Goal: Transaction & Acquisition: Book appointment/travel/reservation

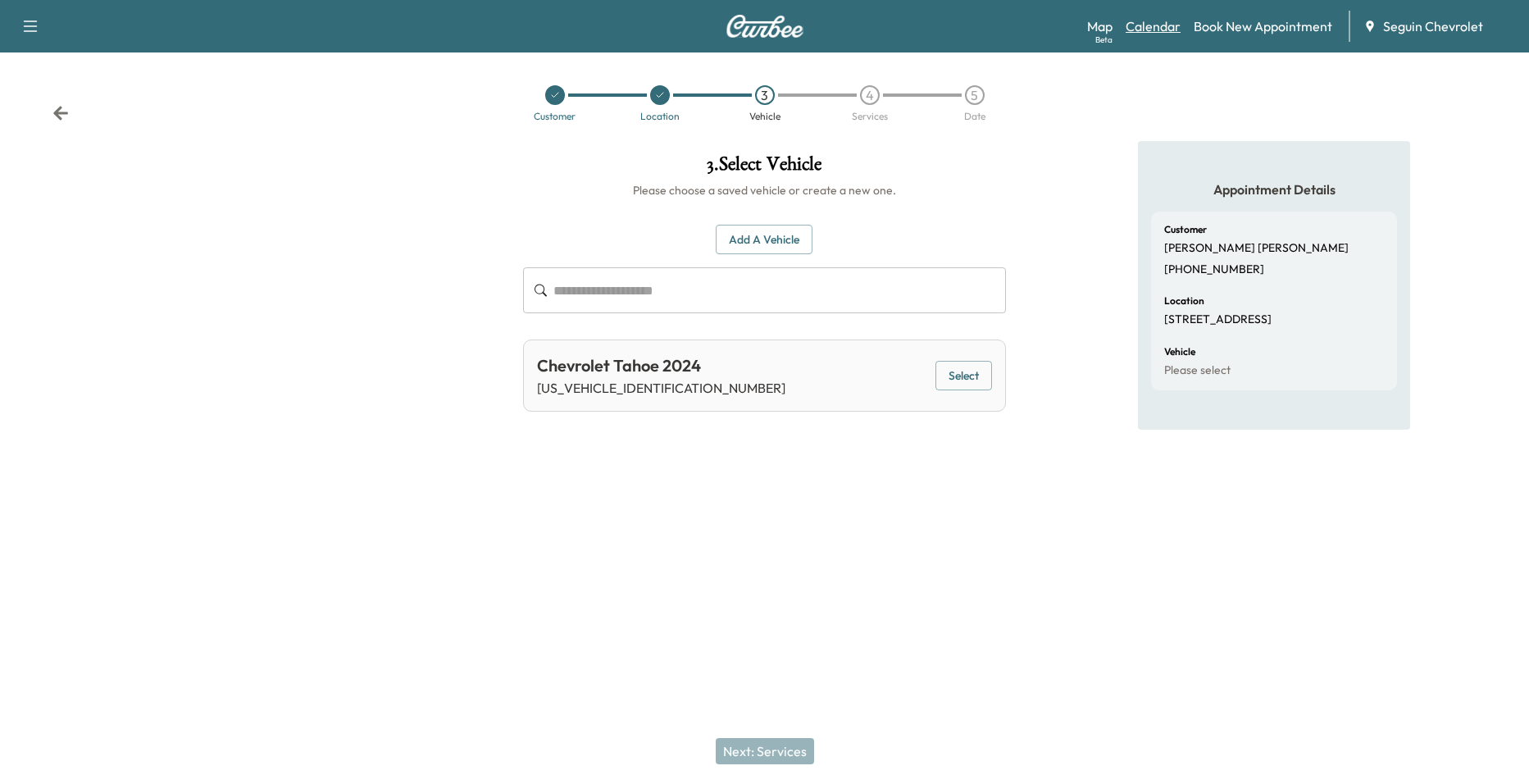
click at [1168, 30] on link "Calendar" at bounding box center [1153, 26] width 55 height 19
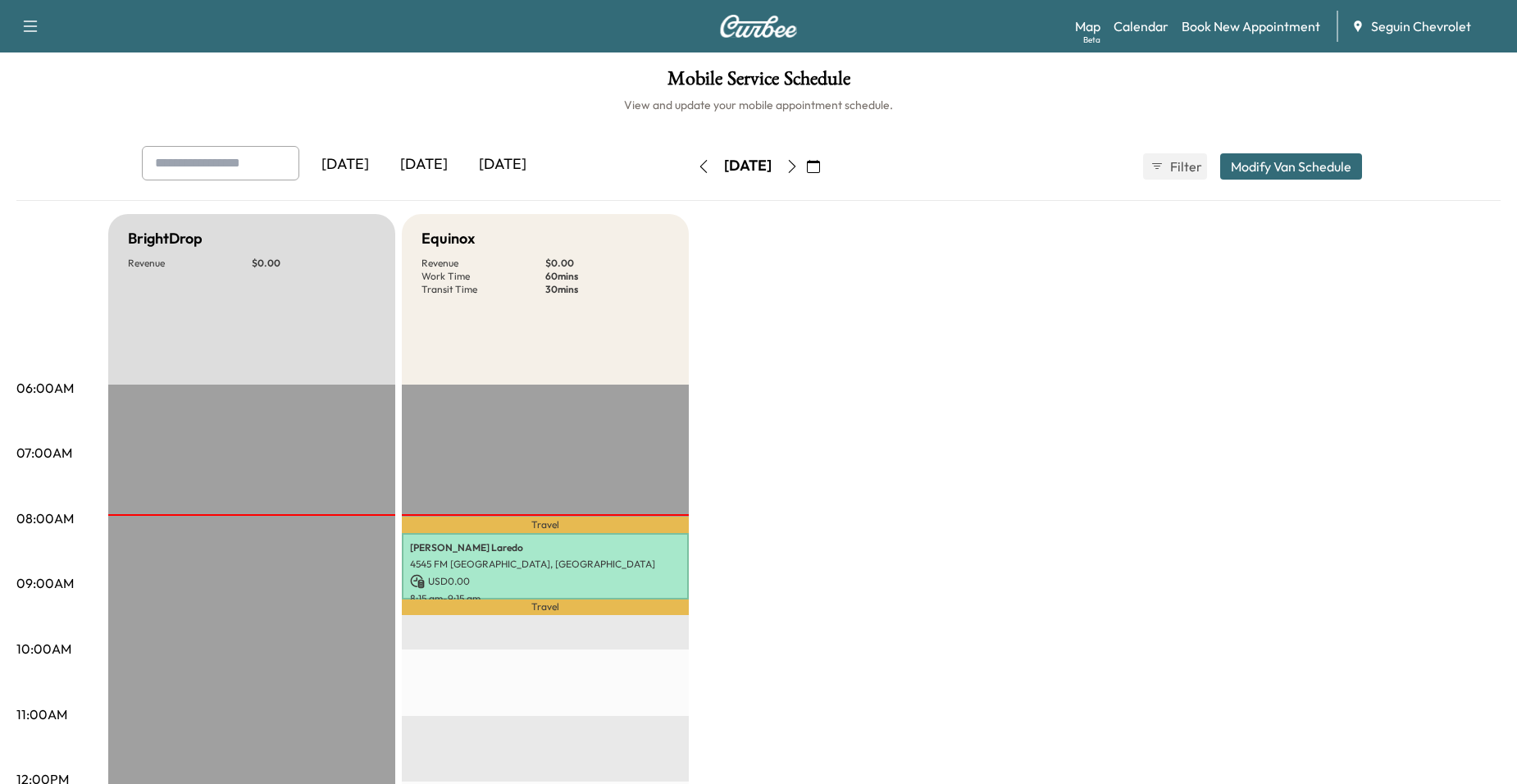
click at [798, 164] on icon "button" at bounding box center [793, 166] width 13 height 13
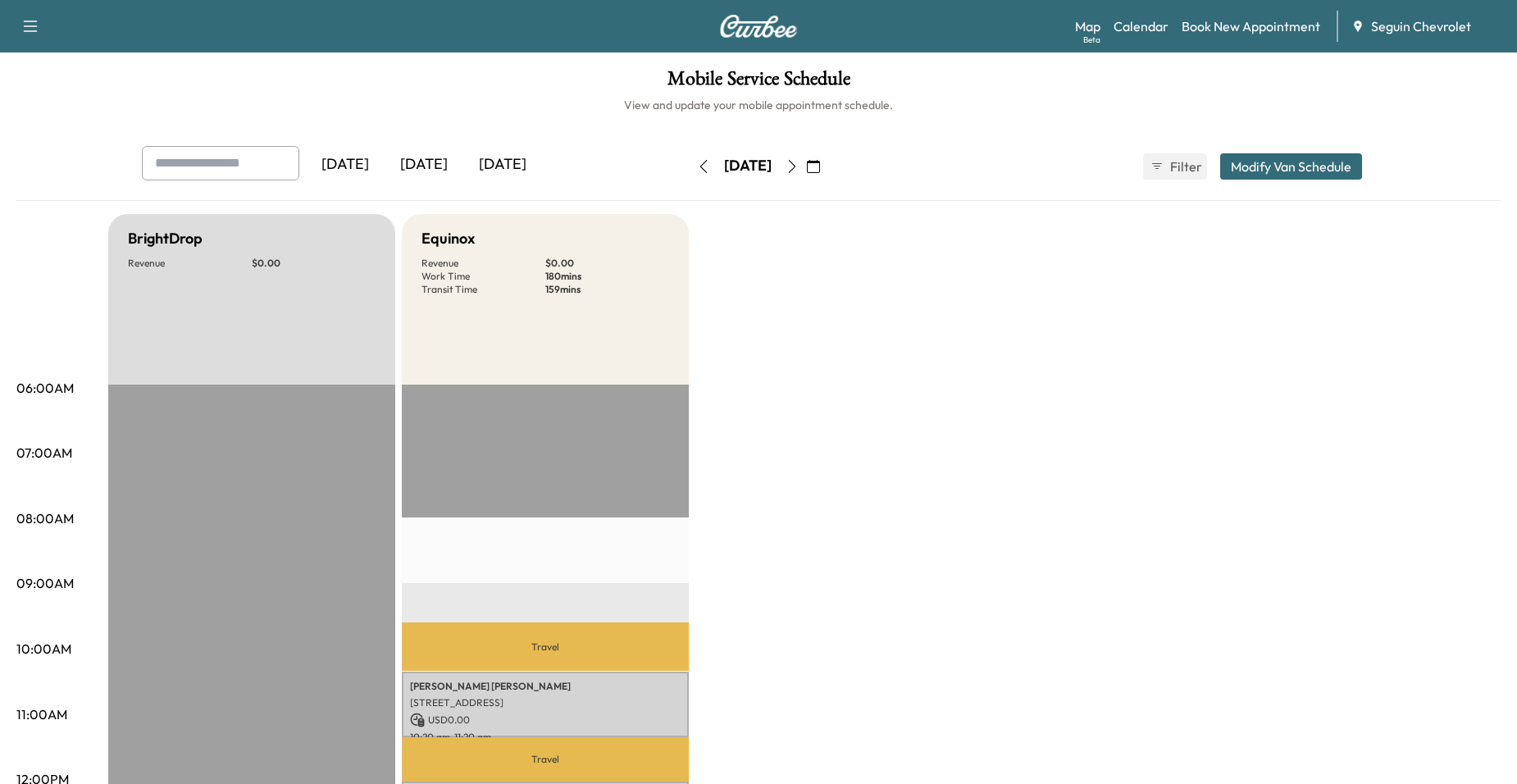
click at [796, 171] on icon "button" at bounding box center [792, 166] width 8 height 13
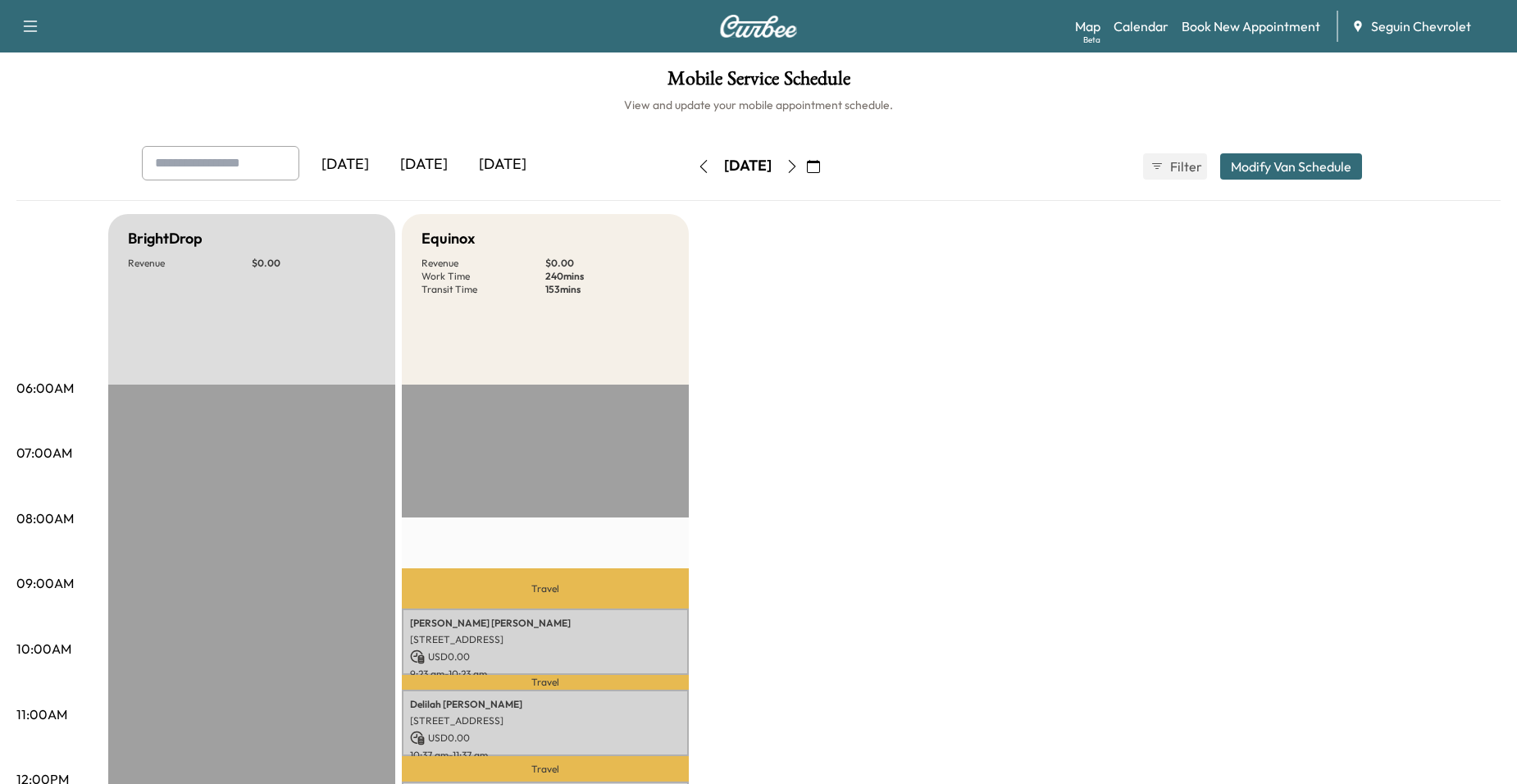
click at [798, 166] on icon "button" at bounding box center [793, 166] width 13 height 13
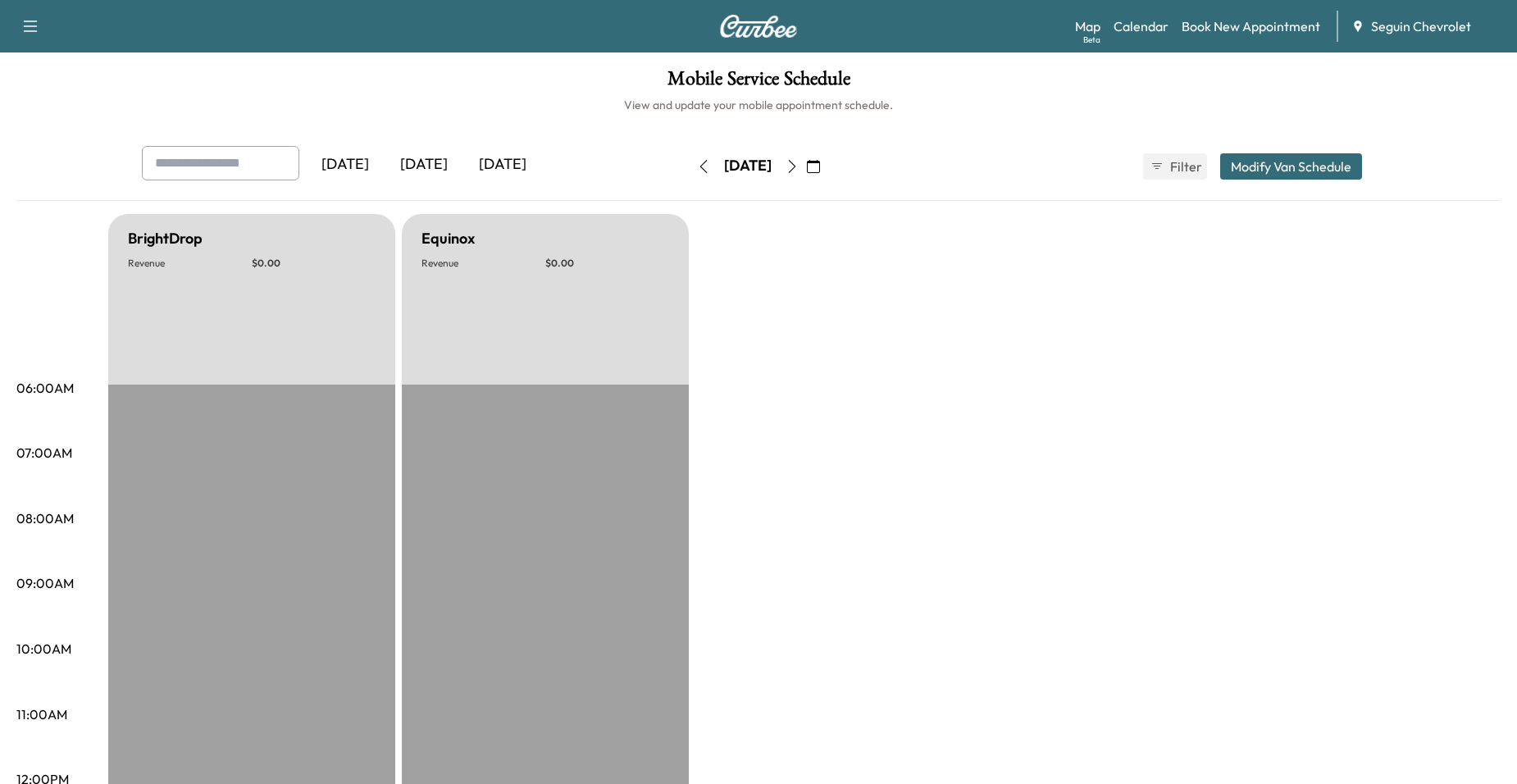
click at [806, 163] on button "button" at bounding box center [792, 166] width 28 height 26
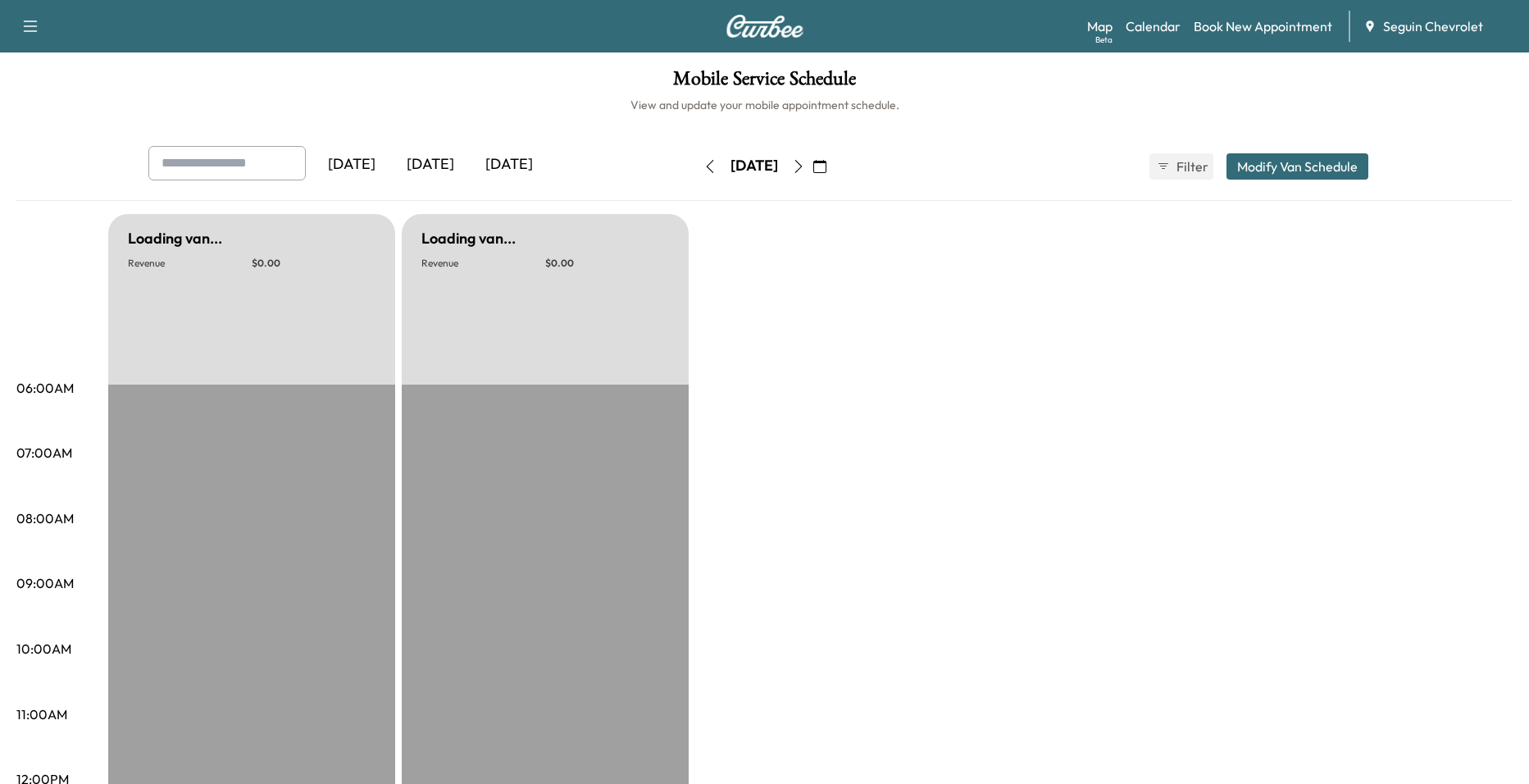
click at [805, 163] on icon "button" at bounding box center [799, 166] width 13 height 13
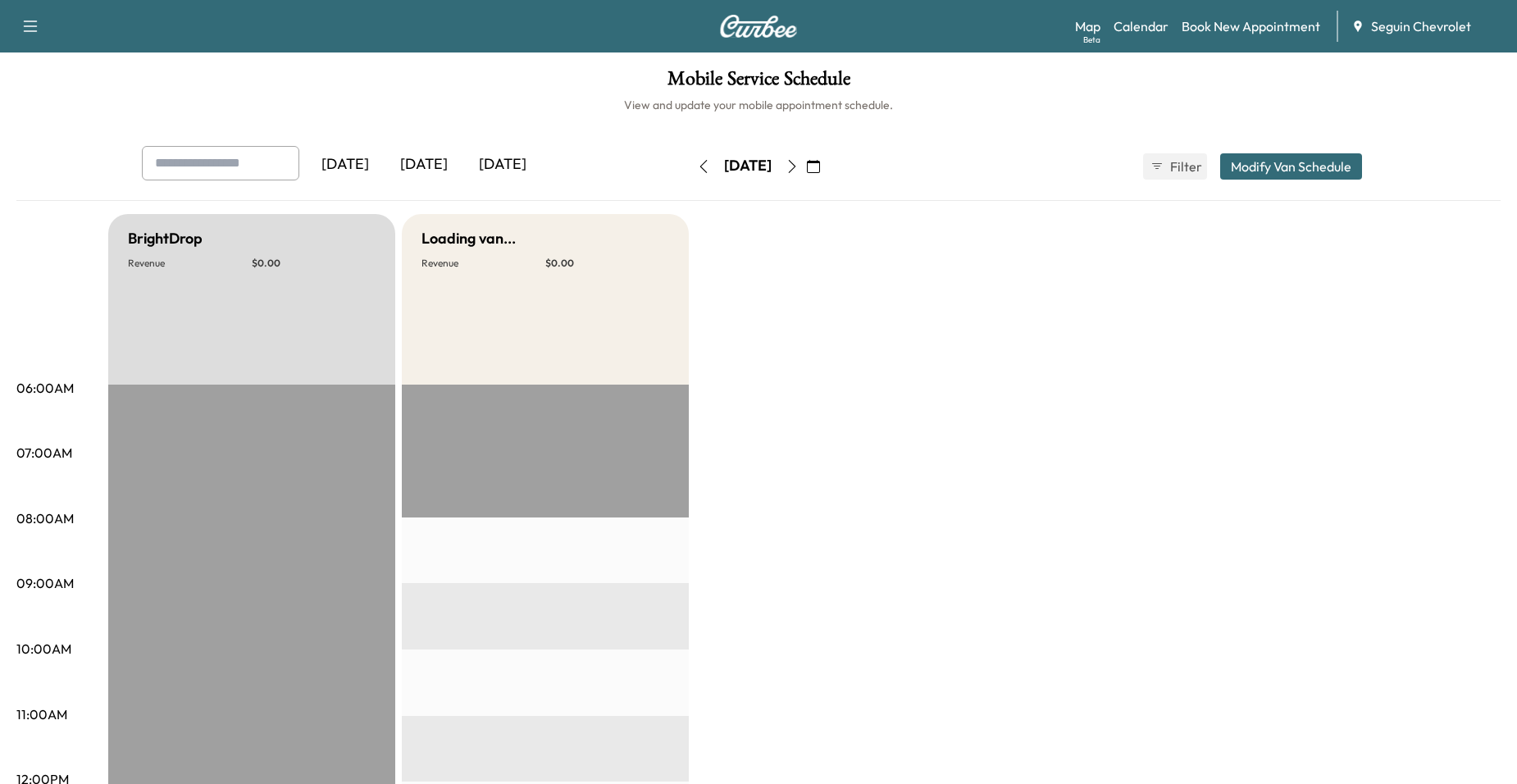
click at [798, 163] on icon "button" at bounding box center [793, 166] width 13 height 13
click at [806, 163] on button "button" at bounding box center [792, 166] width 28 height 26
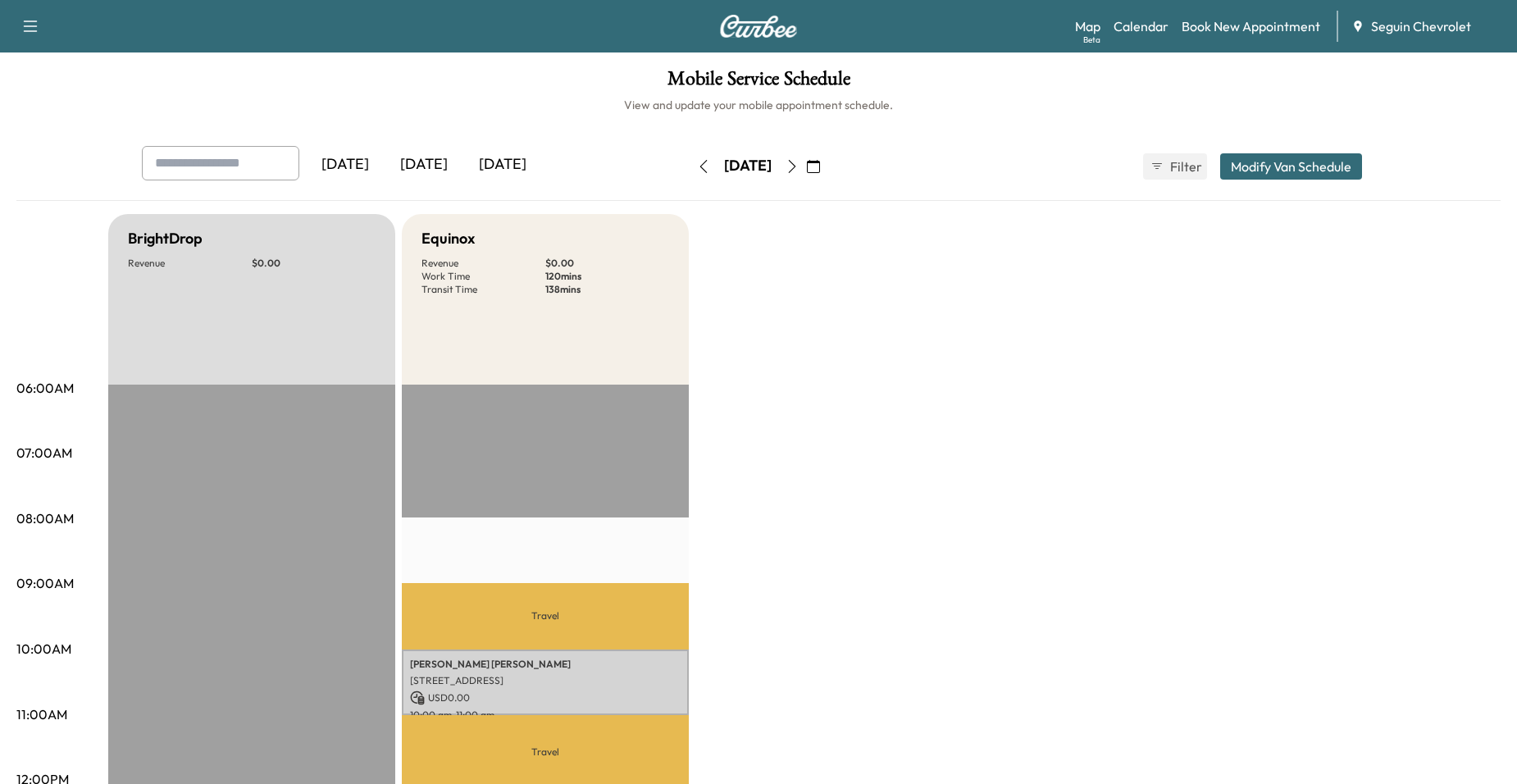
click at [806, 159] on button "button" at bounding box center [792, 166] width 28 height 26
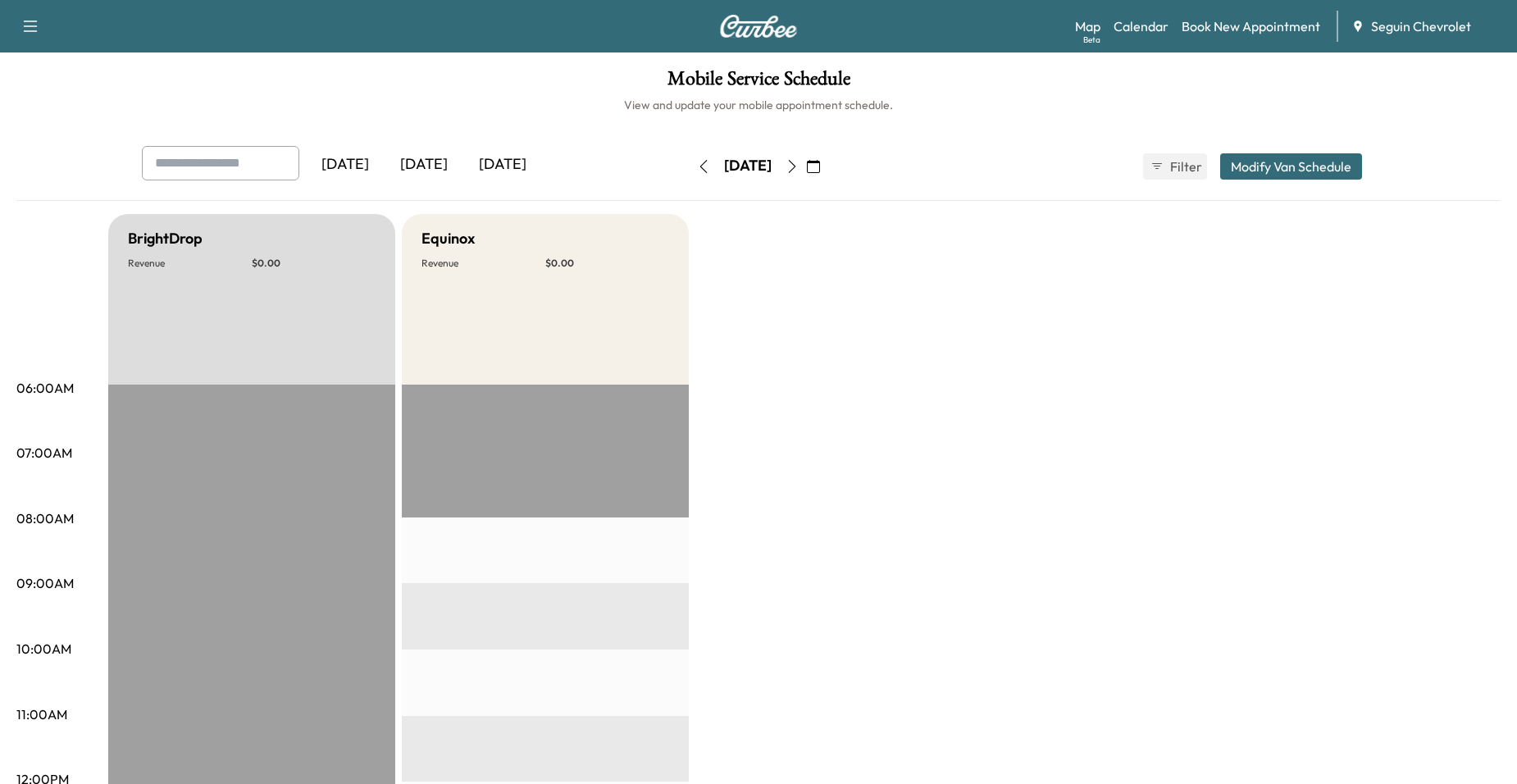
click at [827, 159] on button "button" at bounding box center [813, 166] width 28 height 26
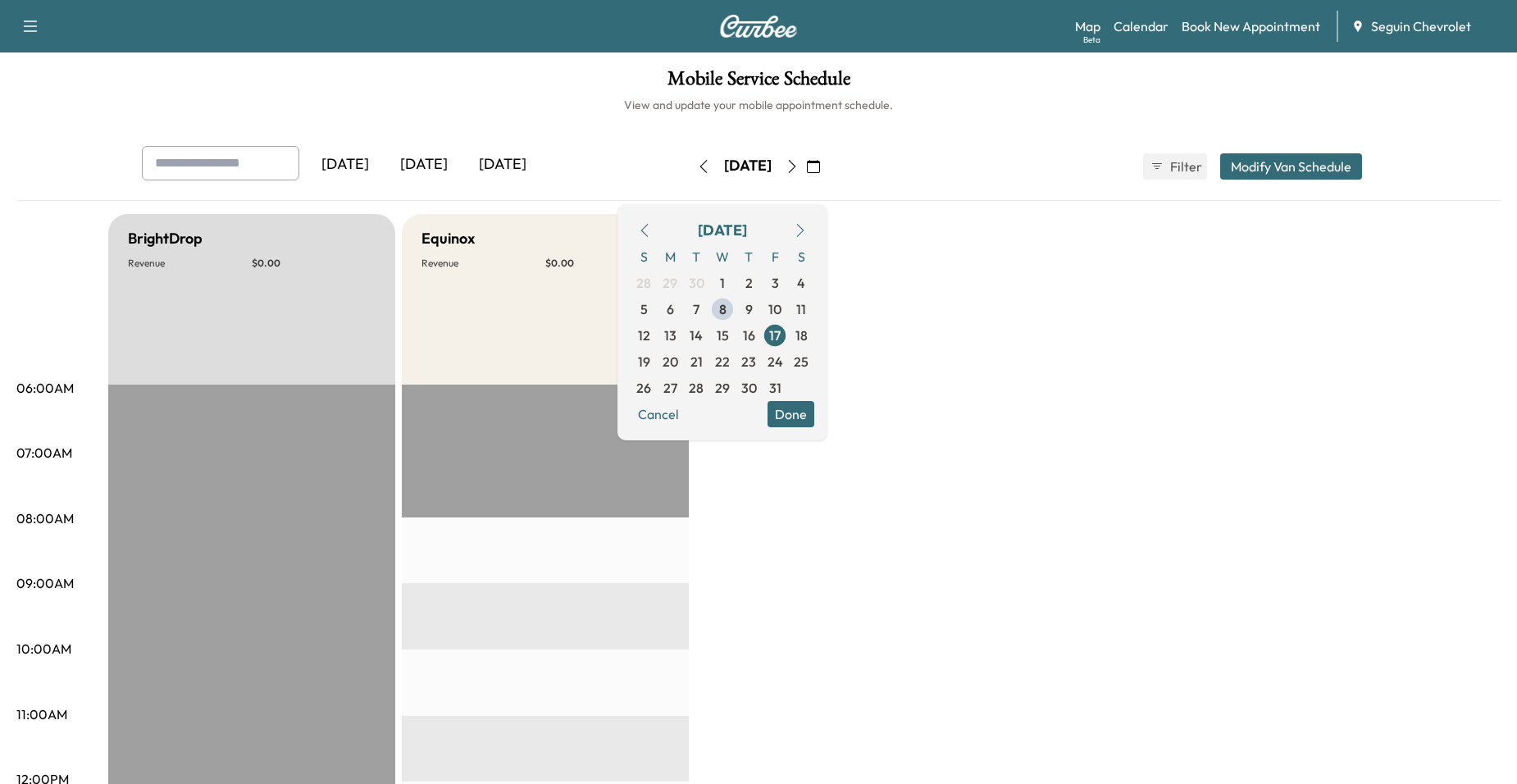
click at [827, 161] on button "button" at bounding box center [813, 166] width 28 height 26
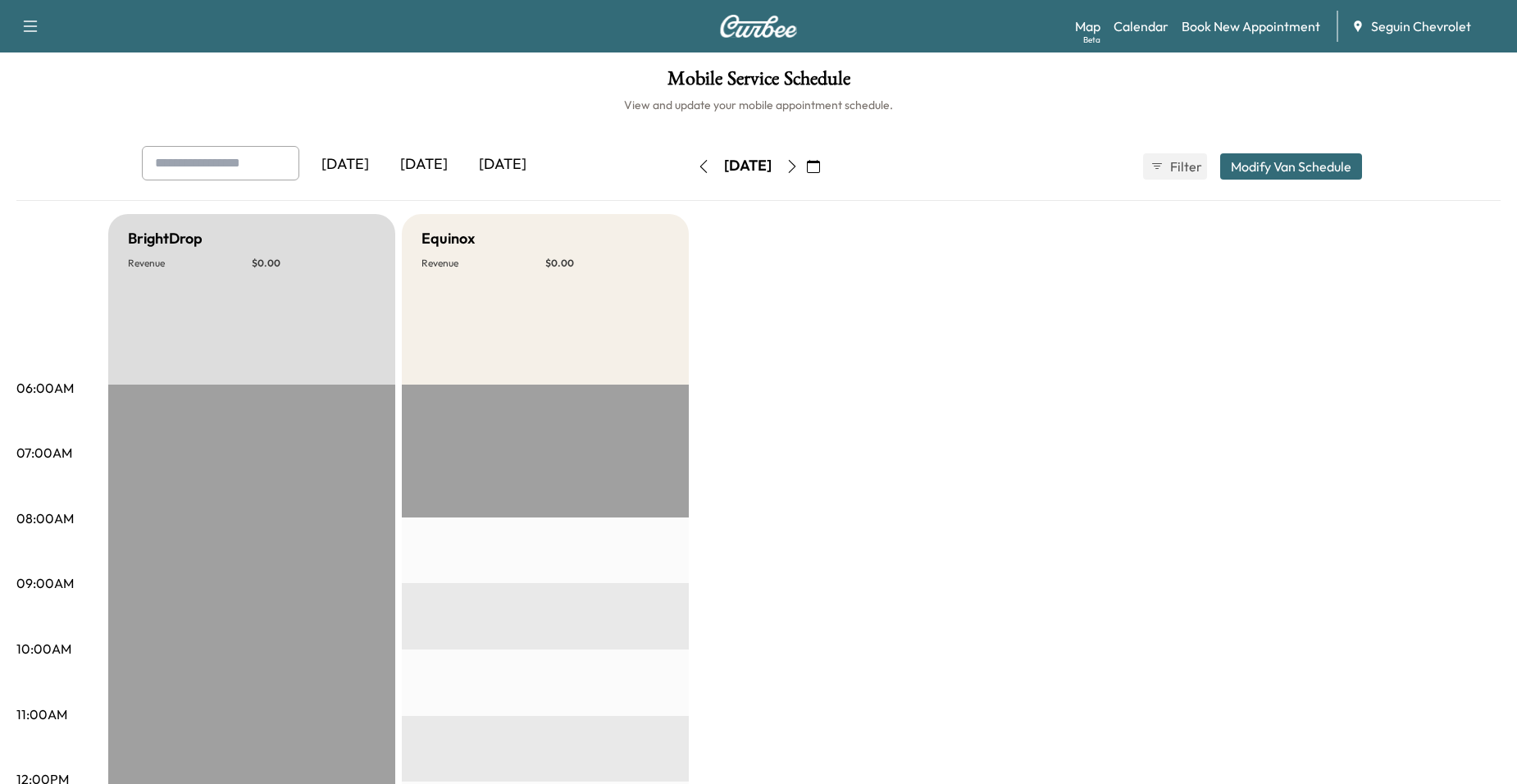
click at [806, 165] on button "button" at bounding box center [792, 166] width 28 height 26
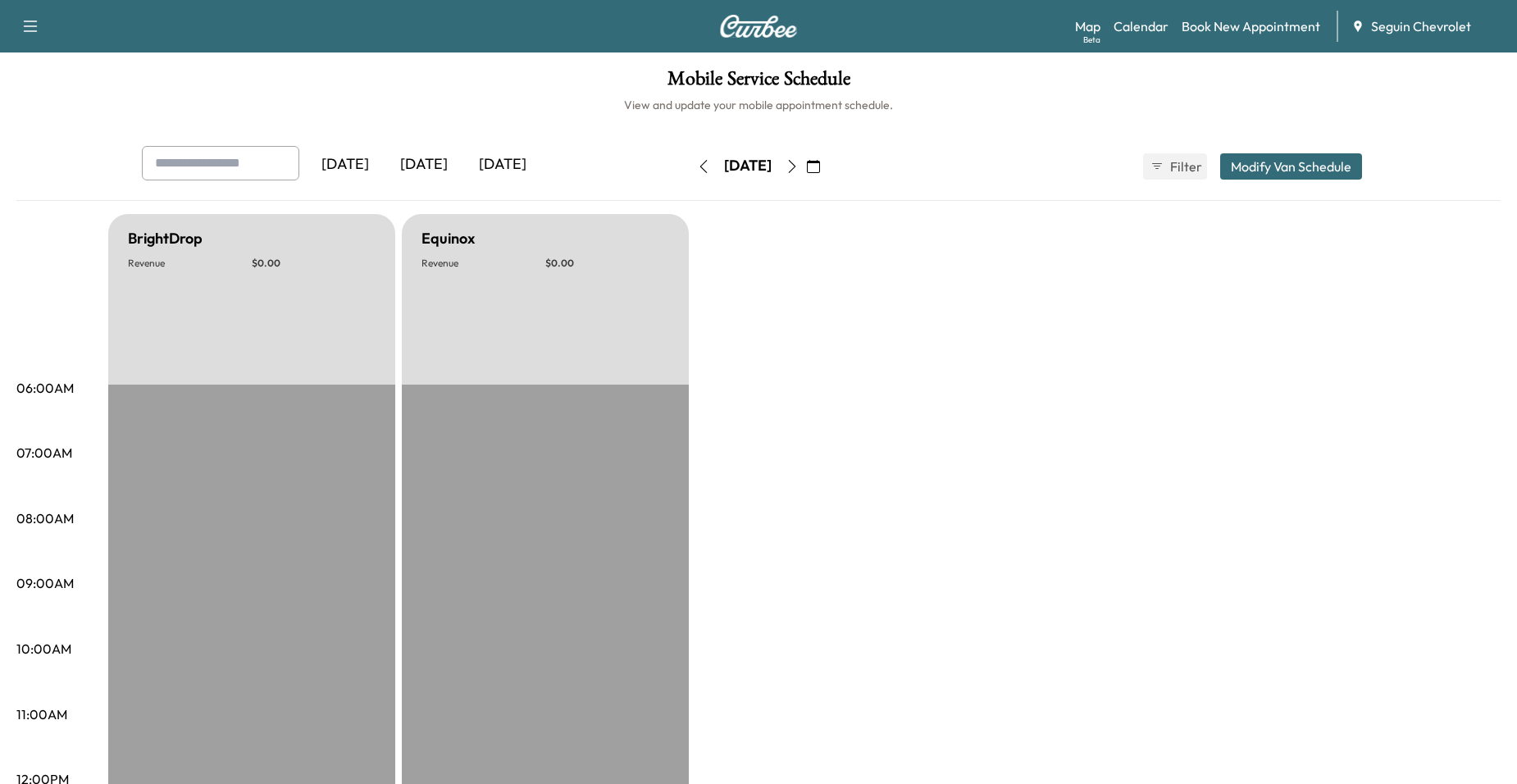
click at [827, 165] on button "button" at bounding box center [813, 166] width 28 height 26
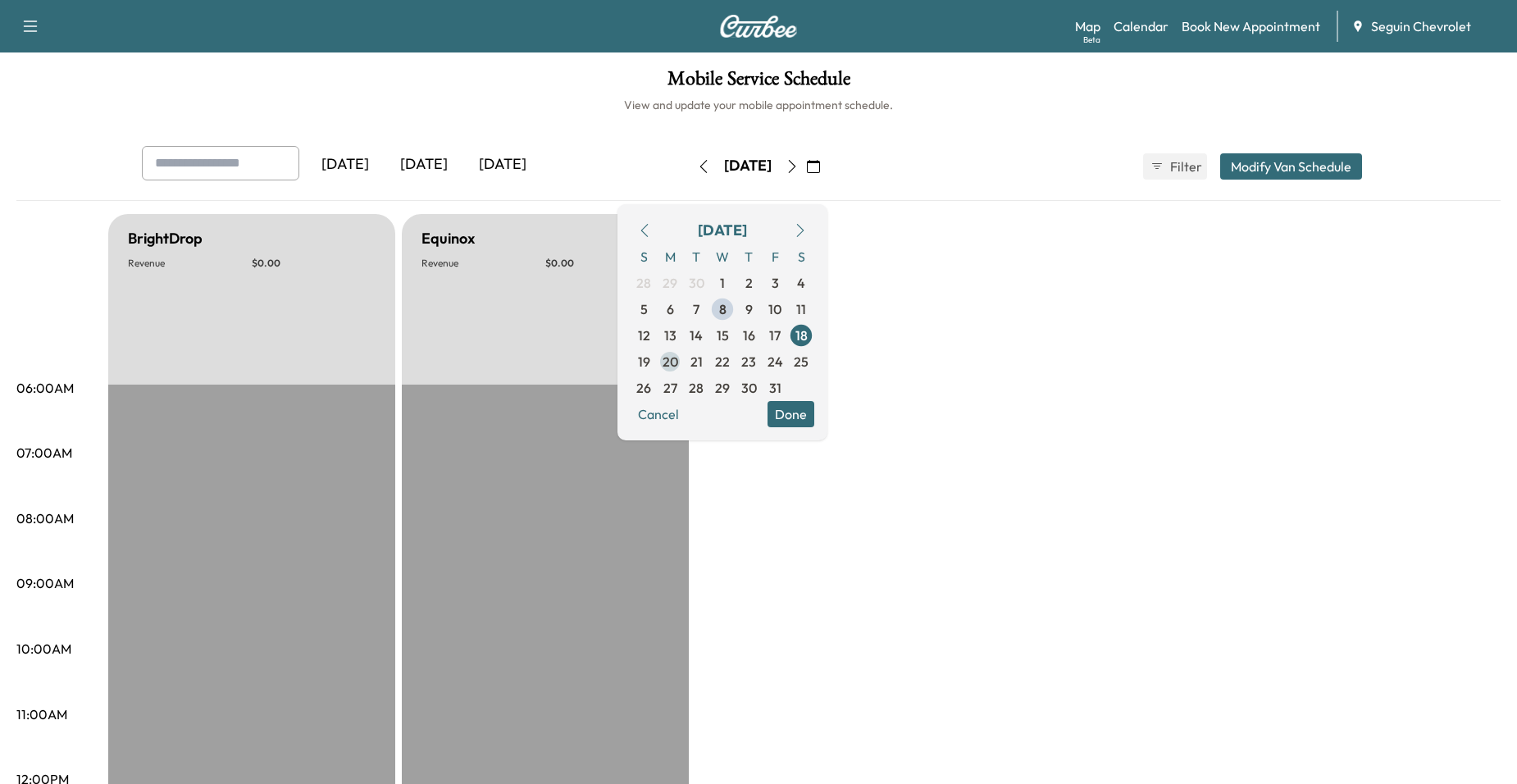
click at [678, 368] on span "20" at bounding box center [670, 361] width 16 height 19
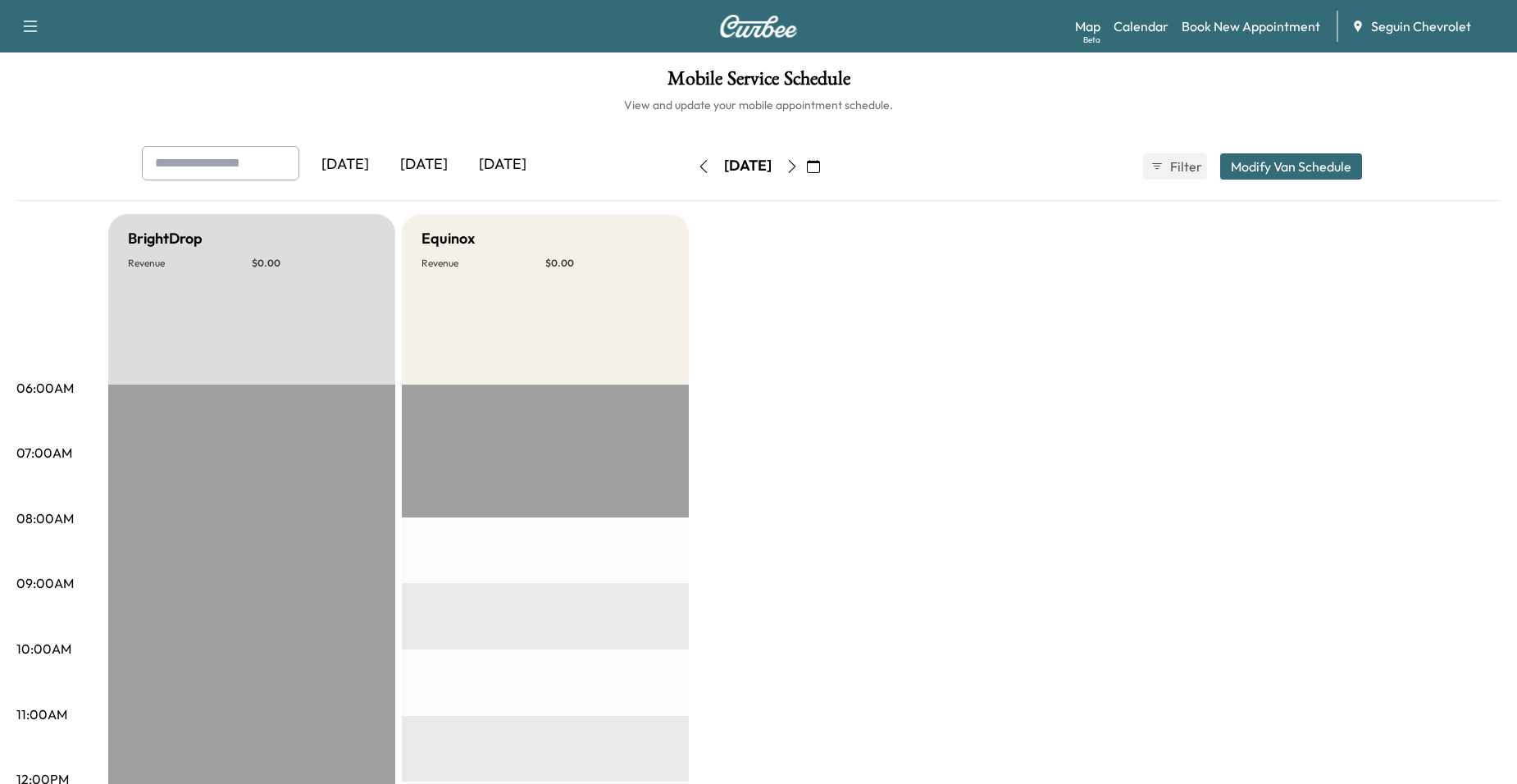
click at [820, 163] on icon "button" at bounding box center [813, 166] width 13 height 13
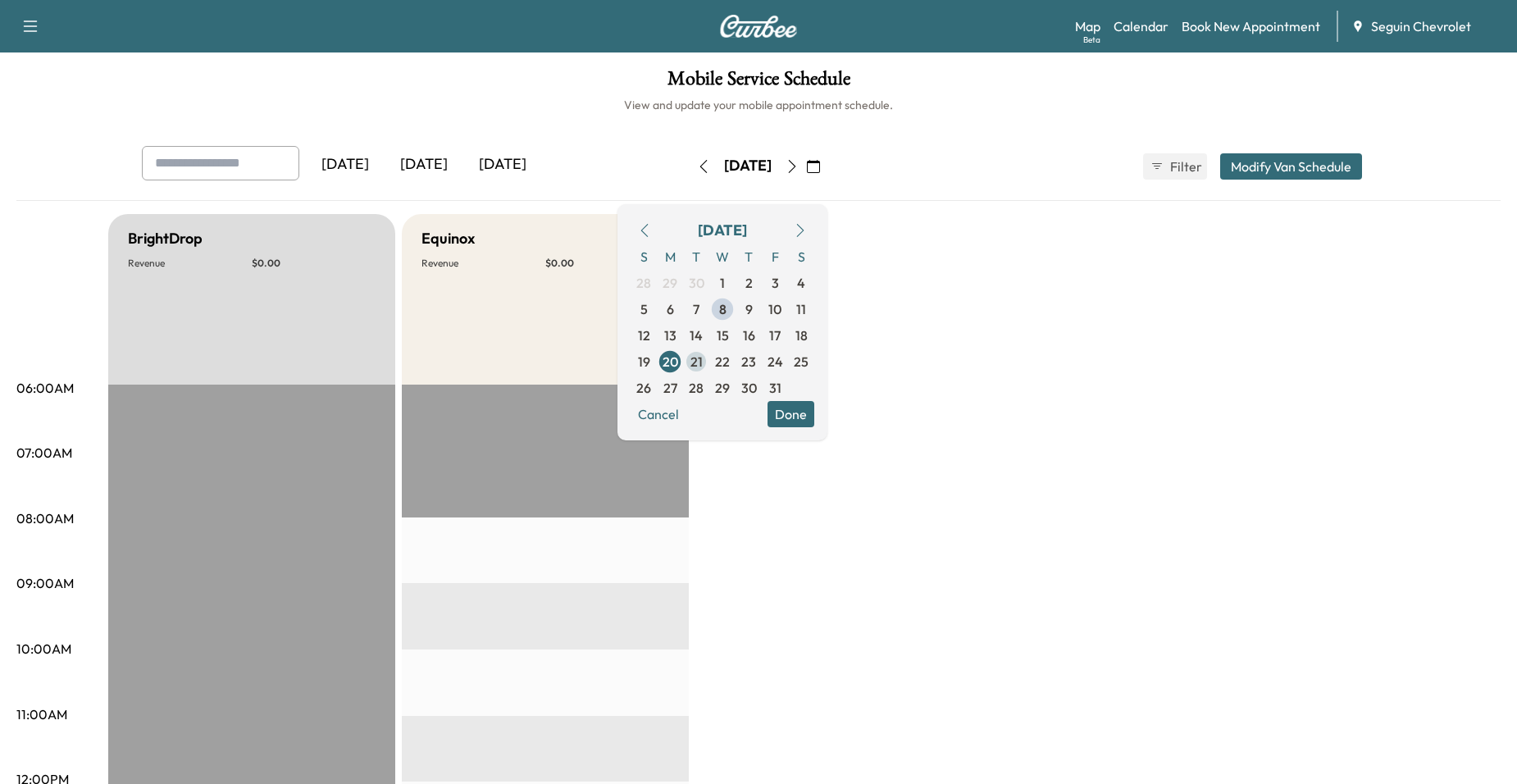
click at [703, 359] on span "21" at bounding box center [696, 361] width 13 height 19
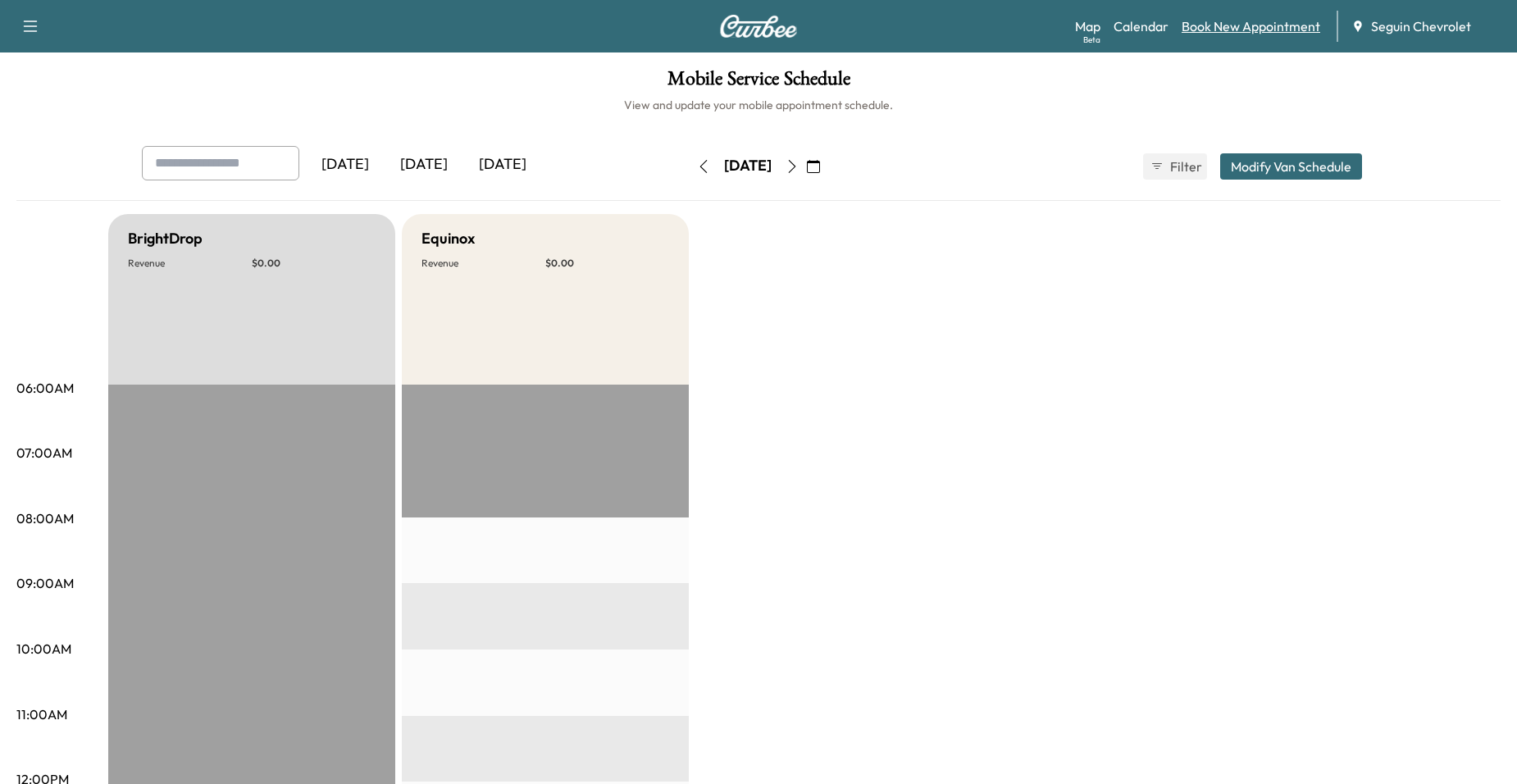
click at [1227, 27] on link "Book New Appointment" at bounding box center [1250, 26] width 139 height 19
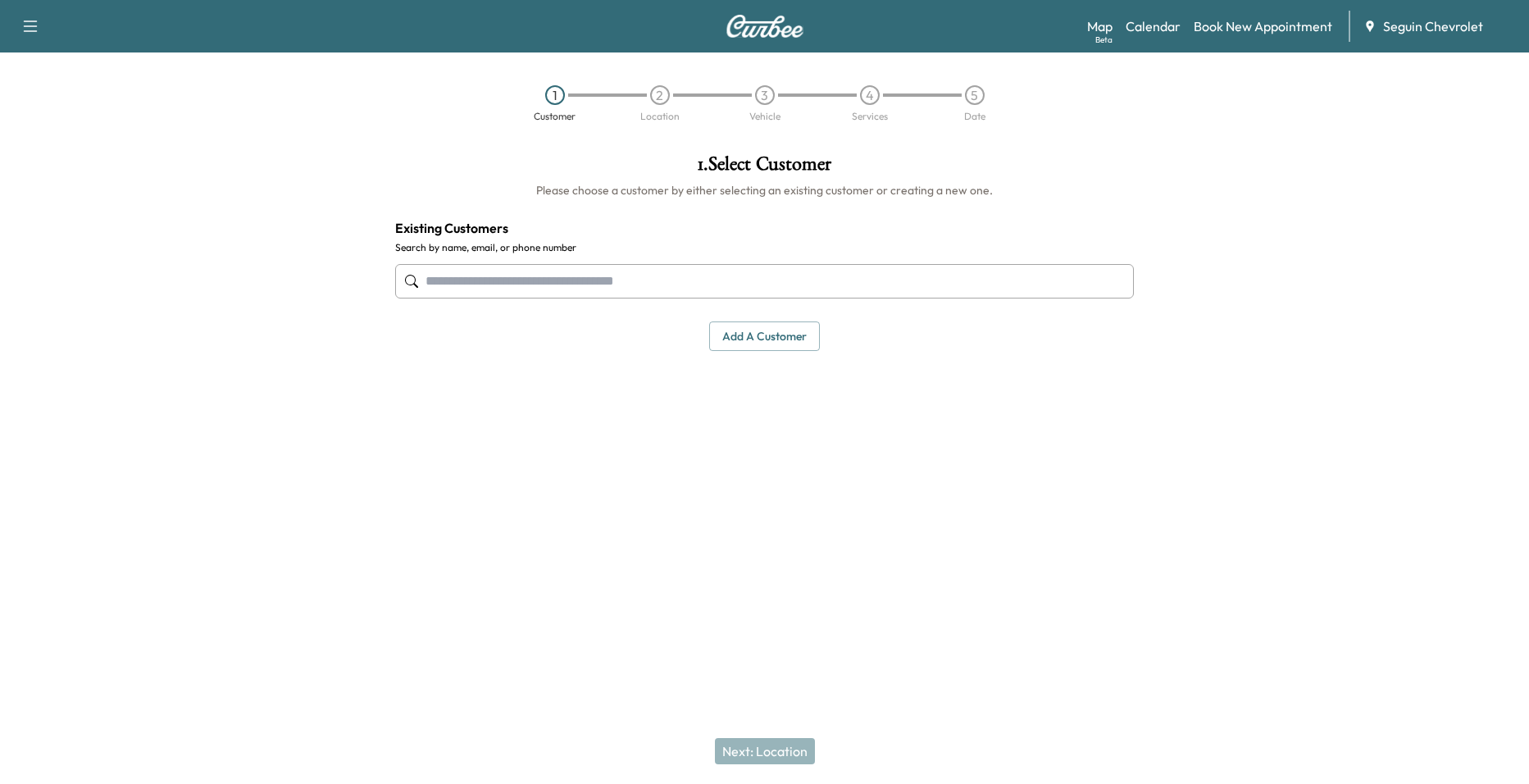
click at [690, 287] on input "text" at bounding box center [765, 280] width 739 height 34
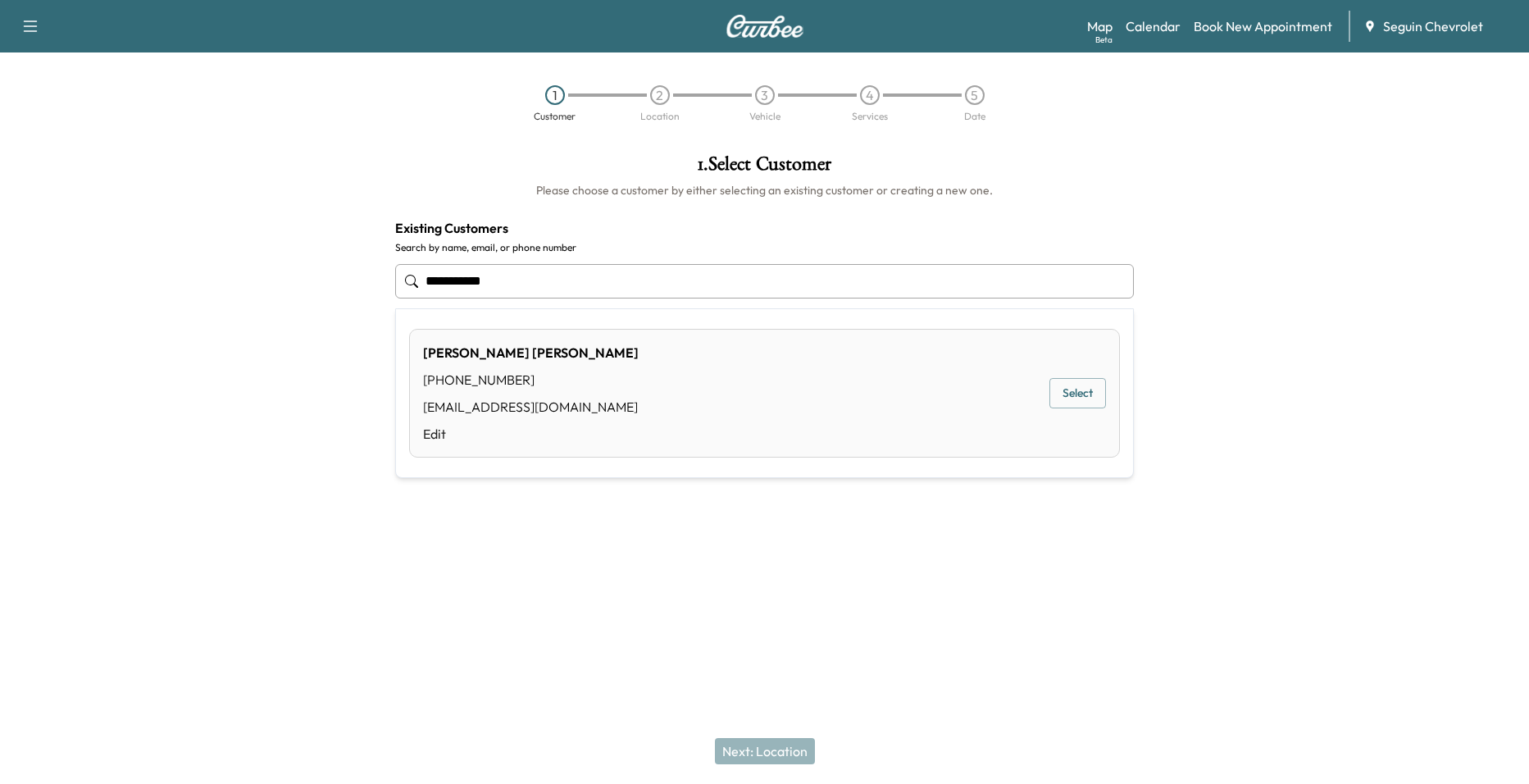
click at [830, 404] on div "Dario Munoz (512) 359-2694 dario_munoz23@icloud.com Edit Select" at bounding box center [764, 393] width 711 height 128
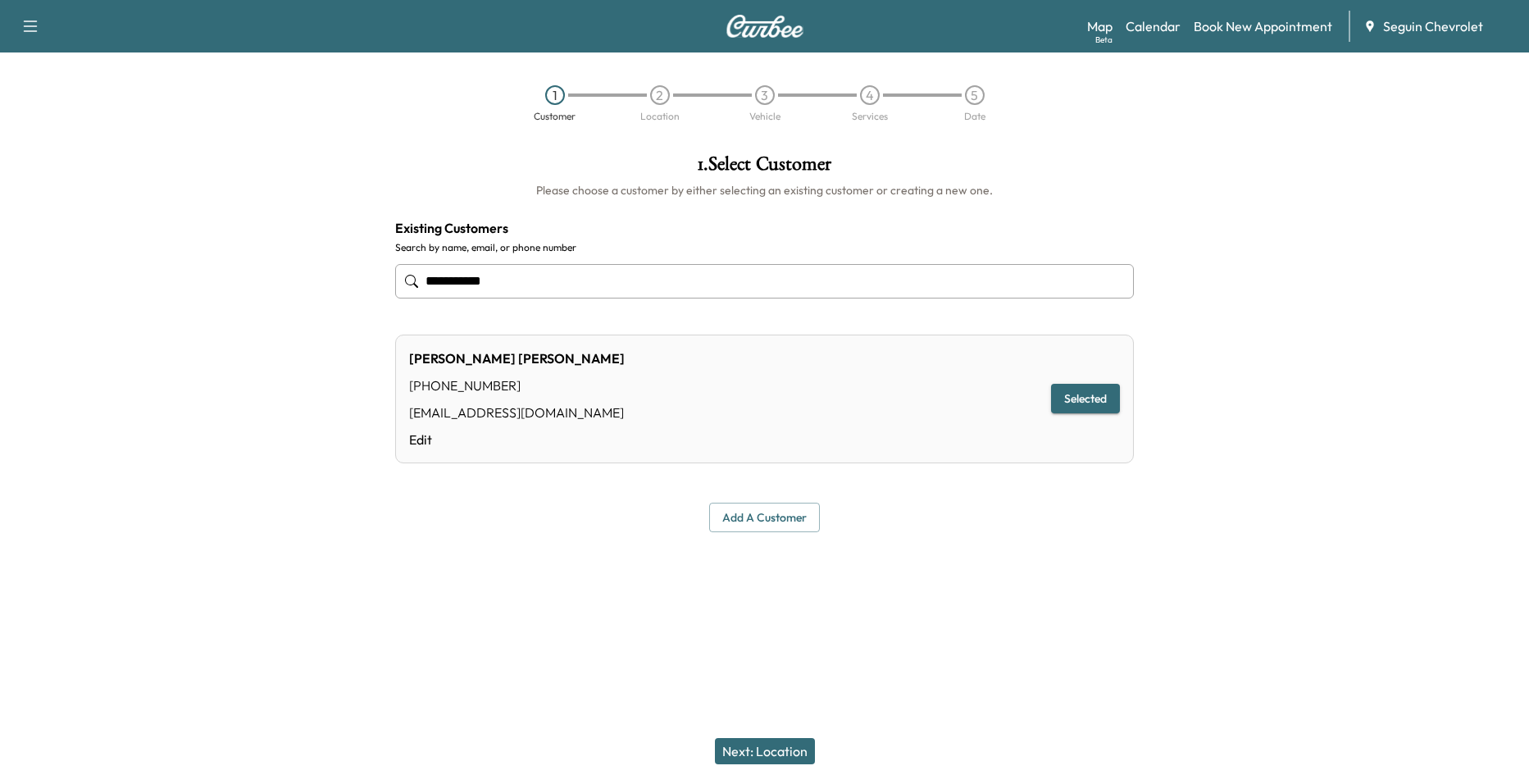
type input "**********"
click at [757, 738] on div "Next: Location" at bounding box center [764, 751] width 1529 height 65
click at [758, 754] on button "Next: Location" at bounding box center [765, 750] width 100 height 26
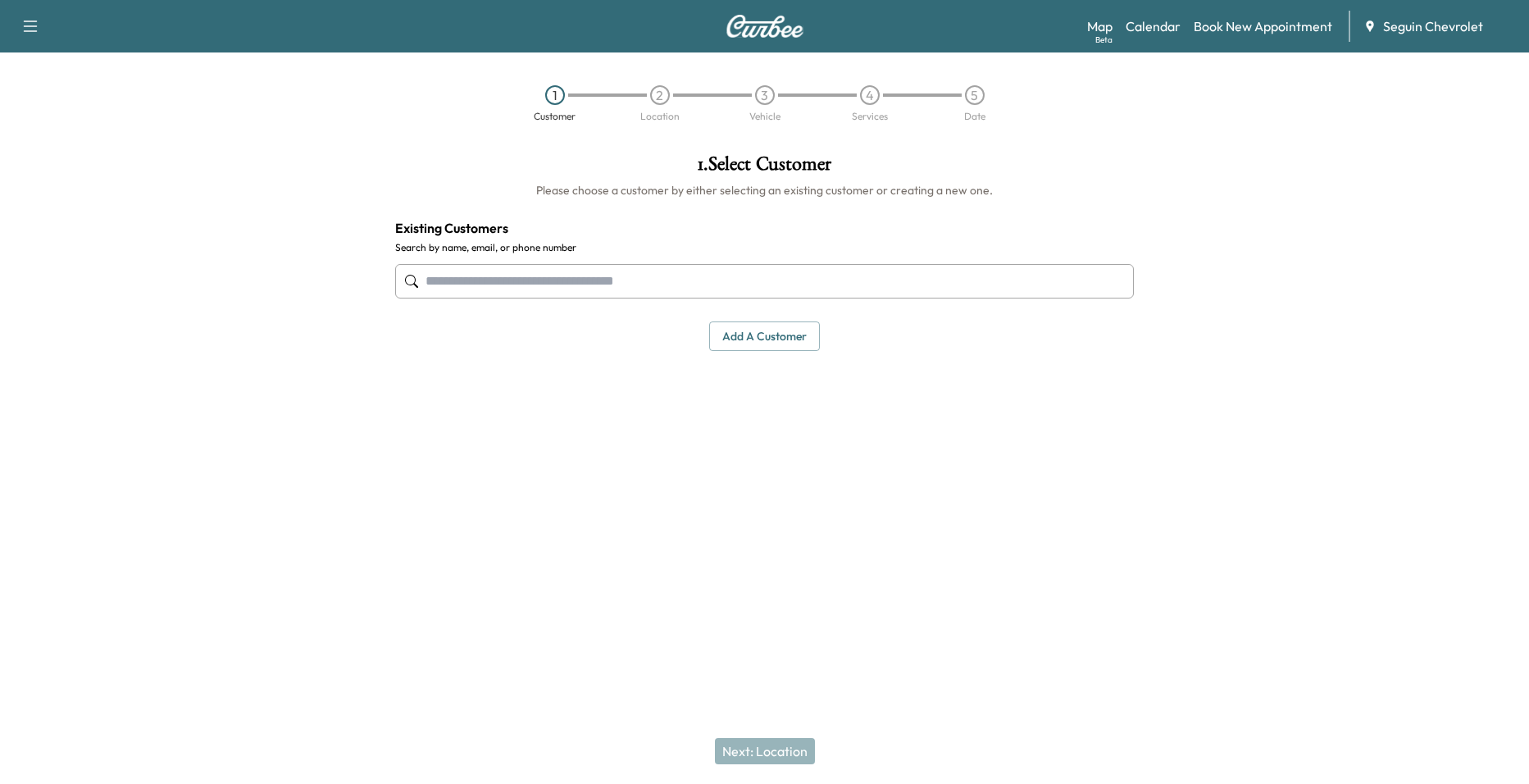
click at [699, 270] on input "text" at bounding box center [765, 280] width 739 height 34
type input "*"
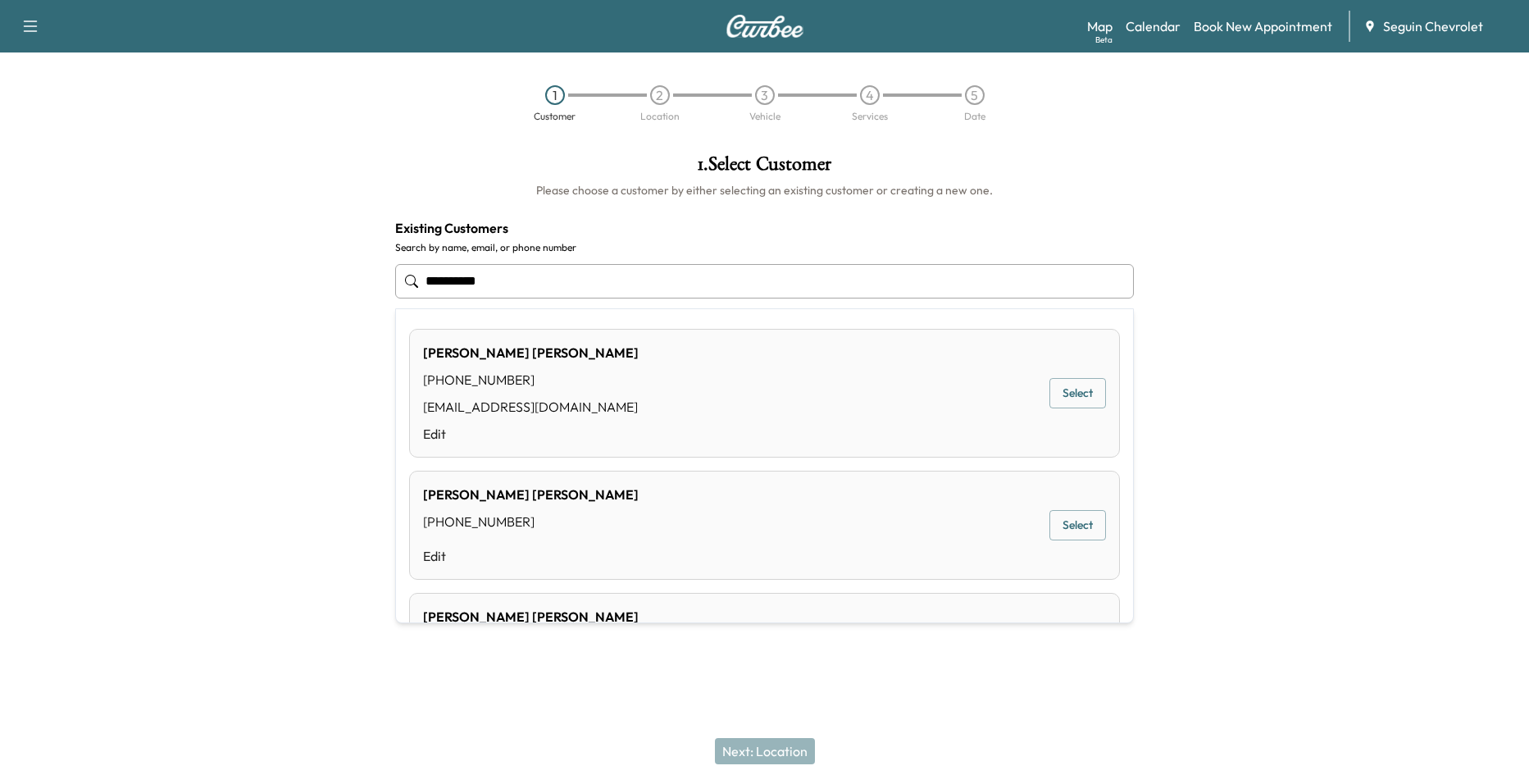
type input "**********"
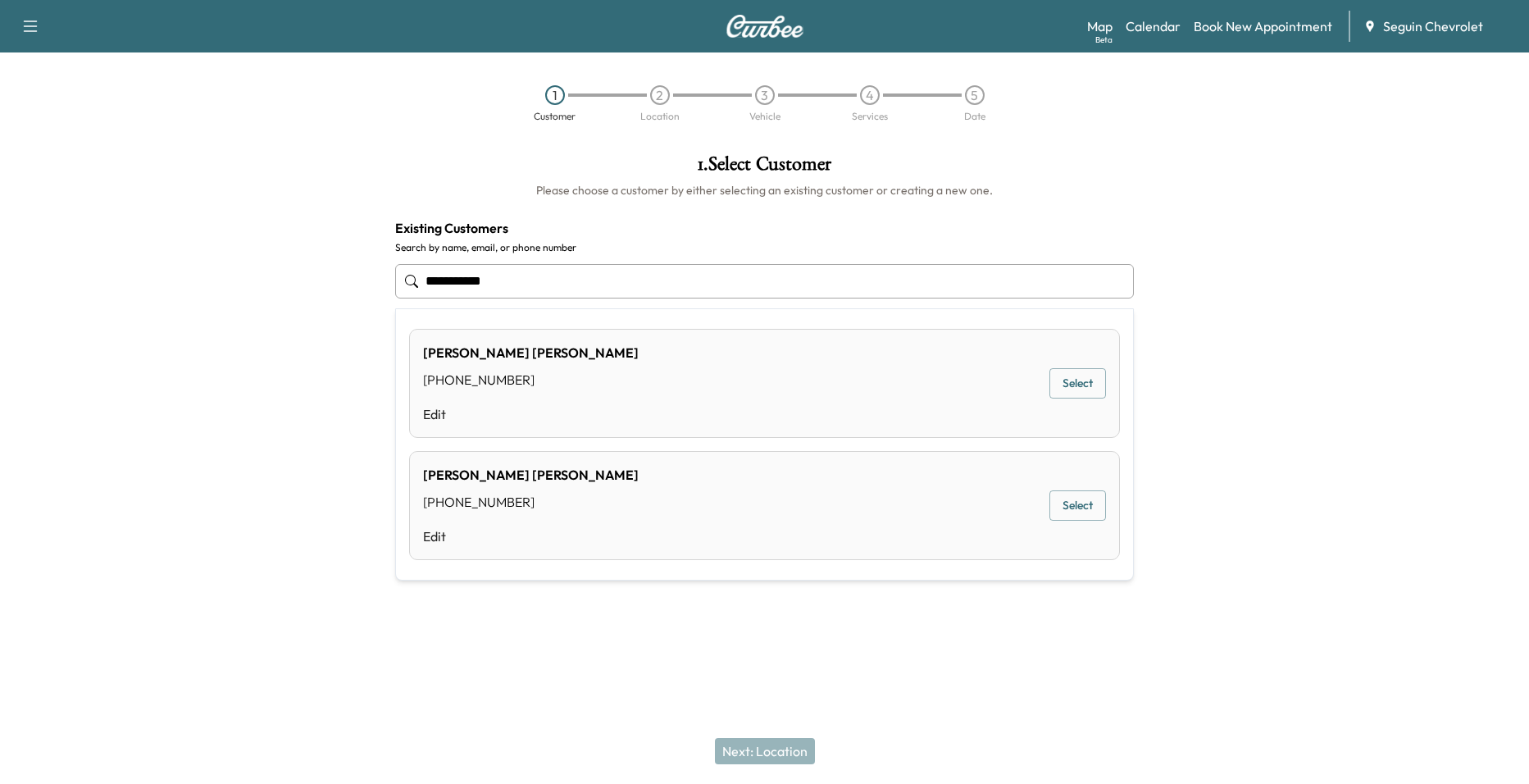
click at [547, 281] on input "**********" at bounding box center [765, 280] width 739 height 34
click at [508, 287] on input "**********" at bounding box center [765, 280] width 739 height 34
drag, startPoint x: 522, startPoint y: 288, endPoint x: 369, endPoint y: 285, distance: 153.0
click at [369, 285] on div "**********" at bounding box center [764, 337] width 1529 height 392
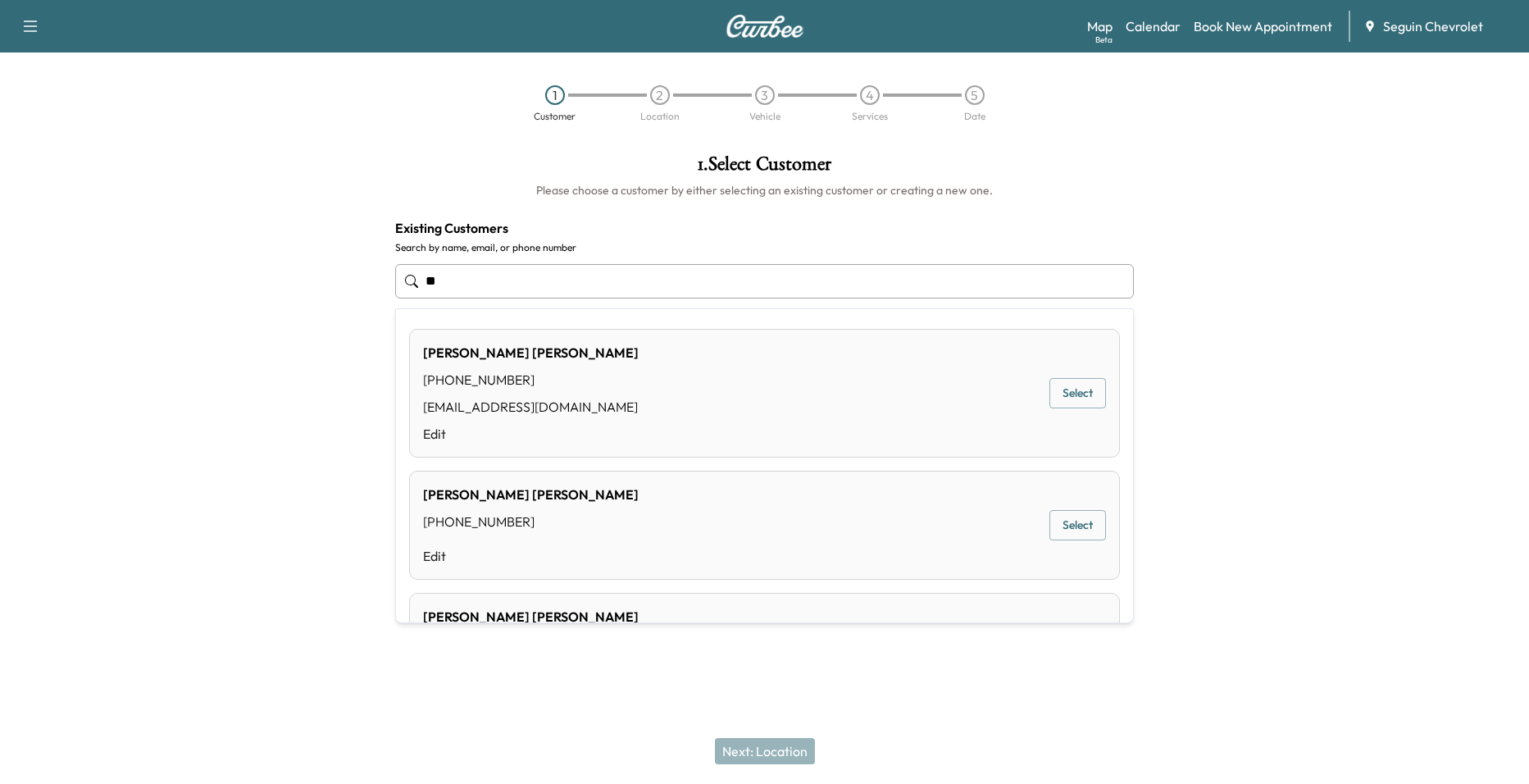
type input "*"
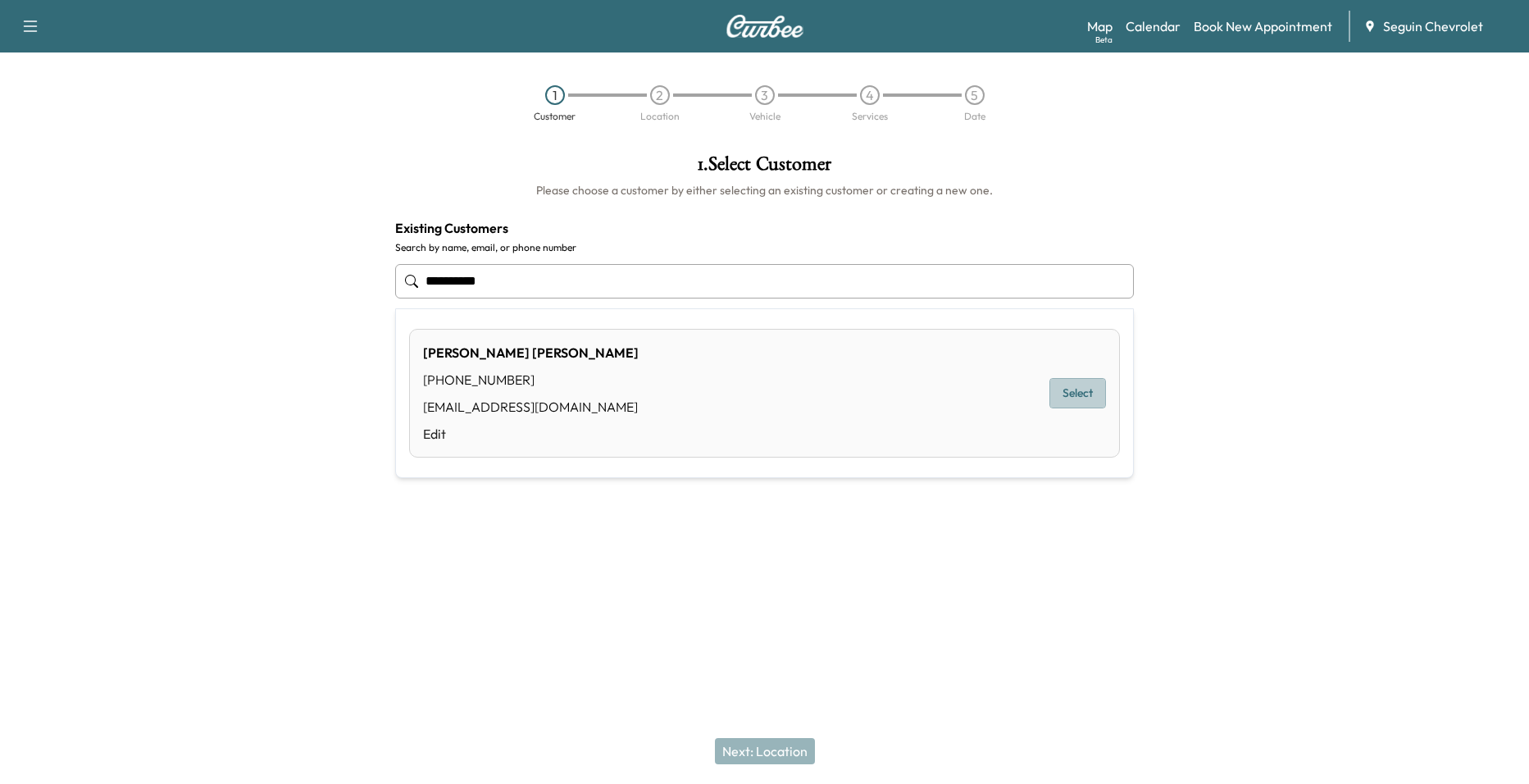
click at [1069, 390] on button "Select" at bounding box center [1077, 393] width 56 height 30
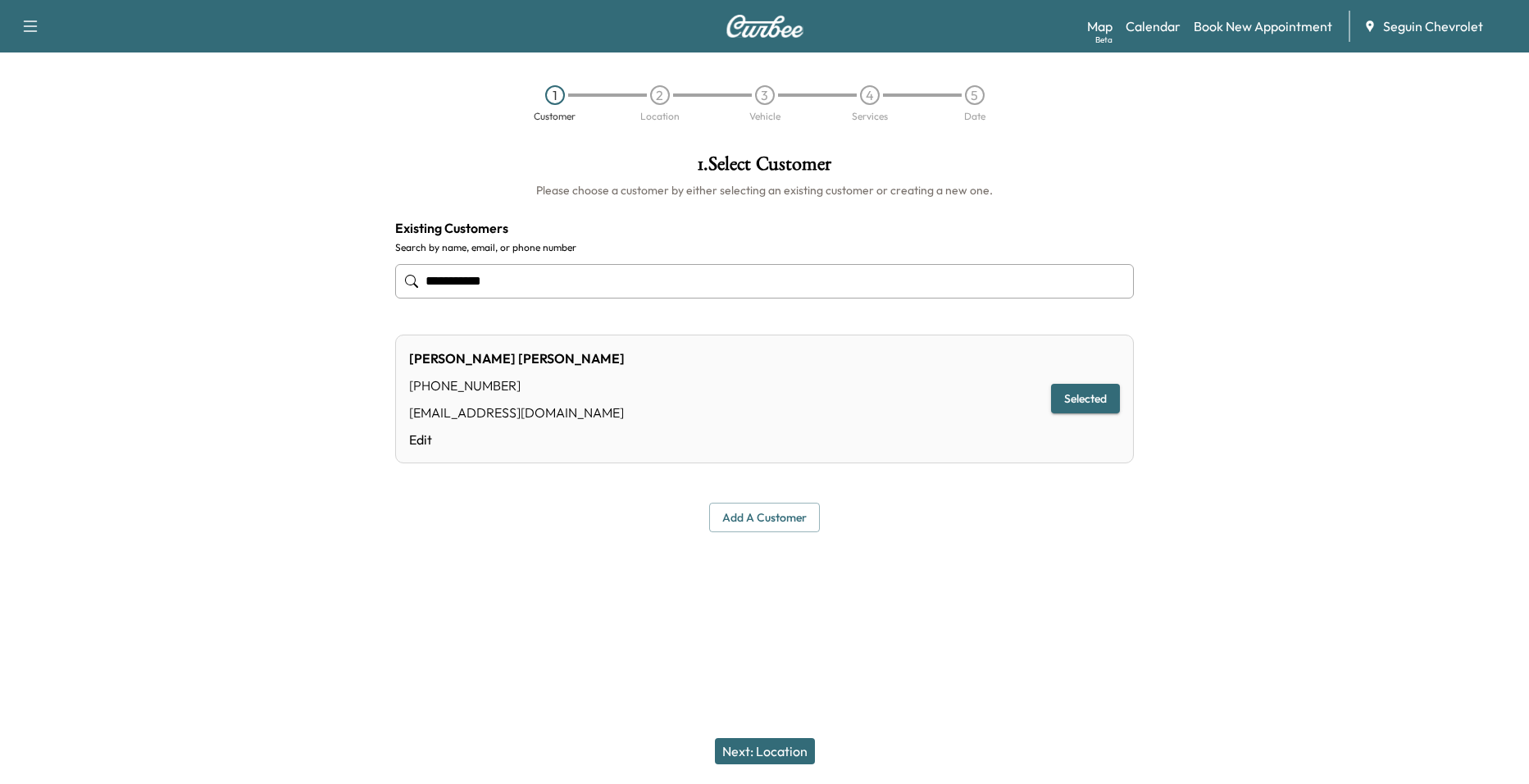
type input "**********"
click at [757, 768] on div "Next: Location" at bounding box center [764, 751] width 1529 height 65
click at [757, 758] on button "Next: Location" at bounding box center [765, 750] width 100 height 26
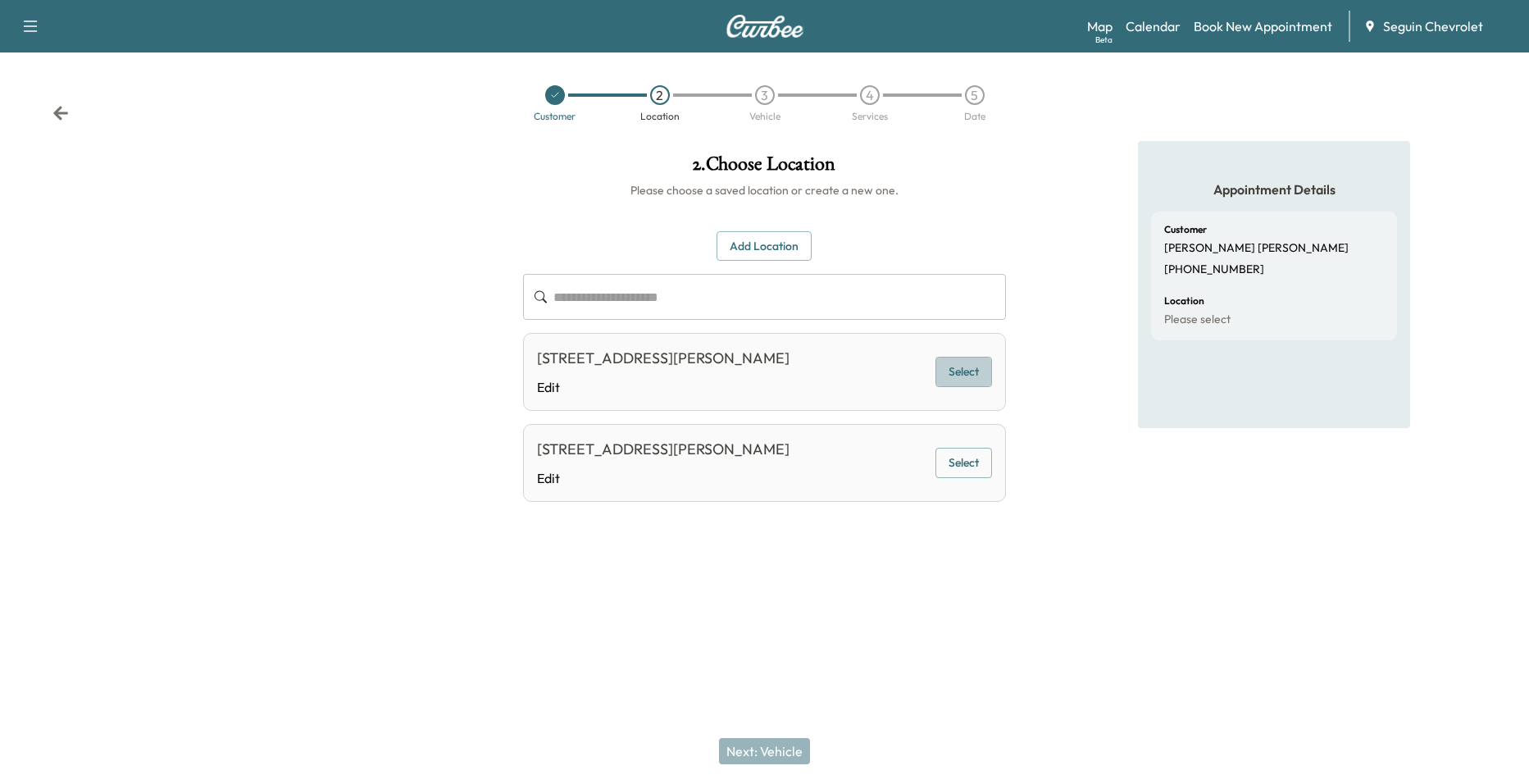
click at [956, 374] on button "Select" at bounding box center [963, 372] width 56 height 30
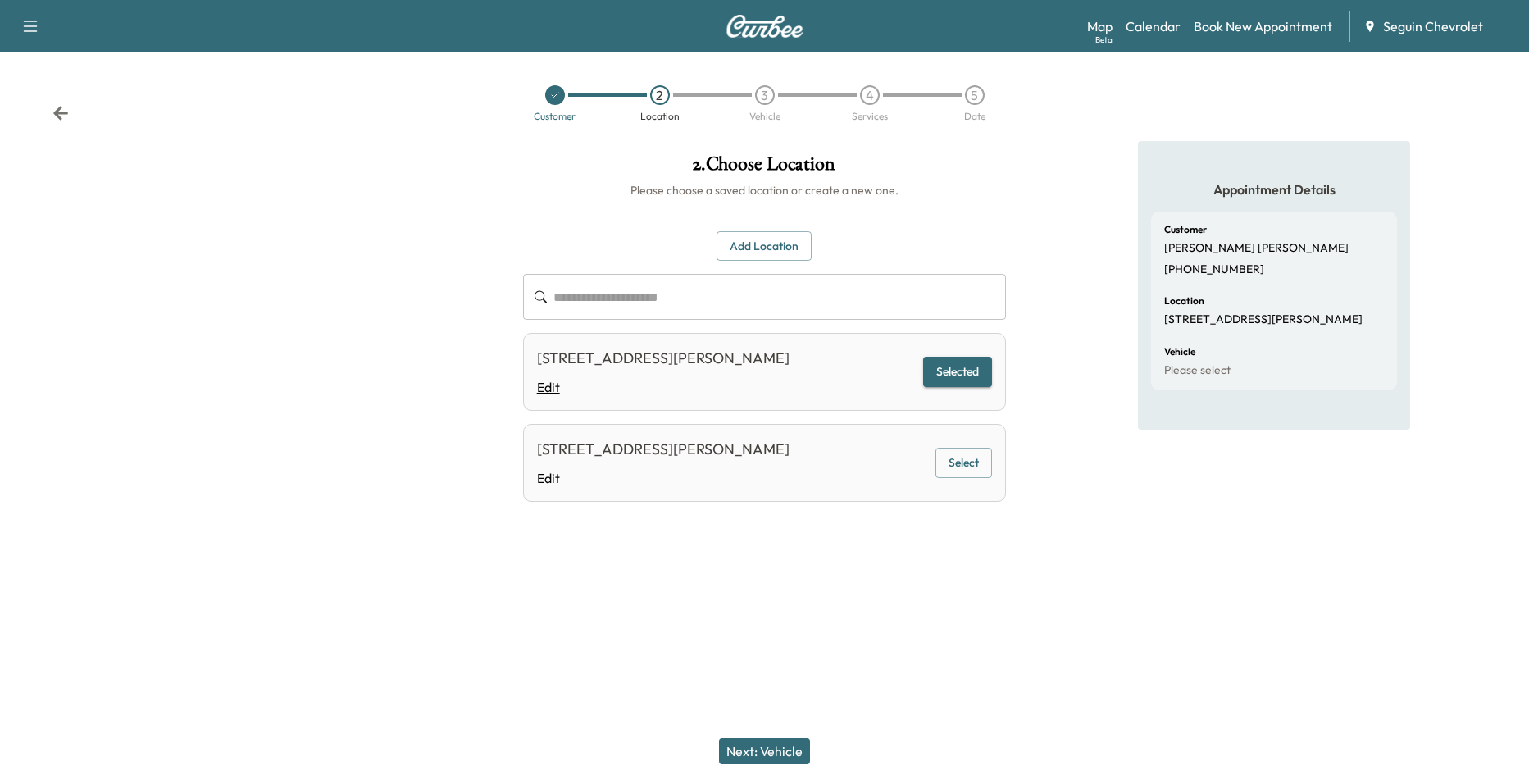
click at [540, 395] on link "Edit" at bounding box center [663, 386] width 253 height 19
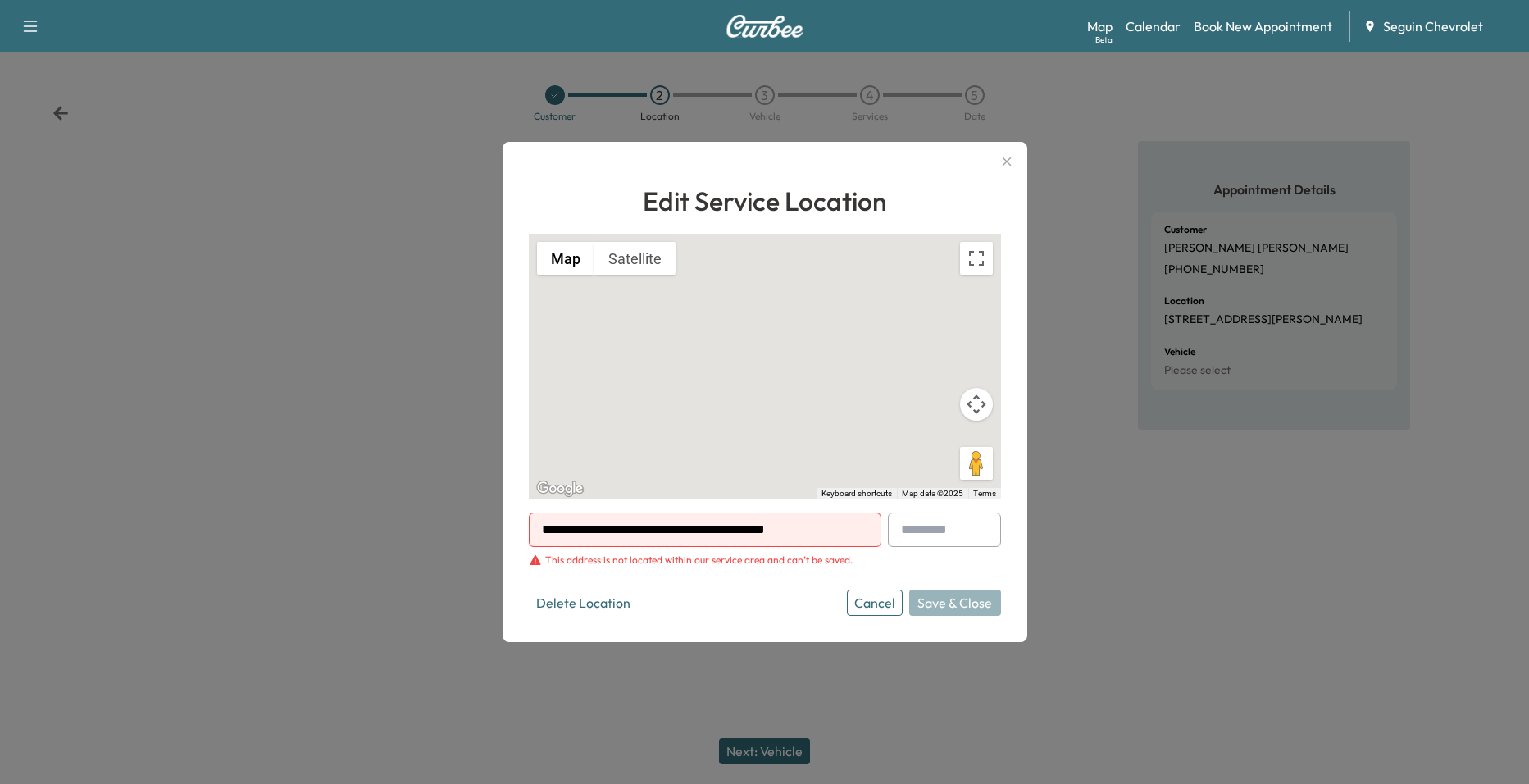
click at [1007, 158] on icon "button" at bounding box center [1007, 161] width 19 height 19
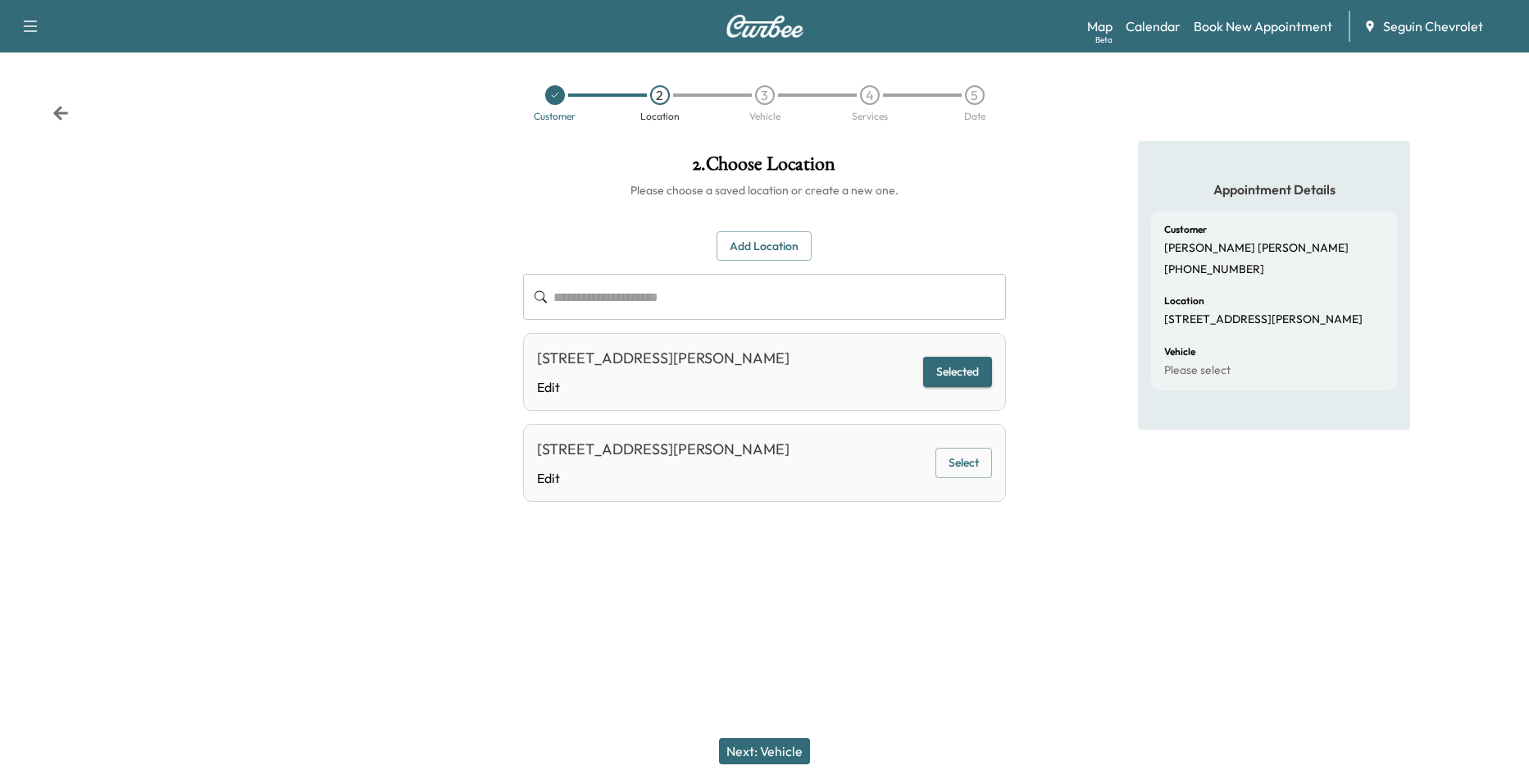
click at [59, 107] on icon at bounding box center [60, 112] width 15 height 14
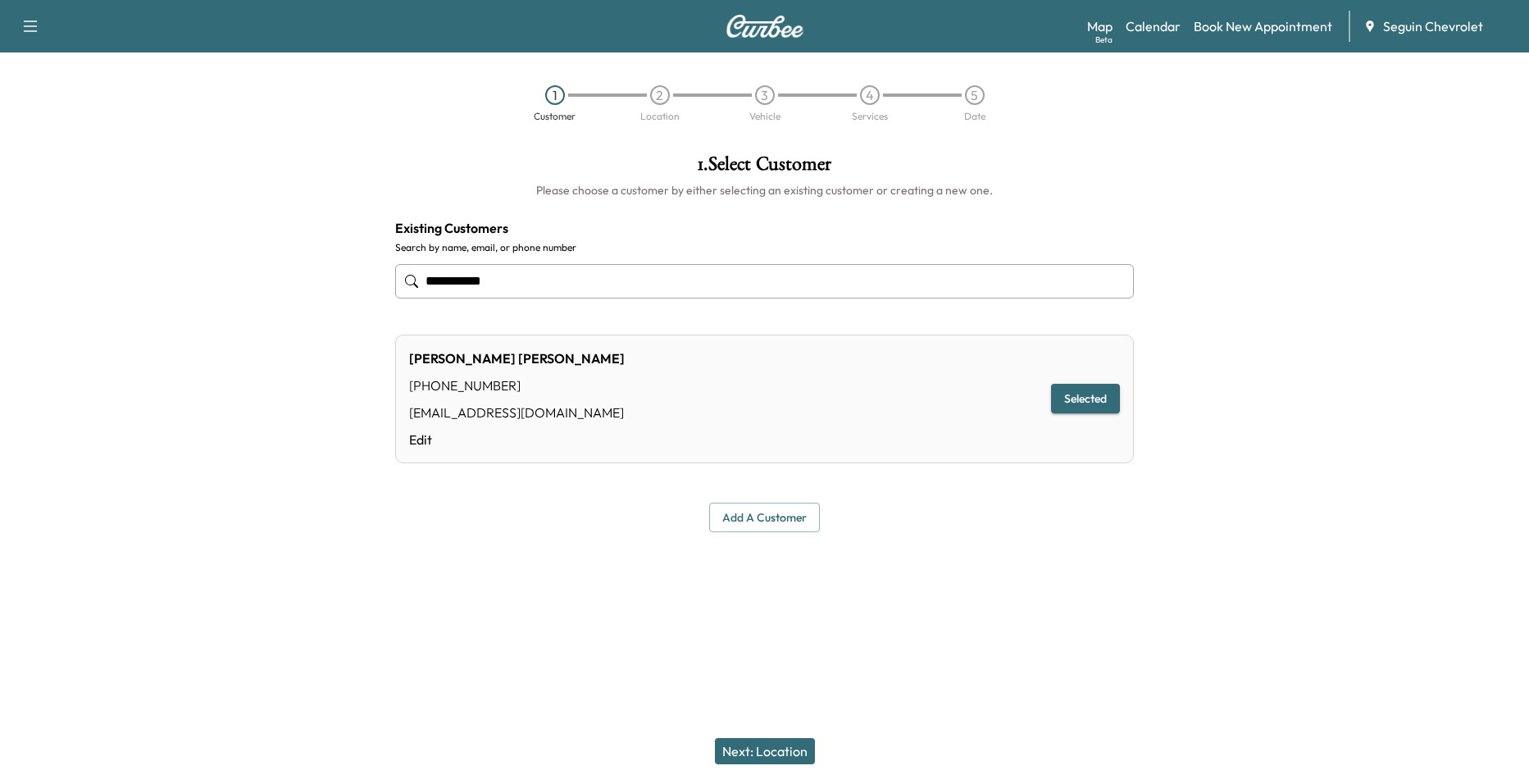
drag, startPoint x: 608, startPoint y: 300, endPoint x: 516, endPoint y: 289, distance: 92.7
click at [511, 290] on div "**********" at bounding box center [765, 281] width 739 height 54
click at [1068, 388] on button "Select" at bounding box center [1077, 393] width 56 height 30
type input "**********"
click at [752, 761] on button "Next: Location" at bounding box center [765, 750] width 100 height 26
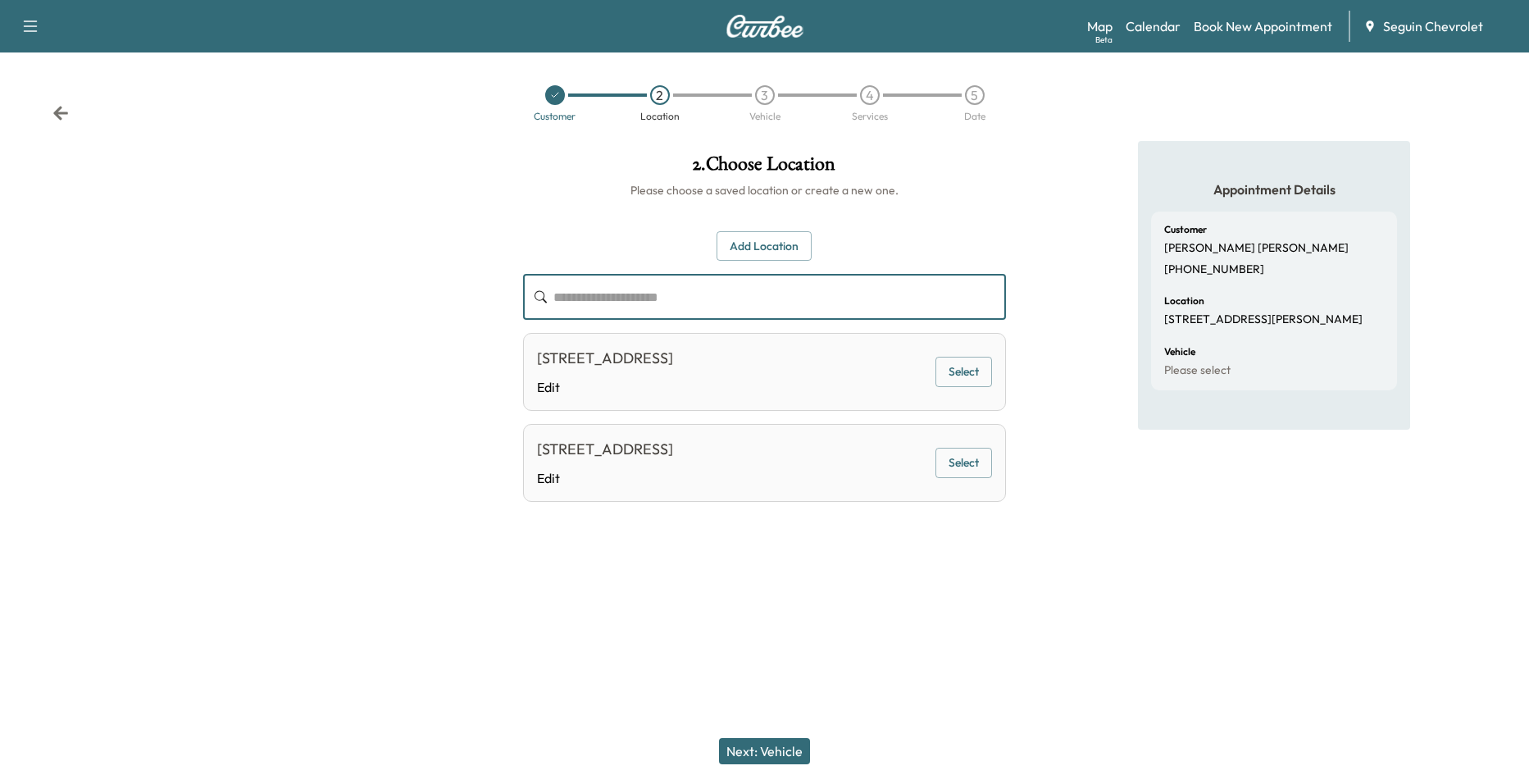
click at [727, 298] on input "text" at bounding box center [780, 296] width 453 height 46
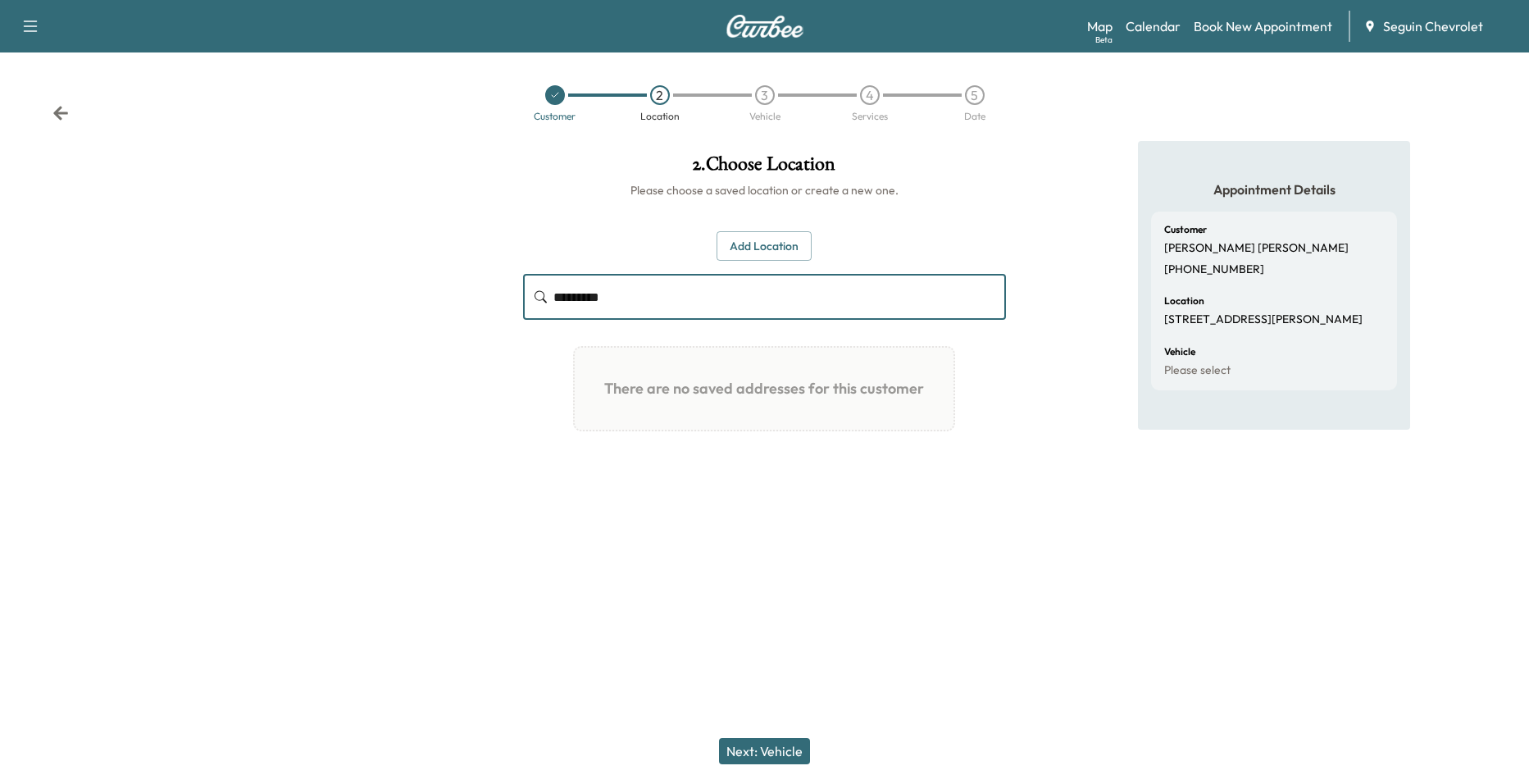
type input "**********"
click at [704, 300] on input "**********" at bounding box center [780, 296] width 453 height 46
drag, startPoint x: 673, startPoint y: 296, endPoint x: 395, endPoint y: 295, distance: 278.0
click at [390, 294] on div "**********" at bounding box center [764, 337] width 1529 height 392
drag, startPoint x: 692, startPoint y: 309, endPoint x: 516, endPoint y: 308, distance: 176.0
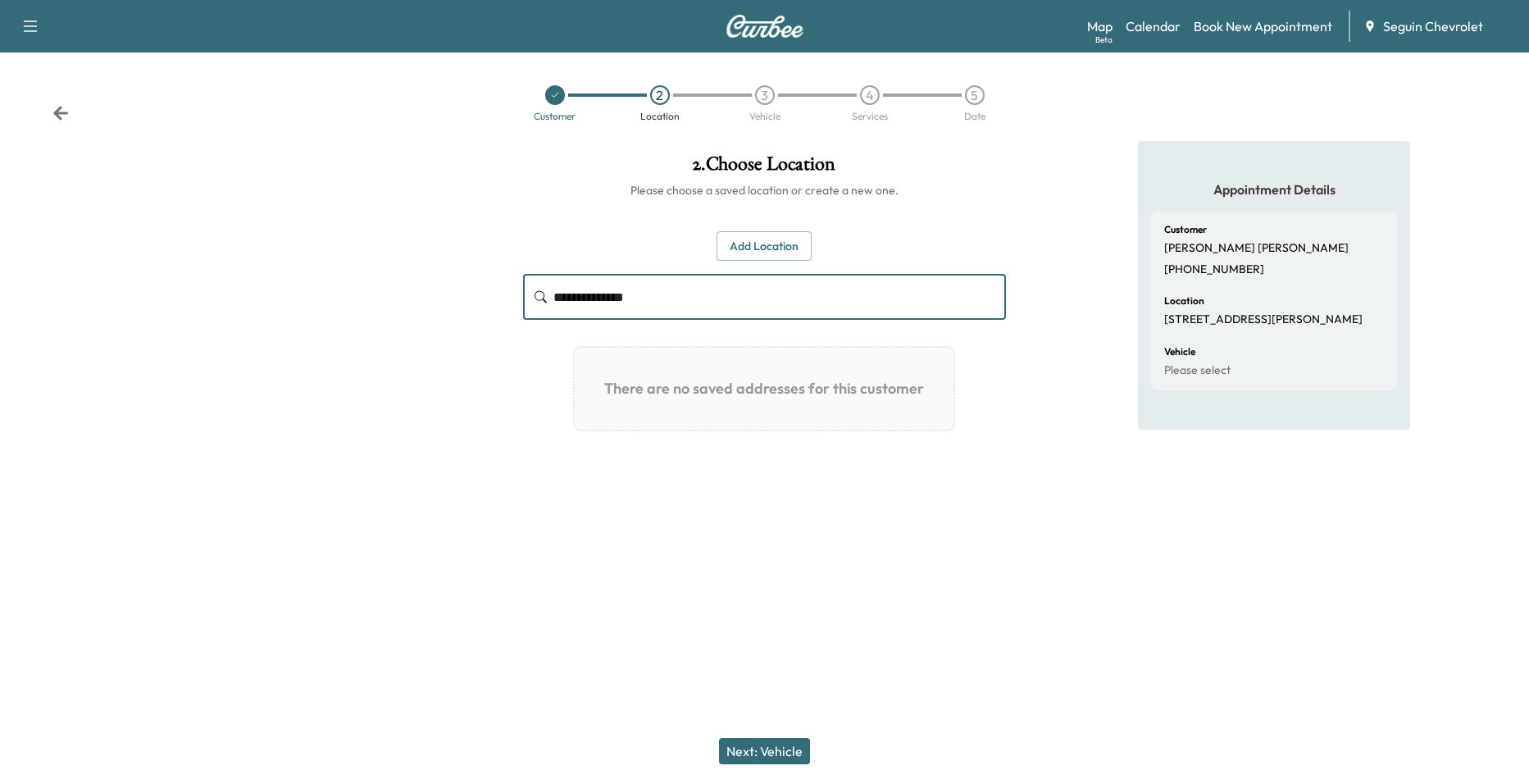
click at [516, 308] on div "**********" at bounding box center [764, 316] width 510 height 349
type input "**********"
click at [61, 107] on icon at bounding box center [60, 112] width 15 height 14
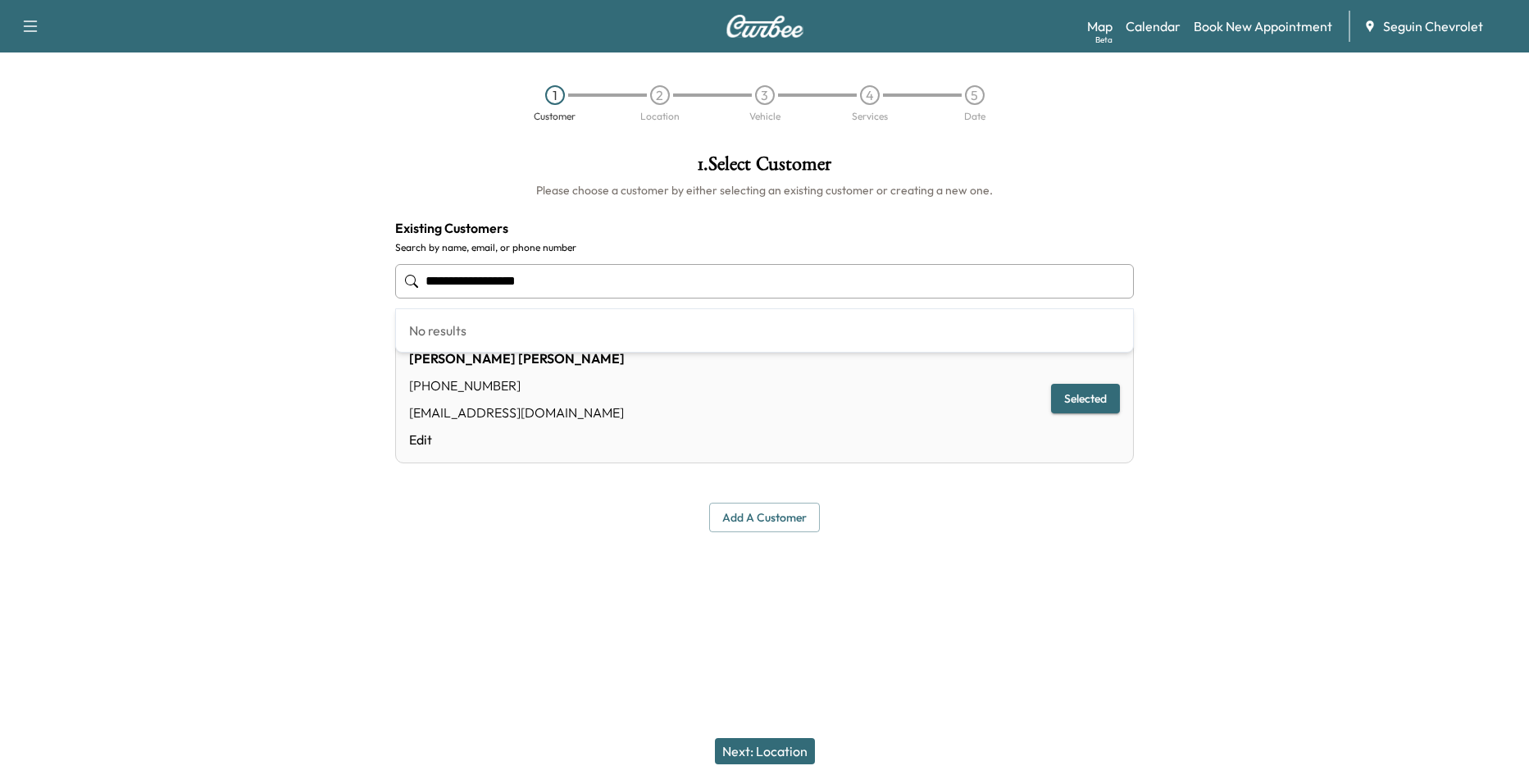
drag, startPoint x: 597, startPoint y: 266, endPoint x: 171, endPoint y: 281, distance: 426.3
click at [171, 281] on div "**********" at bounding box center [764, 342] width 1529 height 404
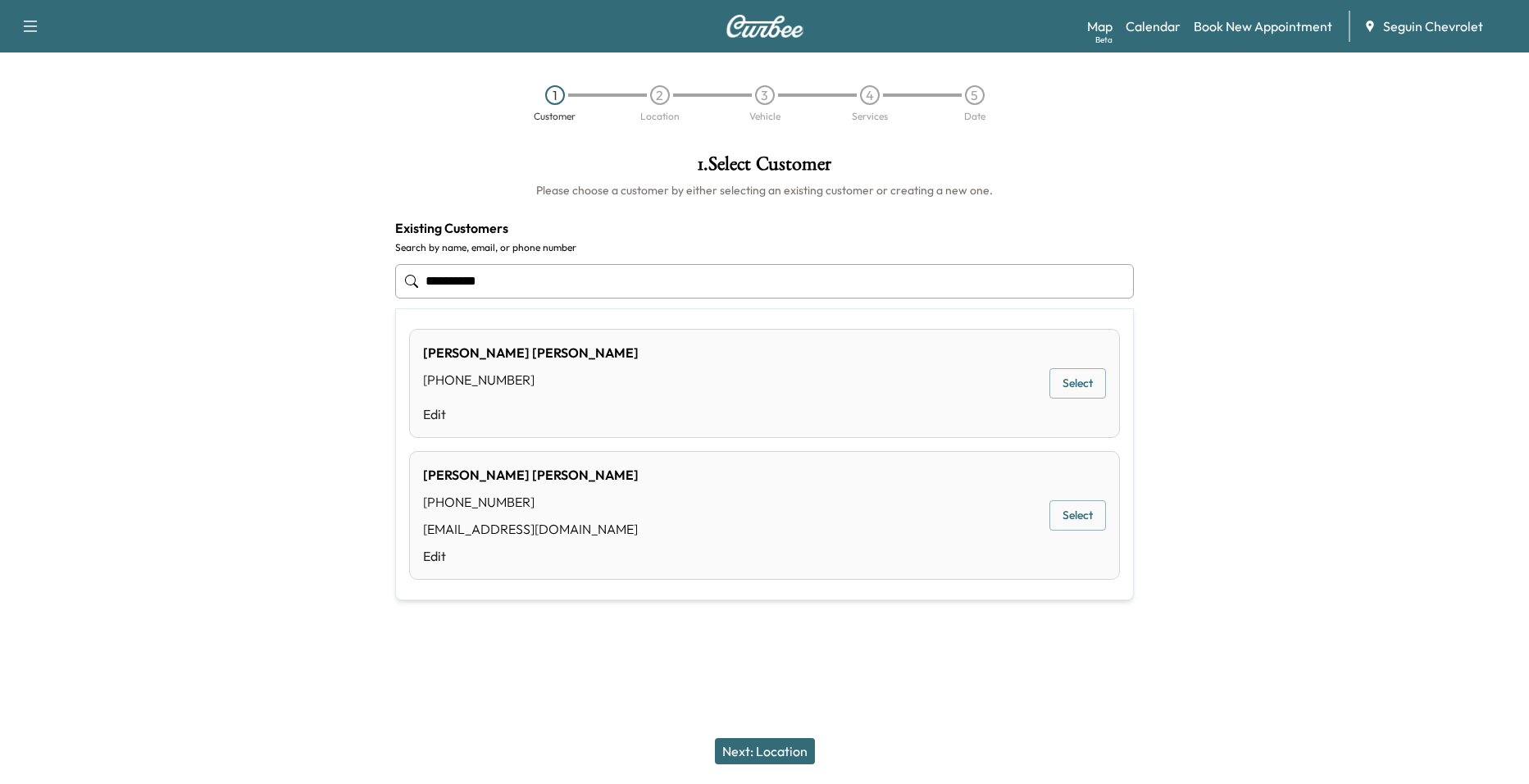
click at [687, 503] on div "Isauro Pina Coronel (830) 401-3716 coronelisauro10@gmail.com Edit Select" at bounding box center [764, 515] width 711 height 128
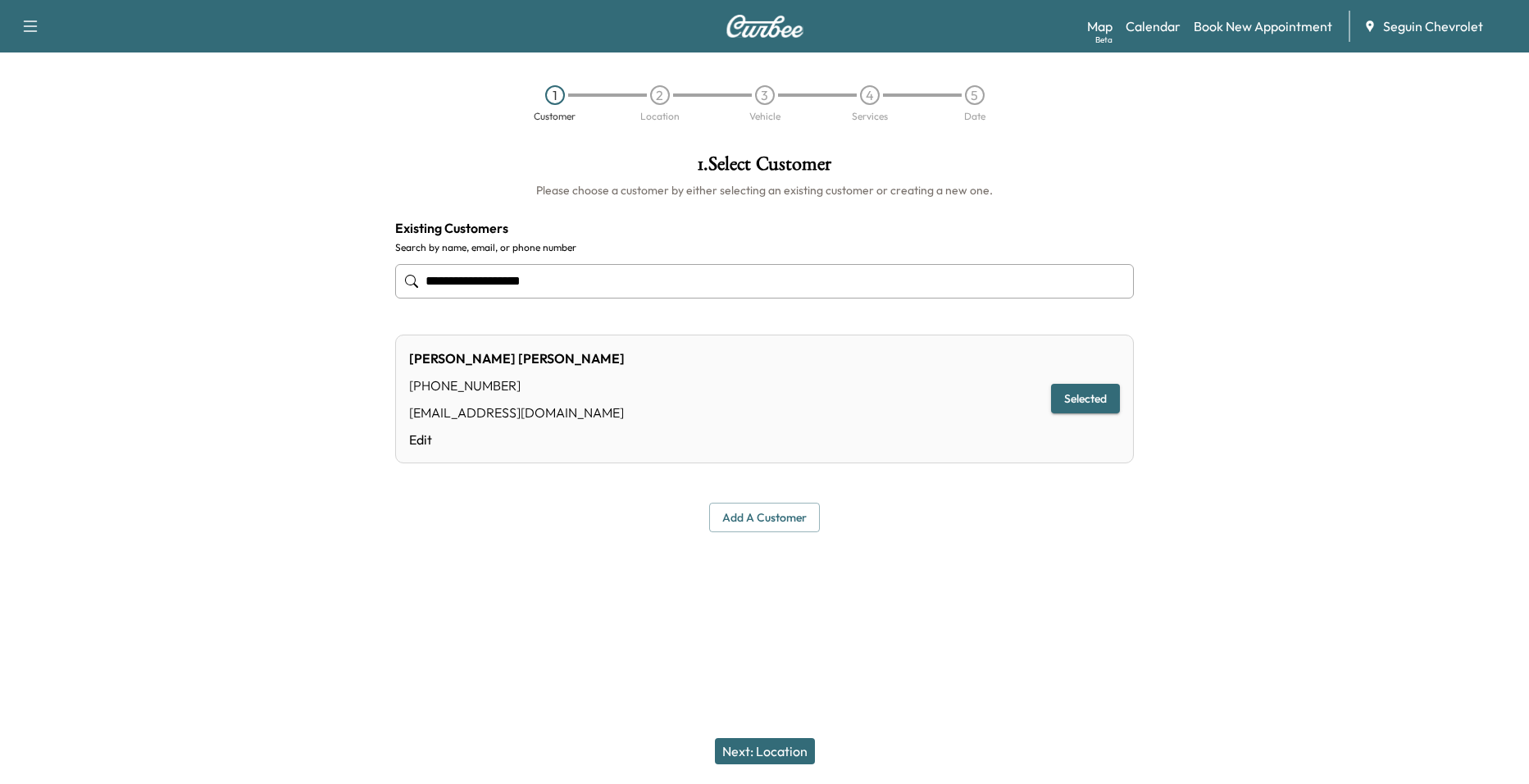
type input "**********"
click at [778, 757] on button "Next: Location" at bounding box center [765, 750] width 100 height 26
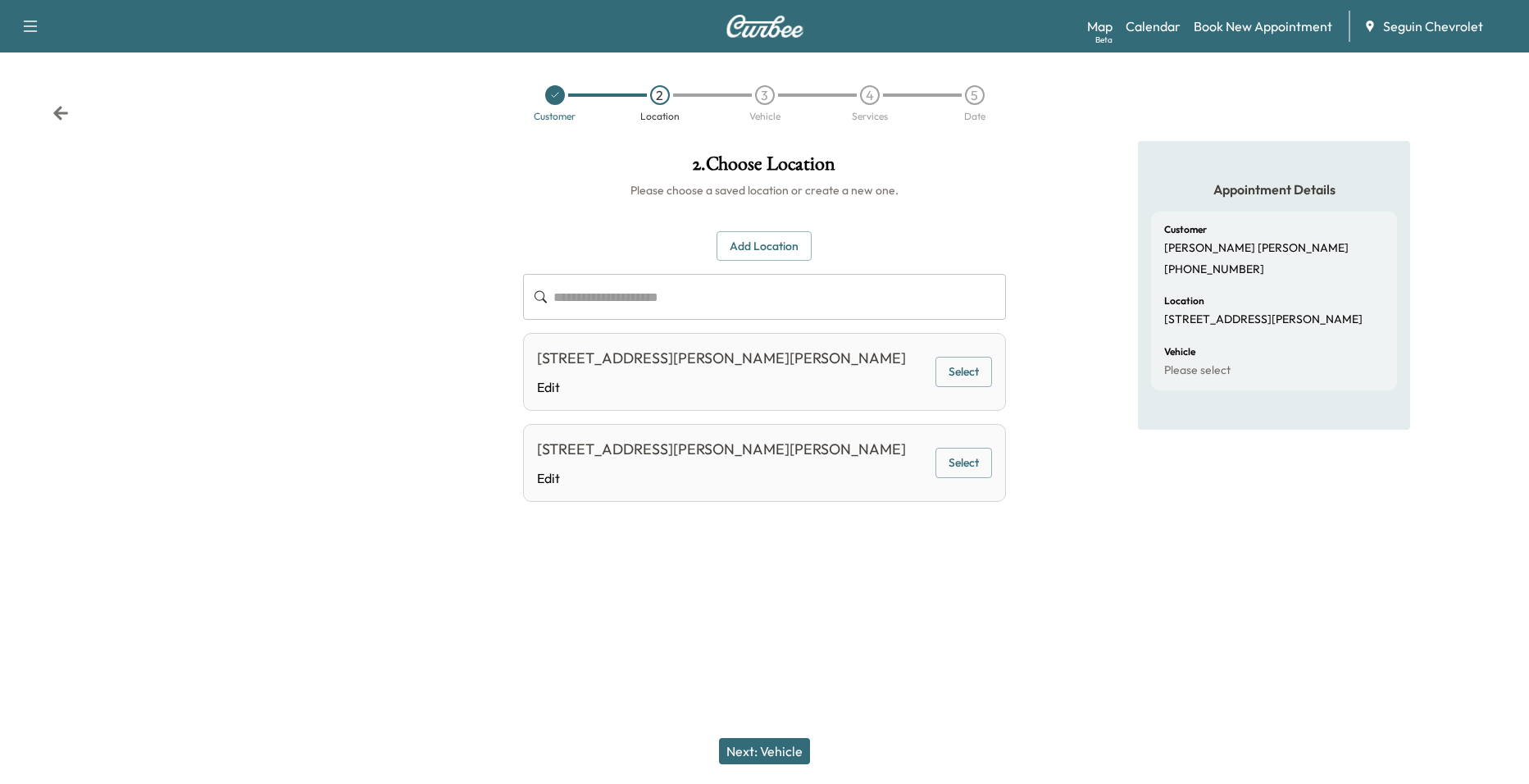
click at [956, 363] on button "Select" at bounding box center [963, 372] width 56 height 30
click at [545, 392] on link "Edit" at bounding box center [721, 386] width 369 height 19
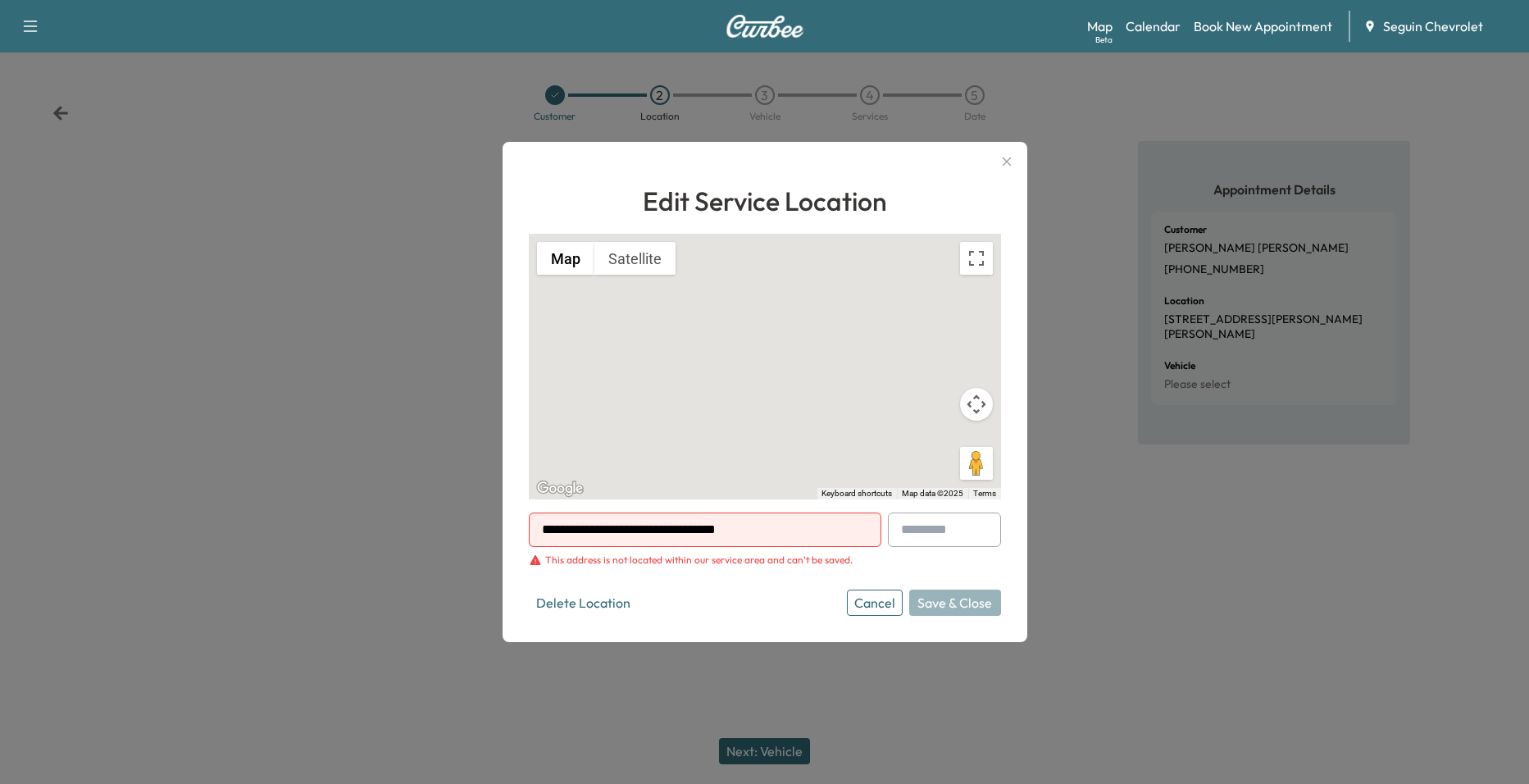
click at [1009, 159] on icon "button" at bounding box center [1006, 162] width 9 height 9
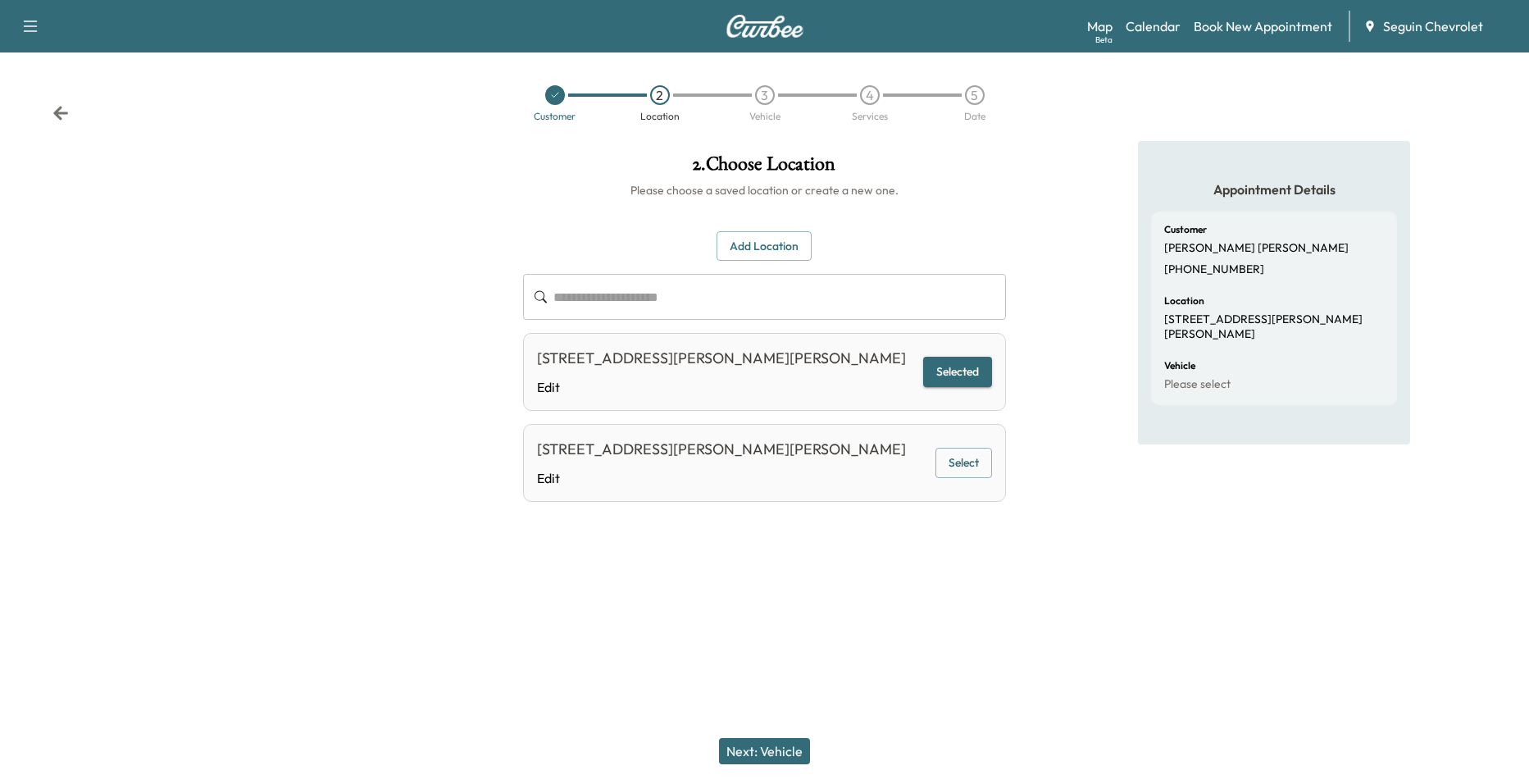
click at [759, 771] on div "Next: Vehicle" at bounding box center [764, 751] width 1529 height 65
click at [763, 754] on button "Next: Vehicle" at bounding box center [764, 750] width 91 height 26
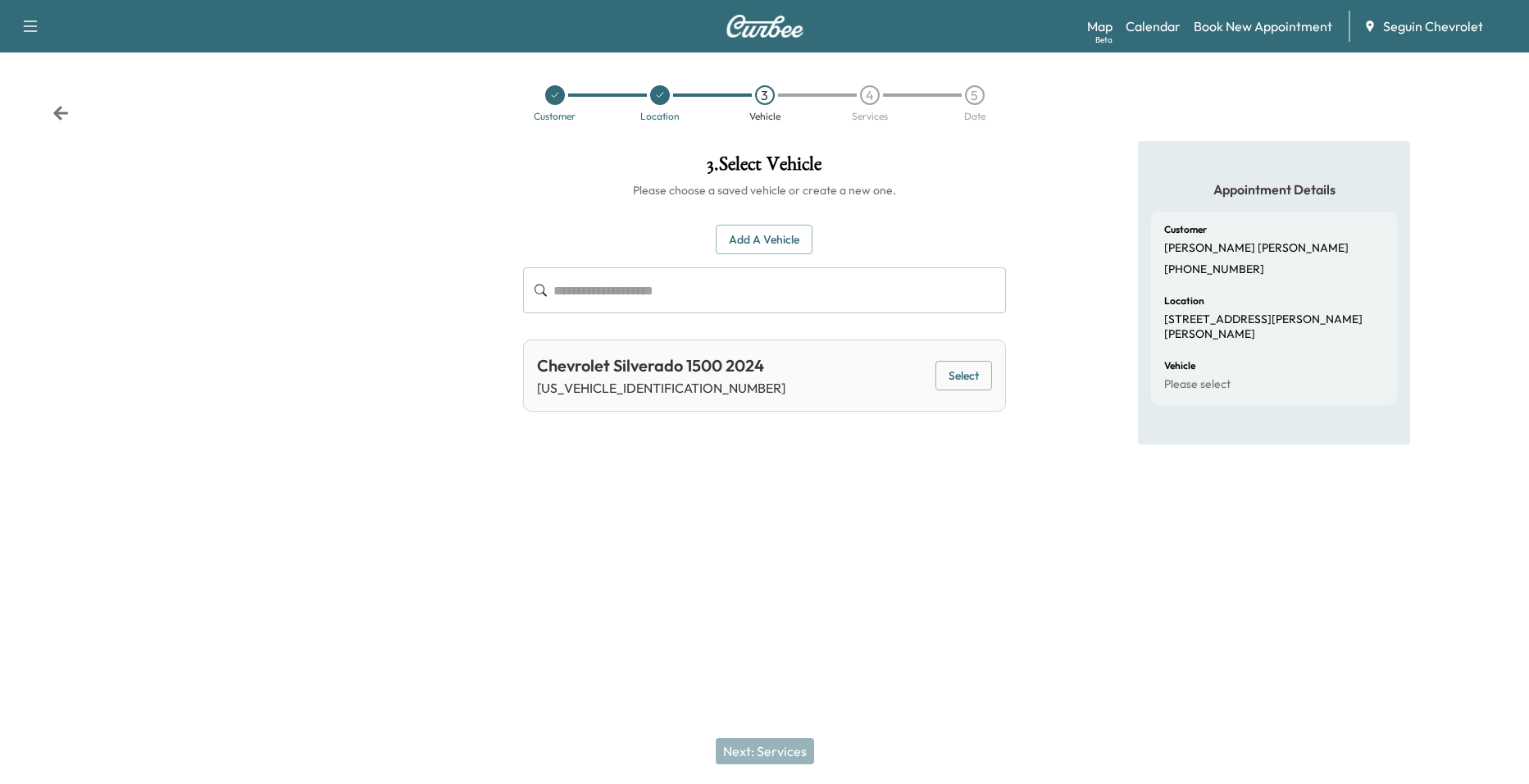
click at [656, 102] on div at bounding box center [659, 95] width 19 height 19
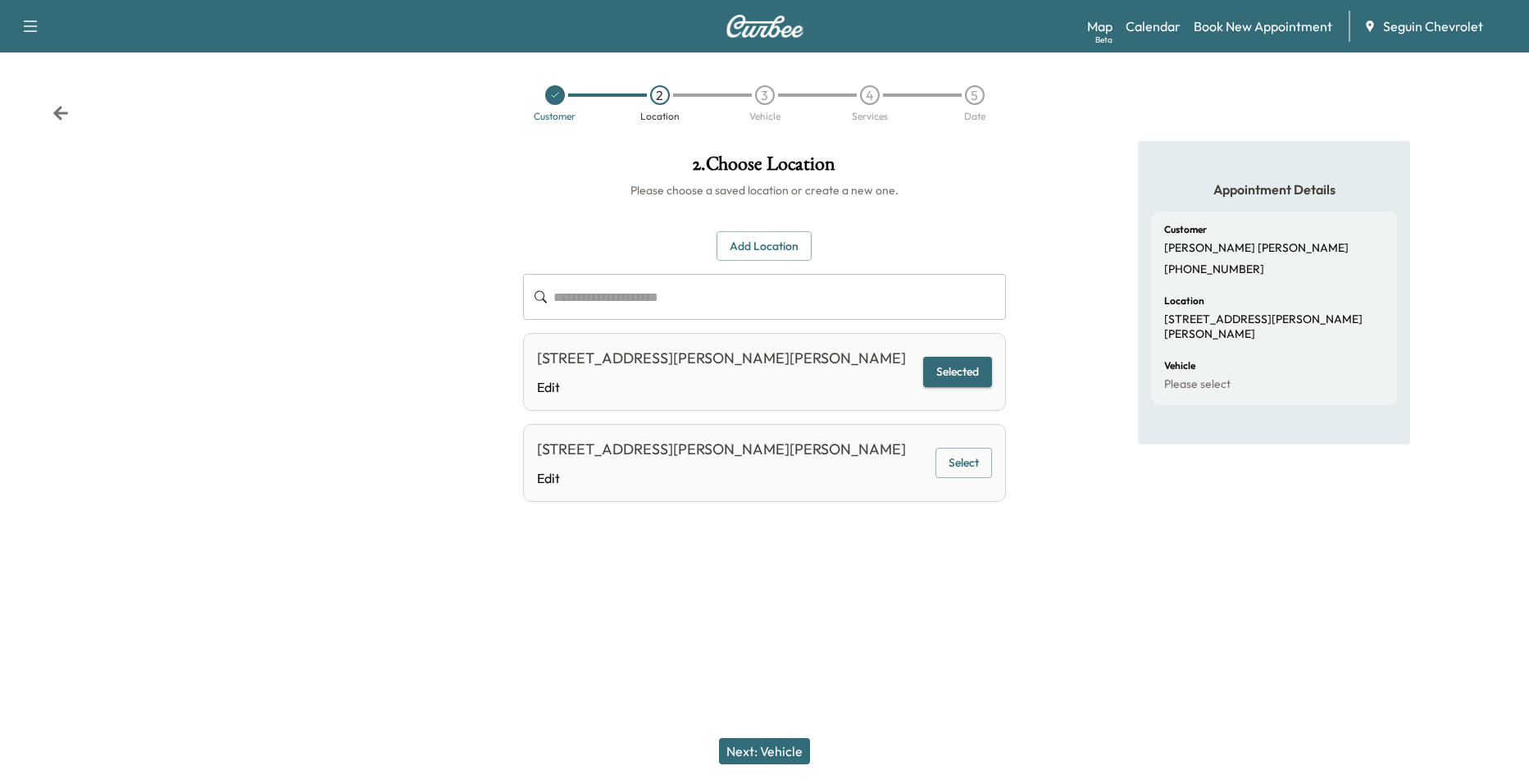
click at [877, 376] on div "108 MORALES LN, NIXON, TX 78140, US Edit Selected" at bounding box center [765, 372] width 484 height 78
click at [783, 376] on div "108 MORALES LN, NIXON, TX 78140, US Edit" at bounding box center [721, 372] width 369 height 50
click at [745, 363] on div "108 MORALES LN, NIXON, TX 78140, US" at bounding box center [721, 358] width 369 height 23
click at [561, 386] on link "Edit" at bounding box center [721, 386] width 369 height 19
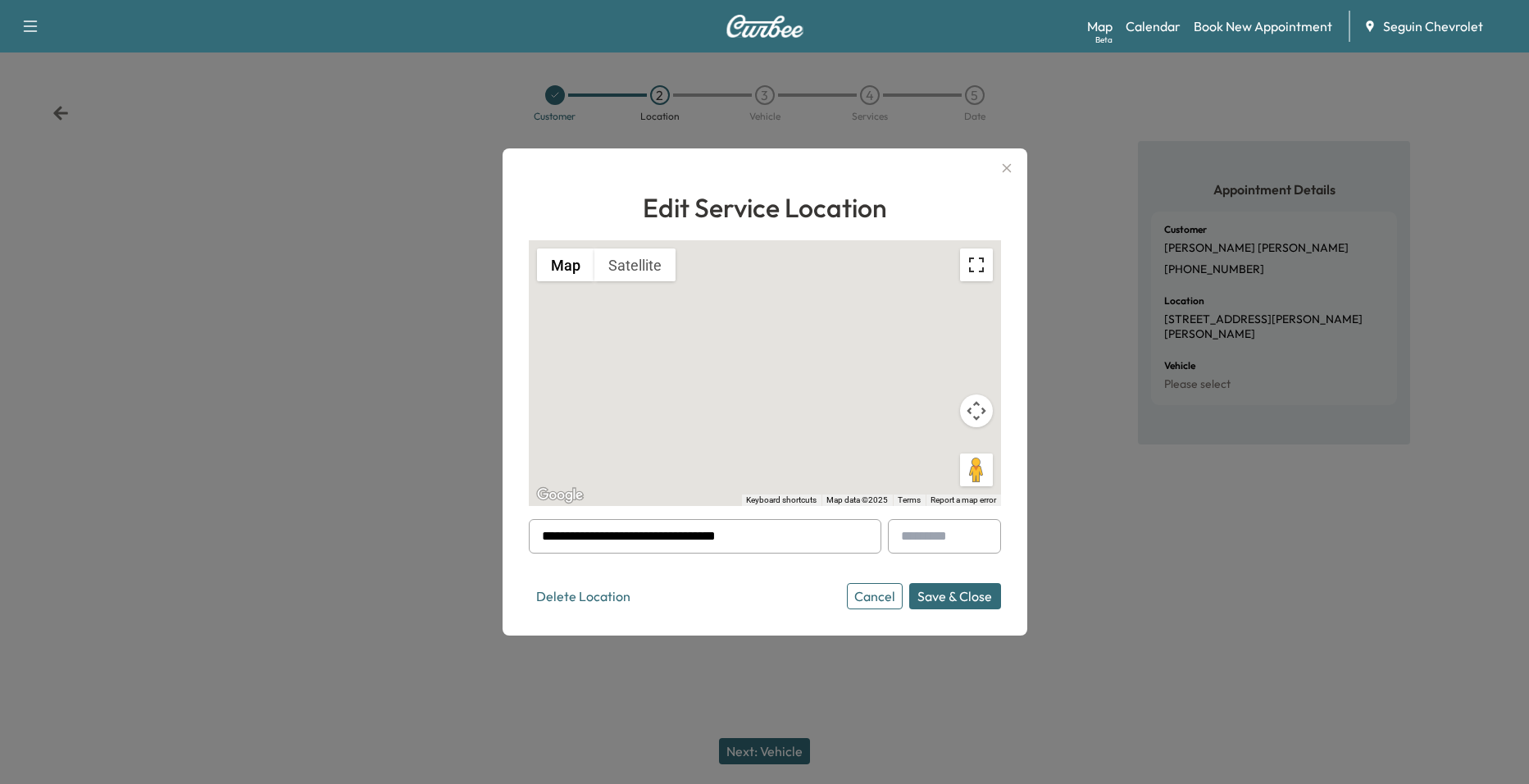
click at [969, 269] on button "Toggle fullscreen view" at bounding box center [977, 264] width 33 height 33
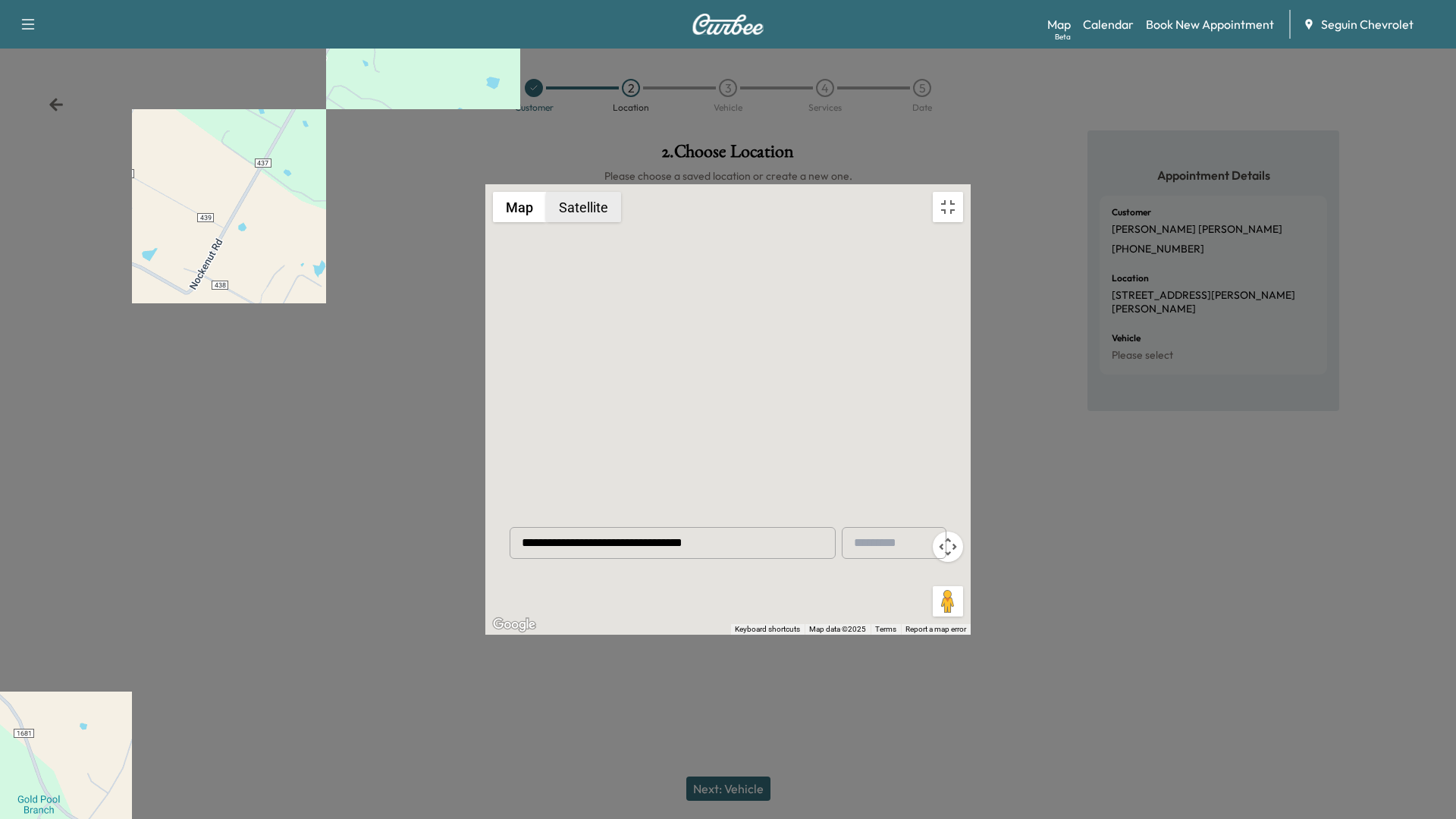
click at [546, 192] on button "Satellite" at bounding box center [583, 206] width 75 height 30
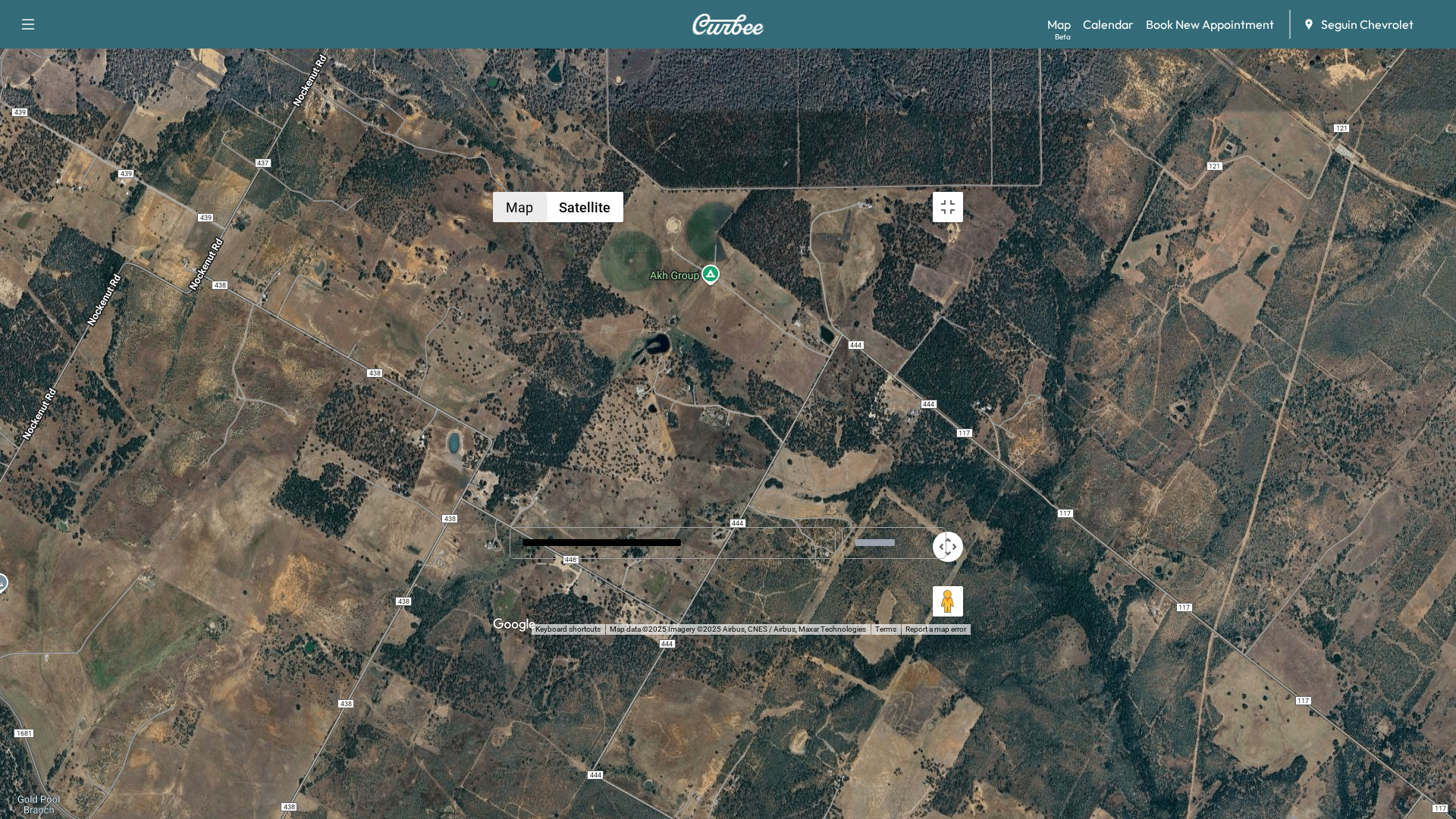
click at [493, 192] on button "Map" at bounding box center [520, 206] width 53 height 30
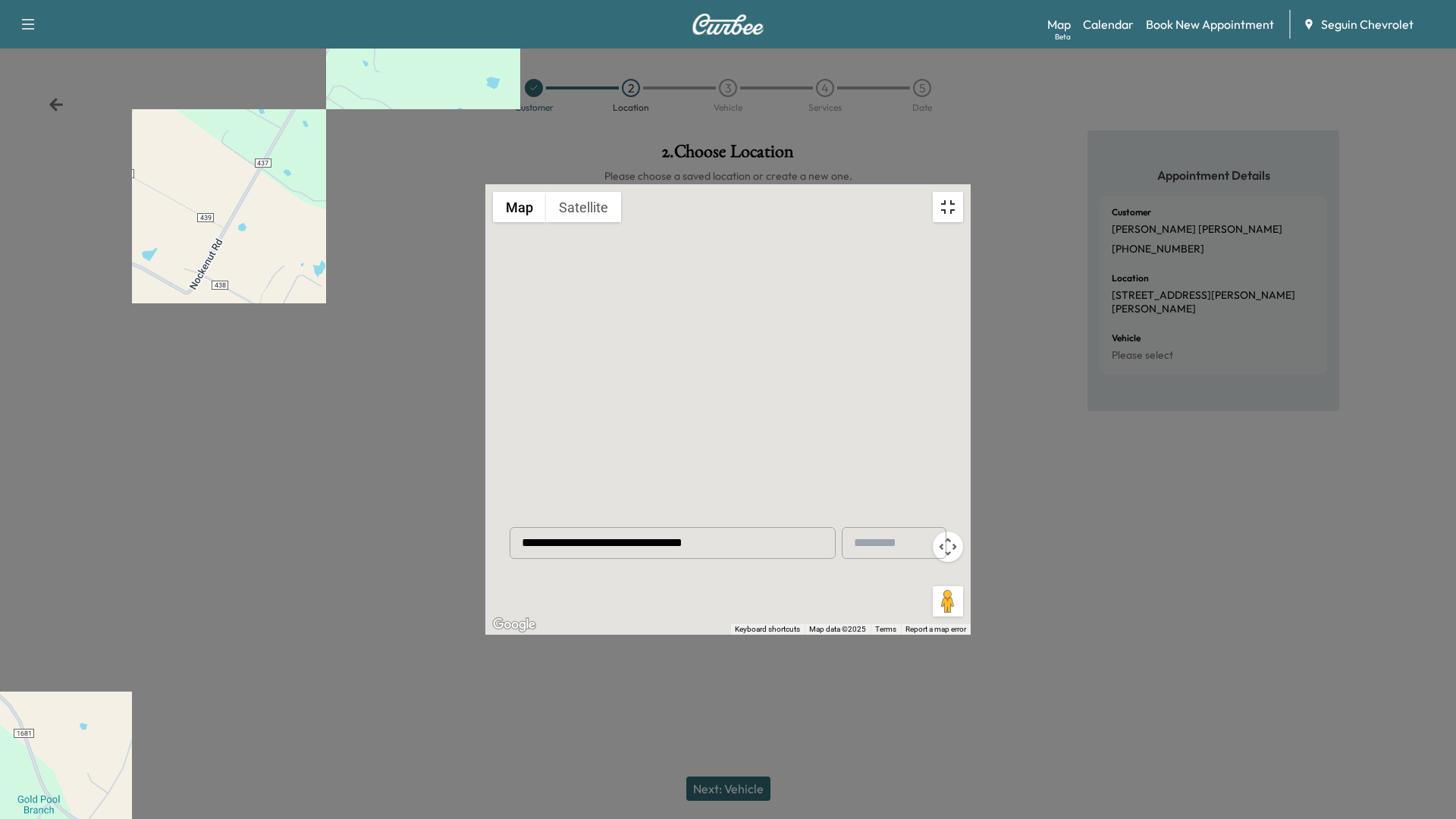
click at [963, 192] on button "Toggle fullscreen view" at bounding box center [947, 206] width 30 height 30
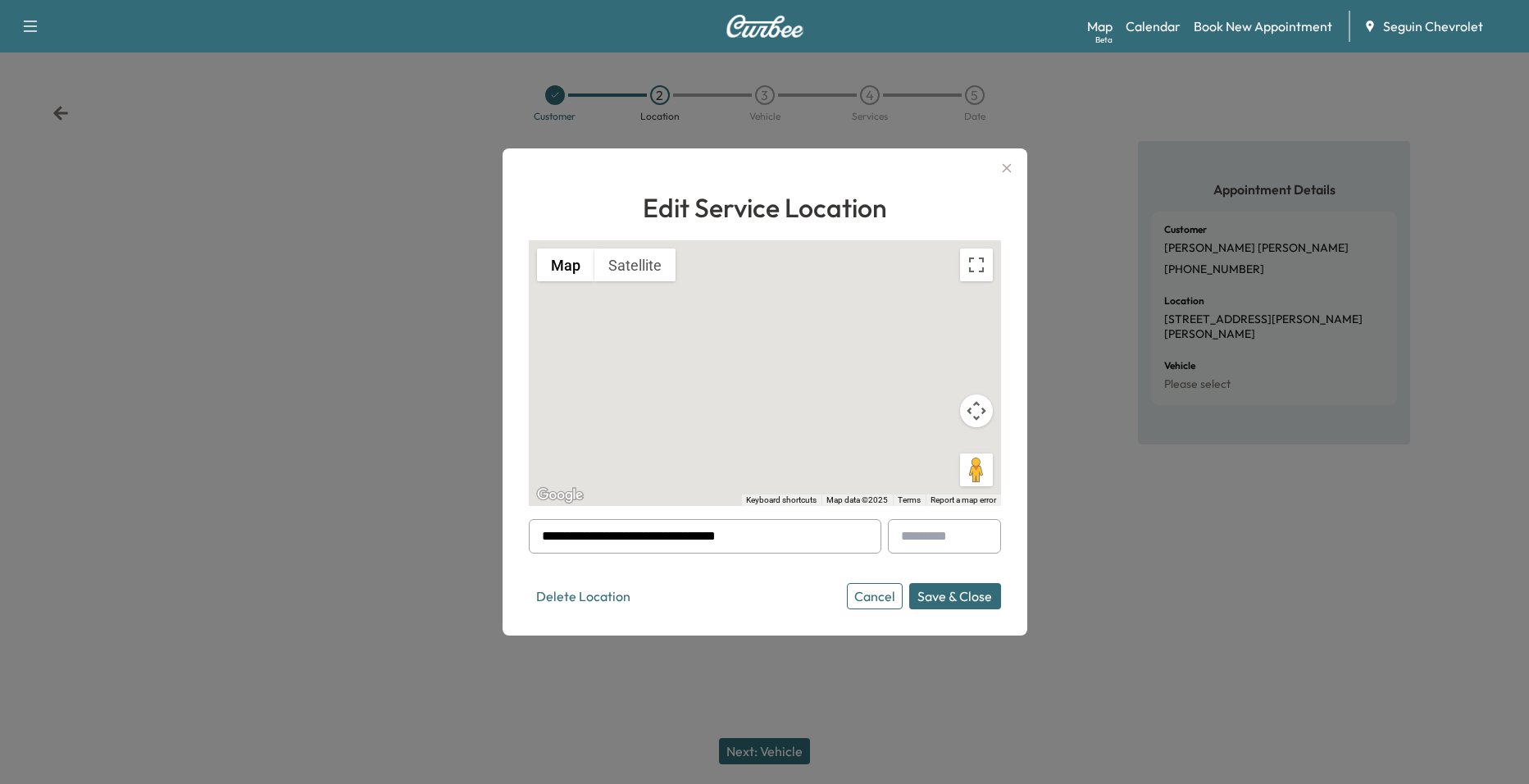
click at [1013, 163] on icon "button" at bounding box center [1007, 167] width 19 height 19
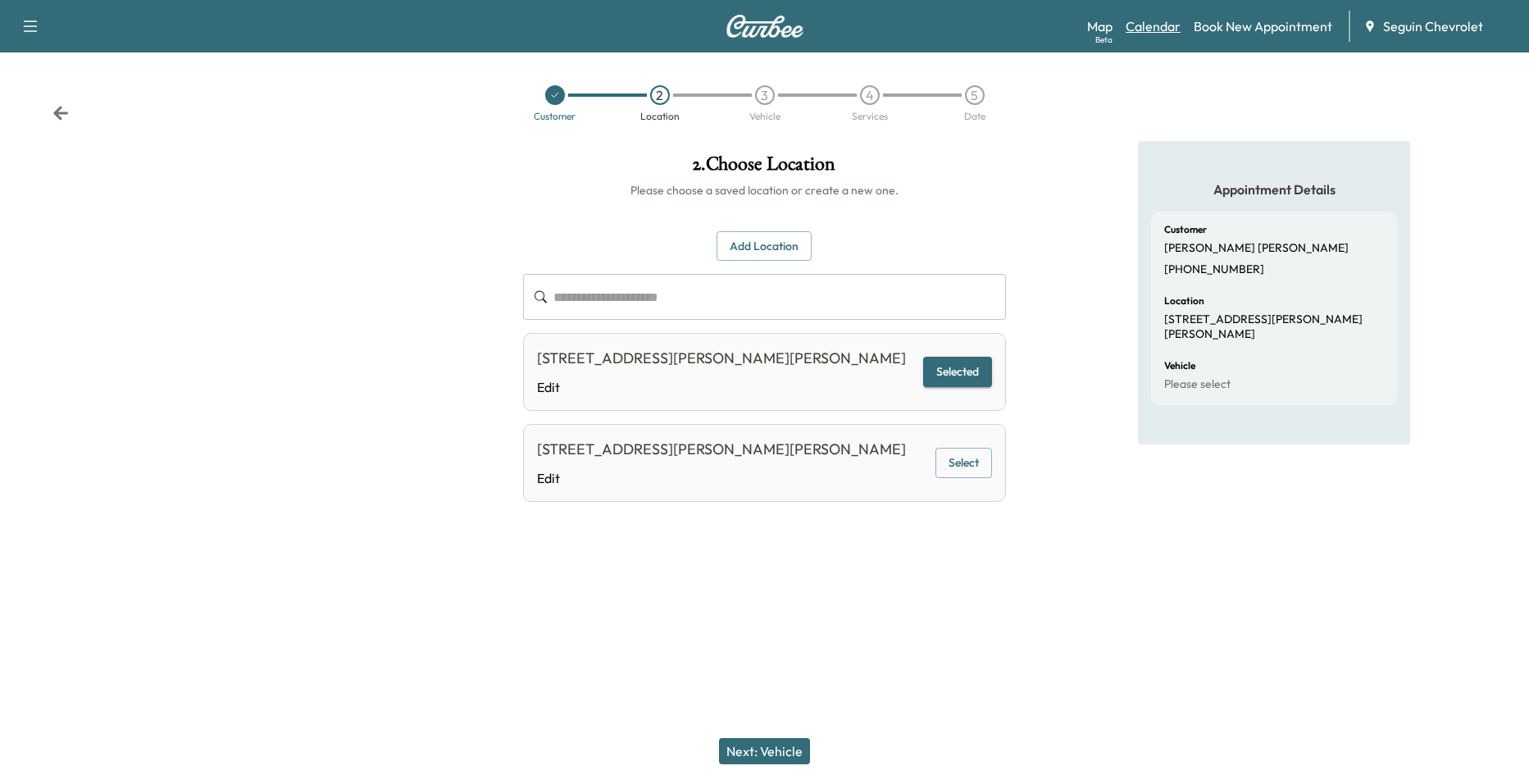
click at [1168, 24] on link "Calendar" at bounding box center [1153, 26] width 55 height 19
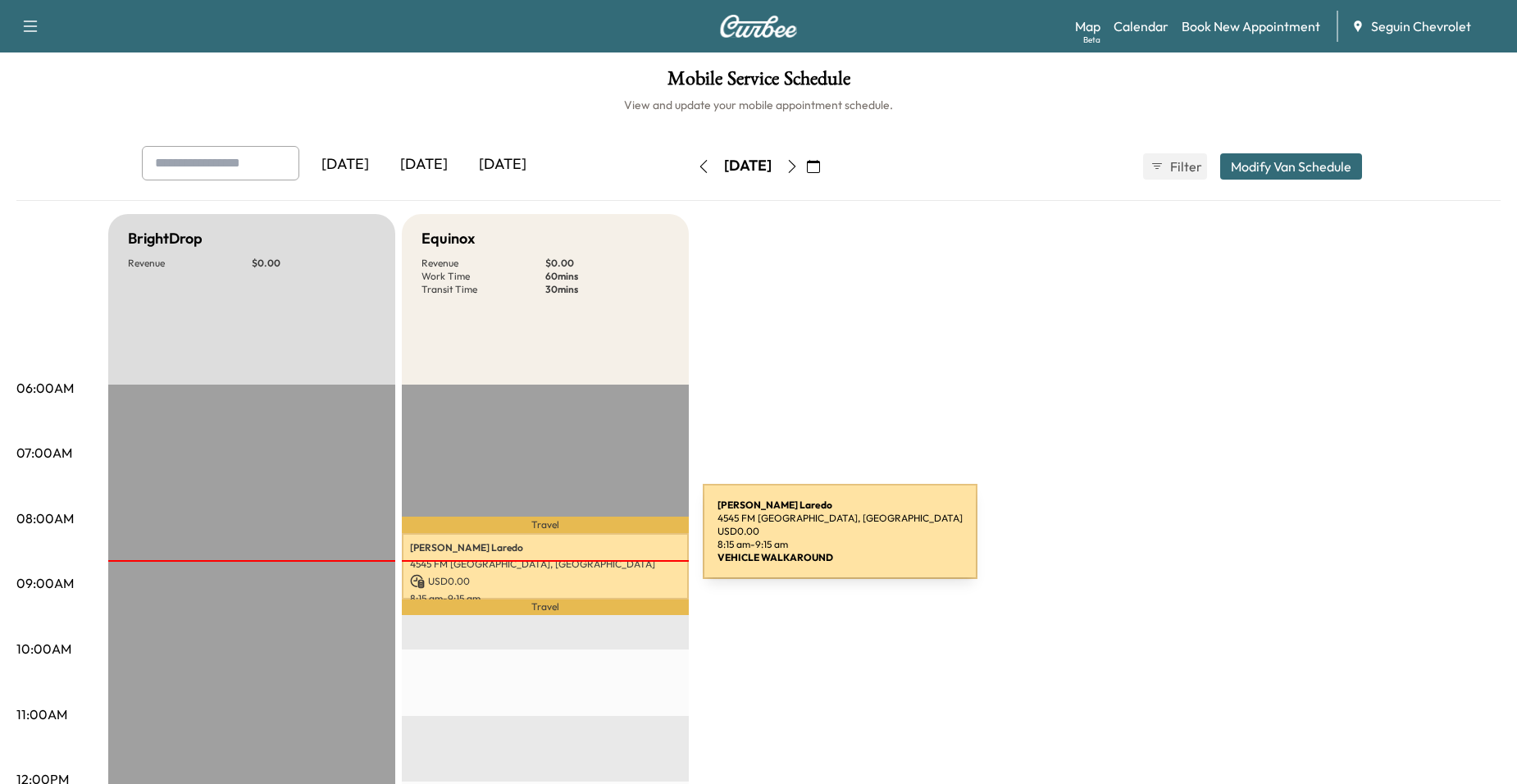
click at [563, 565] on p "4545 FM [GEOGRAPHIC_DATA], [GEOGRAPHIC_DATA]" at bounding box center [545, 564] width 270 height 13
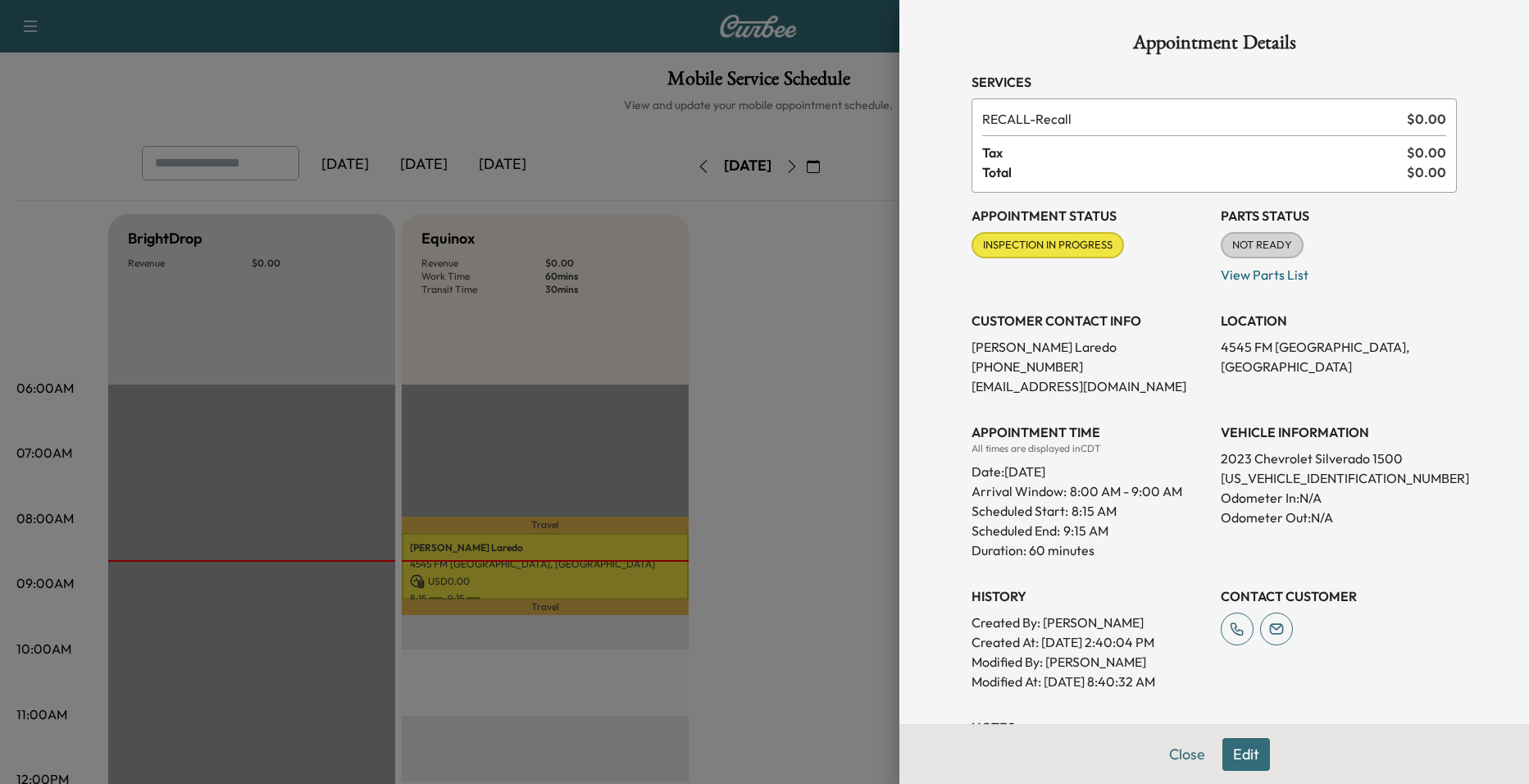
click at [723, 398] on div at bounding box center [764, 392] width 1529 height 784
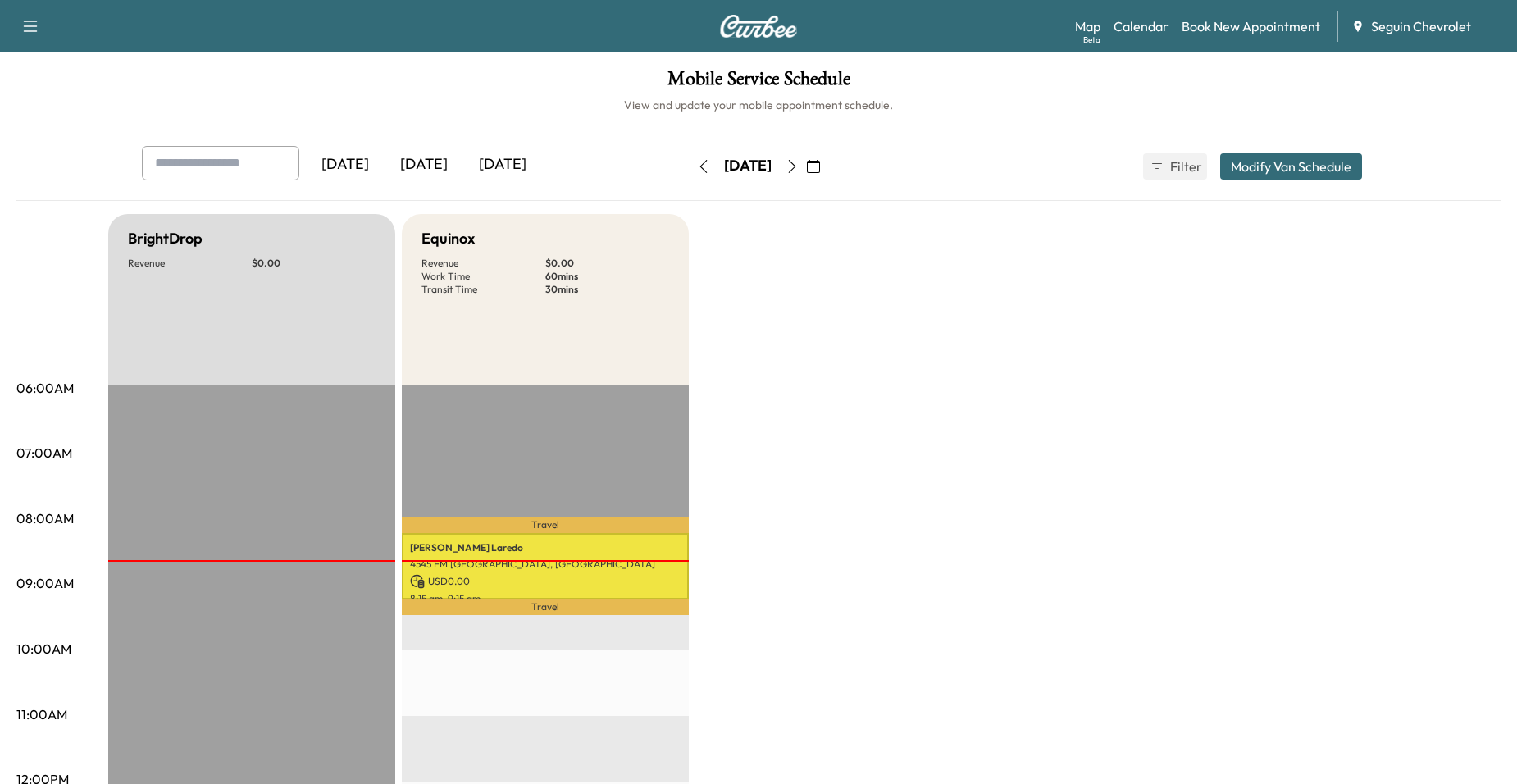
click at [806, 158] on button "button" at bounding box center [792, 166] width 28 height 26
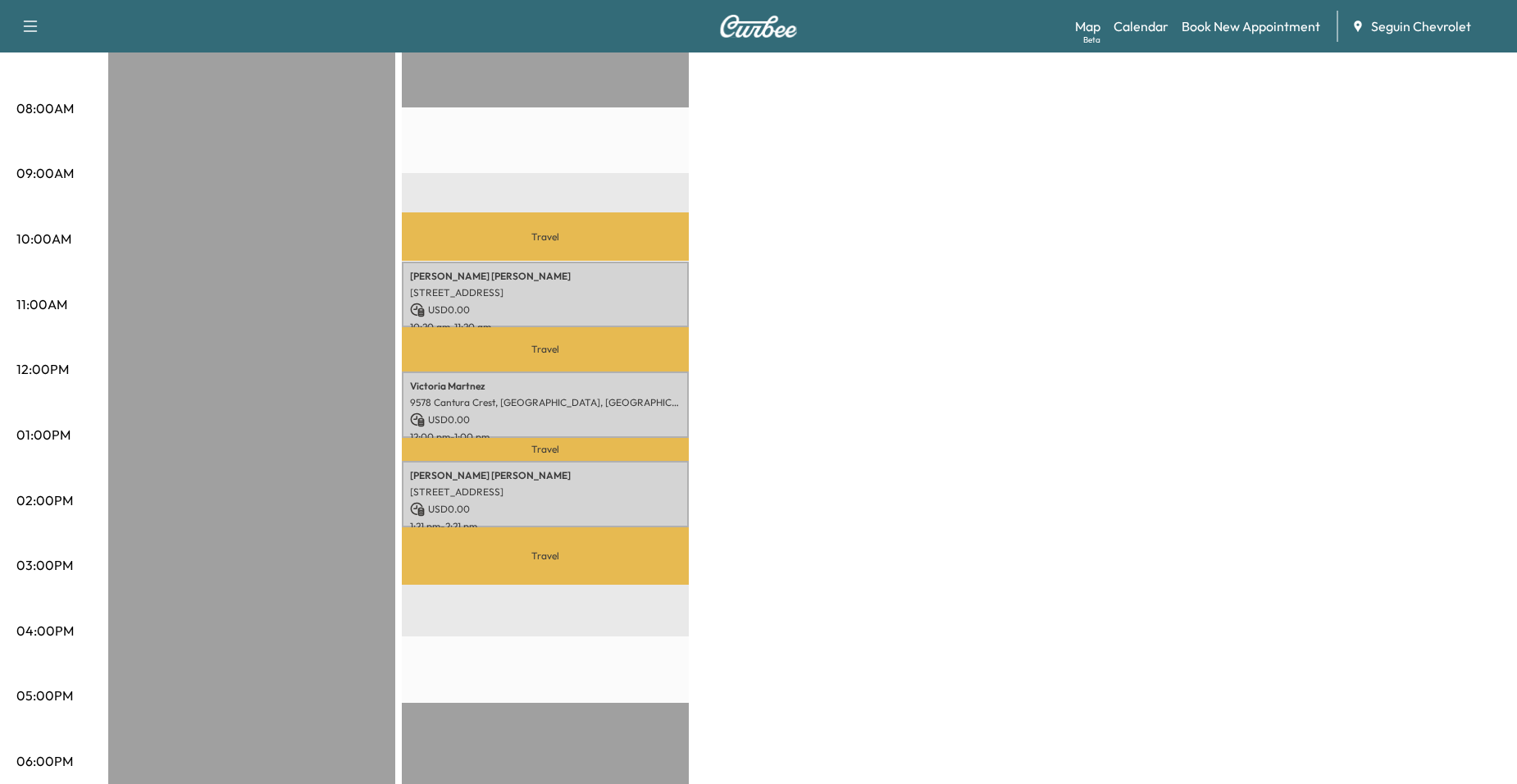
scroll to position [82, 0]
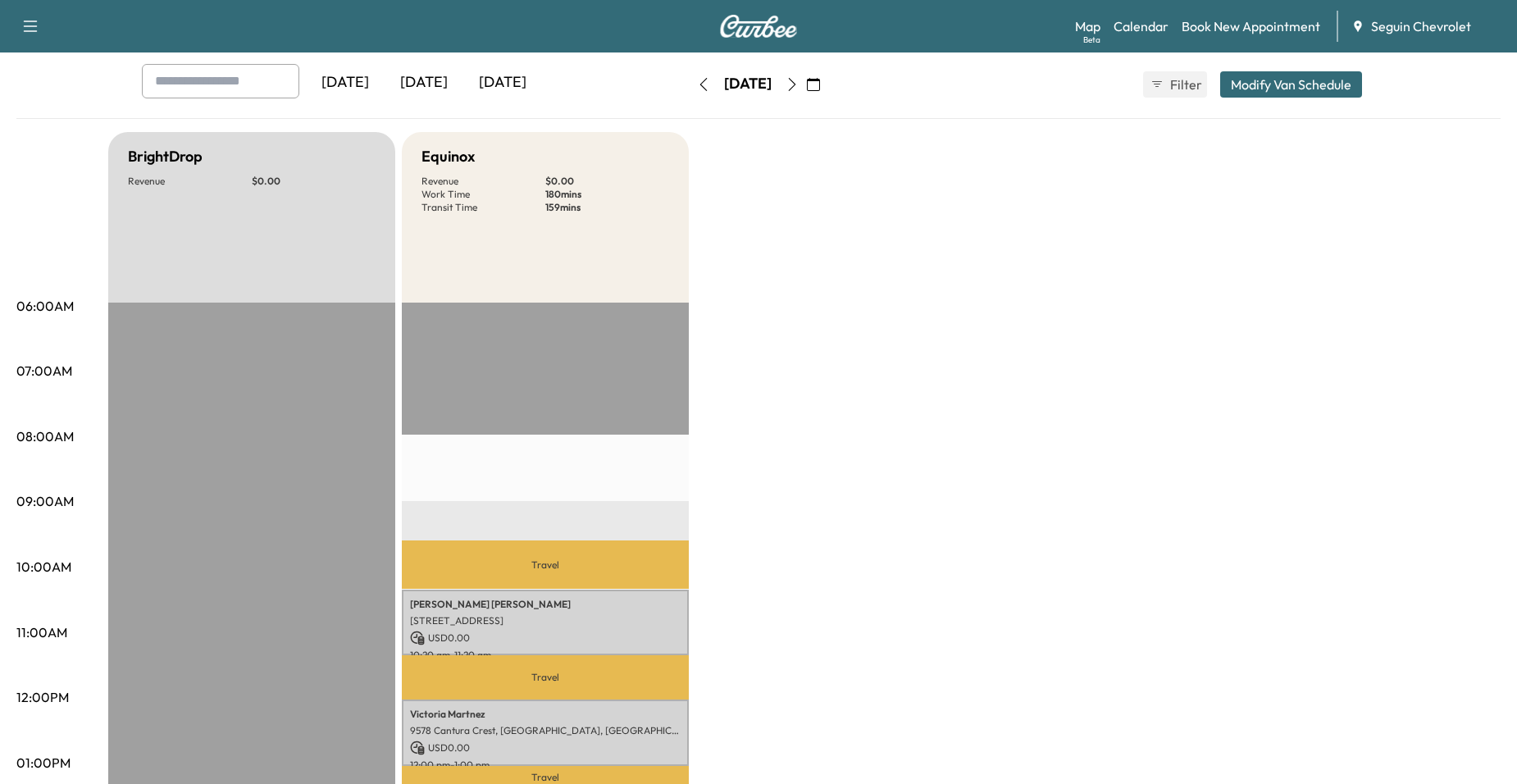
click at [827, 60] on div "Thursday, October 9 October 2025 S M T W T F S 28 29 30 1 2 3 4 5 6 7 8 9 10 11…" at bounding box center [758, 84] width 138 height 53
click at [798, 78] on icon "button" at bounding box center [793, 85] width 13 height 13
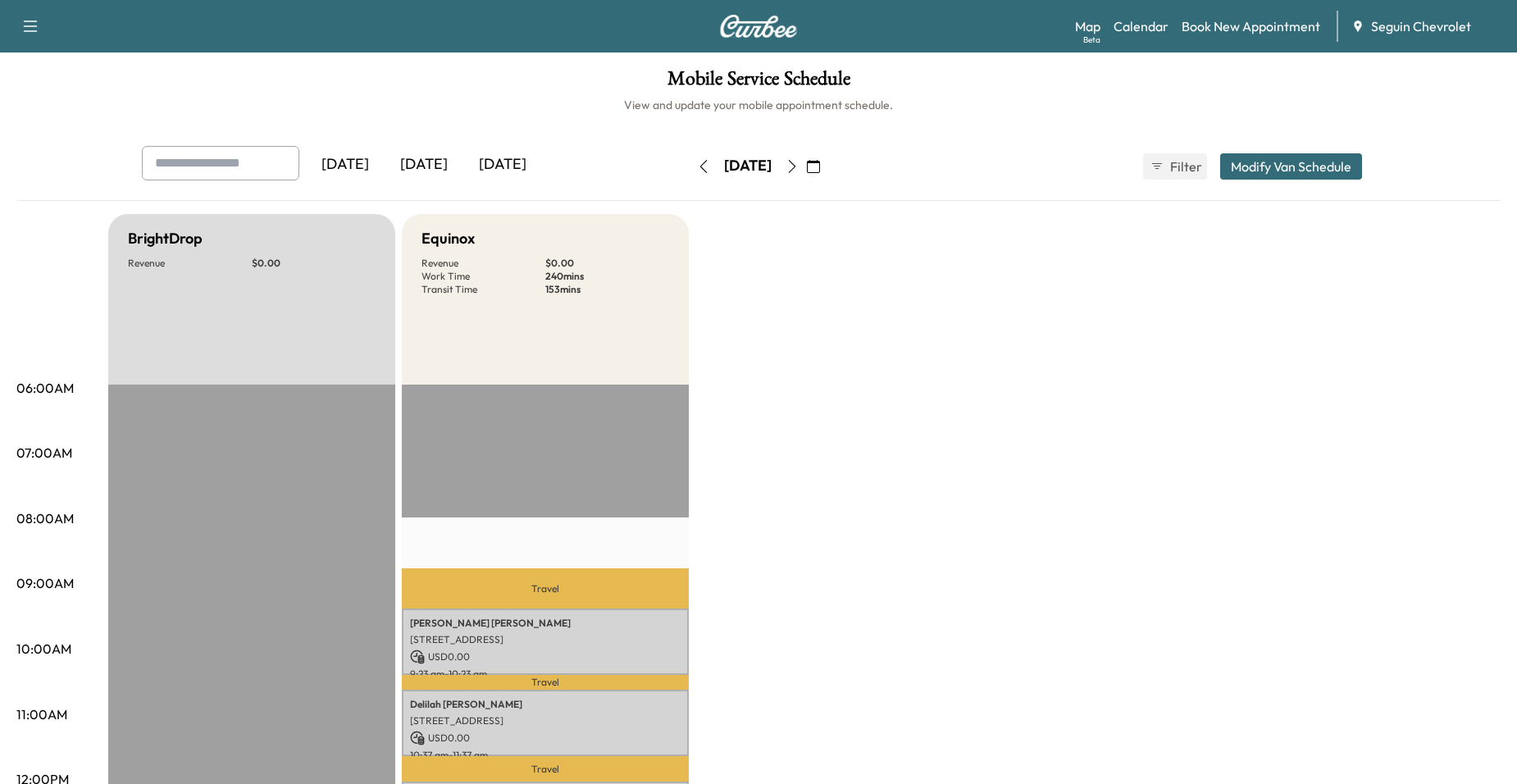
click at [697, 170] on icon "button" at bounding box center [704, 166] width 13 height 13
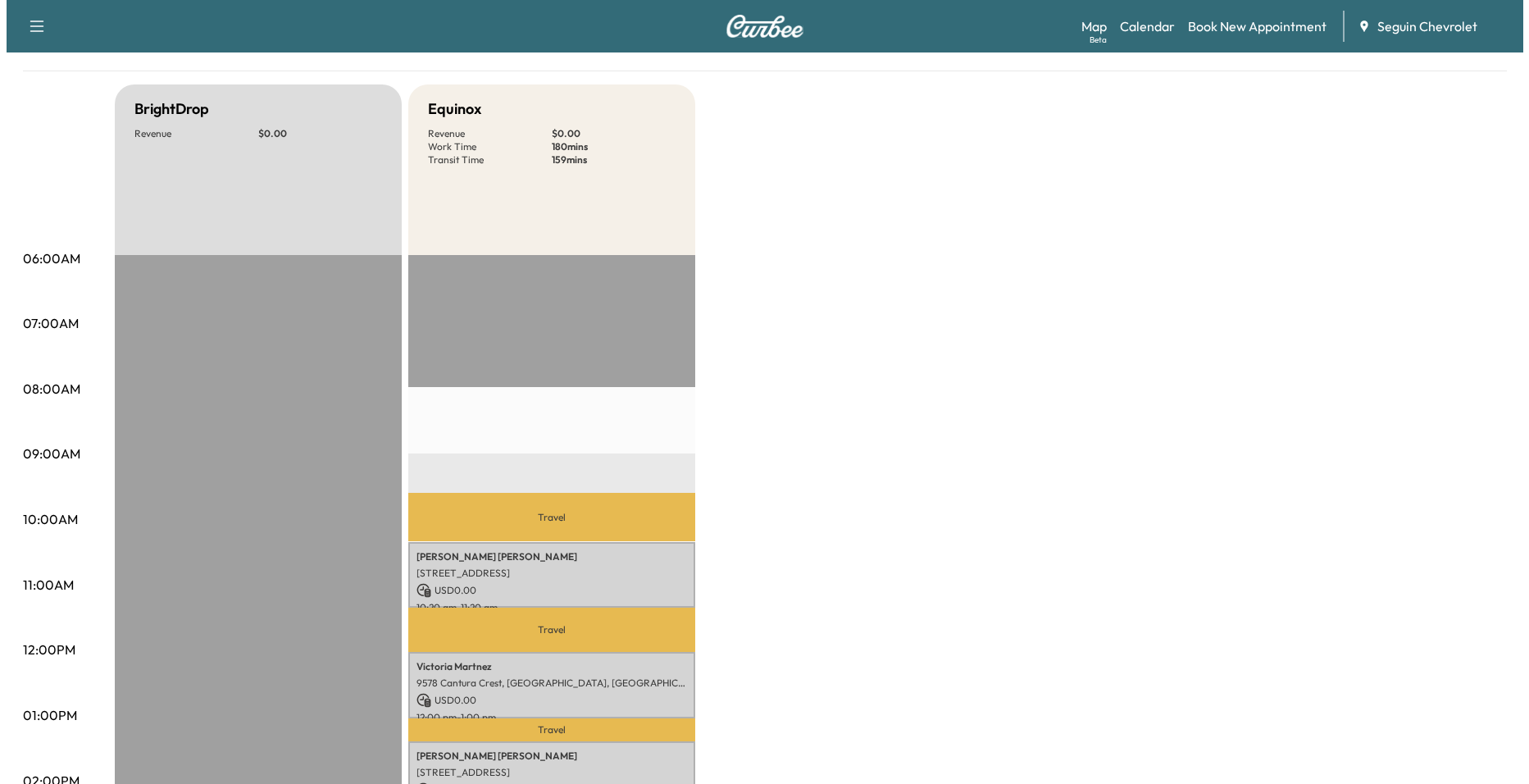
scroll to position [328, 0]
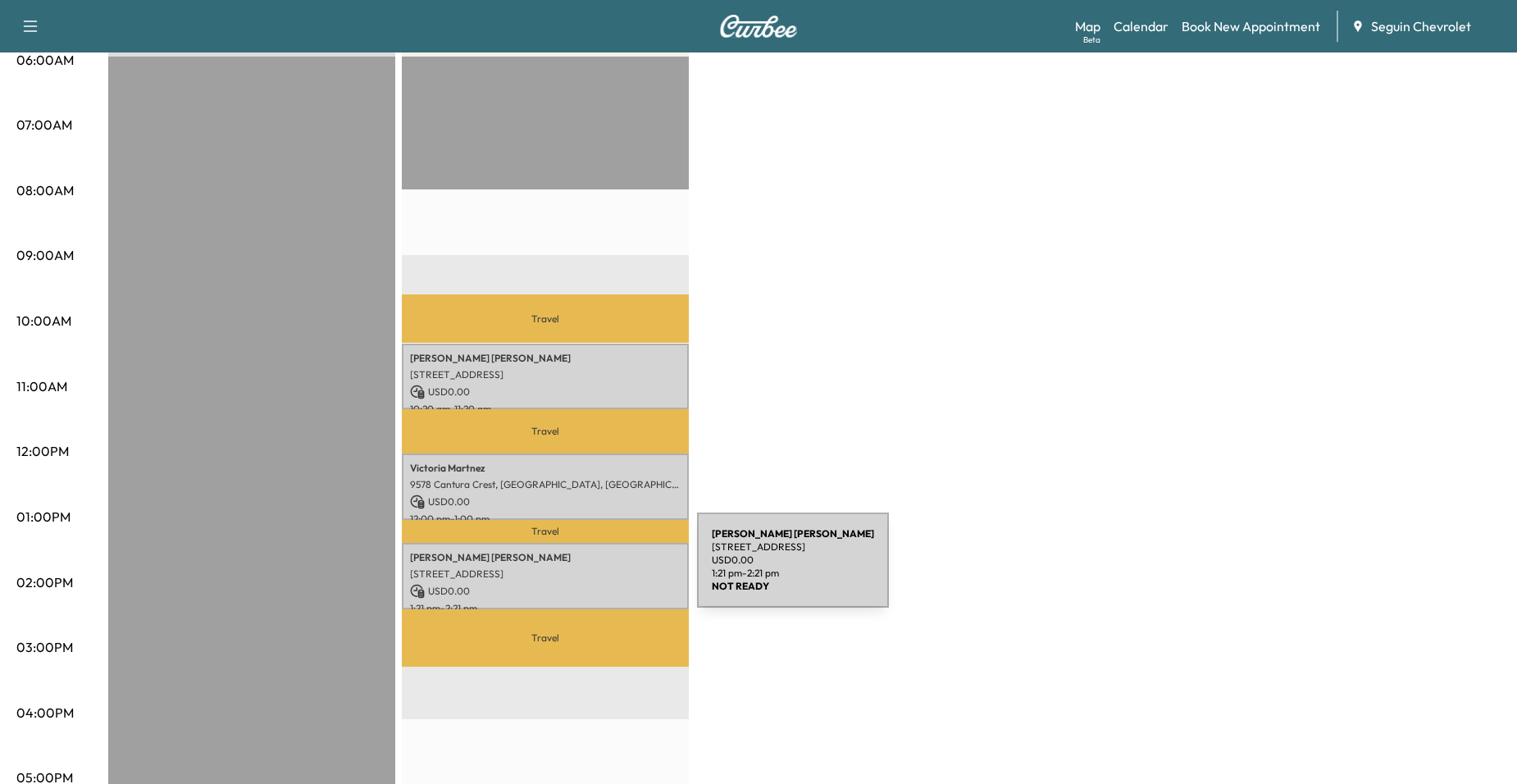
click at [574, 570] on p "[STREET_ADDRESS]" at bounding box center [545, 574] width 270 height 13
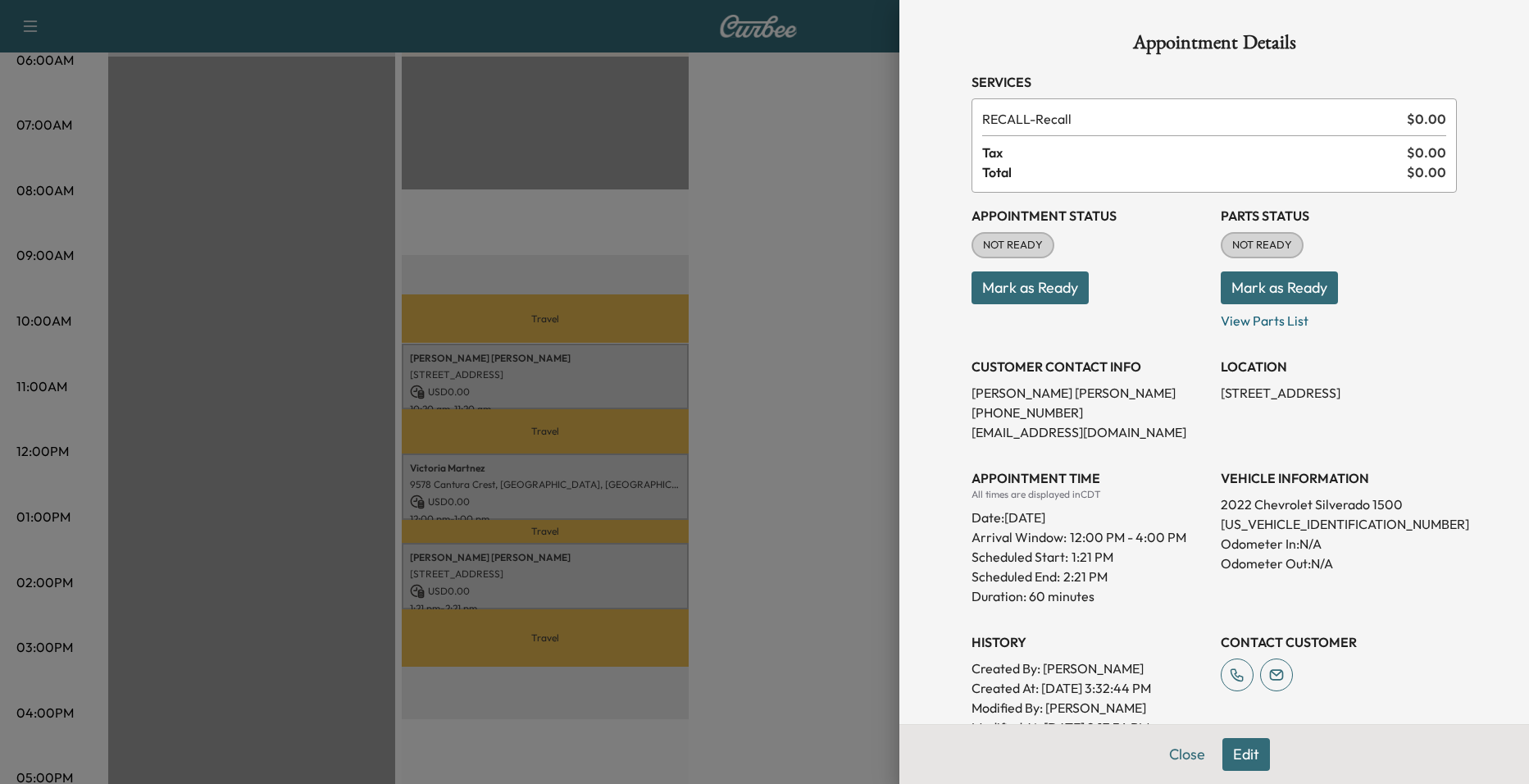
click at [605, 489] on div at bounding box center [764, 392] width 1529 height 784
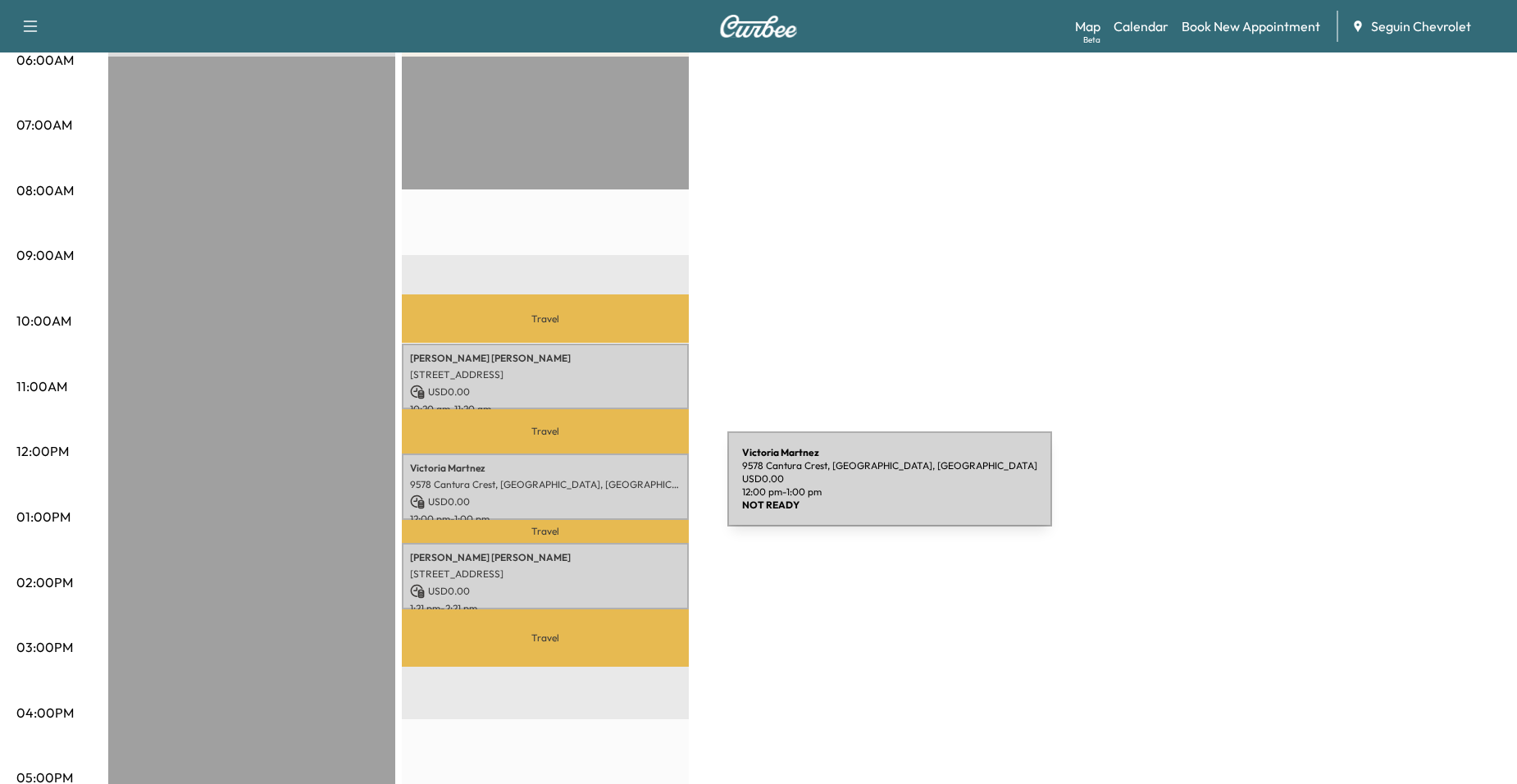
click at [604, 489] on div "Victoria Martnez 9578 Cantura Crest, San Antonio, TX 78250, USA USD 0.00 12:00 …" at bounding box center [546, 486] width 287 height 66
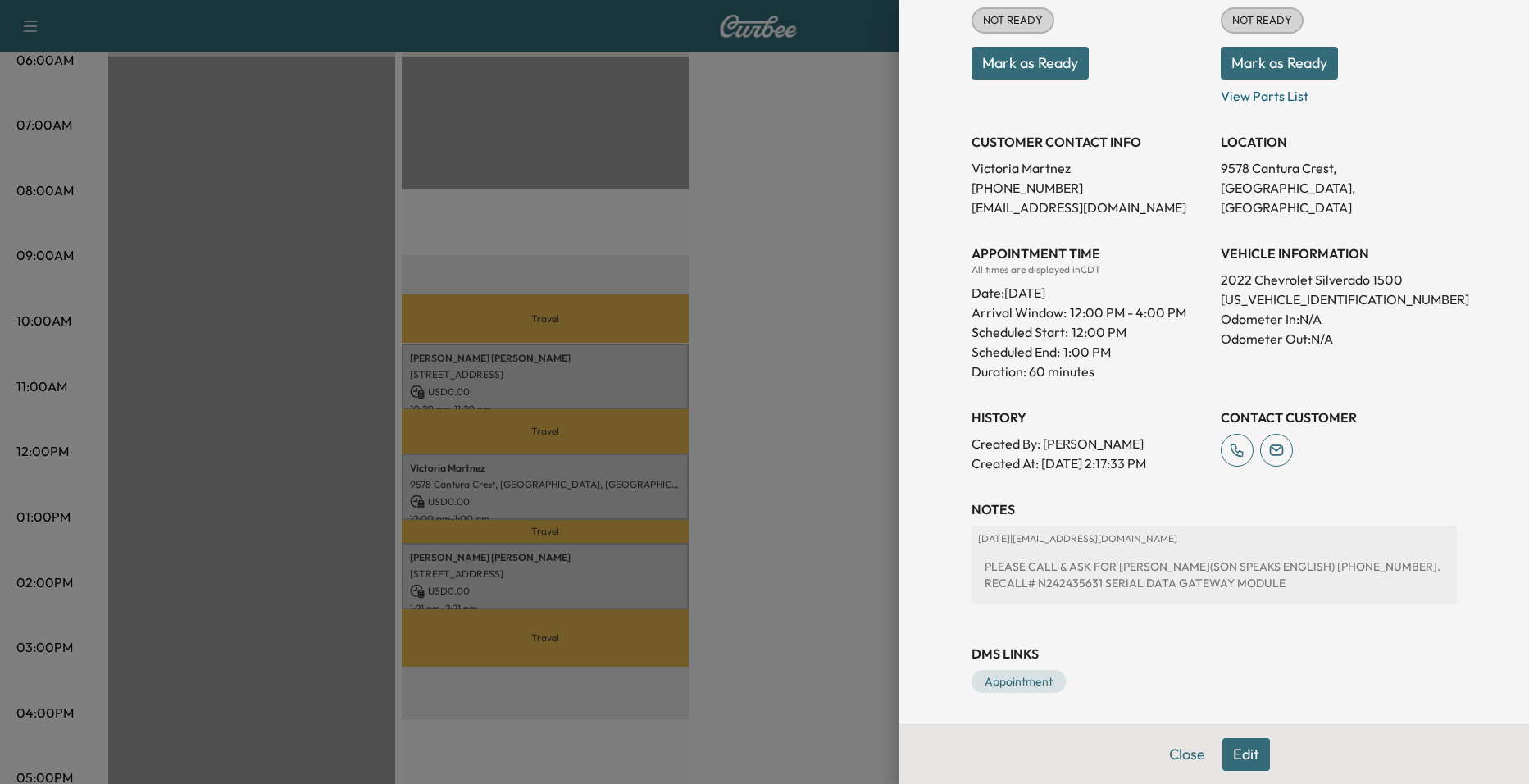
scroll to position [227, 0]
click at [563, 313] on div at bounding box center [764, 392] width 1529 height 784
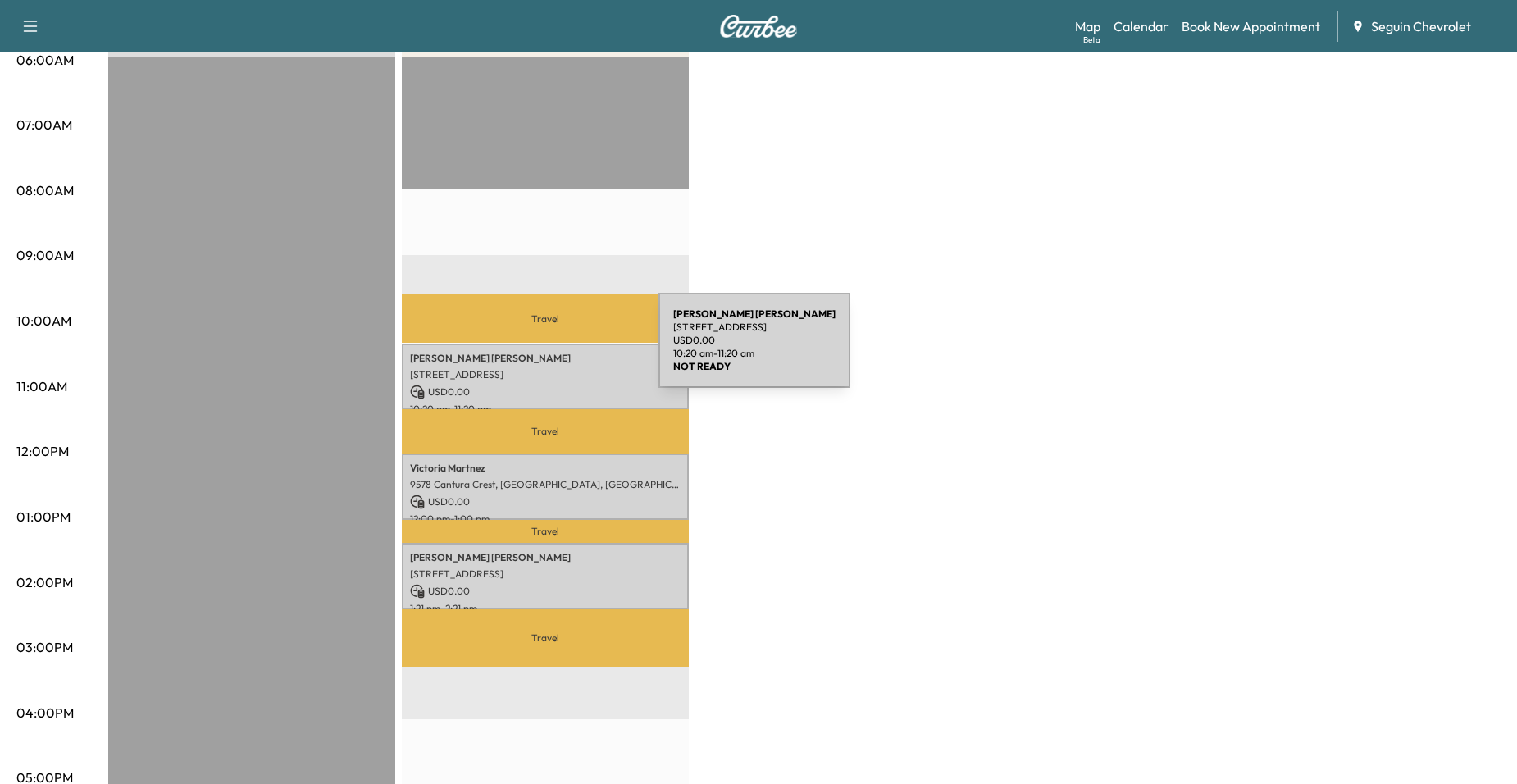
click at [536, 352] on p "Antonio Fernandez" at bounding box center [545, 358] width 270 height 13
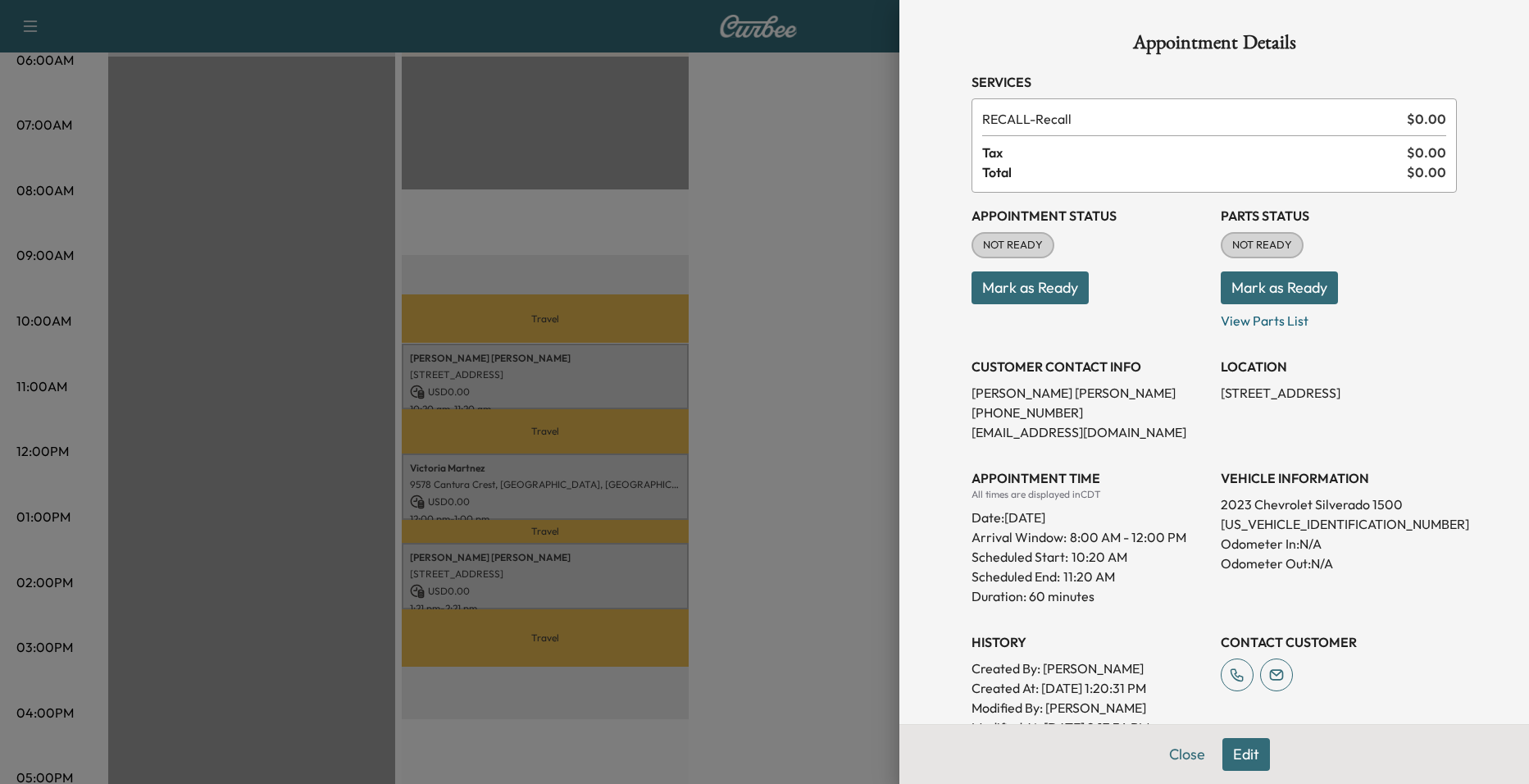
click at [773, 327] on div at bounding box center [764, 392] width 1529 height 784
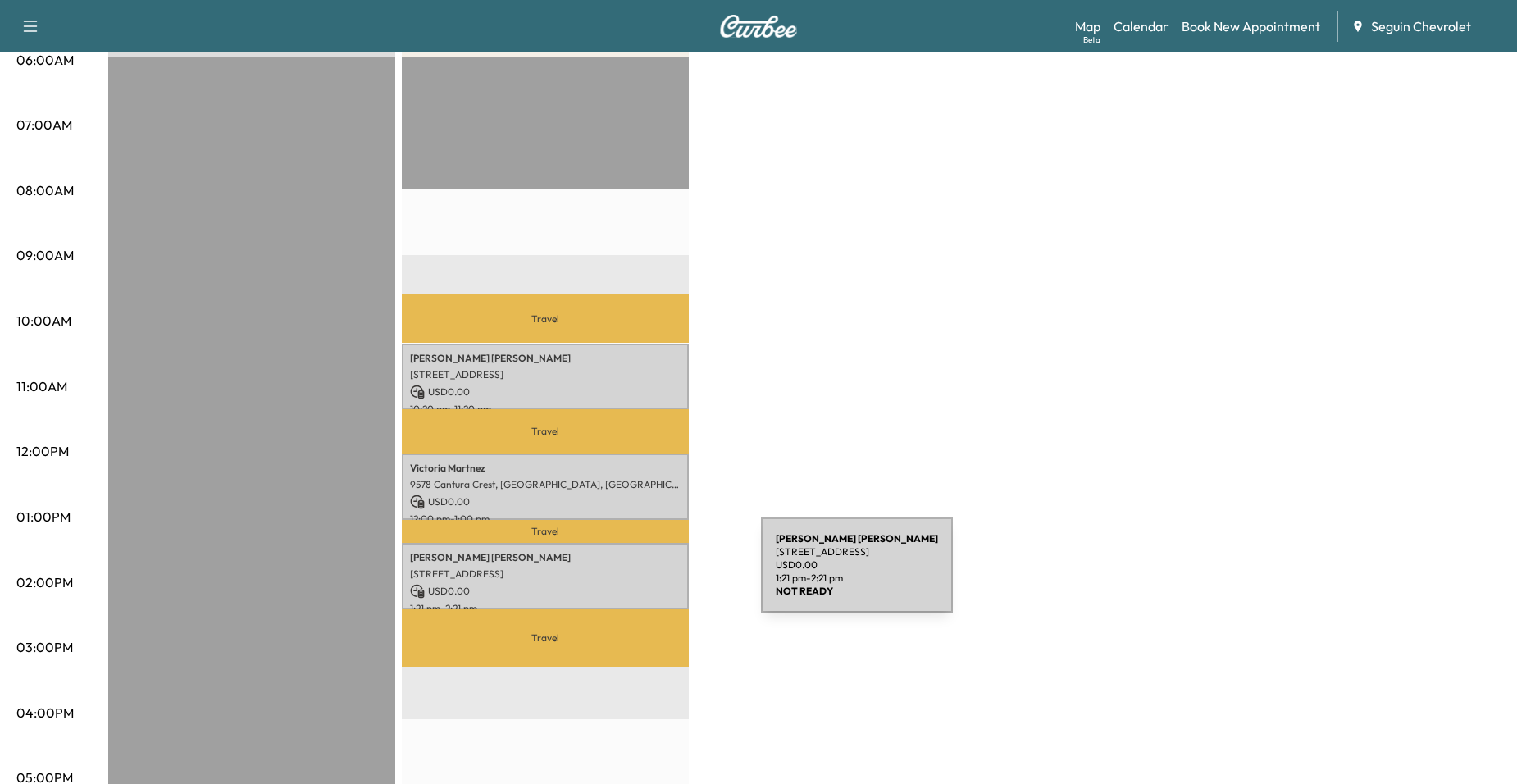
click at [637, 578] on div "Diana Gonzales 246 GLOBE AVE, SAN ANTONIO, TX 78228, US USD 0.00 1:21 pm - 2:21…" at bounding box center [546, 576] width 287 height 66
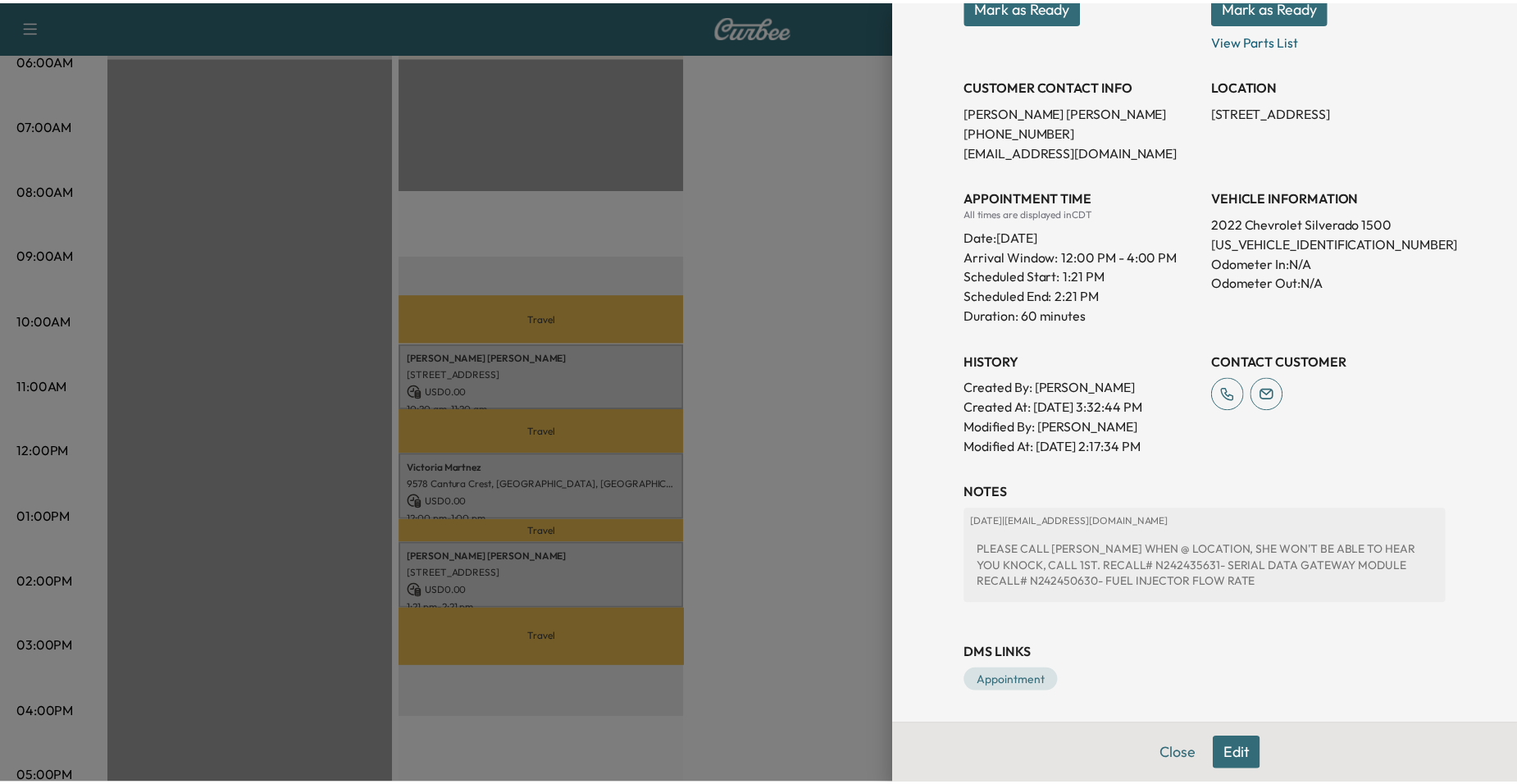
scroll to position [282, 0]
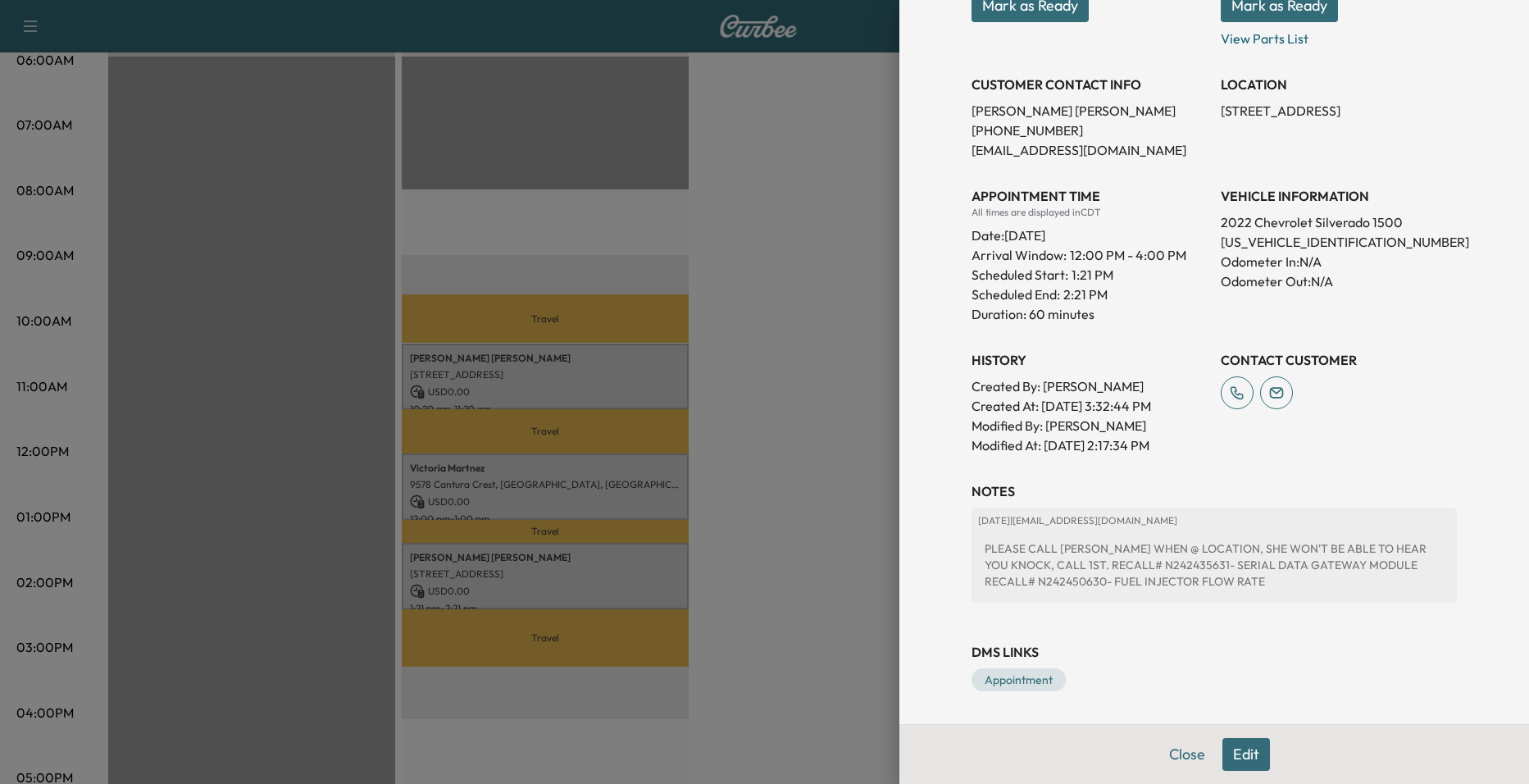
click at [695, 341] on div at bounding box center [764, 392] width 1529 height 784
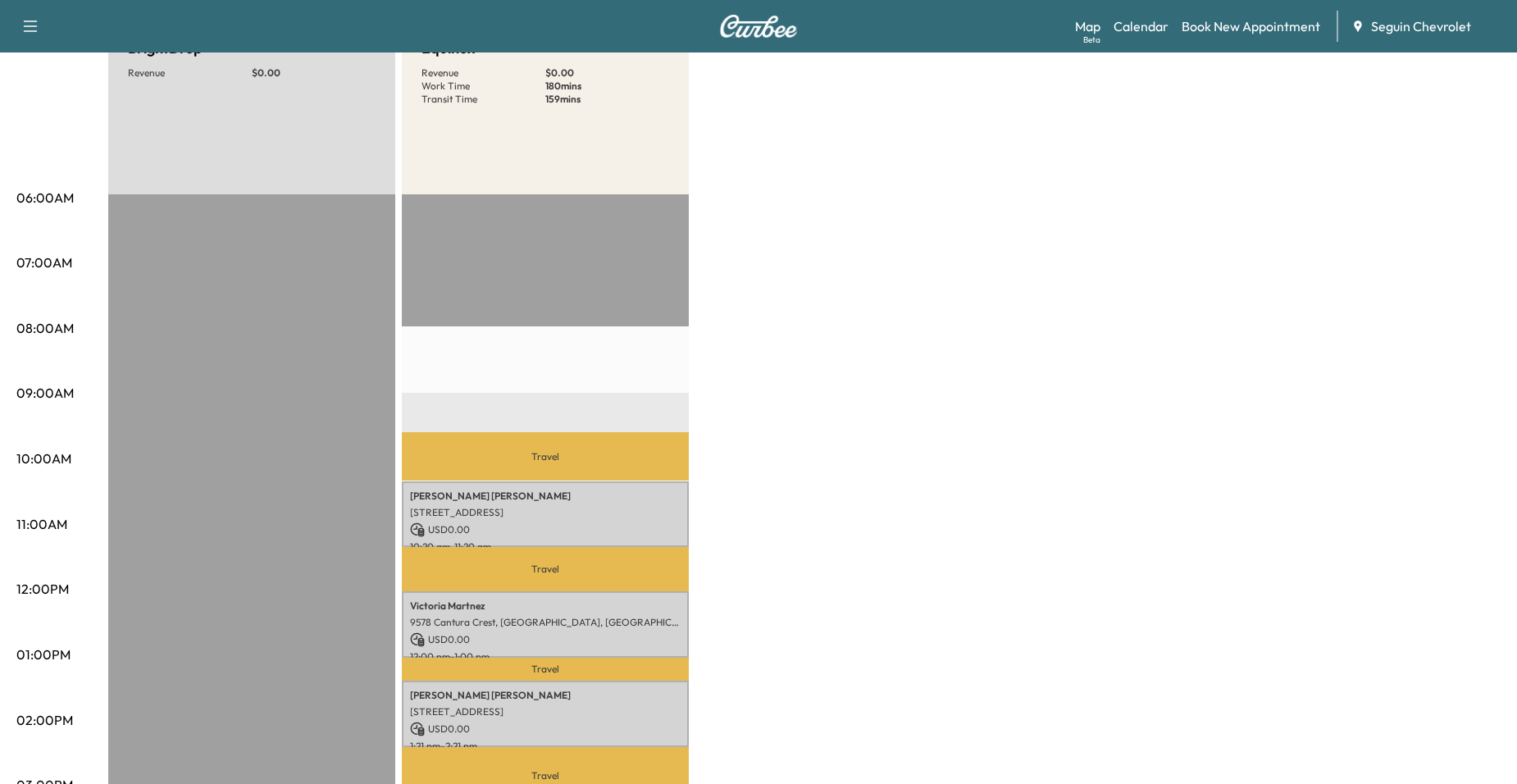
scroll to position [0, 0]
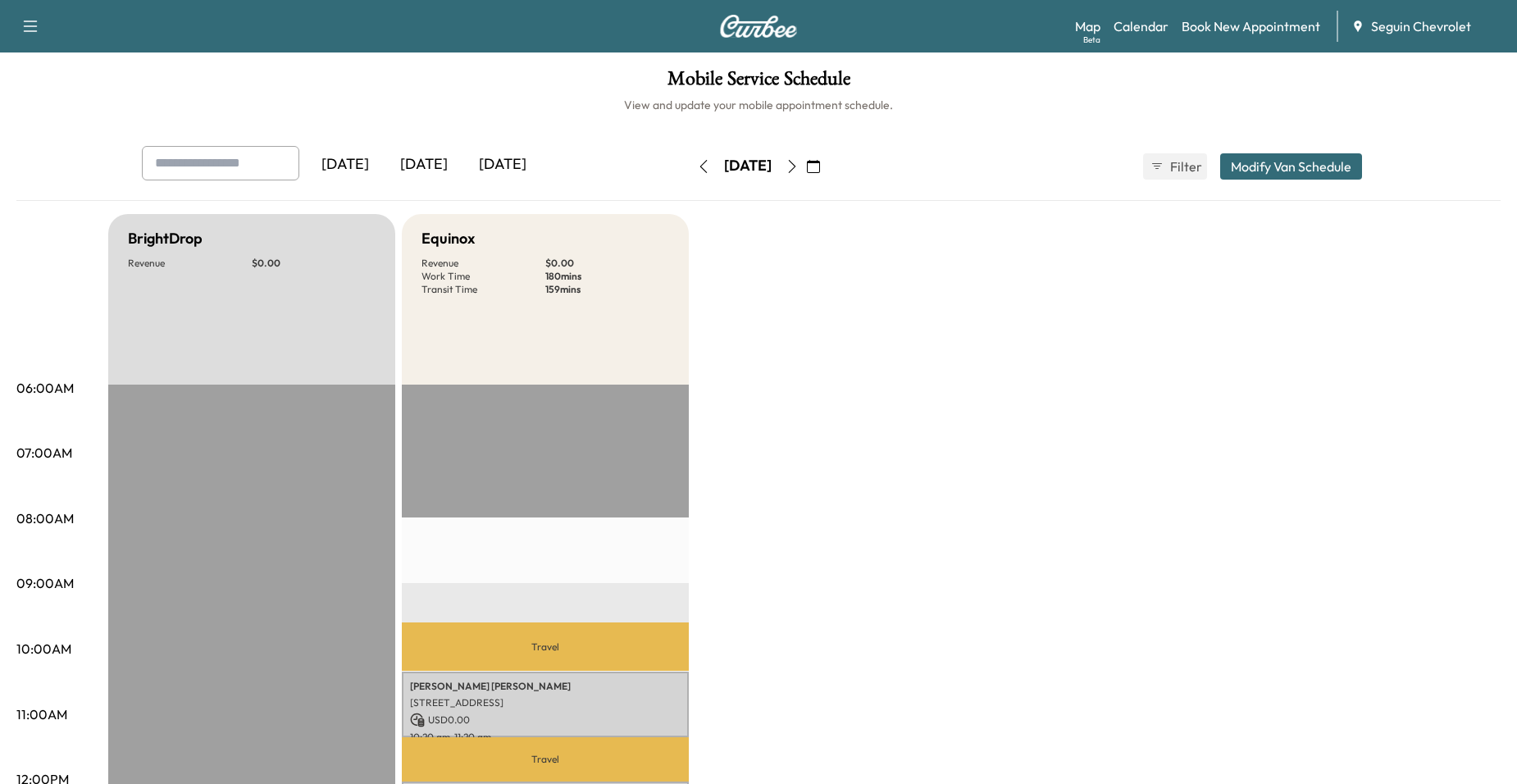
click at [798, 160] on icon "button" at bounding box center [793, 166] width 13 height 13
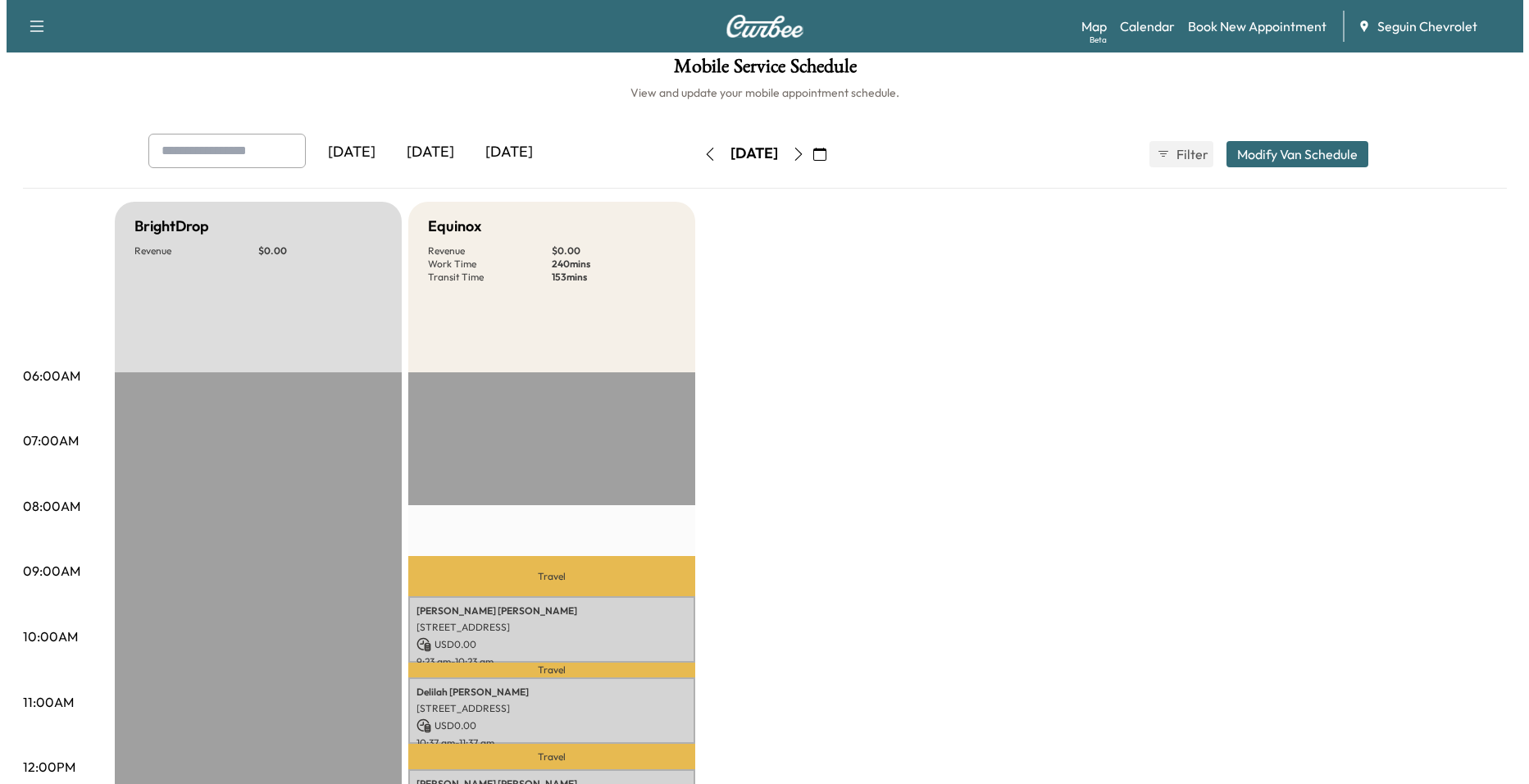
scroll to position [246, 0]
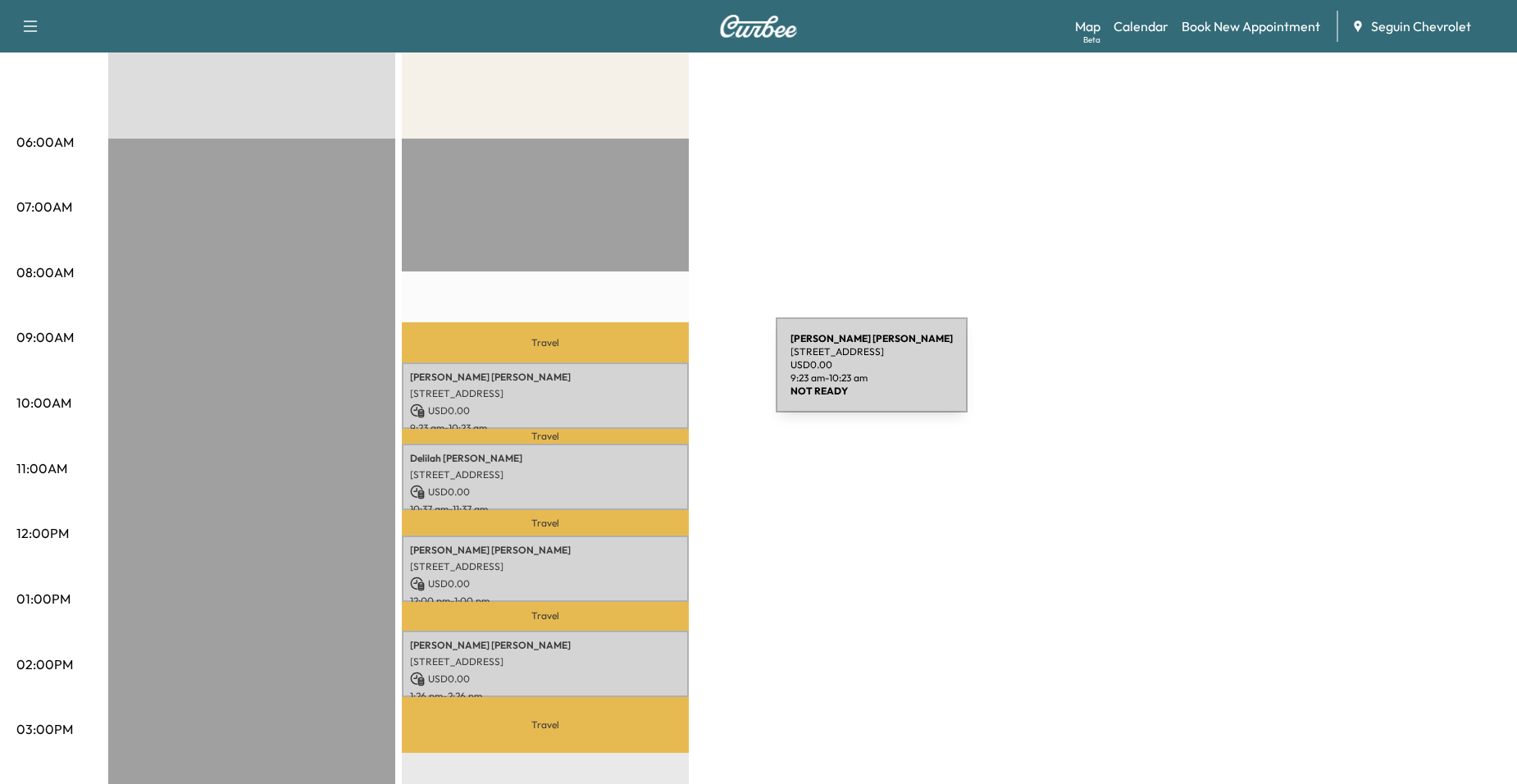
click at [652, 374] on p "Hazel Mack" at bounding box center [545, 377] width 270 height 13
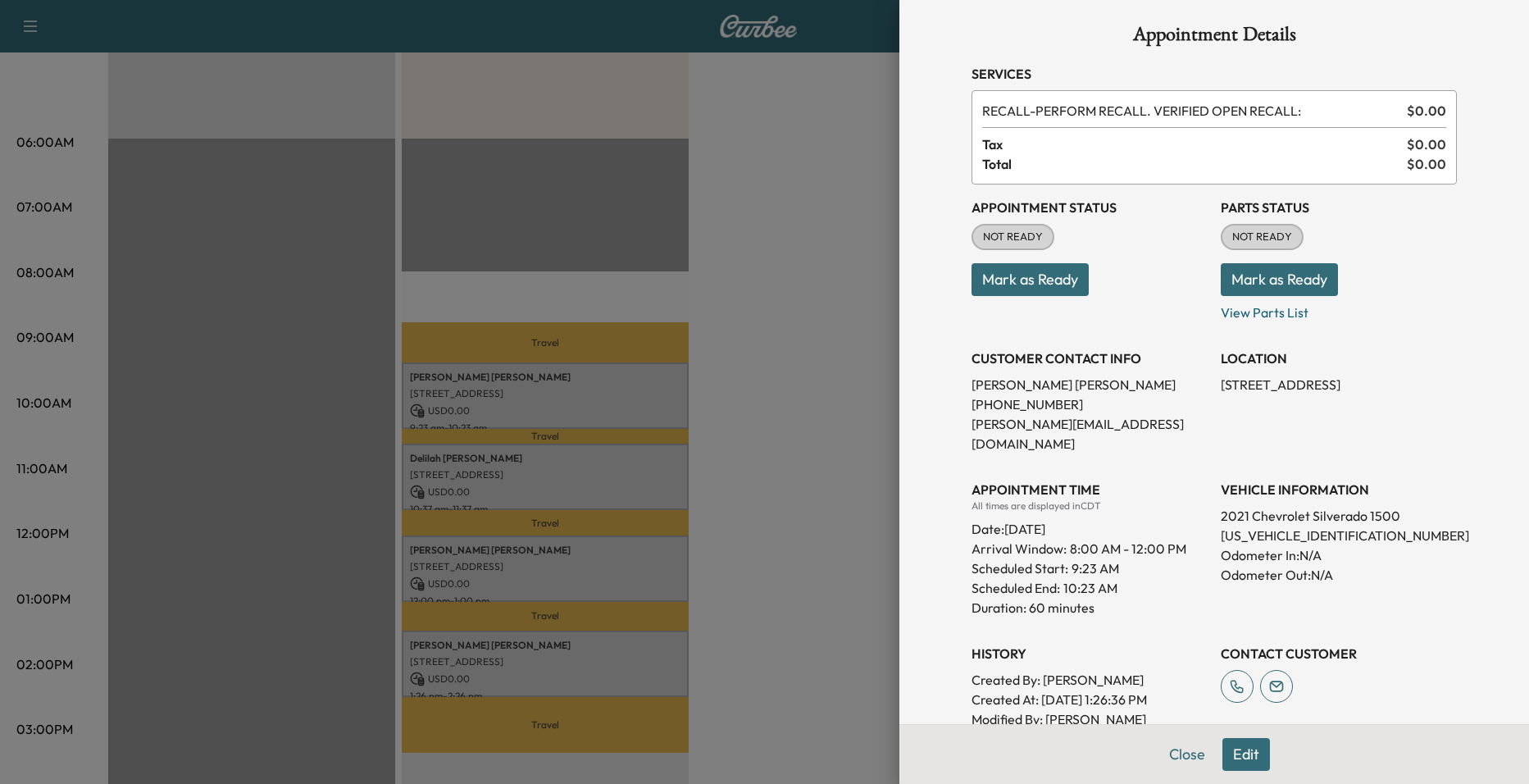
scroll to position [0, 0]
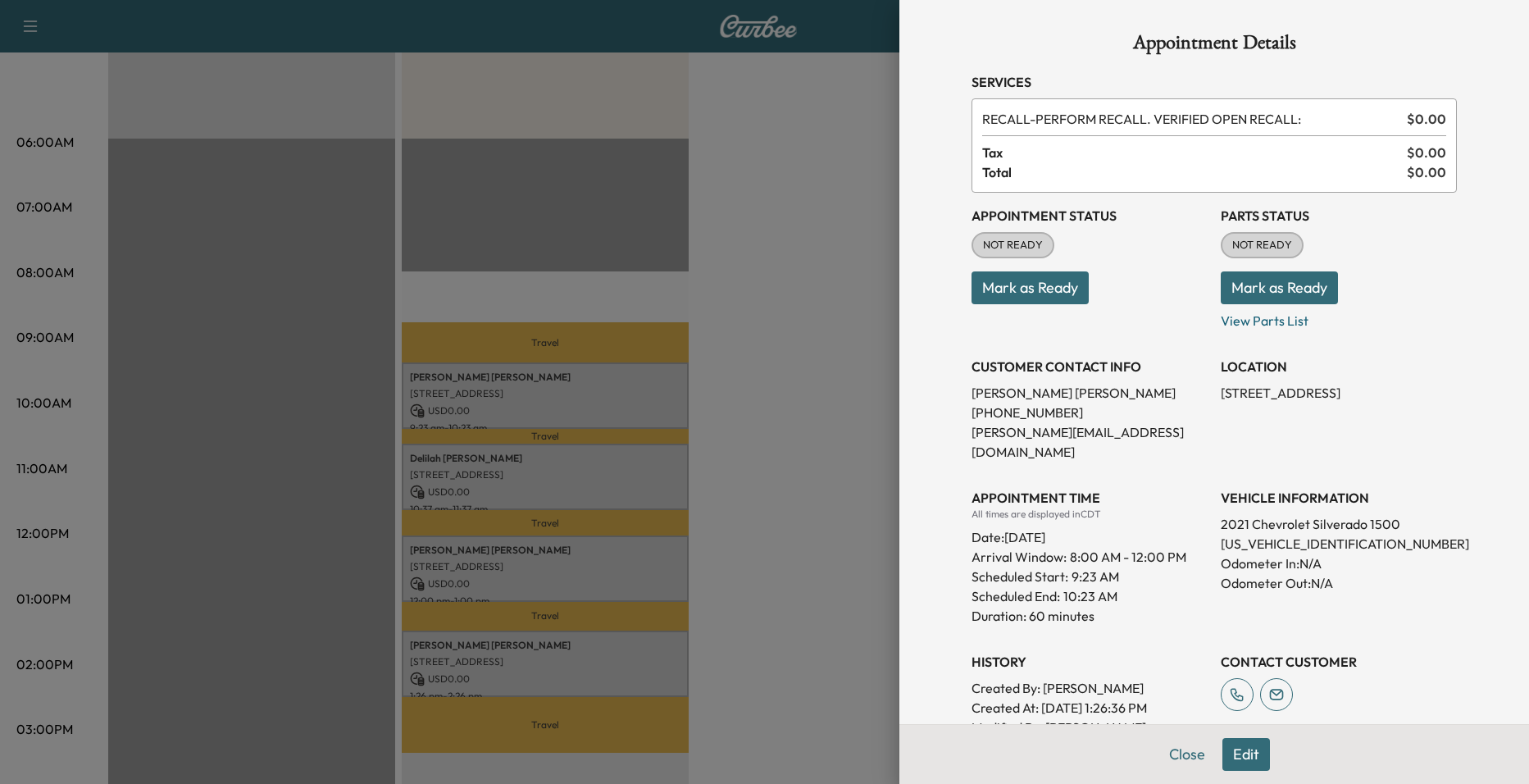
click at [803, 407] on div at bounding box center [764, 392] width 1529 height 784
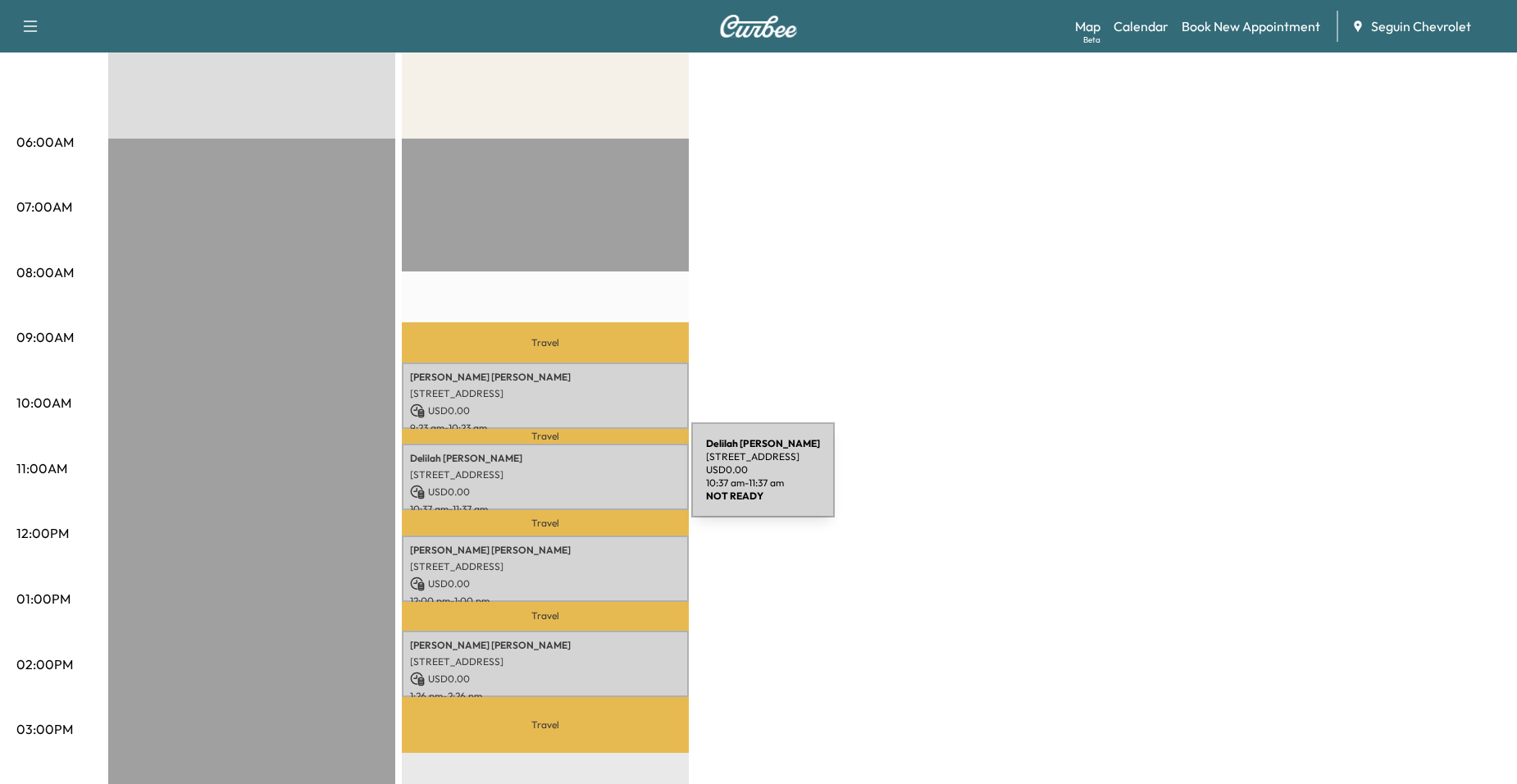
click at [568, 479] on div "Delilah Limas 9846 SHETLAND PASS, CONVERSE, TX 78109, US USD 0.00 10:37 am - 11…" at bounding box center [546, 476] width 287 height 66
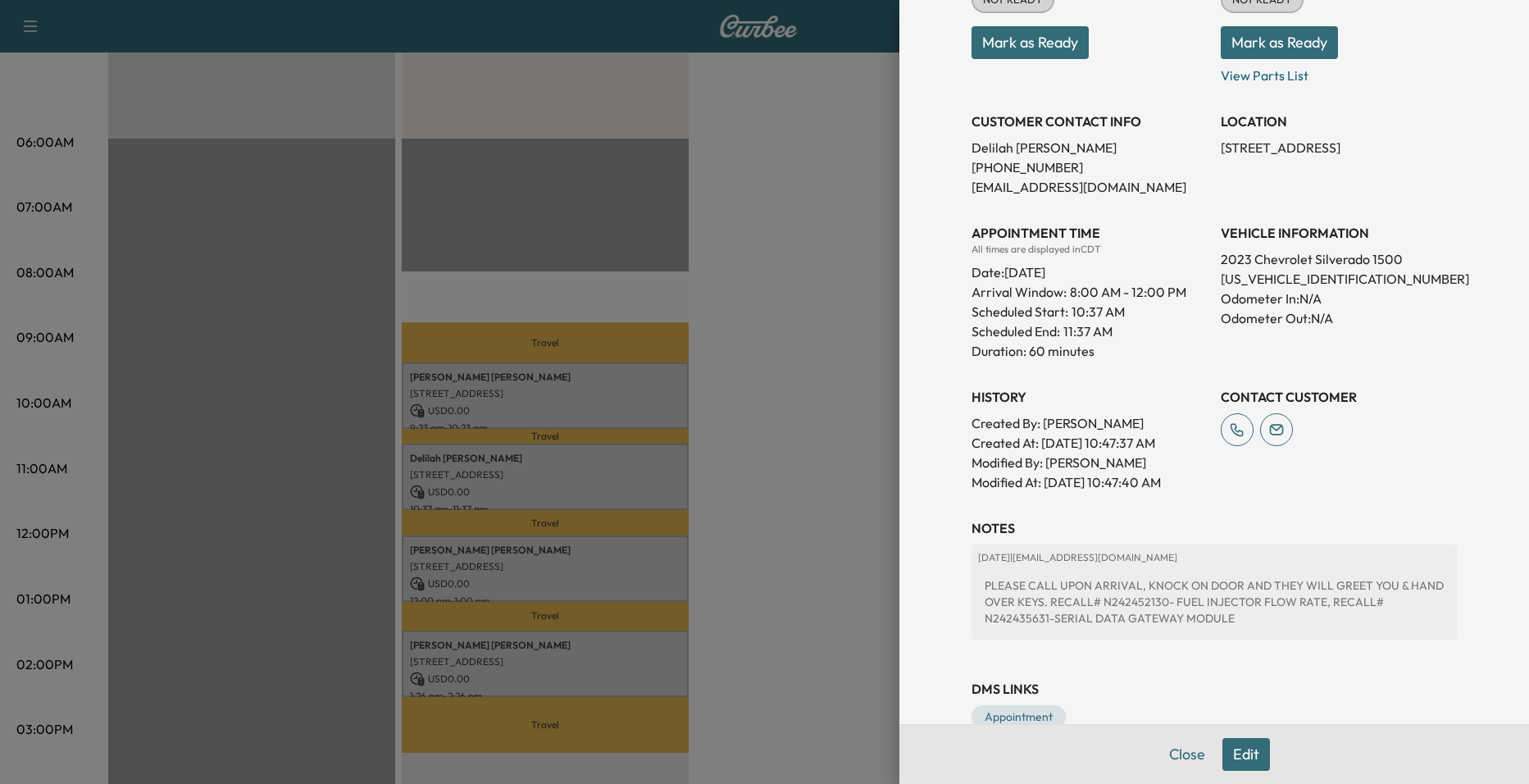
scroll to position [246, 0]
click at [860, 438] on div at bounding box center [764, 392] width 1529 height 784
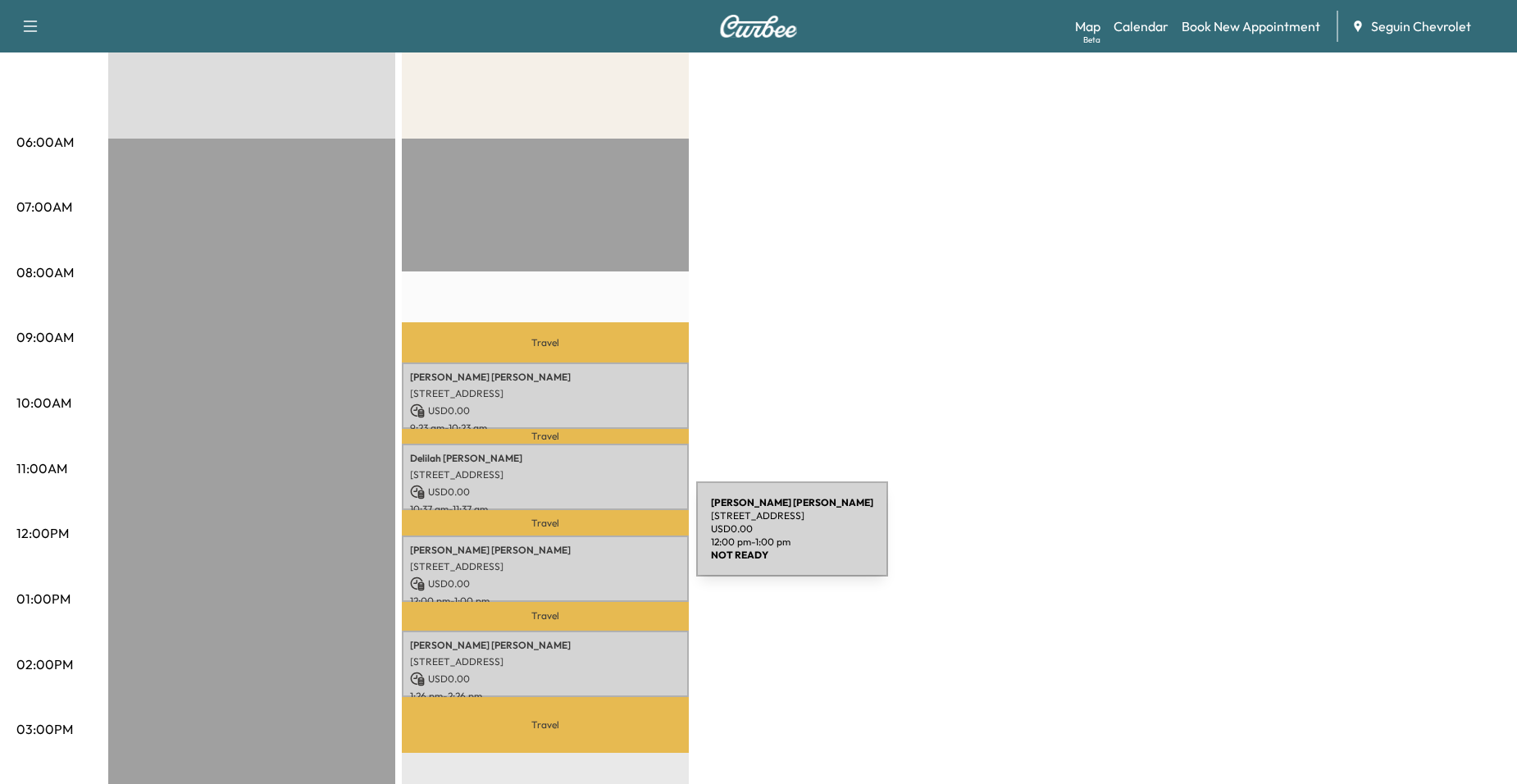
click at [569, 546] on p "Jonathan Palacios Delgado" at bounding box center [545, 550] width 270 height 13
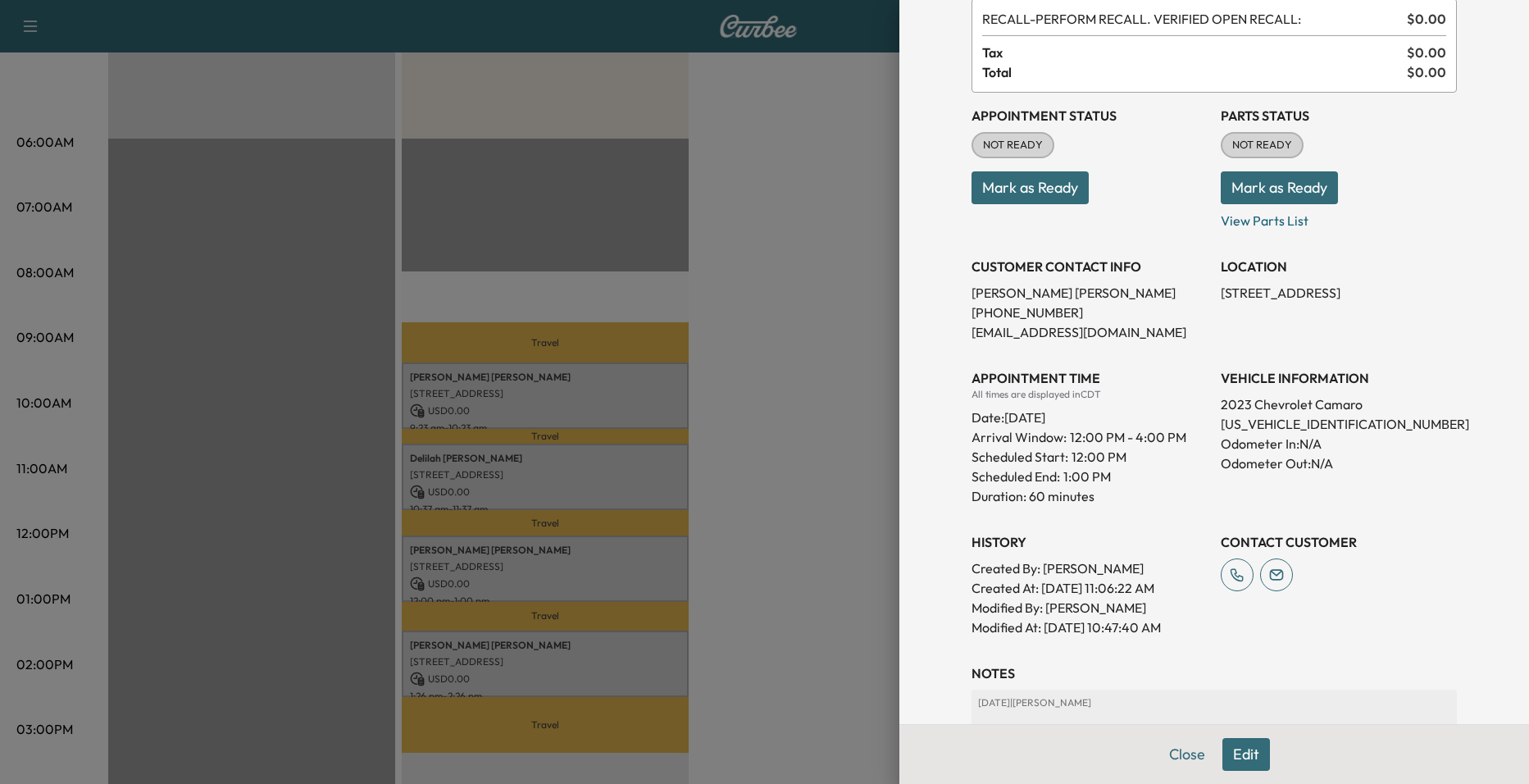
scroll to position [328, 0]
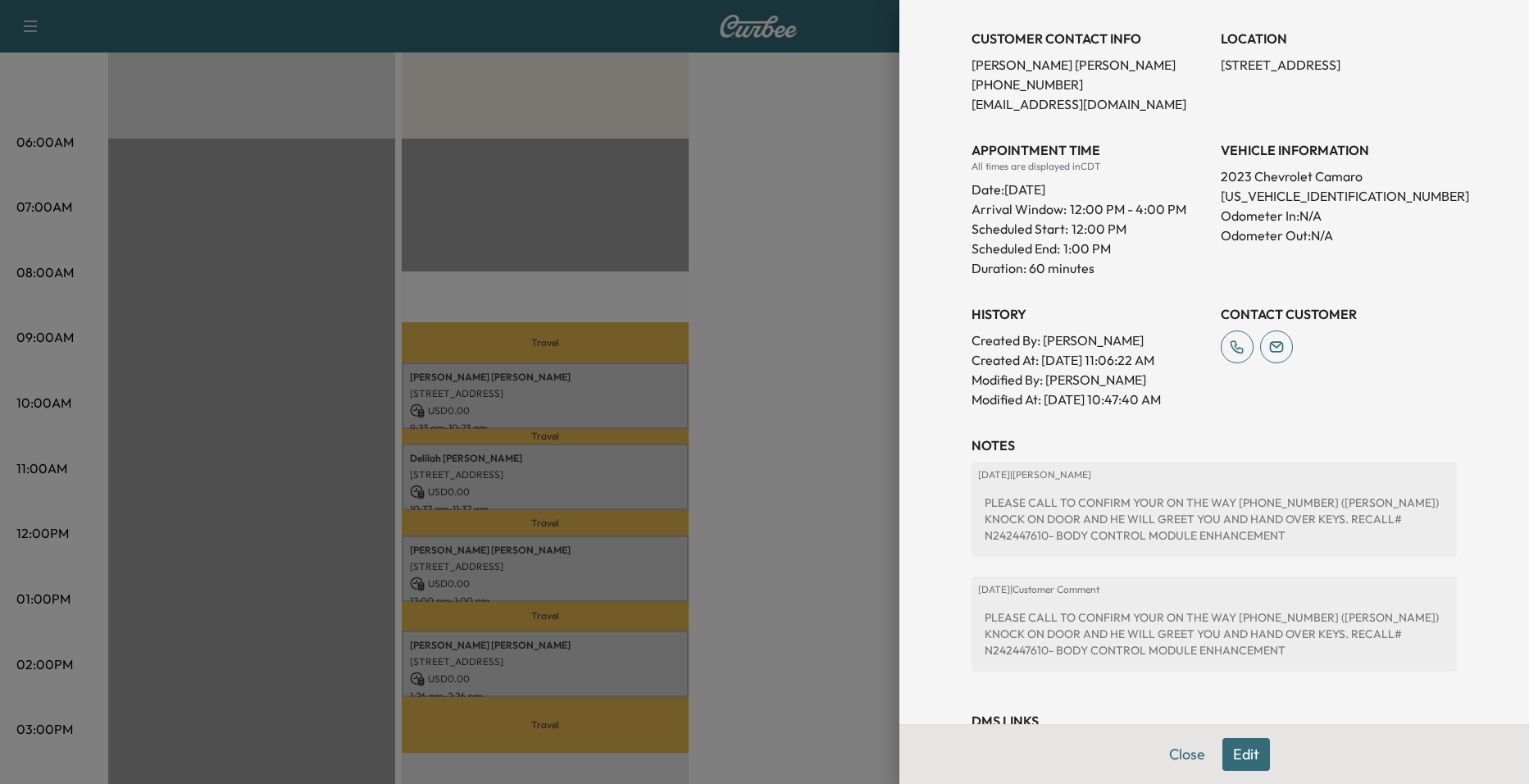
click at [735, 606] on div at bounding box center [764, 392] width 1529 height 784
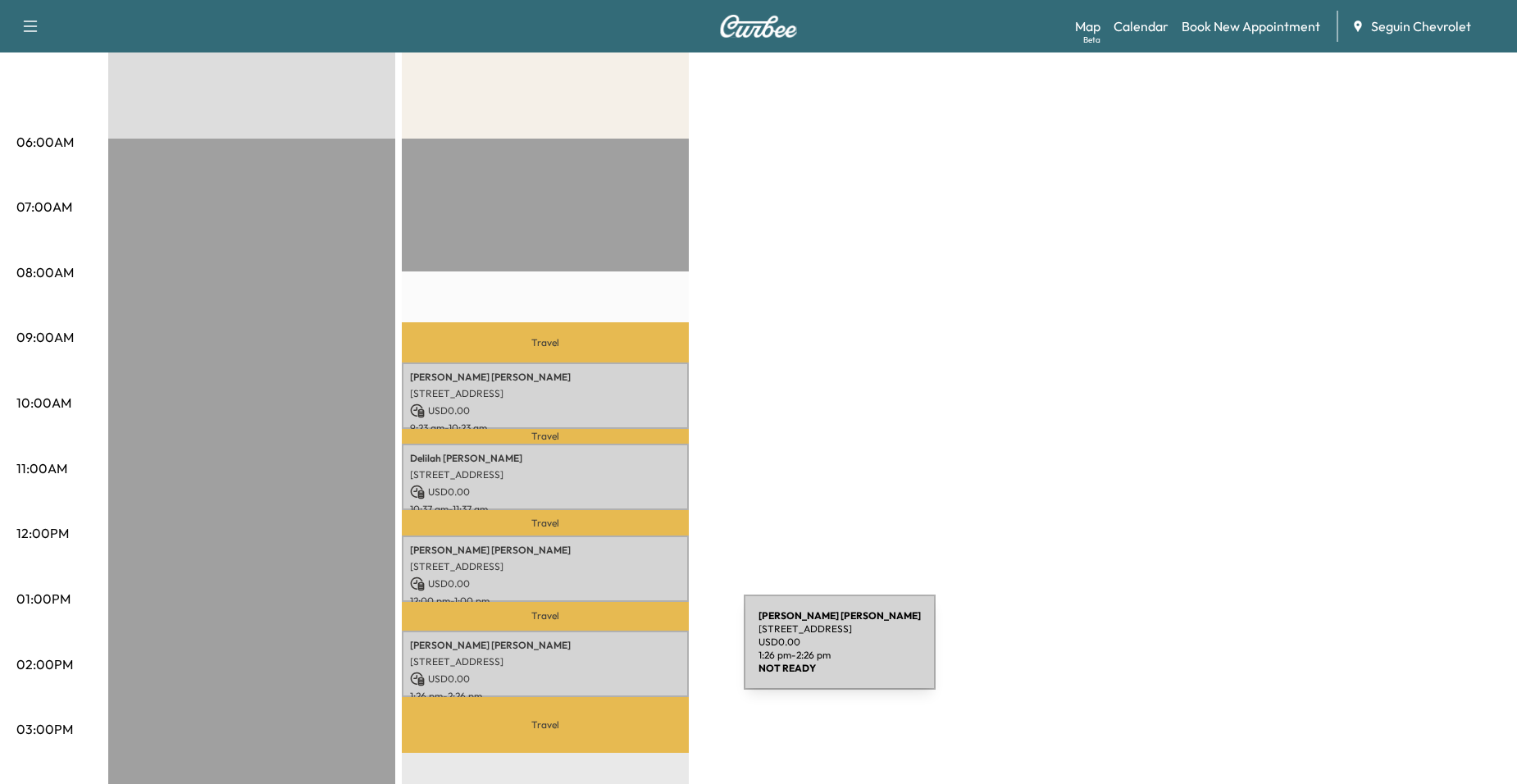
click at [620, 655] on p "[STREET_ADDRESS]" at bounding box center [545, 661] width 270 height 13
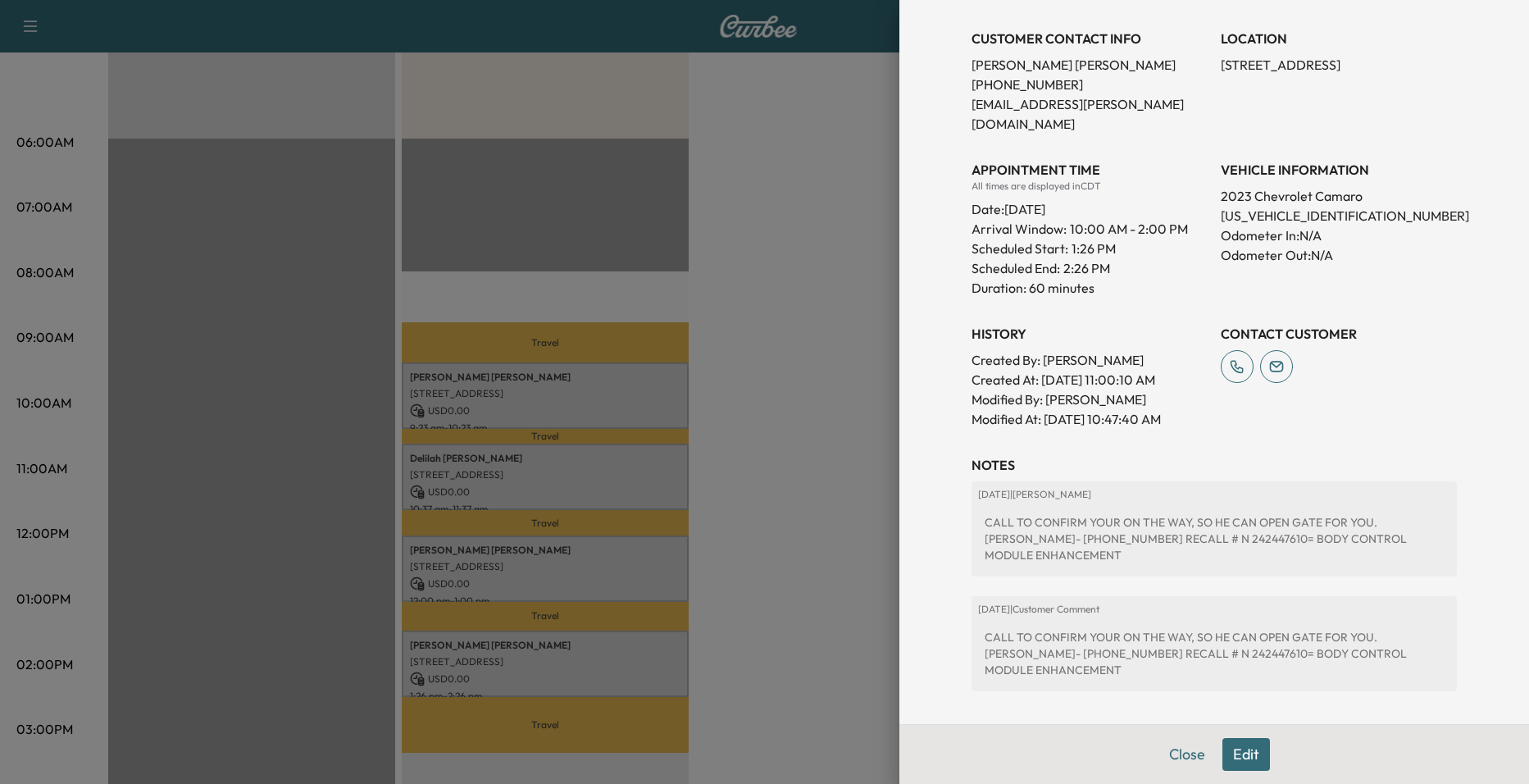
click at [777, 518] on div at bounding box center [764, 392] width 1529 height 784
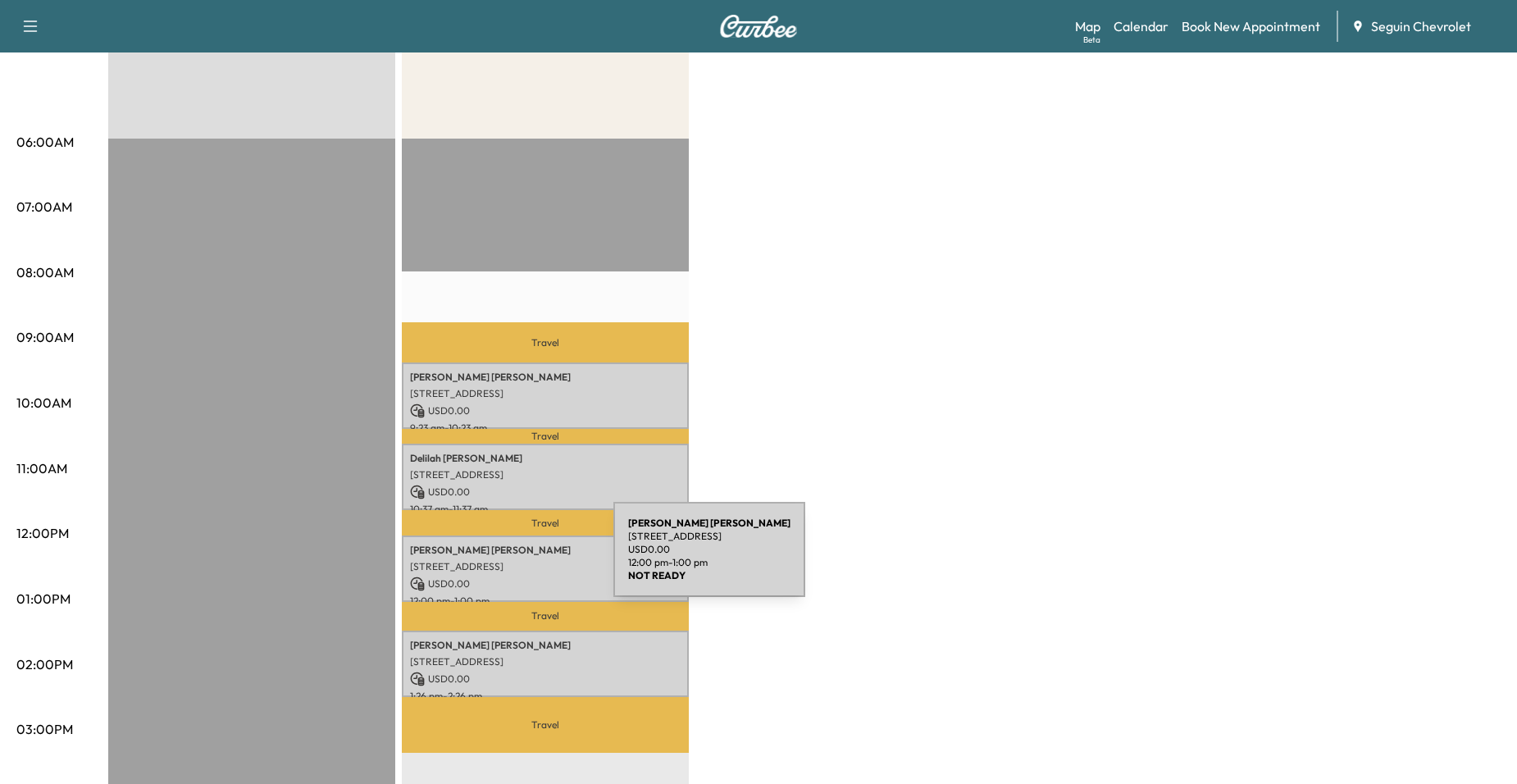
click at [490, 560] on p "[STREET_ADDRESS]" at bounding box center [545, 567] width 270 height 13
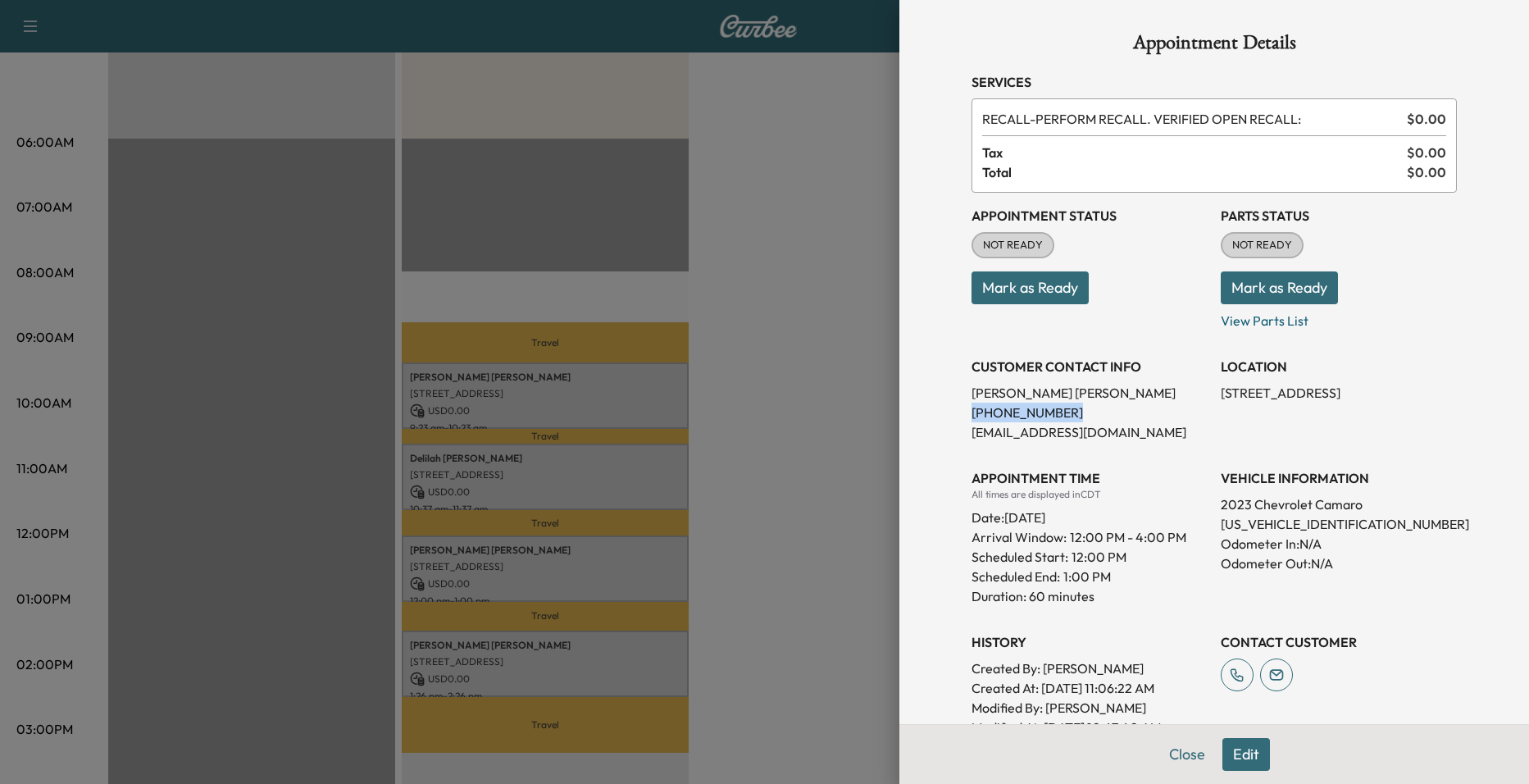
drag, startPoint x: 947, startPoint y: 410, endPoint x: 1052, endPoint y: 414, distance: 105.1
click at [1052, 414] on div "Appointment Details Services RECALL - PERFORM RECALL. VERIFIED OPEN RECALL: $ 0…" at bounding box center [1214, 560] width 525 height 1121
drag, startPoint x: 1052, startPoint y: 414, endPoint x: 1034, endPoint y: 414, distance: 18.0
copy p "(210) 837-5980"
click at [844, 406] on div at bounding box center [764, 392] width 1529 height 784
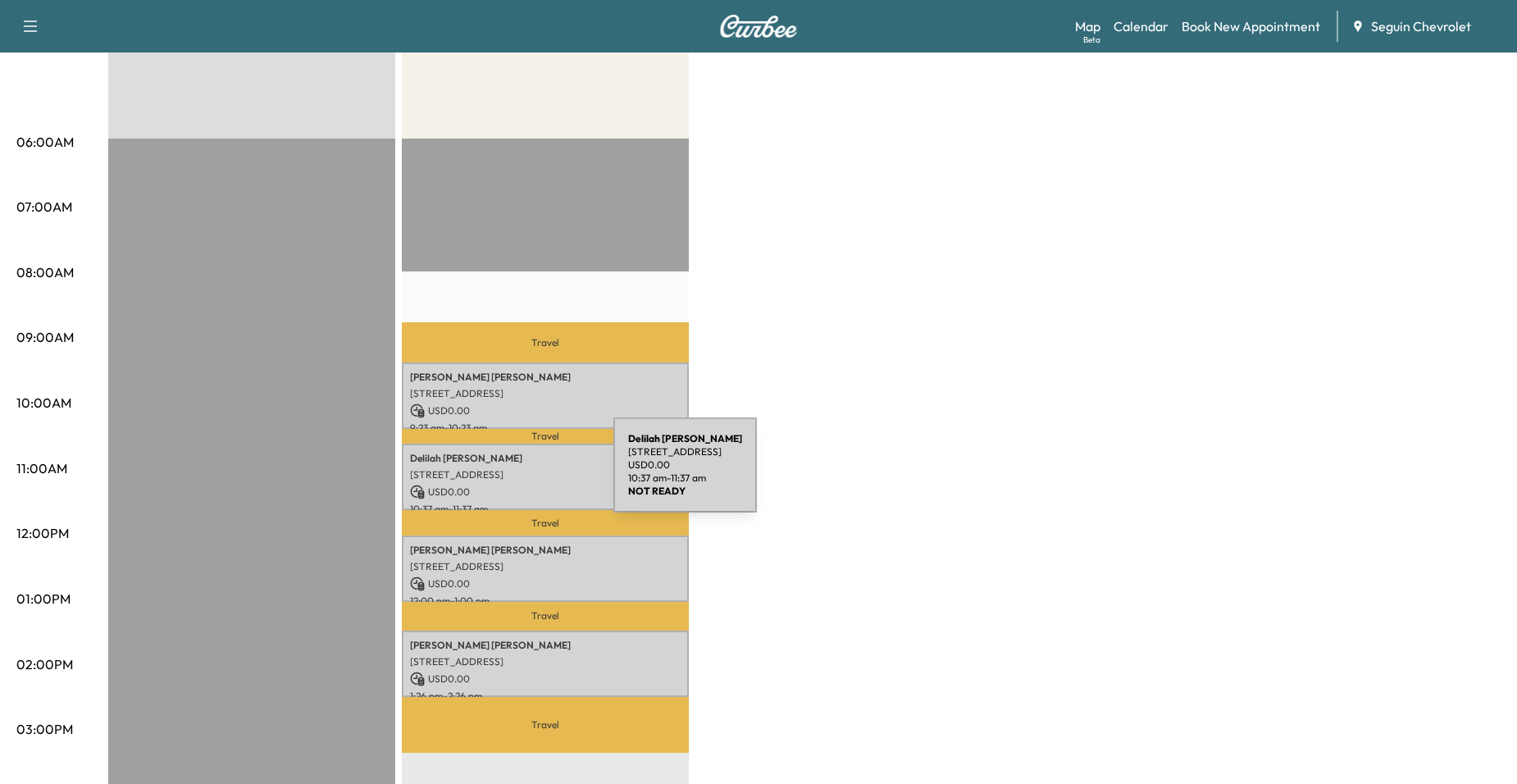
click at [490, 474] on p "[STREET_ADDRESS]" at bounding box center [545, 475] width 270 height 13
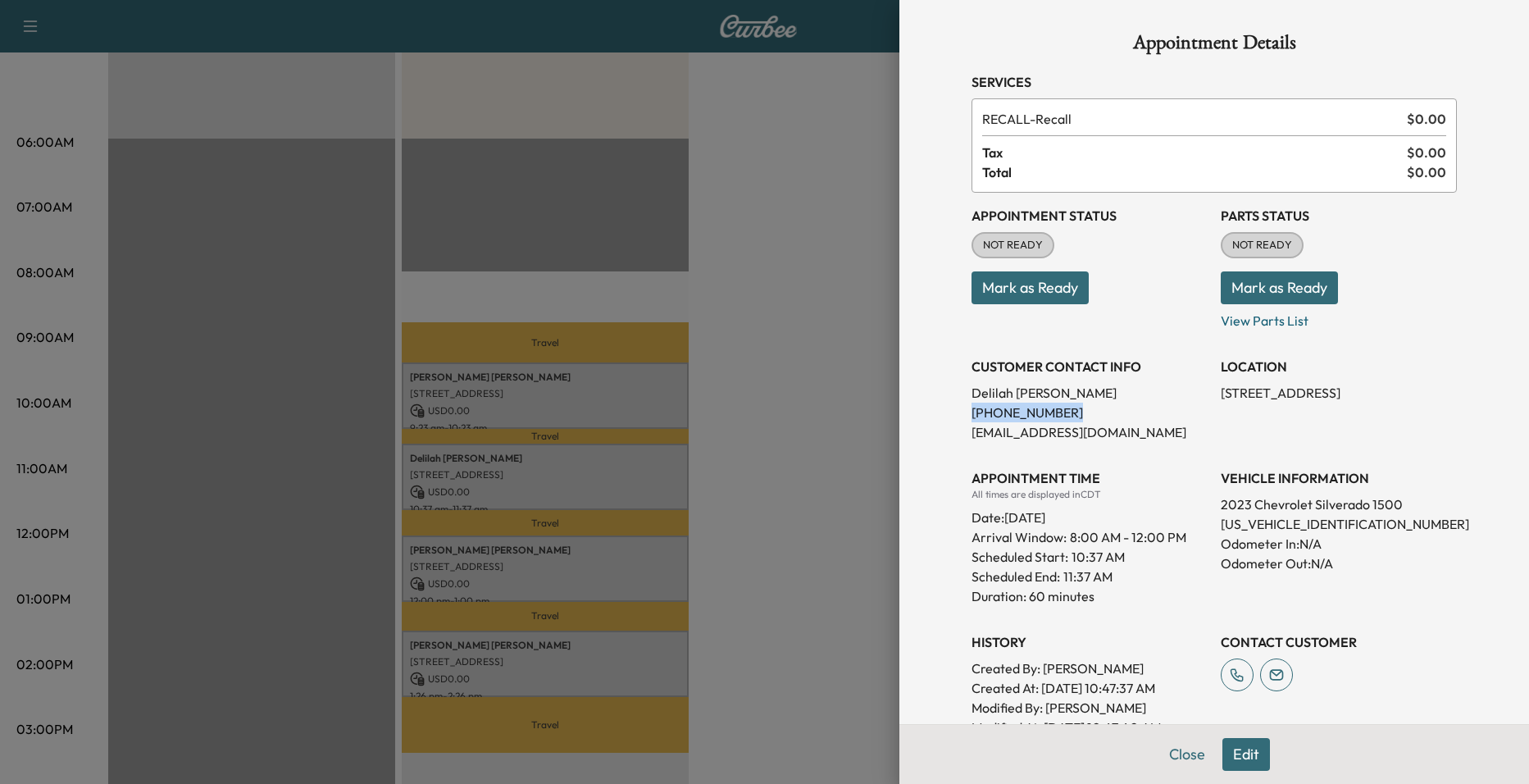
drag, startPoint x: 950, startPoint y: 407, endPoint x: 1050, endPoint y: 408, distance: 100.0
click at [1050, 408] on div "Appointment Details Services RECALL - Recall $ 0.00 Tax $ 0.00 Total $ 0.00 App…" at bounding box center [1214, 503] width 525 height 1006
drag, startPoint x: 1050, startPoint y: 408, endPoint x: 1017, endPoint y: 415, distance: 33.7
copy p "(505) 948-6943"
click at [877, 369] on div at bounding box center [764, 392] width 1529 height 784
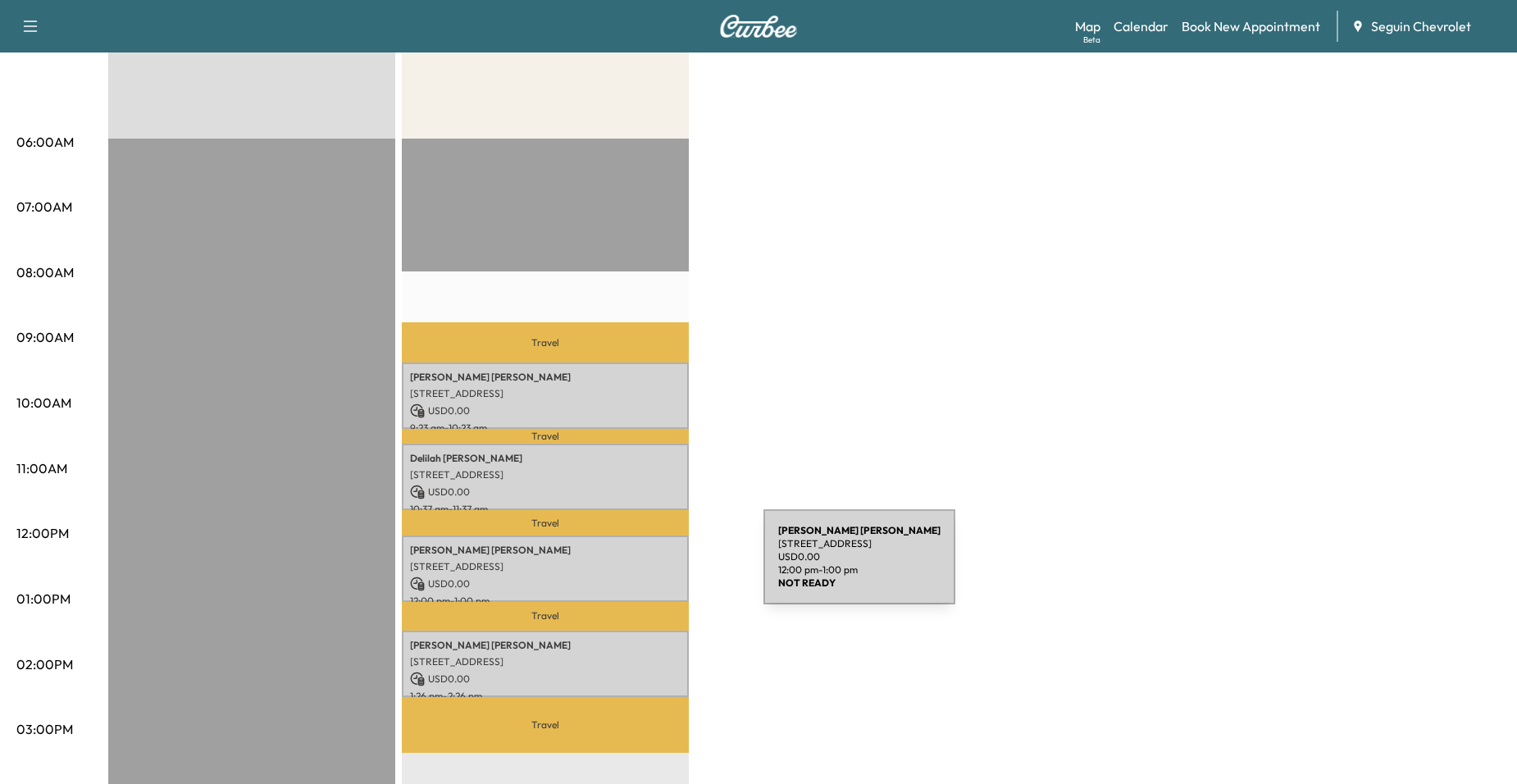
click at [641, 567] on p "[STREET_ADDRESS]" at bounding box center [545, 567] width 270 height 13
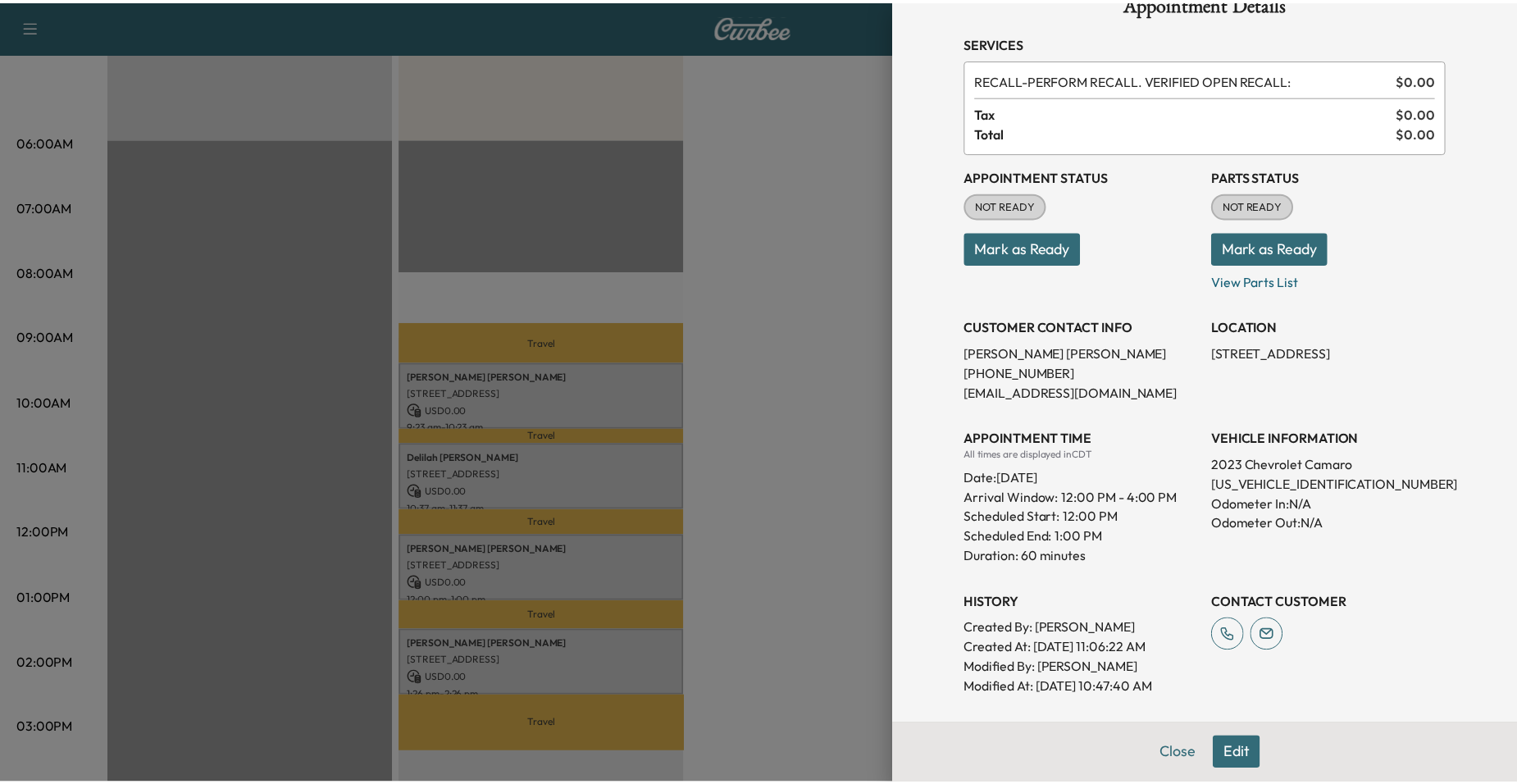
scroll to position [0, 0]
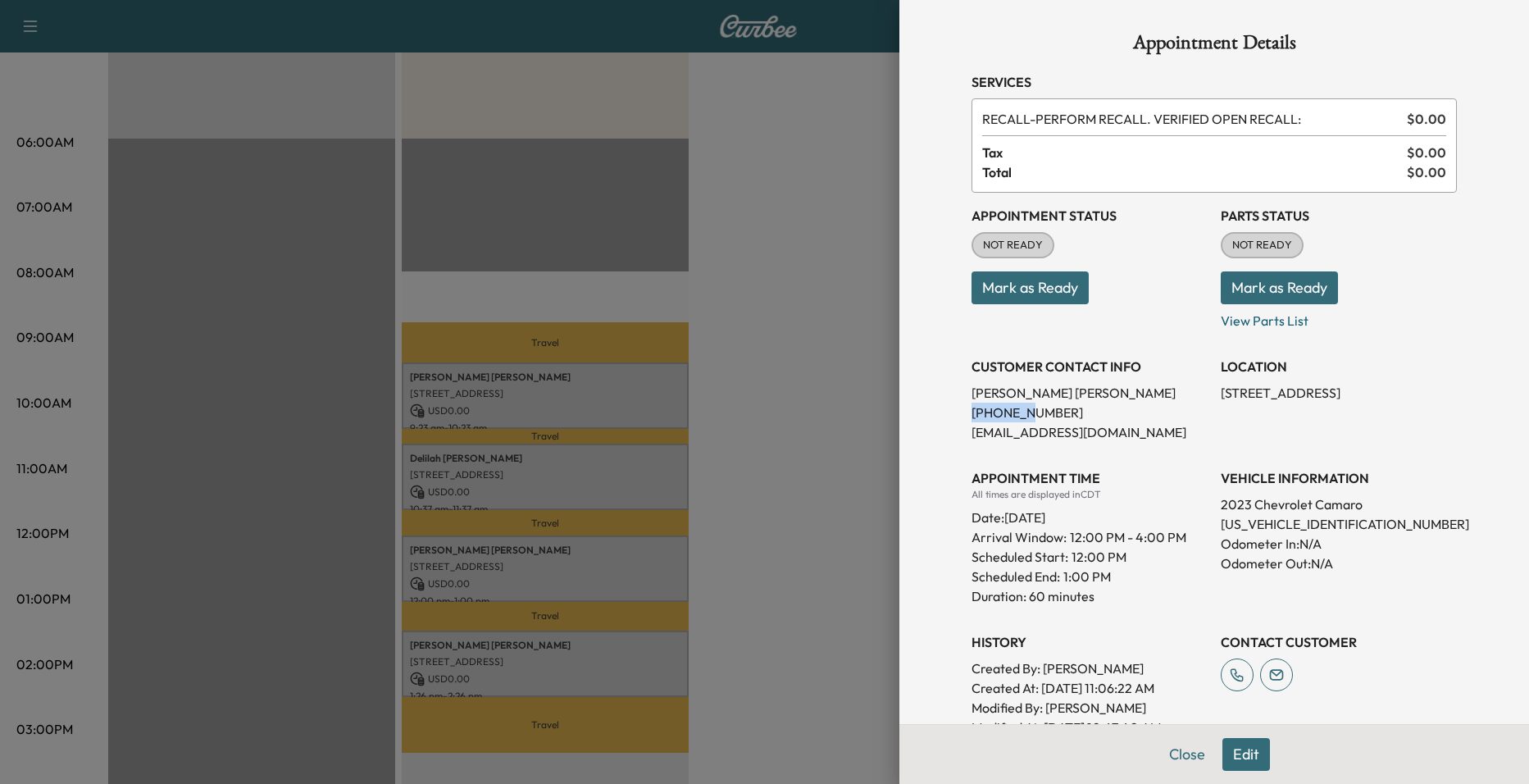
drag, startPoint x: 979, startPoint y: 416, endPoint x: 1001, endPoint y: 416, distance: 22.0
click at [1001, 416] on div "Appointment Details Services RECALL - PERFORM RECALL. VERIFIED OPEN RECALL: $ 0…" at bounding box center [1214, 560] width 525 height 1121
drag, startPoint x: 1001, startPoint y: 416, endPoint x: 799, endPoint y: 437, distance: 203.1
click at [817, 422] on div at bounding box center [764, 392] width 1529 height 784
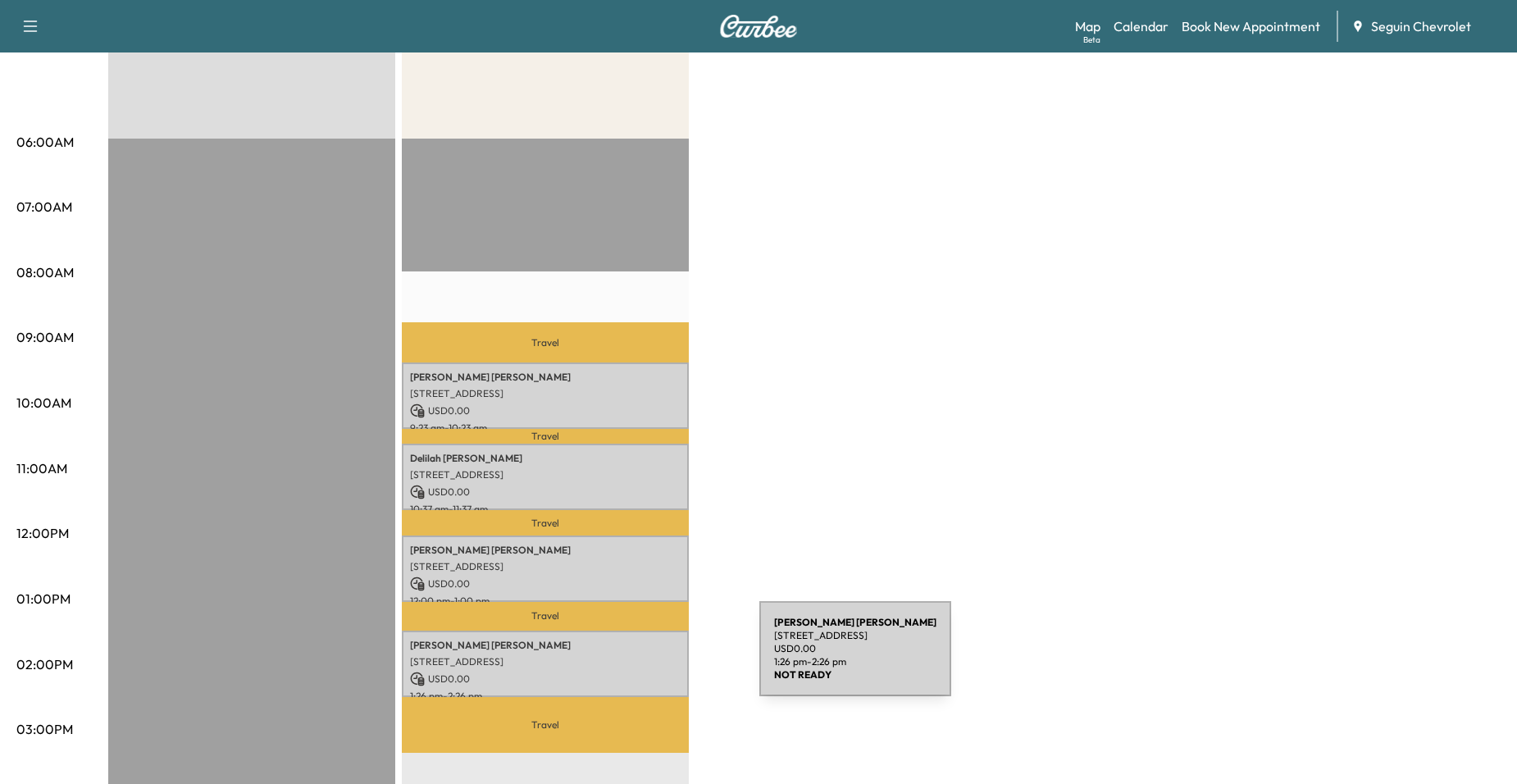
click at [636, 658] on p "[STREET_ADDRESS]" at bounding box center [545, 661] width 270 height 13
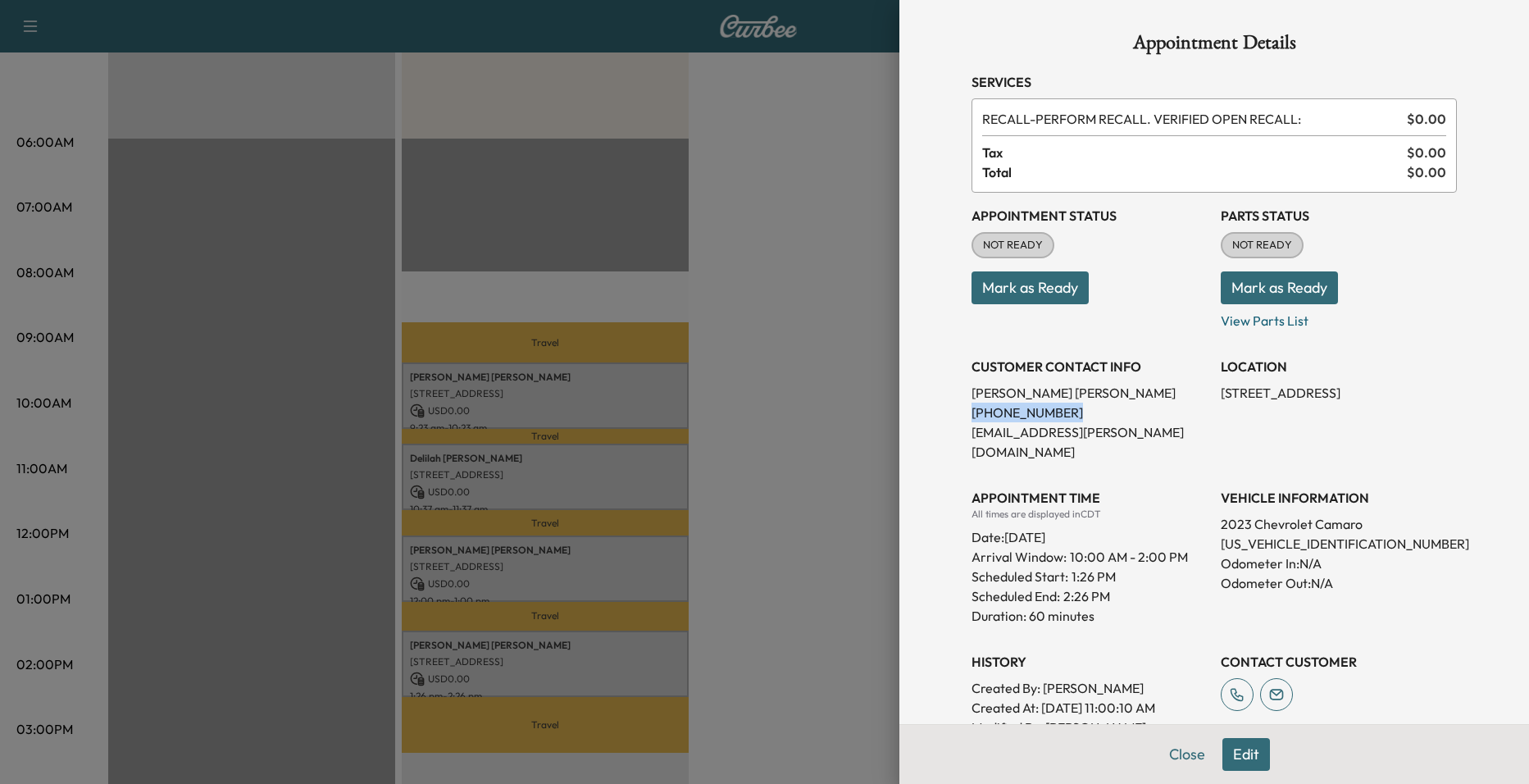
drag, startPoint x: 956, startPoint y: 410, endPoint x: 1068, endPoint y: 412, distance: 112.0
click at [1068, 412] on div "Appointment Details Services RECALL - PERFORM RECALL. VERIFIED OPEN RECALL: $ 0…" at bounding box center [1214, 570] width 525 height 1140
drag, startPoint x: 1068, startPoint y: 412, endPoint x: 1021, endPoint y: 414, distance: 47.0
copy p "(210) 606-0550"
click at [736, 152] on div at bounding box center [764, 392] width 1529 height 784
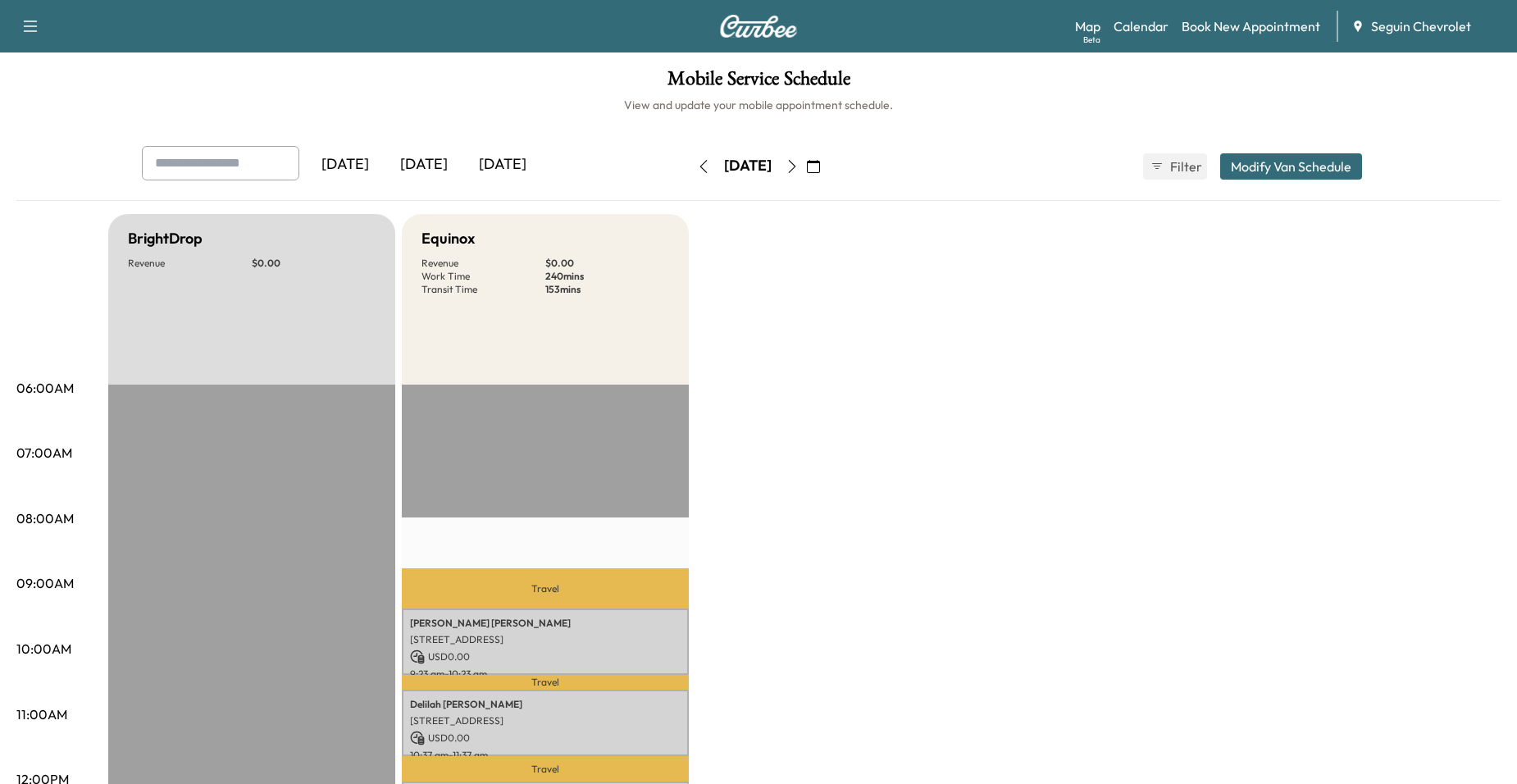
click at [798, 170] on icon "button" at bounding box center [793, 166] width 13 height 13
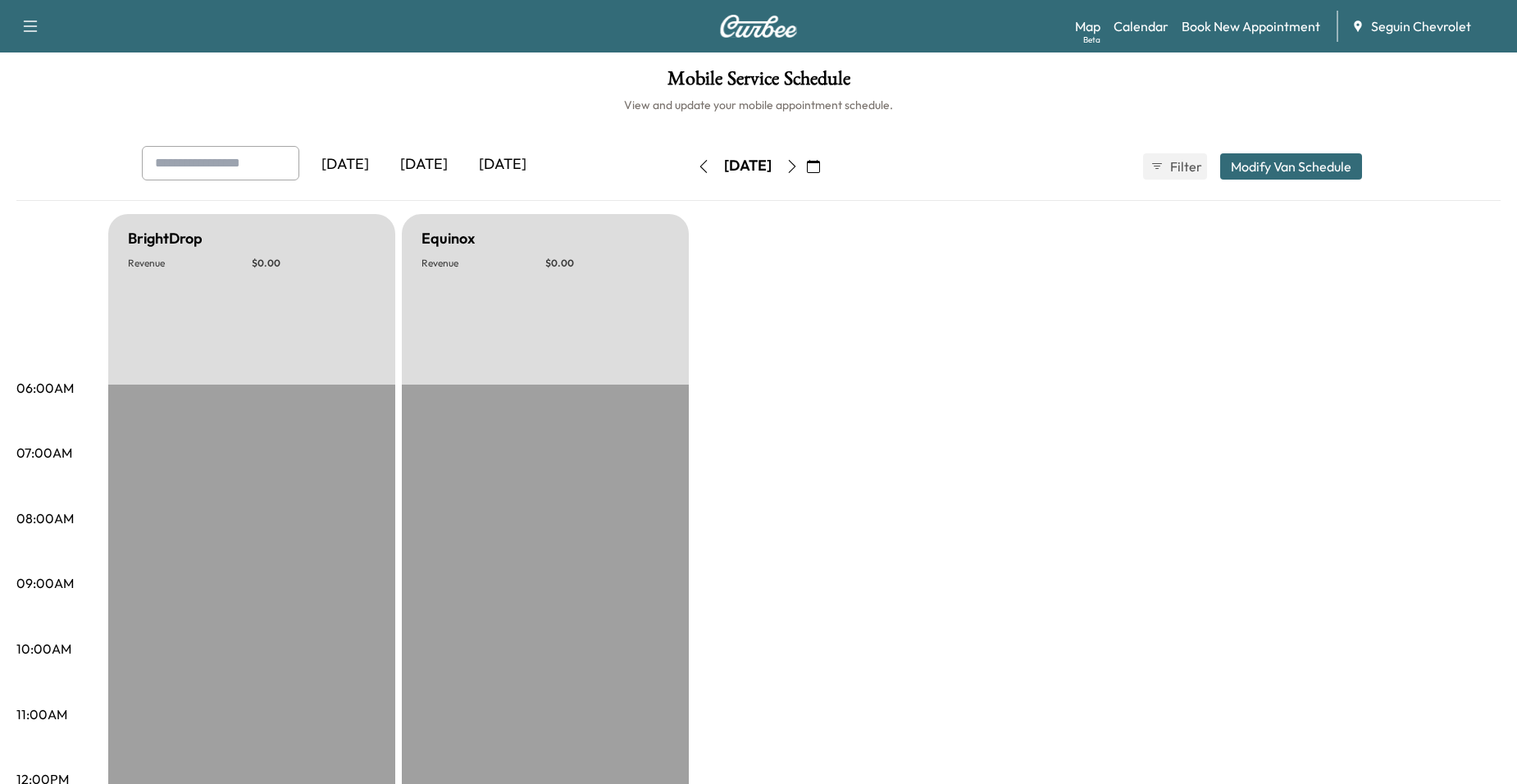
click at [796, 170] on icon "button" at bounding box center [792, 166] width 8 height 13
click at [798, 170] on icon "button" at bounding box center [793, 166] width 13 height 13
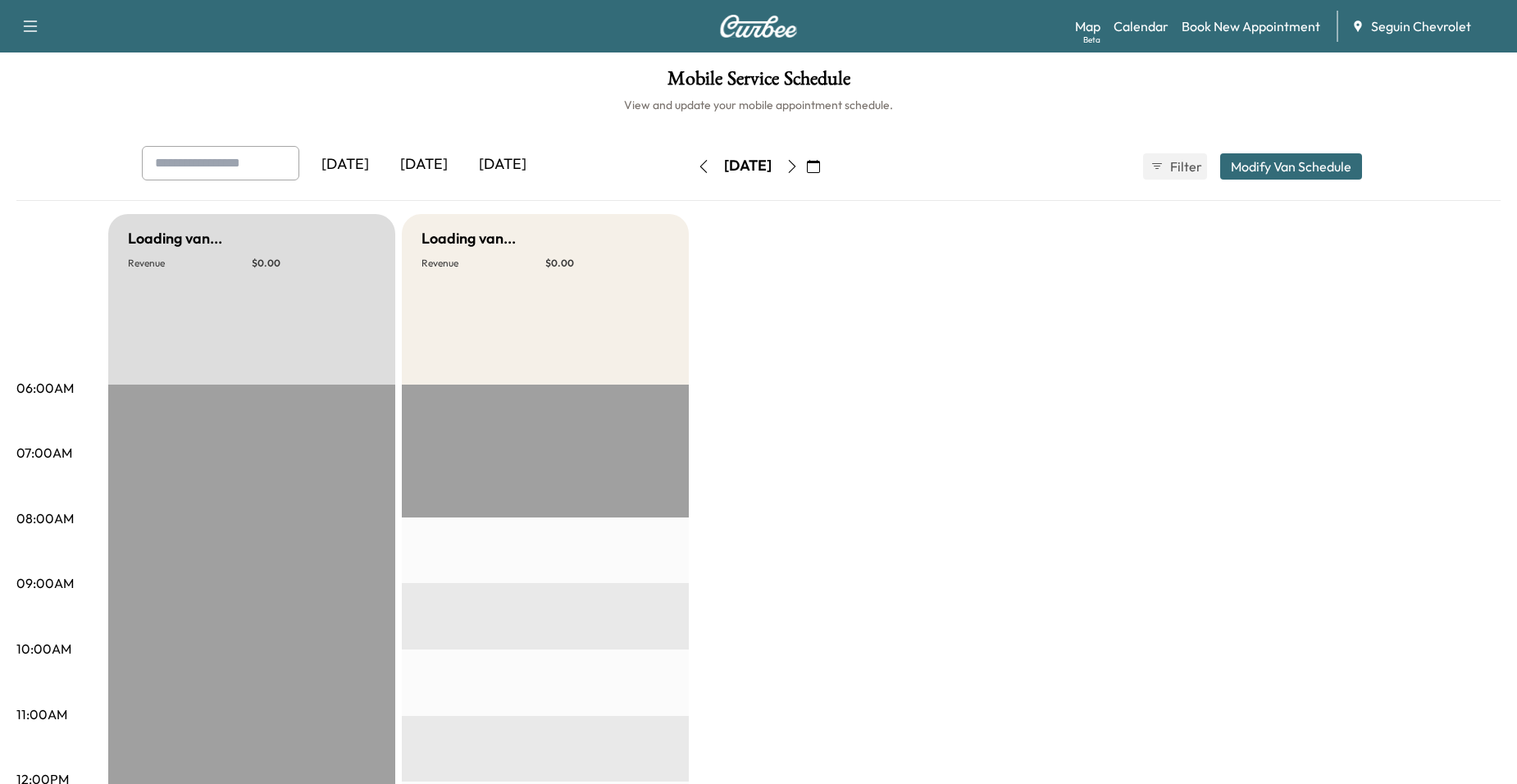
click at [798, 170] on icon "button" at bounding box center [793, 166] width 13 height 13
click at [806, 170] on button "button" at bounding box center [792, 166] width 28 height 26
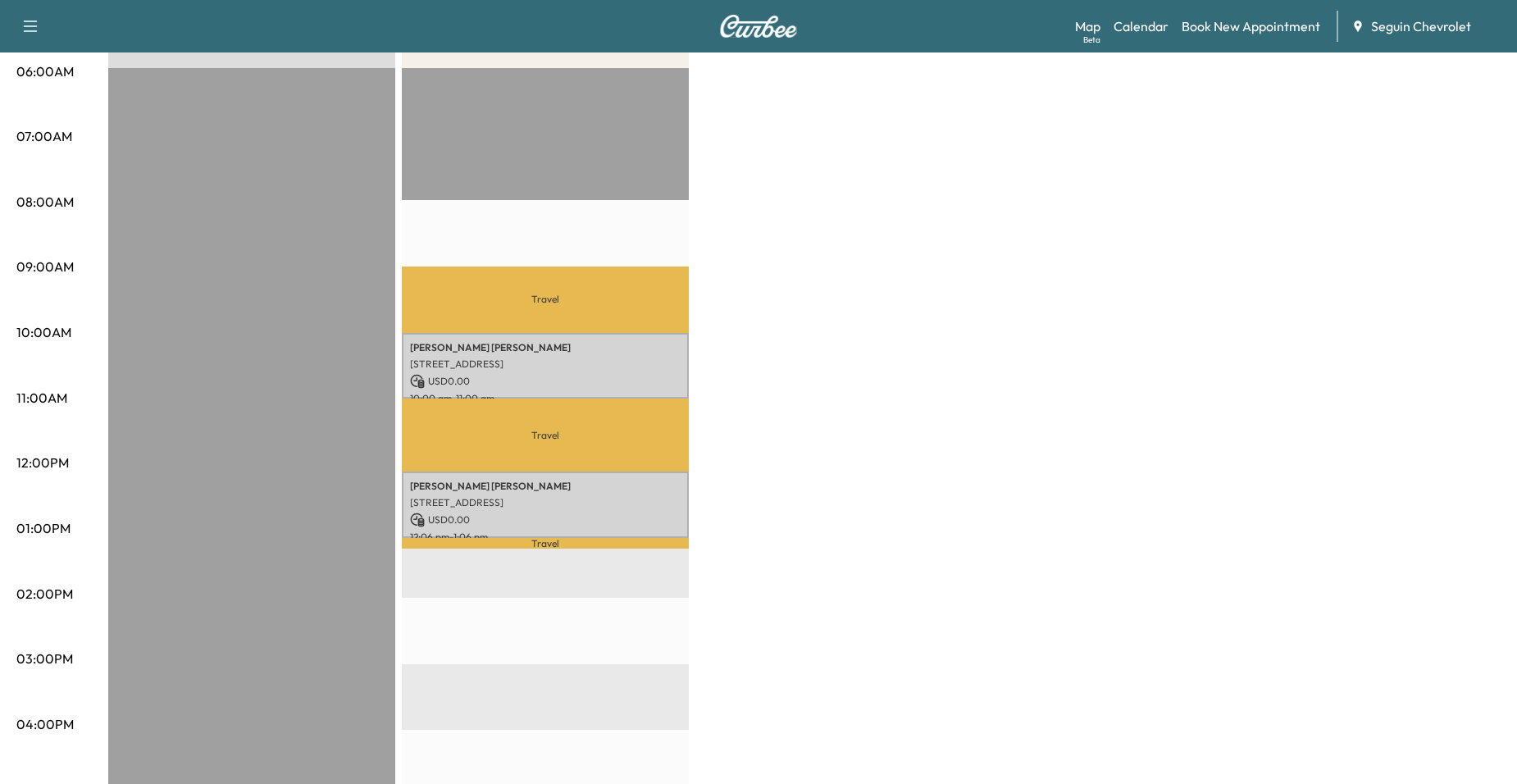
scroll to position [328, 0]
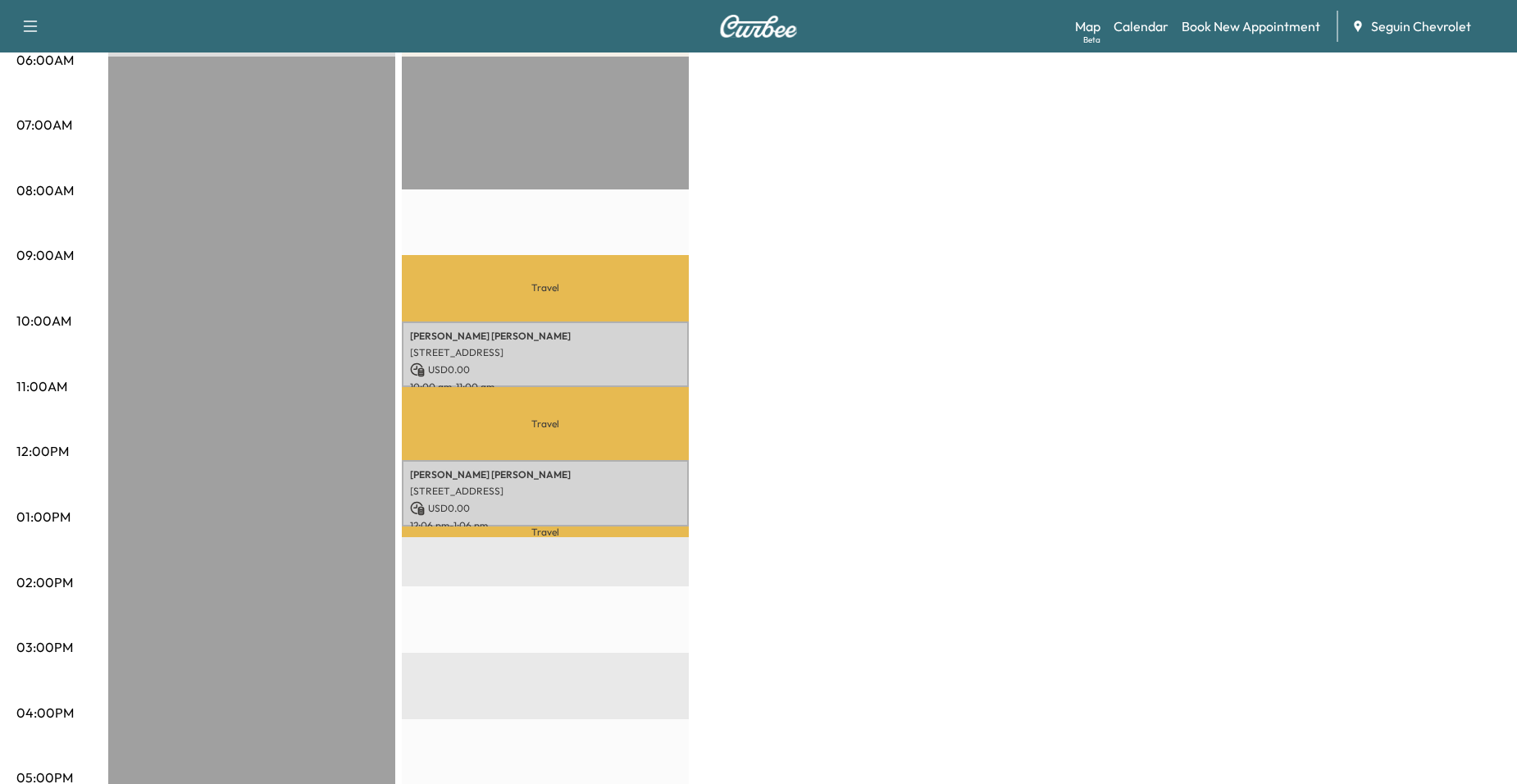
click at [547, 314] on p "Travel" at bounding box center [546, 288] width 287 height 66
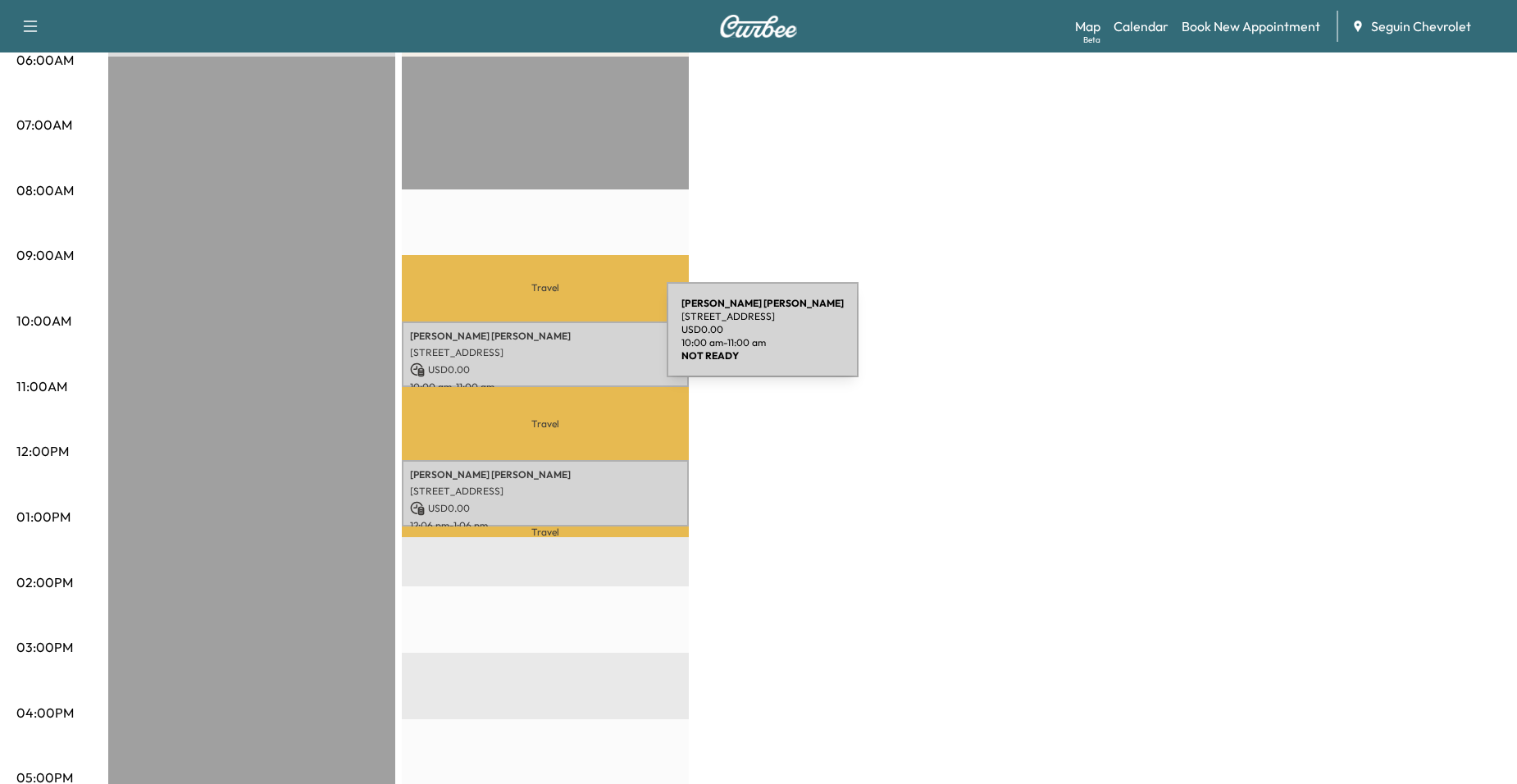
click at [541, 349] on p "[STREET_ADDRESS]" at bounding box center [545, 353] width 270 height 13
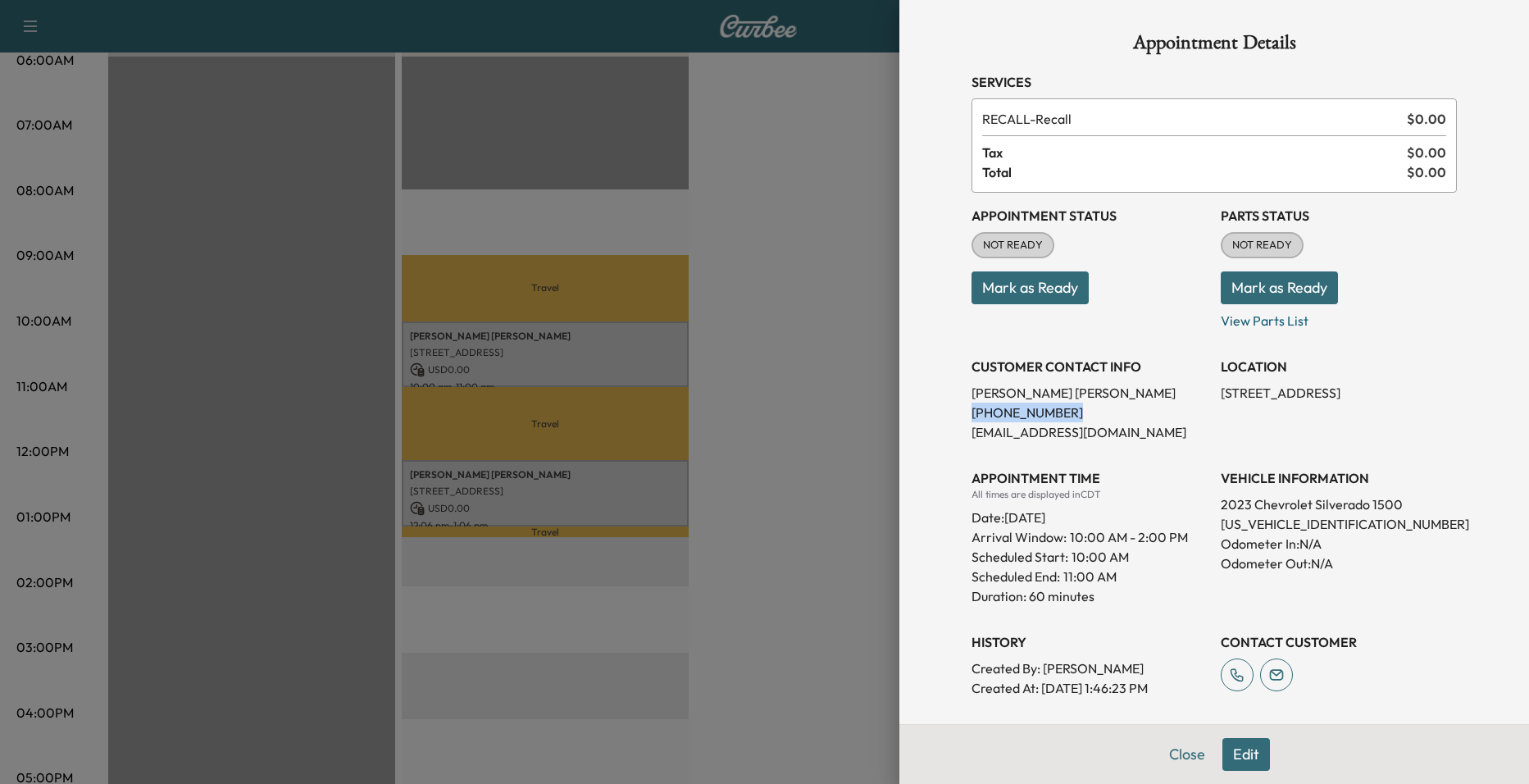
drag, startPoint x: 951, startPoint y: 418, endPoint x: 1060, endPoint y: 407, distance: 109.6
click at [1060, 407] on div "Appointment Details Services RECALL - Recall $ 0.00 Tax $ 0.00 Total $ 0.00 App…" at bounding box center [1214, 483] width 525 height 966
drag, startPoint x: 1060, startPoint y: 407, endPoint x: 1022, endPoint y: 407, distance: 38.0
copy p "(512) 422-5290"
drag, startPoint x: 301, startPoint y: 390, endPoint x: 316, endPoint y: 396, distance: 16.2
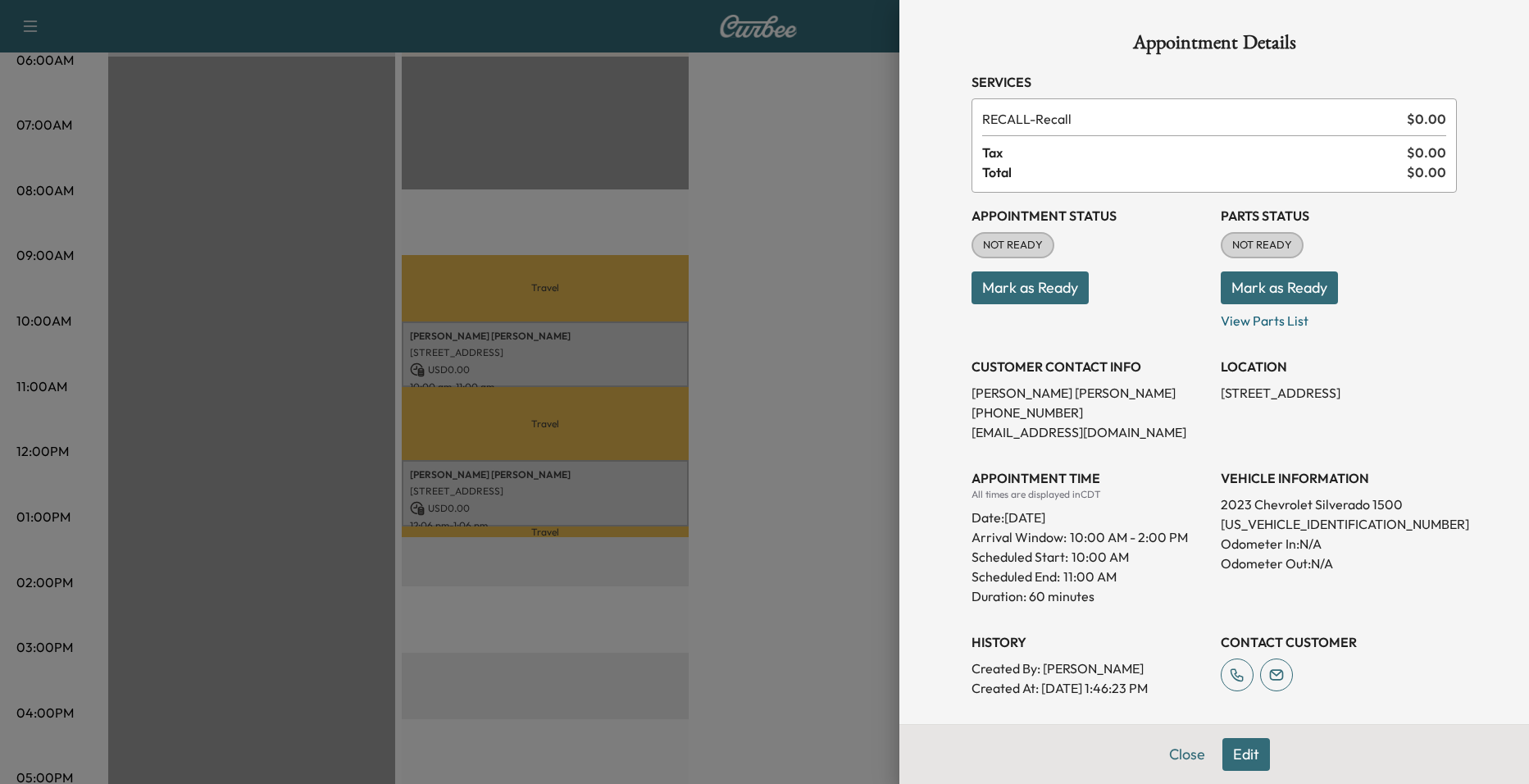
click at [303, 391] on div at bounding box center [764, 392] width 1529 height 784
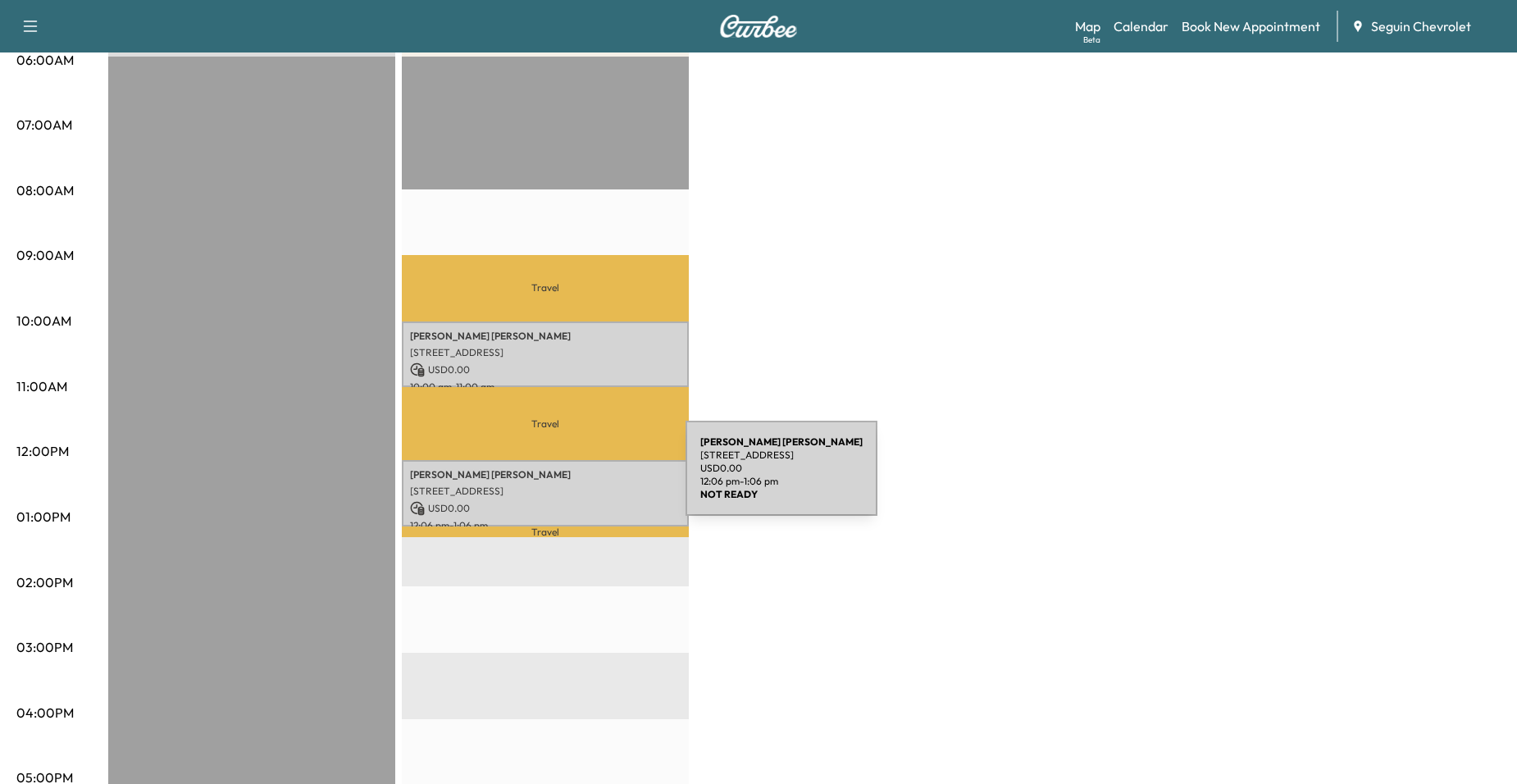
click at [560, 478] on div "Kenneth Moore 167 TANGLEWOOD DR, SEGUIN, TX 78155, US USD 0.00 12:06 pm - 1:06 …" at bounding box center [546, 493] width 287 height 66
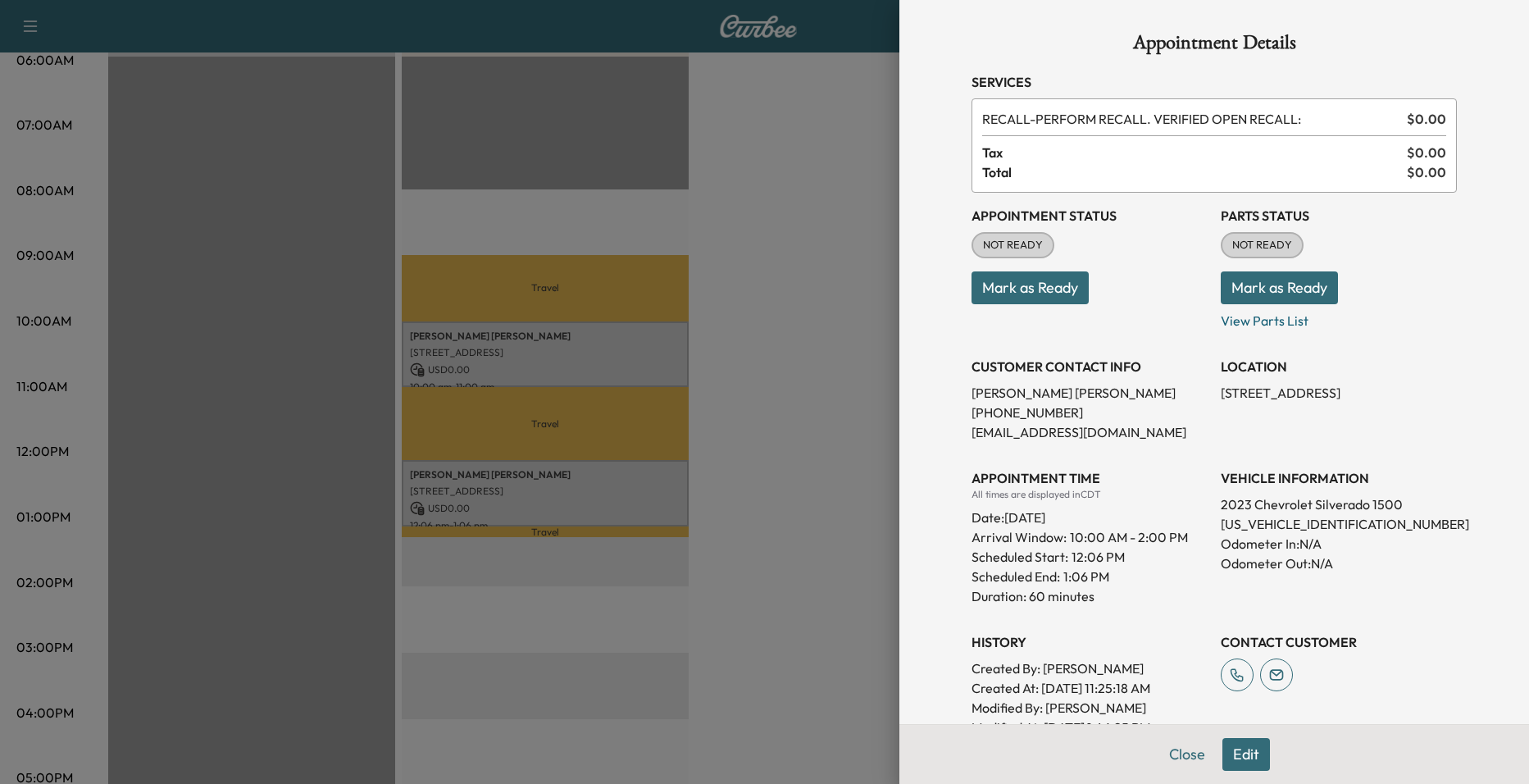
click at [798, 426] on div at bounding box center [764, 392] width 1529 height 784
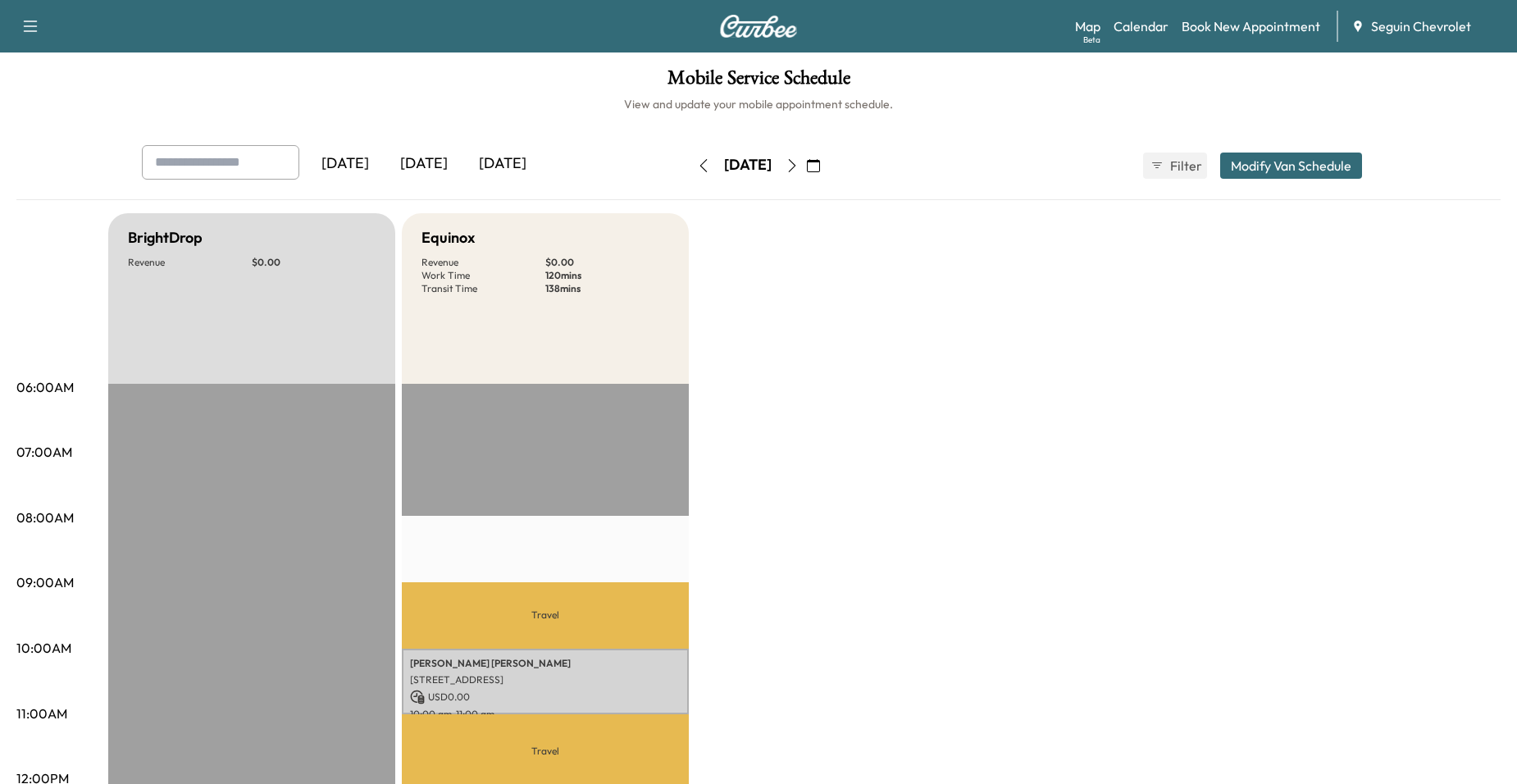
scroll to position [0, 0]
click at [806, 170] on button "button" at bounding box center [792, 166] width 28 height 26
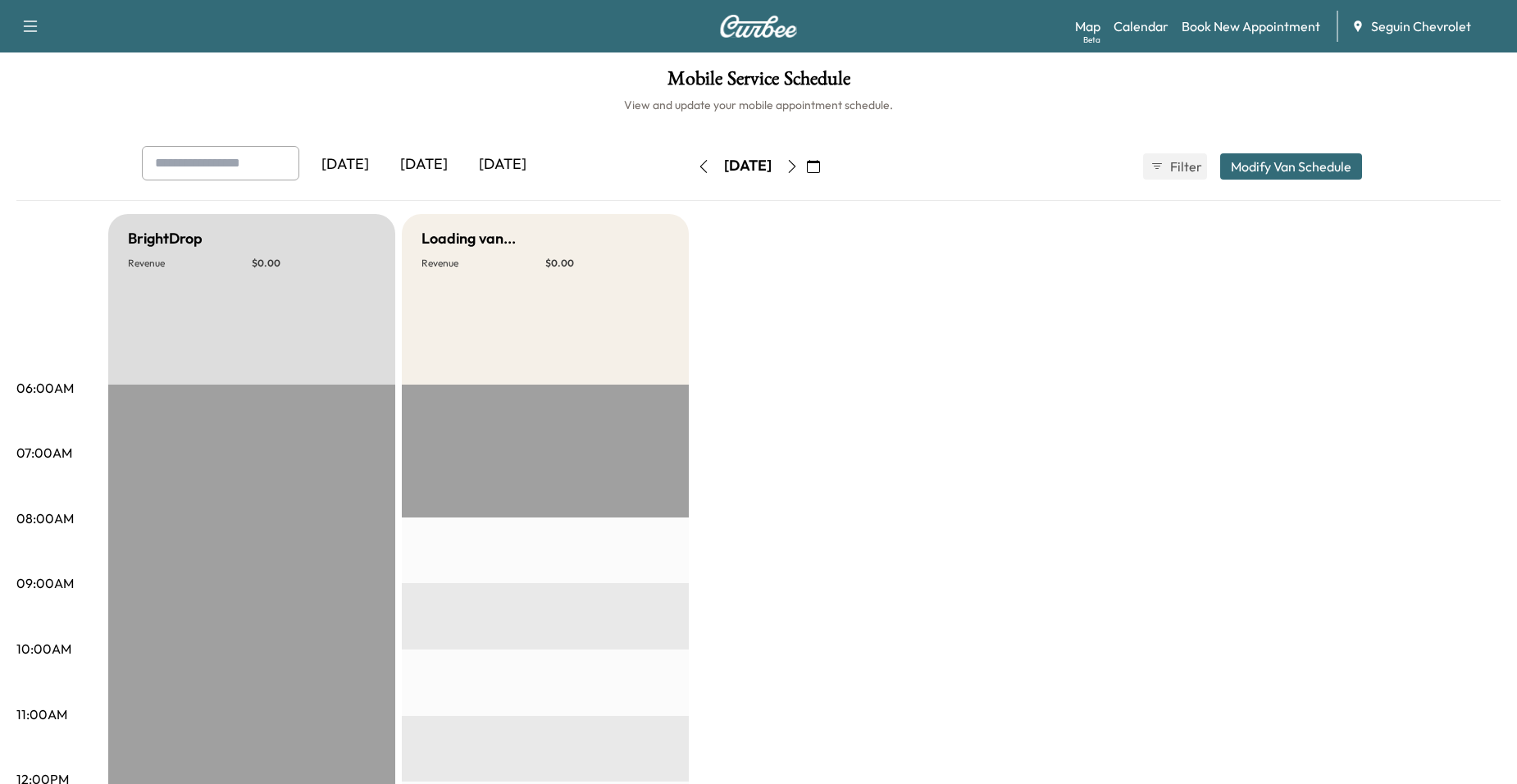
click at [827, 172] on button "button" at bounding box center [813, 166] width 28 height 26
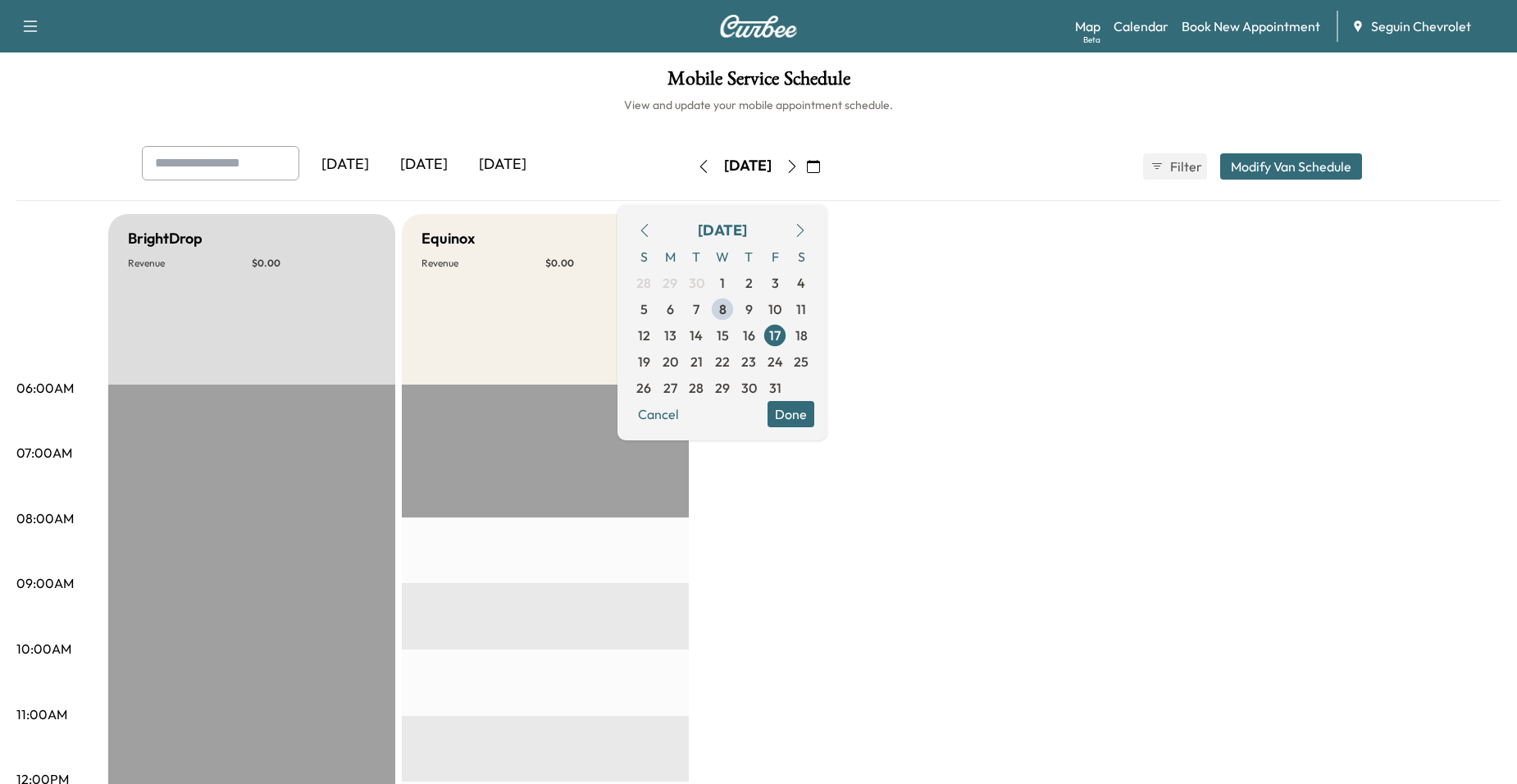
click at [798, 170] on icon "button" at bounding box center [793, 166] width 13 height 13
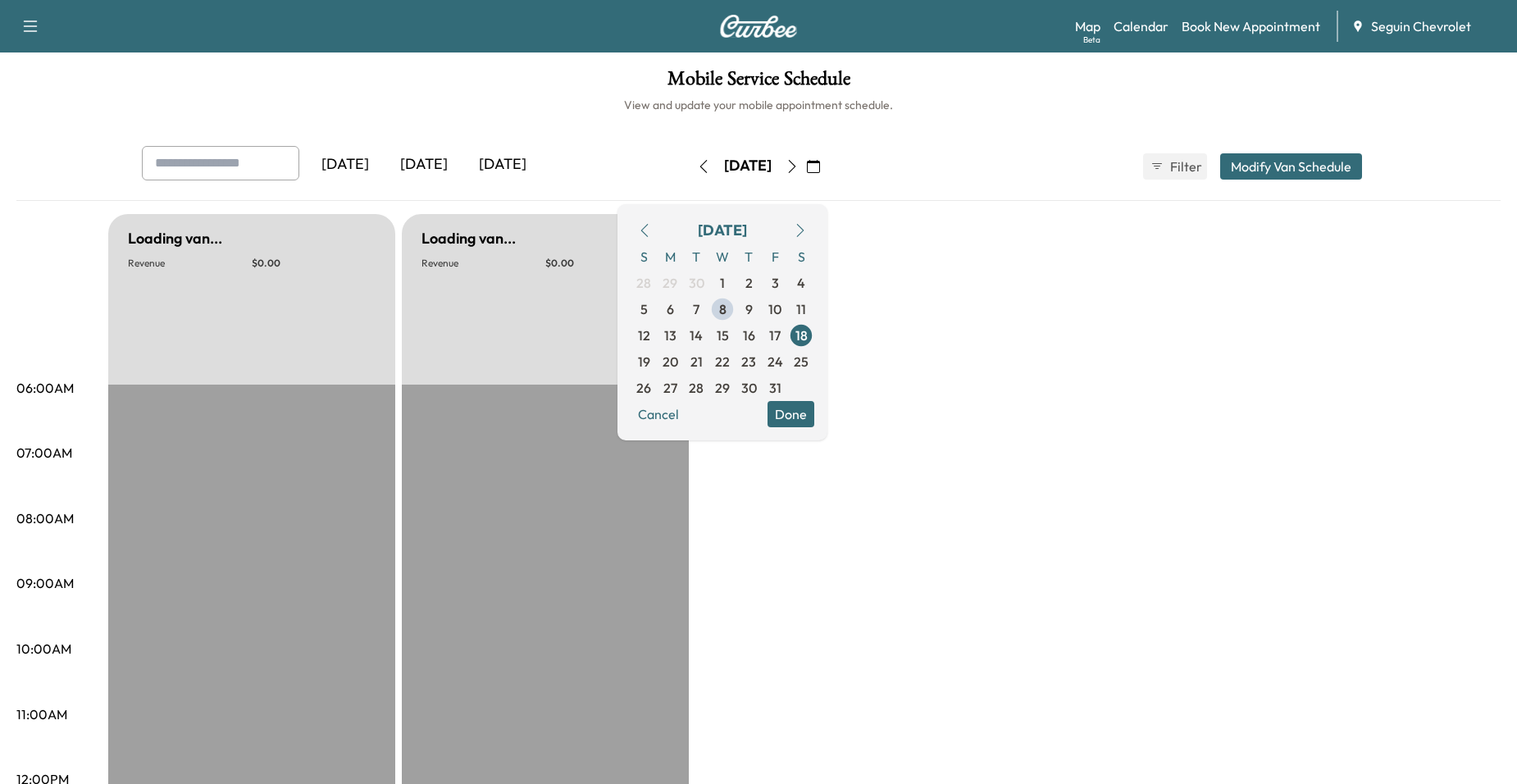
click at [806, 168] on button "button" at bounding box center [792, 166] width 28 height 26
click at [806, 167] on button "button" at bounding box center [792, 166] width 28 height 26
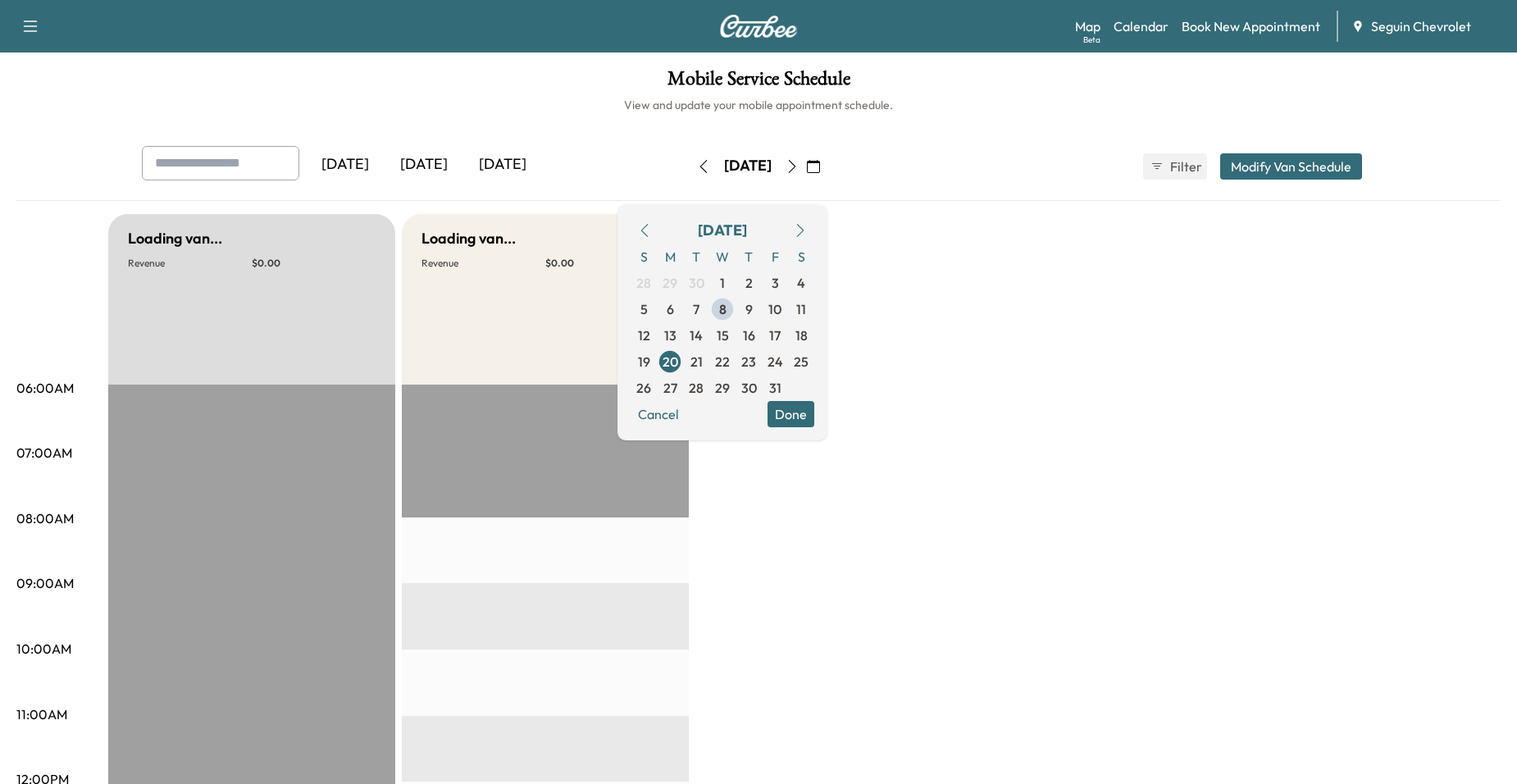
click at [806, 167] on button "button" at bounding box center [792, 166] width 28 height 26
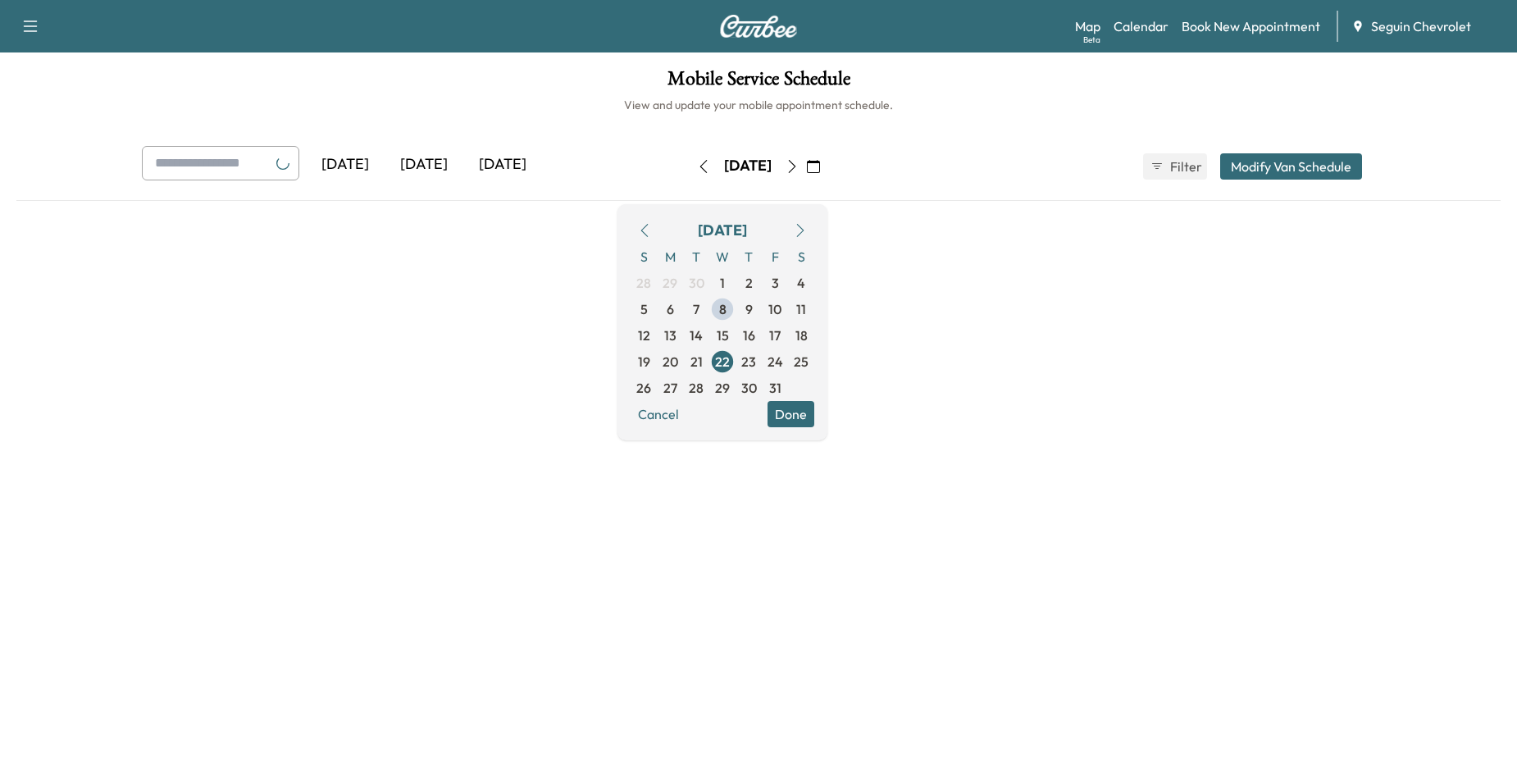
click at [772, 167] on div "[DATE]" at bounding box center [747, 166] width 48 height 20
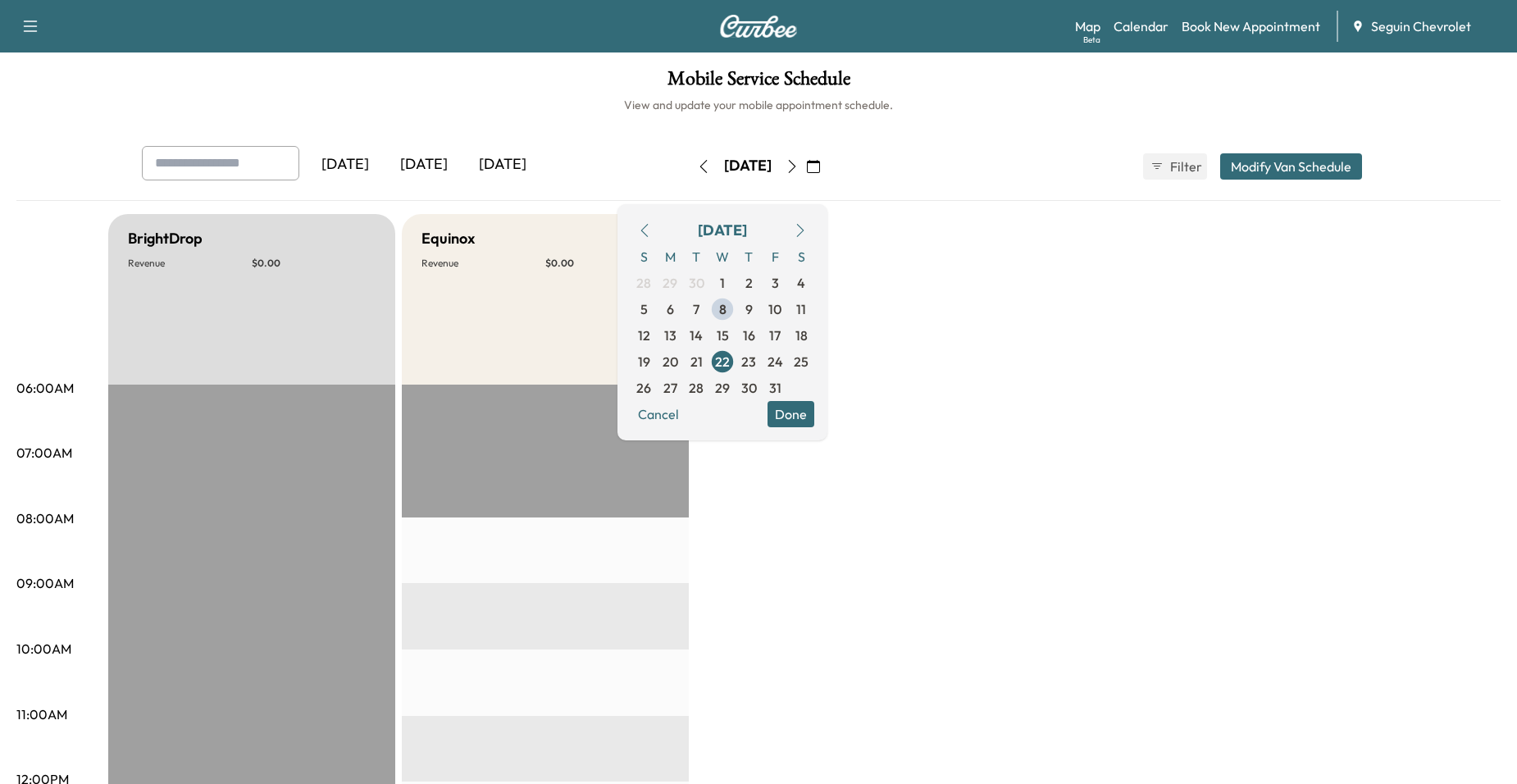
click at [806, 161] on button "button" at bounding box center [792, 166] width 28 height 26
click at [798, 161] on icon "button" at bounding box center [793, 166] width 13 height 13
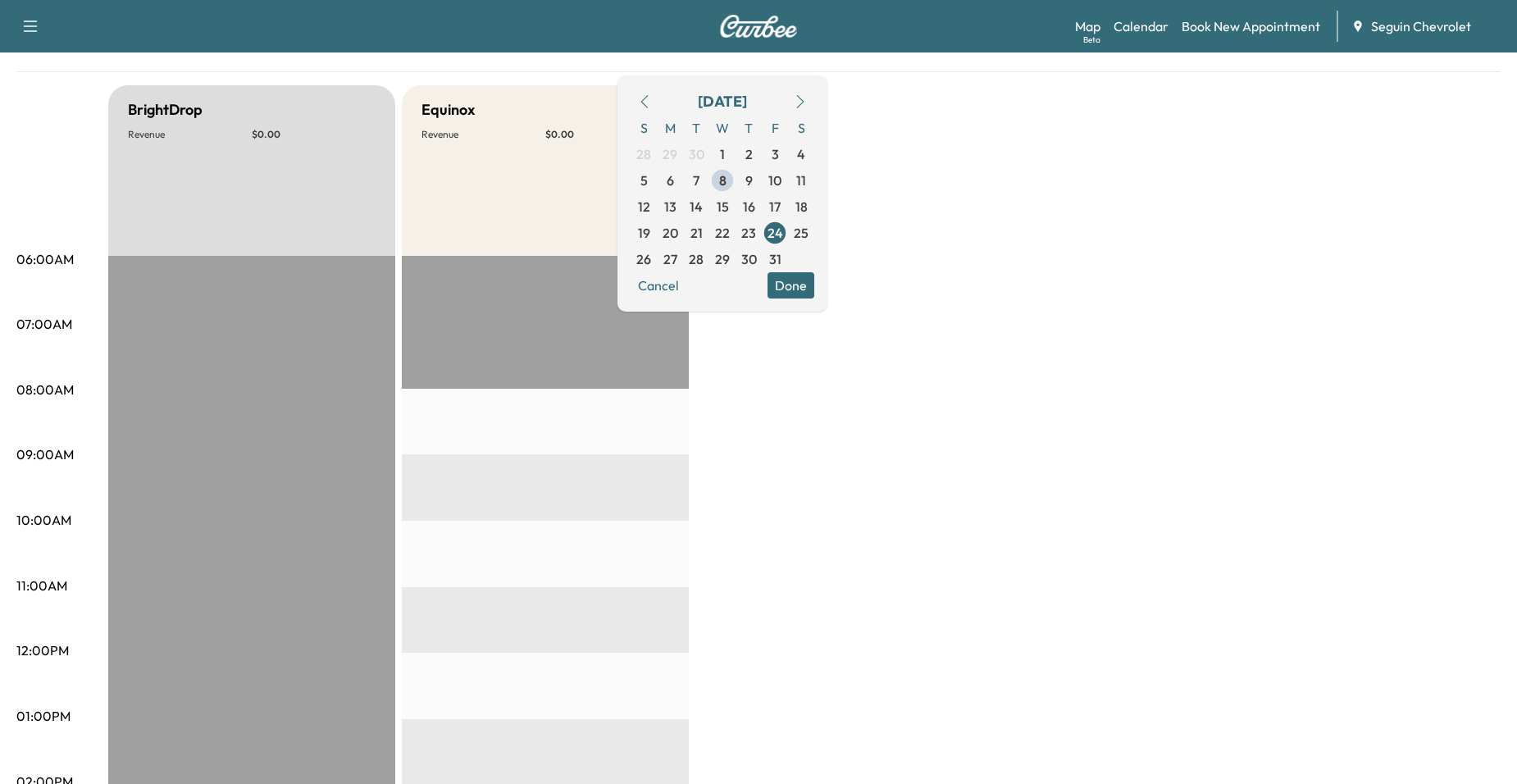
scroll to position [164, 0]
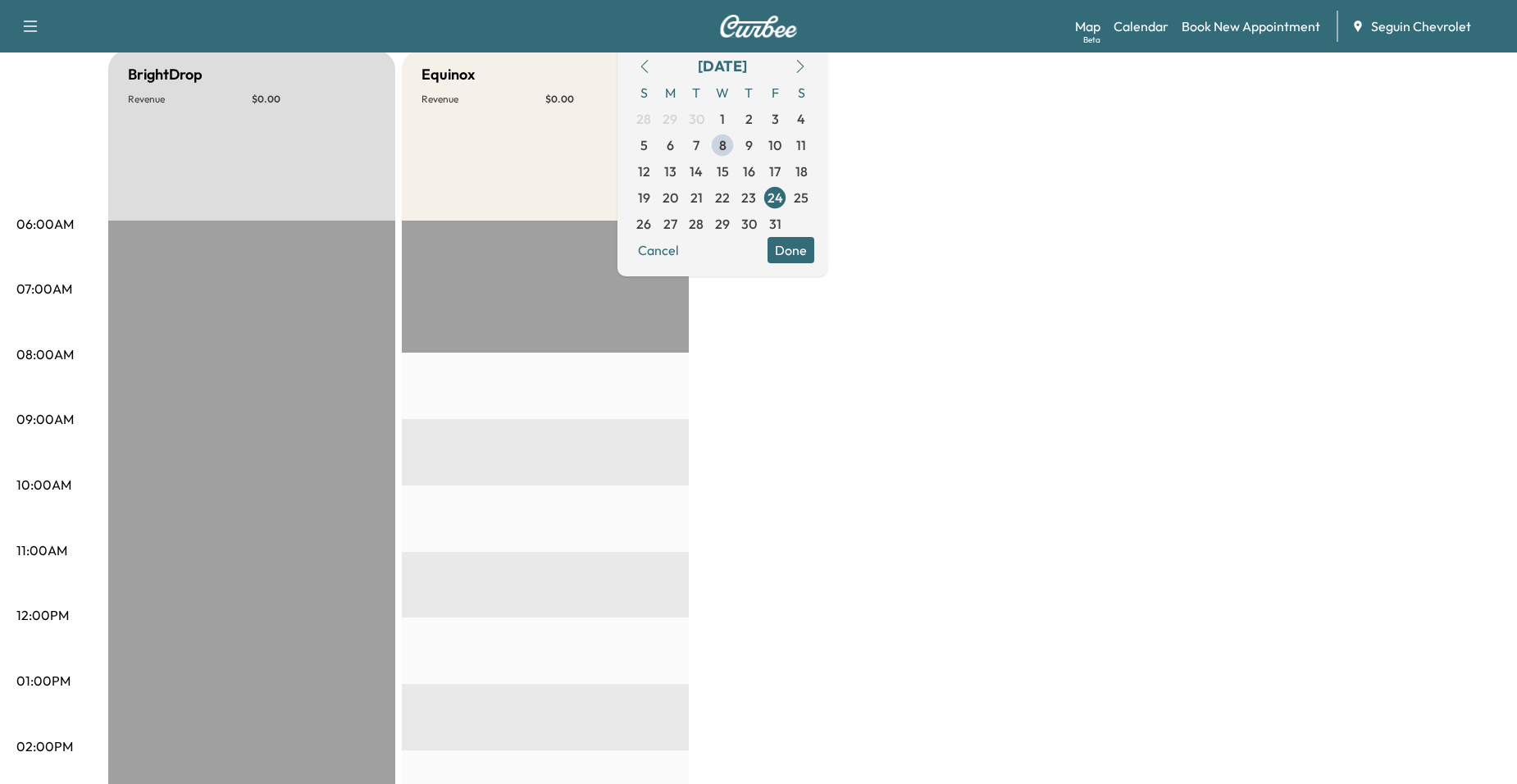
click at [803, 250] on div "Cancel Done" at bounding box center [722, 249] width 184 height 26
click at [726, 144] on span "8" at bounding box center [722, 144] width 8 height 19
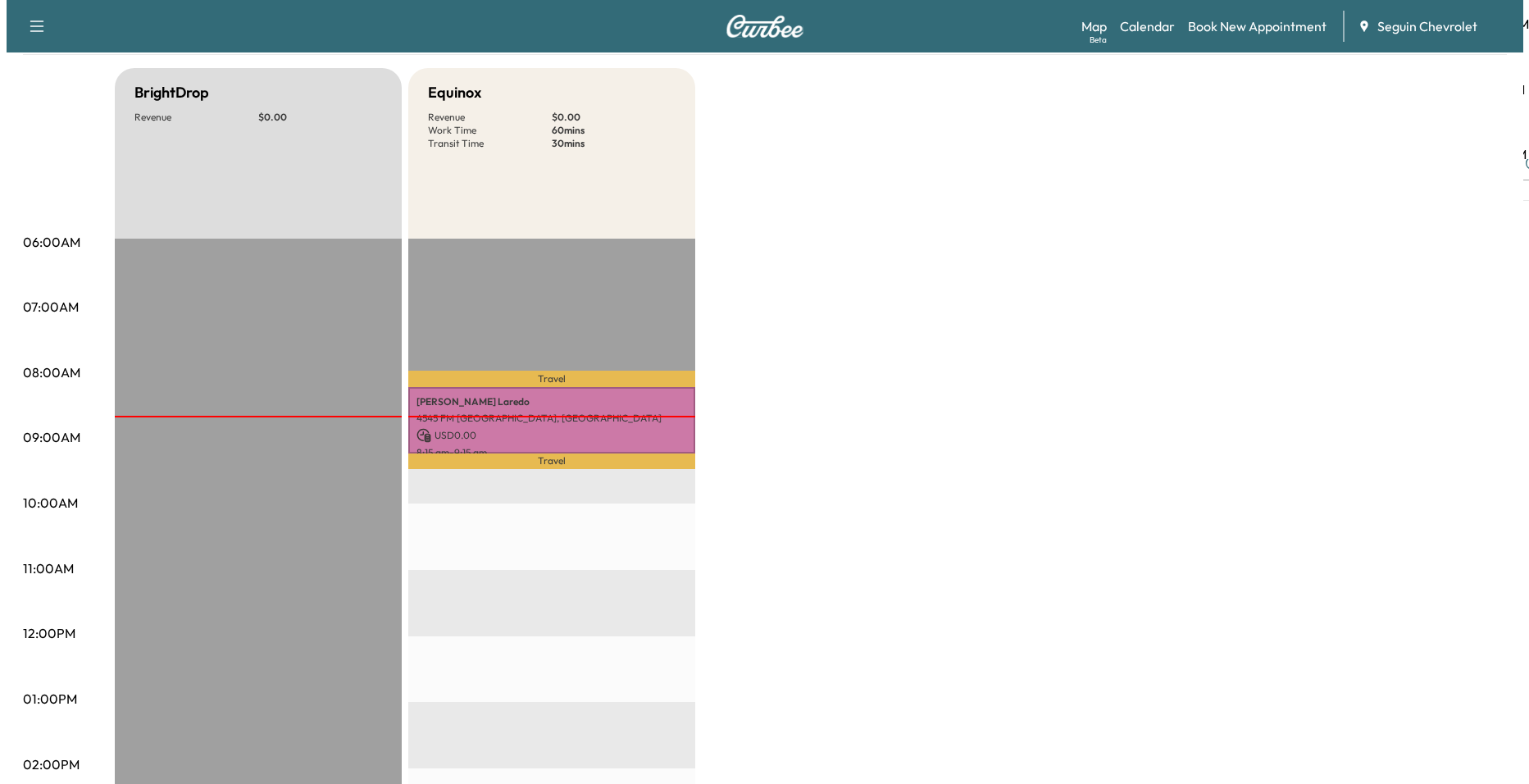
scroll to position [164, 0]
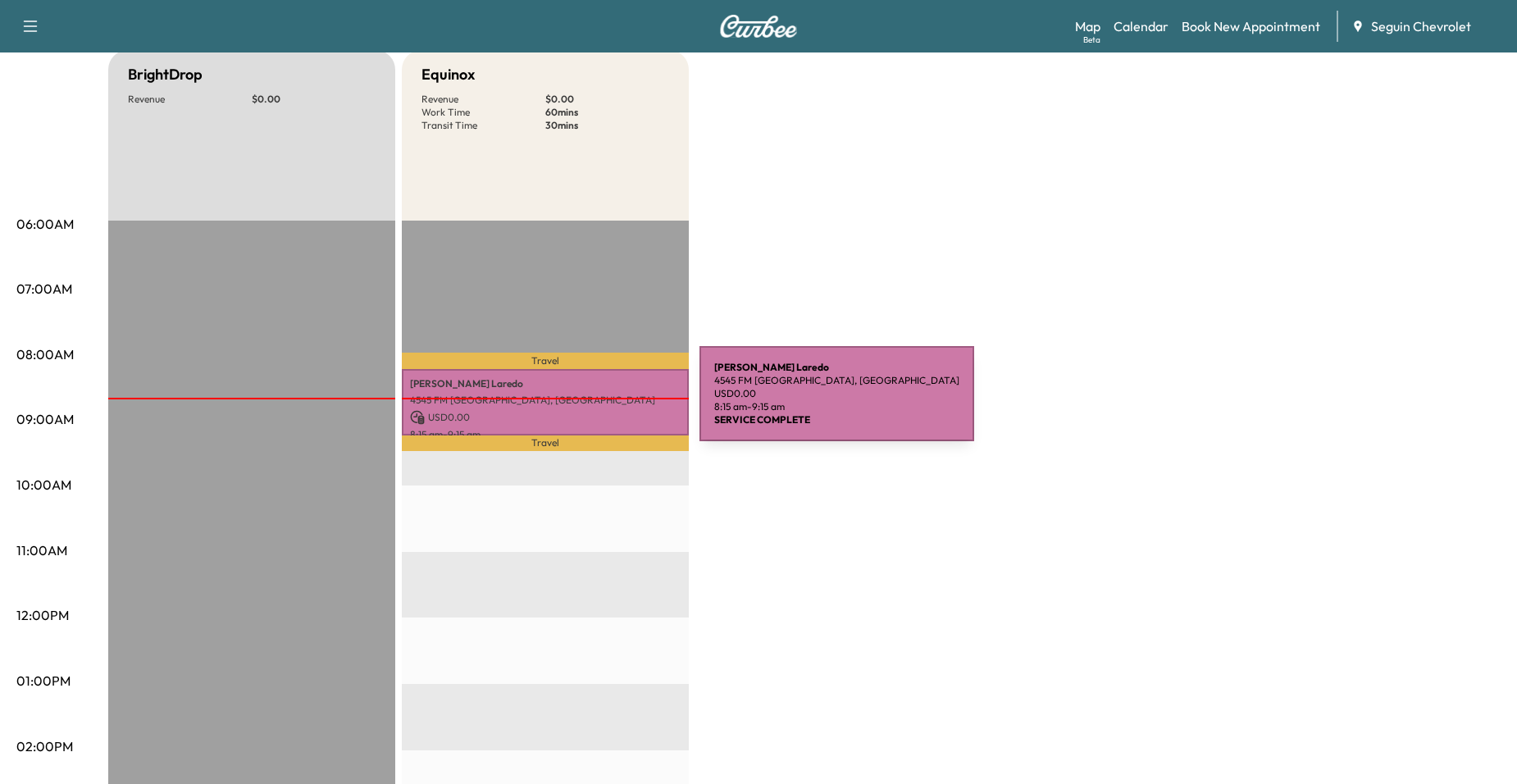
click at [576, 403] on p "4545 FM [GEOGRAPHIC_DATA], [GEOGRAPHIC_DATA]" at bounding box center [545, 400] width 270 height 13
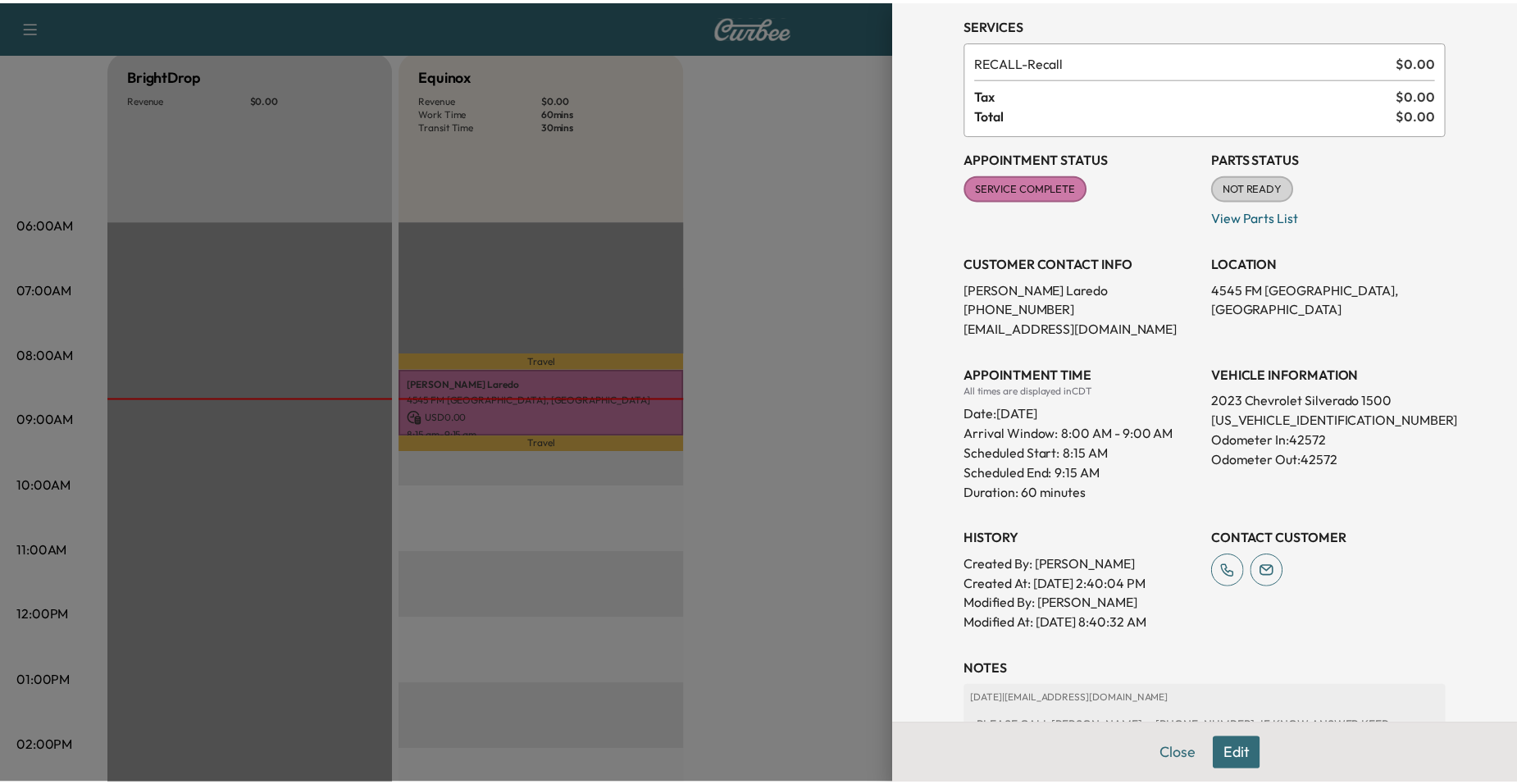
scroll to position [253, 0]
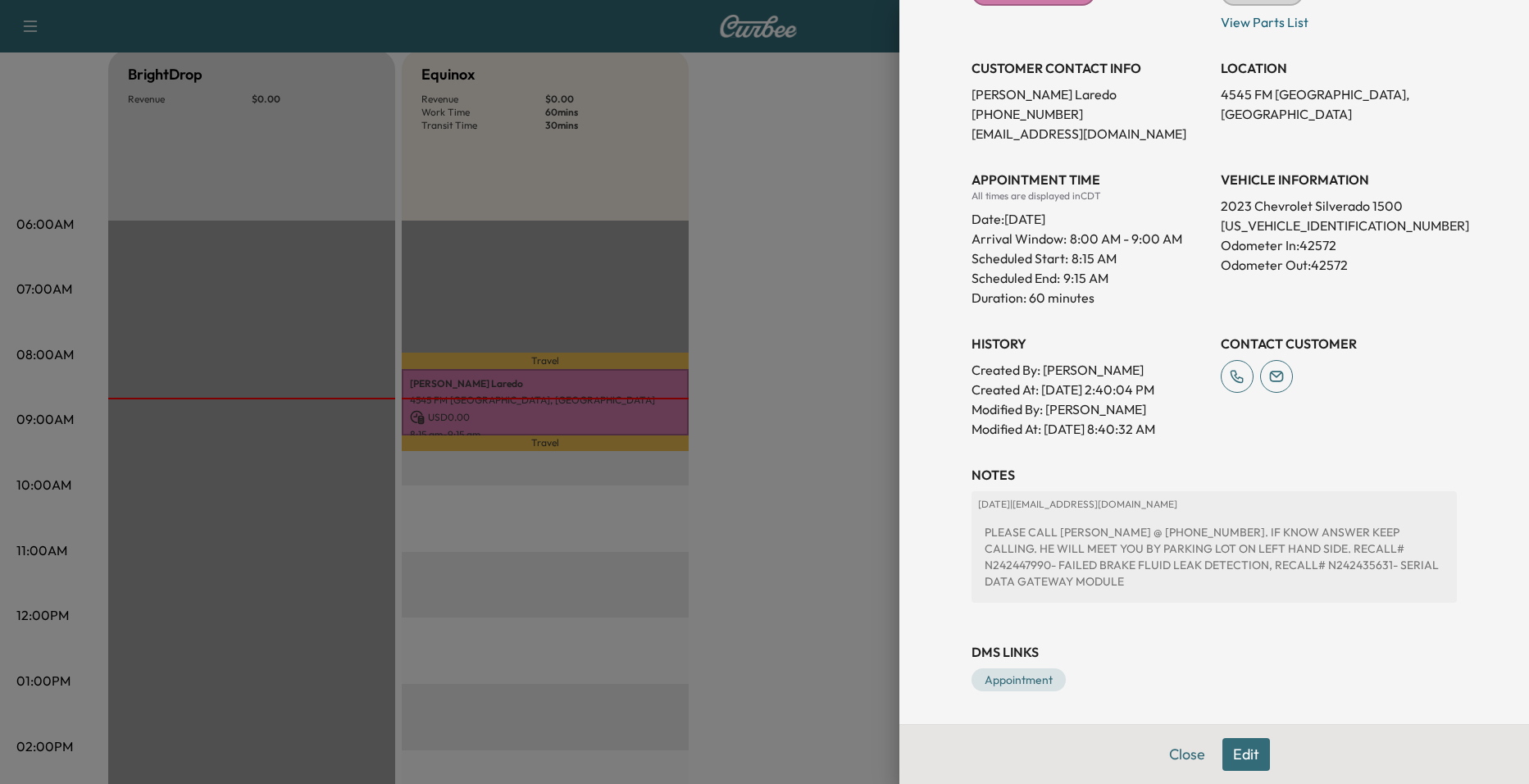
click at [801, 400] on div at bounding box center [764, 392] width 1529 height 784
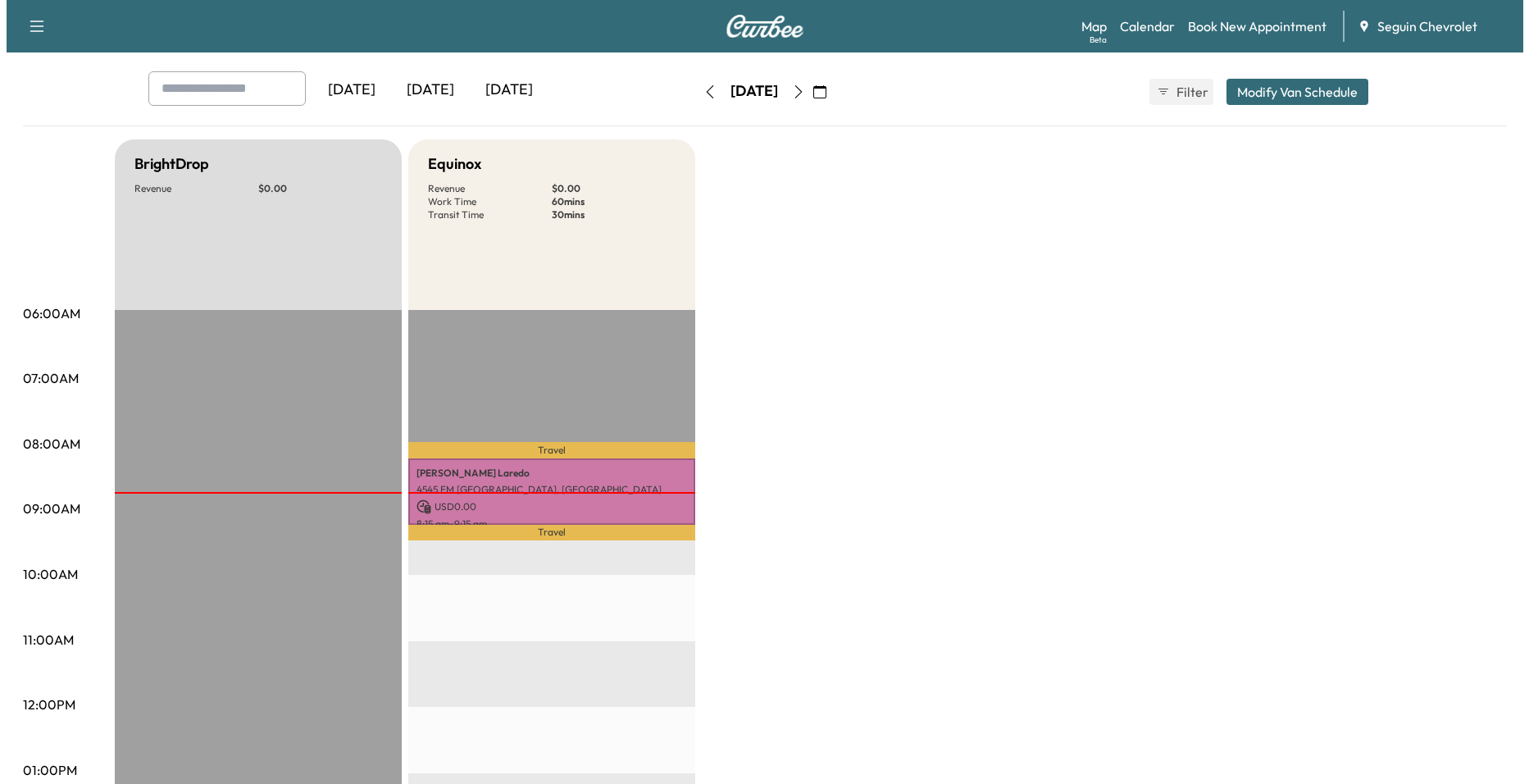
scroll to position [0, 0]
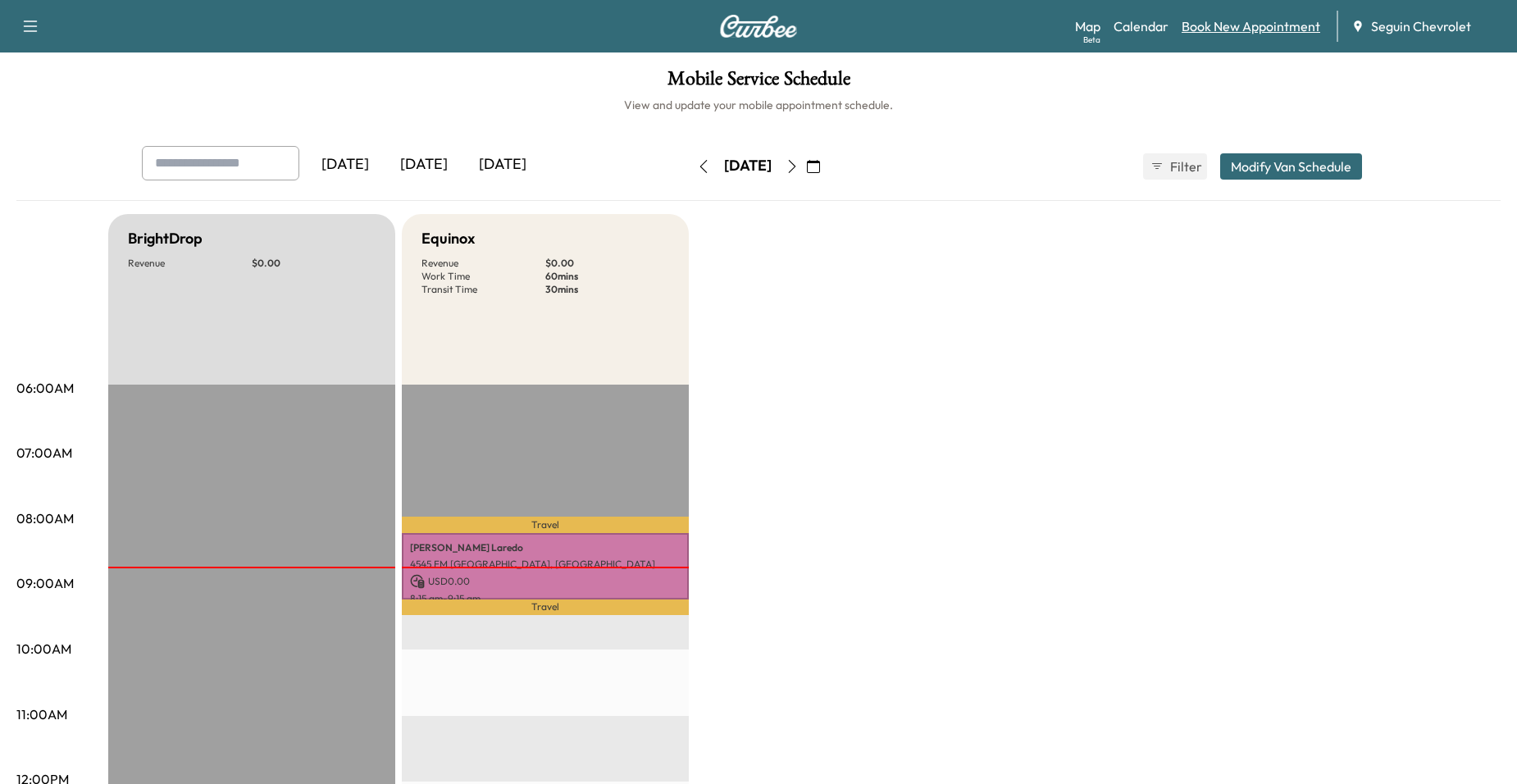
click at [1202, 24] on link "Book New Appointment" at bounding box center [1250, 26] width 139 height 19
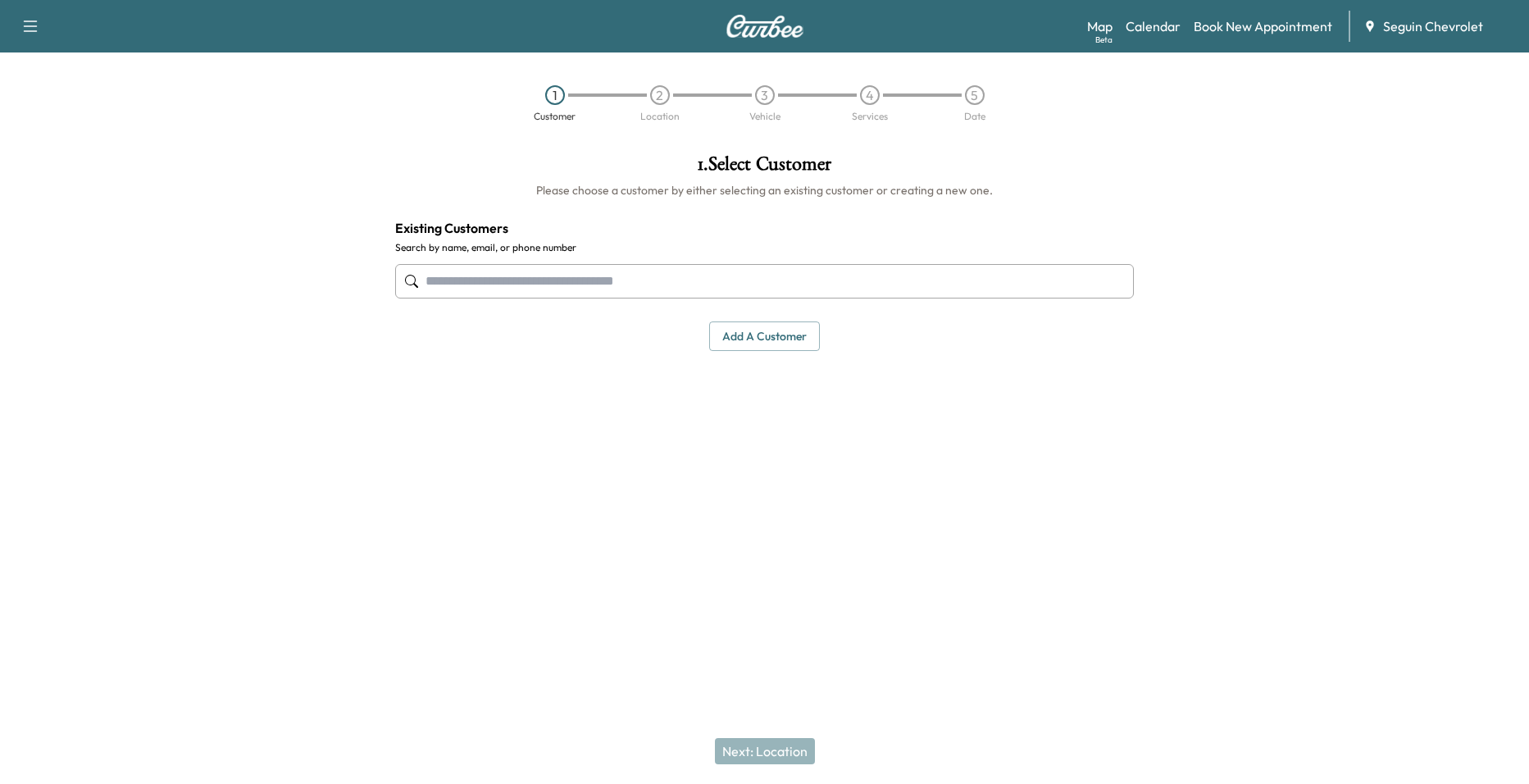
click at [753, 271] on input "text" at bounding box center [765, 280] width 739 height 34
type input "*"
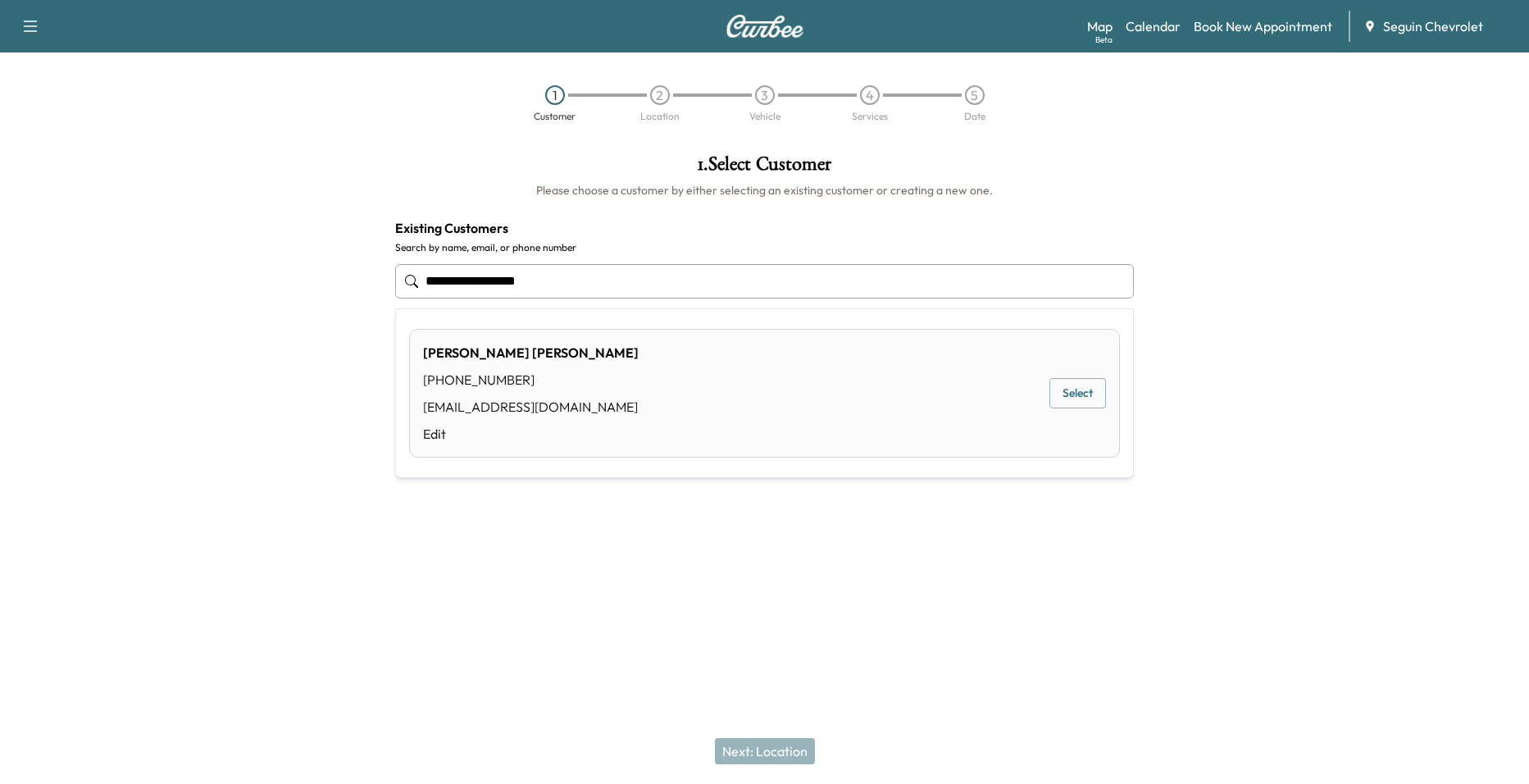
click at [513, 396] on div "Zachary Easterling (830) 305-5201 hailey10195@yahoo.com Edit" at bounding box center [531, 393] width 216 height 101
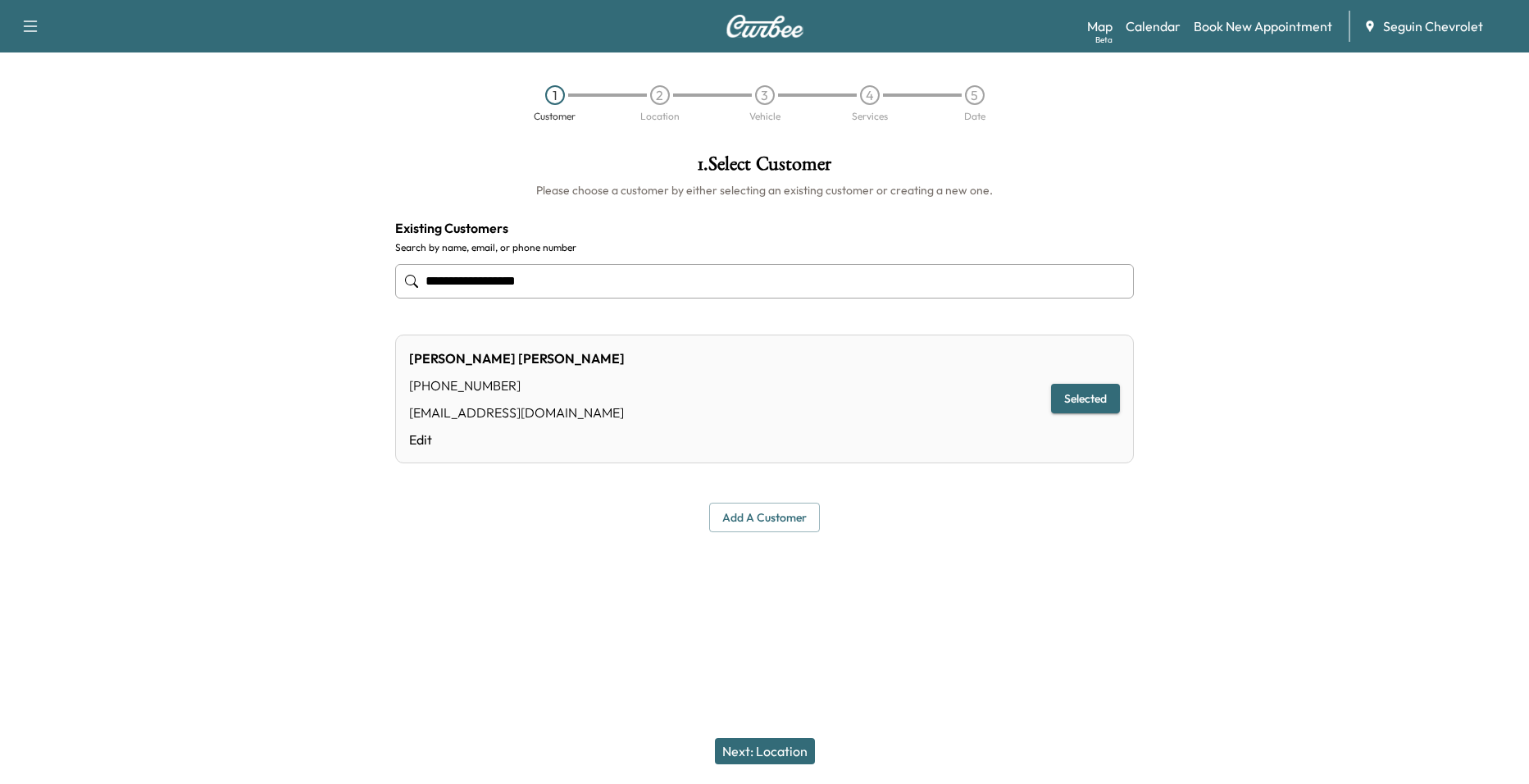
type input "**********"
click at [790, 752] on button "Next: Location" at bounding box center [765, 750] width 100 height 26
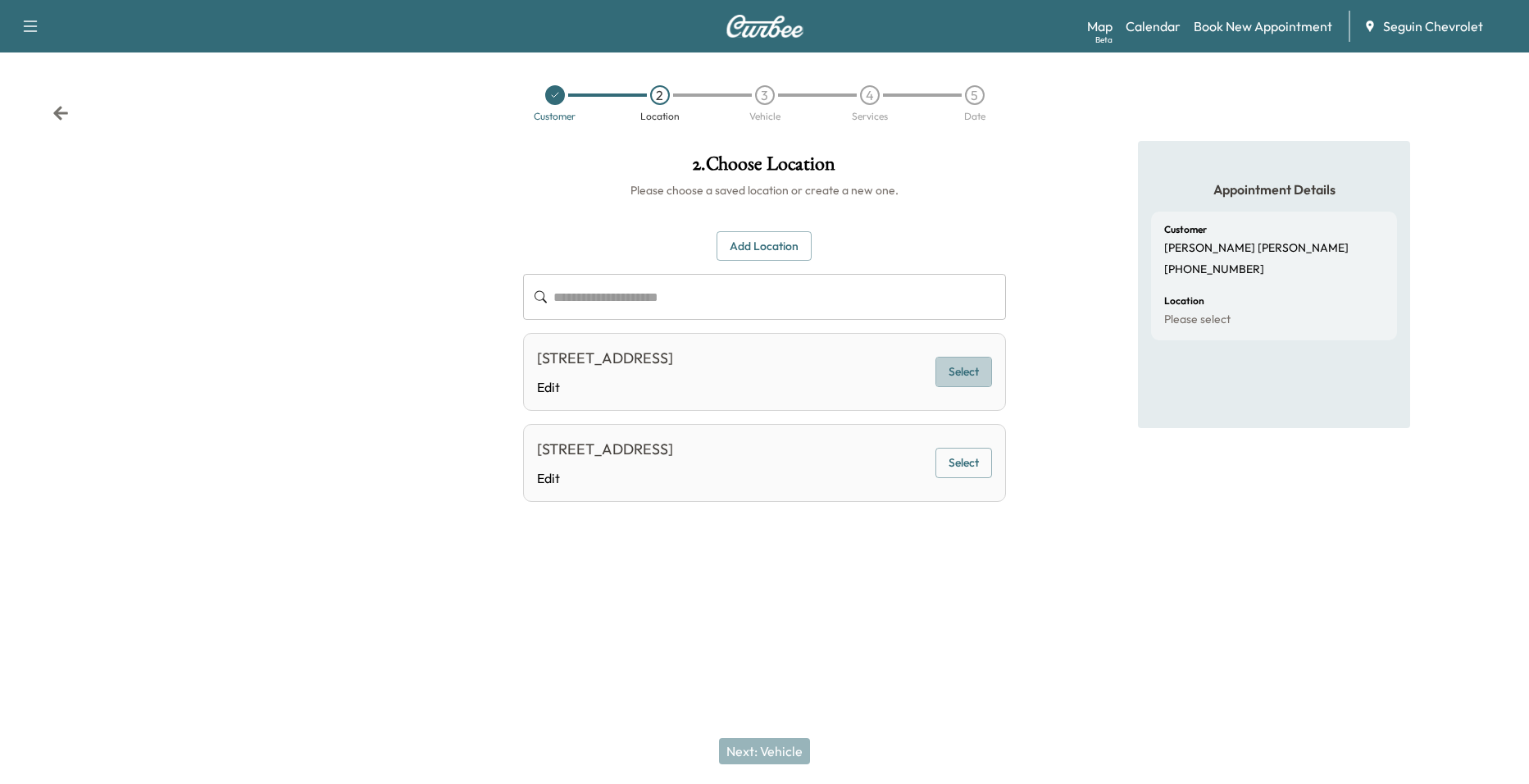
click at [962, 365] on button "Select" at bounding box center [963, 372] width 56 height 30
click at [779, 233] on button "Add Location" at bounding box center [764, 246] width 95 height 30
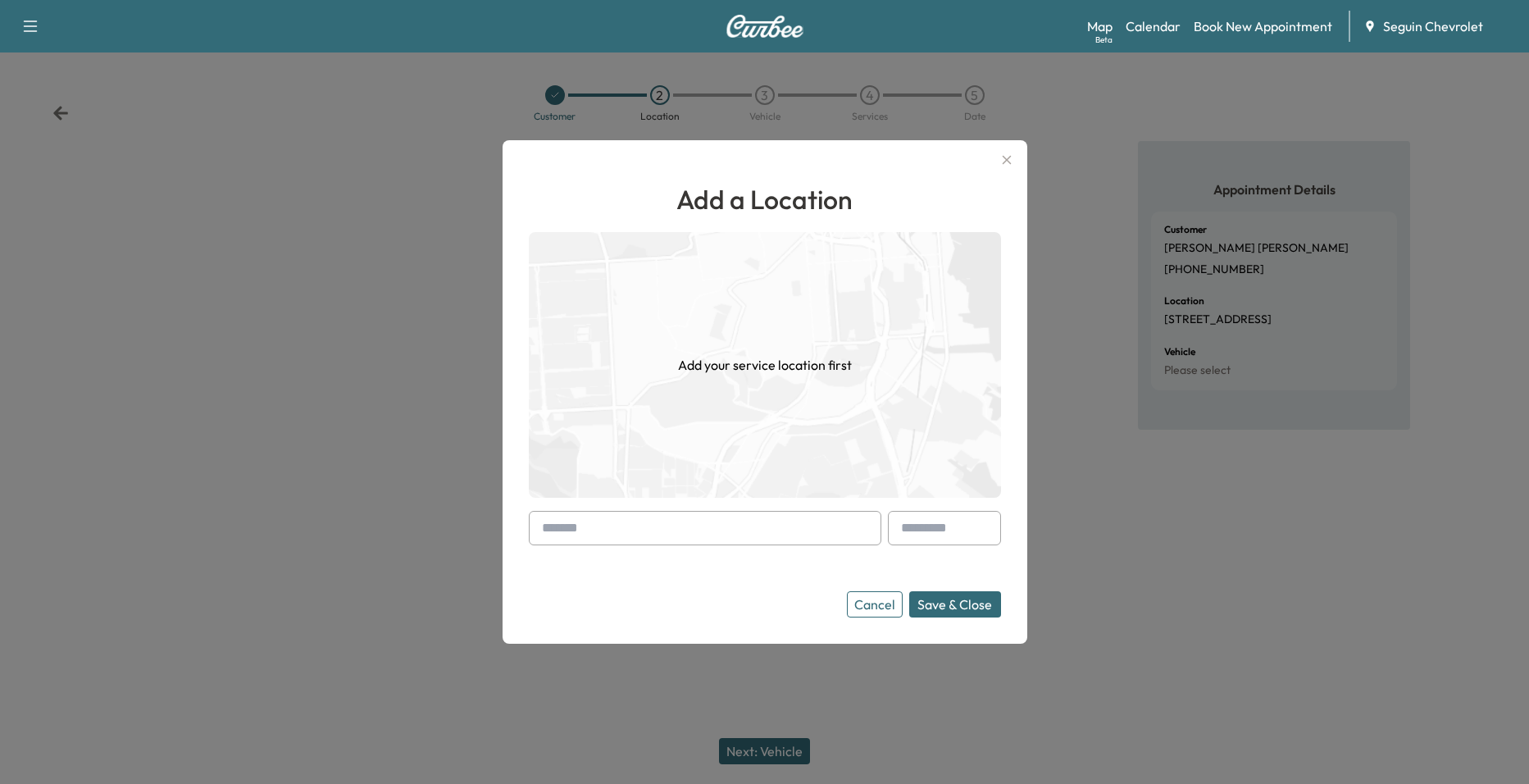
click at [1004, 162] on icon "button" at bounding box center [1006, 160] width 9 height 9
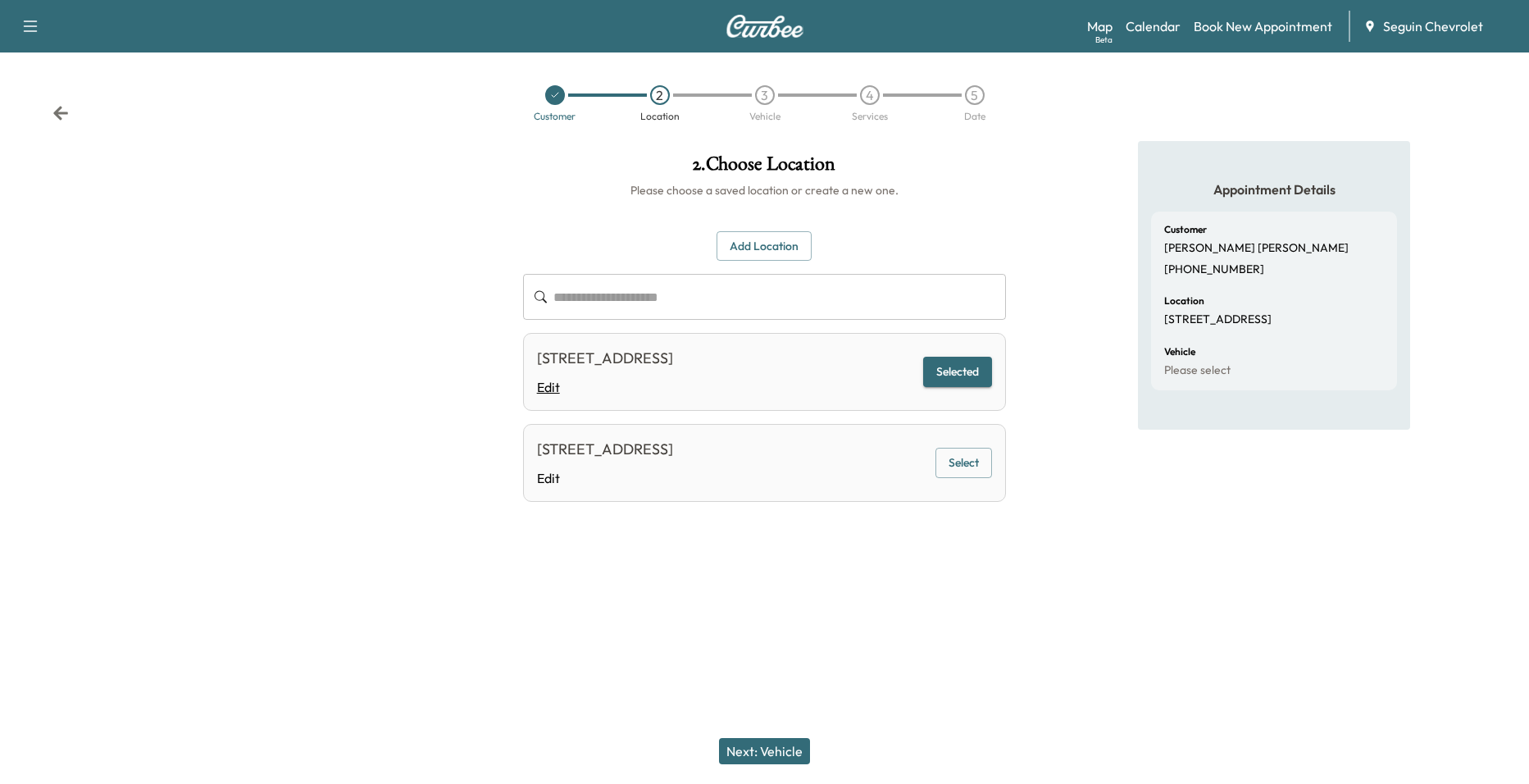
click at [559, 389] on link "Edit" at bounding box center [605, 386] width 136 height 19
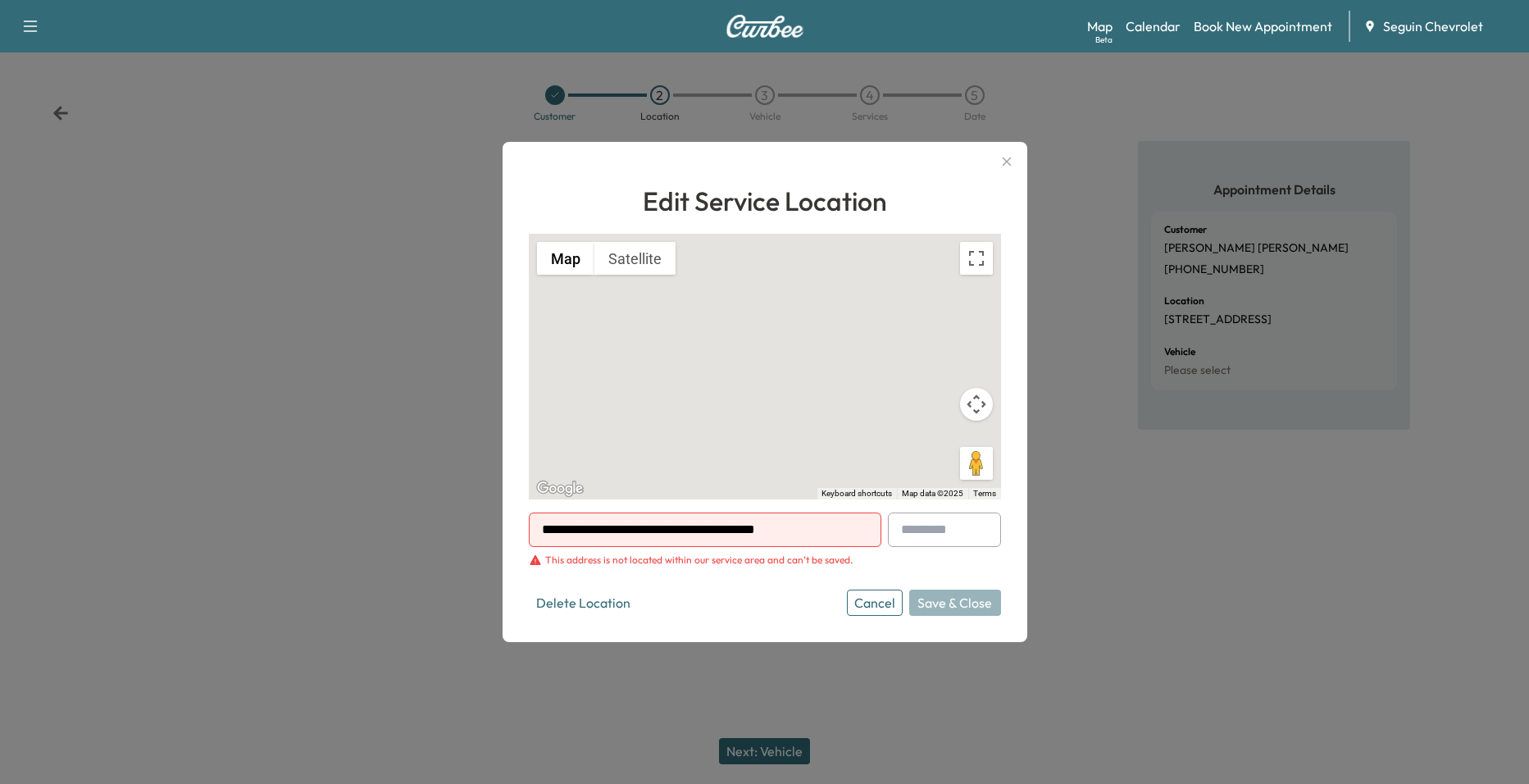
click at [1013, 158] on icon "button" at bounding box center [1007, 161] width 19 height 19
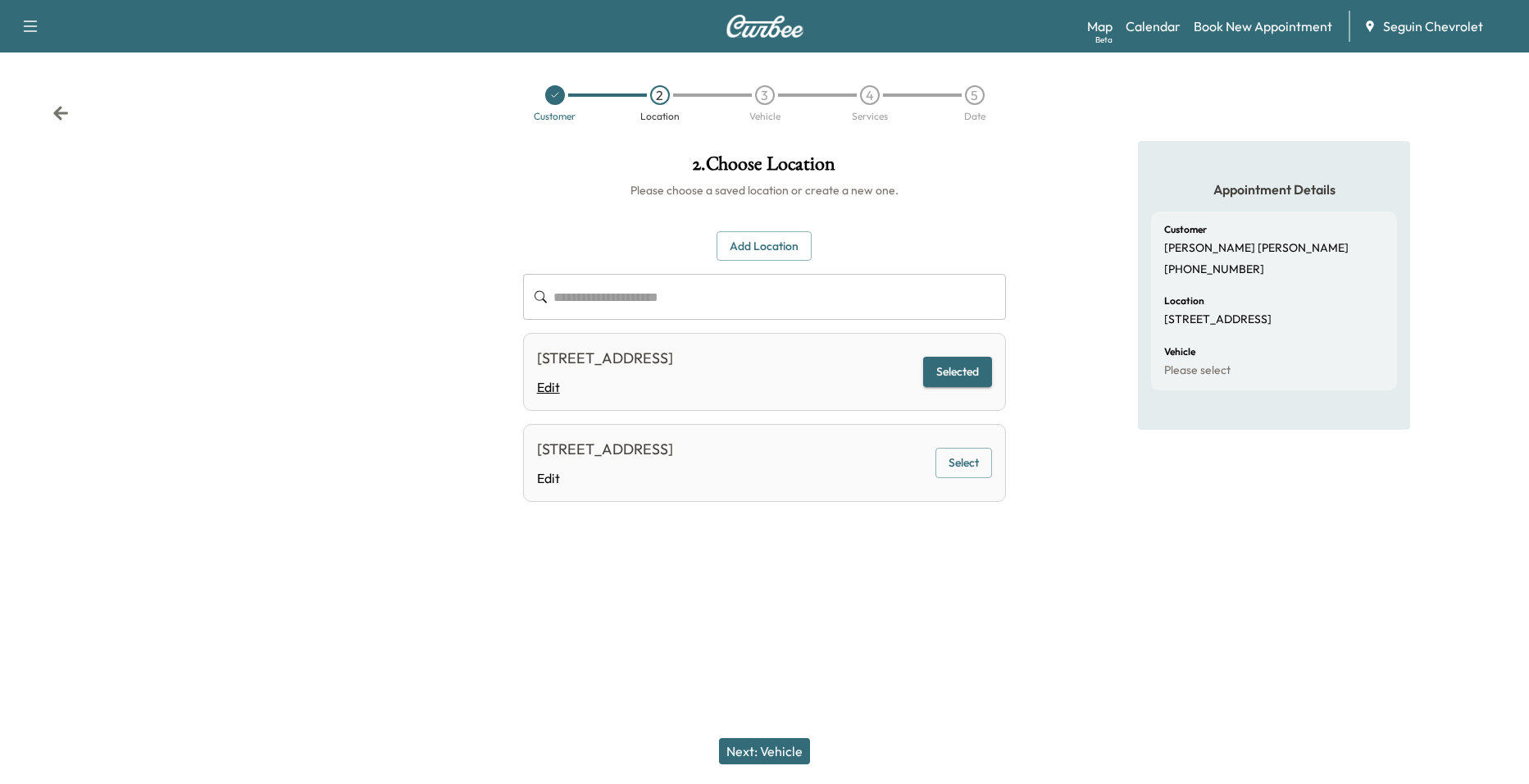
click at [673, 396] on link "Edit" at bounding box center [605, 386] width 136 height 19
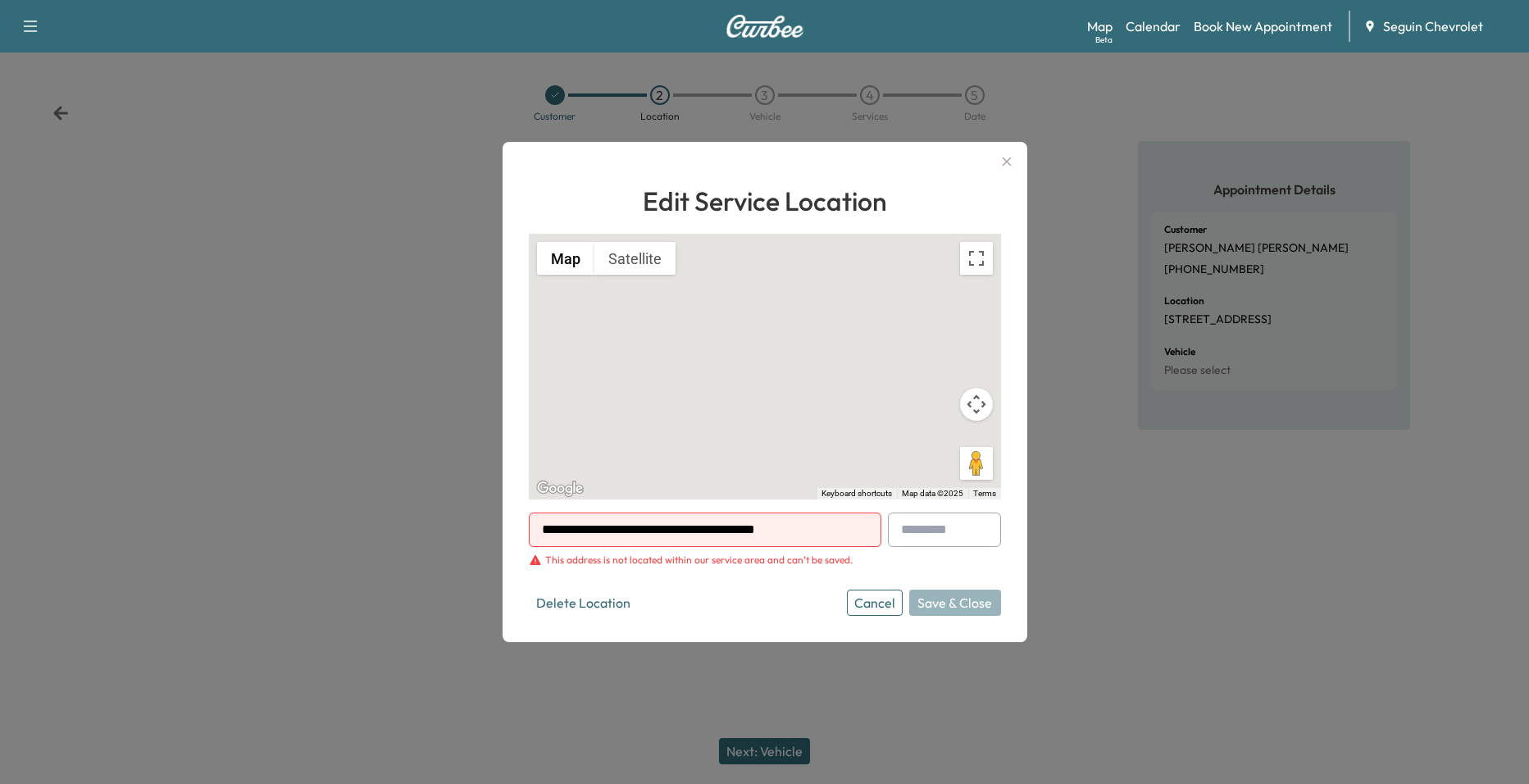
click at [819, 533] on input "**********" at bounding box center [705, 529] width 353 height 34
click at [881, 607] on button "Cancel" at bounding box center [875, 602] width 55 height 26
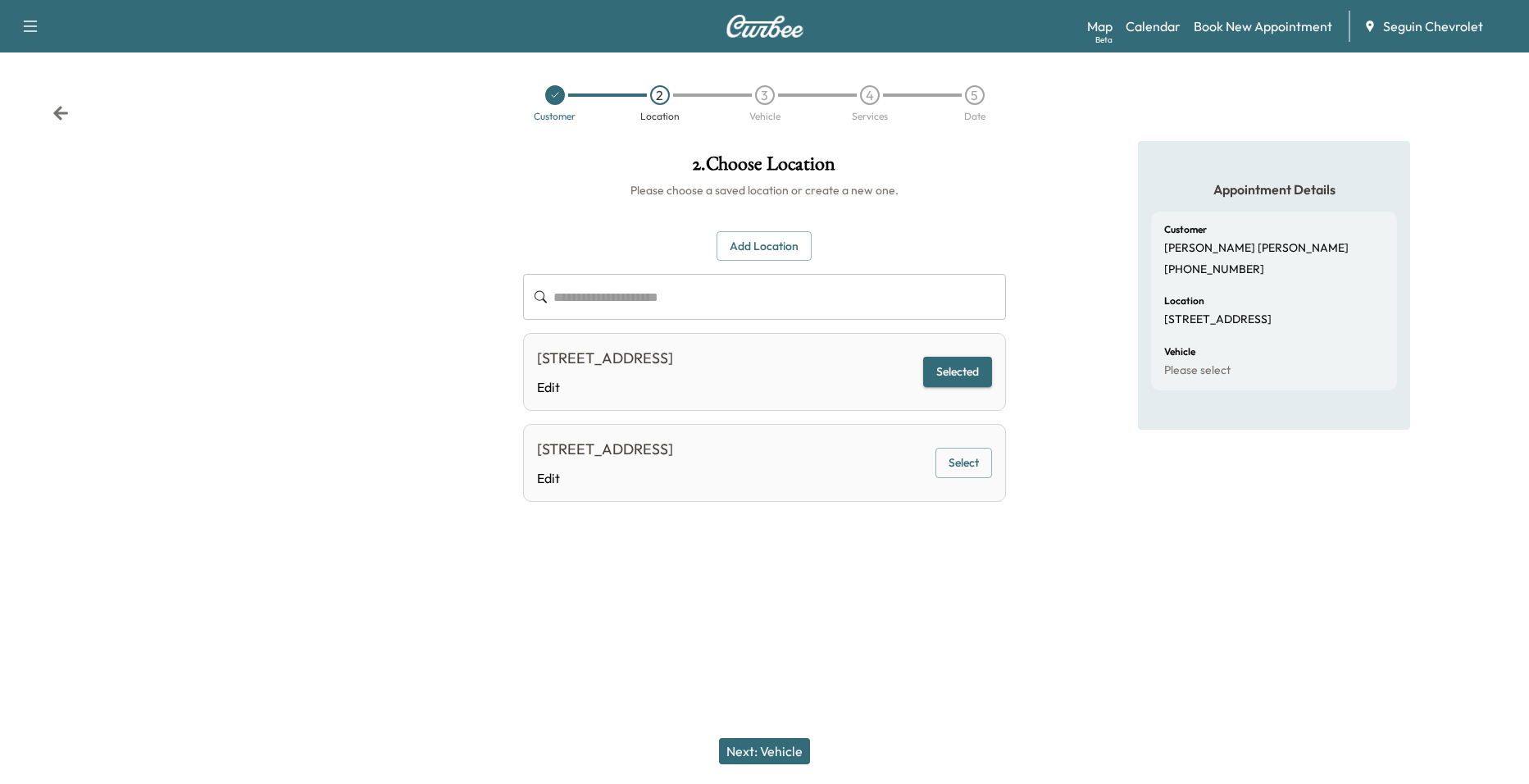
drag, startPoint x: 536, startPoint y: 72, endPoint x: 543, endPoint y: 84, distance: 13.9
click at [538, 80] on div "Customer 2 Location 3 Vehicle 4 Services 5 Date" at bounding box center [764, 103] width 1529 height 76
click at [547, 90] on div at bounding box center [554, 95] width 19 height 19
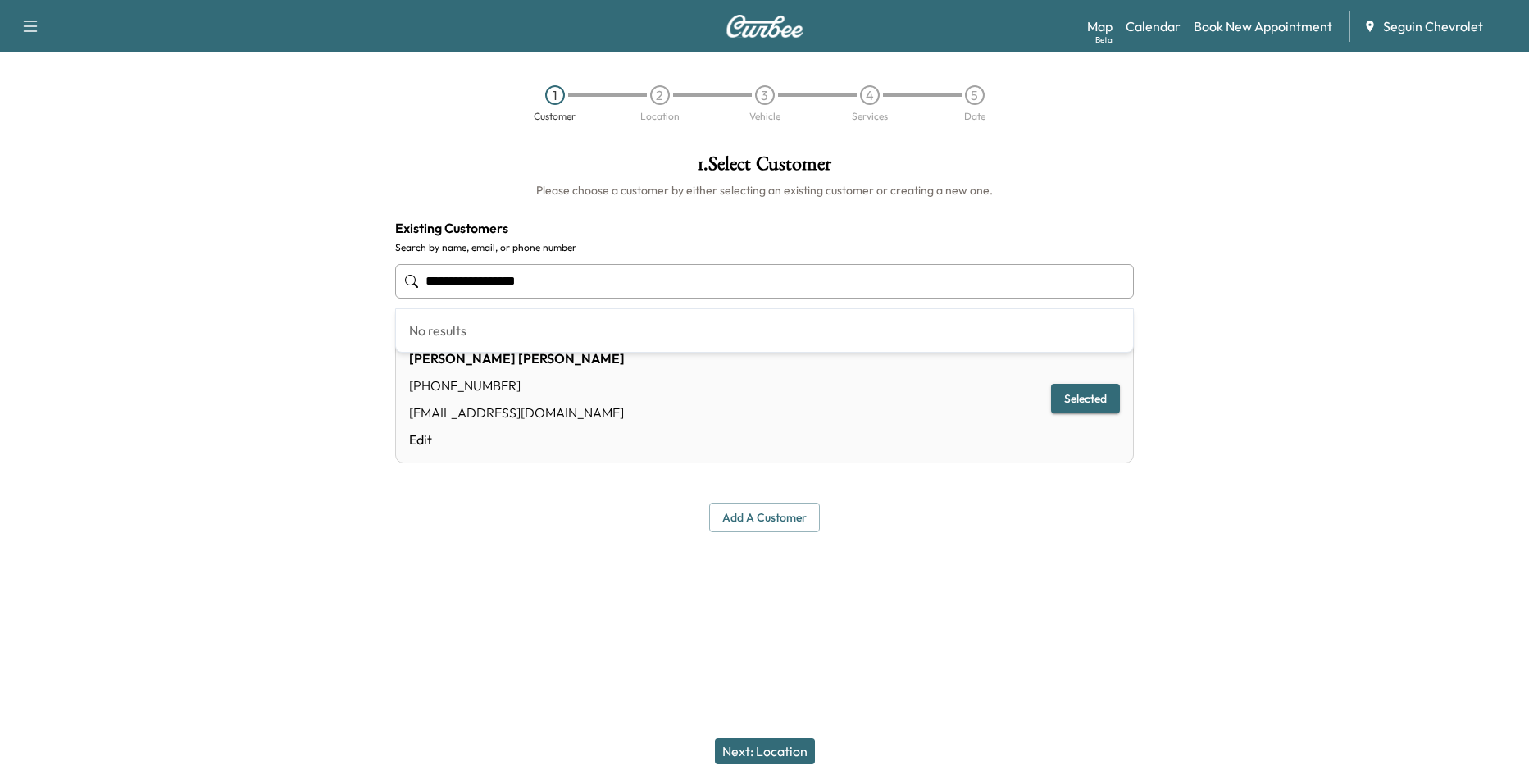
click at [650, 281] on input "**********" at bounding box center [765, 280] width 739 height 34
type input "*"
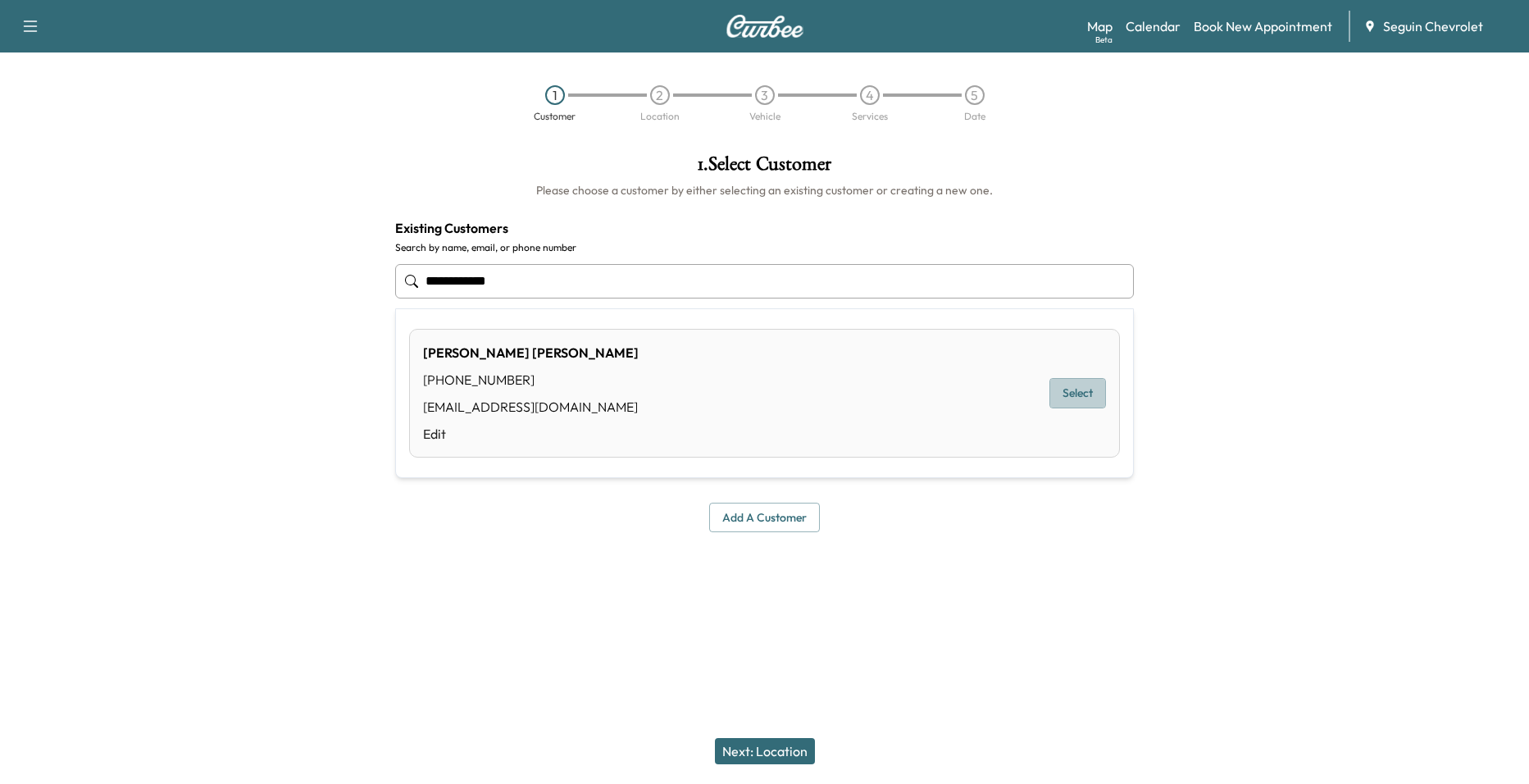
click at [1068, 401] on button "Select" at bounding box center [1077, 393] width 56 height 30
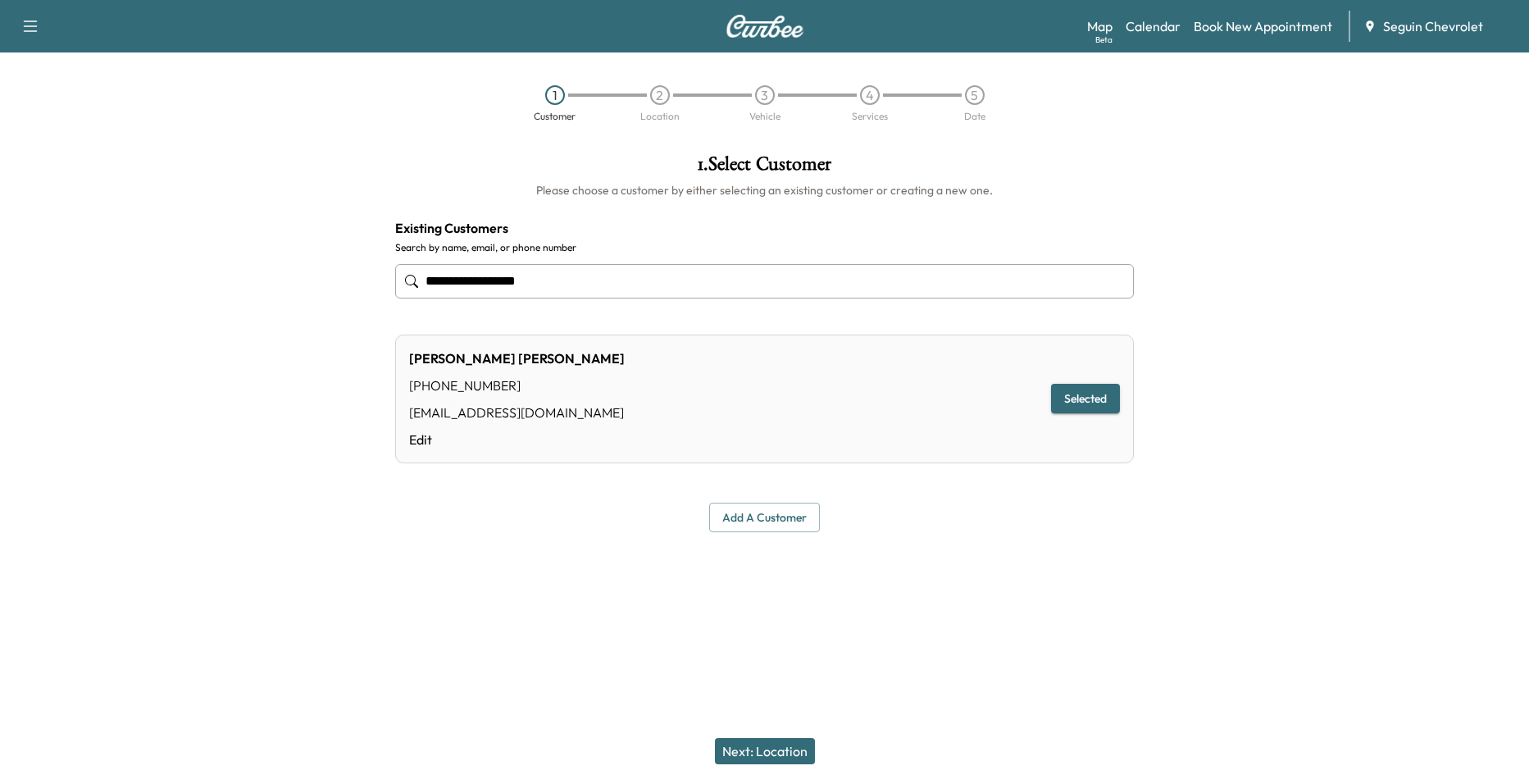
type input "**********"
click at [769, 768] on div "Next: Location" at bounding box center [764, 751] width 1529 height 65
click at [779, 754] on button "Next: Location" at bounding box center [765, 750] width 100 height 26
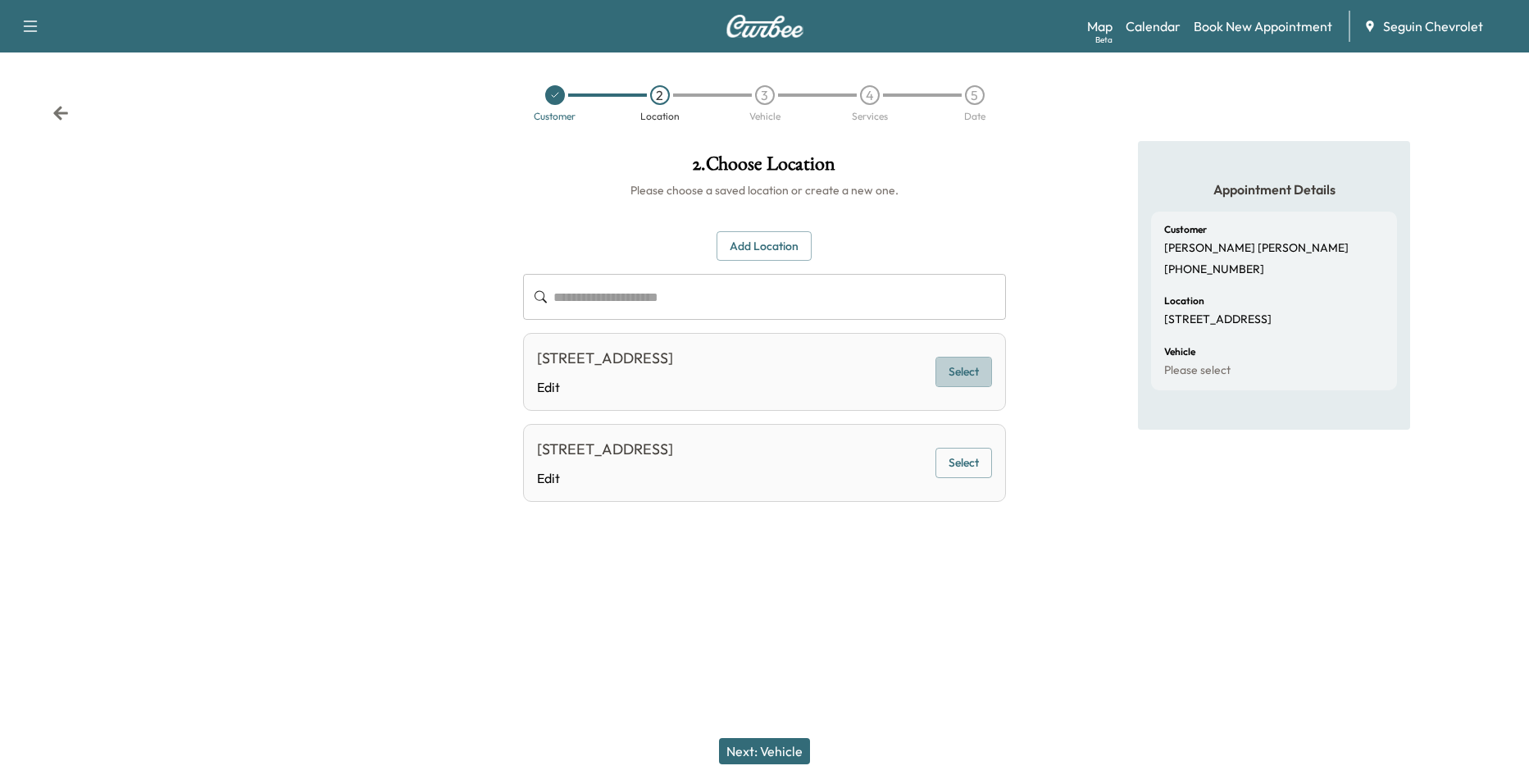
click at [953, 371] on button "Select" at bounding box center [963, 372] width 56 height 30
click at [750, 753] on button "Next: Vehicle" at bounding box center [764, 750] width 91 height 26
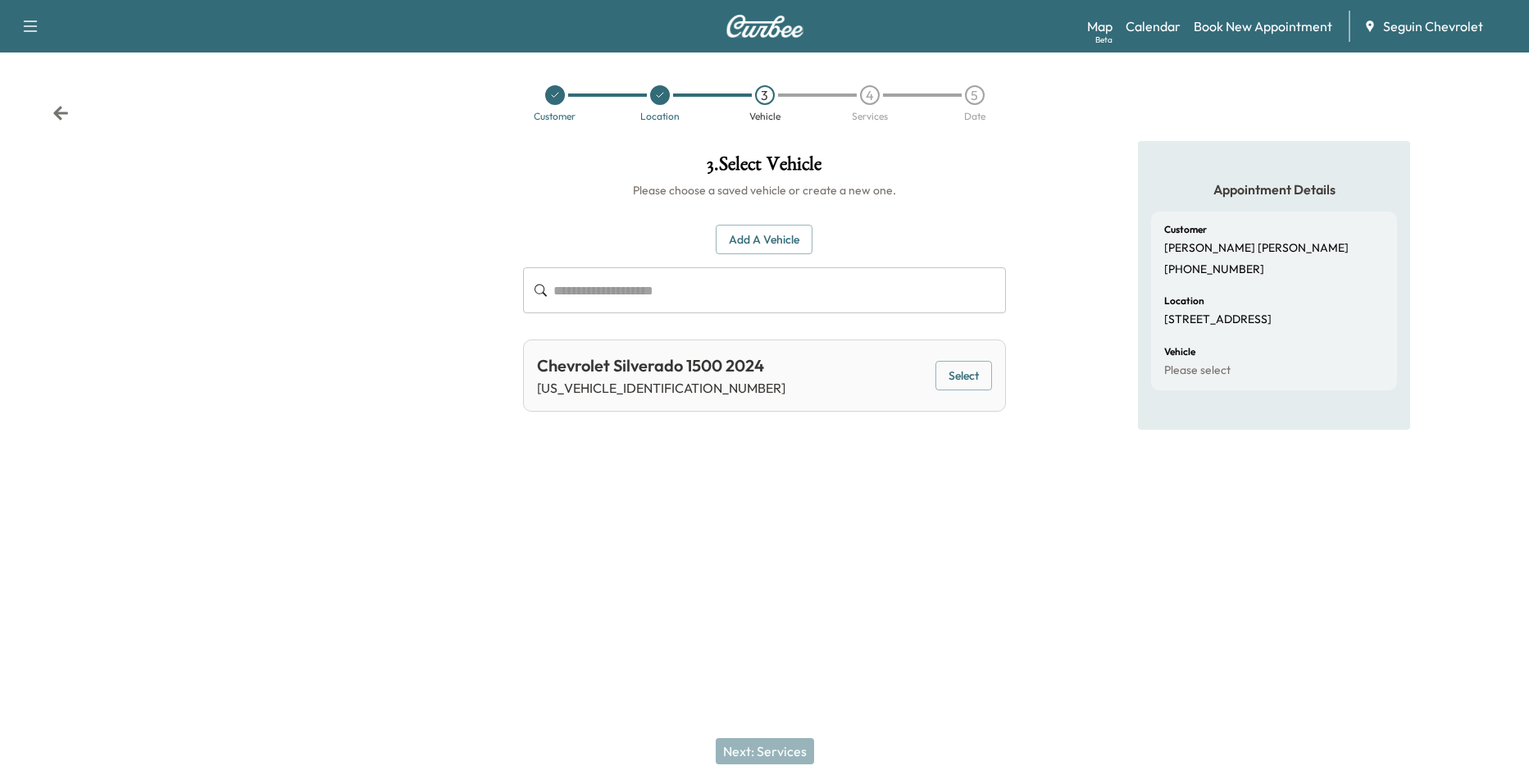
click at [972, 387] on button "Select" at bounding box center [963, 376] width 56 height 30
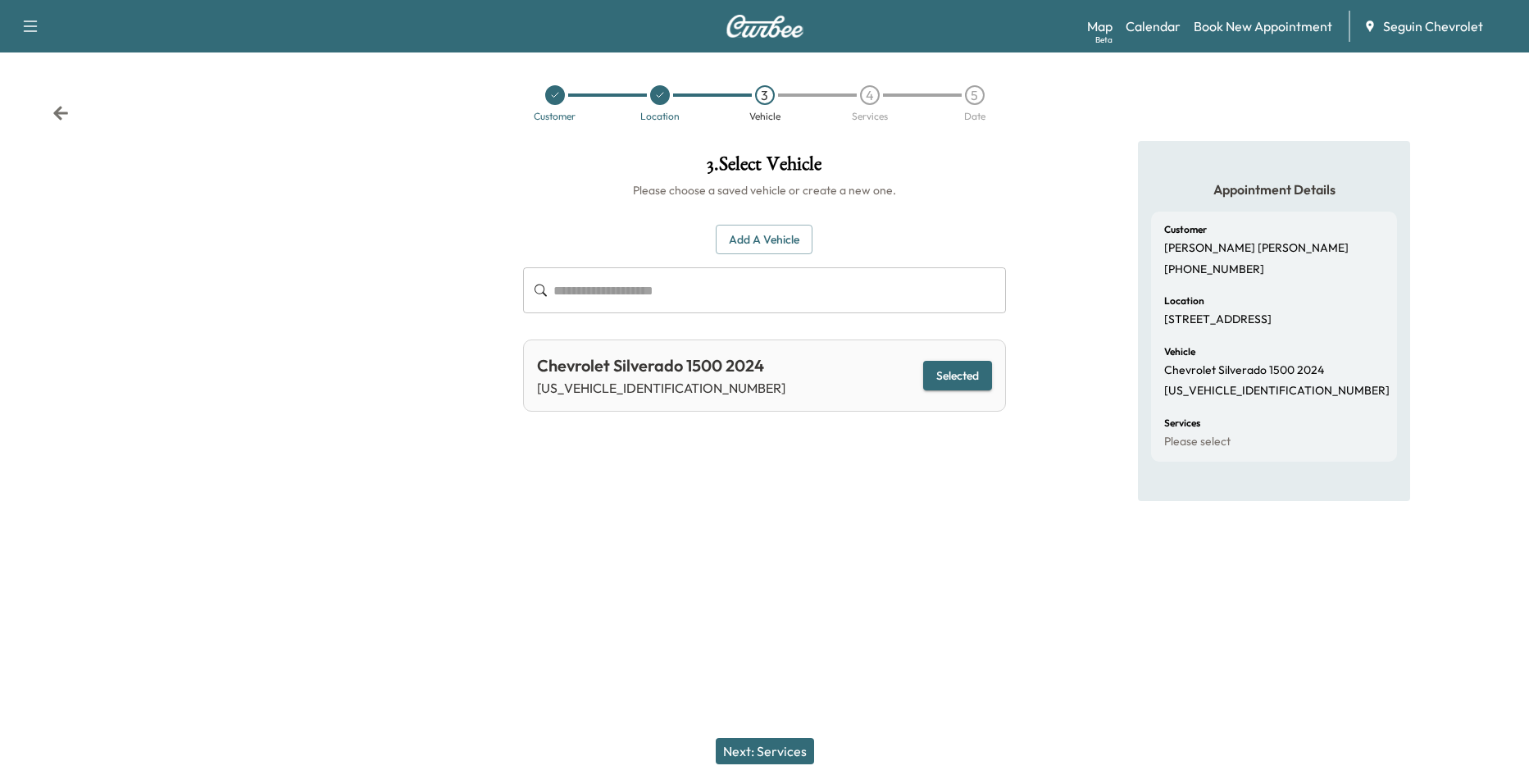
click at [745, 750] on button "Next: Services" at bounding box center [765, 750] width 98 height 26
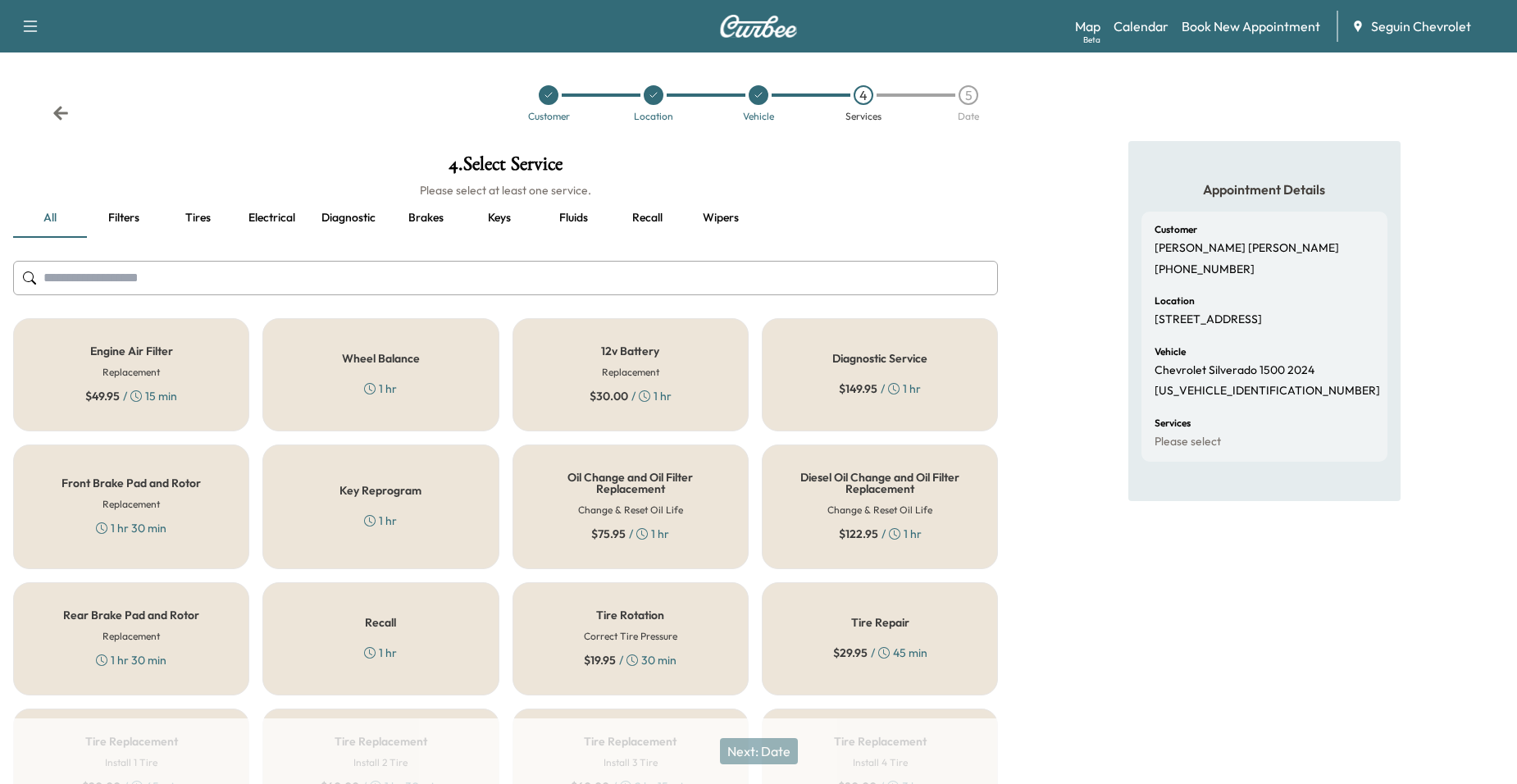
drag, startPoint x: 391, startPoint y: 633, endPoint x: 521, endPoint y: 672, distance: 135.7
click at [392, 634] on div "Recall 1 hr" at bounding box center [380, 638] width 236 height 113
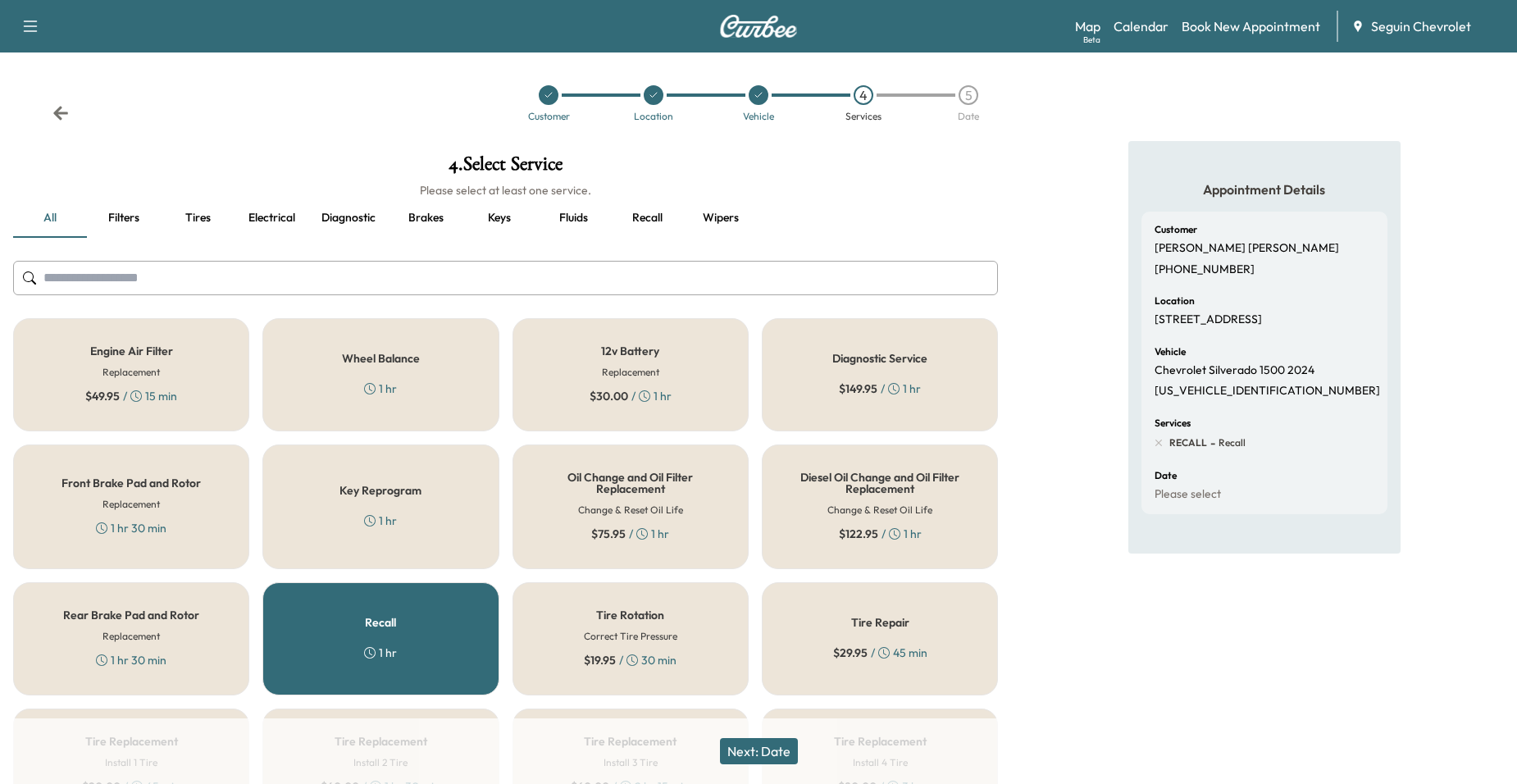
click at [747, 759] on button "Next: Date" at bounding box center [758, 750] width 78 height 26
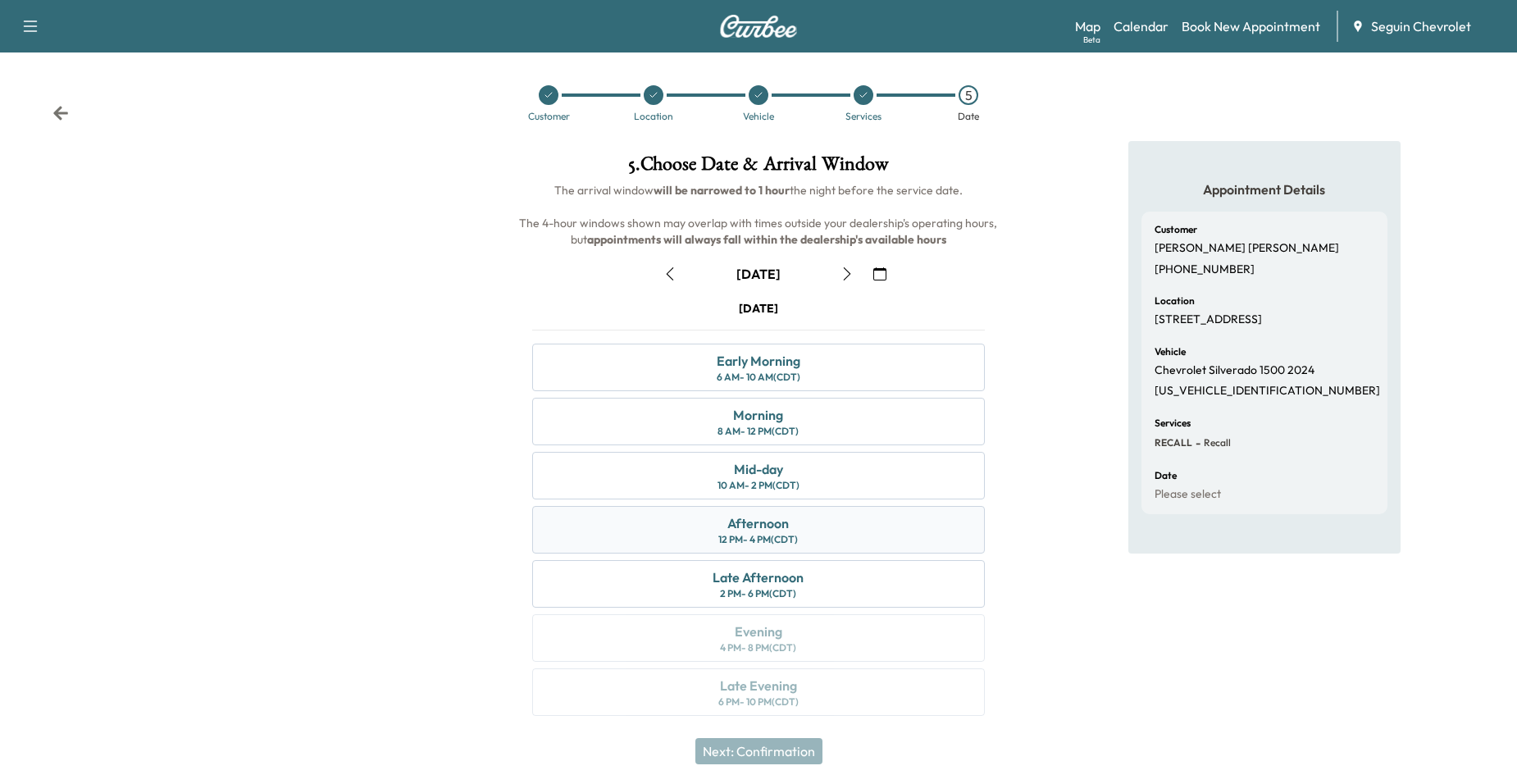
click at [792, 522] on div "Afternoon 12 PM - 4 PM (CDT)" at bounding box center [759, 530] width 453 height 48
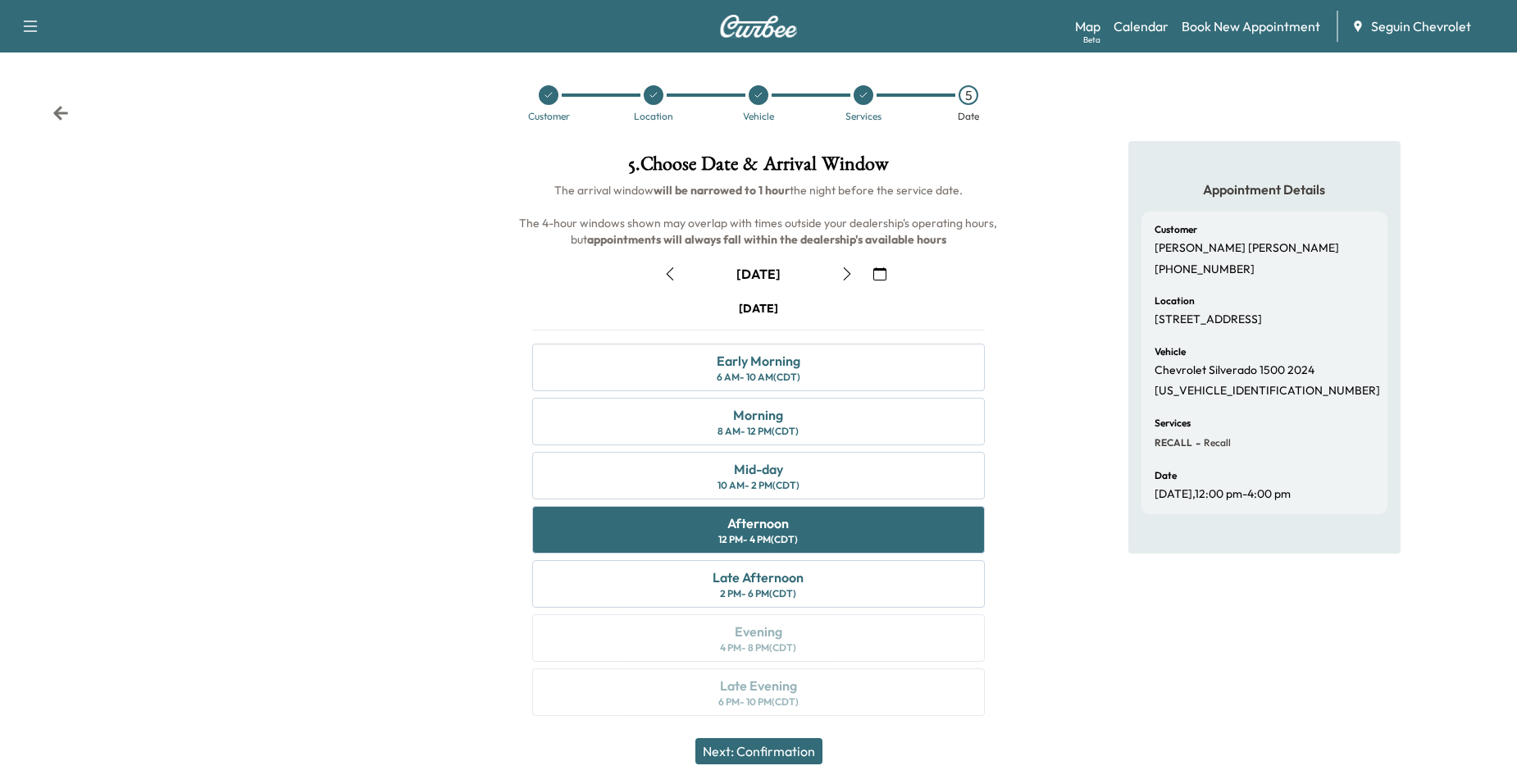
click at [788, 757] on button "Next: Confirmation" at bounding box center [758, 750] width 127 height 26
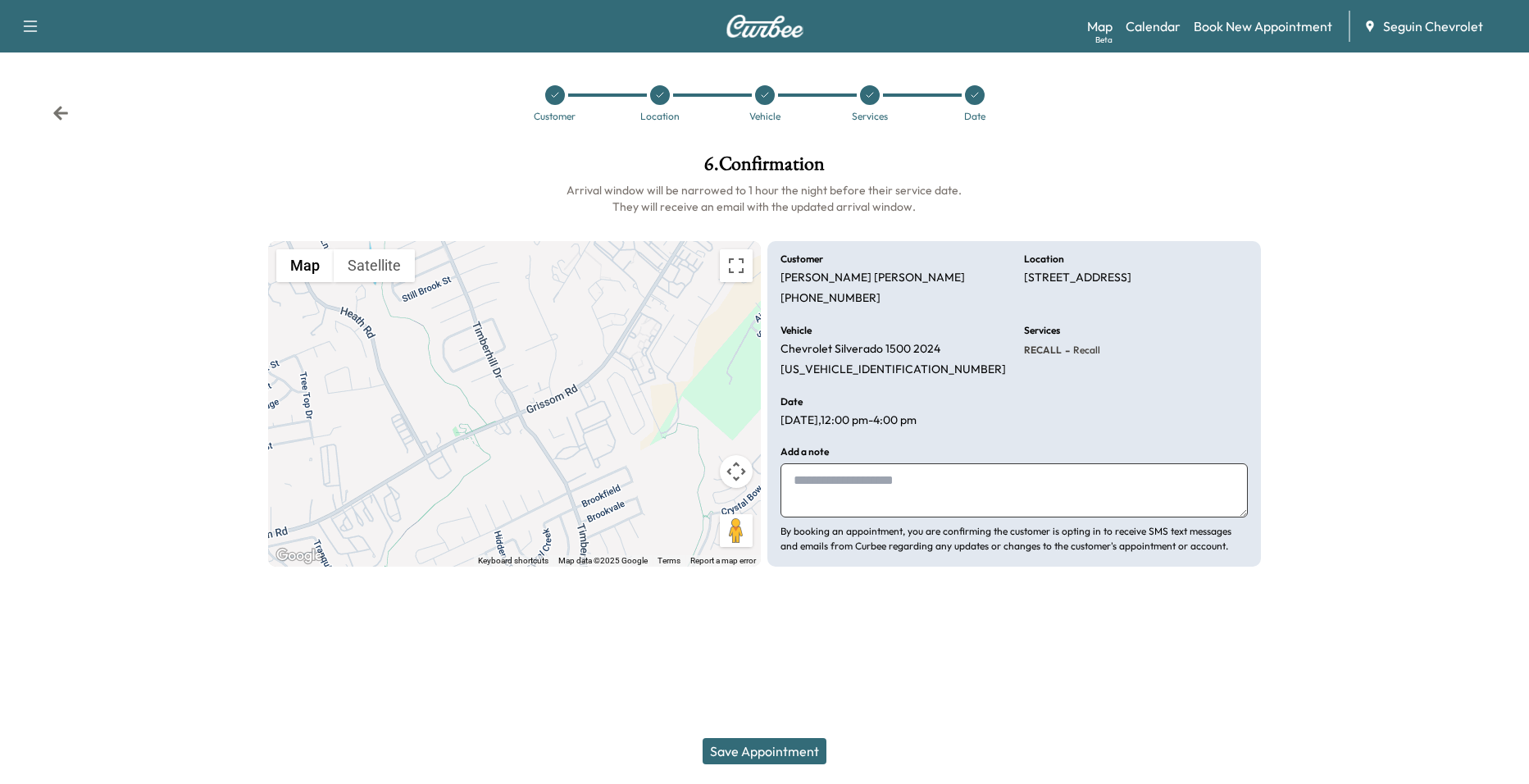
click at [860, 468] on textarea at bounding box center [1014, 490] width 468 height 54
click at [1069, 278] on p "5072 TIMBERHILL, APT 11304, SAN ANTONIO, TX 78238, US" at bounding box center [1078, 278] width 107 height 15
click at [655, 90] on icon at bounding box center [660, 95] width 10 height 10
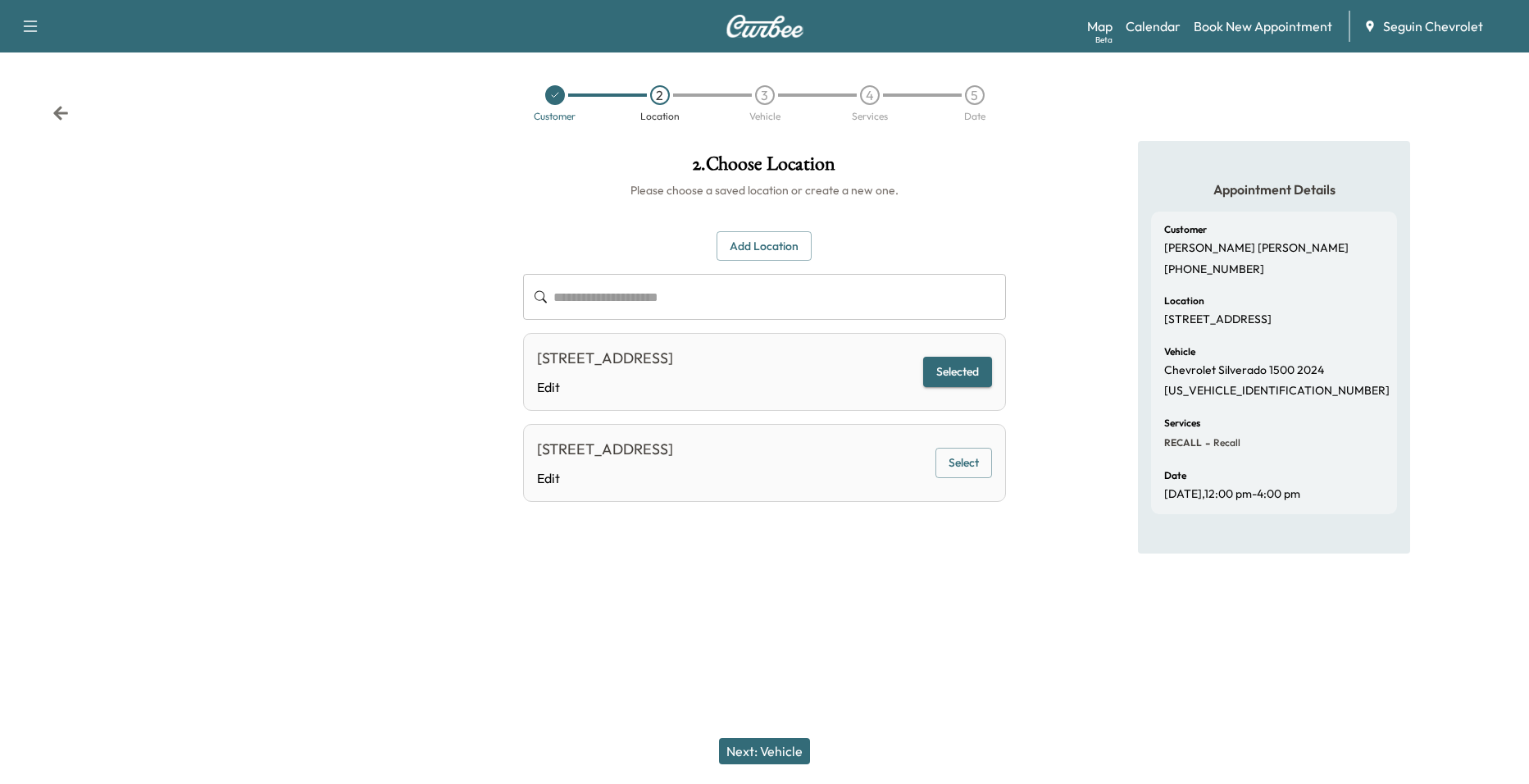
click at [867, 321] on div "**********" at bounding box center [765, 366] width 484 height 271
click at [868, 299] on input "text" at bounding box center [780, 296] width 453 height 46
click at [797, 248] on button "Add Location" at bounding box center [764, 246] width 95 height 30
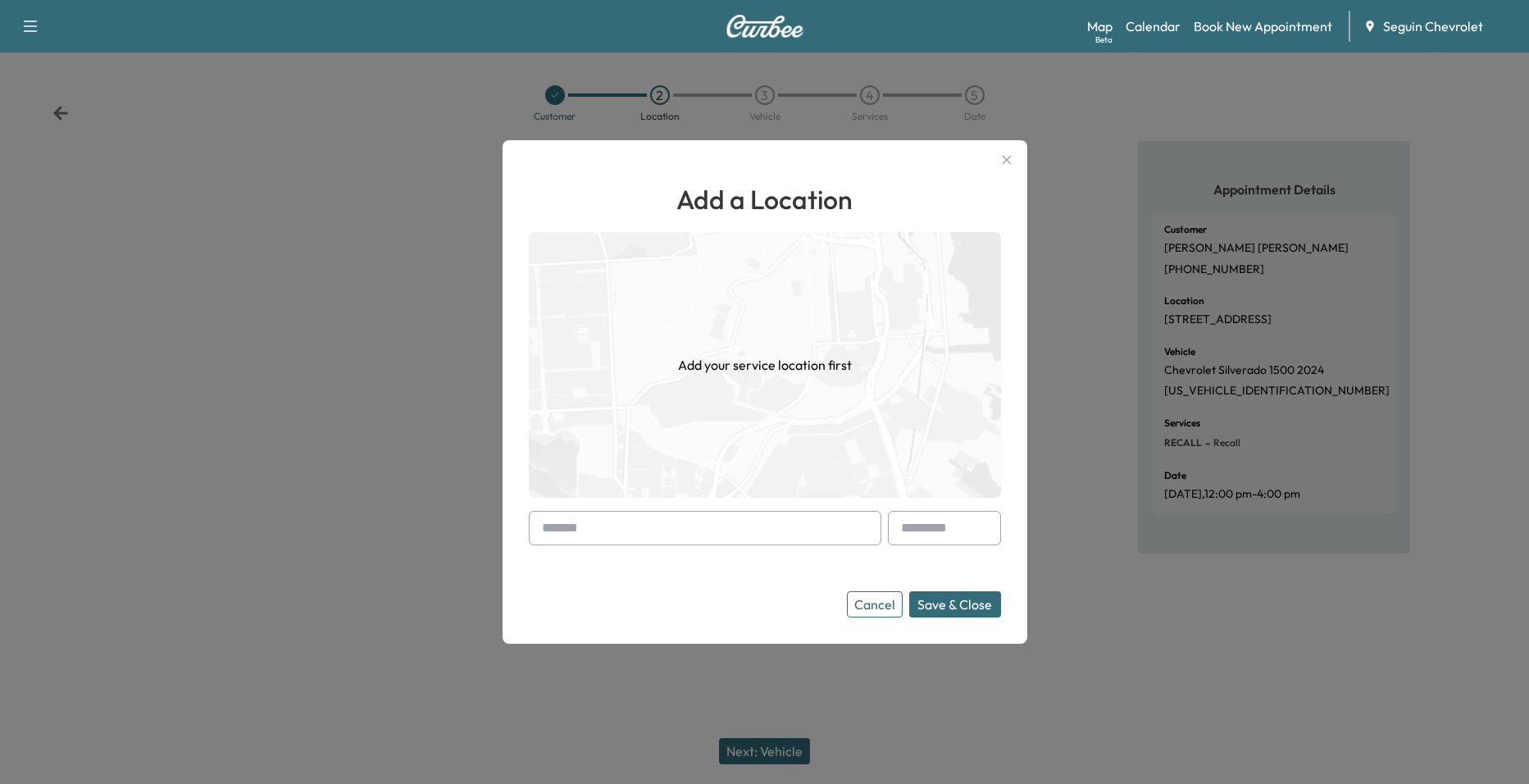
click at [643, 536] on input "text" at bounding box center [705, 527] width 353 height 34
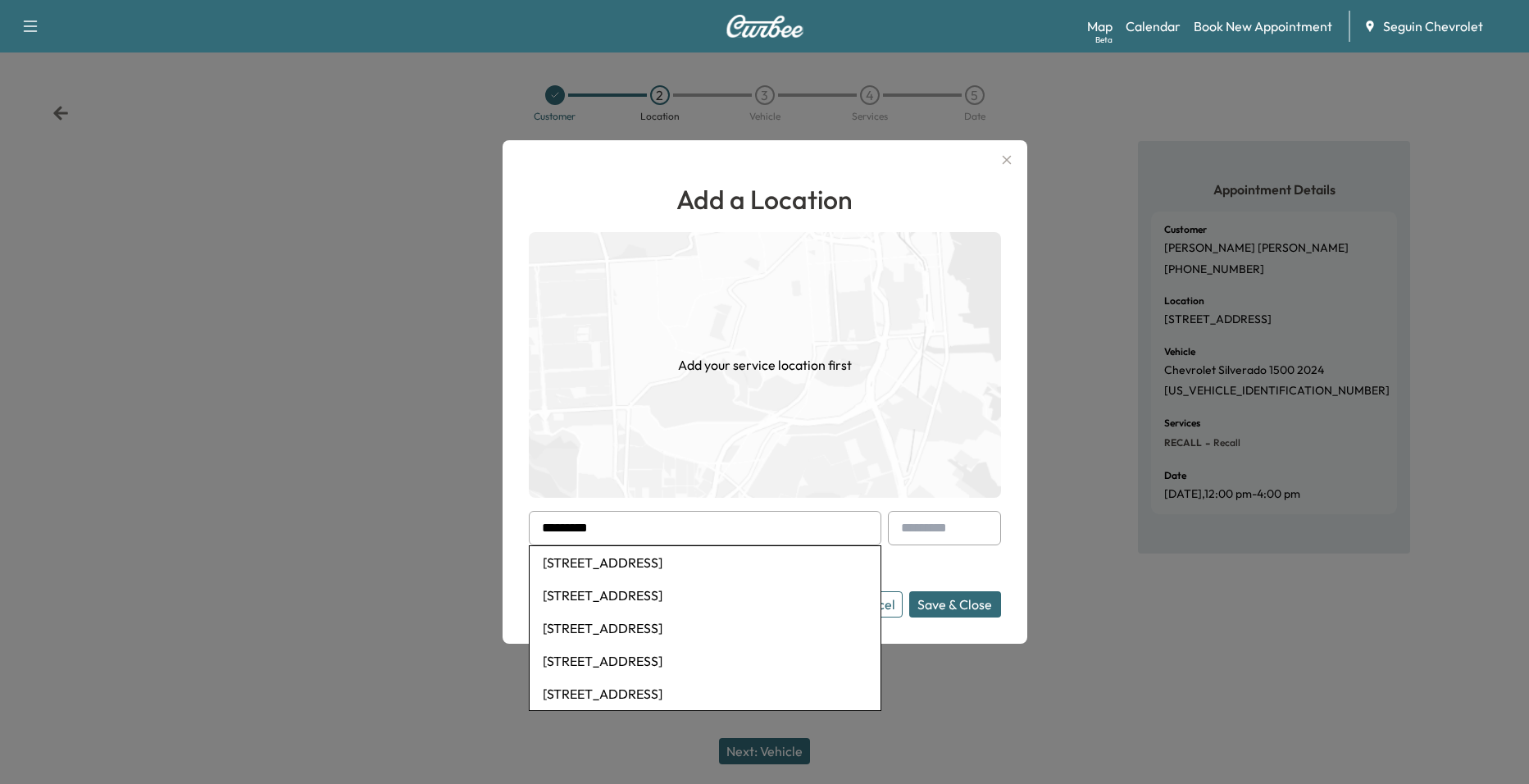
click at [699, 560] on li "8923 Breezefield, San Antonio, TX, USA" at bounding box center [705, 562] width 351 height 33
type input "**********"
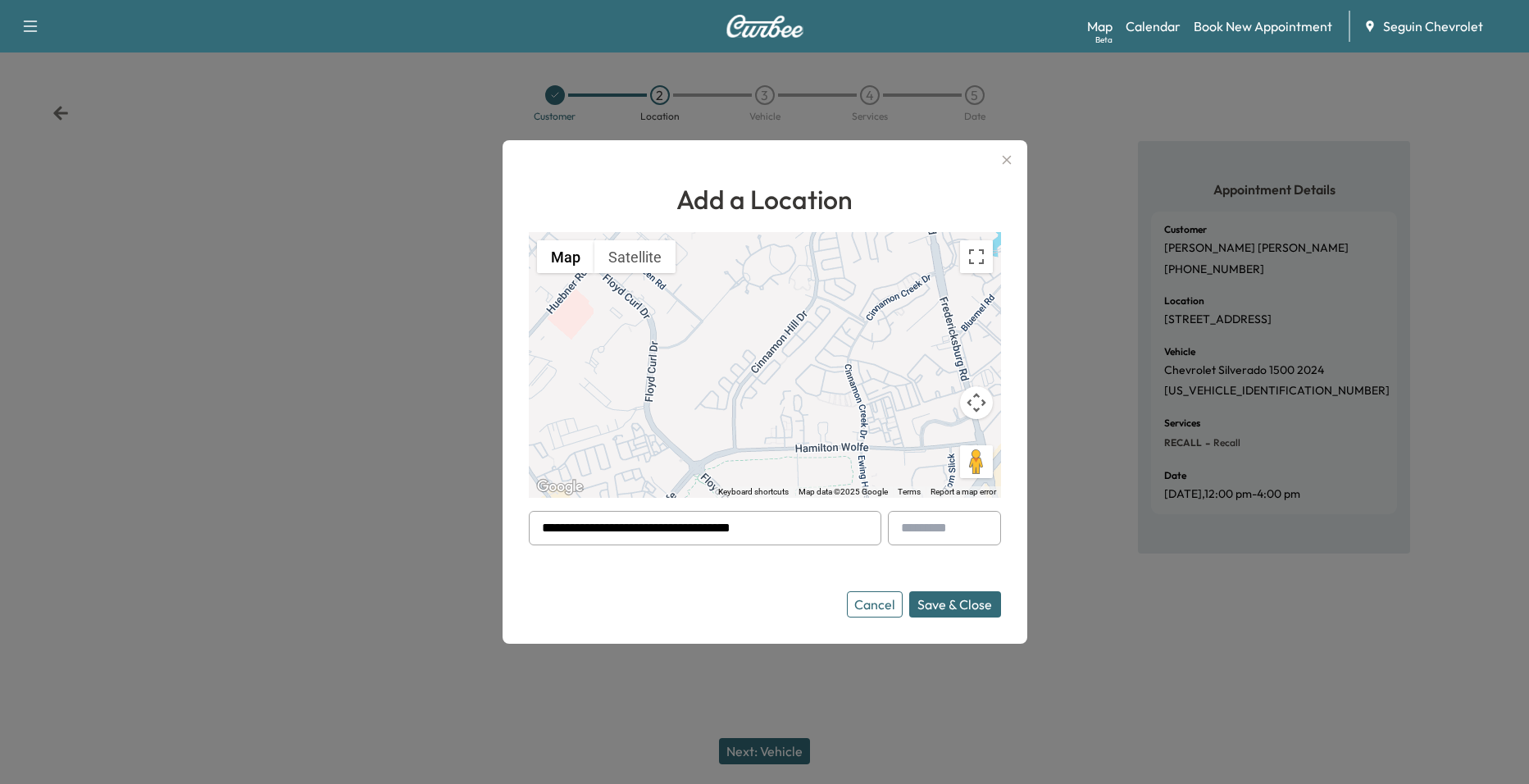
click at [956, 604] on button "Save & Close" at bounding box center [955, 604] width 92 height 26
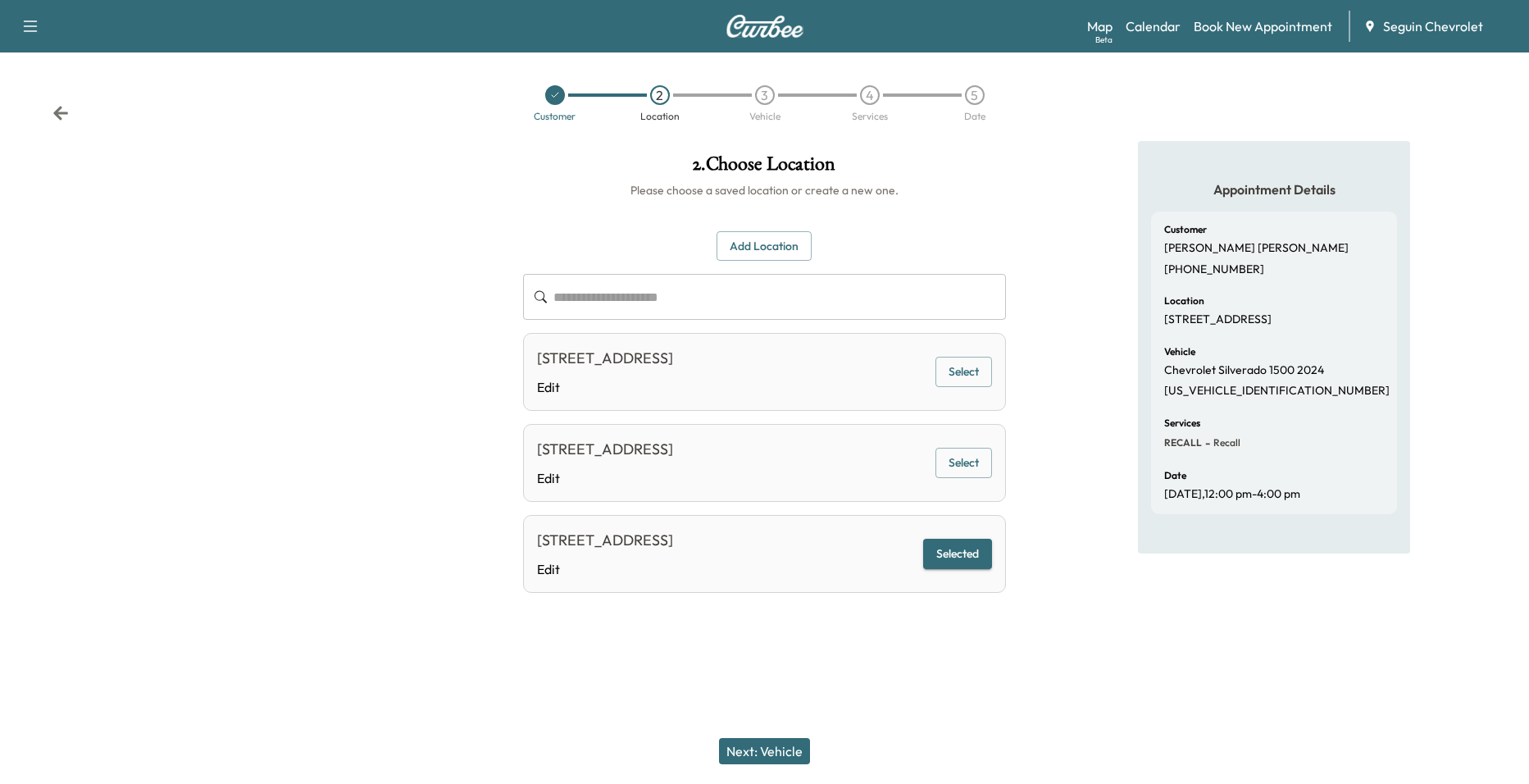
click at [784, 751] on button "Next: Vehicle" at bounding box center [764, 750] width 91 height 26
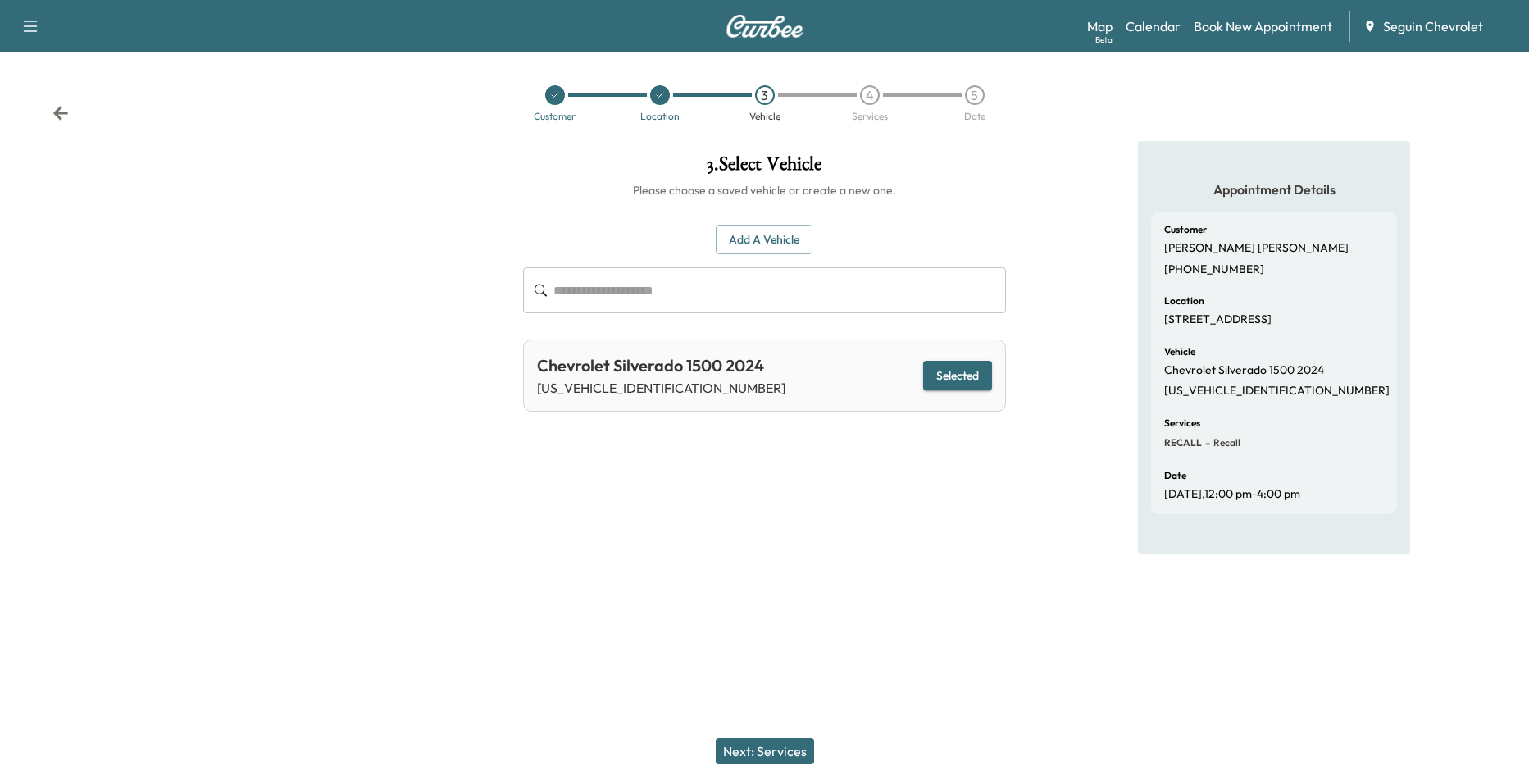
click at [784, 745] on button "Next: Services" at bounding box center [765, 750] width 98 height 26
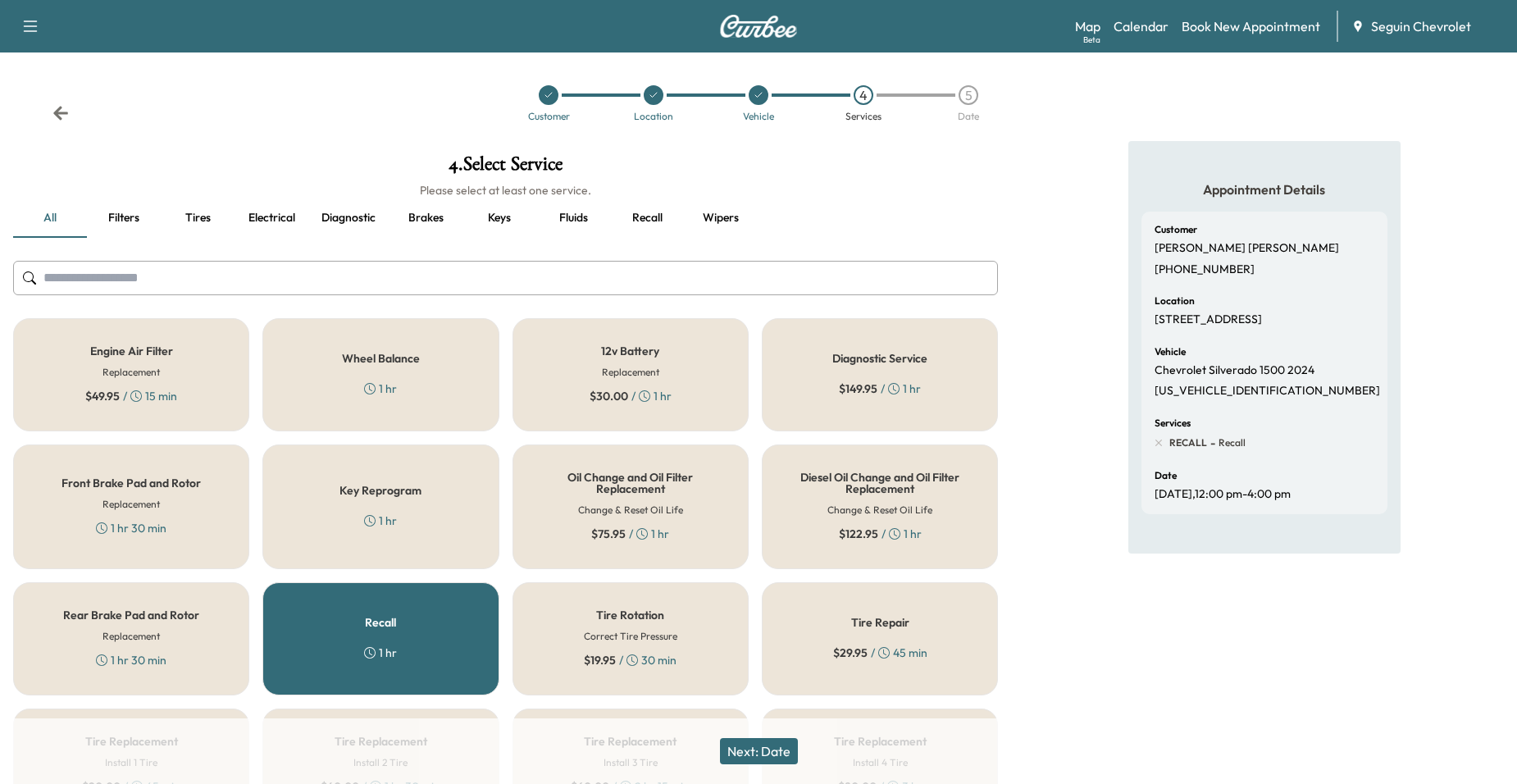
click at [786, 752] on button "Next: Date" at bounding box center [758, 750] width 78 height 26
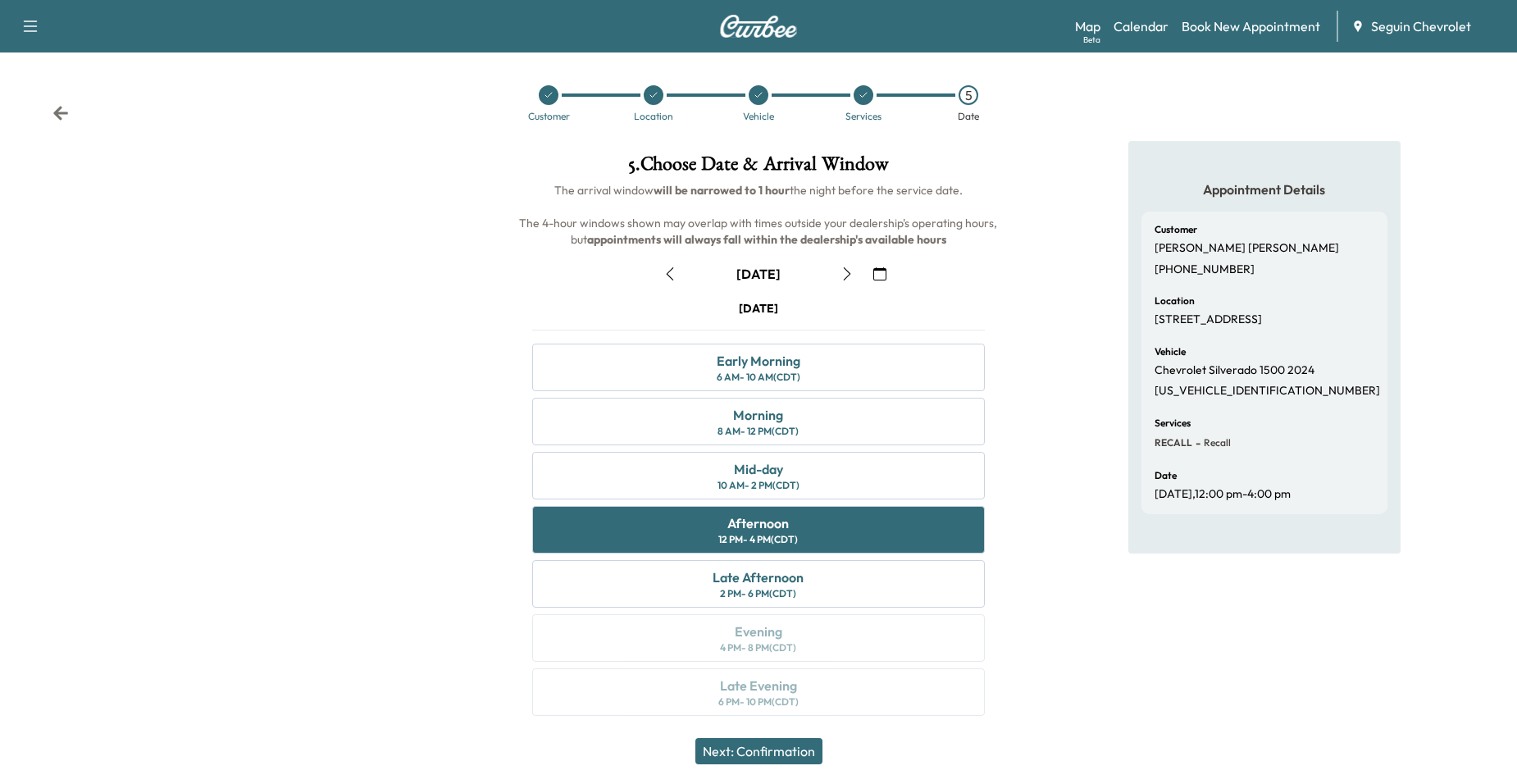
click at [775, 745] on button "Next: Confirmation" at bounding box center [758, 750] width 127 height 26
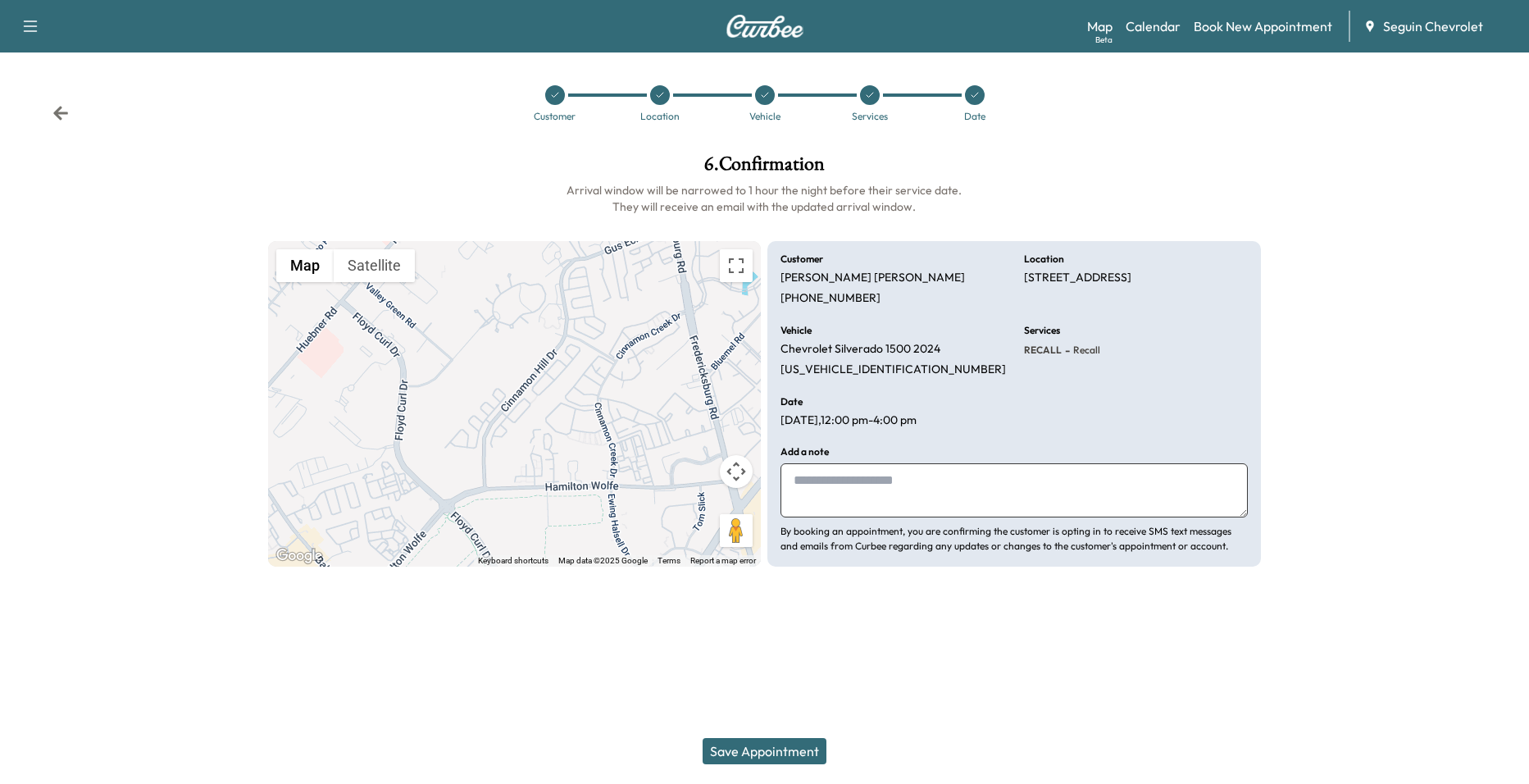
click at [865, 499] on textarea at bounding box center [1014, 490] width 468 height 54
click at [869, 489] on textarea at bounding box center [1014, 490] width 468 height 54
click at [928, 477] on textarea "*******" at bounding box center [1014, 490] width 468 height 54
click at [1072, 509] on textarea "*******" at bounding box center [1014, 490] width 468 height 54
click at [1013, 463] on div "Add a note ******* By booking an appointment, you are confirming the customer i…" at bounding box center [1014, 499] width 468 height 107
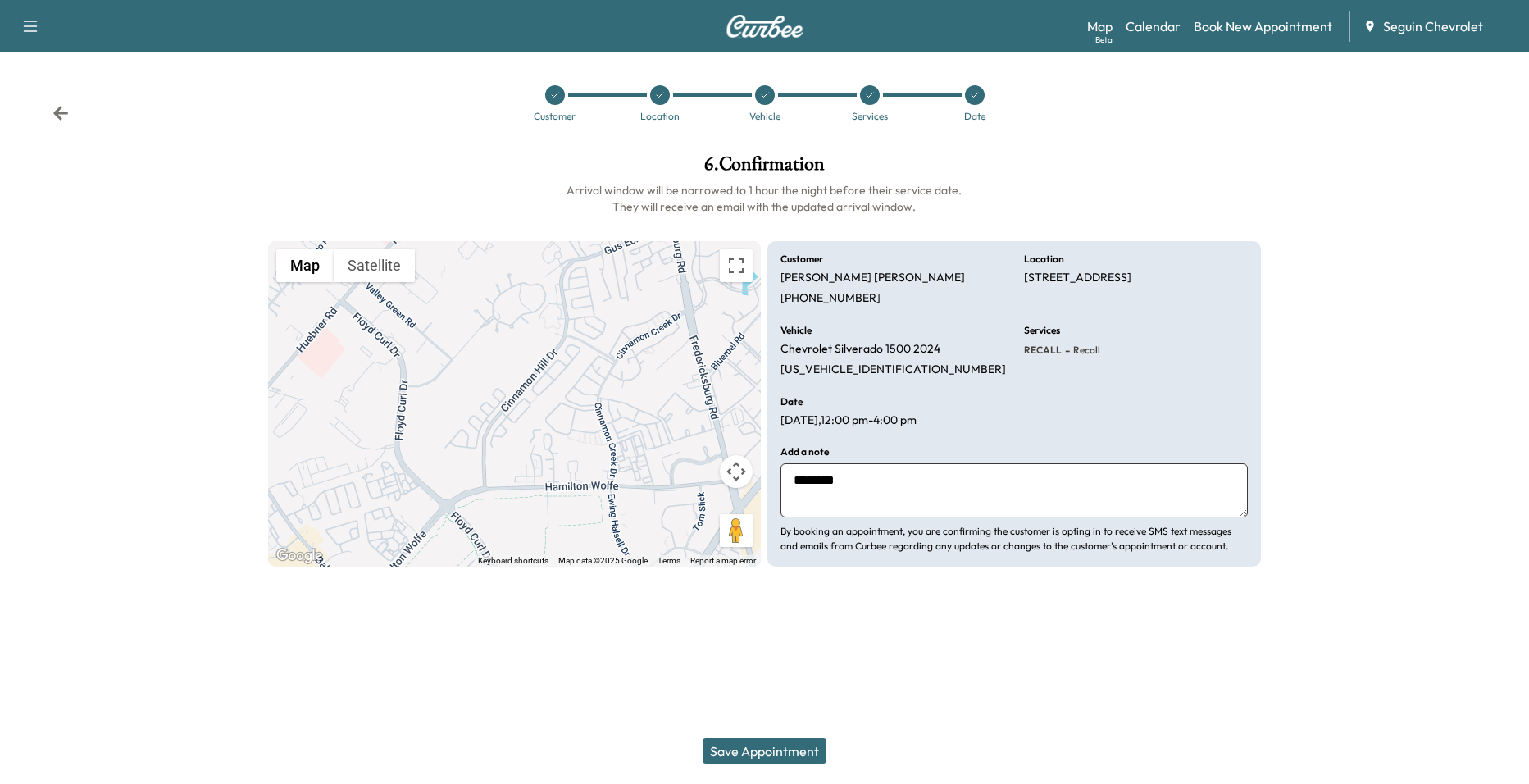
click at [1013, 468] on textarea "*******" at bounding box center [1014, 490] width 468 height 54
click at [911, 483] on textarea "*******" at bounding box center [1014, 490] width 468 height 54
paste textarea "**********"
click at [933, 489] on textarea "**********" at bounding box center [1014, 490] width 468 height 54
paste textarea "**********"
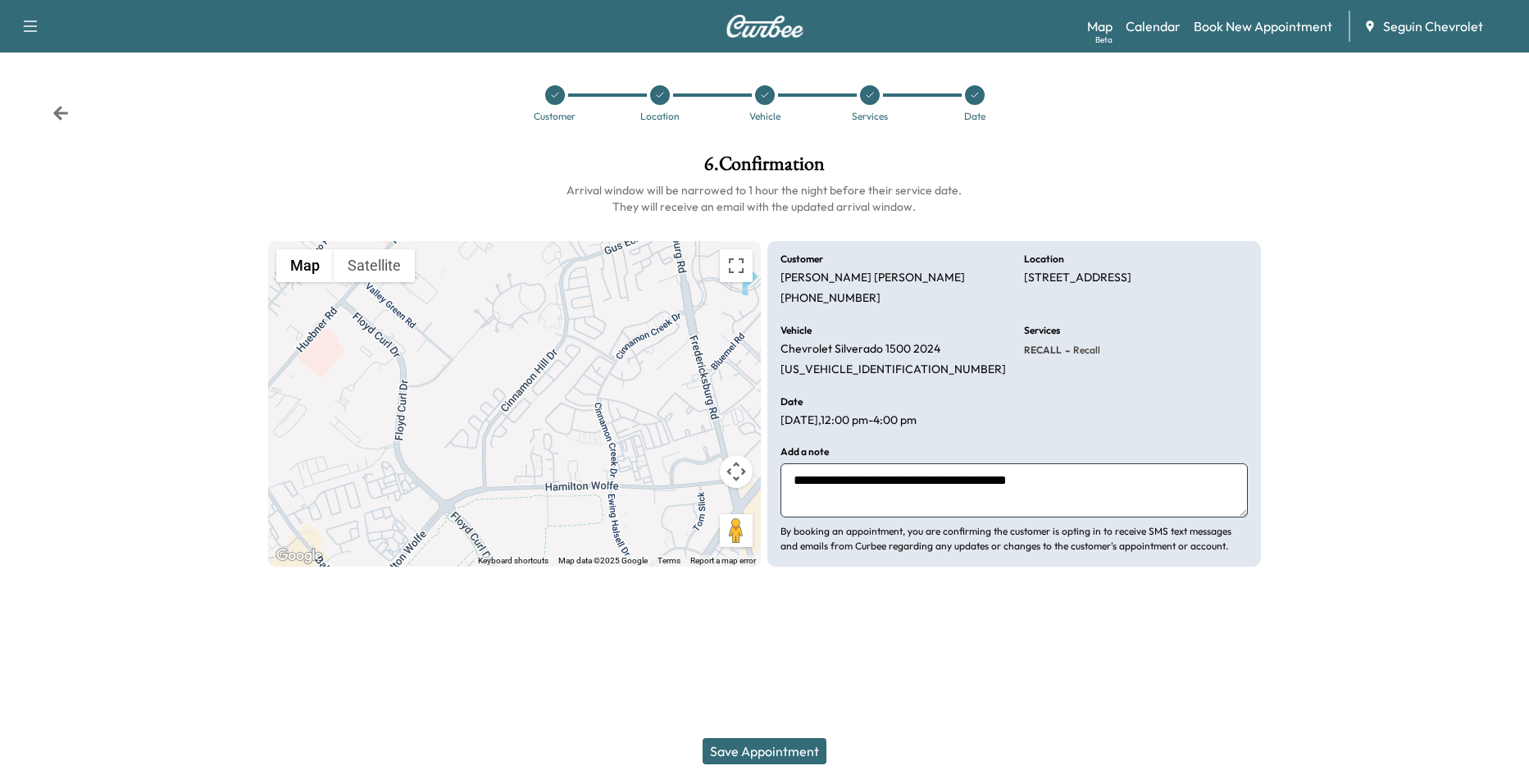
click at [1062, 482] on textarea "**********" at bounding box center [1014, 490] width 468 height 54
click at [1074, 469] on textarea "**********" at bounding box center [1014, 490] width 468 height 54
paste textarea "**********"
click at [1167, 476] on textarea "**********" at bounding box center [1014, 490] width 468 height 54
paste textarea "**********"
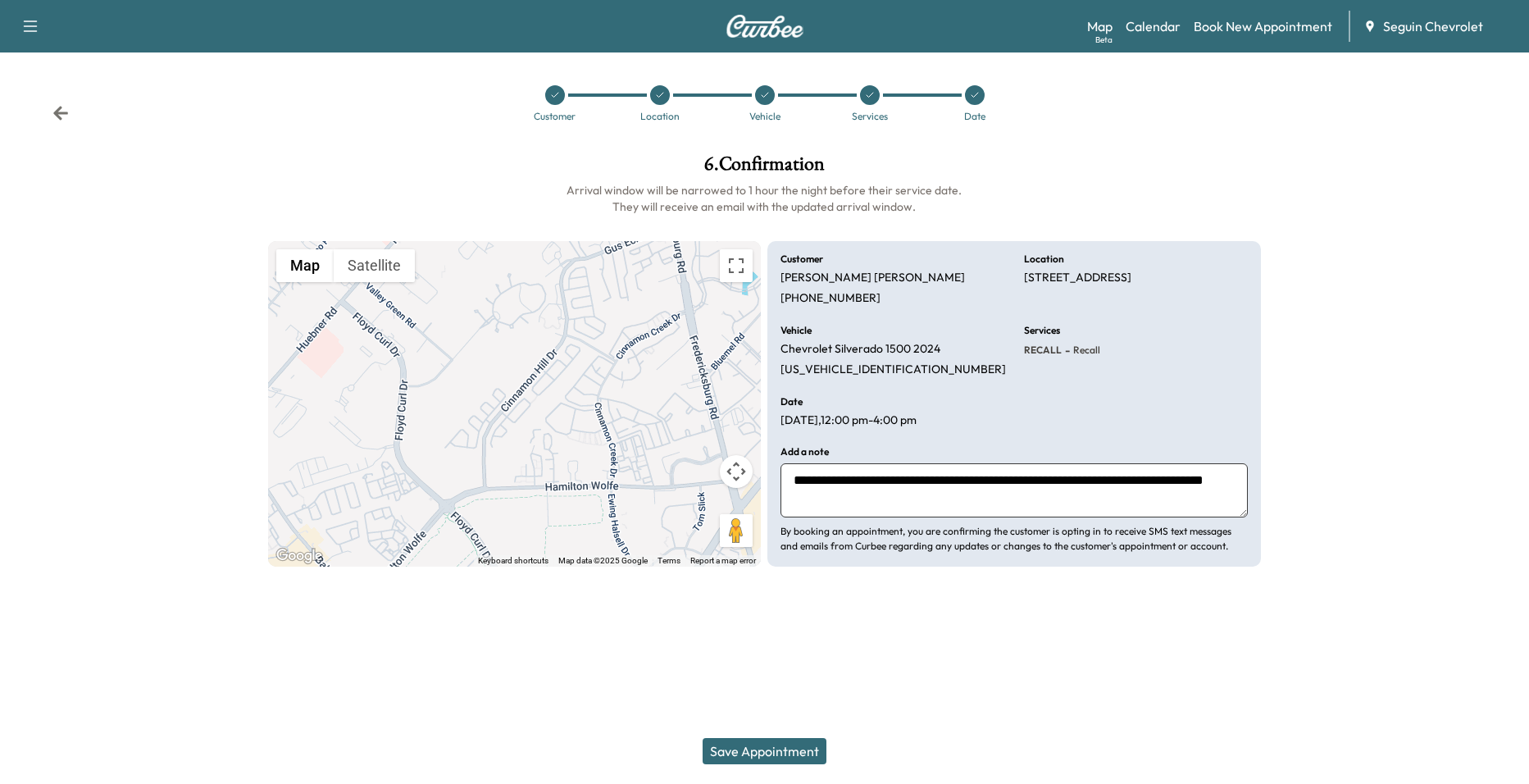
click at [929, 499] on textarea "**********" at bounding box center [1014, 490] width 468 height 54
type textarea "**********"
click at [793, 745] on button "Save Appointment" at bounding box center [764, 750] width 123 height 26
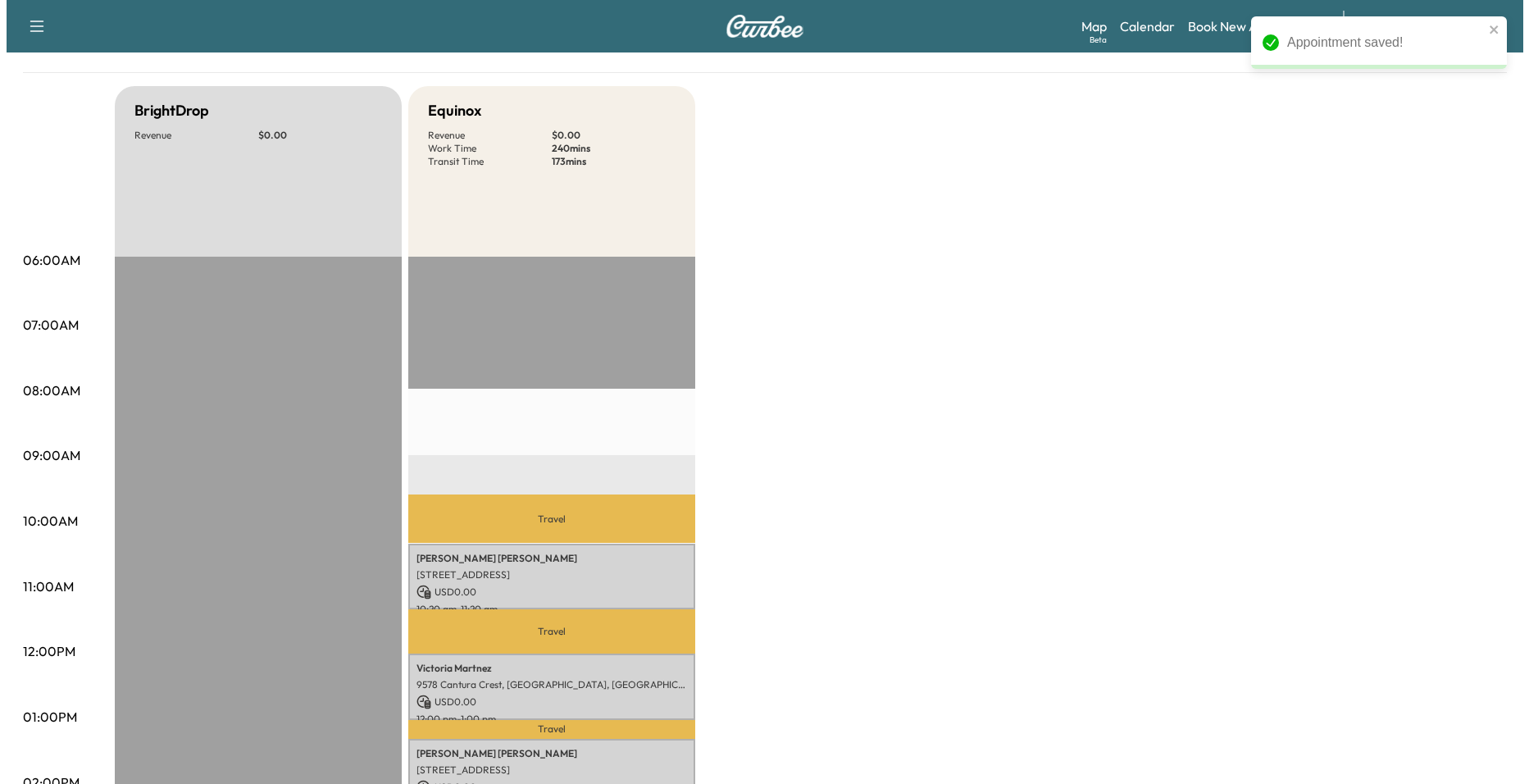
scroll to position [328, 0]
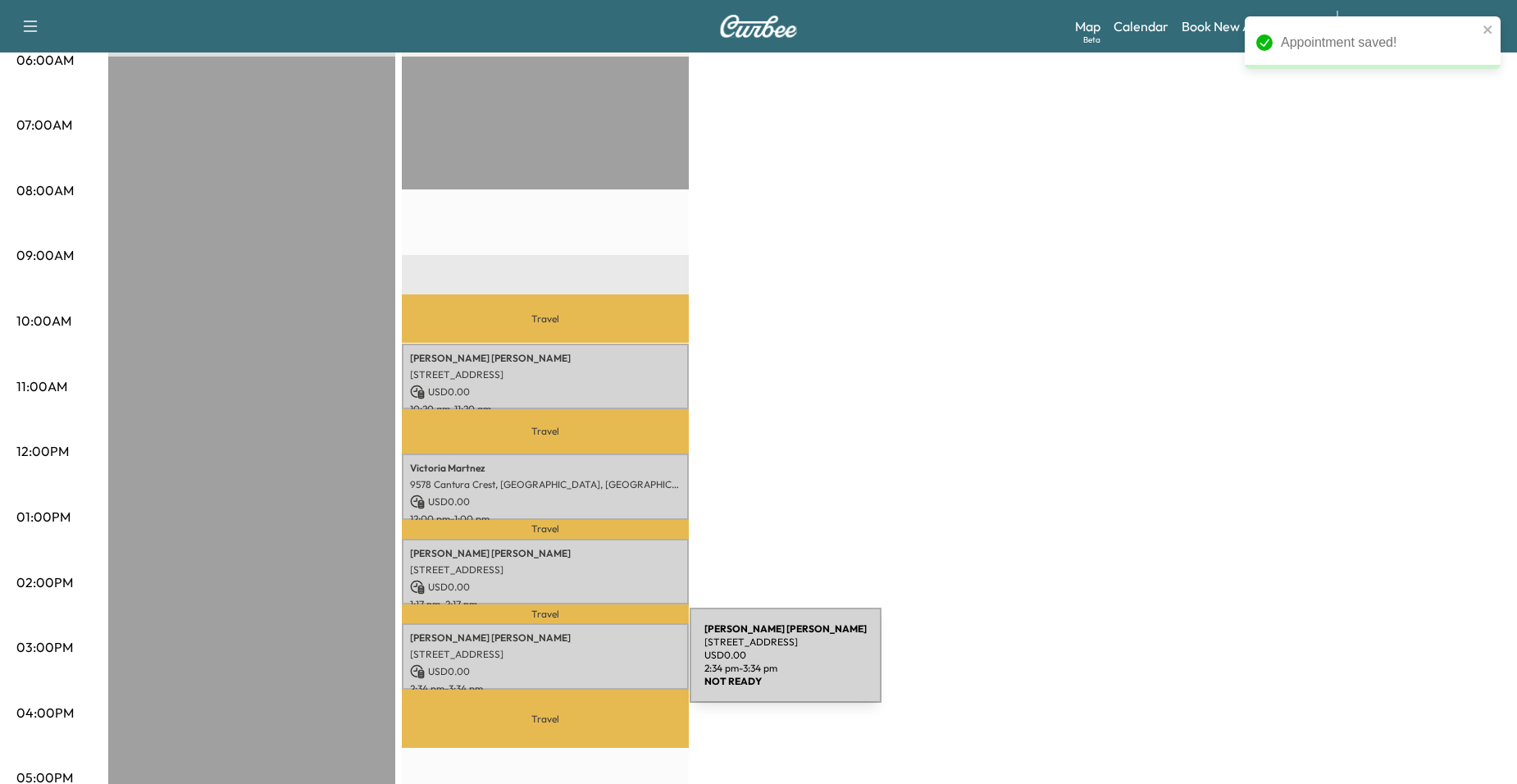
click at [567, 665] on p "USD 0.00" at bounding box center [545, 672] width 270 height 15
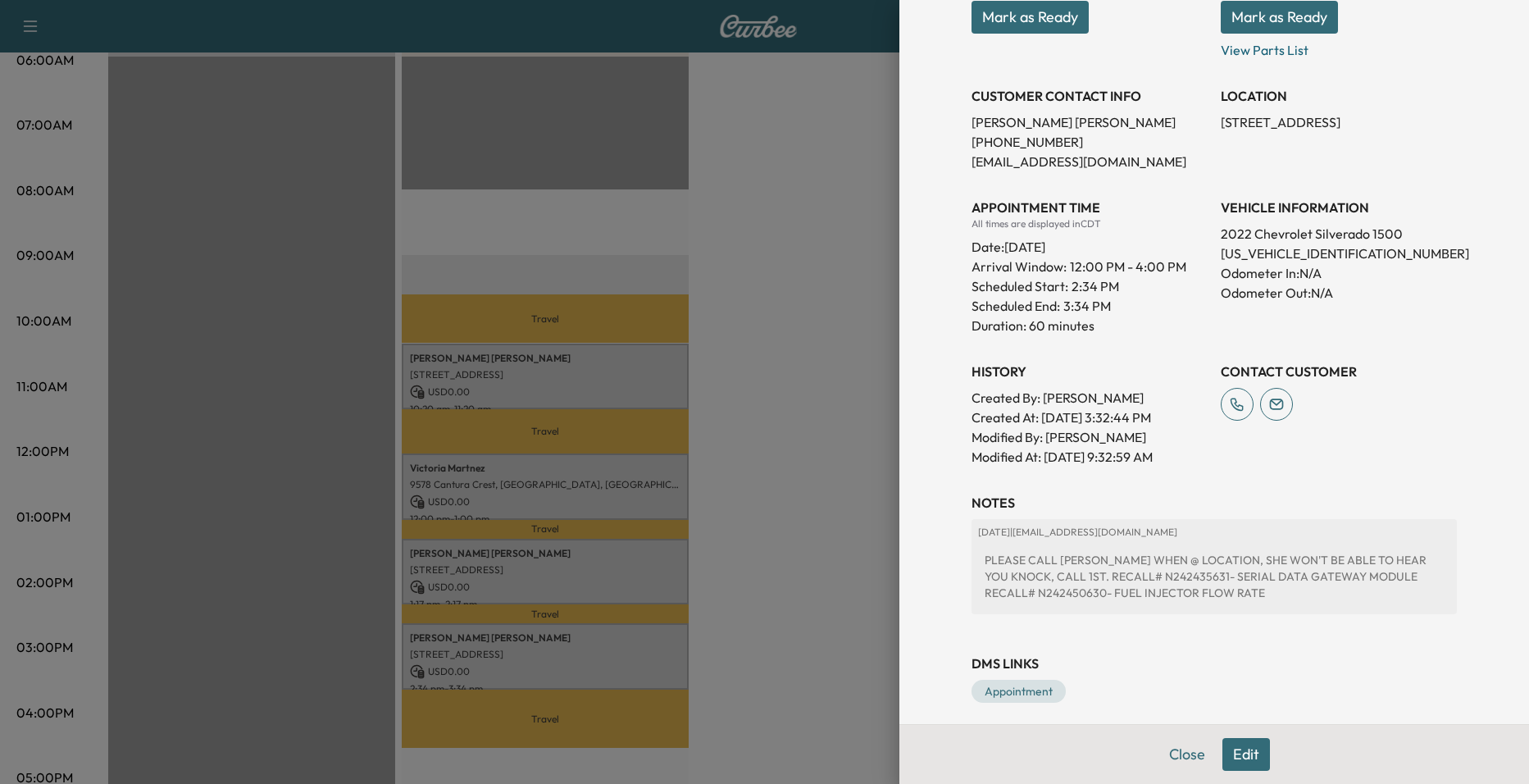
scroll to position [282, 0]
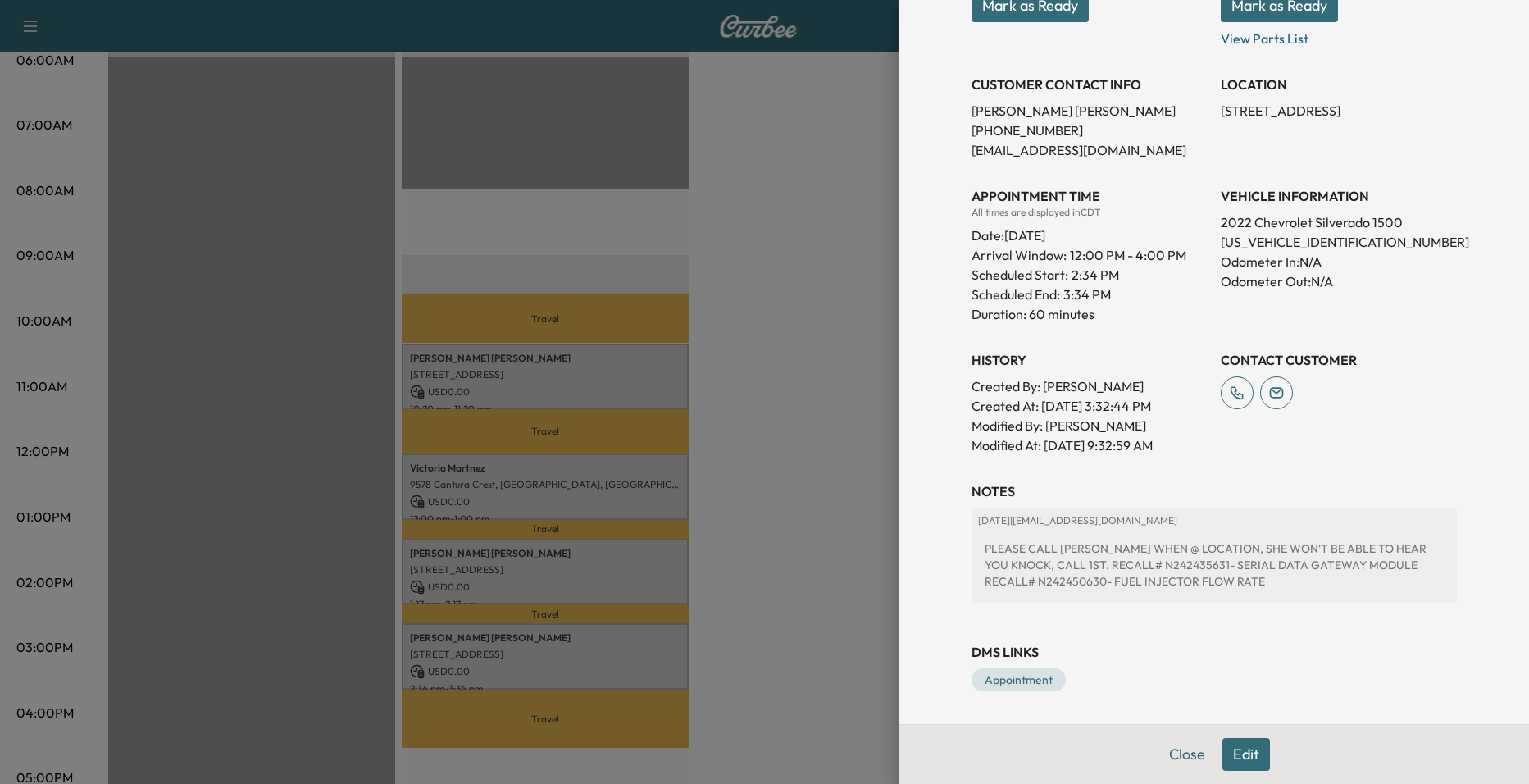
click at [497, 506] on div at bounding box center [764, 392] width 1529 height 784
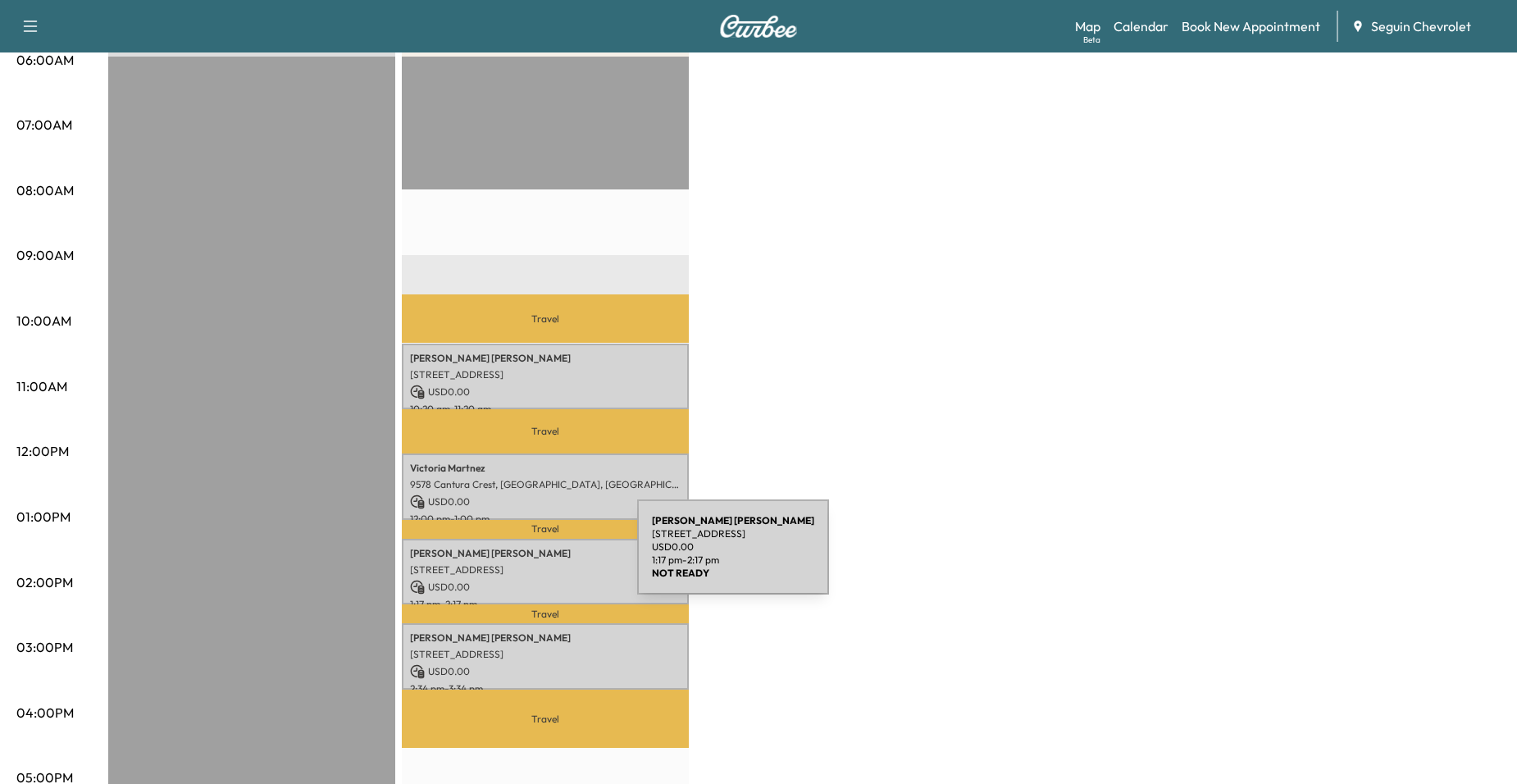
click at [514, 563] on p "[STREET_ADDRESS]" at bounding box center [545, 570] width 270 height 13
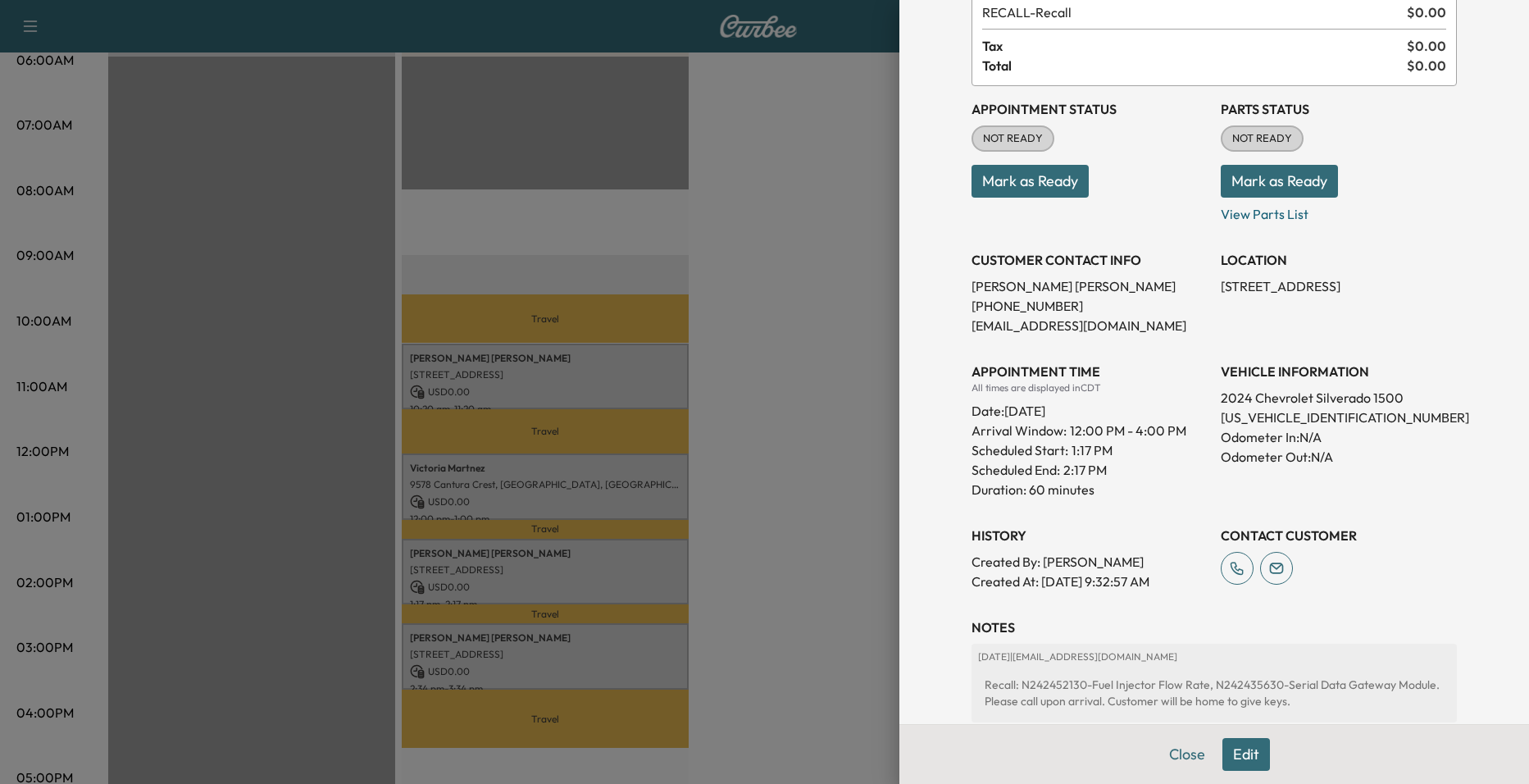
scroll to position [227, 0]
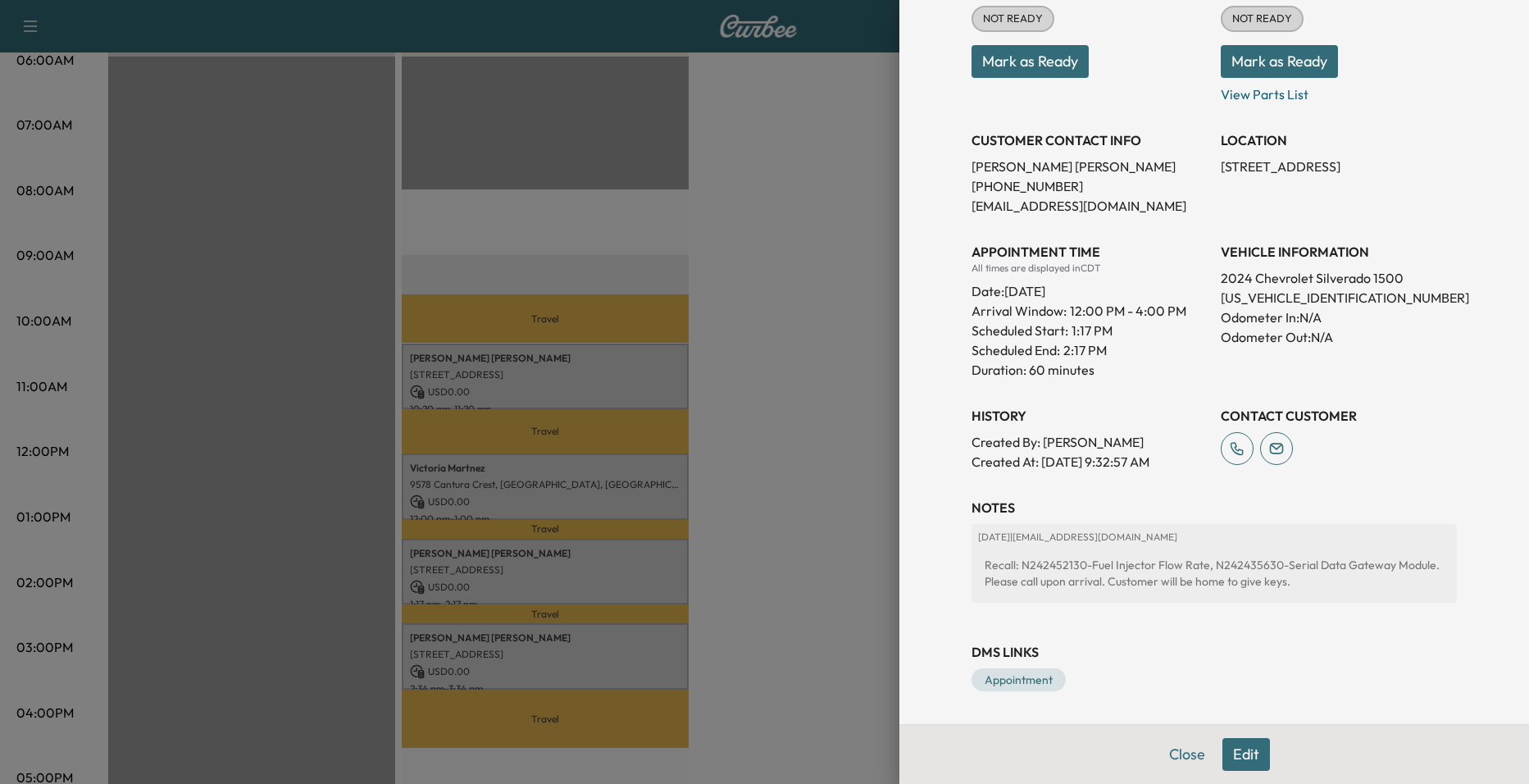
click at [1250, 754] on button "Edit" at bounding box center [1246, 754] width 48 height 33
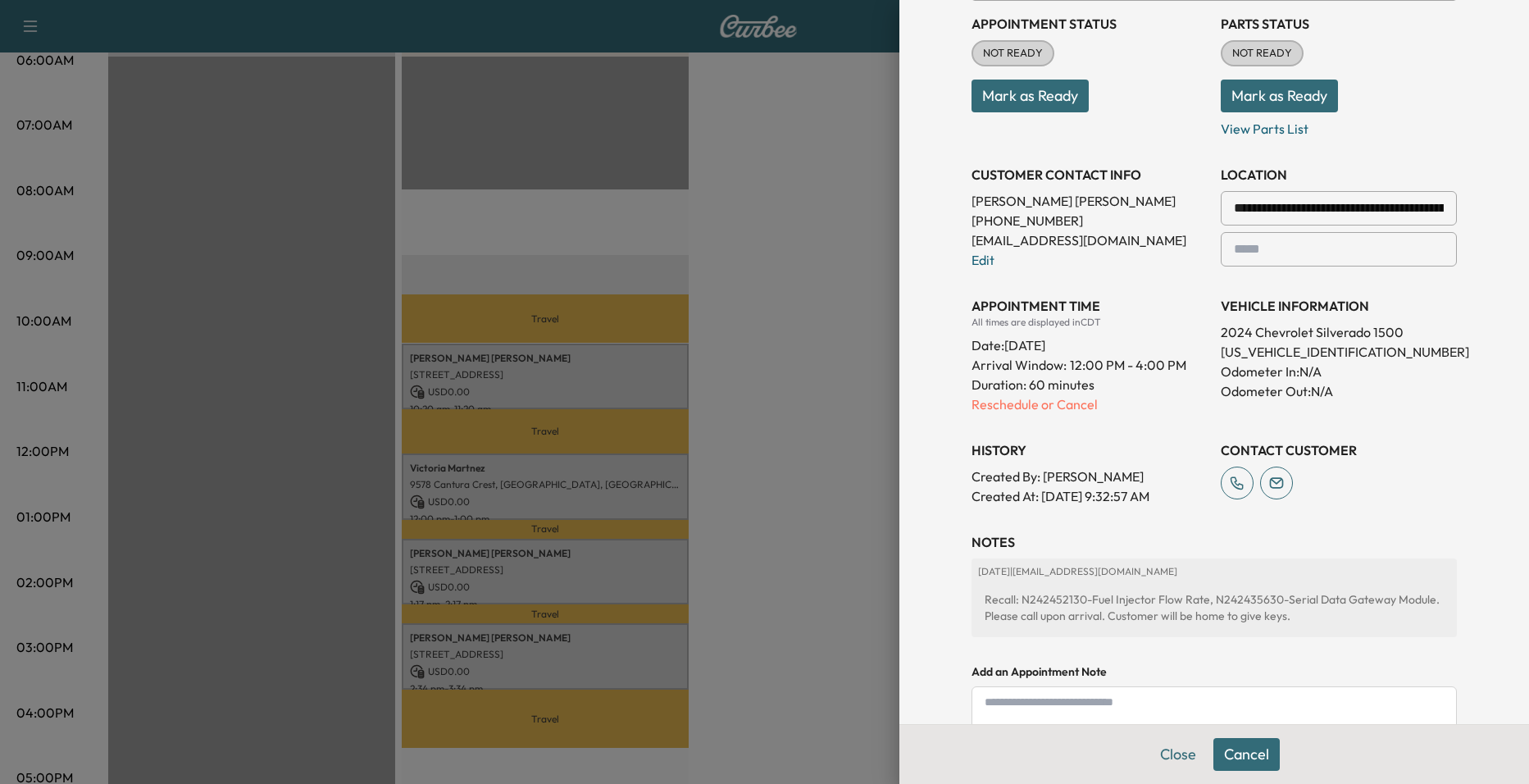
scroll to position [261, 0]
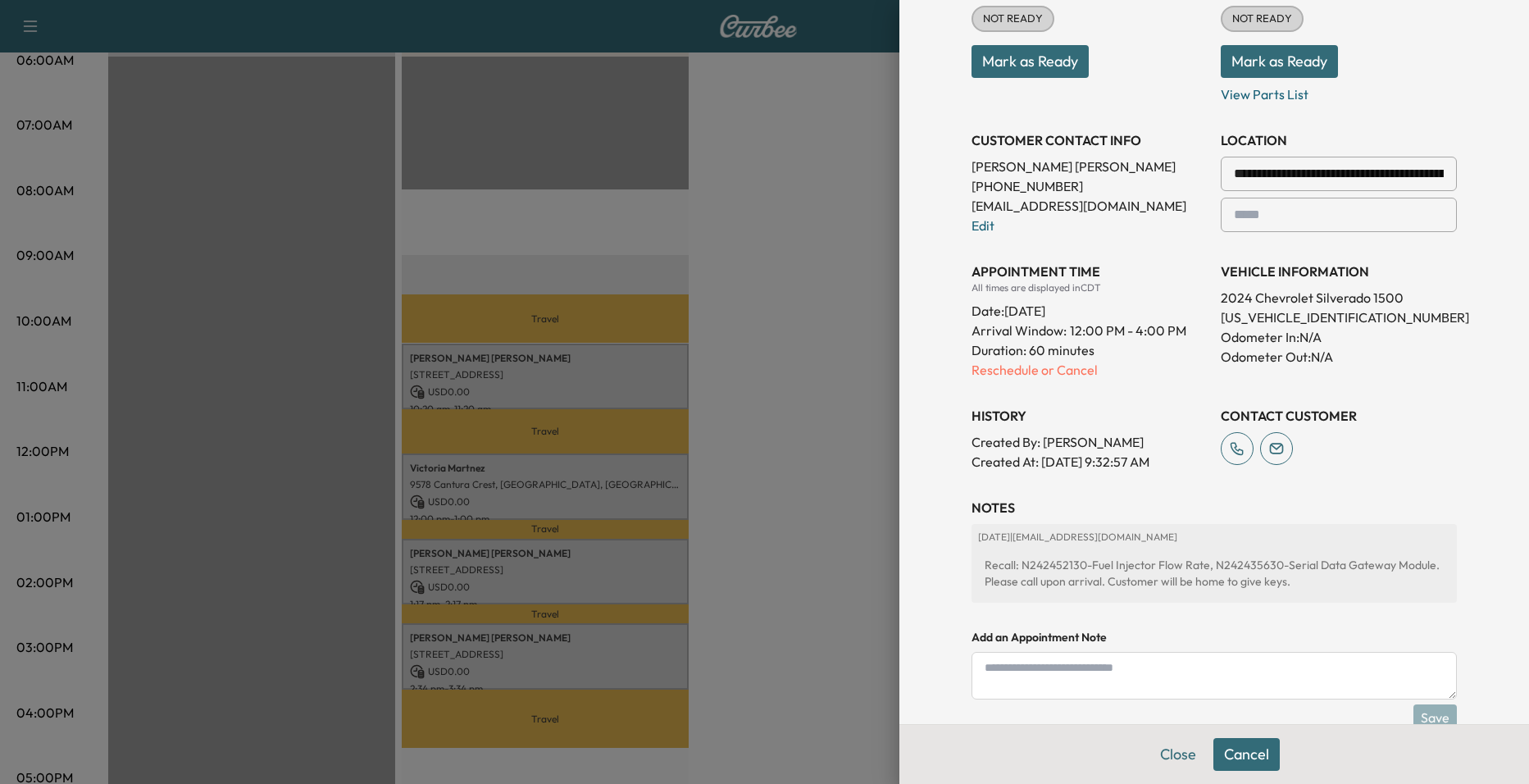
click at [1160, 665] on textarea at bounding box center [1214, 675] width 485 height 48
click at [1140, 594] on div "Recall: N242452130-Fuel Injector Flow Rate, N242435630-Serial Data Gateway Modu…" at bounding box center [1214, 572] width 473 height 46
click at [1170, 581] on div "Recall: N242452130-Fuel Injector Flow Rate, N242435630-Serial Data Gateway Modu…" at bounding box center [1214, 572] width 473 height 46
drag, startPoint x: 1170, startPoint y: 581, endPoint x: 1160, endPoint y: 670, distance: 89.6
click at [1161, 670] on textarea at bounding box center [1214, 675] width 485 height 48
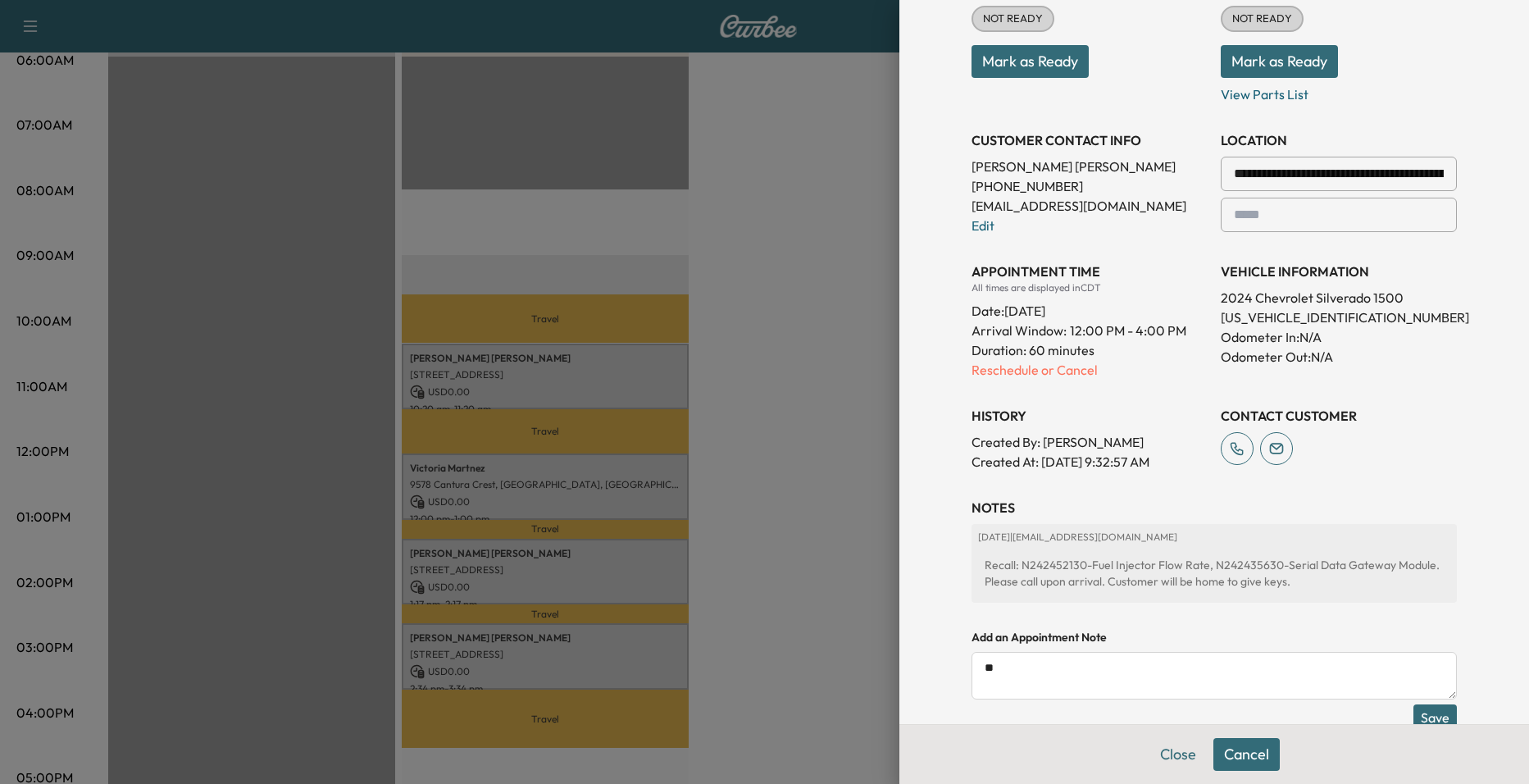
type textarea "*"
type textarea "**********"
click at [1435, 725] on div "Close Cancel" at bounding box center [1214, 753] width 630 height 60
click at [1431, 716] on button "Save" at bounding box center [1436, 717] width 44 height 26
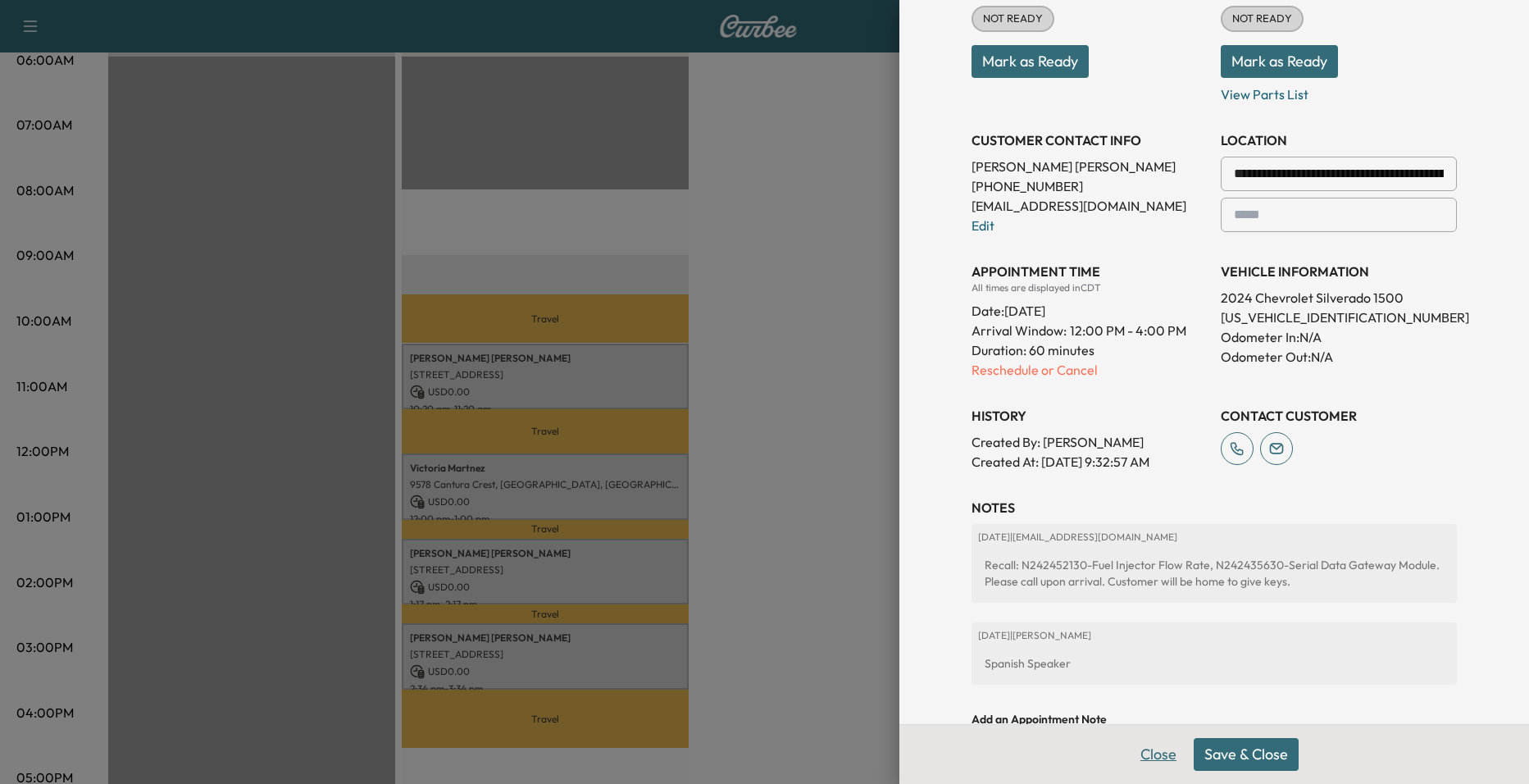
click at [1154, 756] on button "Close" at bounding box center [1159, 754] width 57 height 33
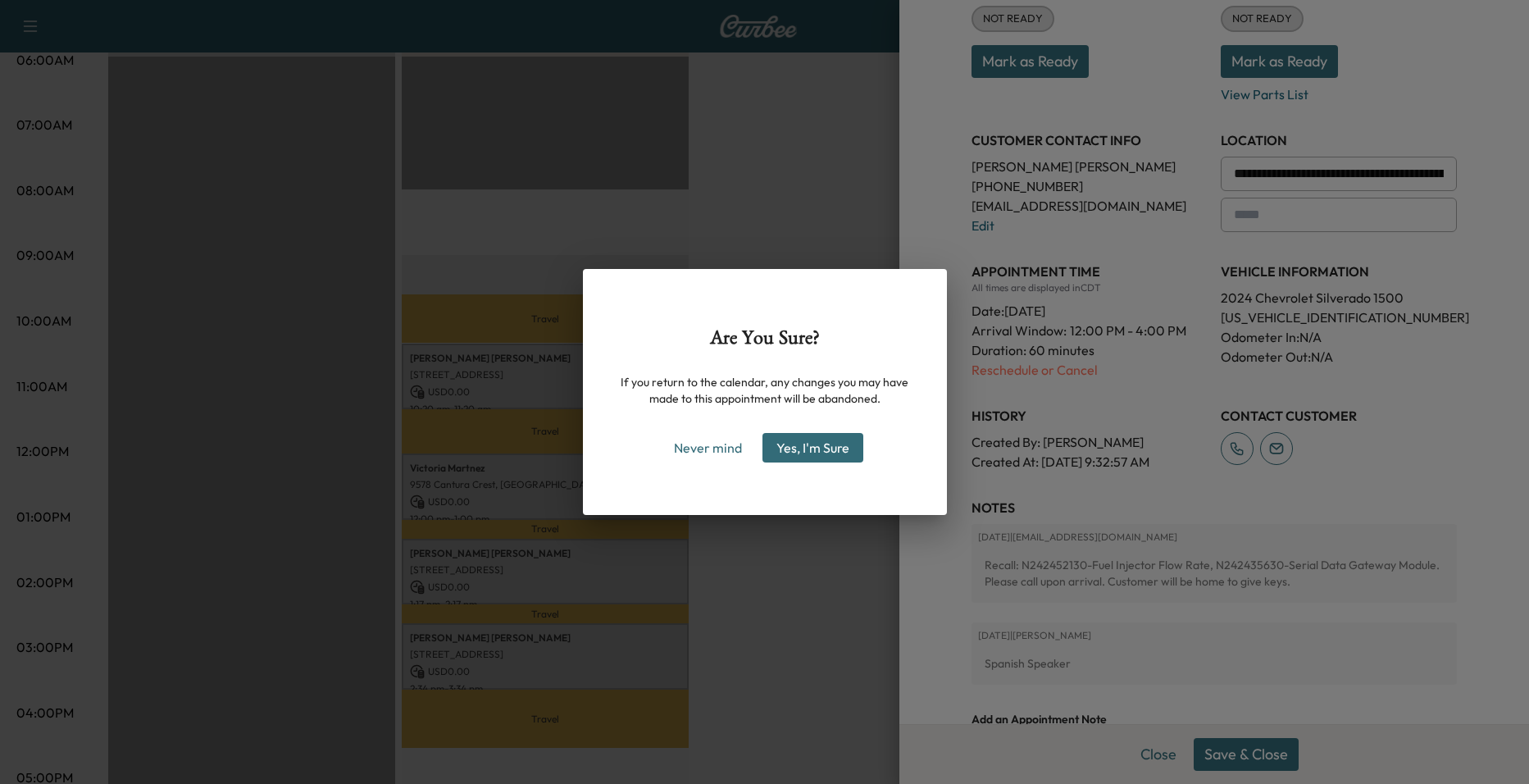
click at [956, 548] on div "Are You Sure? If you return to the calendar, any changes you may have made to t…" at bounding box center [764, 392] width 1529 height 784
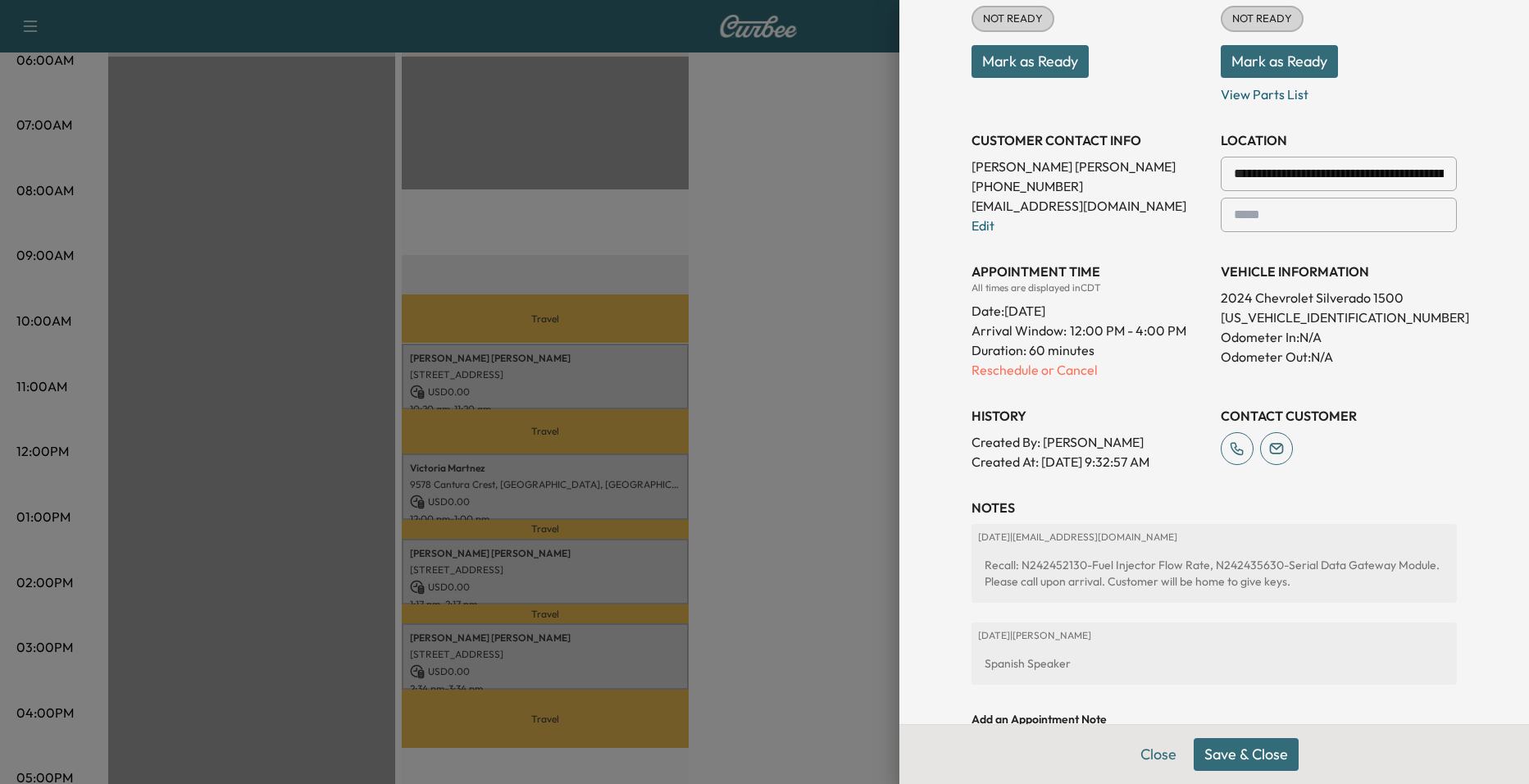
click at [1249, 739] on button "Save & Close" at bounding box center [1246, 754] width 105 height 33
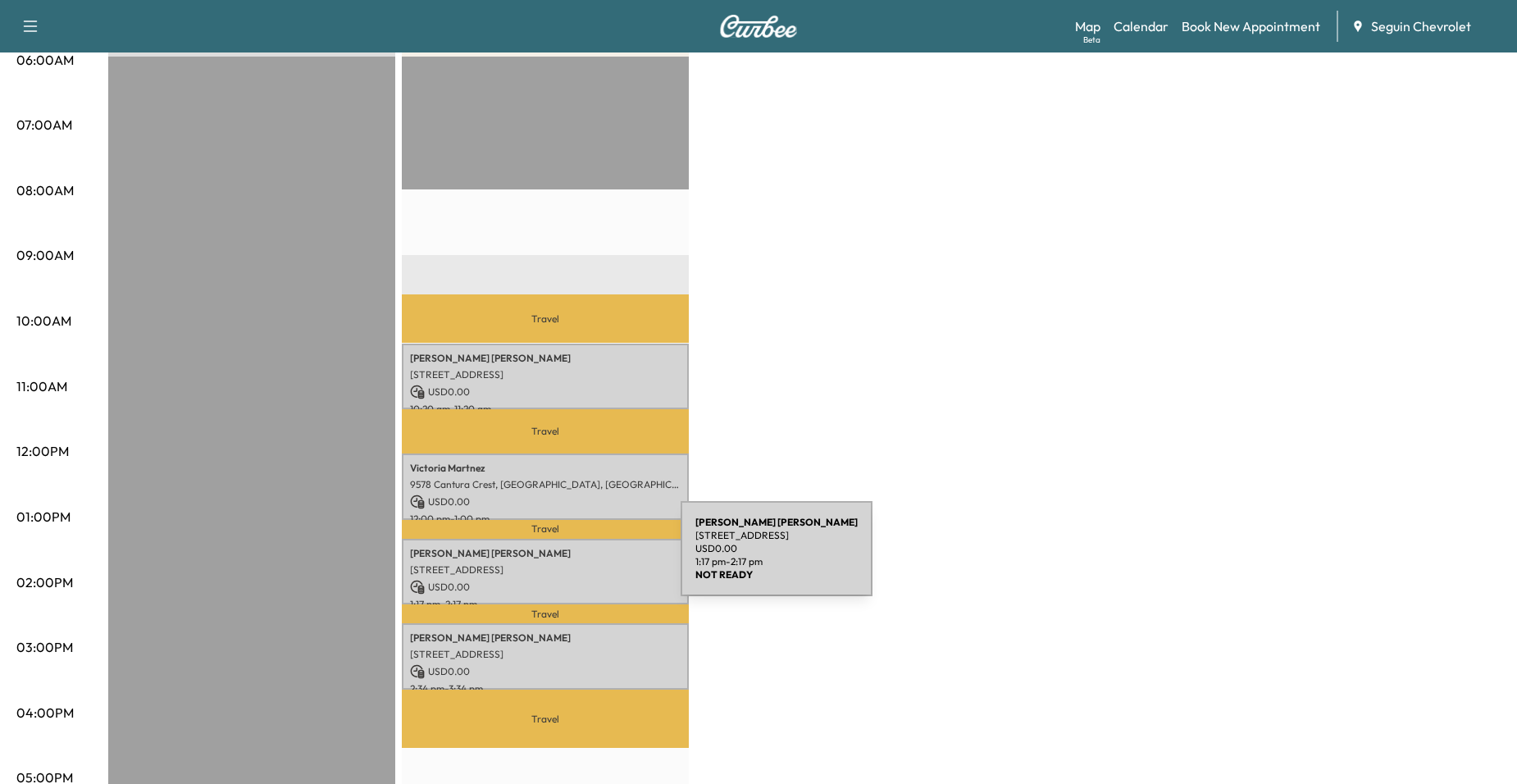
click at [557, 563] on p "[STREET_ADDRESS]" at bounding box center [545, 570] width 270 height 13
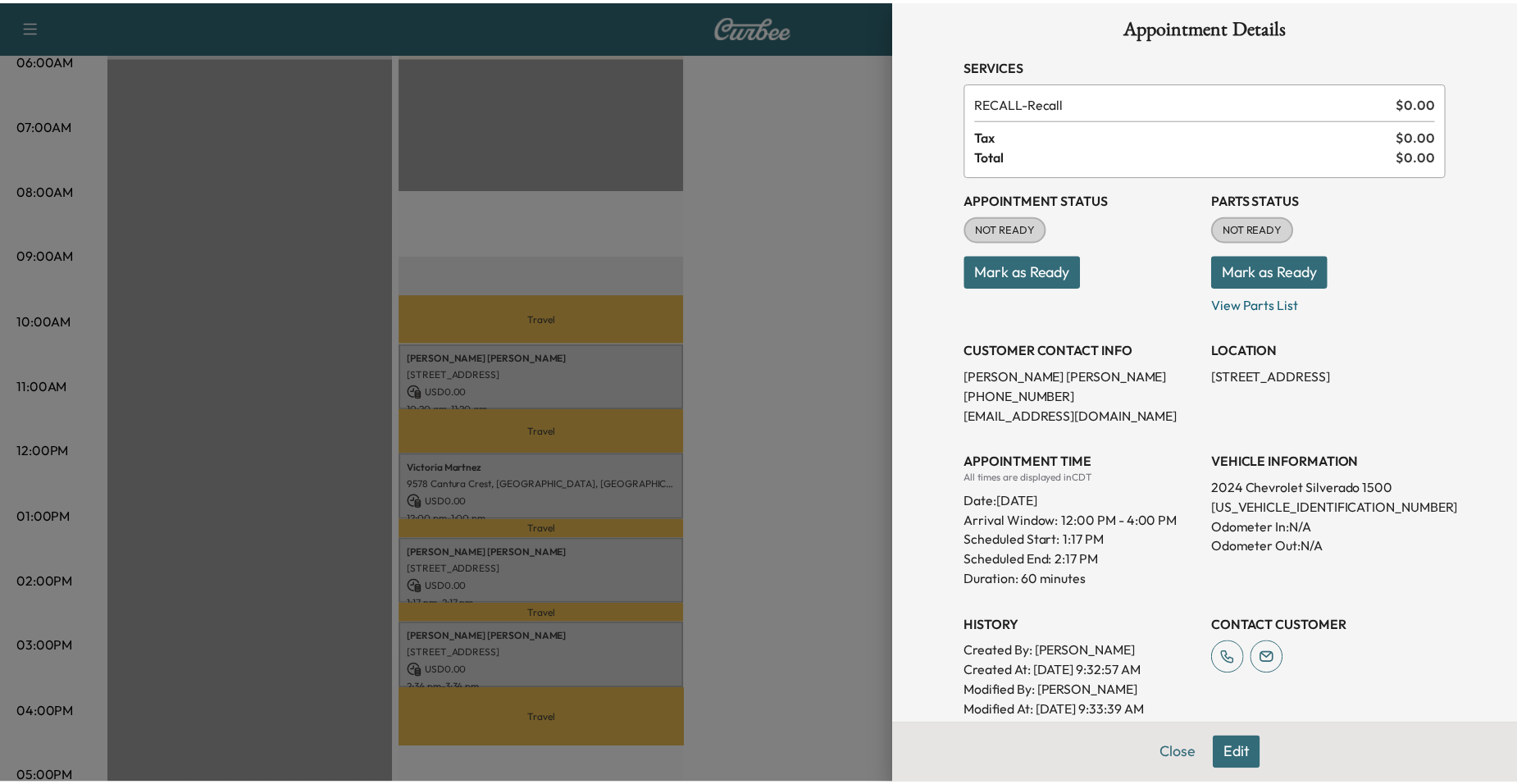
scroll to position [0, 0]
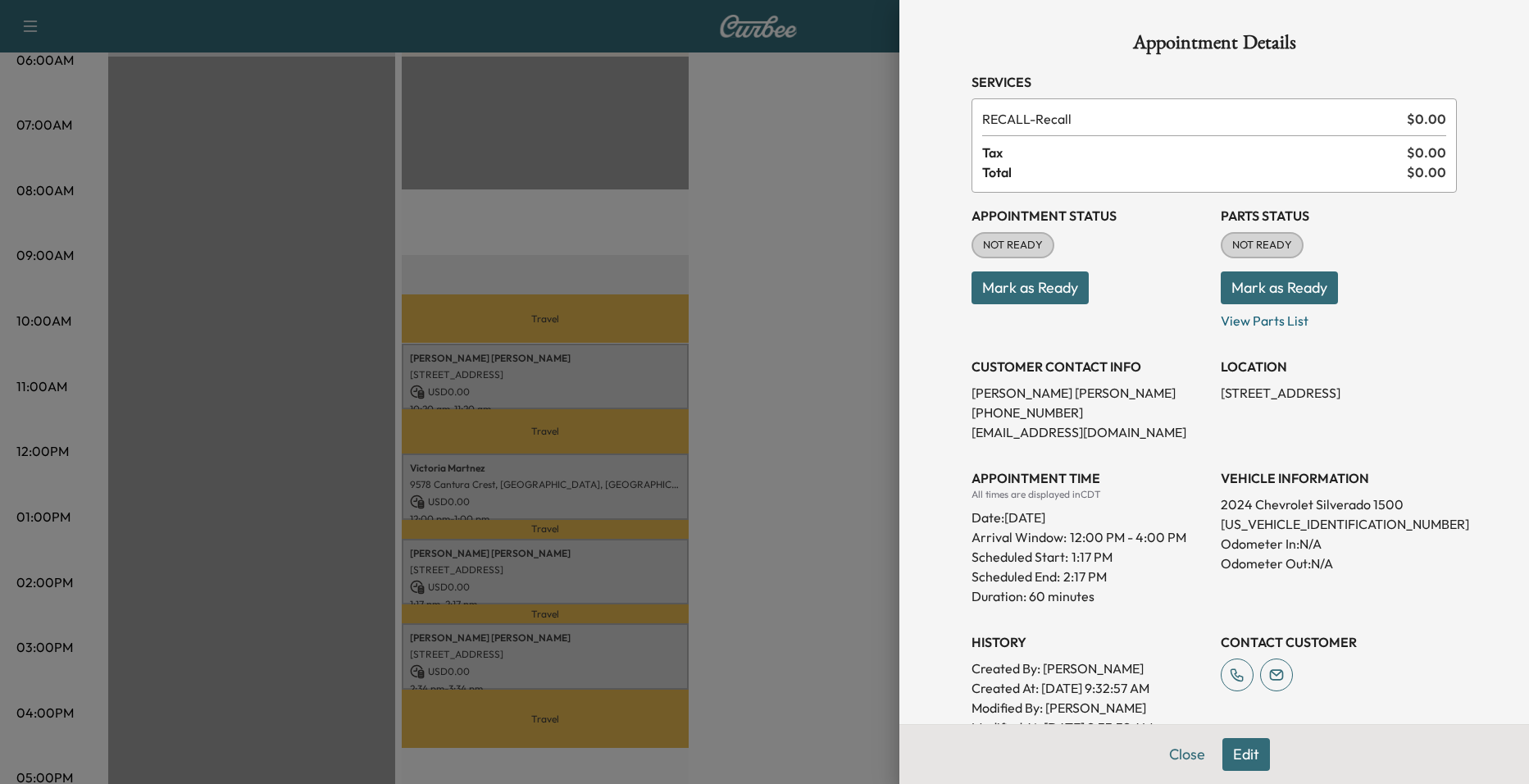
click at [624, 563] on div at bounding box center [764, 392] width 1529 height 784
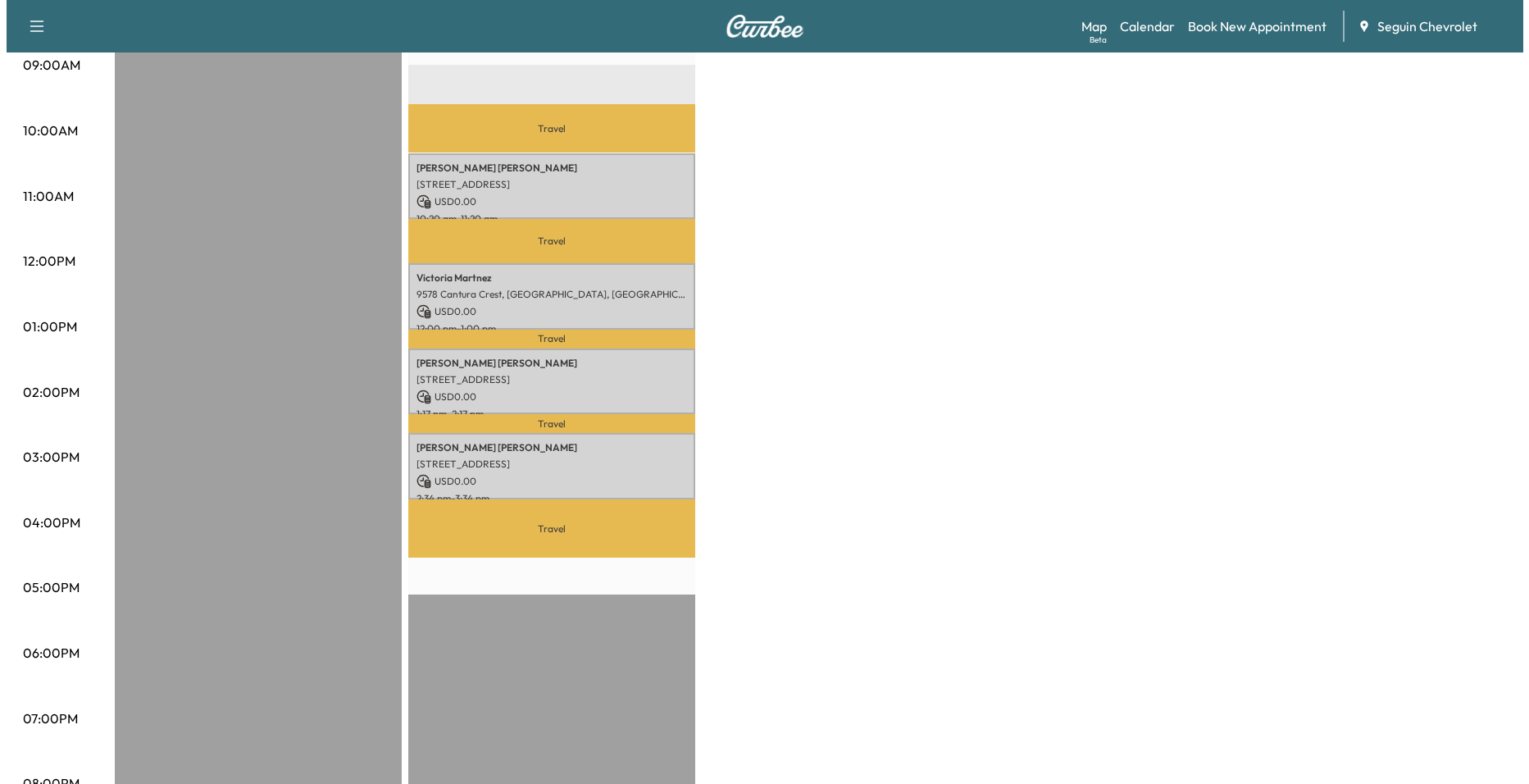
scroll to position [492, 0]
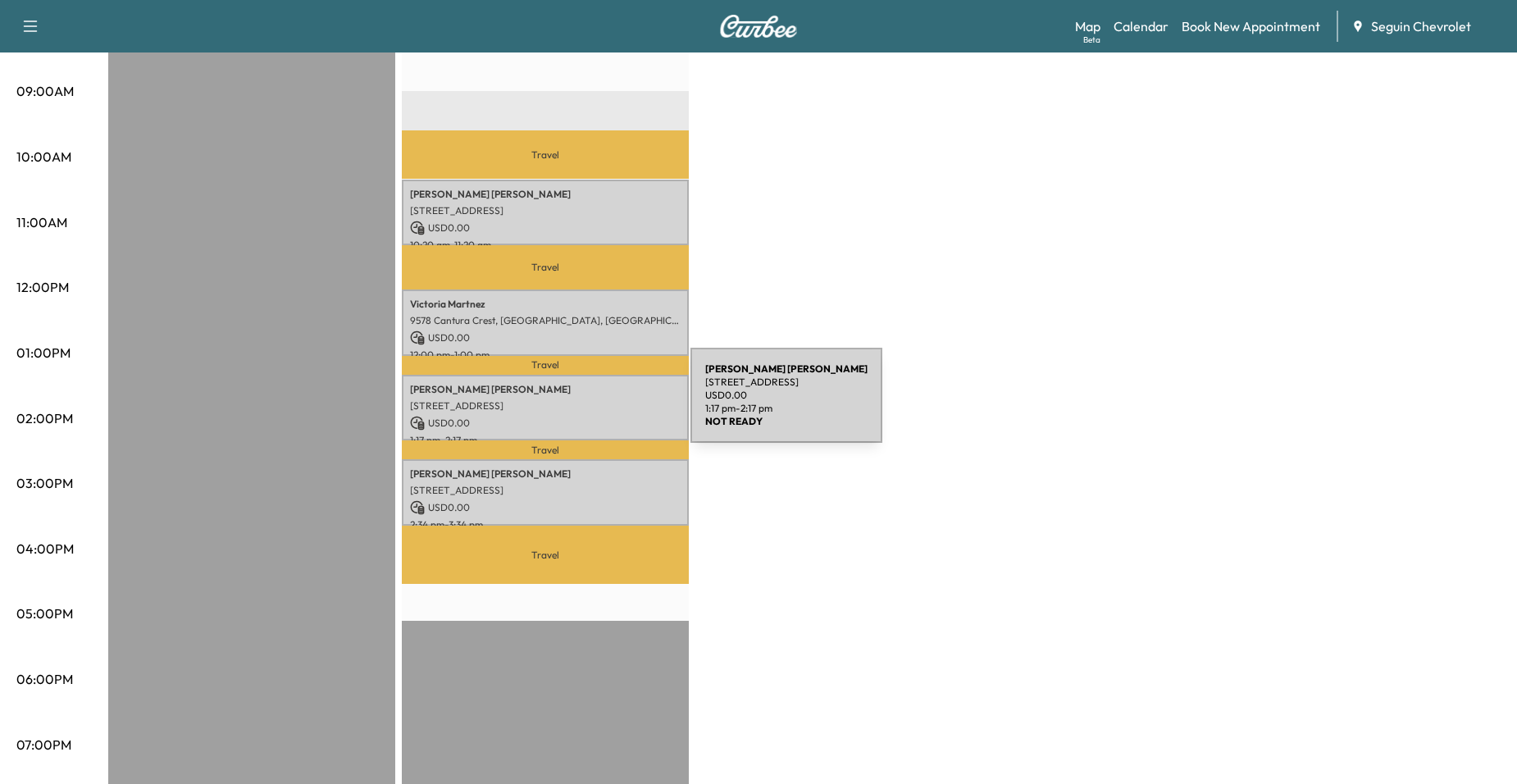
click at [568, 405] on p "[STREET_ADDRESS]" at bounding box center [545, 406] width 270 height 13
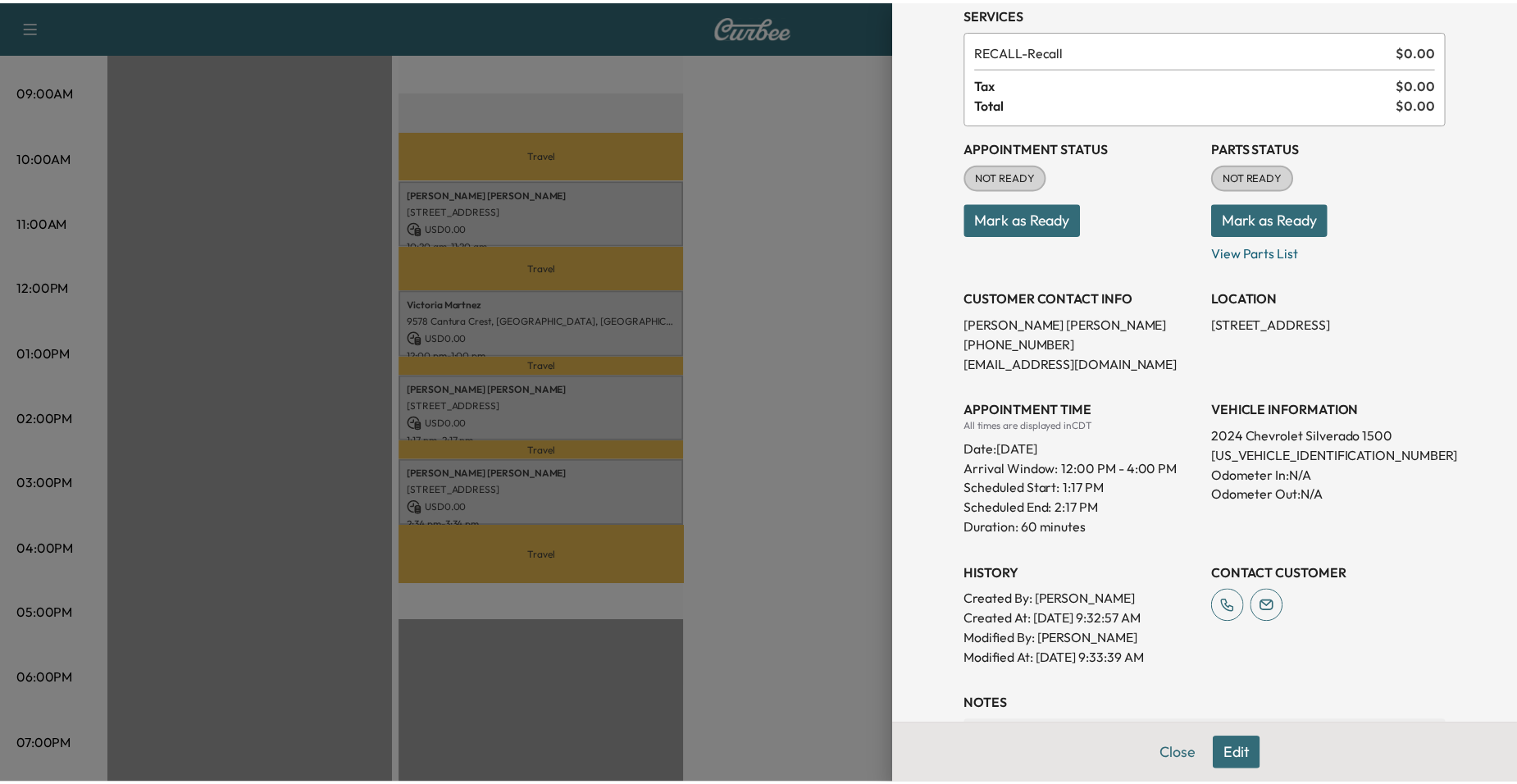
scroll to position [246, 0]
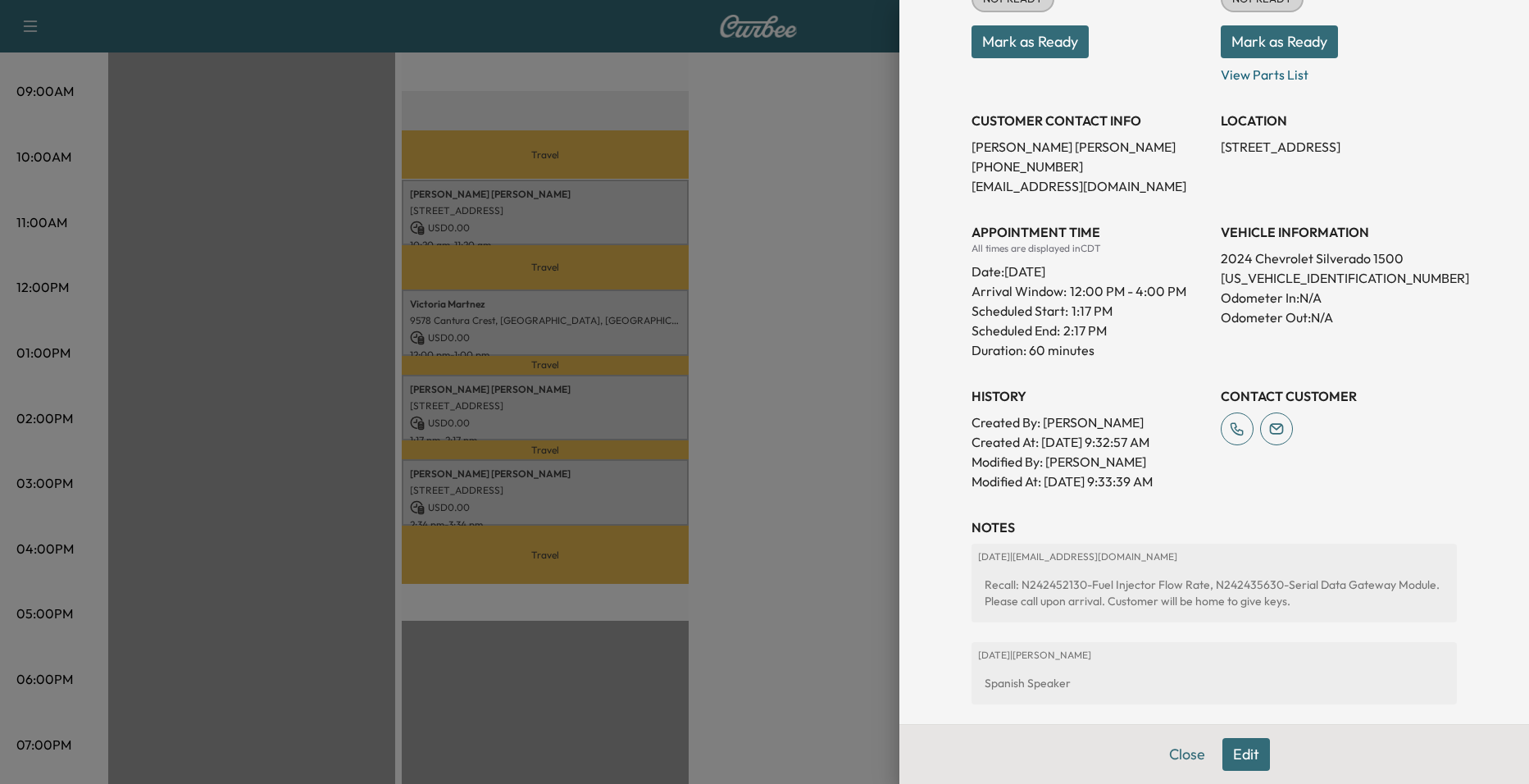
click at [335, 483] on div at bounding box center [764, 392] width 1529 height 784
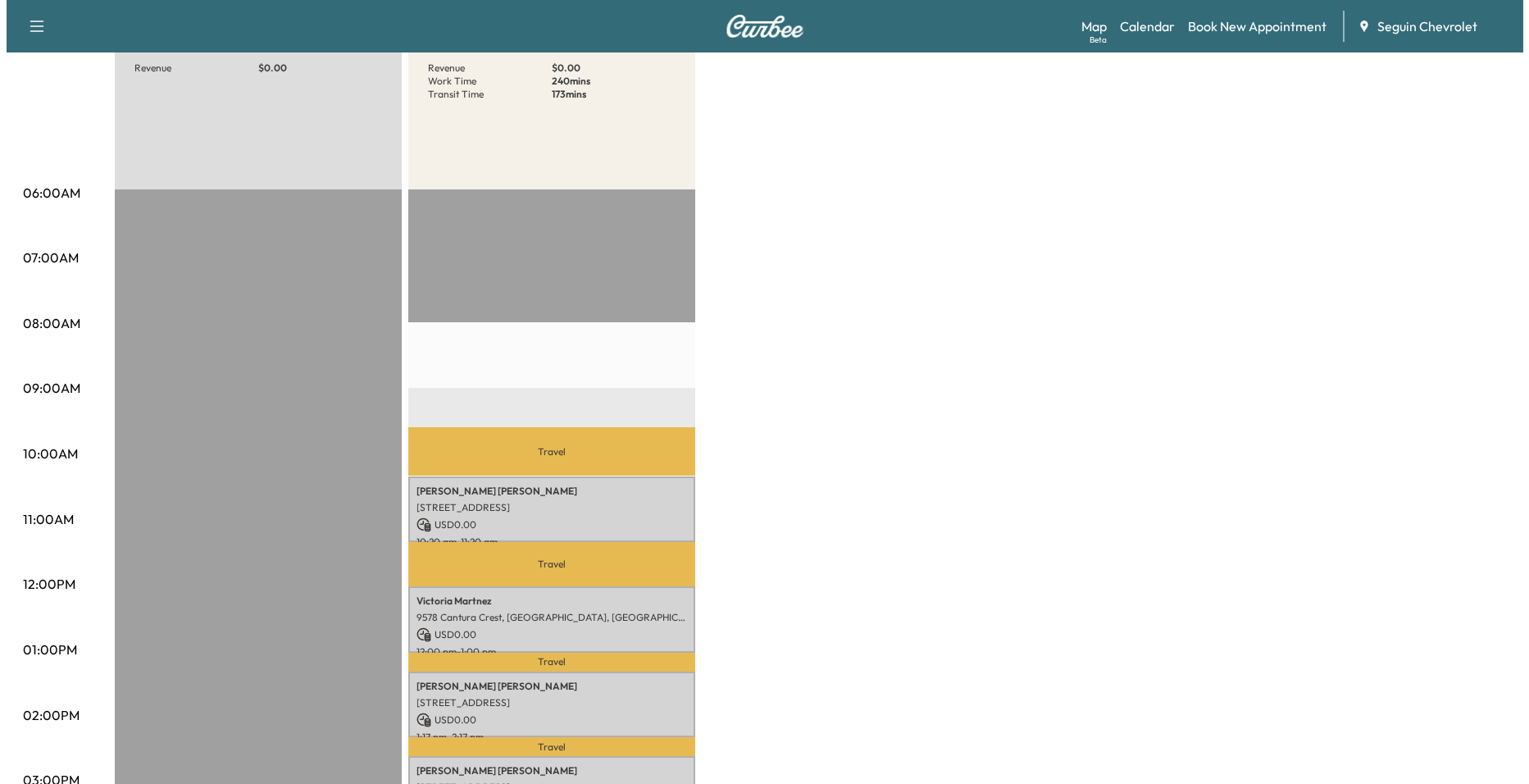
scroll to position [574, 0]
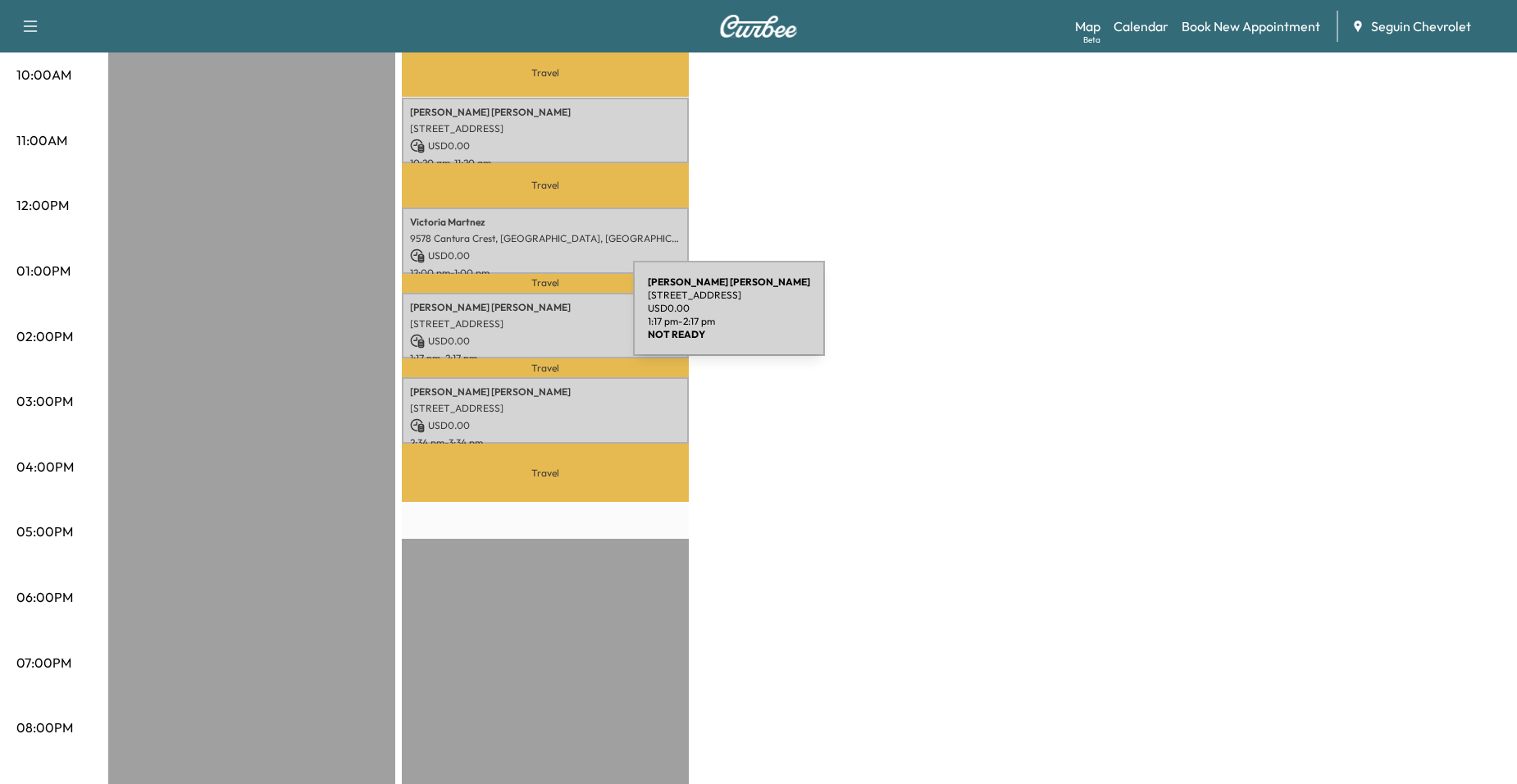
click at [510, 318] on p "[STREET_ADDRESS]" at bounding box center [545, 324] width 270 height 13
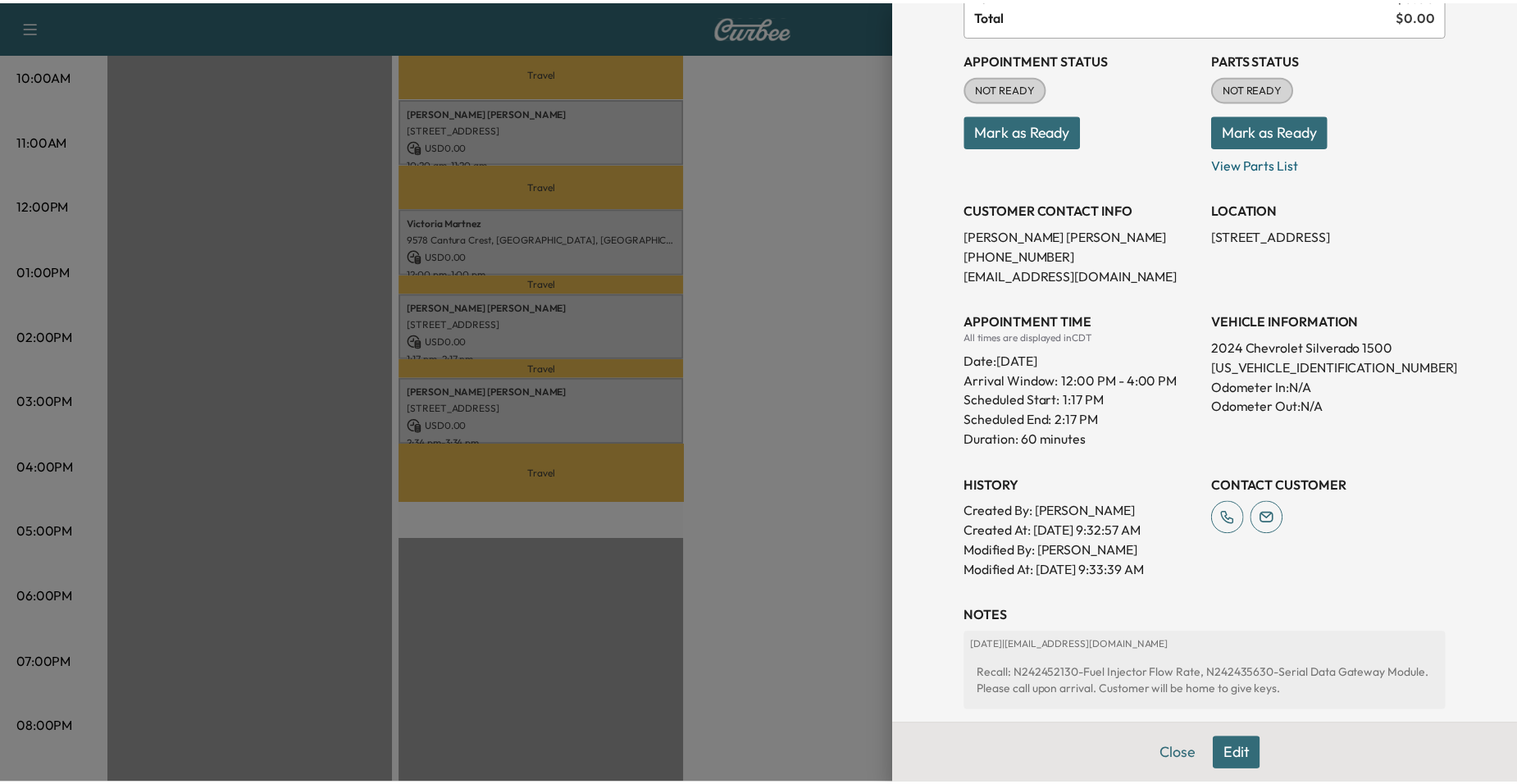
scroll to position [164, 0]
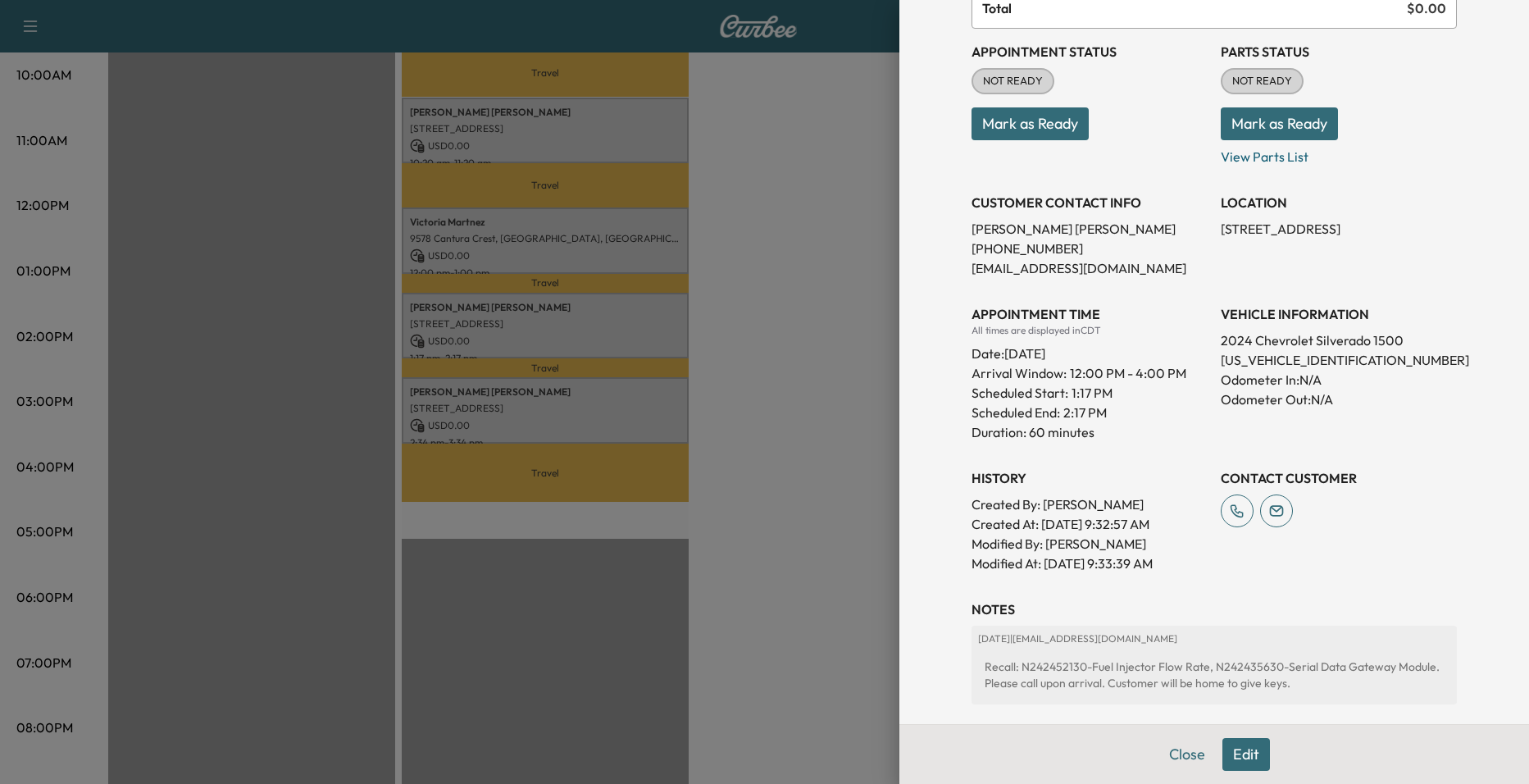
click at [792, 349] on div at bounding box center [764, 392] width 1529 height 784
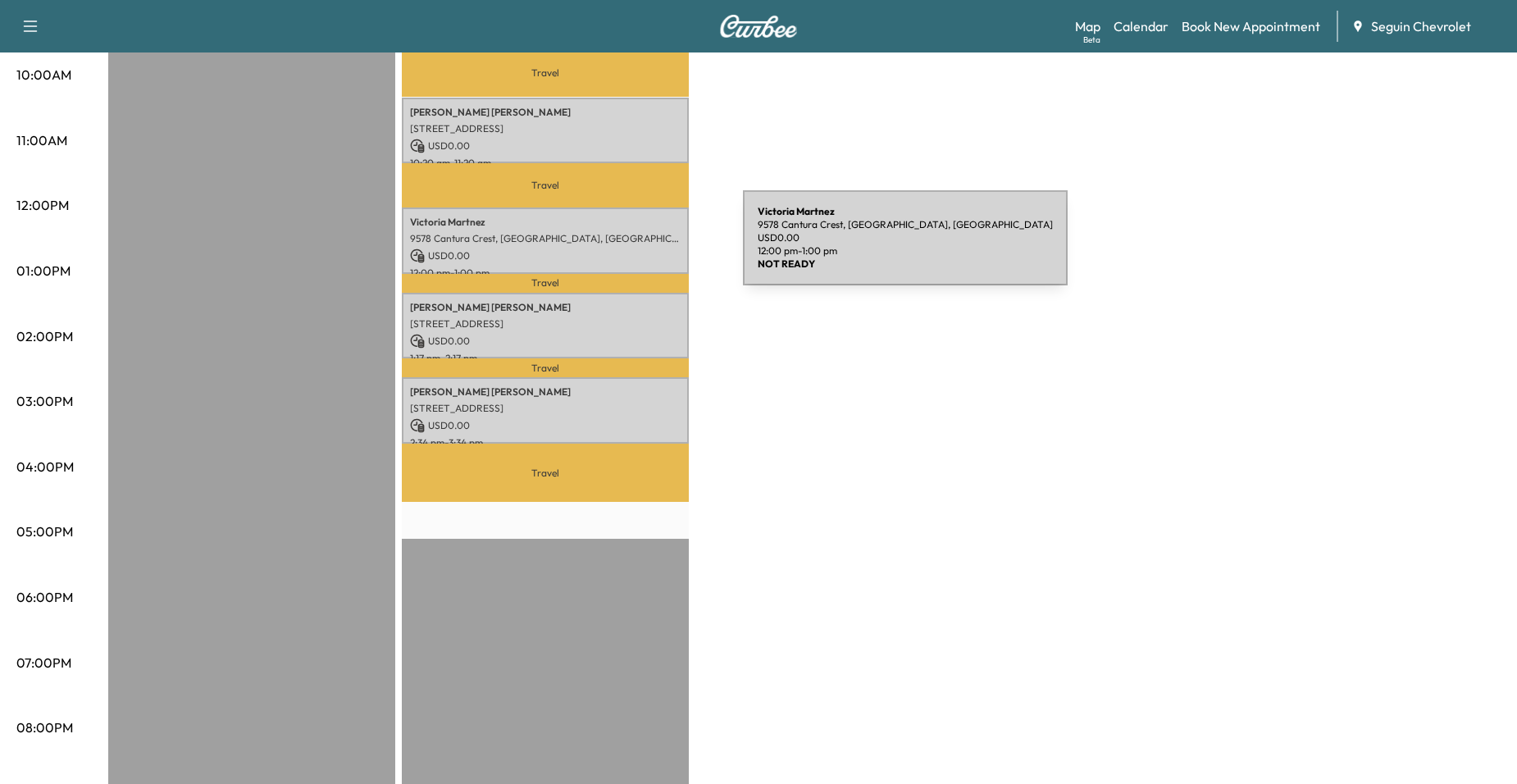
click at [620, 248] on p "USD 0.00" at bounding box center [545, 256] width 270 height 15
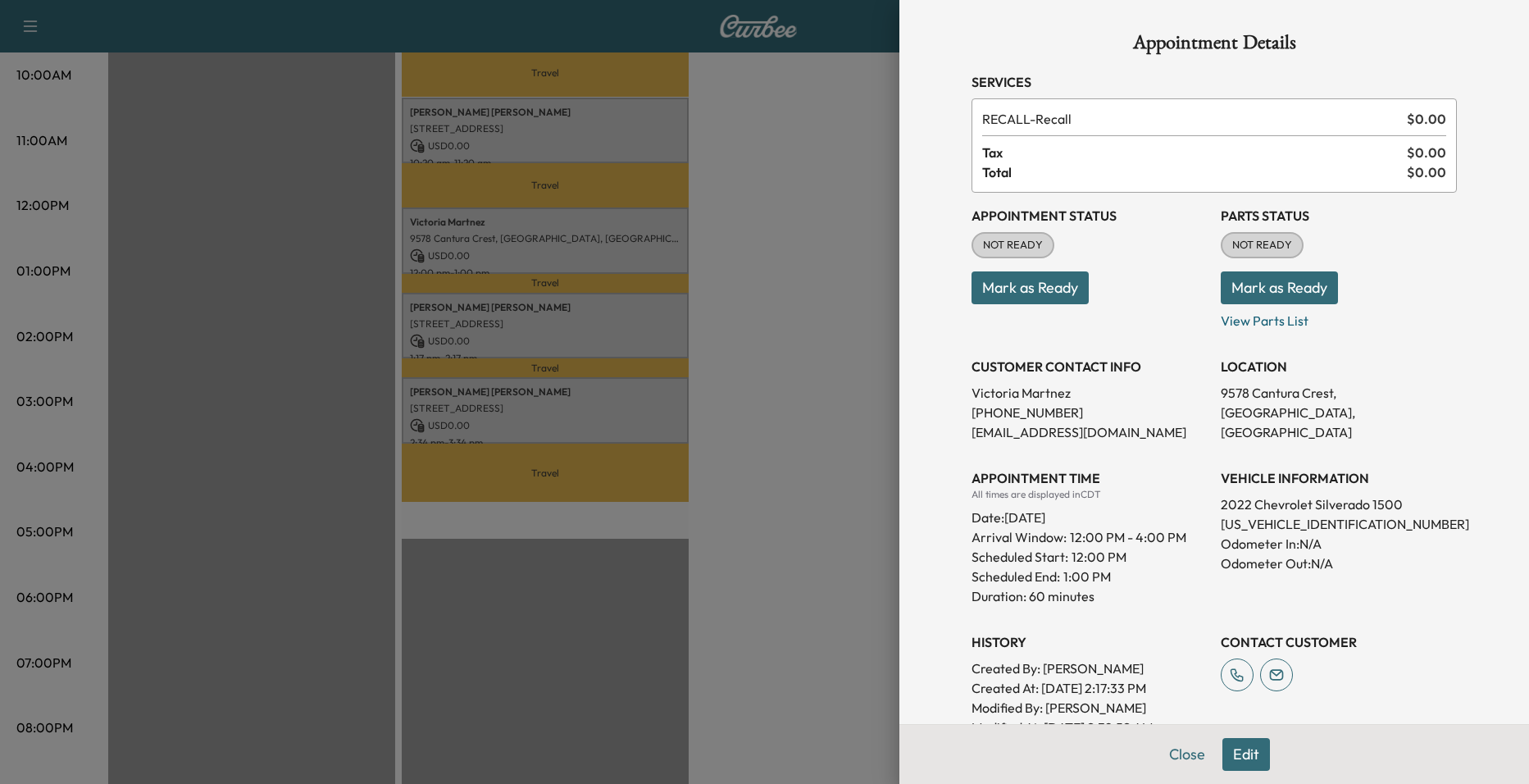
click at [741, 259] on div at bounding box center [764, 392] width 1529 height 784
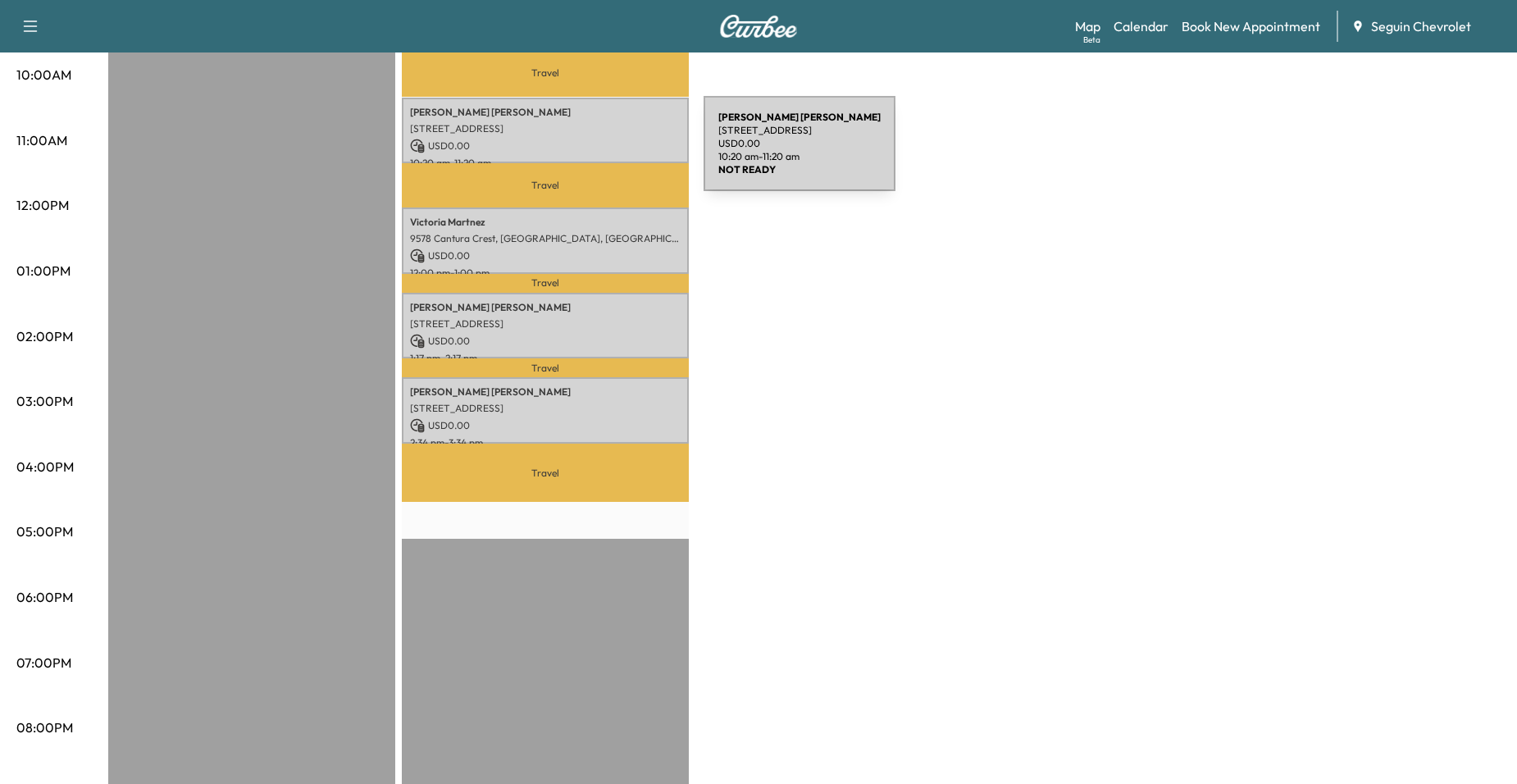
click at [580, 157] on p "10:20 am - 11:20 am" at bounding box center [545, 164] width 270 height 13
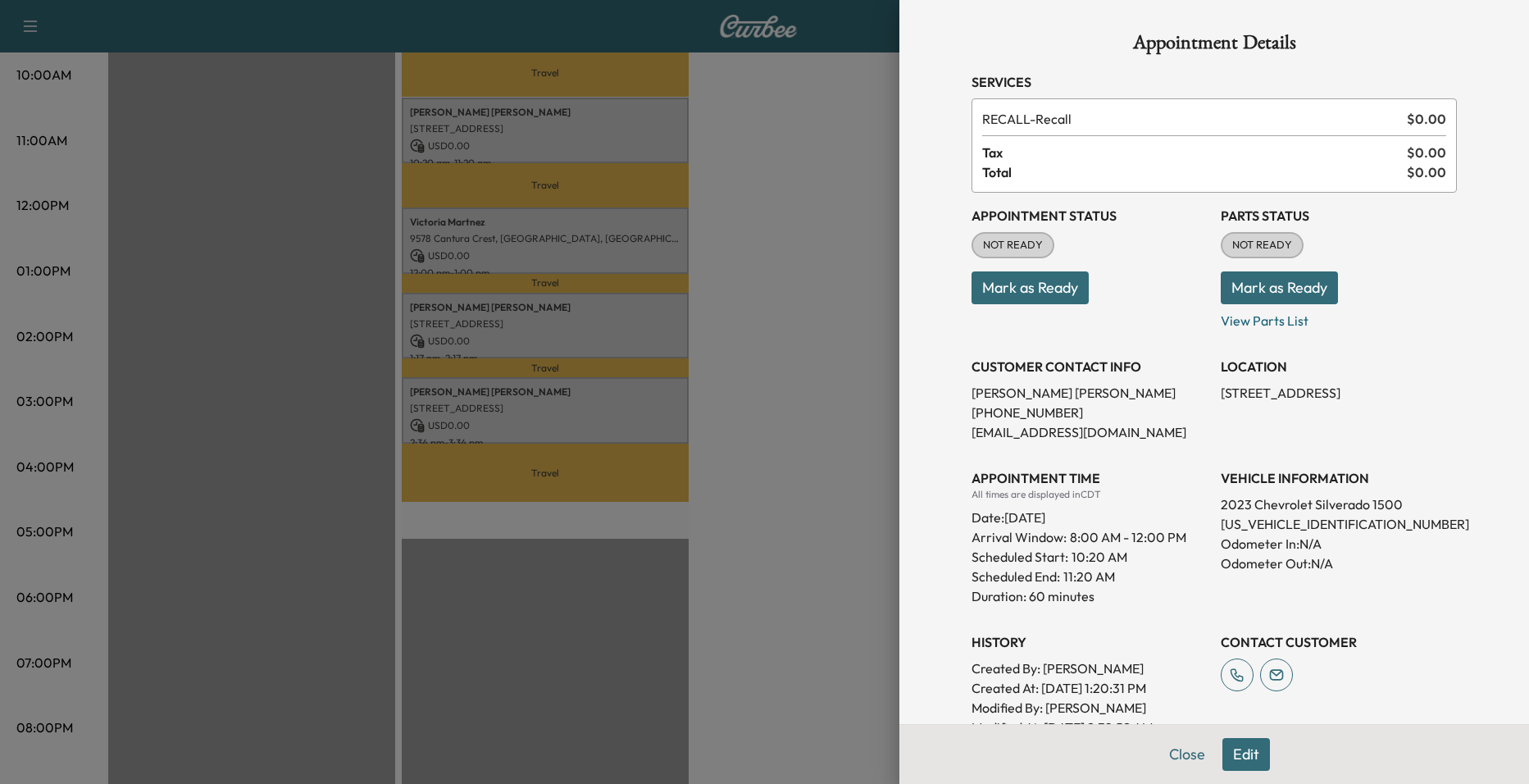
click at [804, 165] on div at bounding box center [764, 392] width 1529 height 784
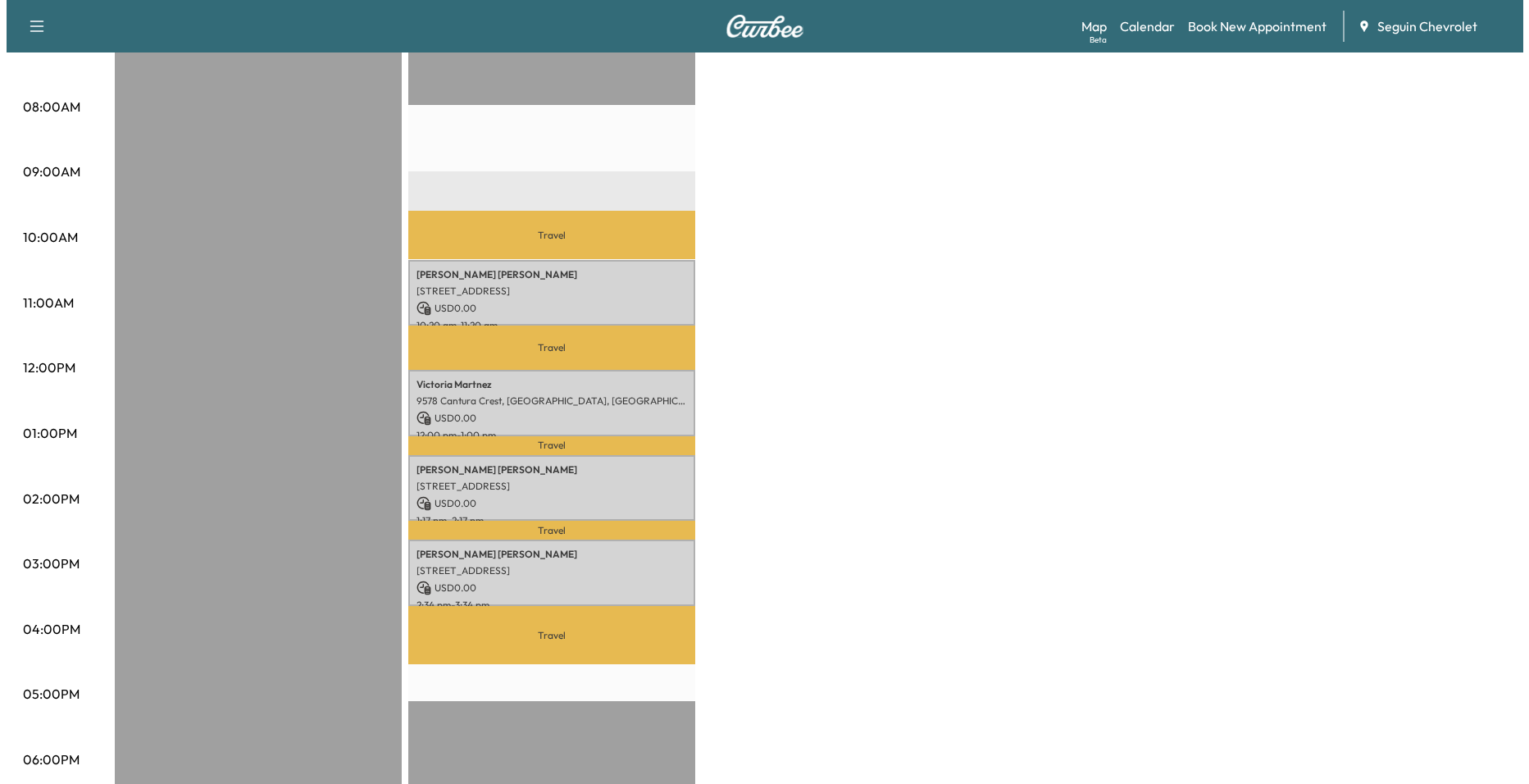
scroll to position [410, 0]
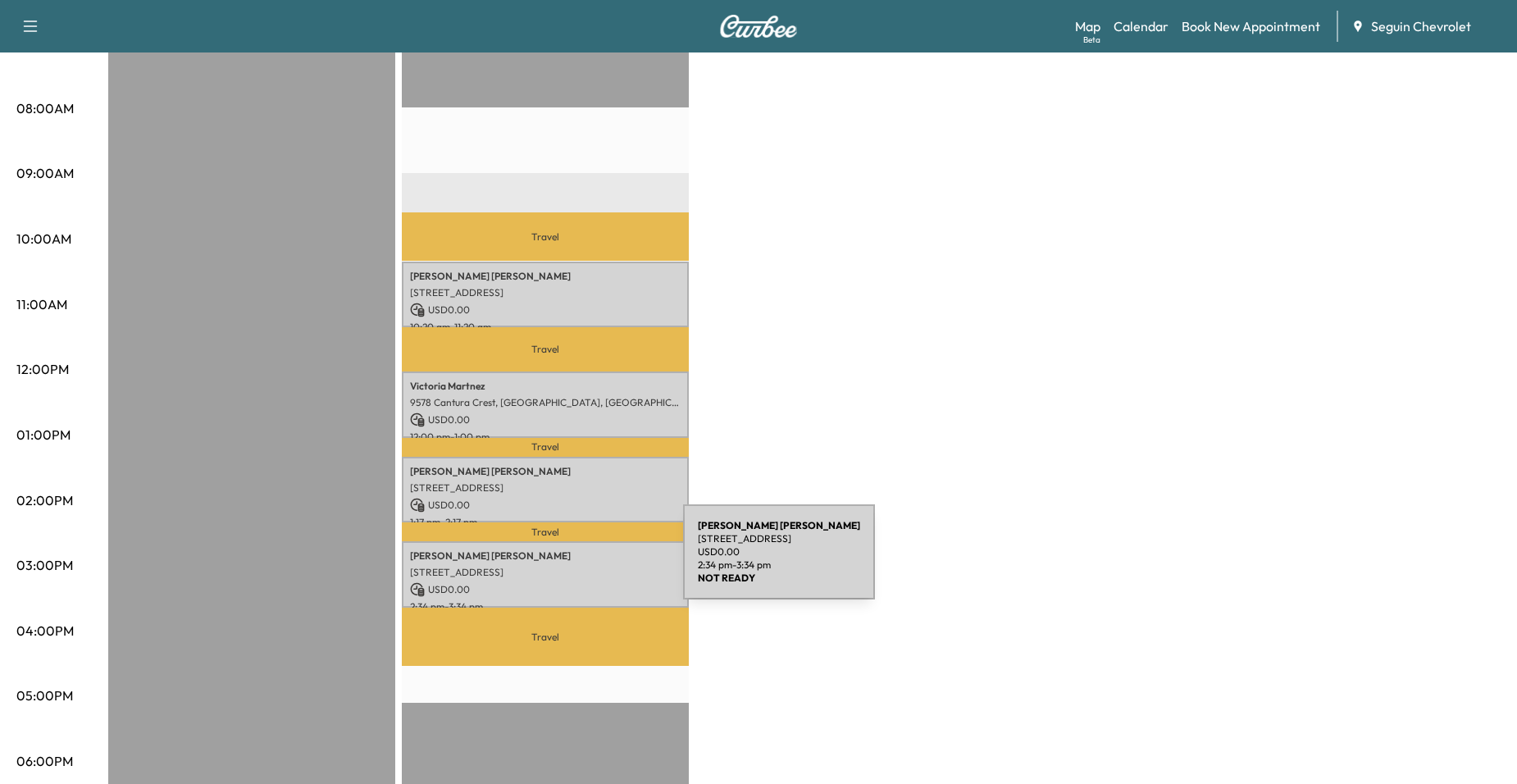
click at [560, 566] on p "[STREET_ADDRESS]" at bounding box center [545, 572] width 270 height 13
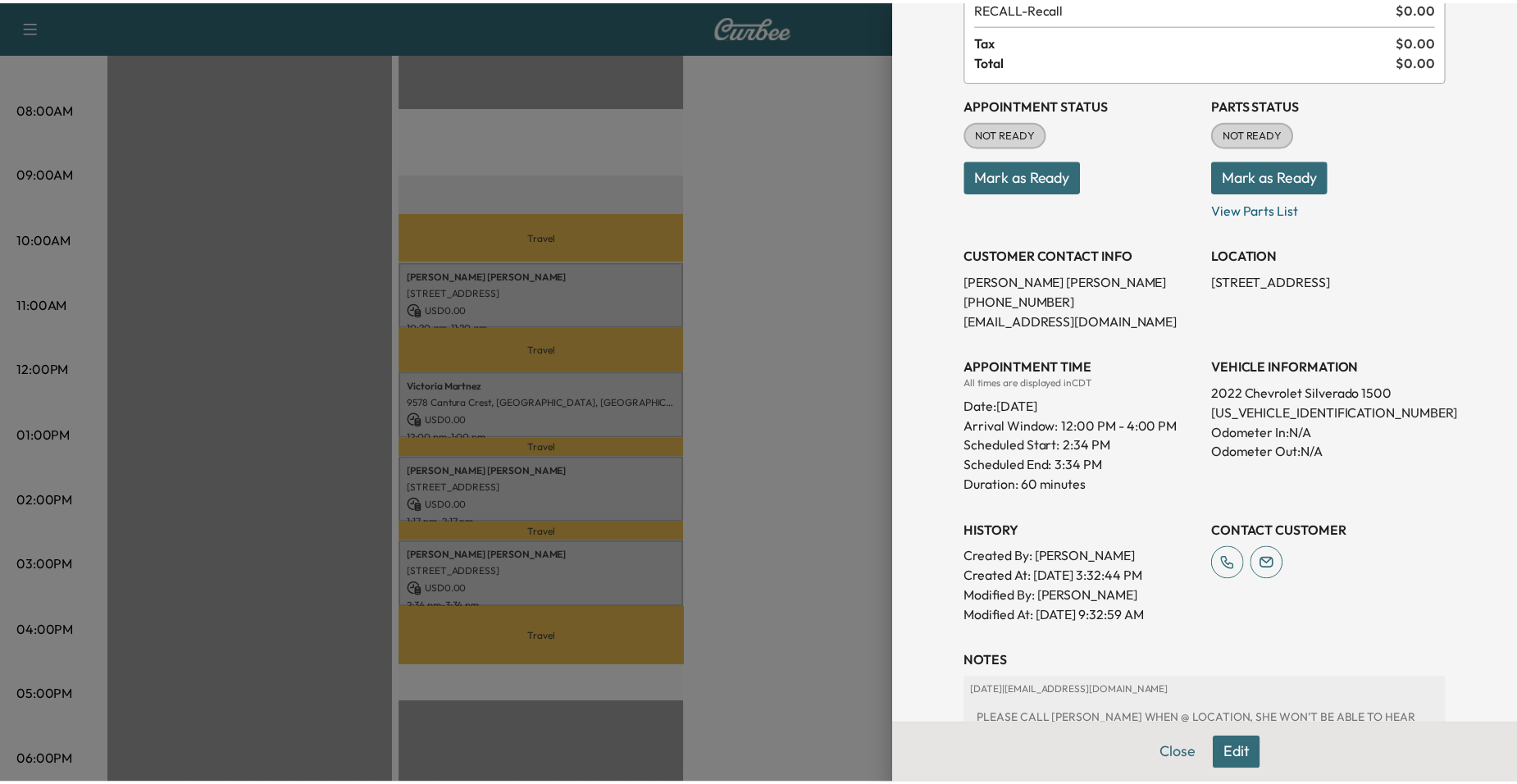
scroll to position [282, 0]
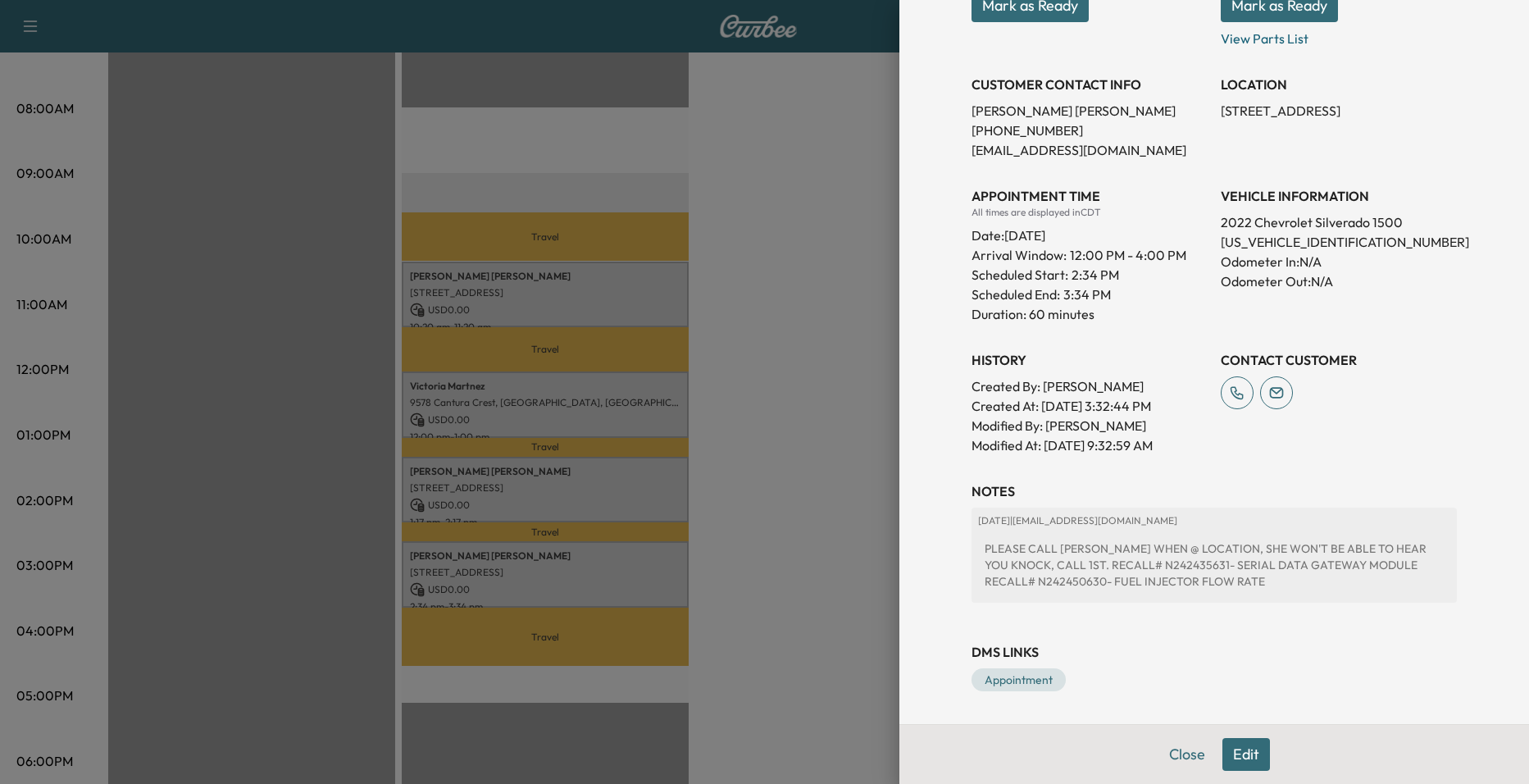
click at [827, 443] on div at bounding box center [764, 392] width 1529 height 784
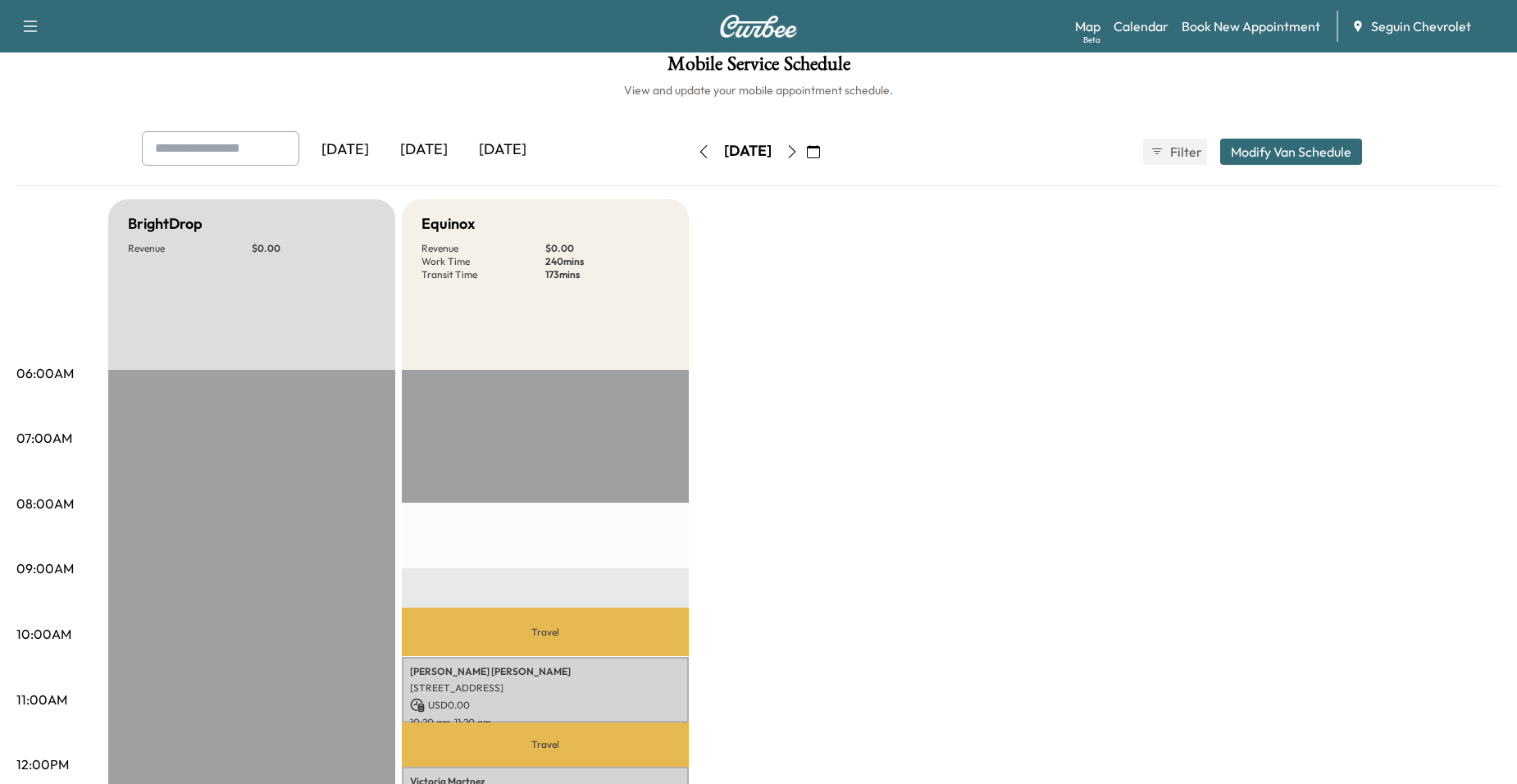
scroll to position [0, 0]
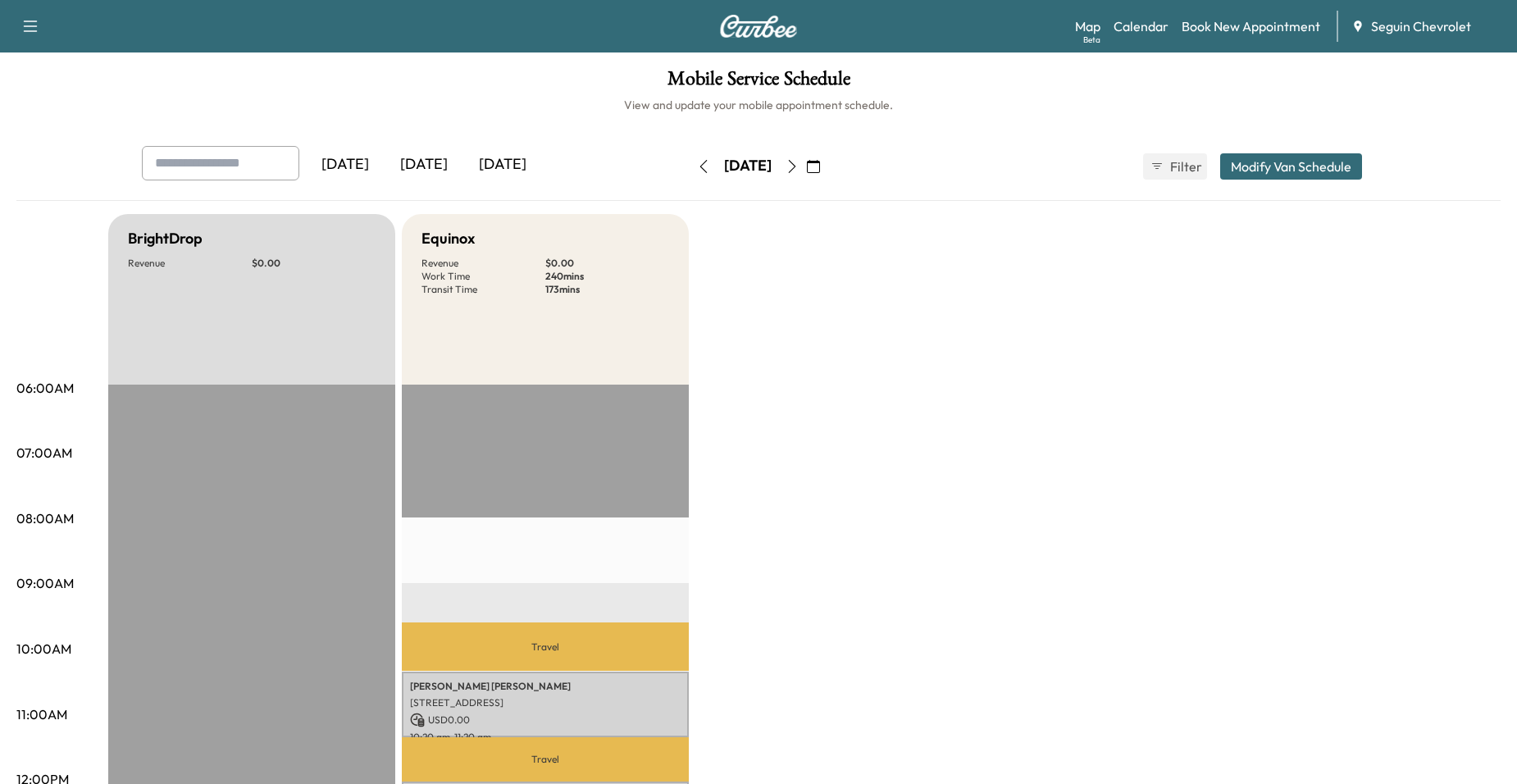
click at [798, 165] on icon "button" at bounding box center [793, 166] width 13 height 13
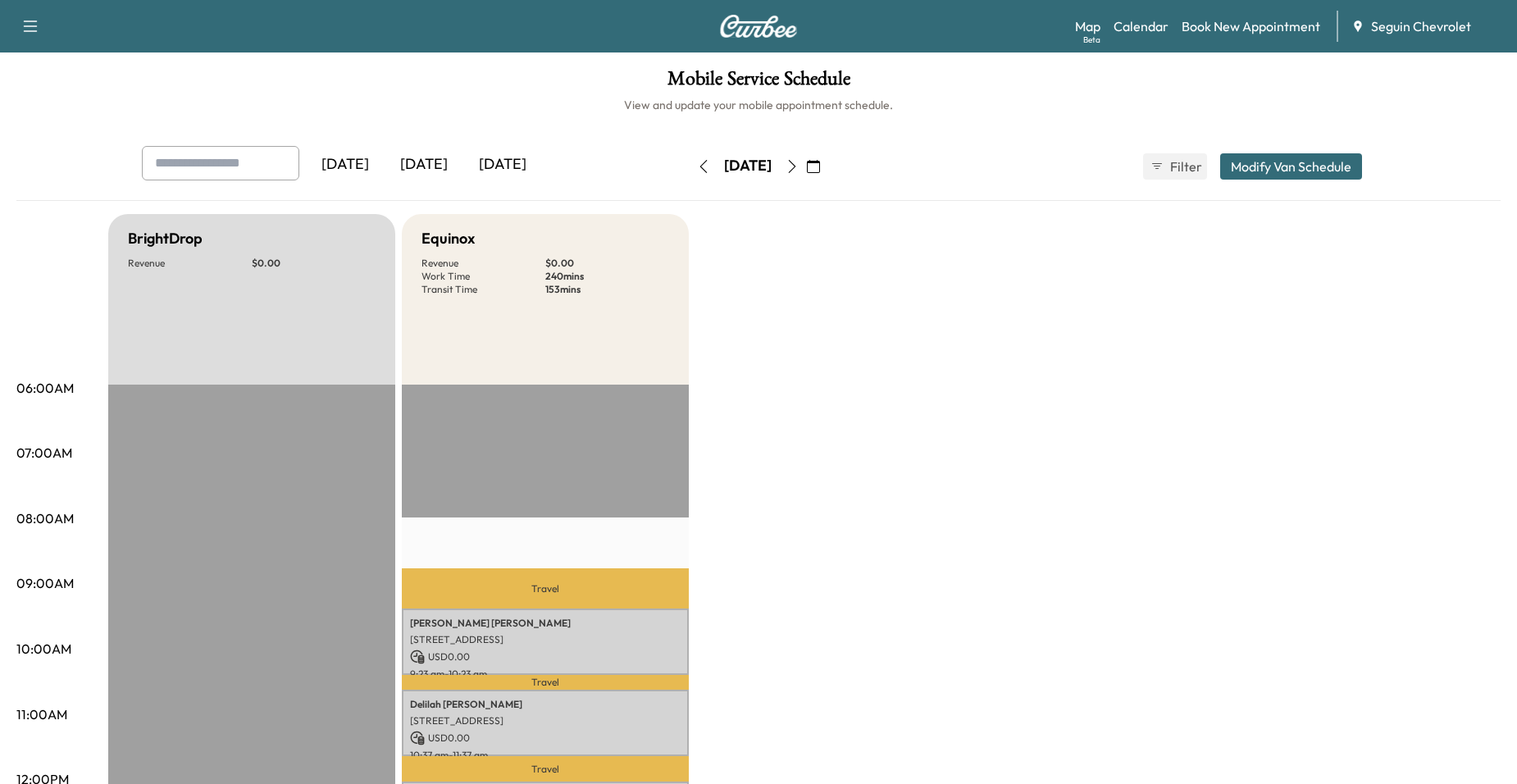
click at [689, 164] on button "button" at bounding box center [703, 166] width 28 height 26
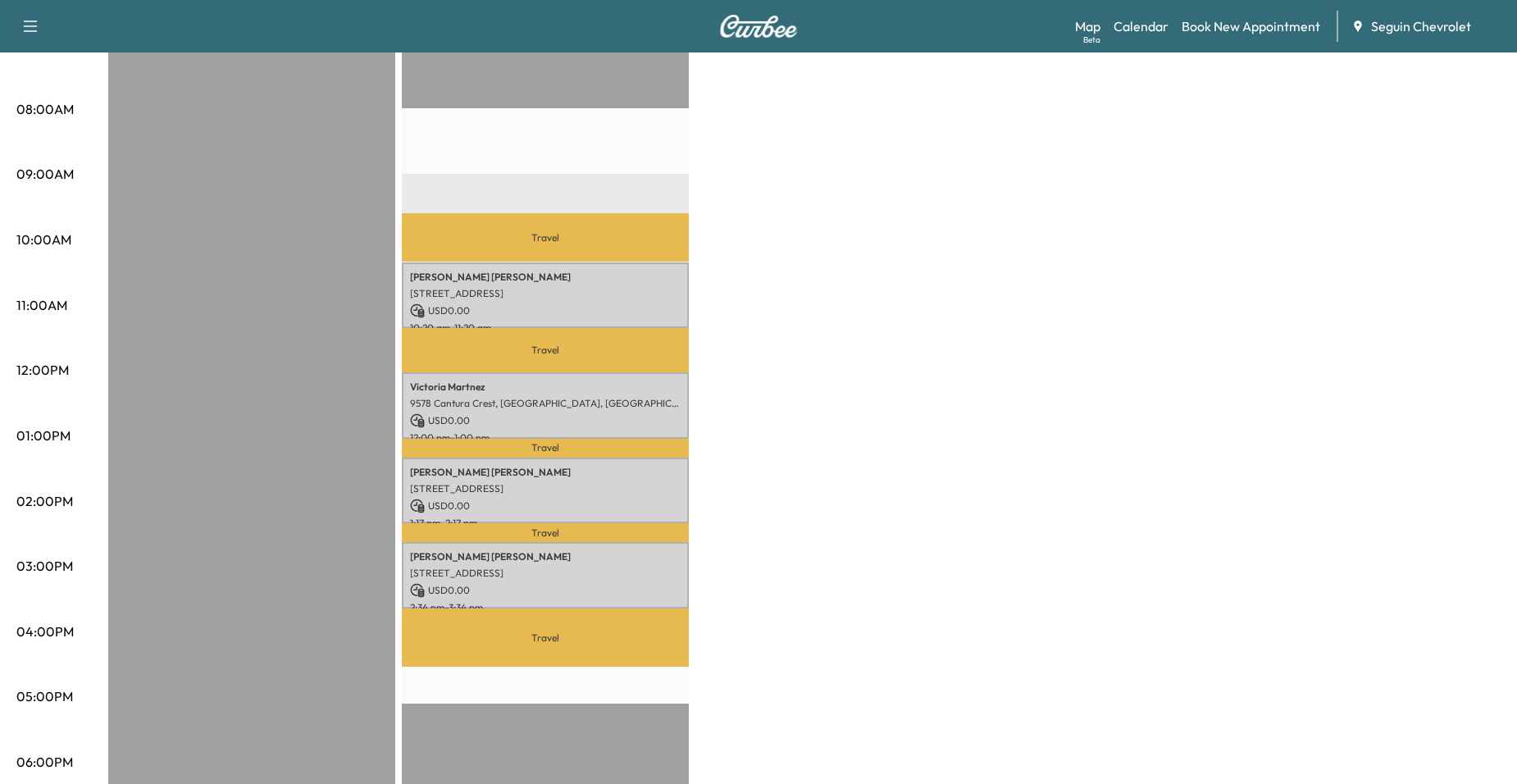
scroll to position [410, 0]
click at [558, 624] on p "Travel" at bounding box center [546, 636] width 287 height 58
click at [545, 632] on p "Travel" at bounding box center [546, 636] width 287 height 58
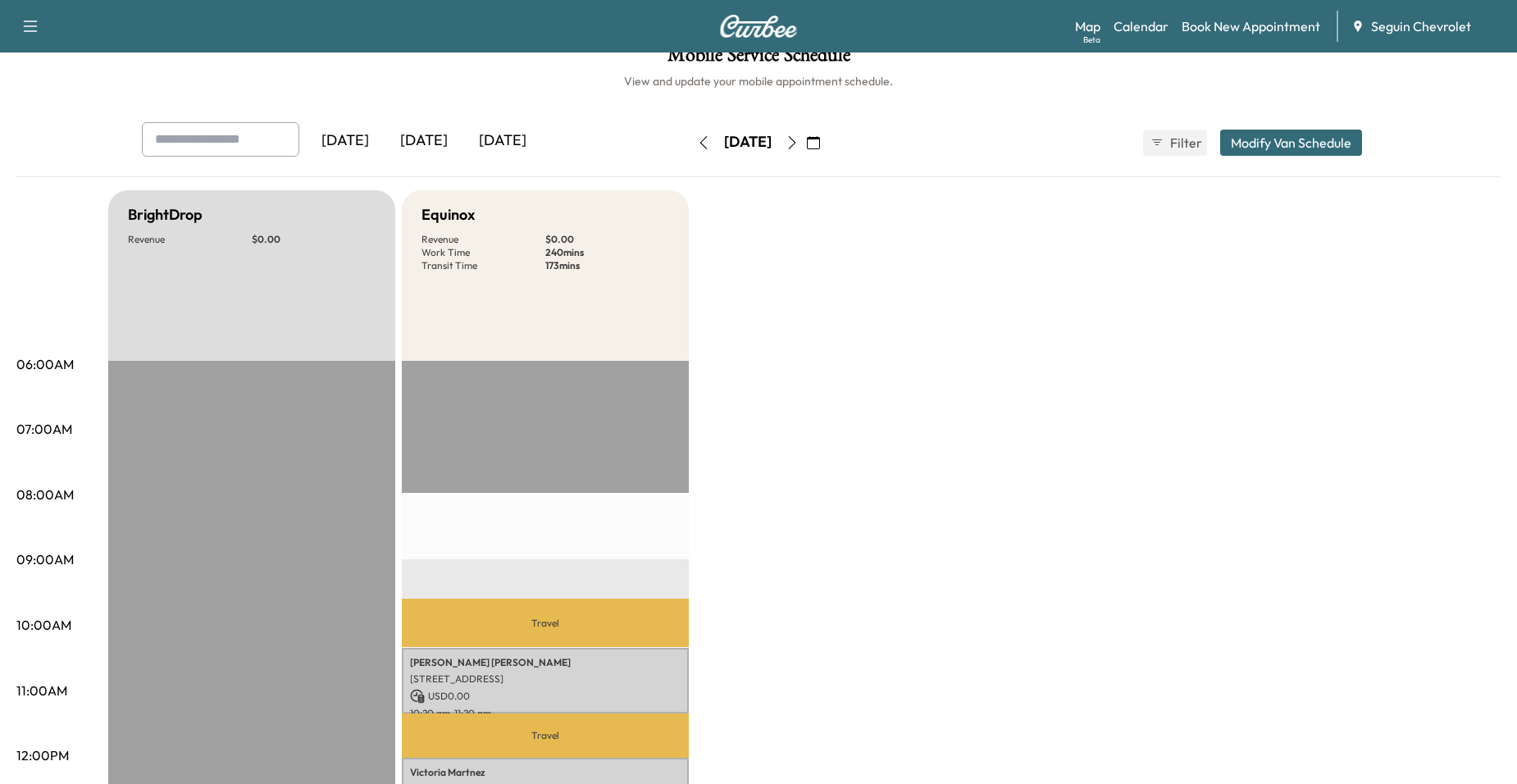
scroll to position [0, 0]
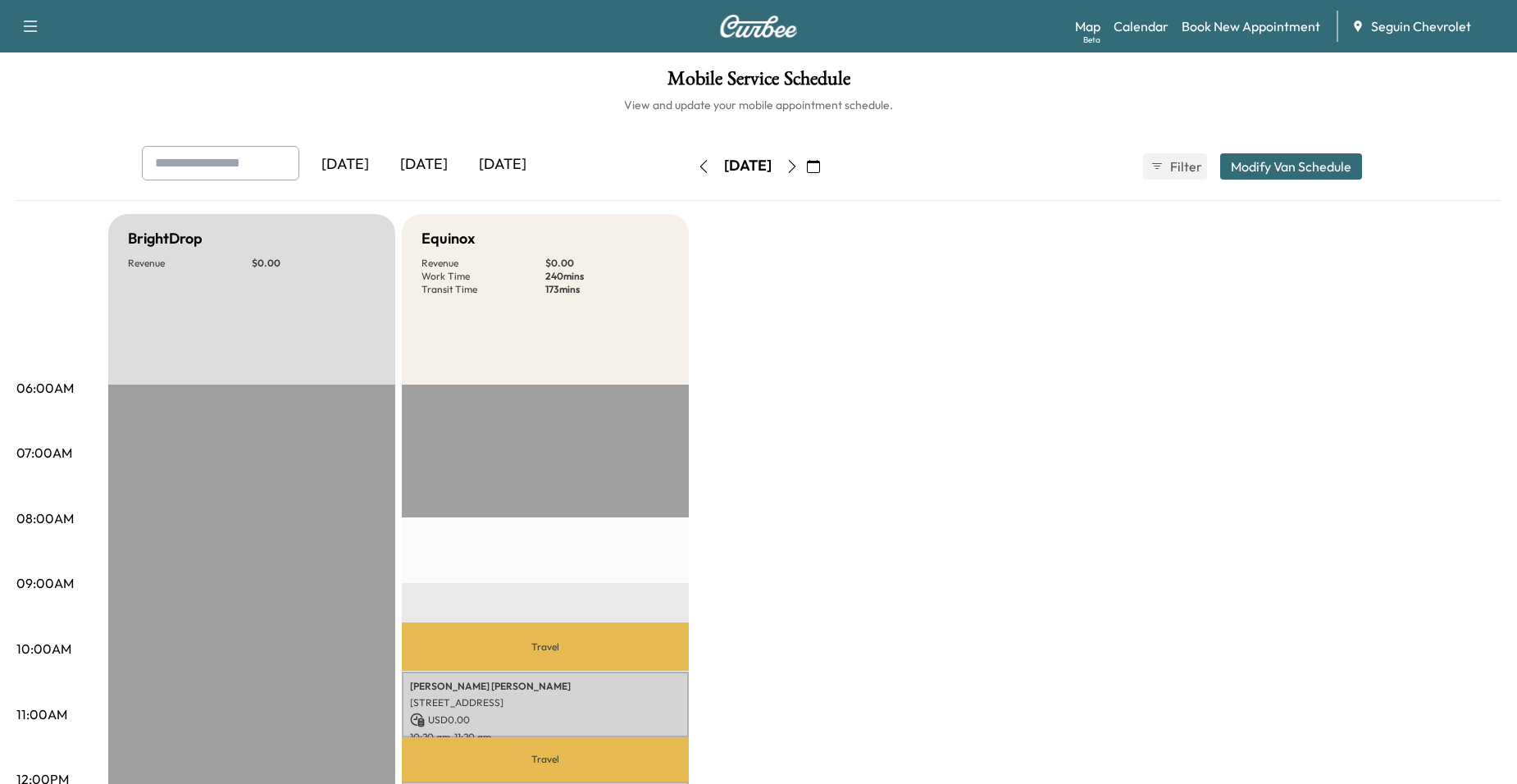
click at [806, 170] on button "button" at bounding box center [792, 166] width 28 height 26
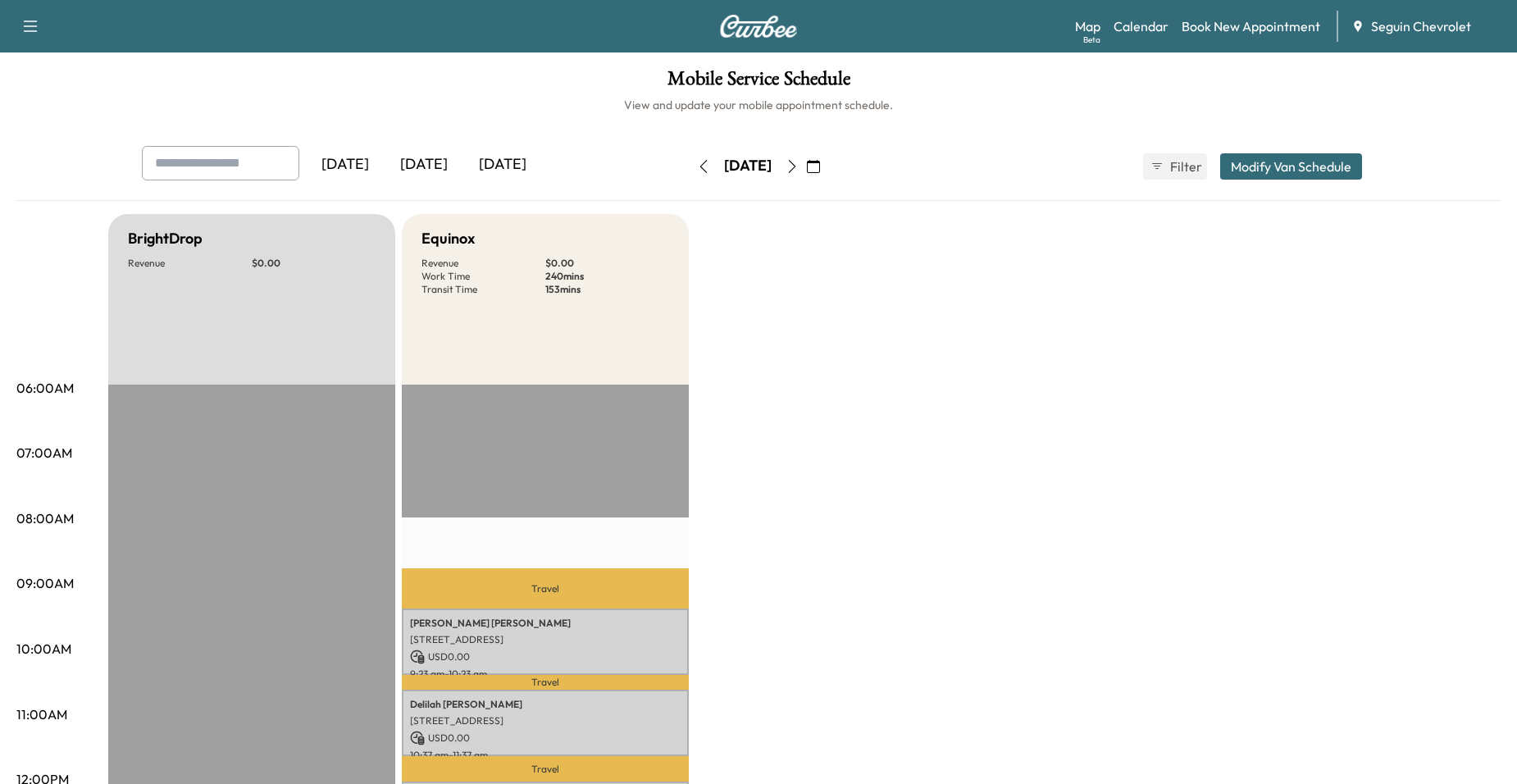
click at [806, 156] on button "button" at bounding box center [792, 166] width 28 height 26
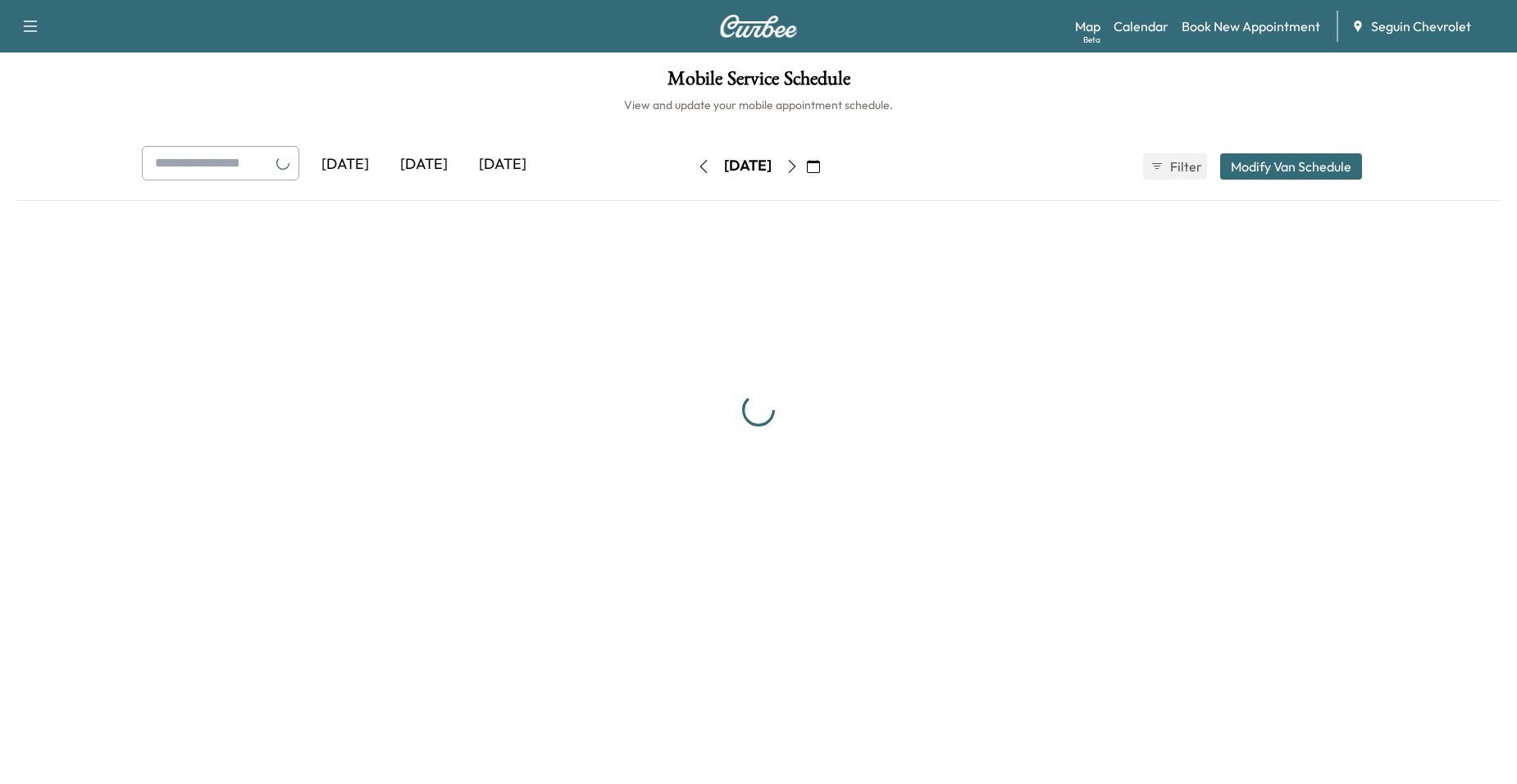
click at [820, 162] on icon "button" at bounding box center [813, 166] width 13 height 13
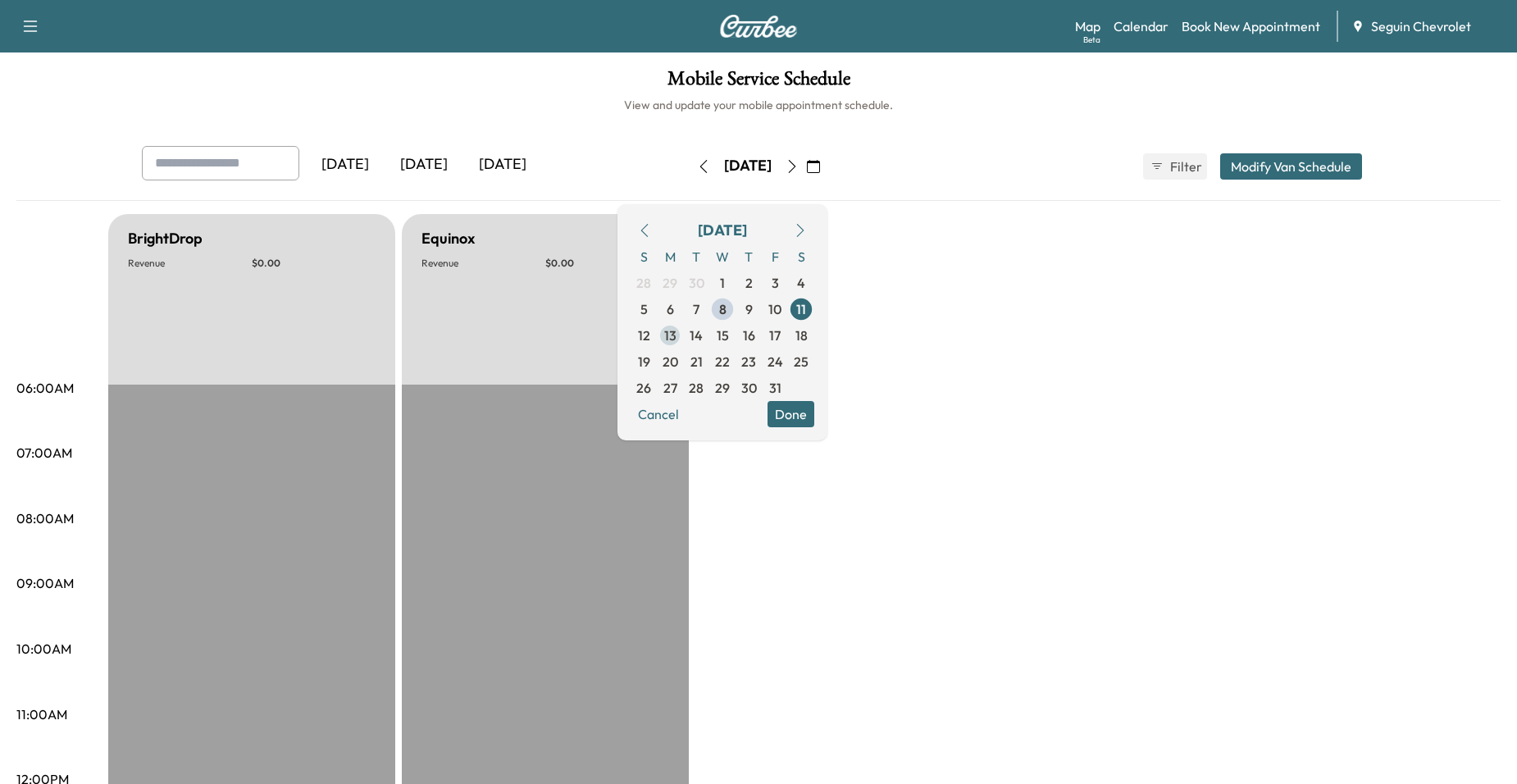
click at [677, 340] on span "13" at bounding box center [670, 335] width 13 height 19
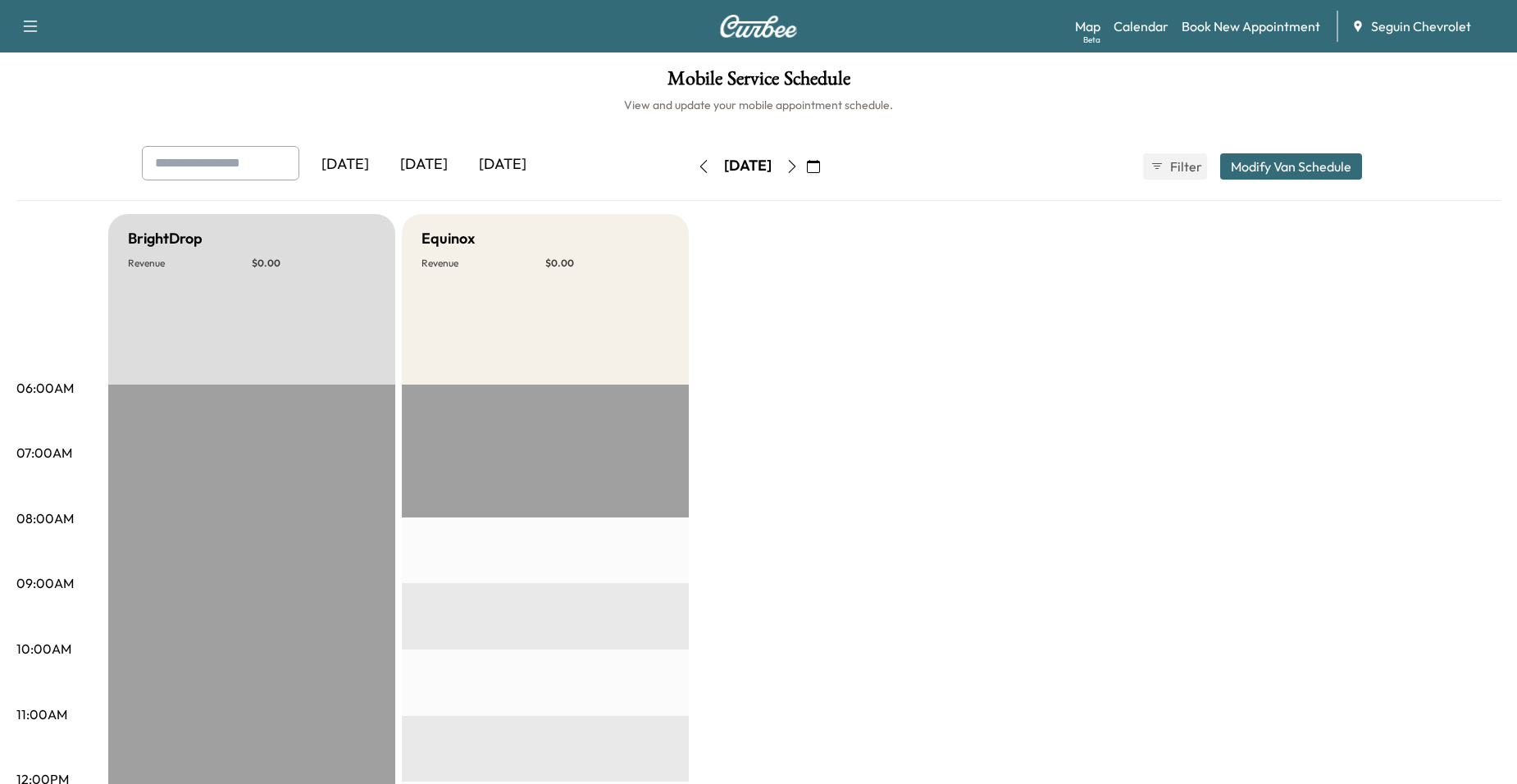
click at [798, 164] on icon "button" at bounding box center [793, 166] width 13 height 13
click at [689, 165] on button "button" at bounding box center [703, 166] width 28 height 26
click at [806, 166] on button "button" at bounding box center [792, 166] width 28 height 26
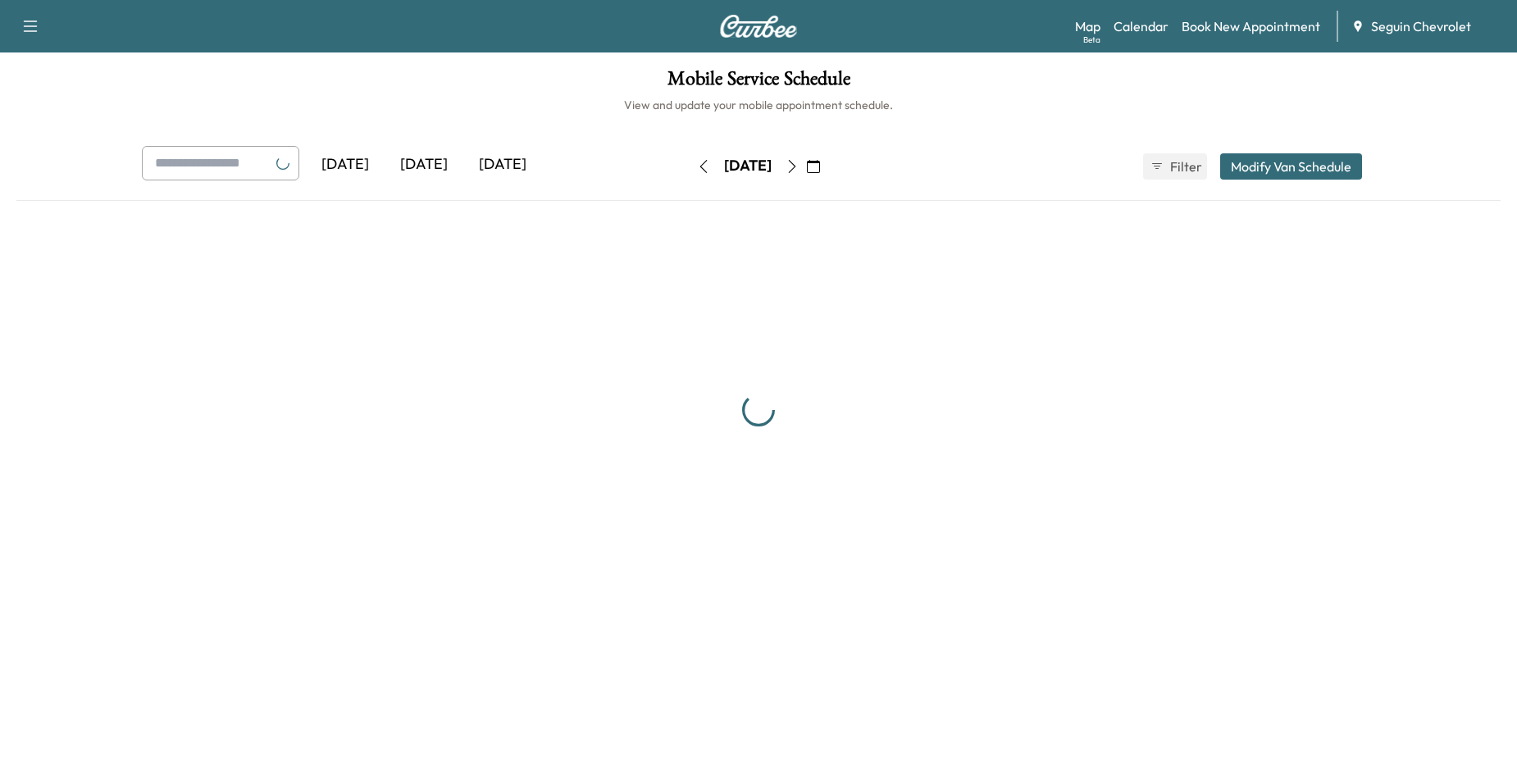
click at [798, 161] on icon "button" at bounding box center [793, 166] width 13 height 13
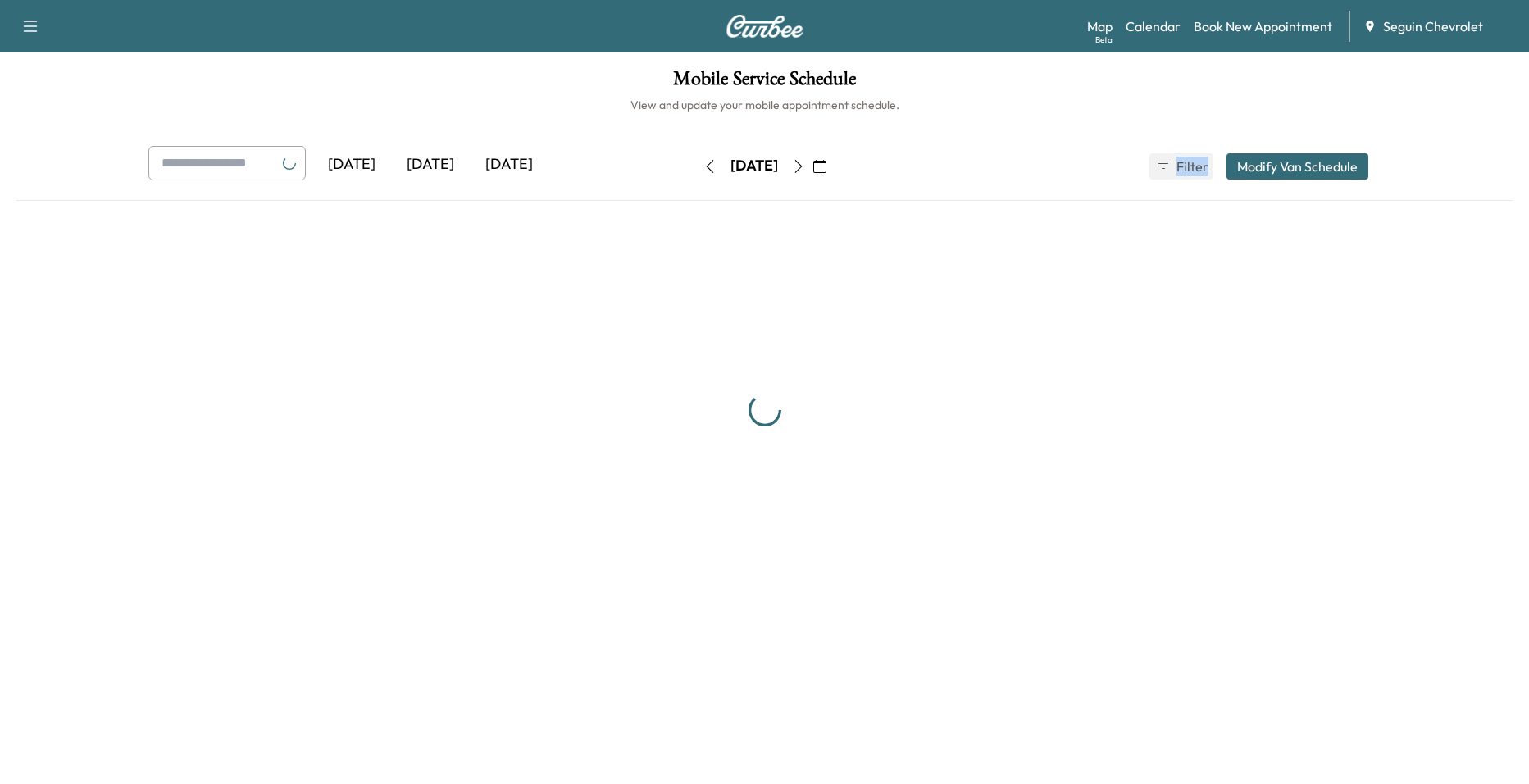
click at [813, 161] on div "[DATE]" at bounding box center [754, 166] width 117 height 26
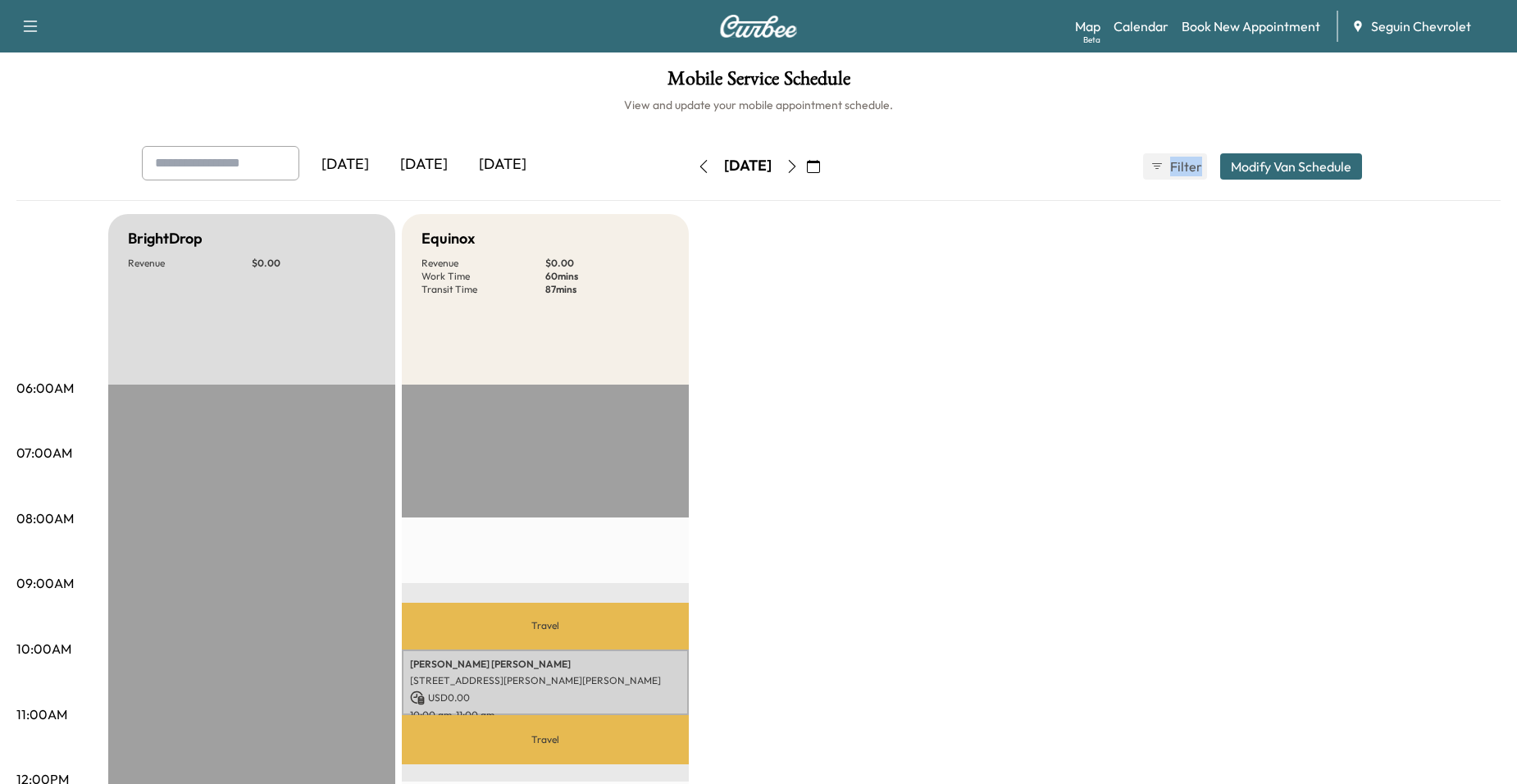
drag, startPoint x: 835, startPoint y: 161, endPoint x: 844, endPoint y: 167, distance: 10.8
click at [798, 167] on icon "button" at bounding box center [793, 166] width 13 height 13
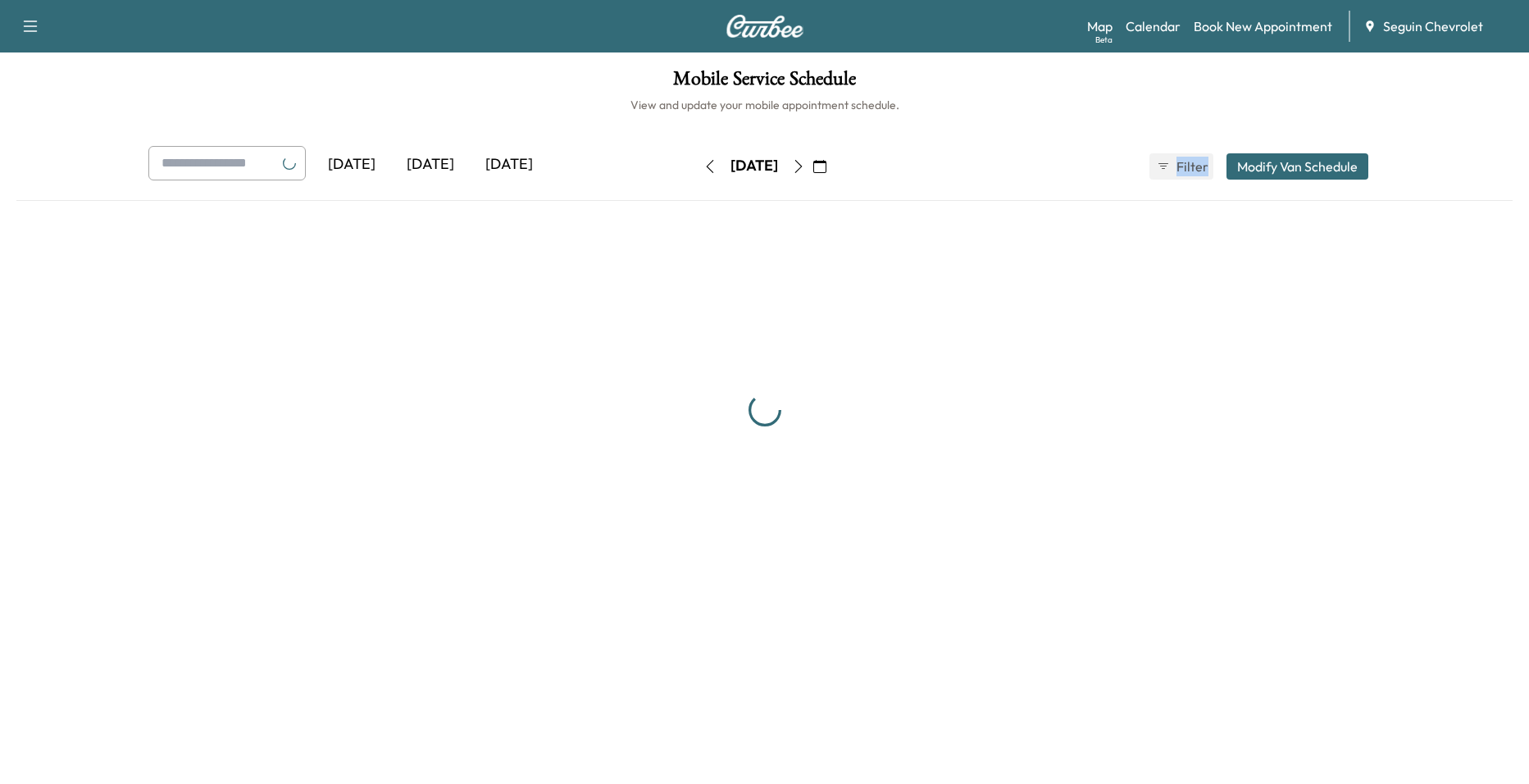
click at [805, 164] on icon "button" at bounding box center [799, 166] width 13 height 13
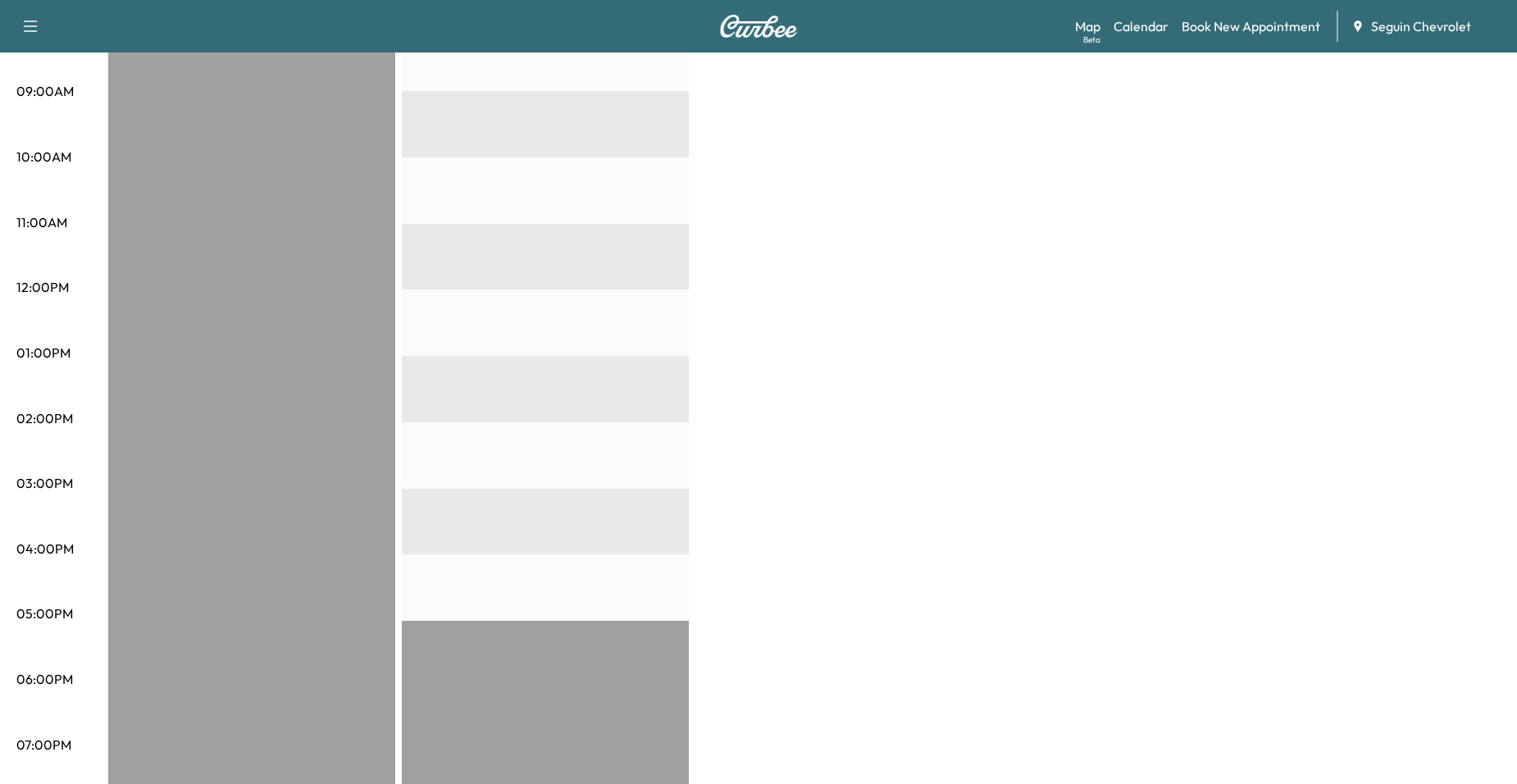
click at [547, 303] on div at bounding box center [546, 422] width 287 height 1059
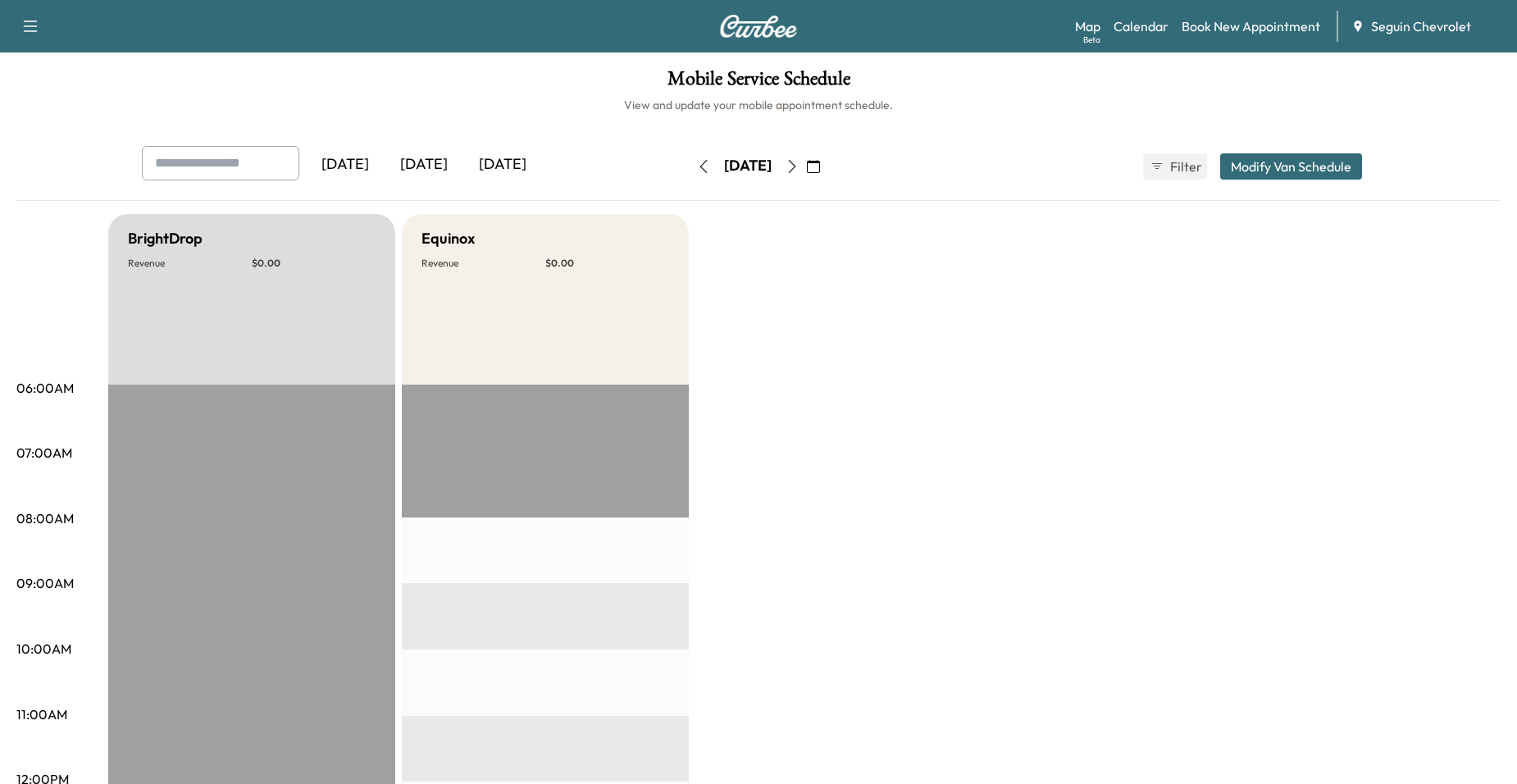
click at [1227, 16] on div "Map Beta Calendar Book New Appointment Seguin Chevrolet" at bounding box center [1289, 26] width 429 height 31
click at [1219, 23] on link "Book New Appointment" at bounding box center [1250, 26] width 139 height 19
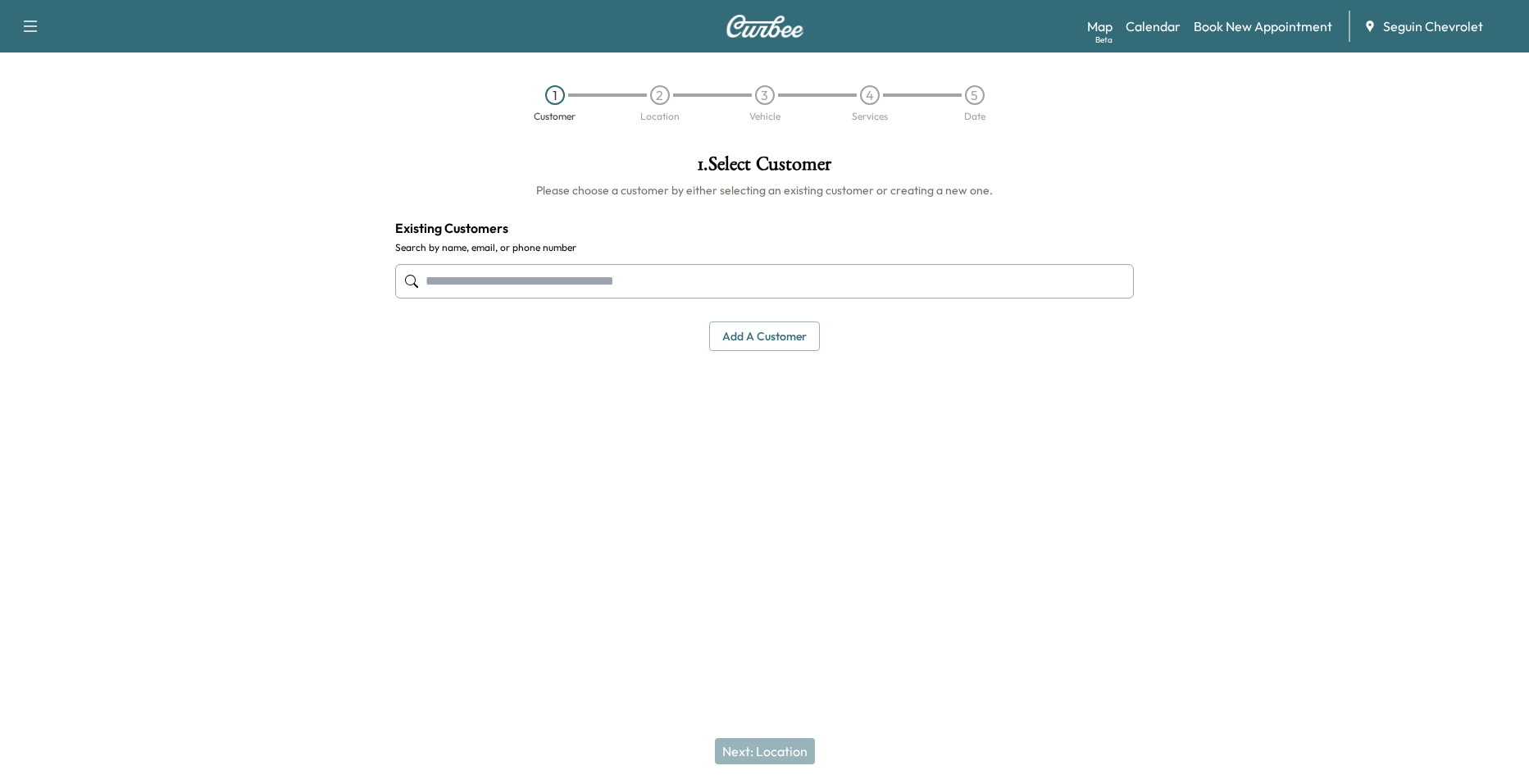
click at [757, 272] on input "text" at bounding box center [765, 280] width 739 height 34
click at [470, 294] on input "text" at bounding box center [765, 280] width 739 height 34
click at [575, 295] on input "text" at bounding box center [765, 280] width 739 height 34
click at [1155, 32] on link "Calendar" at bounding box center [1153, 26] width 55 height 19
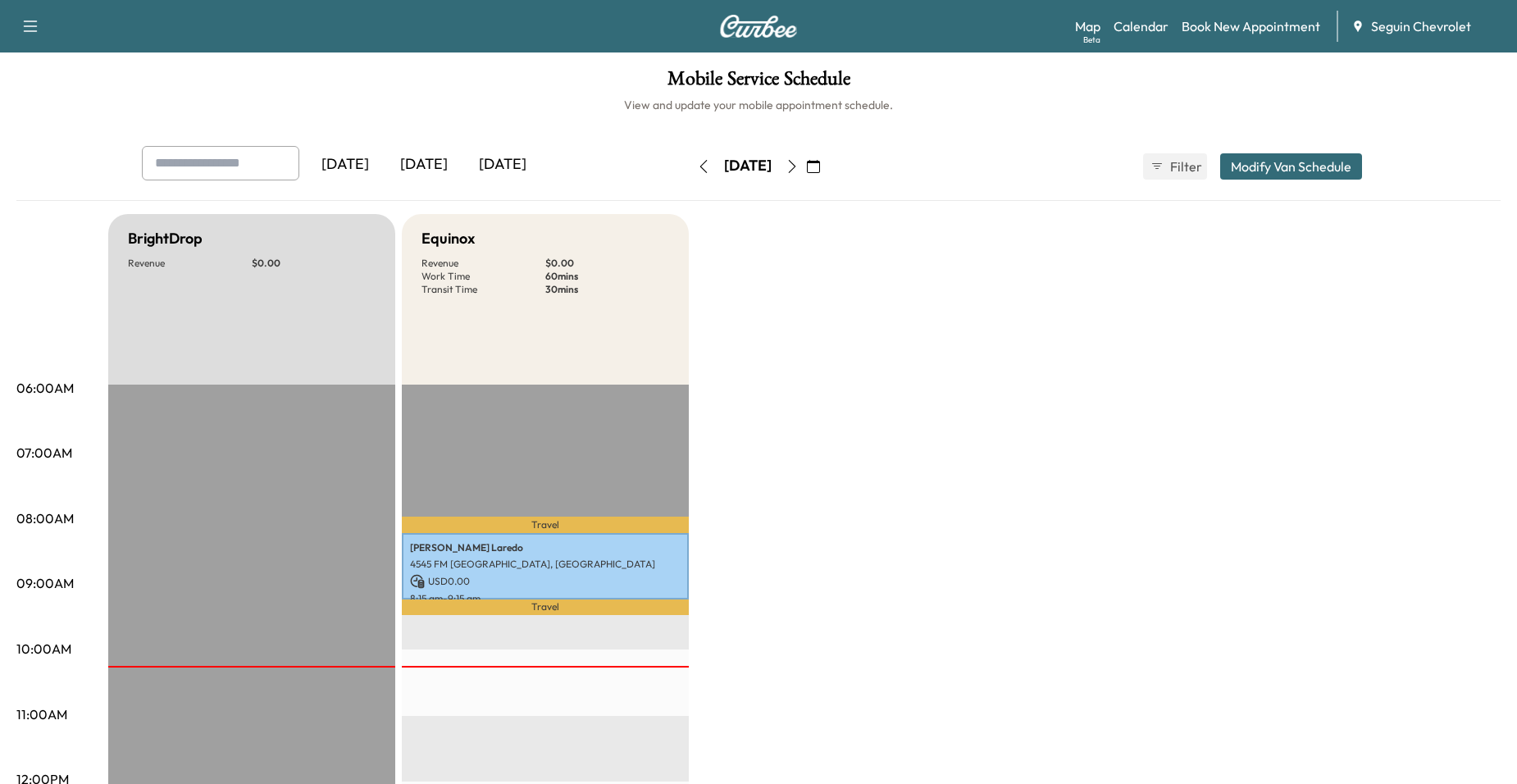
click at [796, 163] on icon "button" at bounding box center [792, 166] width 8 height 13
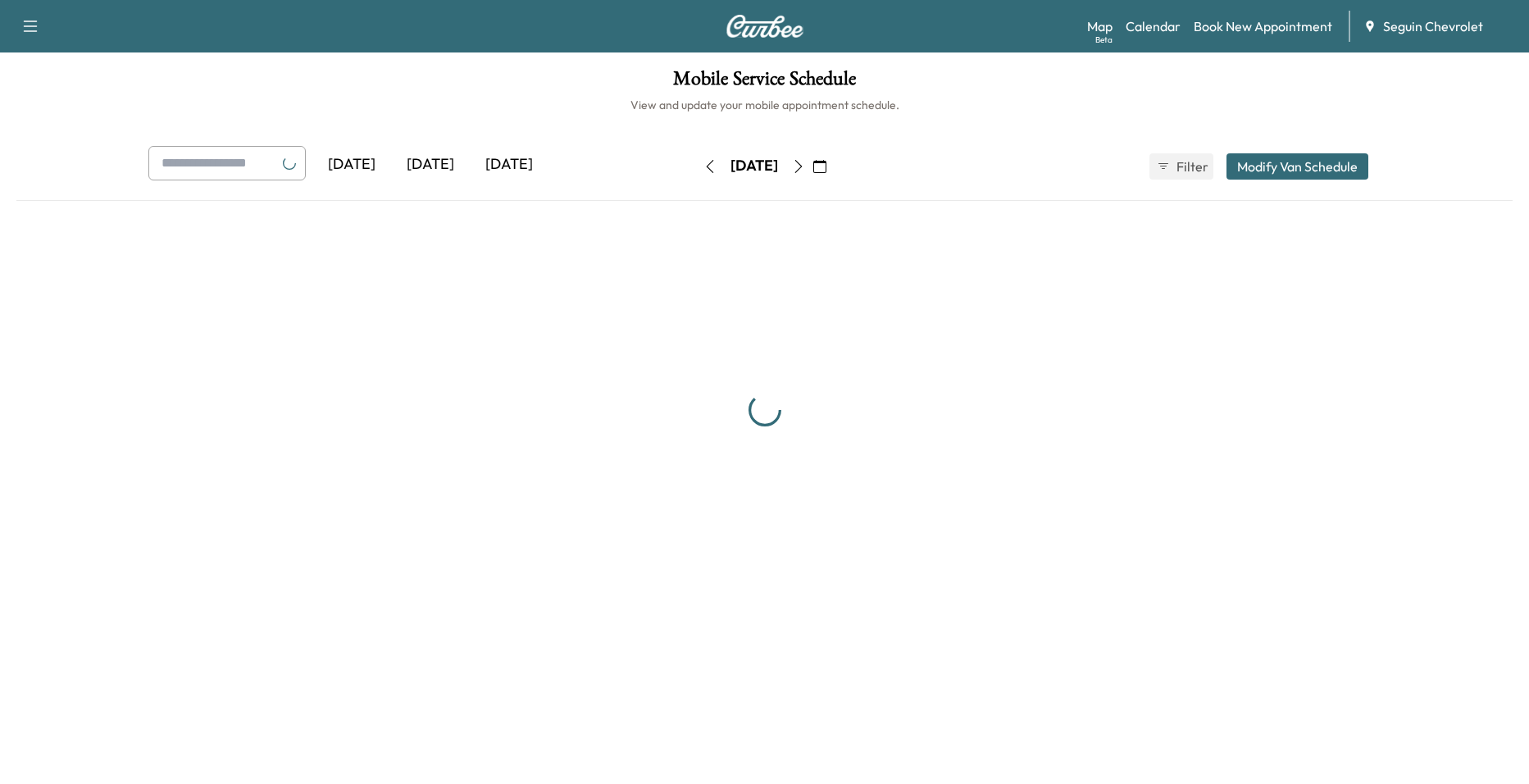
click at [805, 163] on icon "button" at bounding box center [799, 166] width 13 height 13
click at [834, 163] on button "button" at bounding box center [819, 166] width 28 height 26
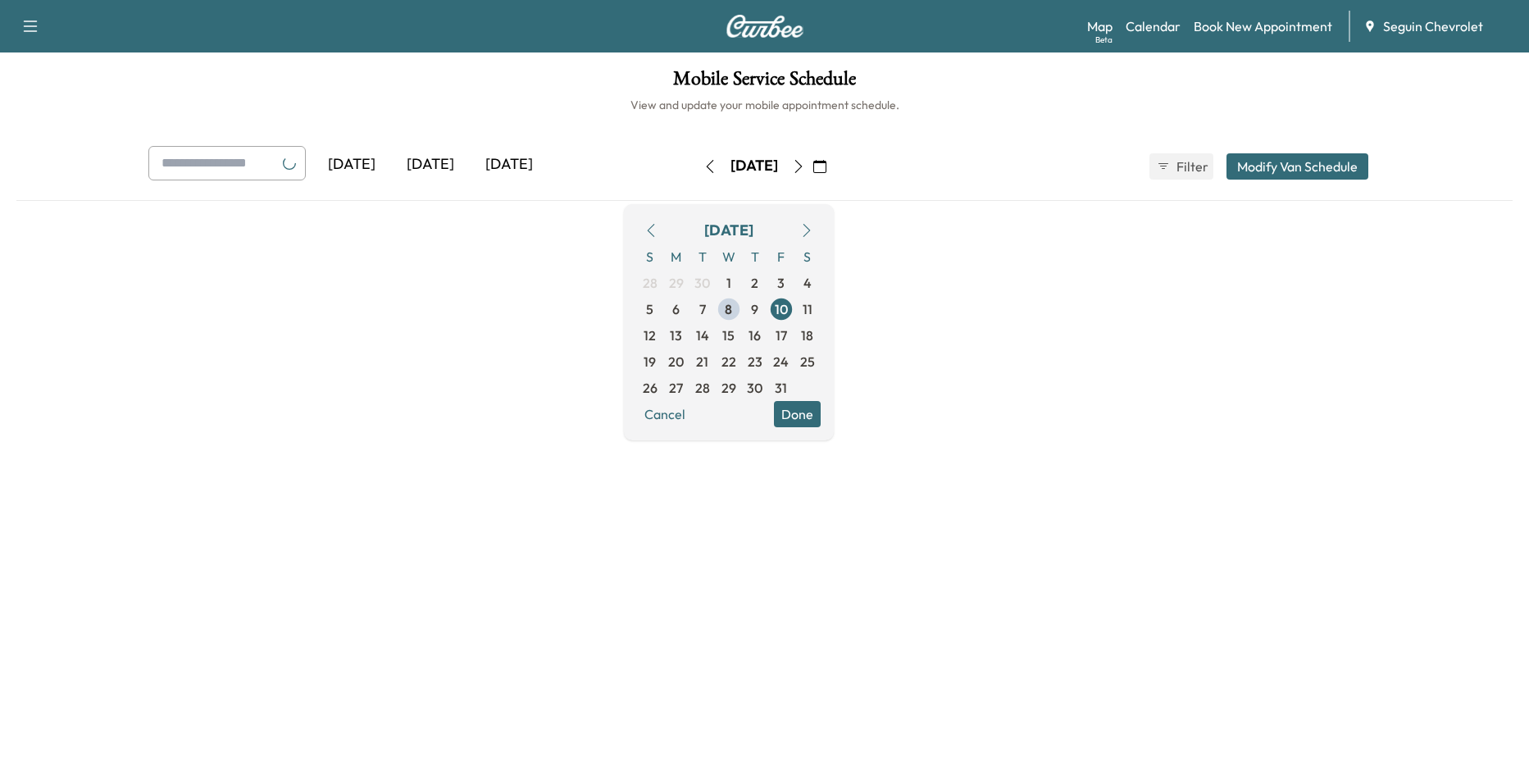
click at [813, 161] on button "button" at bounding box center [799, 166] width 28 height 26
click at [805, 161] on icon "button" at bounding box center [799, 166] width 13 height 13
click at [802, 161] on icon "button" at bounding box center [798, 166] width 8 height 13
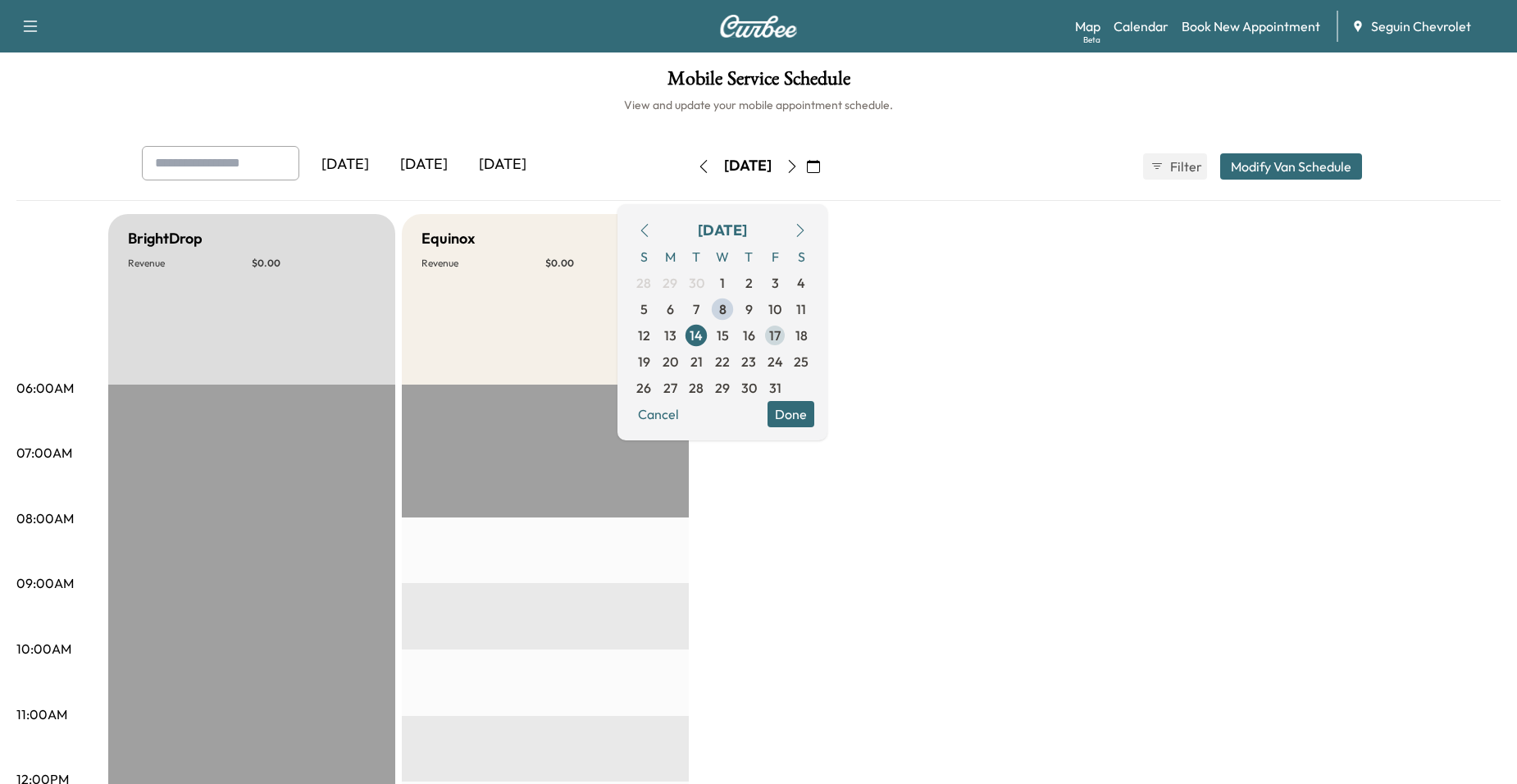
click at [781, 339] on span "17" at bounding box center [775, 335] width 12 height 19
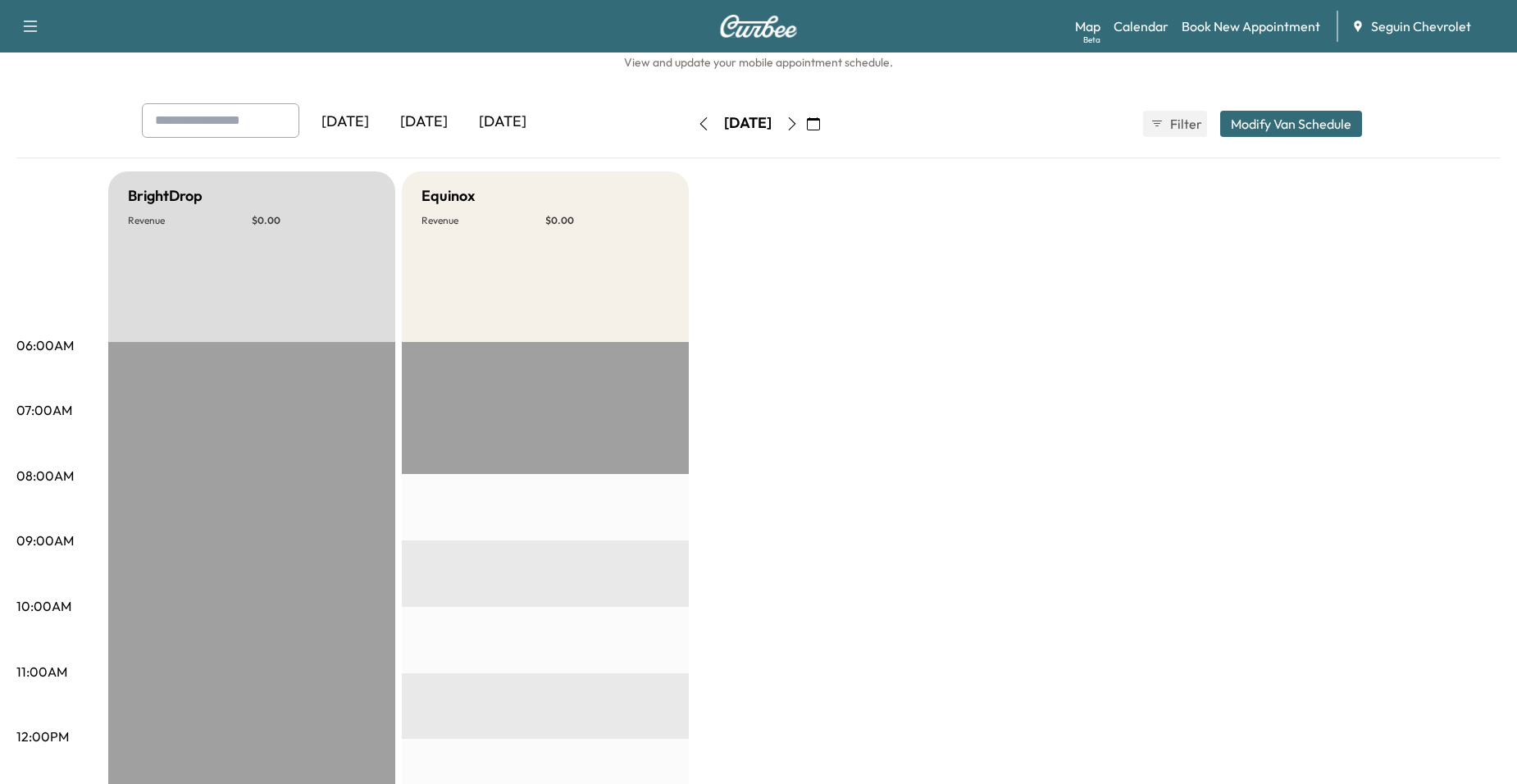
scroll to position [20, 0]
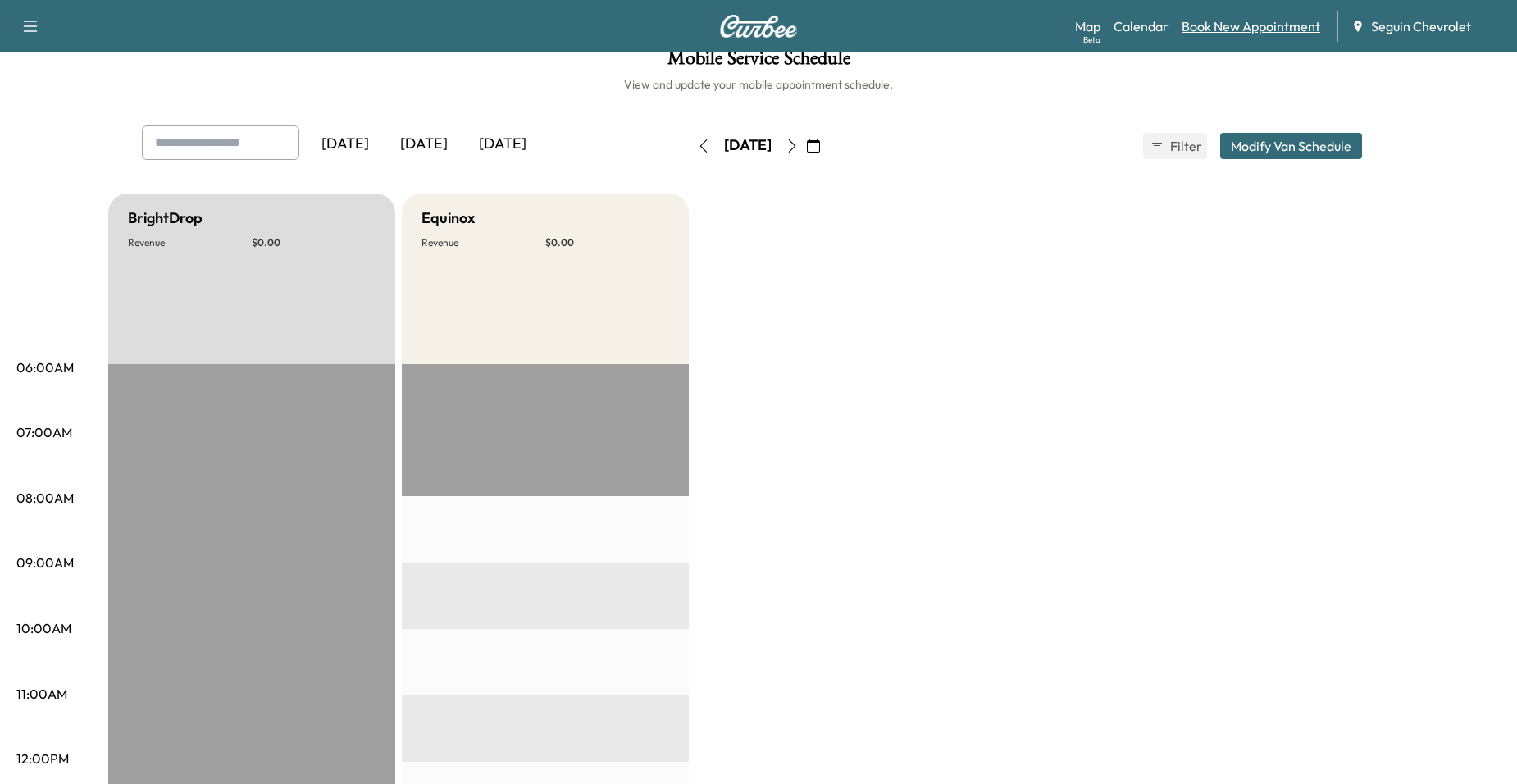
click at [1206, 29] on link "Book New Appointment" at bounding box center [1250, 26] width 139 height 19
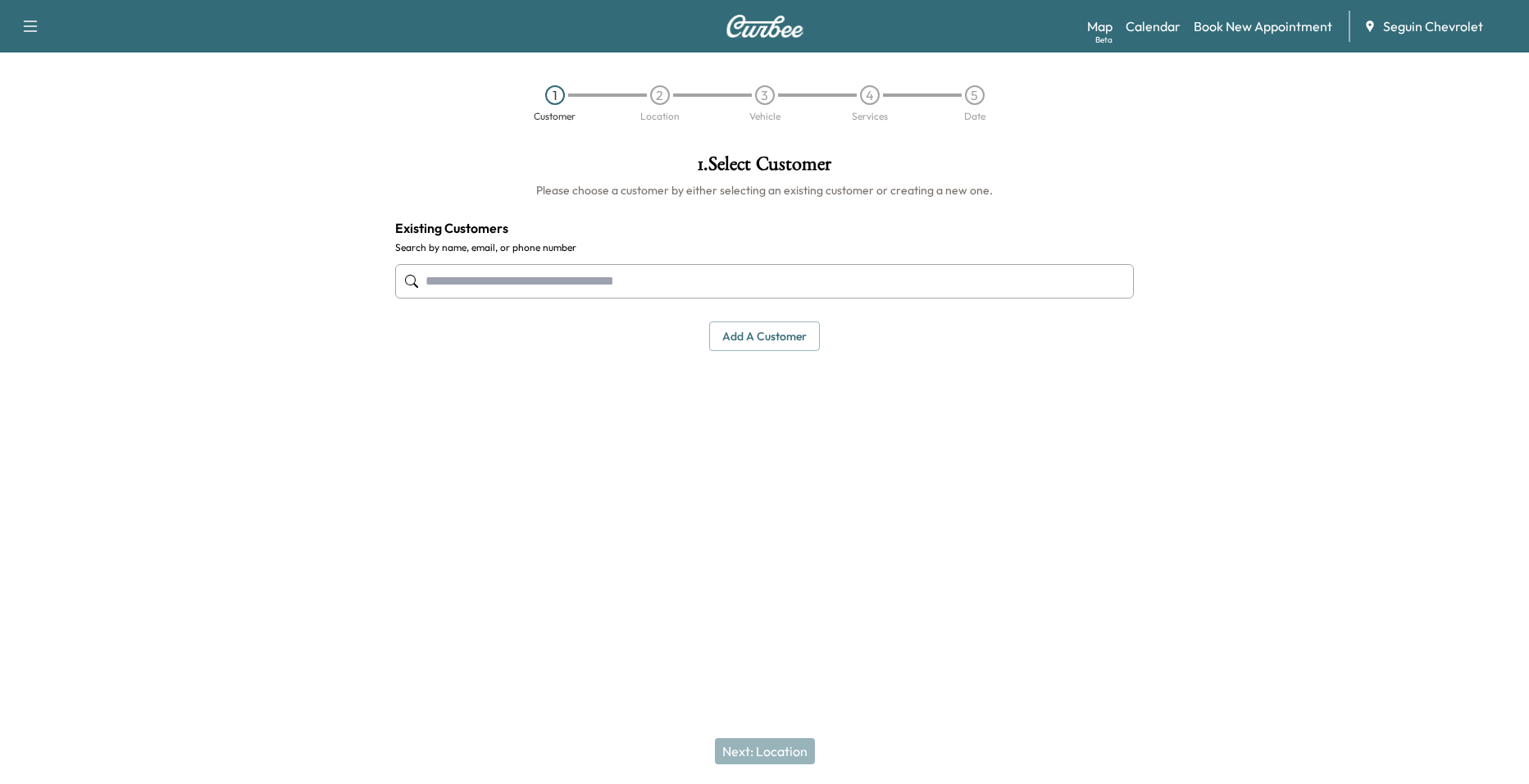
click at [526, 286] on input "text" at bounding box center [765, 280] width 739 height 34
type input "*"
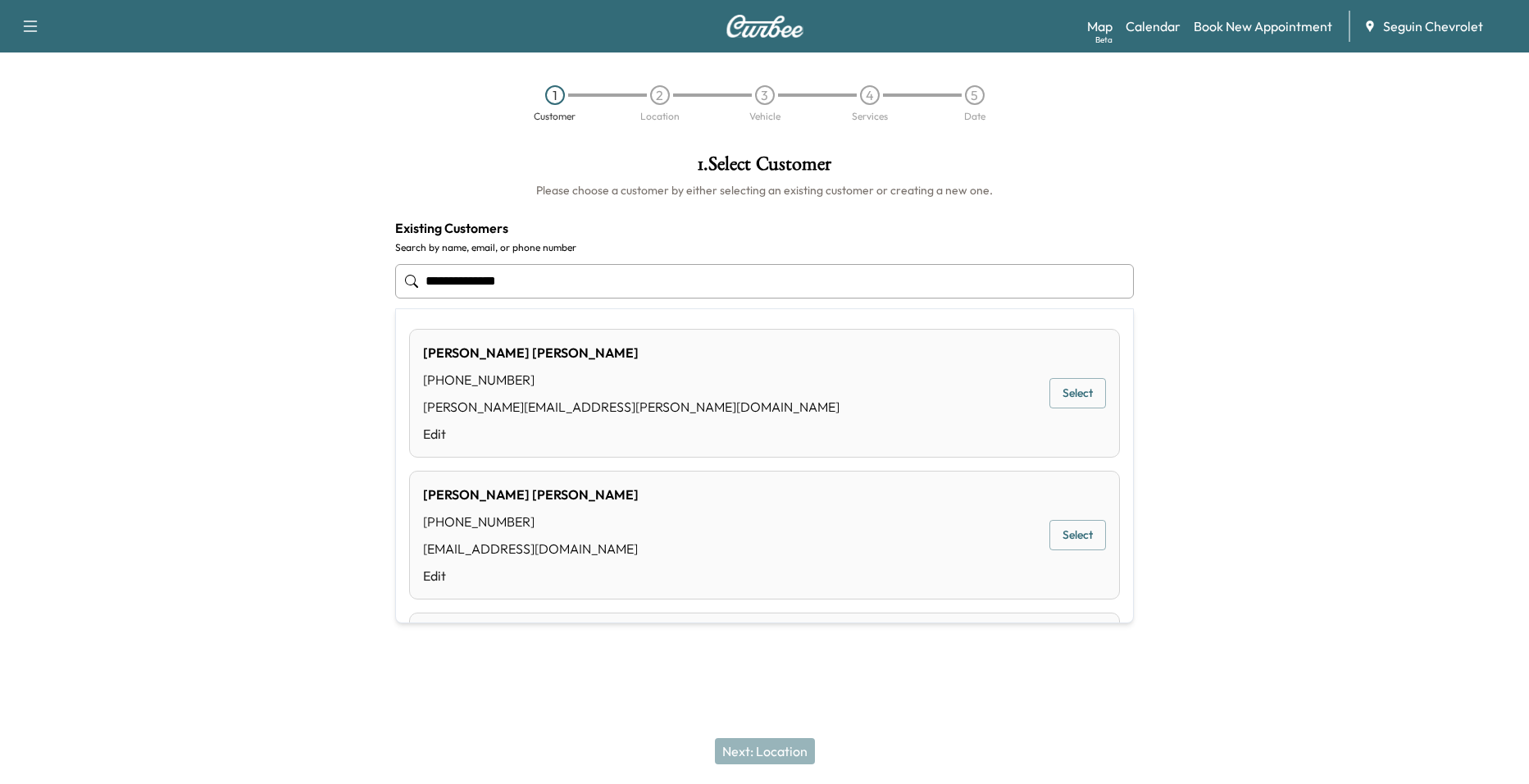
type input "**********"
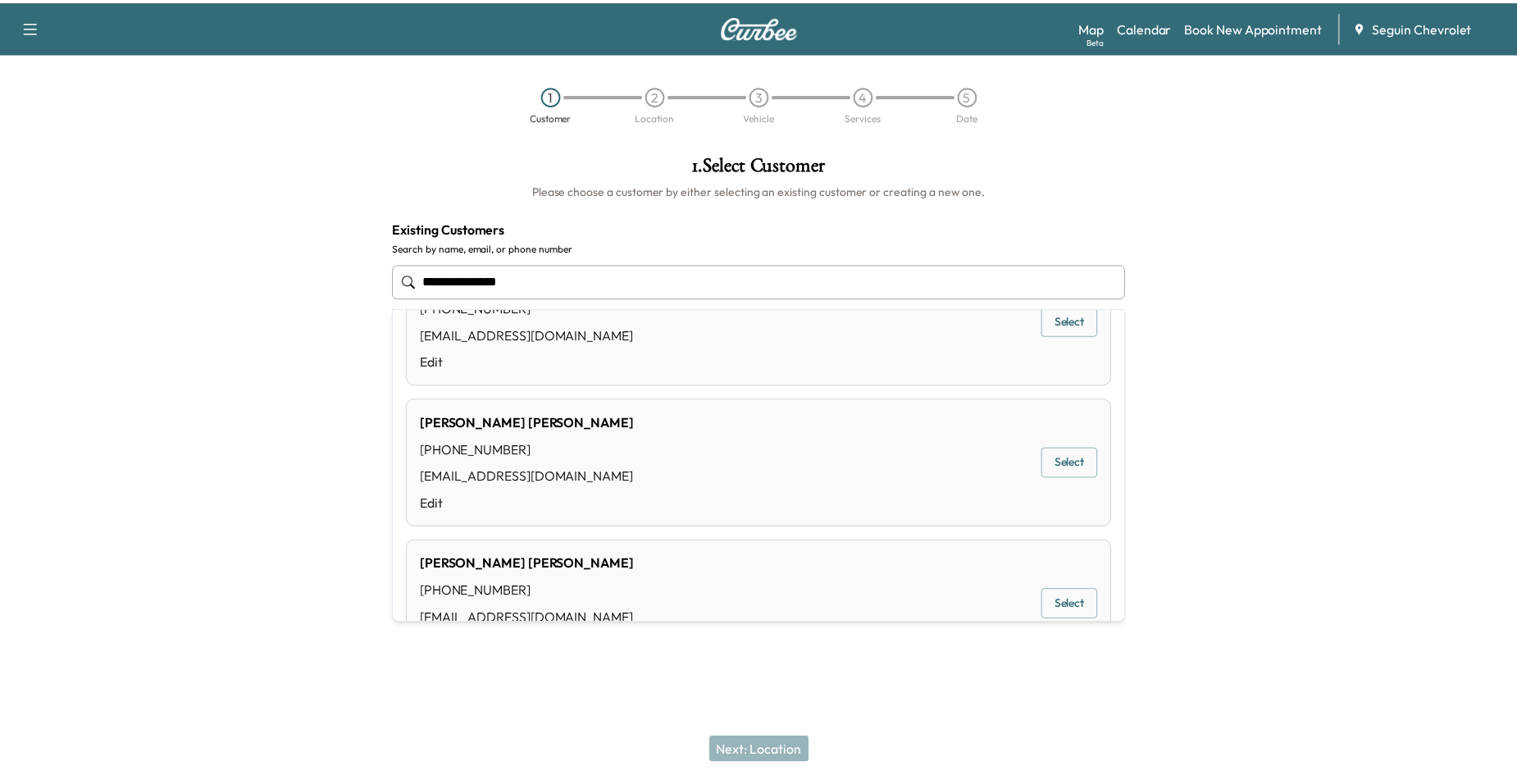
scroll to position [574, 0]
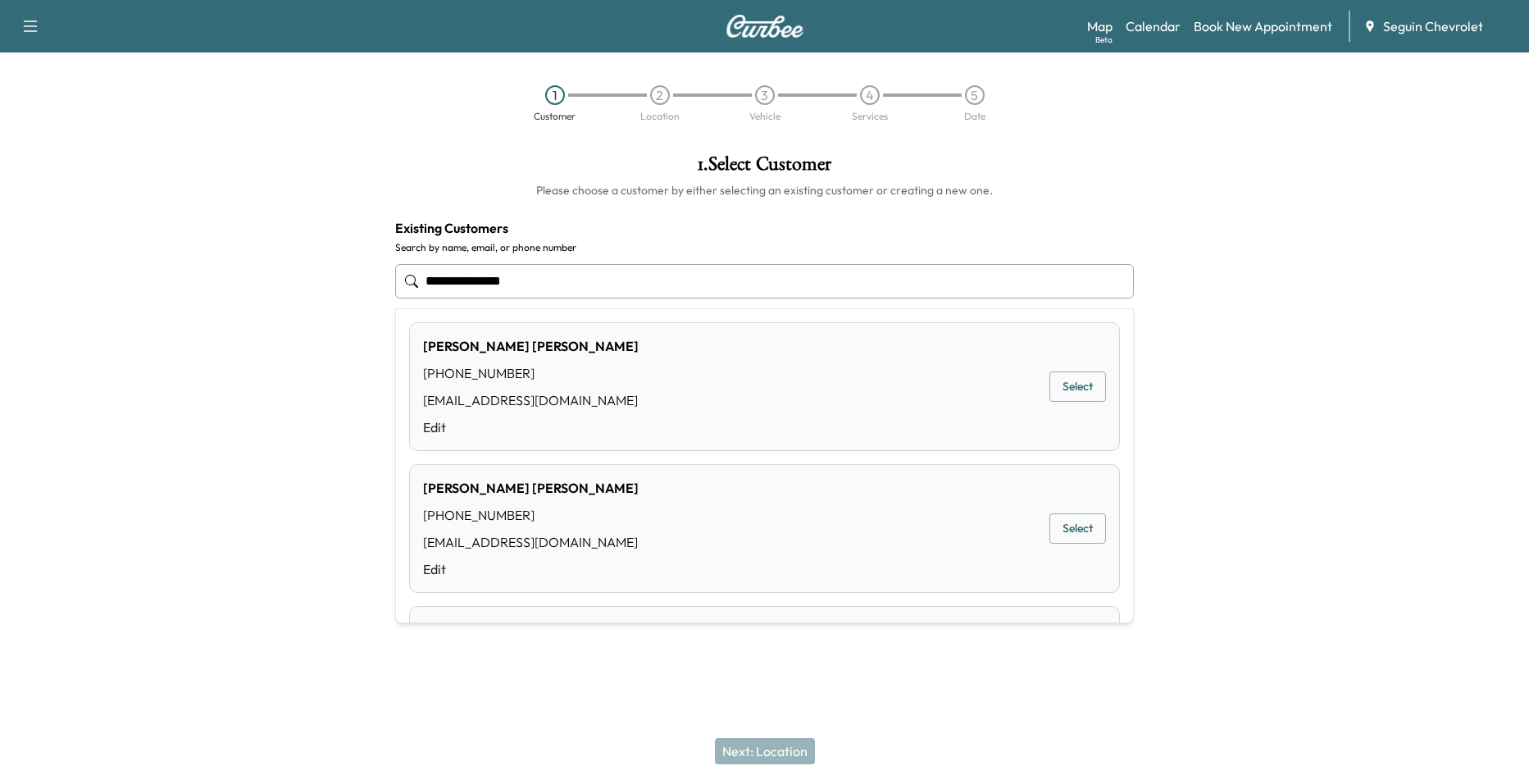
drag, startPoint x: 538, startPoint y: 276, endPoint x: 376, endPoint y: 263, distance: 162.5
click at [362, 269] on div "**********" at bounding box center [764, 337] width 1529 height 392
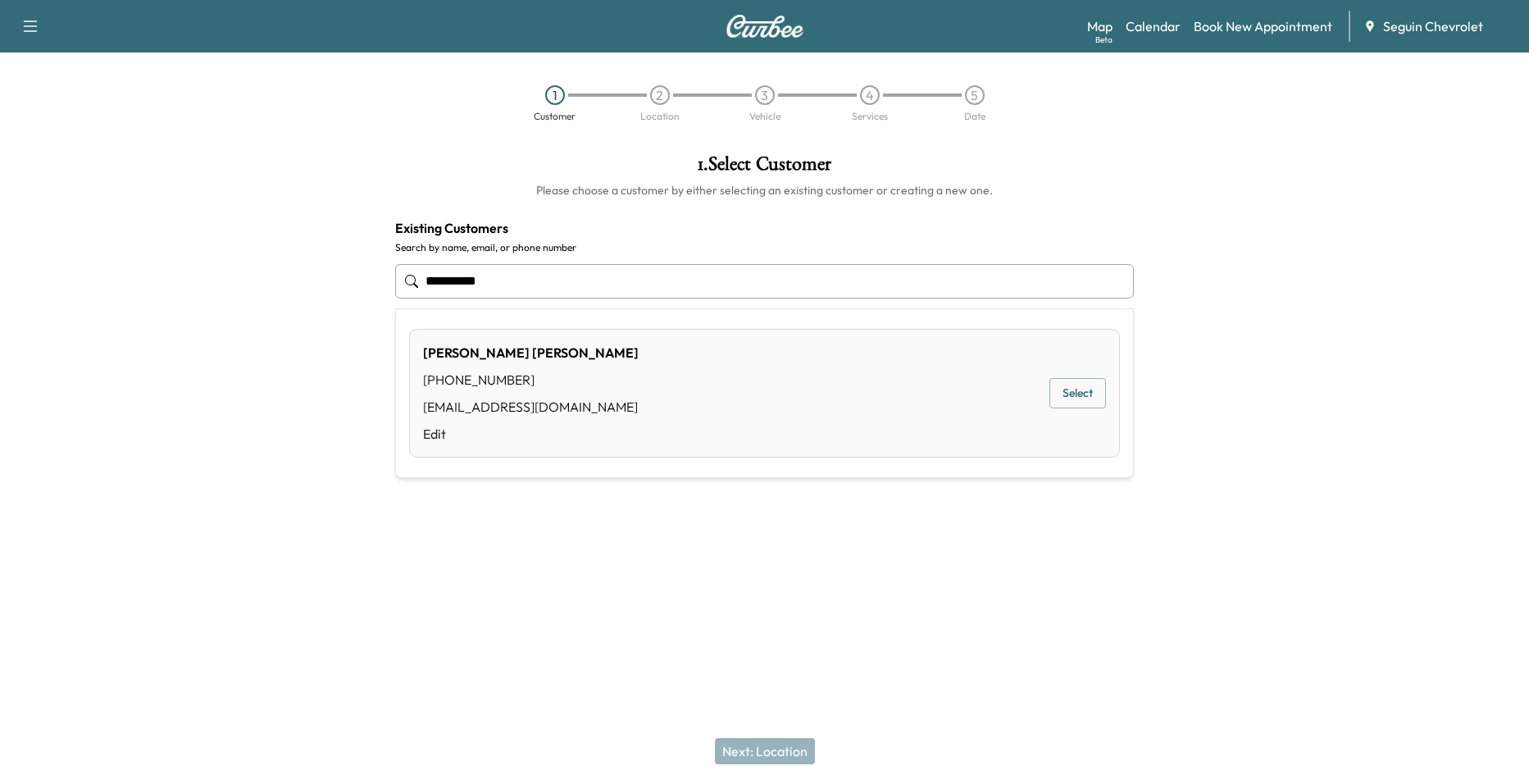
click at [1086, 383] on button "Select" at bounding box center [1077, 393] width 56 height 30
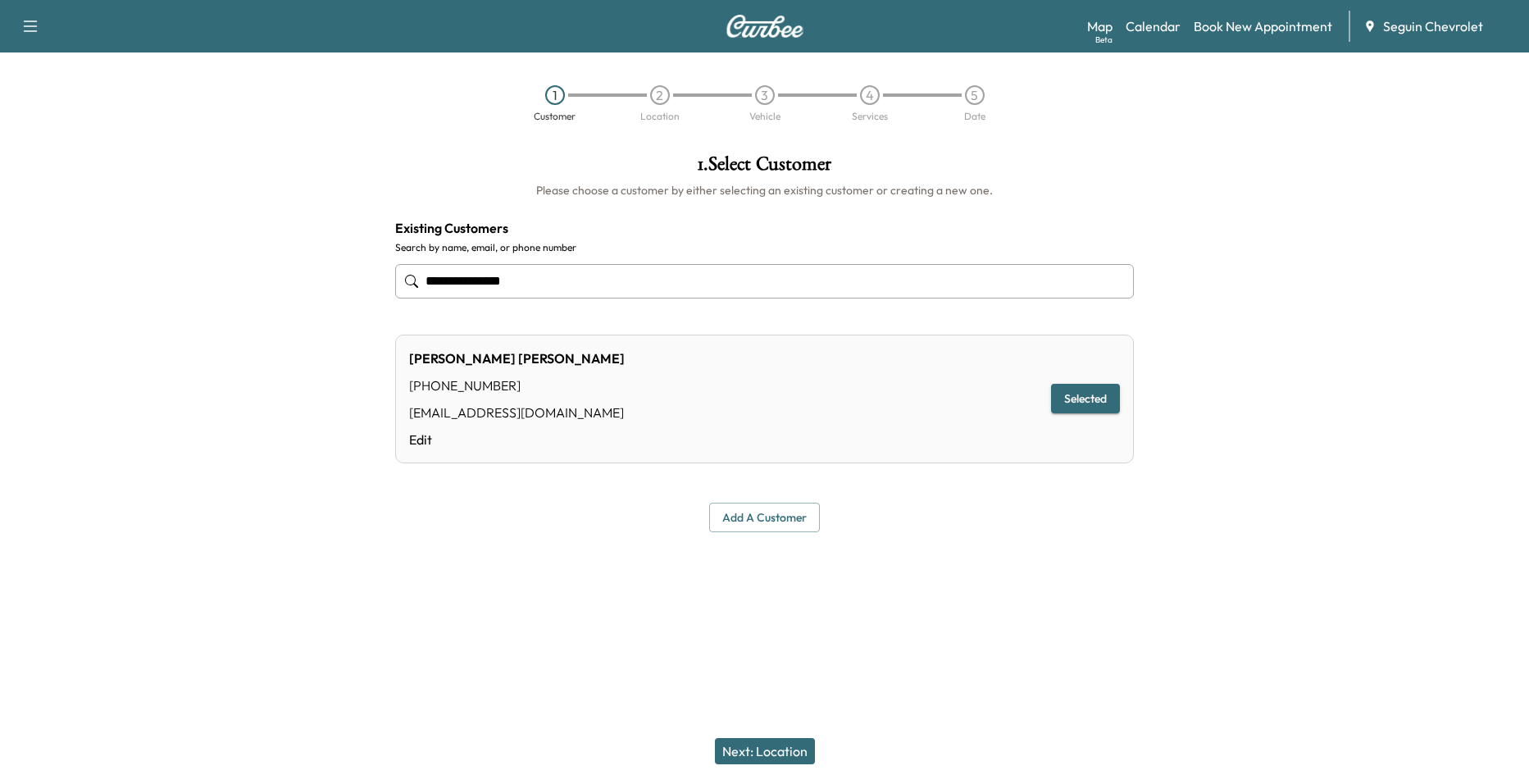
type input "**********"
drag, startPoint x: 733, startPoint y: 750, endPoint x: 727, endPoint y: 755, distance: 7.8
click at [730, 754] on button "Next: Location" at bounding box center [765, 750] width 100 height 26
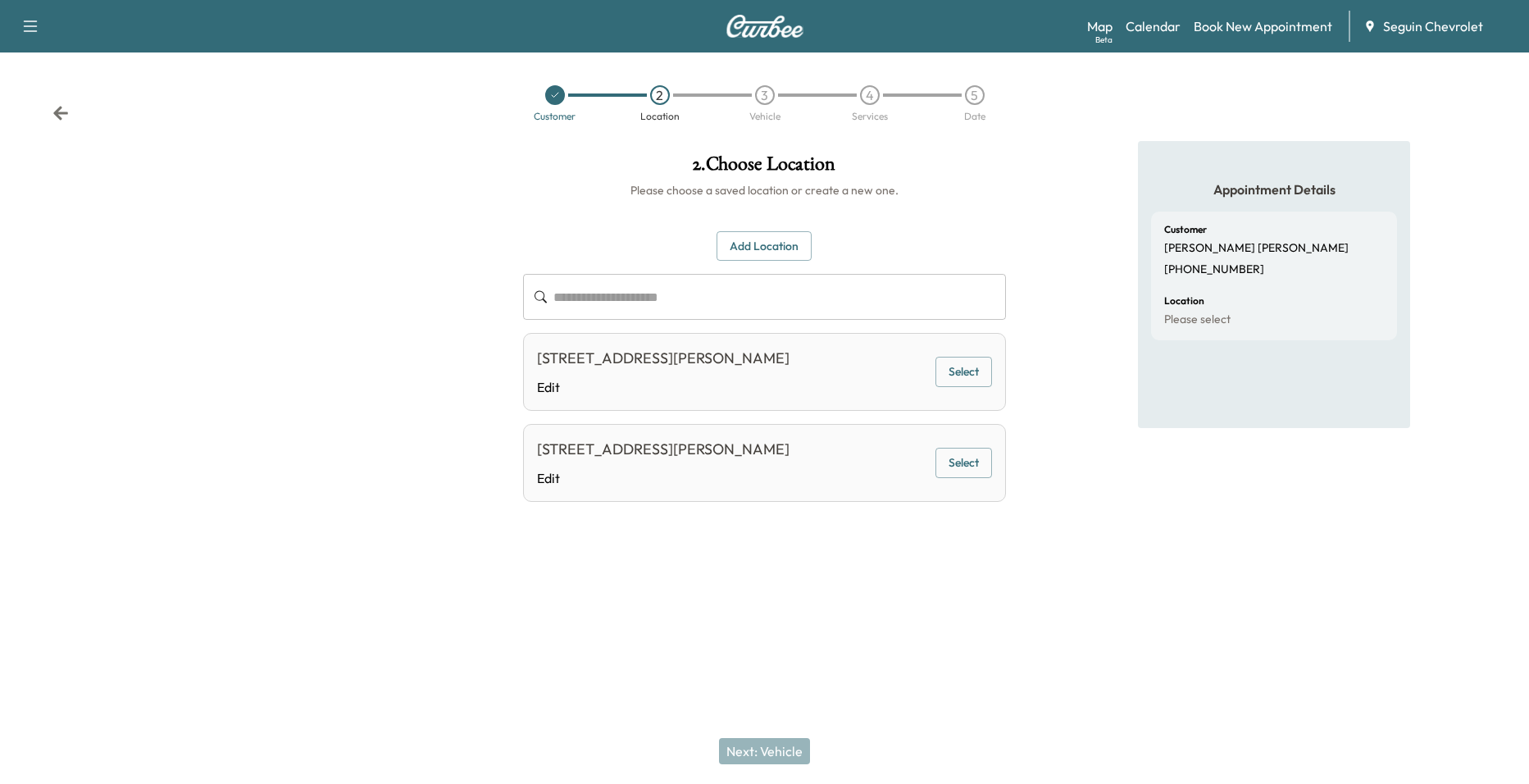
click at [955, 368] on button "Select" at bounding box center [963, 372] width 56 height 30
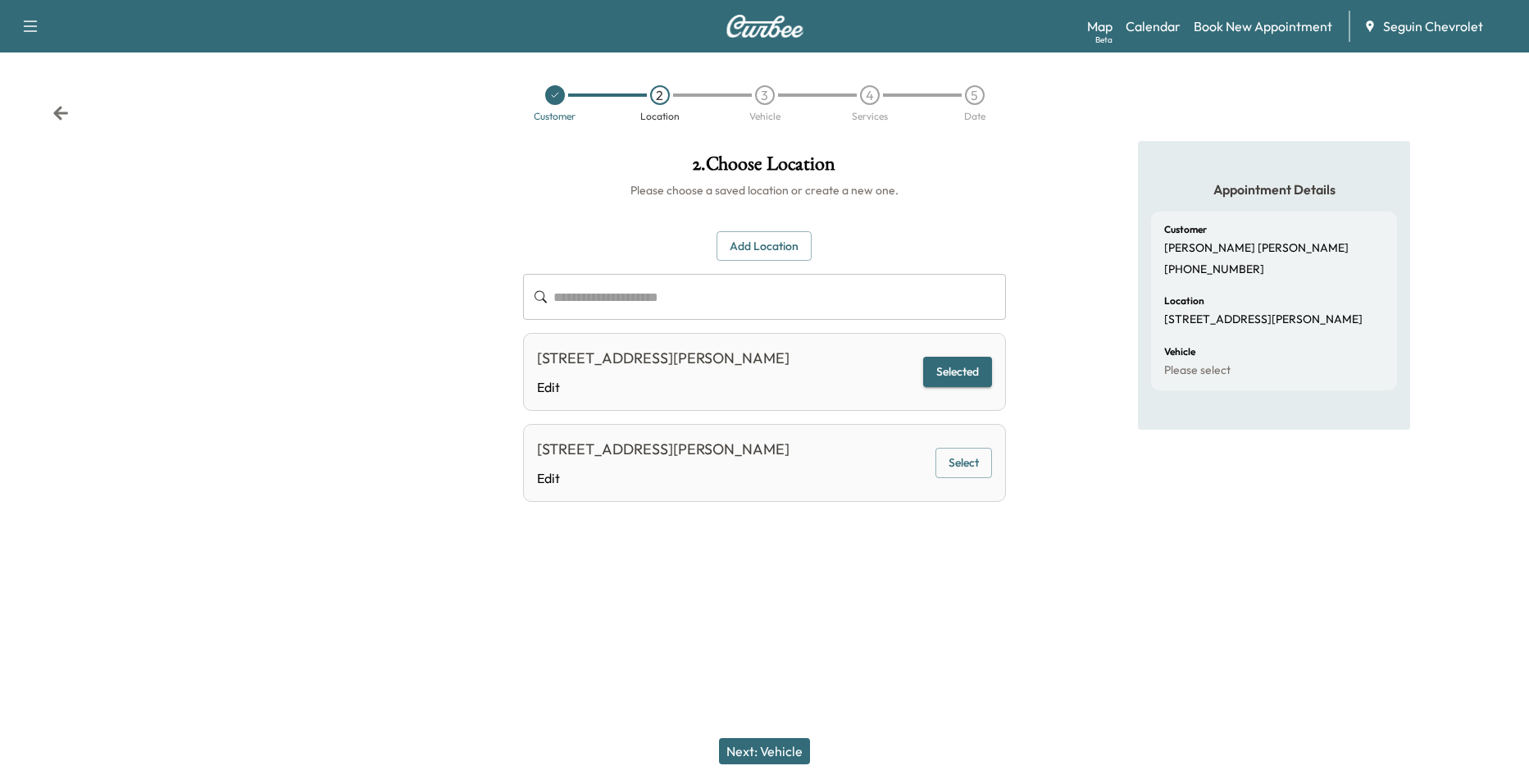
click at [767, 755] on button "Next: Vehicle" at bounding box center [764, 750] width 91 height 26
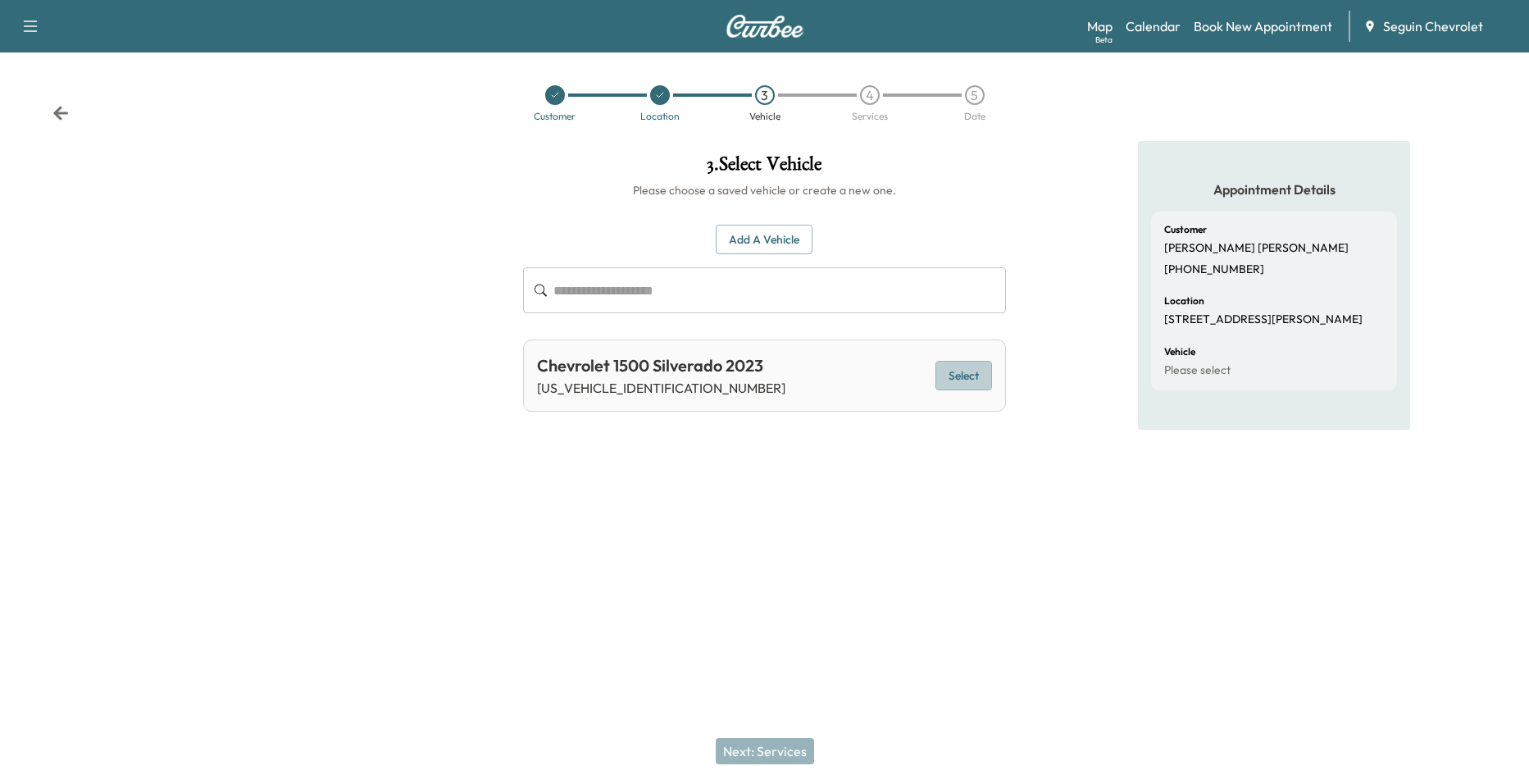
click at [945, 377] on button "Select" at bounding box center [963, 376] width 56 height 30
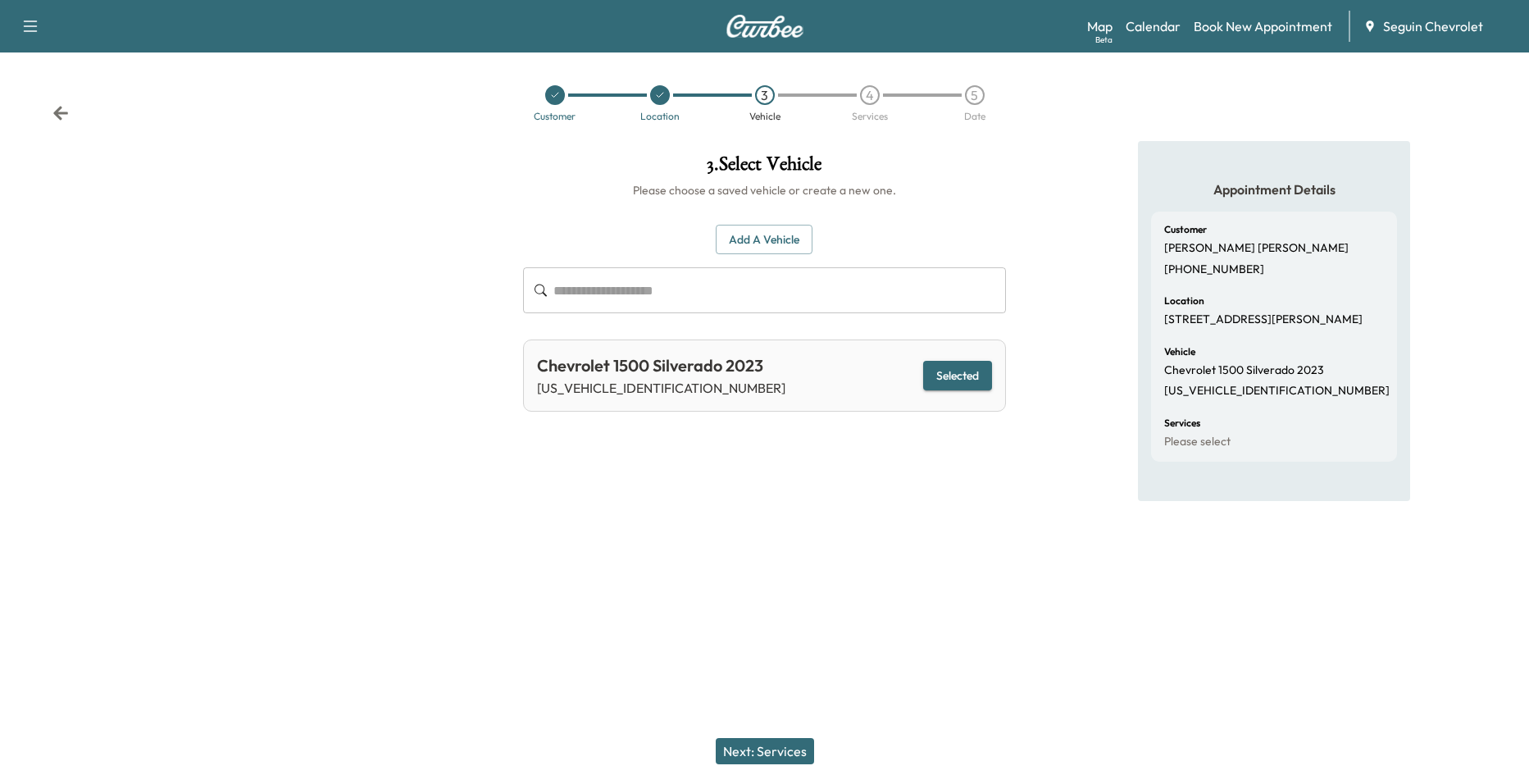
click at [774, 744] on button "Next: Services" at bounding box center [765, 750] width 98 height 26
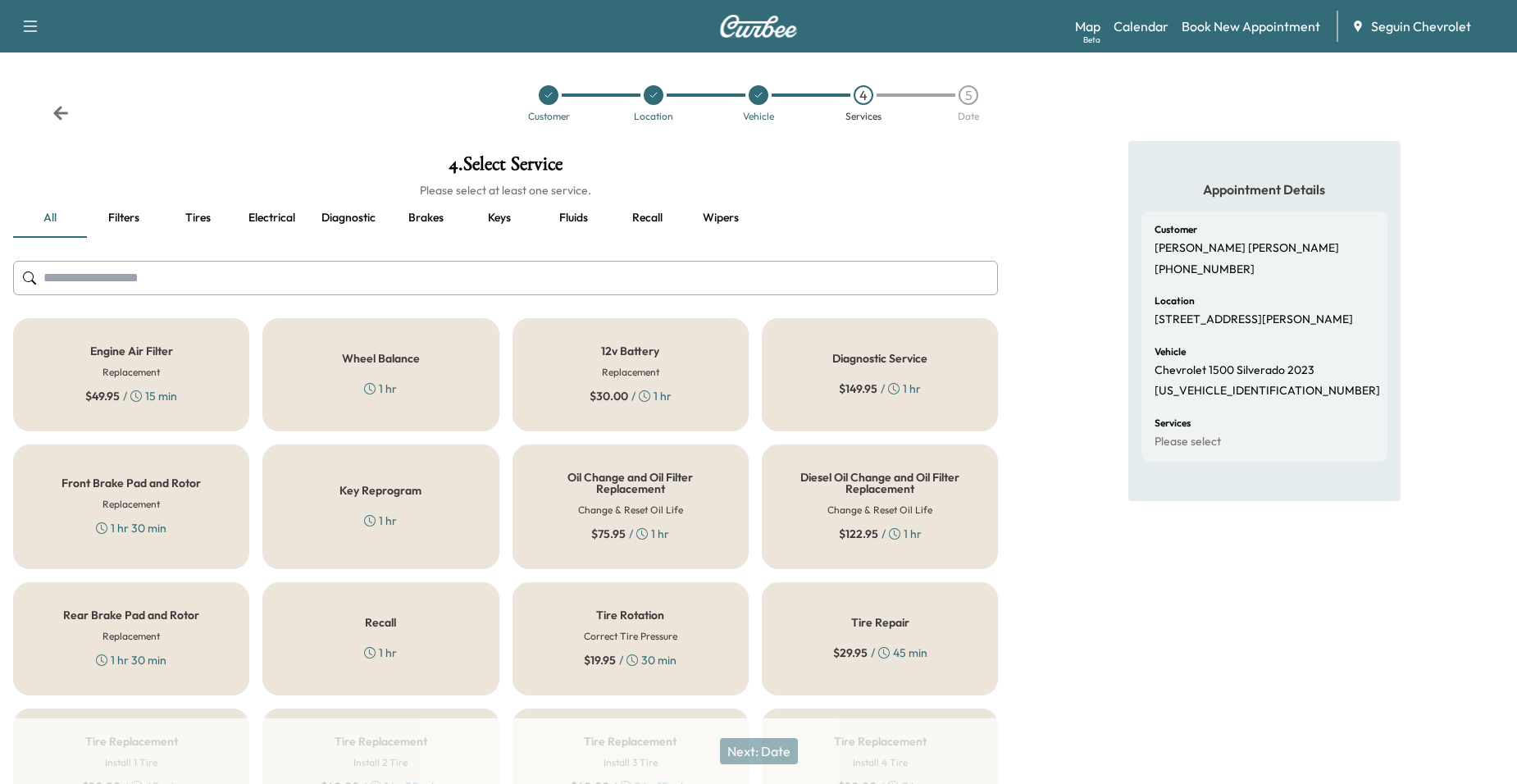
click at [396, 664] on div "Recall 1 hr" at bounding box center [380, 638] width 236 height 113
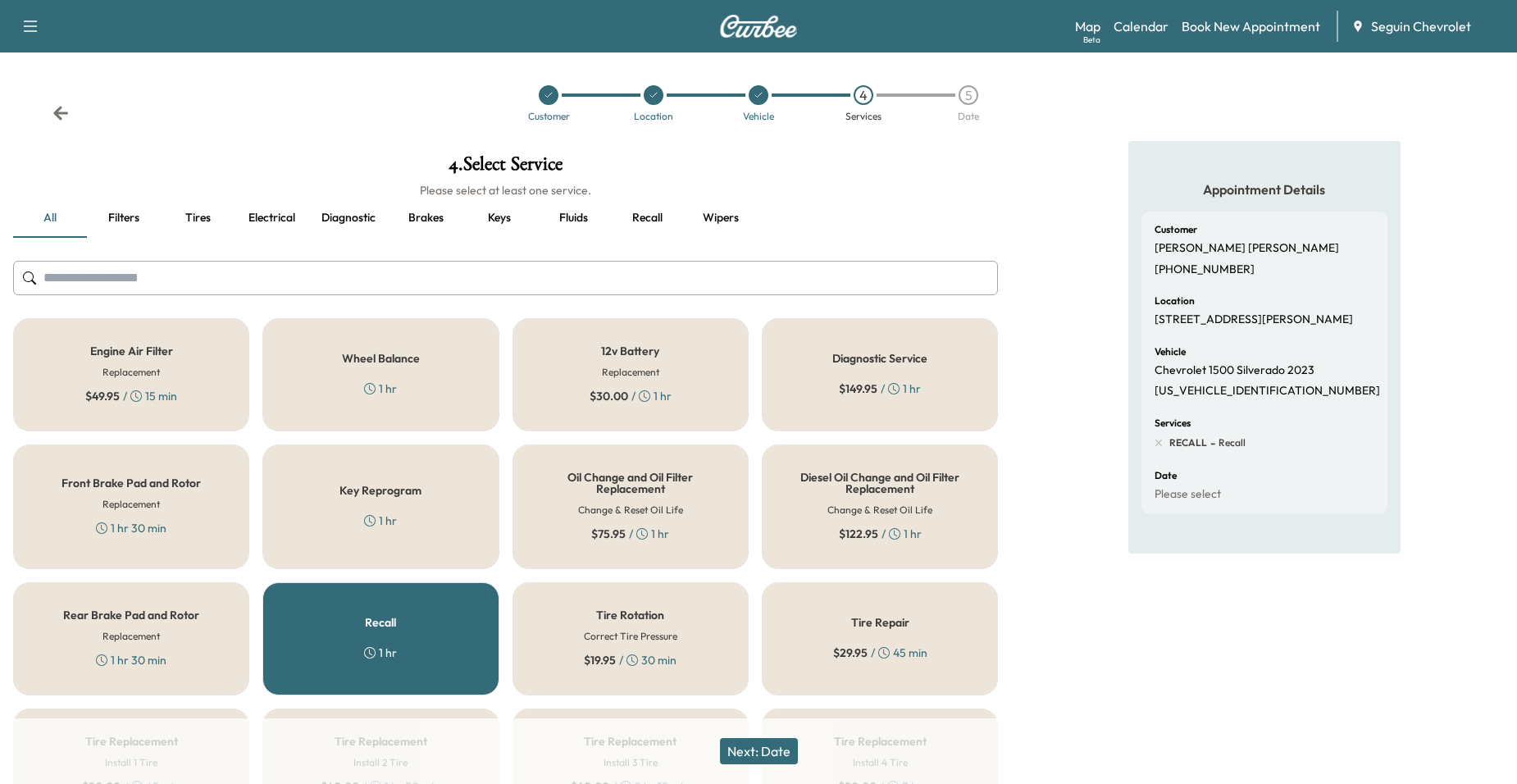
click at [771, 755] on button "Next: Date" at bounding box center [758, 750] width 78 height 26
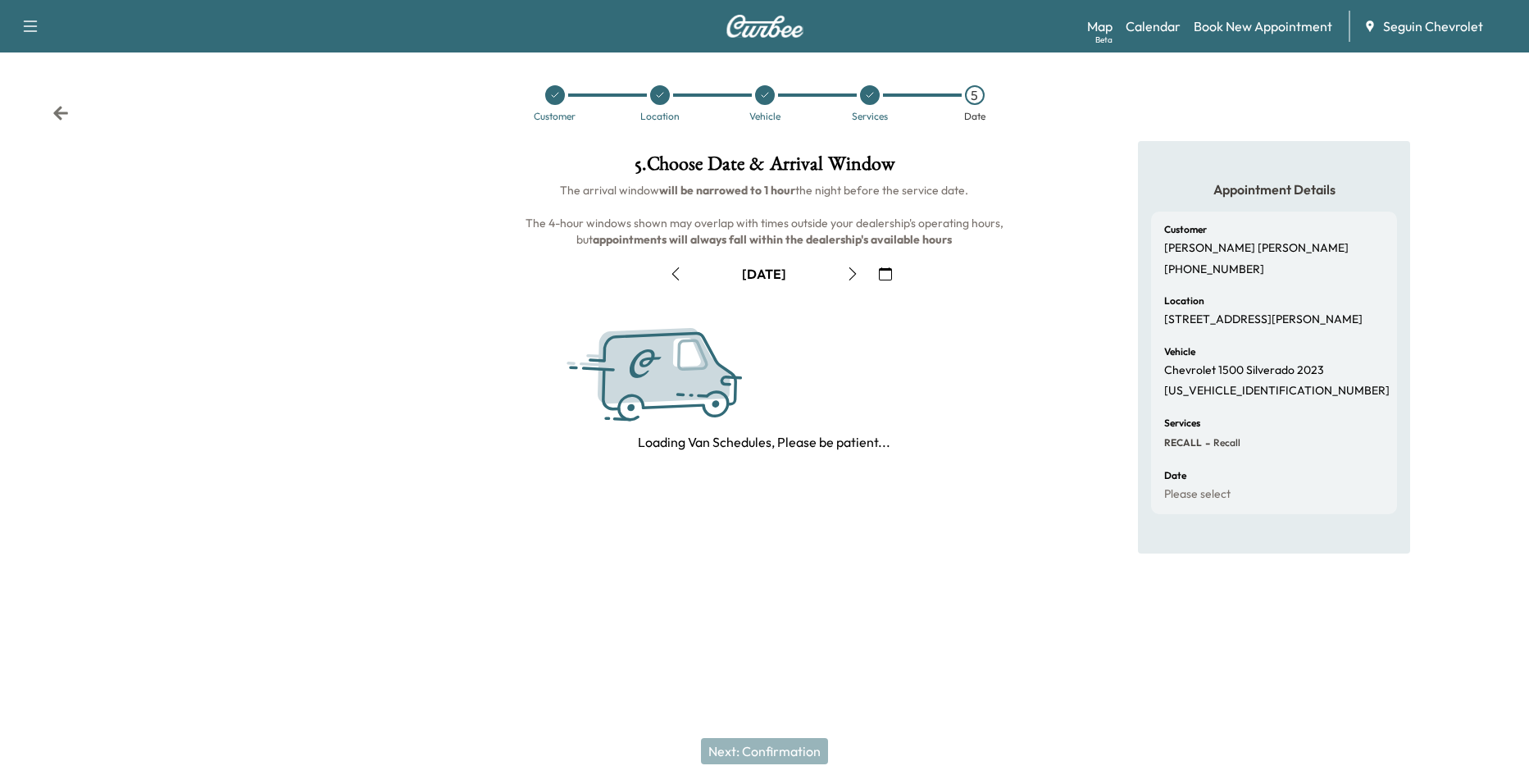
click at [875, 280] on button "button" at bounding box center [885, 274] width 28 height 26
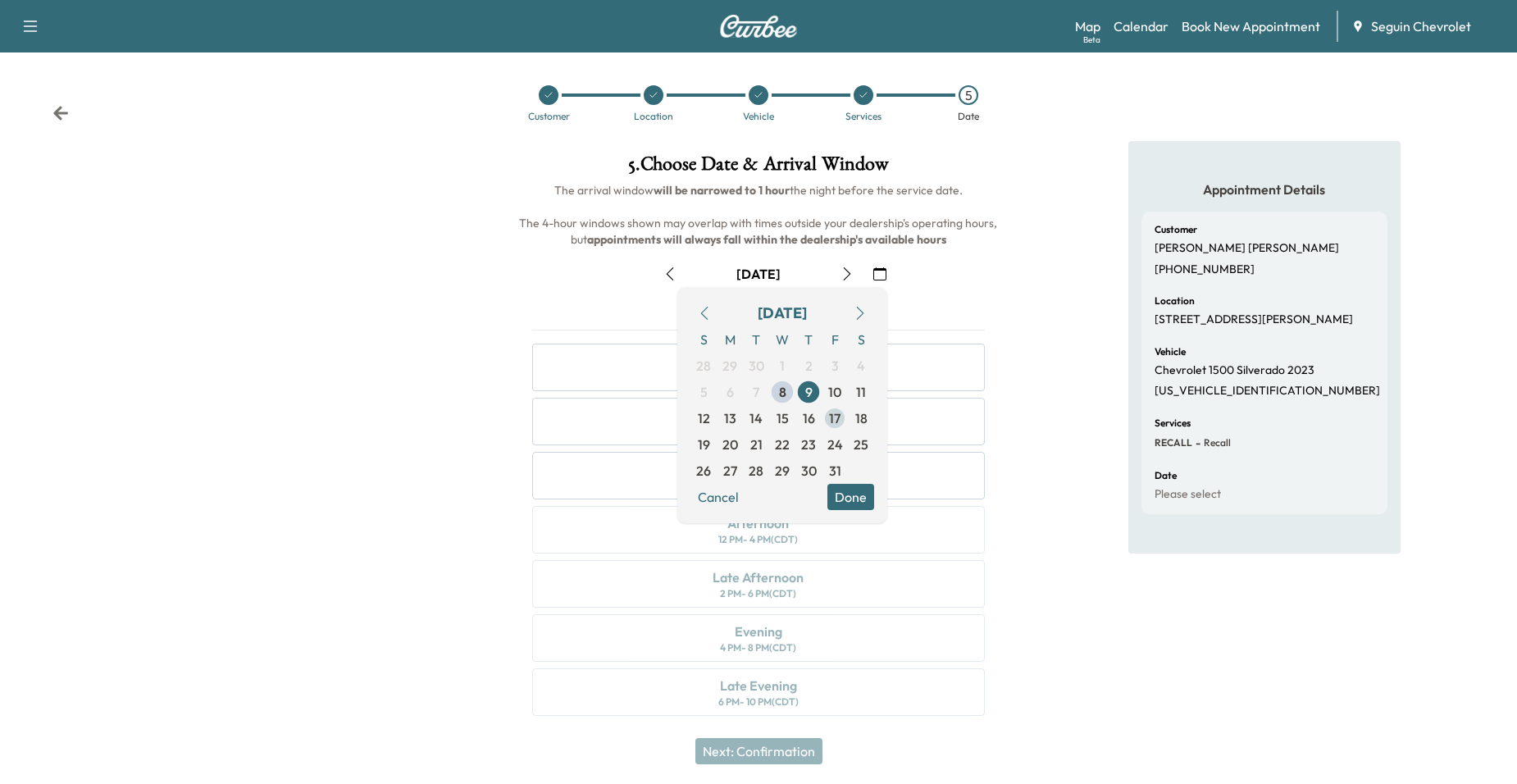
click at [834, 417] on span "17" at bounding box center [834, 417] width 12 height 19
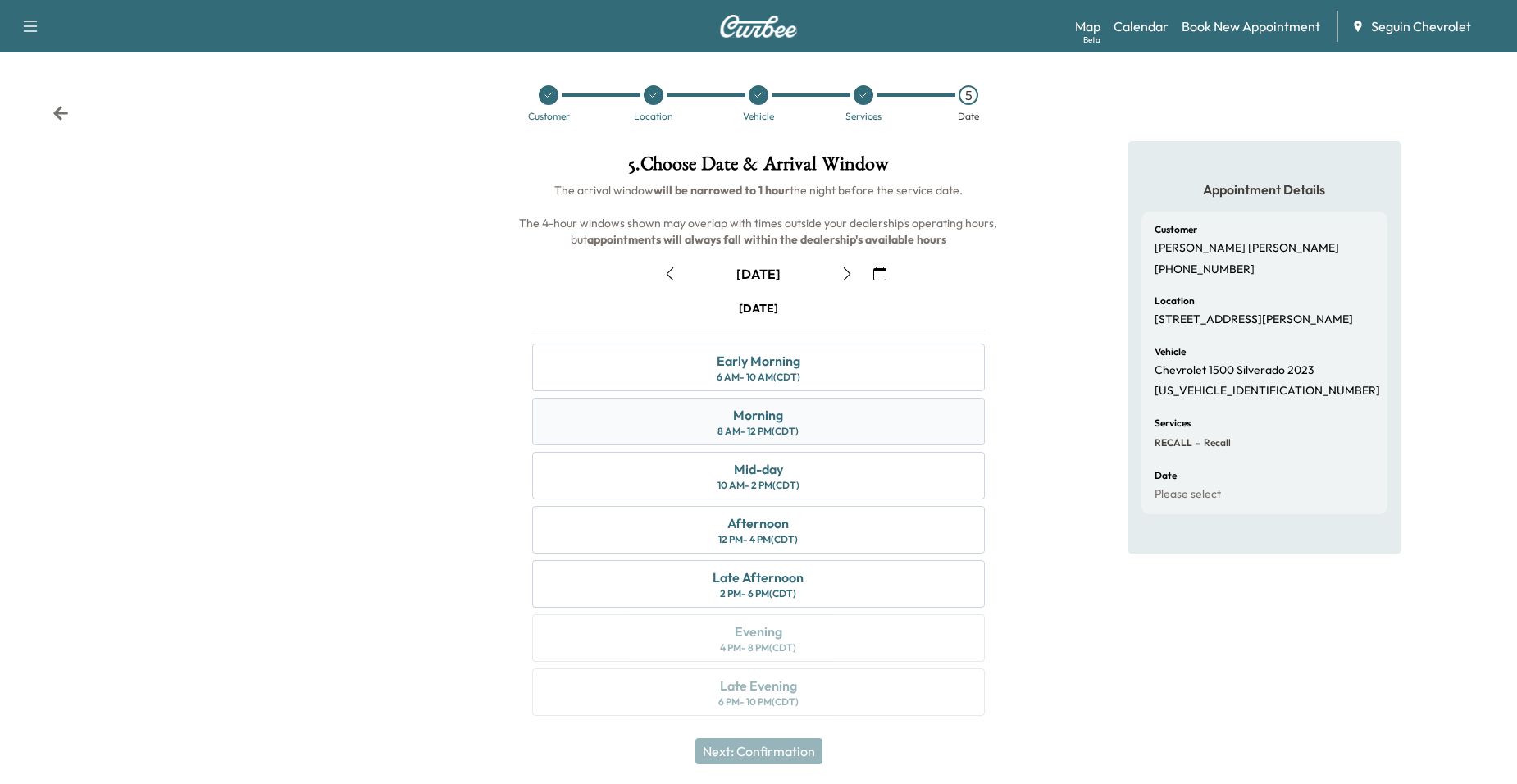
click at [791, 428] on div "8 AM - 12 PM (CDT)" at bounding box center [758, 431] width 81 height 13
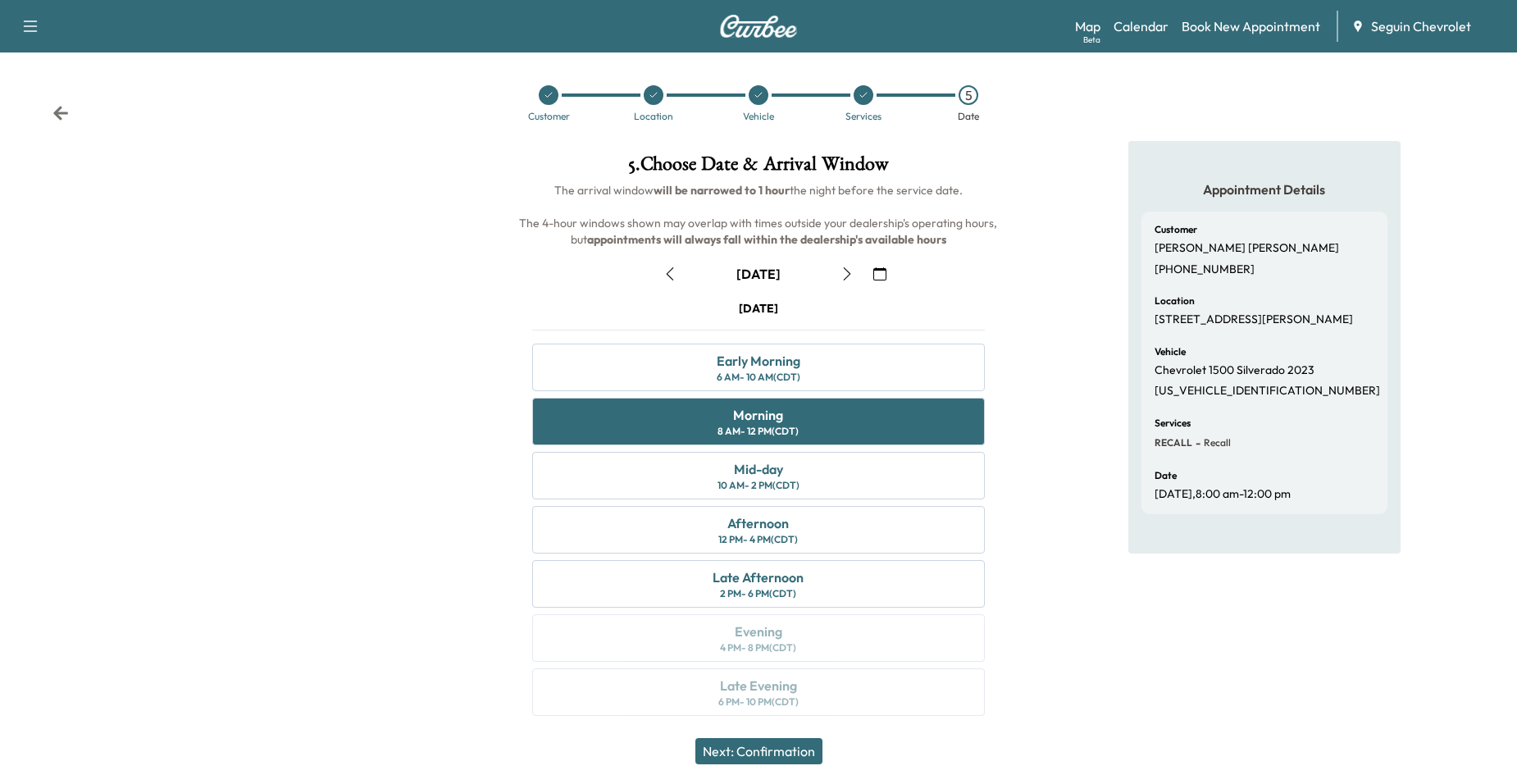
click at [785, 750] on button "Next: Confirmation" at bounding box center [758, 750] width 127 height 26
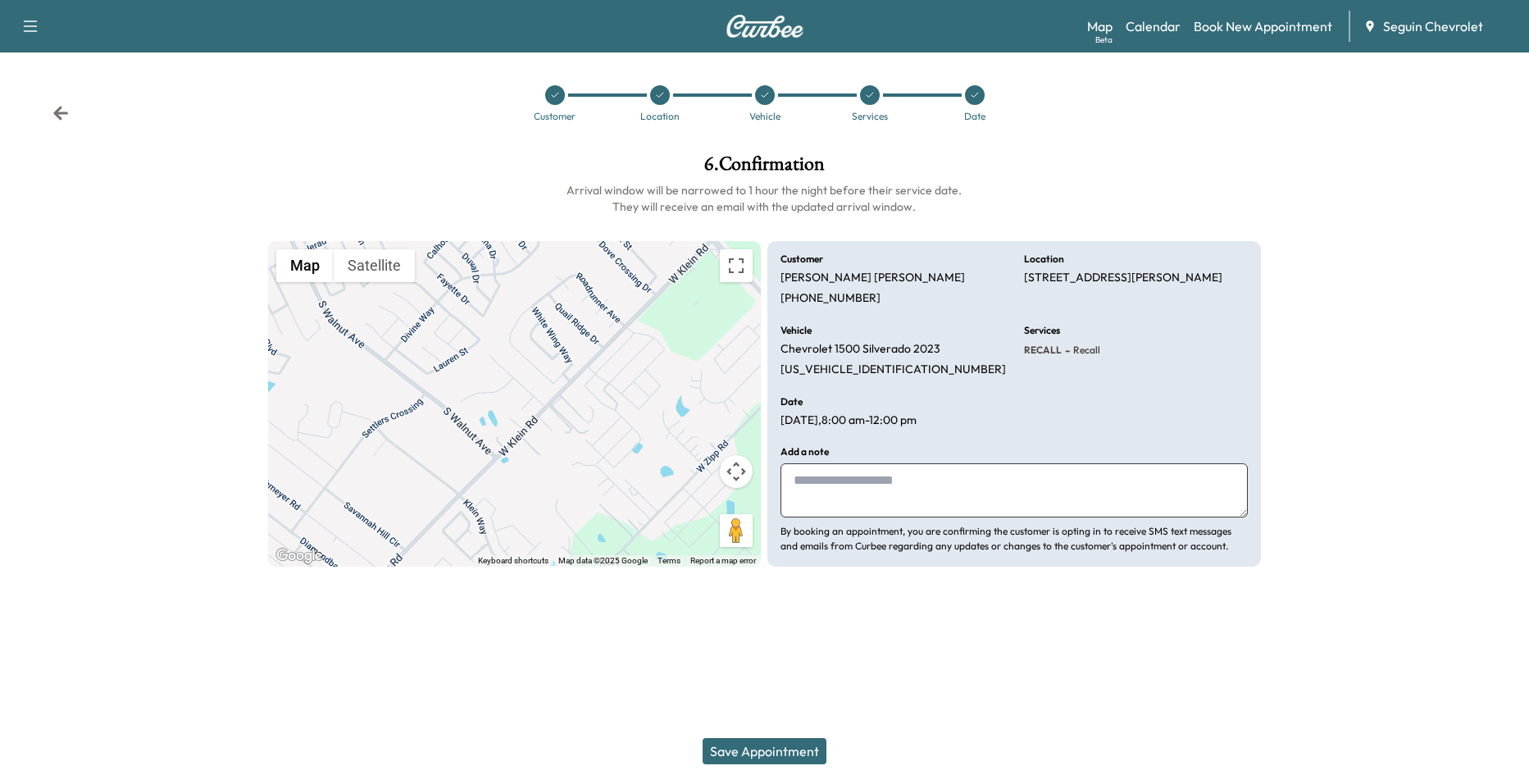
click at [896, 483] on textarea at bounding box center [1014, 490] width 468 height 54
type textarea "*"
click at [873, 478] on textarea "*******" at bounding box center [1014, 490] width 468 height 54
click at [895, 476] on textarea "*******" at bounding box center [1014, 490] width 468 height 54
paste textarea "**********"
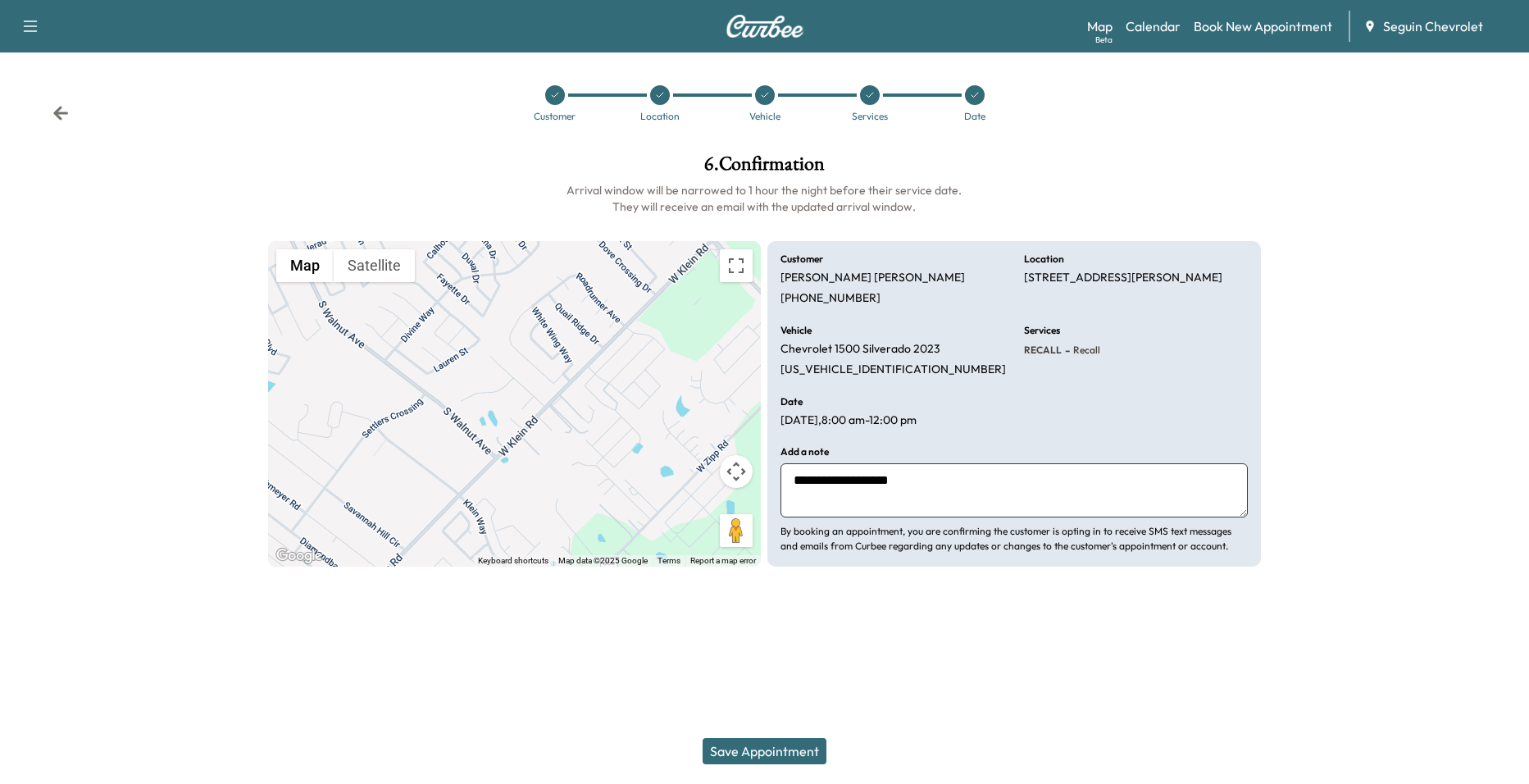
click at [964, 482] on textarea "**********" at bounding box center [1014, 490] width 468 height 54
paste textarea "**********"
click at [1144, 478] on textarea "**********" at bounding box center [1014, 490] width 468 height 54
click at [1062, 503] on textarea "**********" at bounding box center [1014, 490] width 468 height 54
click at [1100, 477] on textarea "**********" at bounding box center [1014, 490] width 468 height 54
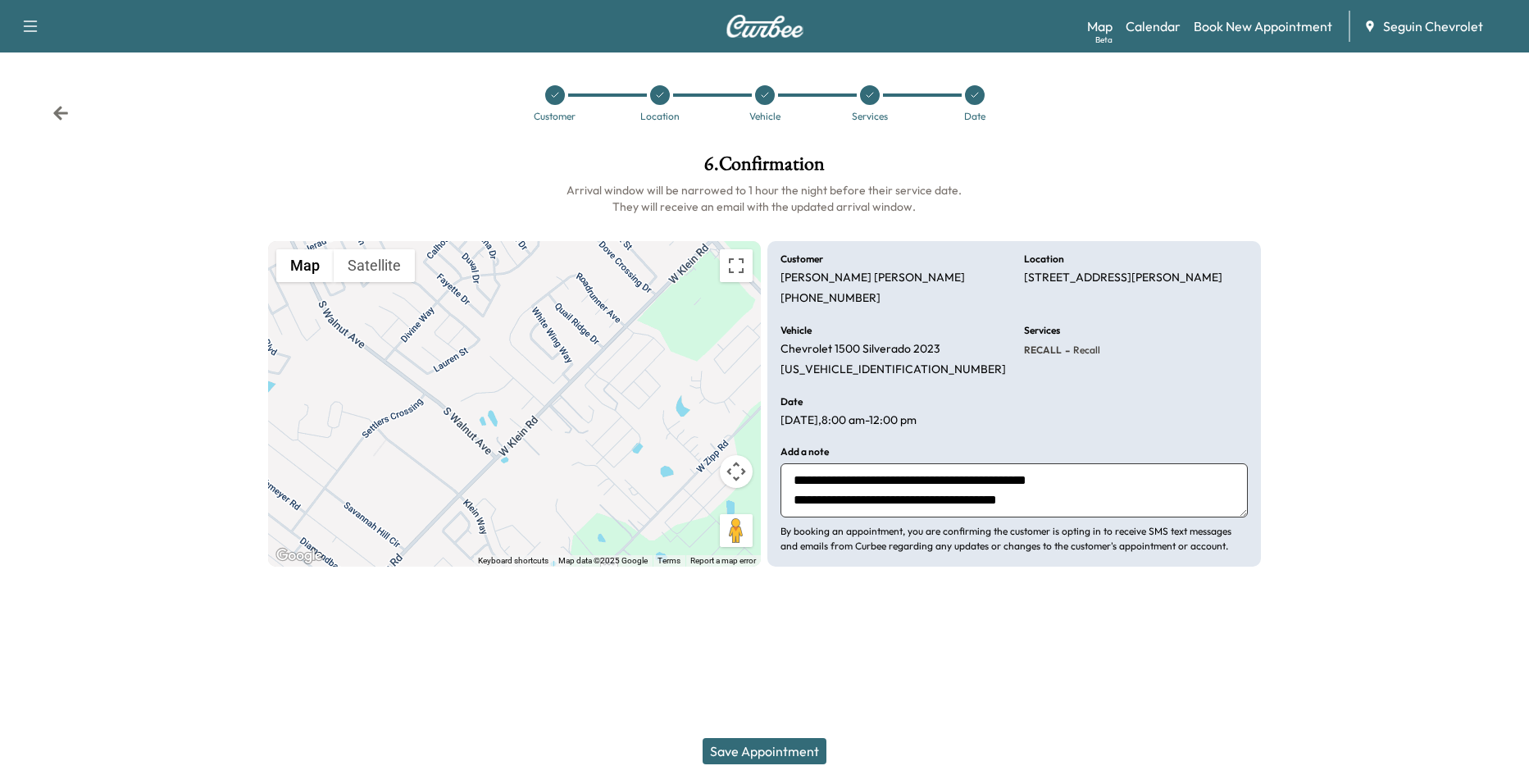
click at [1102, 508] on textarea "**********" at bounding box center [1014, 490] width 468 height 54
type textarea "**********"
click at [784, 743] on button "Save Appointment" at bounding box center [764, 750] width 123 height 26
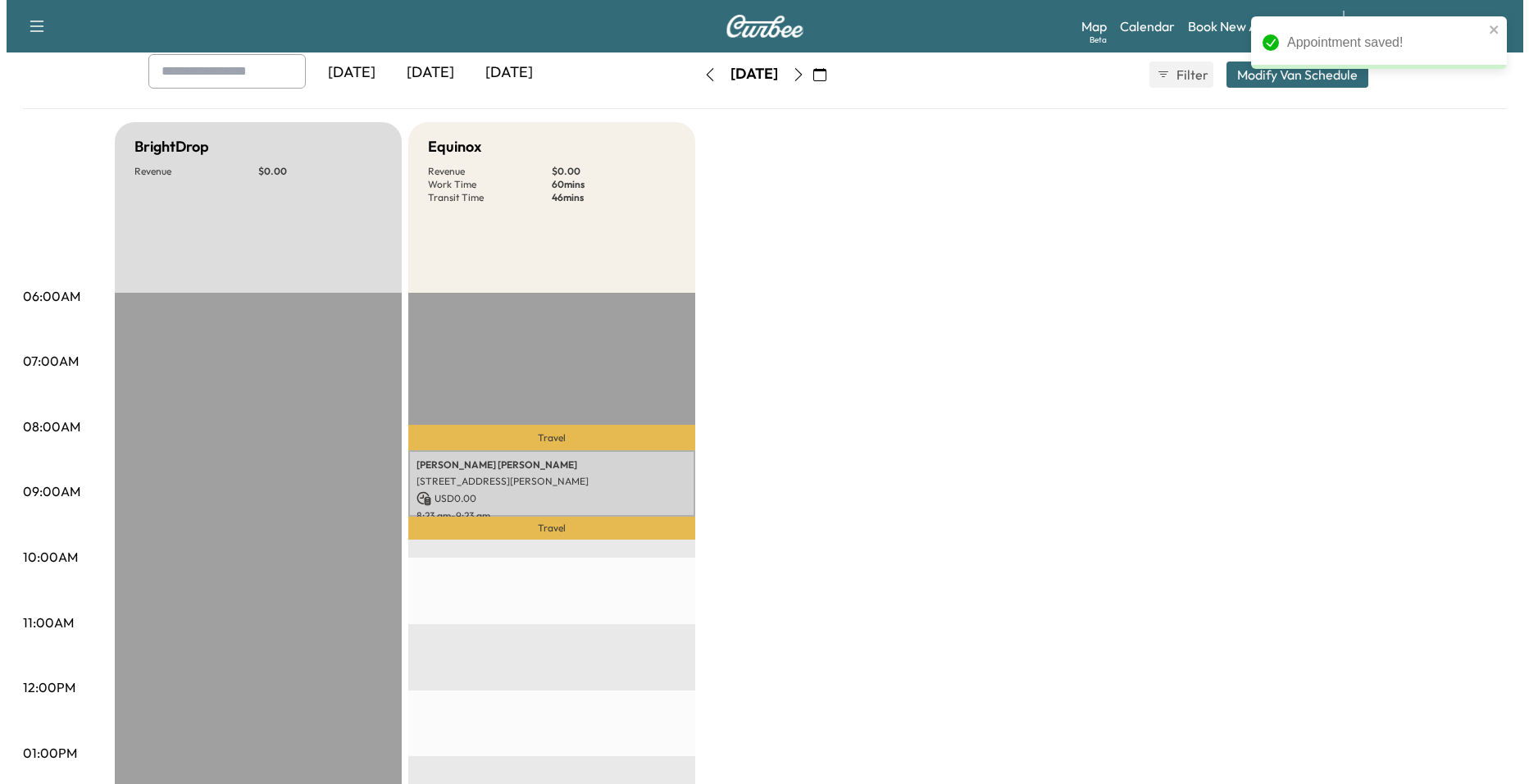
scroll to position [82, 0]
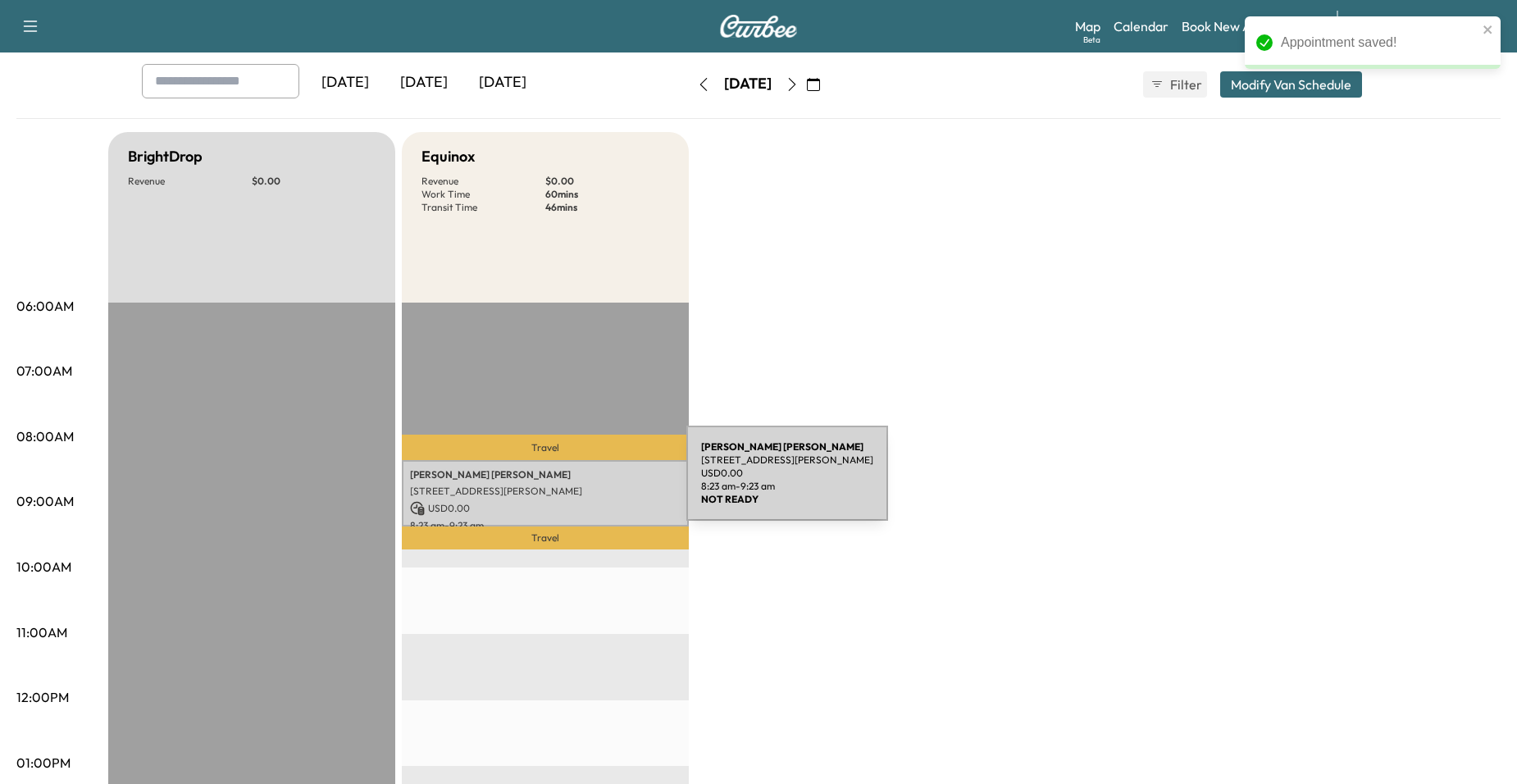
click at [563, 484] on p "[STREET_ADDRESS][PERSON_NAME]" at bounding box center [545, 491] width 270 height 13
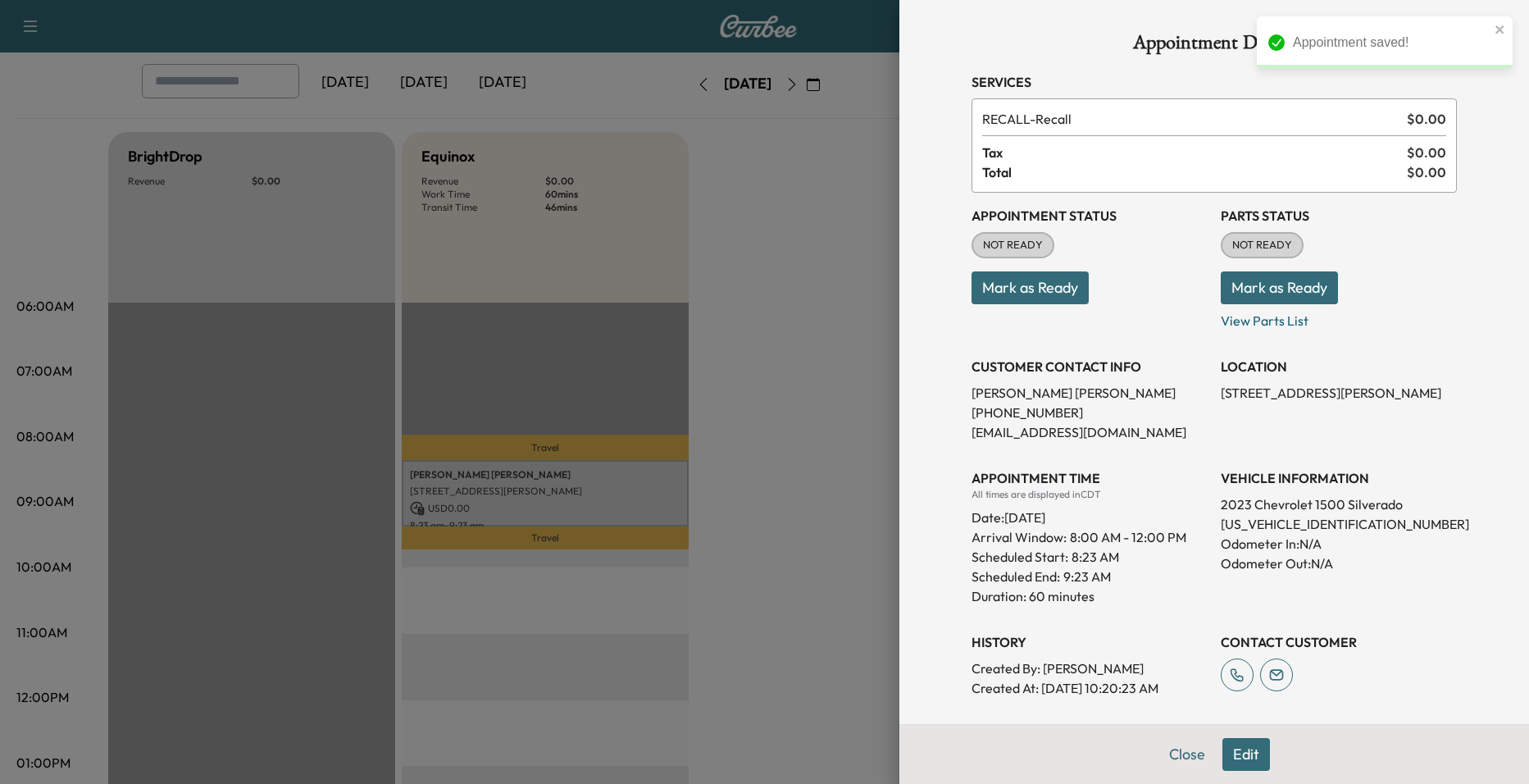
scroll to position [227, 0]
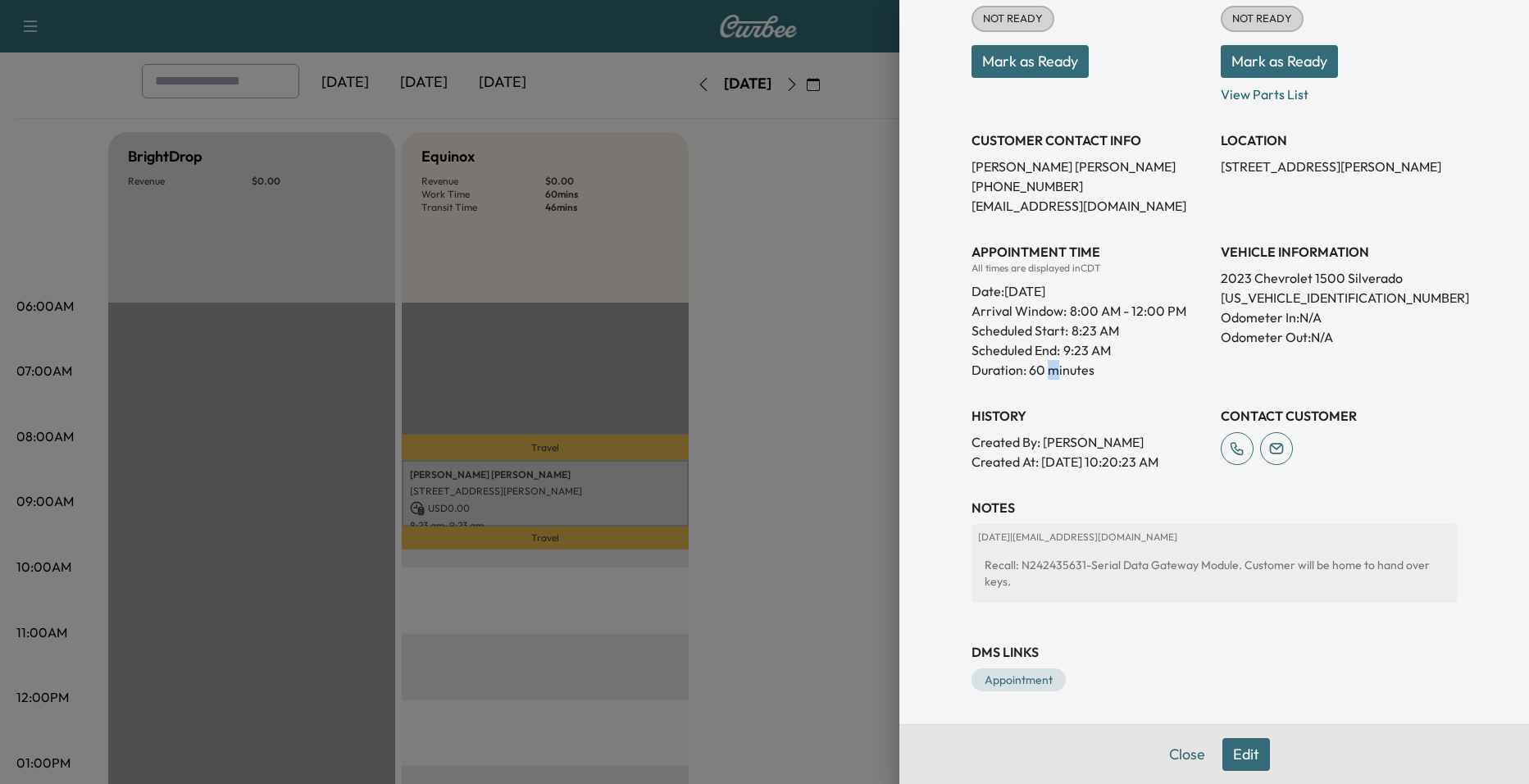
drag, startPoint x: 1041, startPoint y: 370, endPoint x: 1038, endPoint y: 362, distance: 8.5
click at [1038, 362] on div "Appointment Status NOT READY Mark as Ready Parts Status NOT READY Mark as Ready…" at bounding box center [1214, 219] width 485 height 505
drag, startPoint x: 1038, startPoint y: 362, endPoint x: 996, endPoint y: 353, distance: 43.0
click at [998, 354] on p "Scheduled End:" at bounding box center [1015, 349] width 88 height 19
click at [1020, 269] on div "All times are displayed in CDT" at bounding box center [1089, 269] width 236 height 13
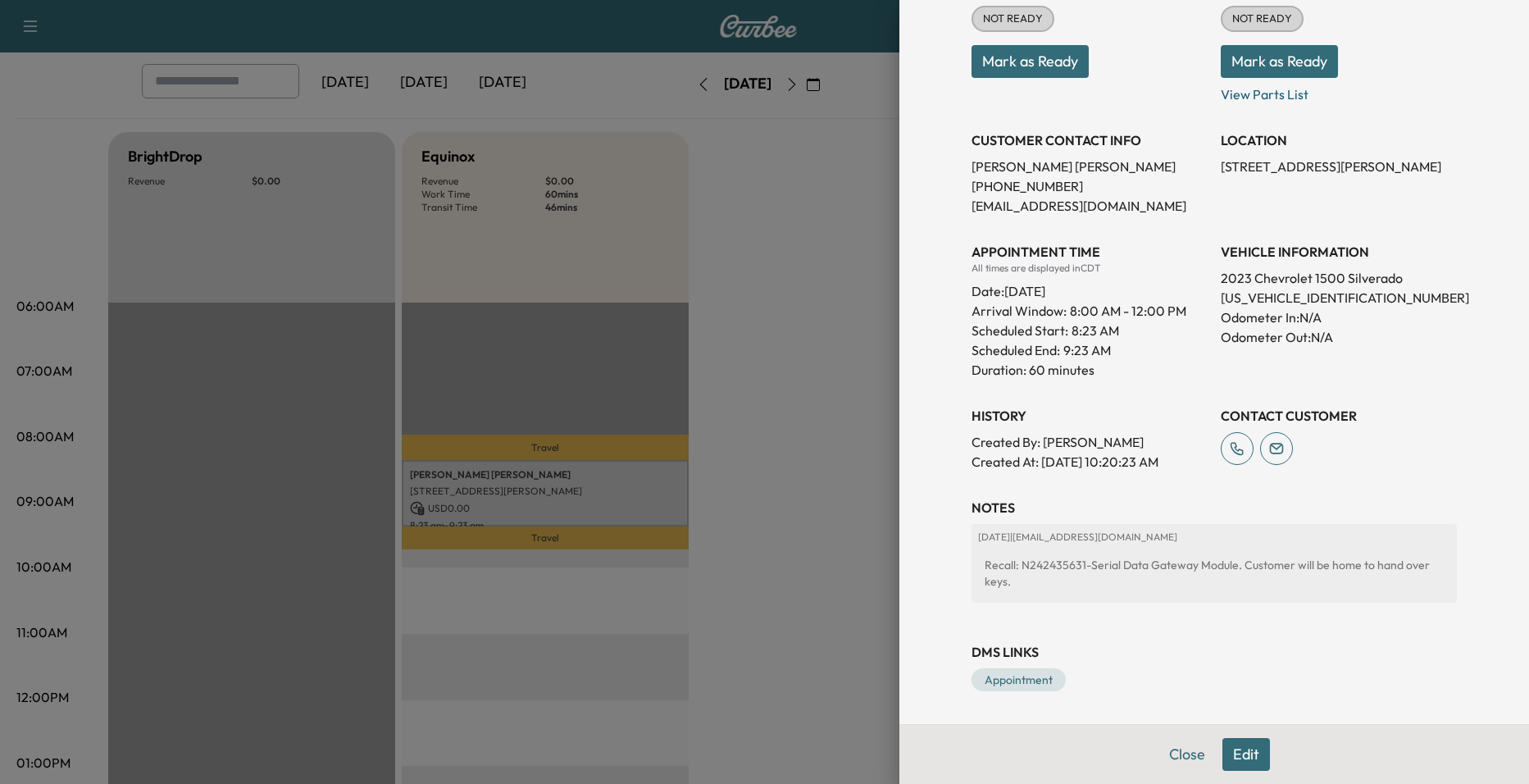
click at [859, 410] on div at bounding box center [764, 392] width 1529 height 784
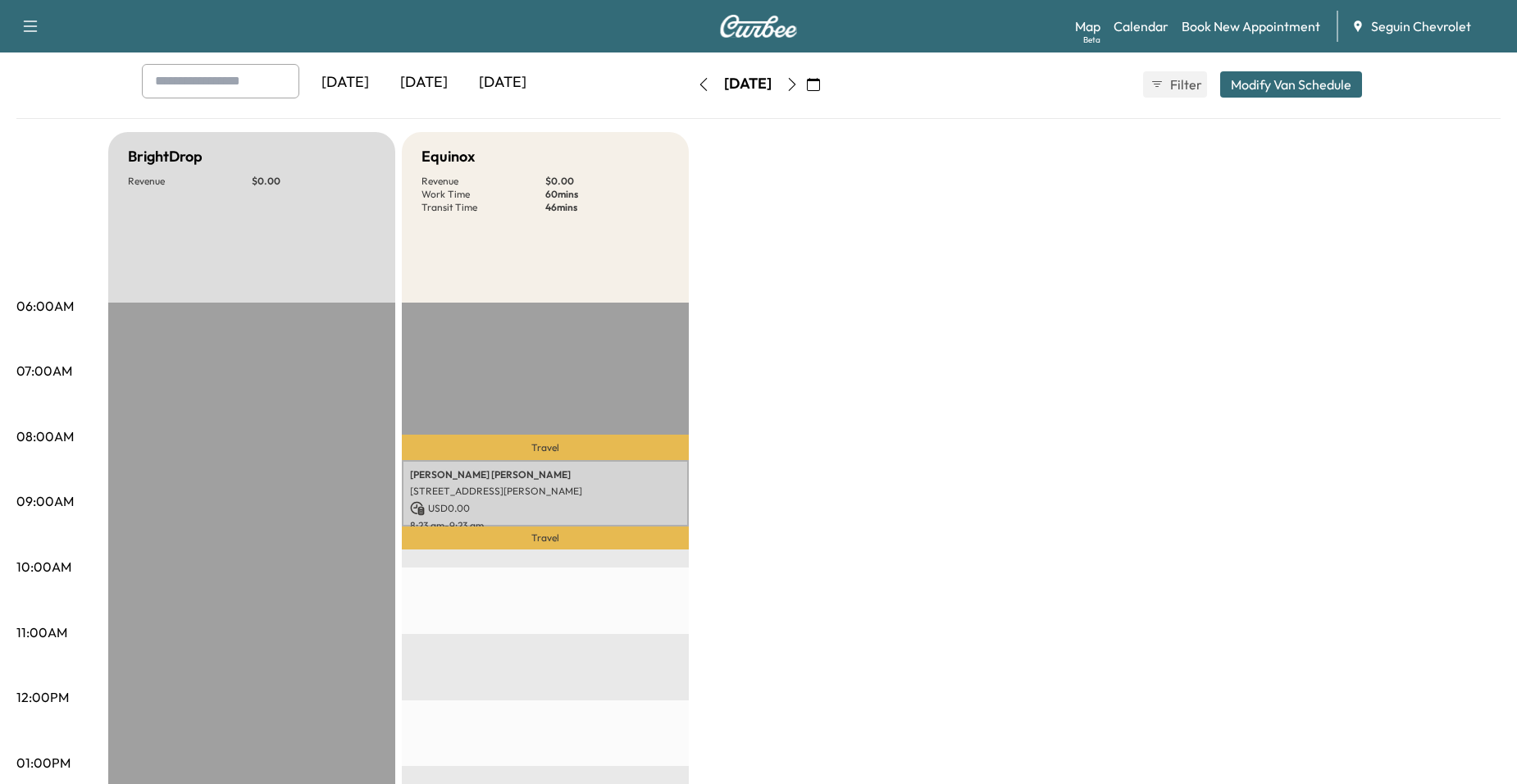
click at [732, 604] on div "BrightDrop Revenue $ 0.00 Equinox Revenue $ 0.00 Work Time 60 mins Transit Time…" at bounding box center [804, 746] width 1392 height 1230
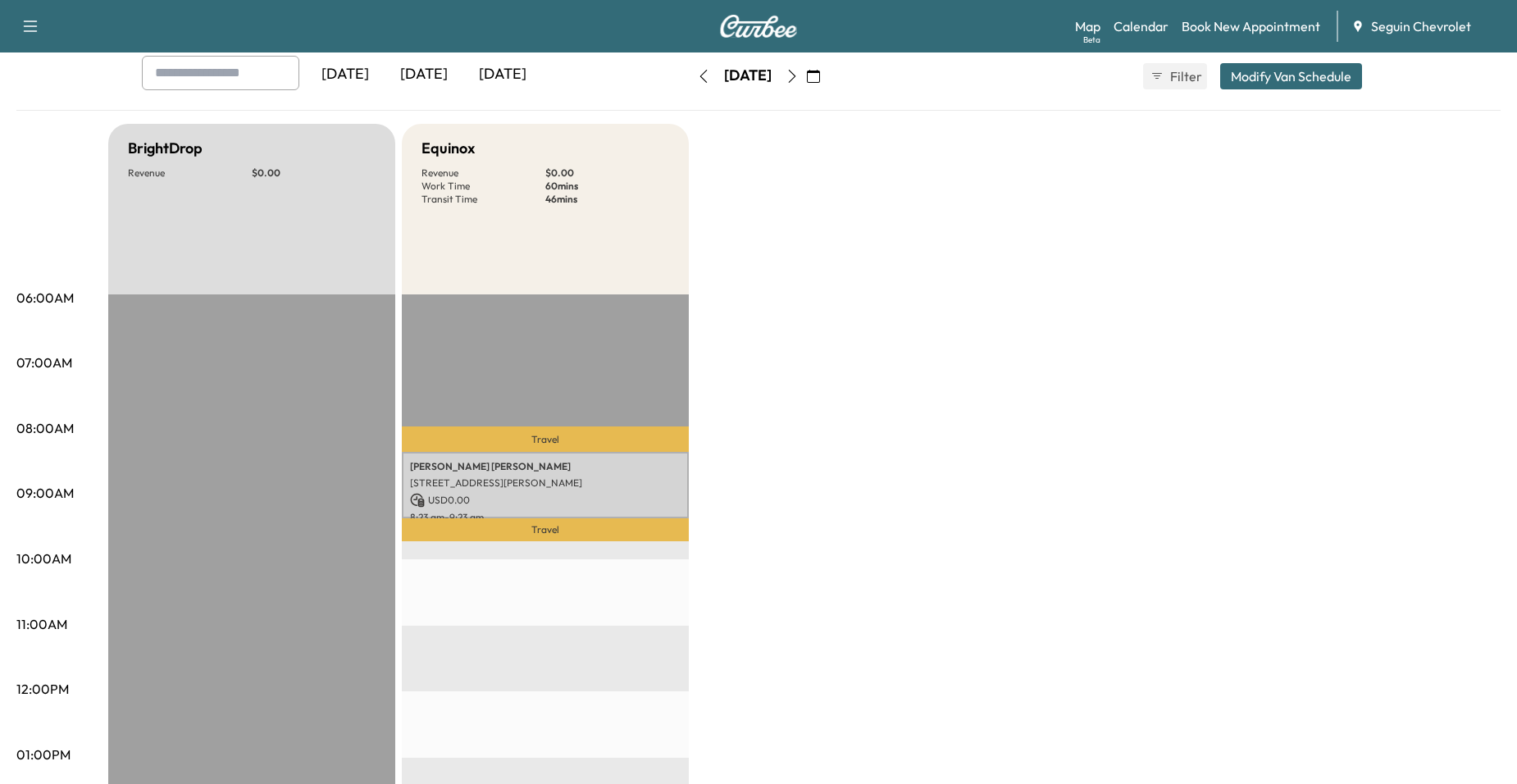
scroll to position [0, 0]
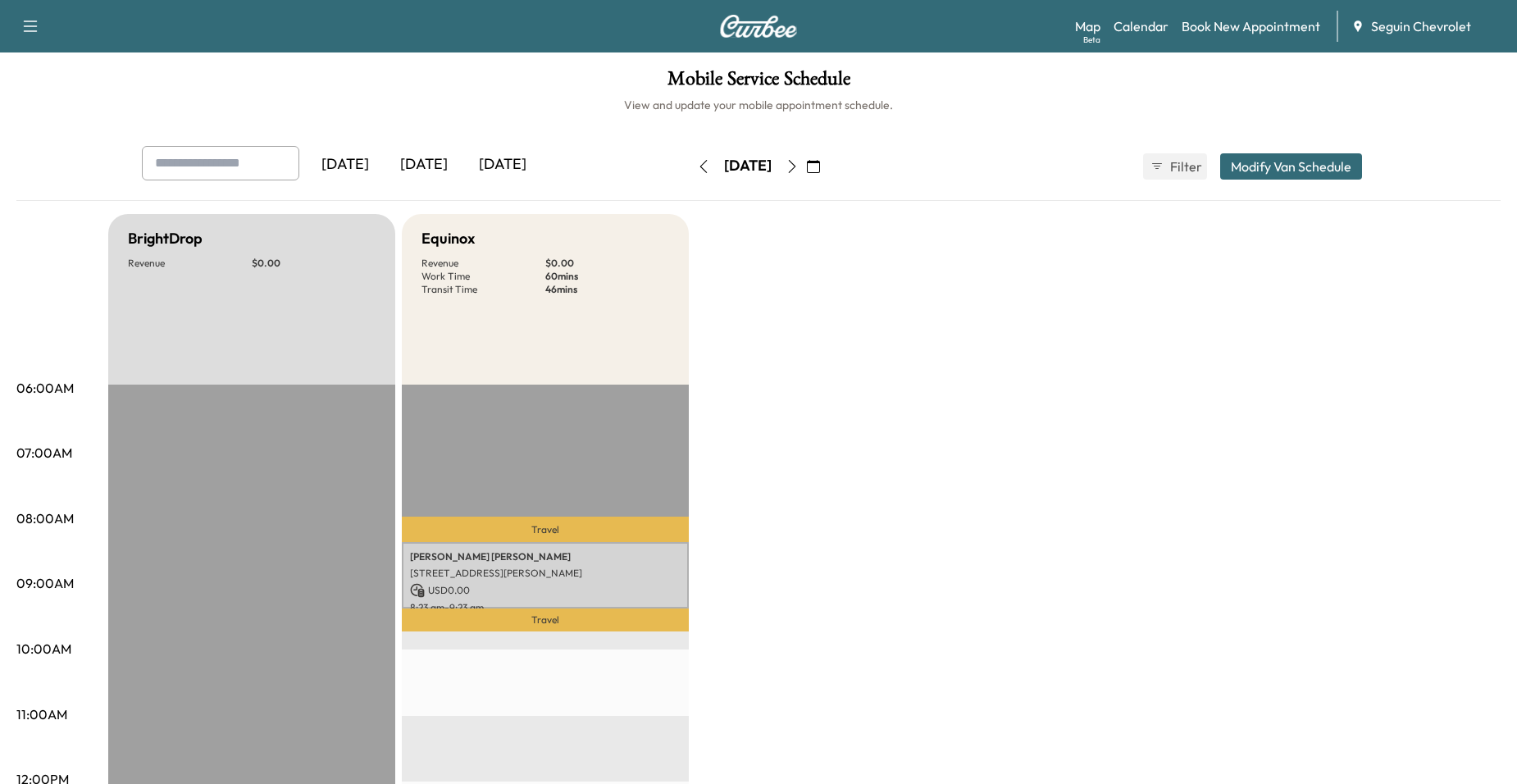
click at [820, 163] on icon "button" at bounding box center [813, 166] width 13 height 13
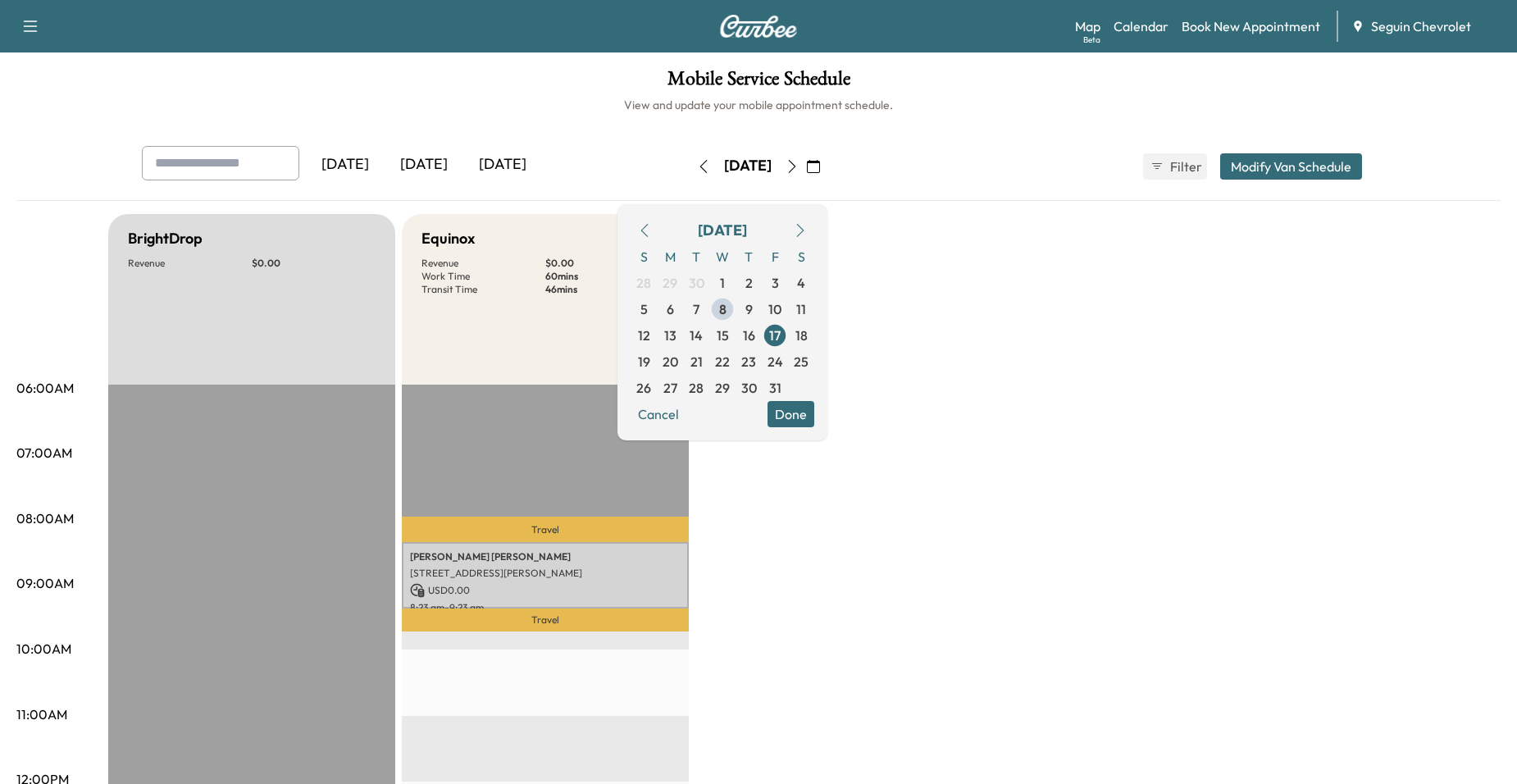
click at [908, 184] on div "Yesterday Today Tomorrow Friday, October 17 October 2025 S M T W T F S 28 29 30…" at bounding box center [758, 166] width 1259 height 41
click at [871, 183] on div "Yesterday Today Tomorrow Friday, October 17 October 2025 S M T W T F S 28 29 30…" at bounding box center [758, 166] width 1259 height 41
click at [806, 167] on button "button" at bounding box center [792, 166] width 28 height 26
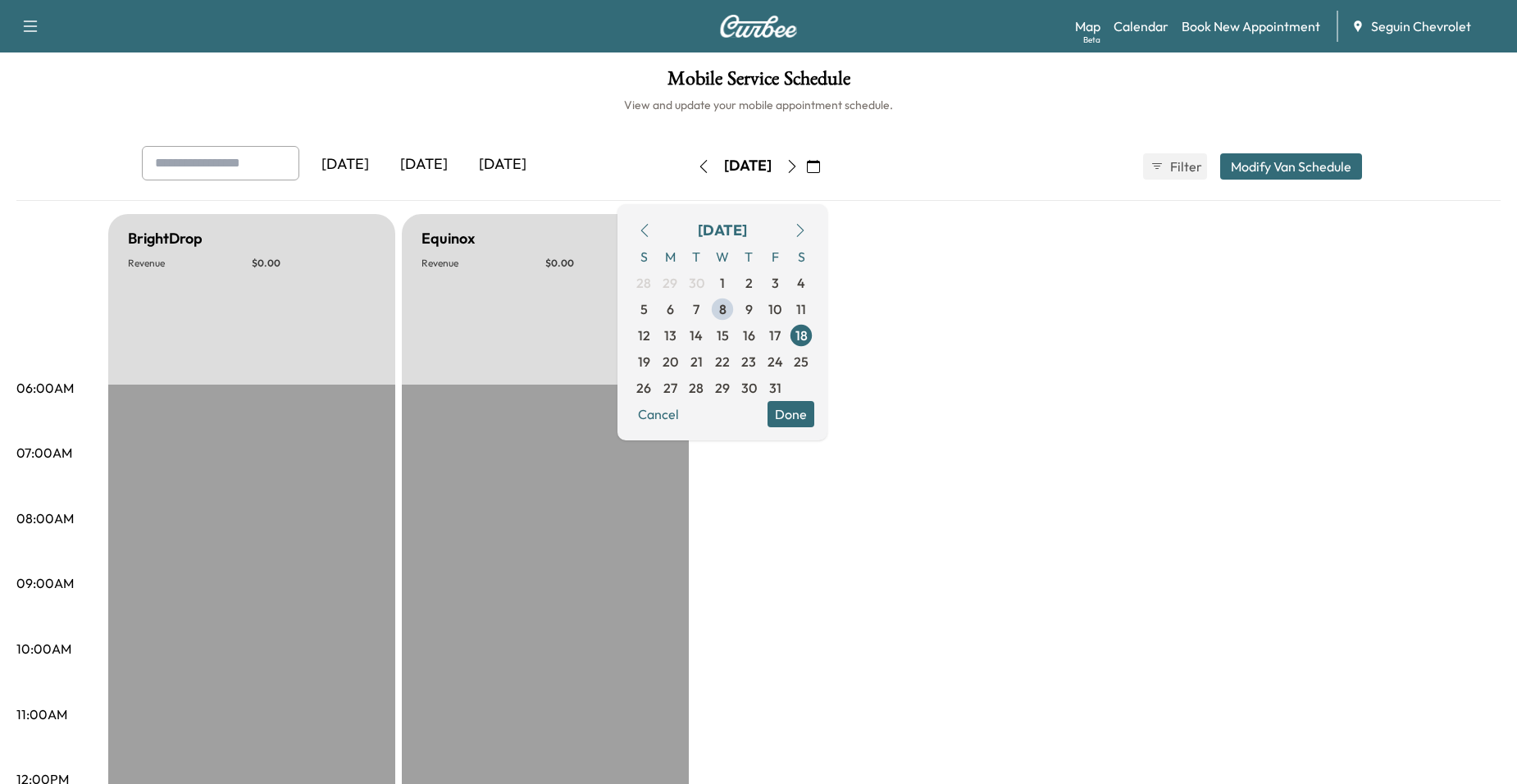
click at [689, 165] on button "button" at bounding box center [703, 166] width 28 height 26
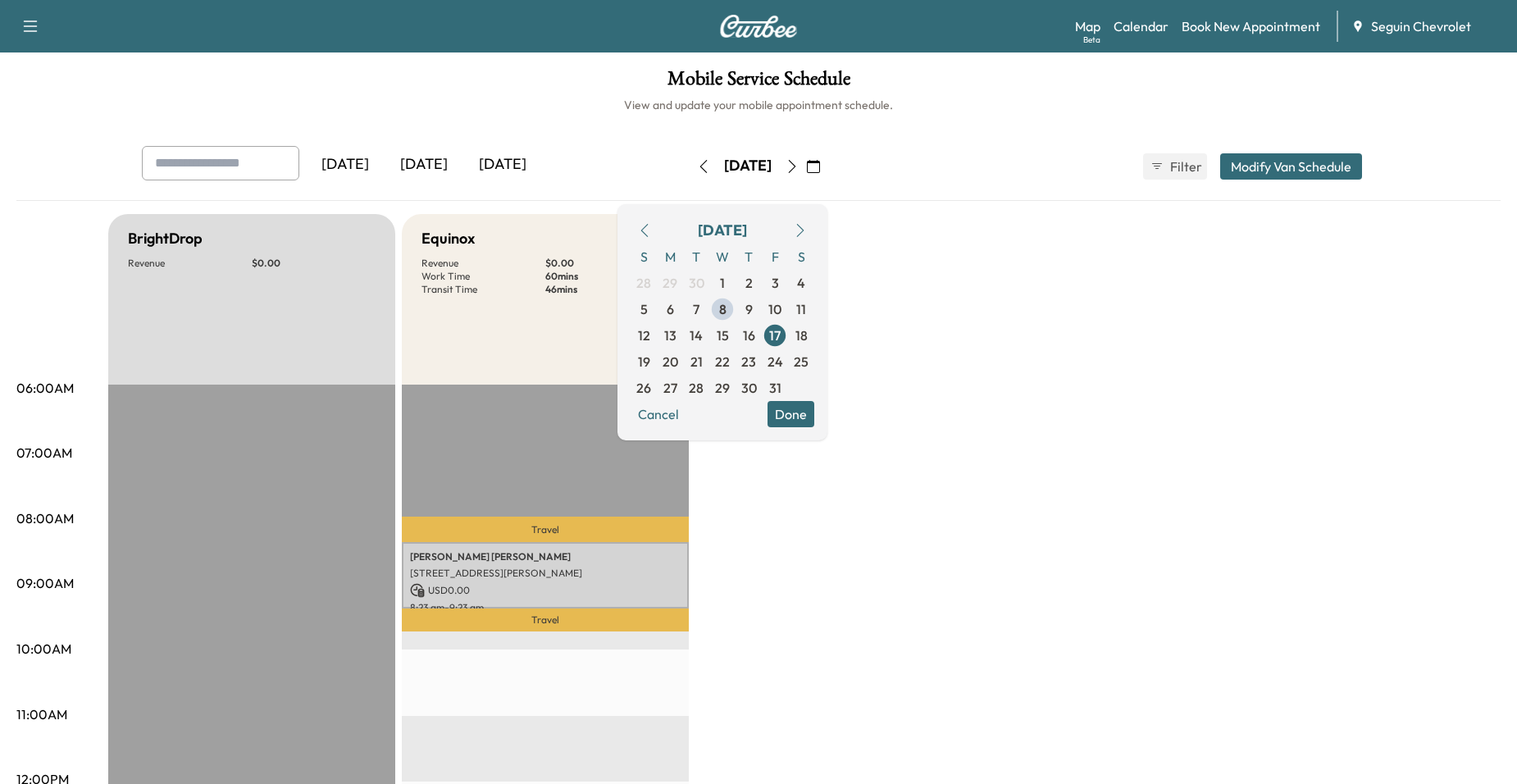
click at [618, 306] on div "Equinox Revenue $ 0.00 Work Time 60 mins Transit Time 46 mins" at bounding box center [546, 299] width 287 height 170
drag, startPoint x: 604, startPoint y: 340, endPoint x: 603, endPoint y: 348, distance: 8.1
click at [603, 342] on div "Equinox Revenue $ 0.00 Work Time 60 mins Transit Time 46 mins" at bounding box center [546, 299] width 287 height 170
click at [686, 417] on button "Cancel" at bounding box center [658, 414] width 55 height 26
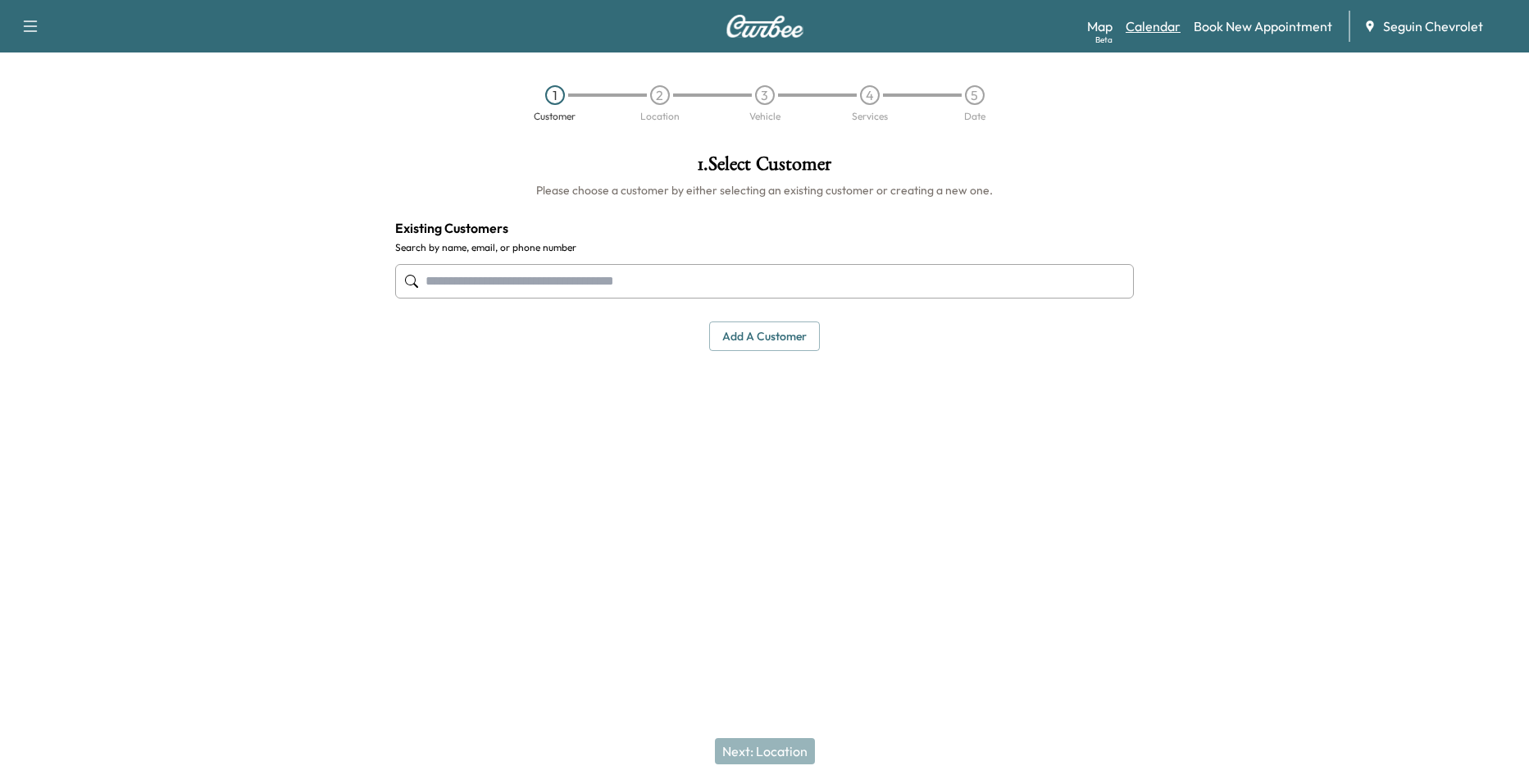
click at [1152, 33] on link "Calendar" at bounding box center [1153, 26] width 55 height 19
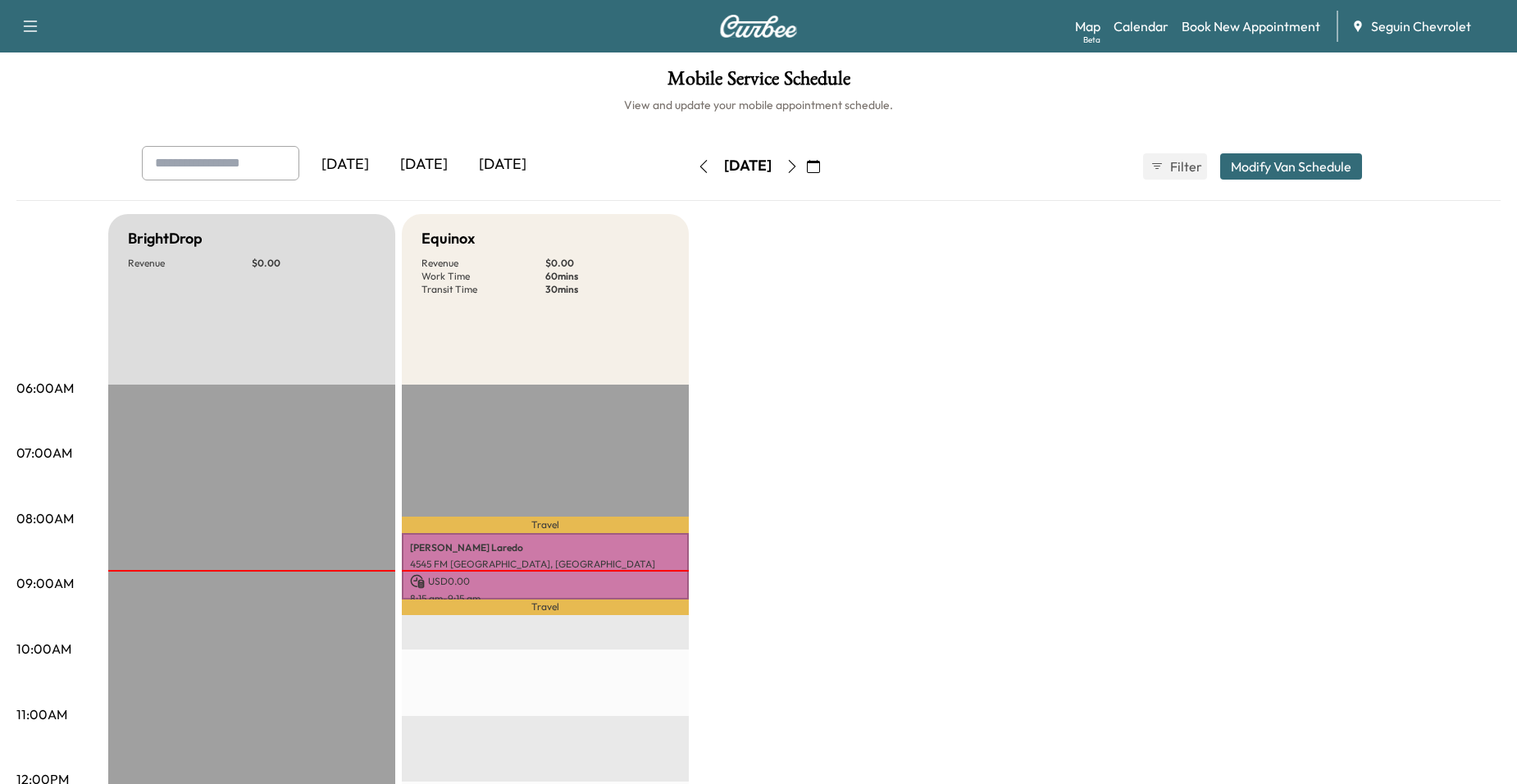
click at [806, 174] on button "button" at bounding box center [792, 166] width 28 height 26
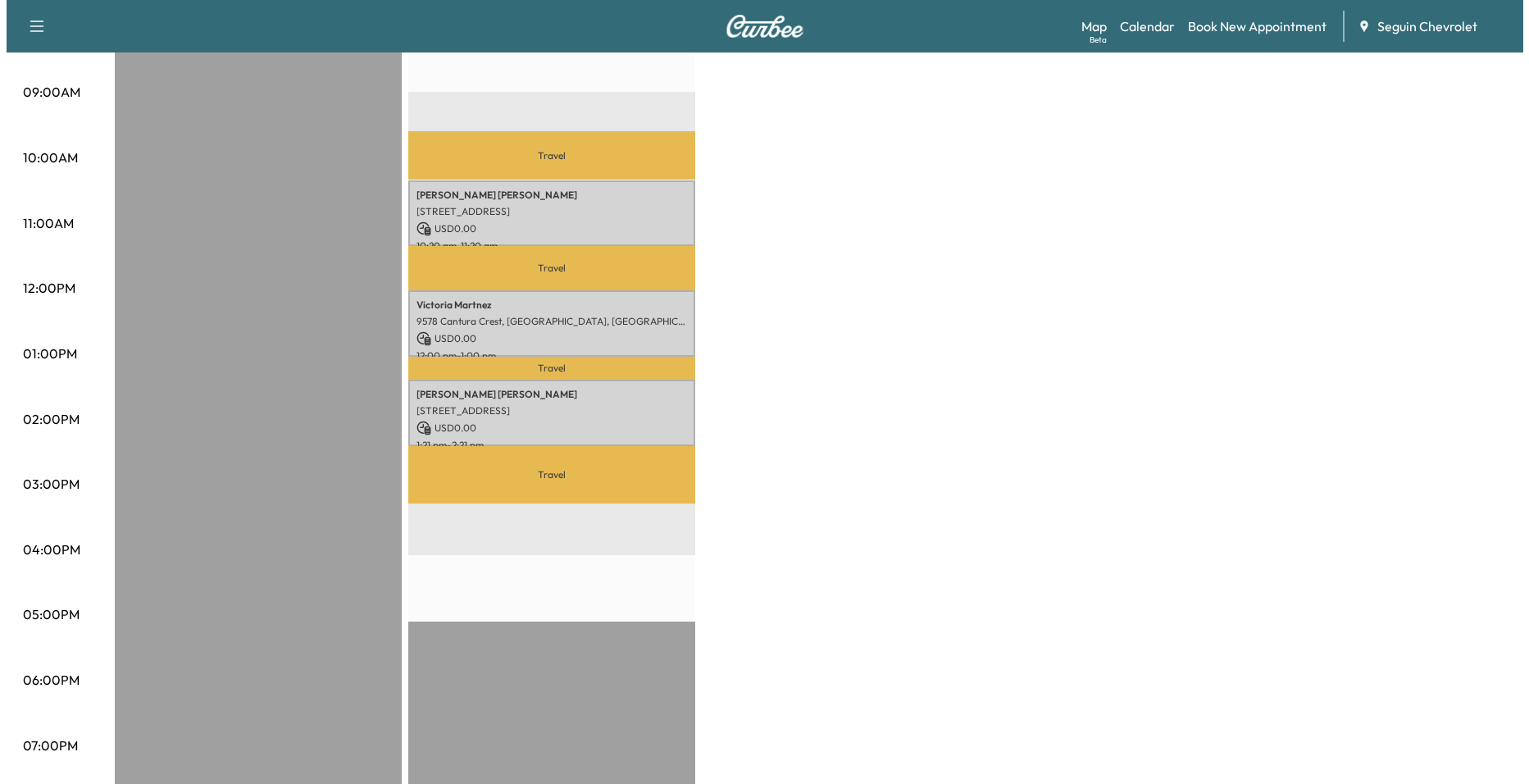
scroll to position [492, 0]
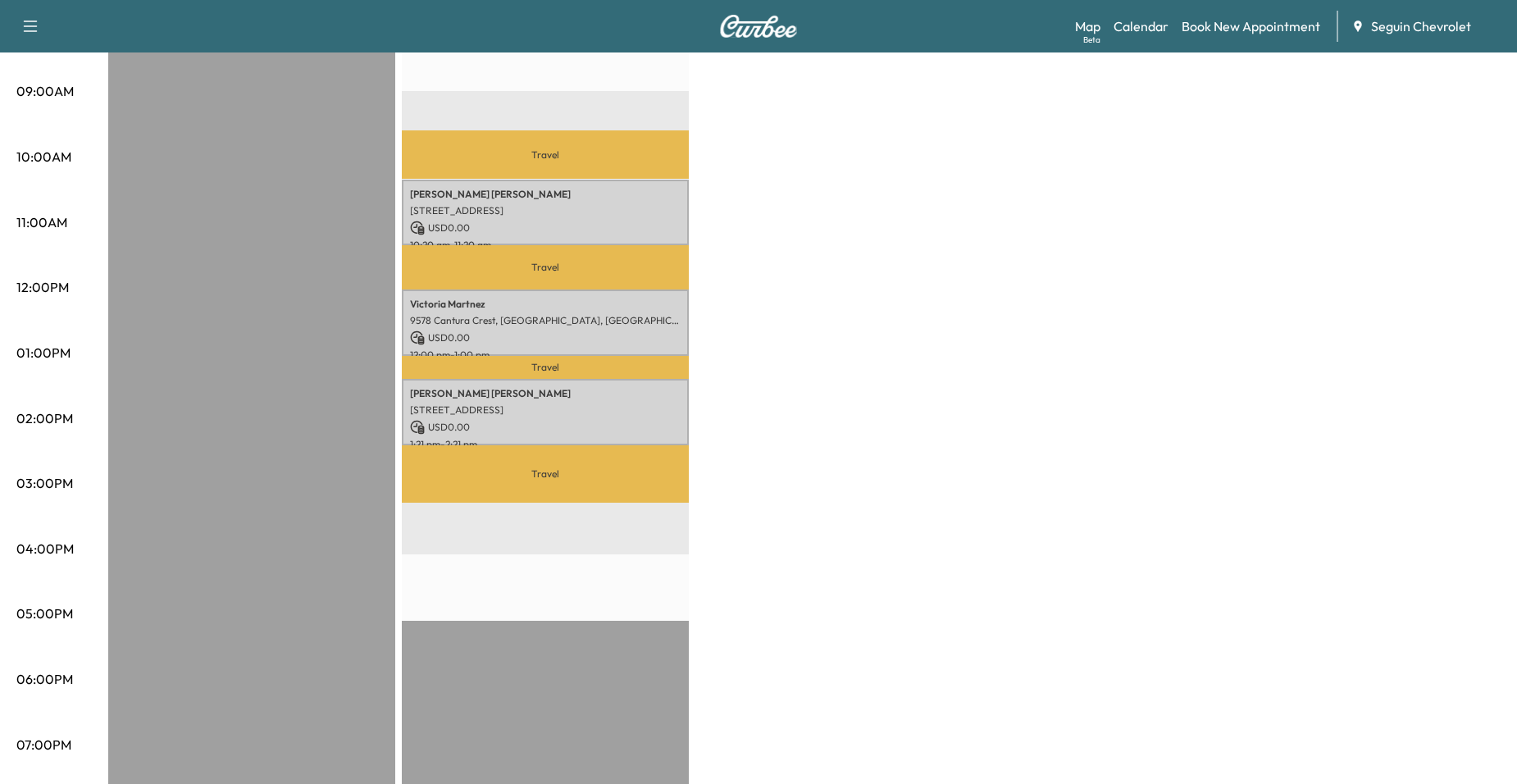
click at [552, 478] on p "Travel" at bounding box center [546, 473] width 287 height 57
click at [562, 438] on p "1:21 pm - 2:21 pm" at bounding box center [545, 445] width 270 height 13
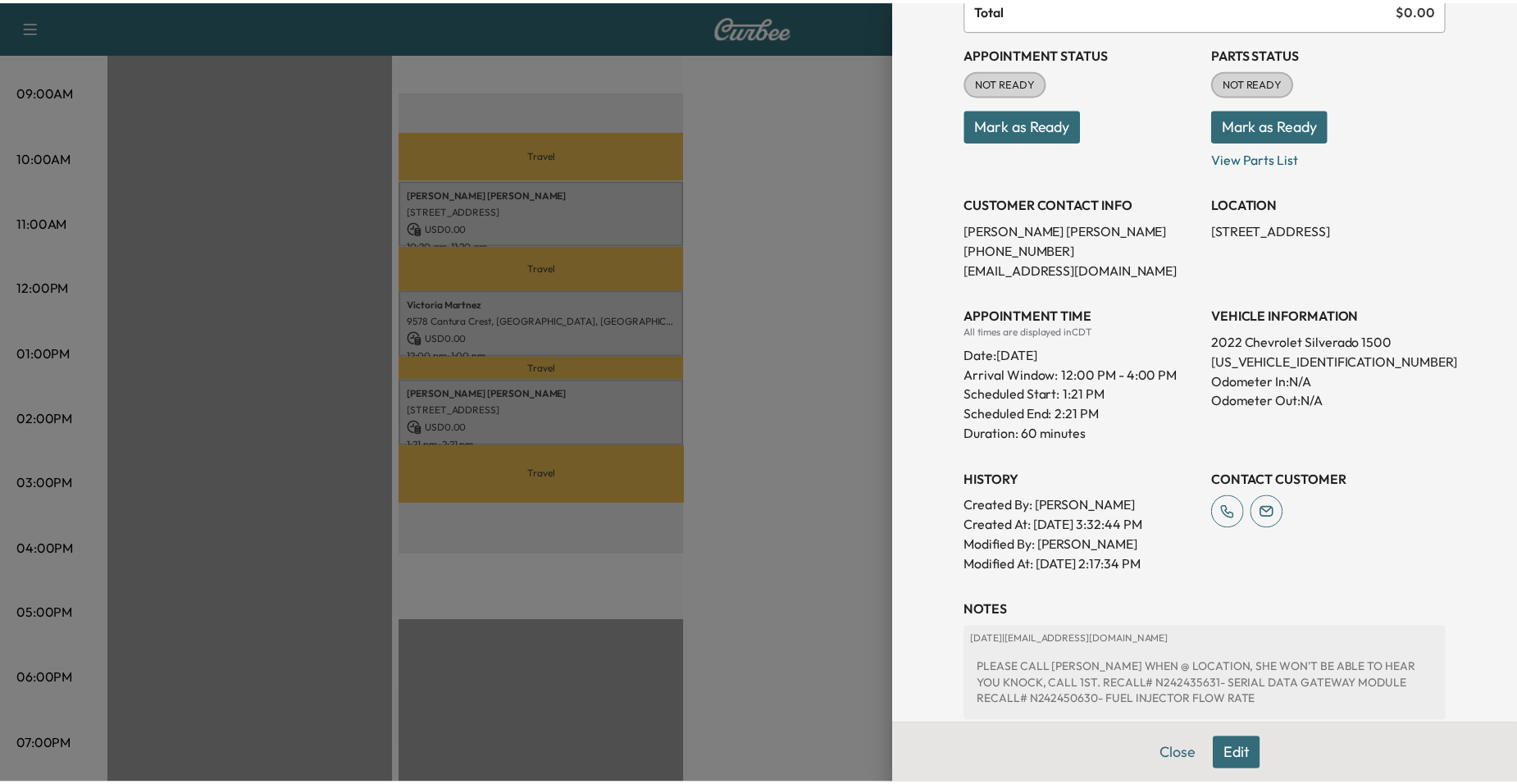
scroll to position [164, 0]
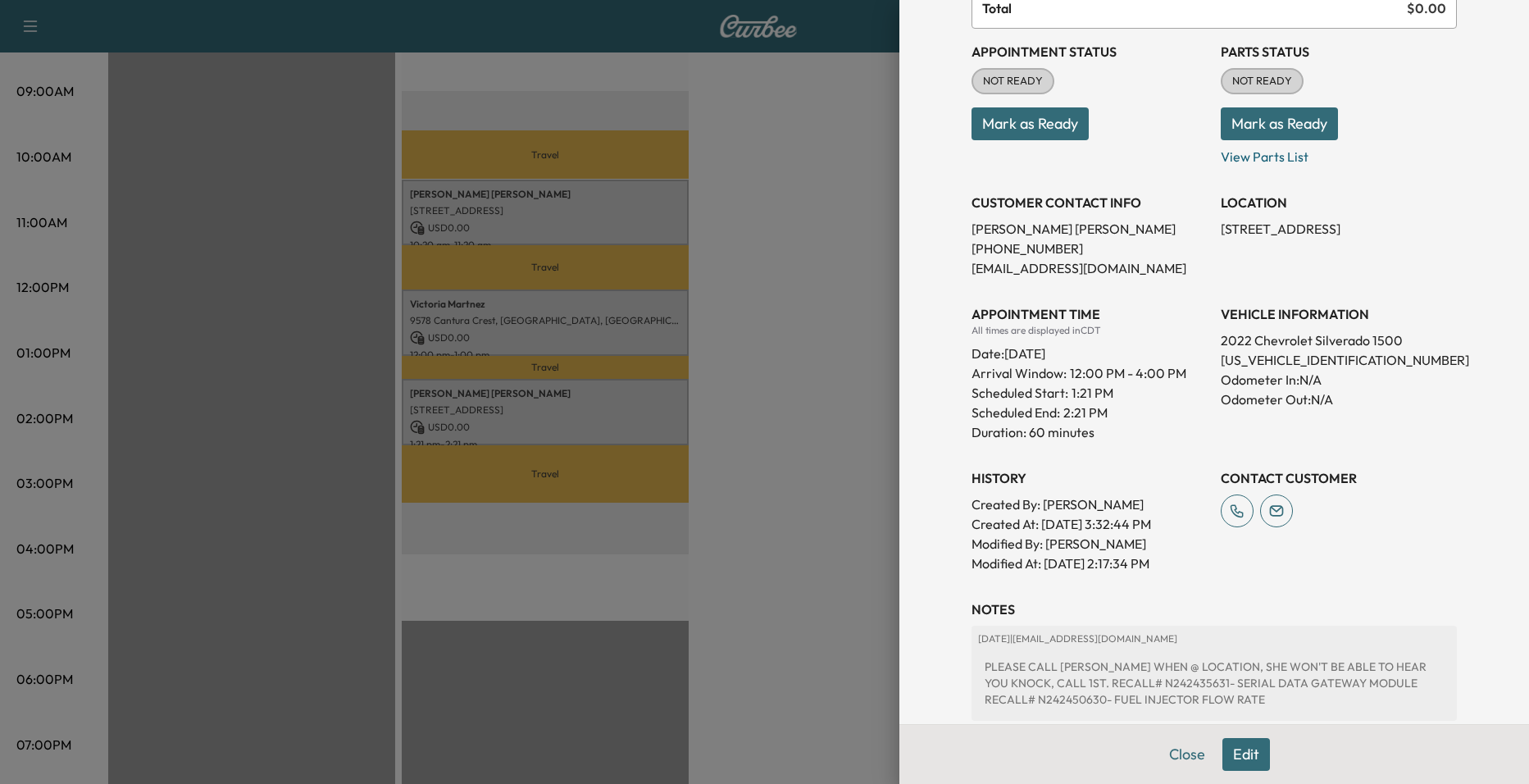
click at [765, 340] on div at bounding box center [764, 392] width 1529 height 784
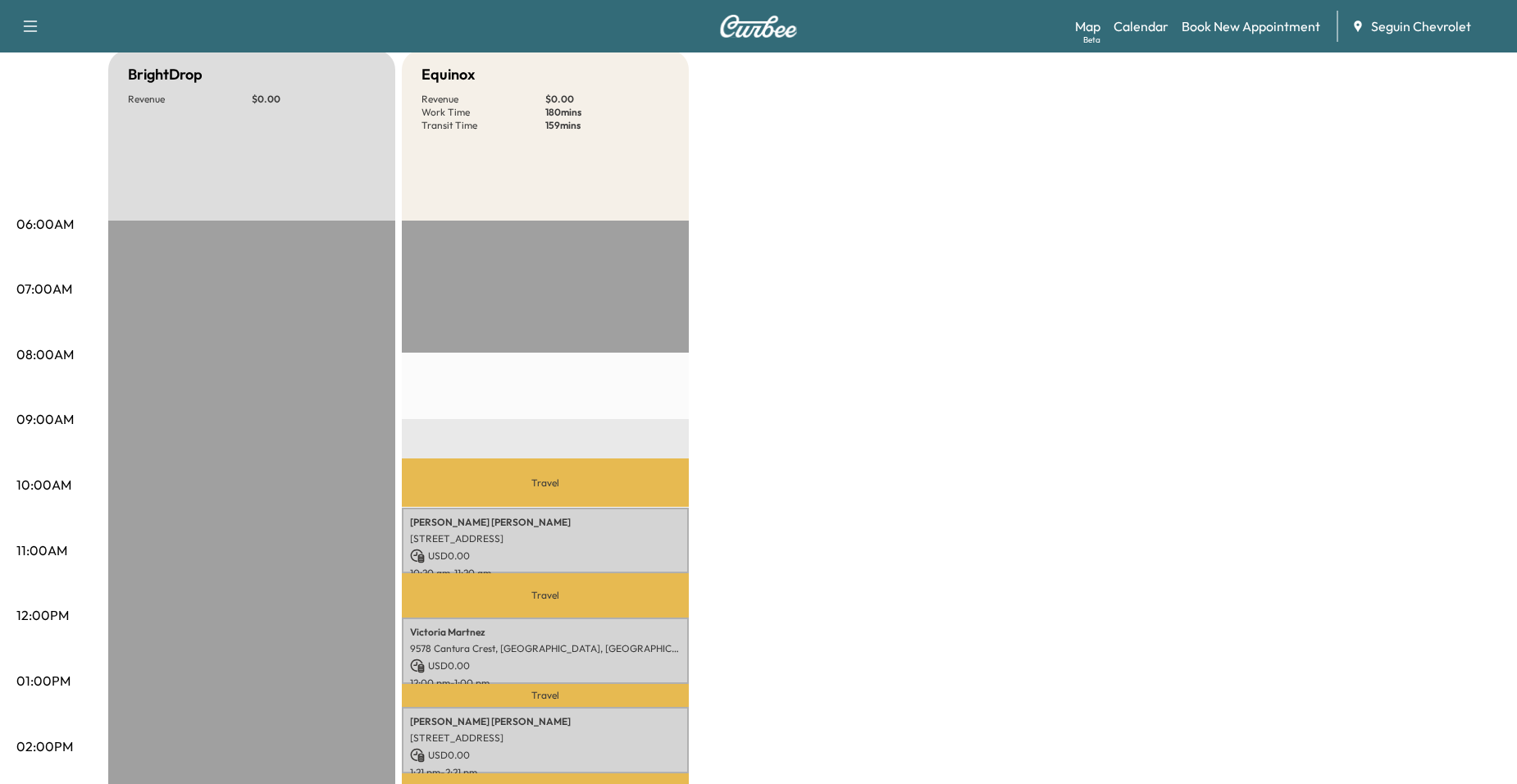
click at [549, 486] on p "Travel" at bounding box center [546, 483] width 287 height 49
click at [552, 357] on div "Travel Antonio Fernandez 10611 U.S. Hwy 181 N, San Antonio, TX 78223, USA USD 0…" at bounding box center [546, 750] width 287 height 1059
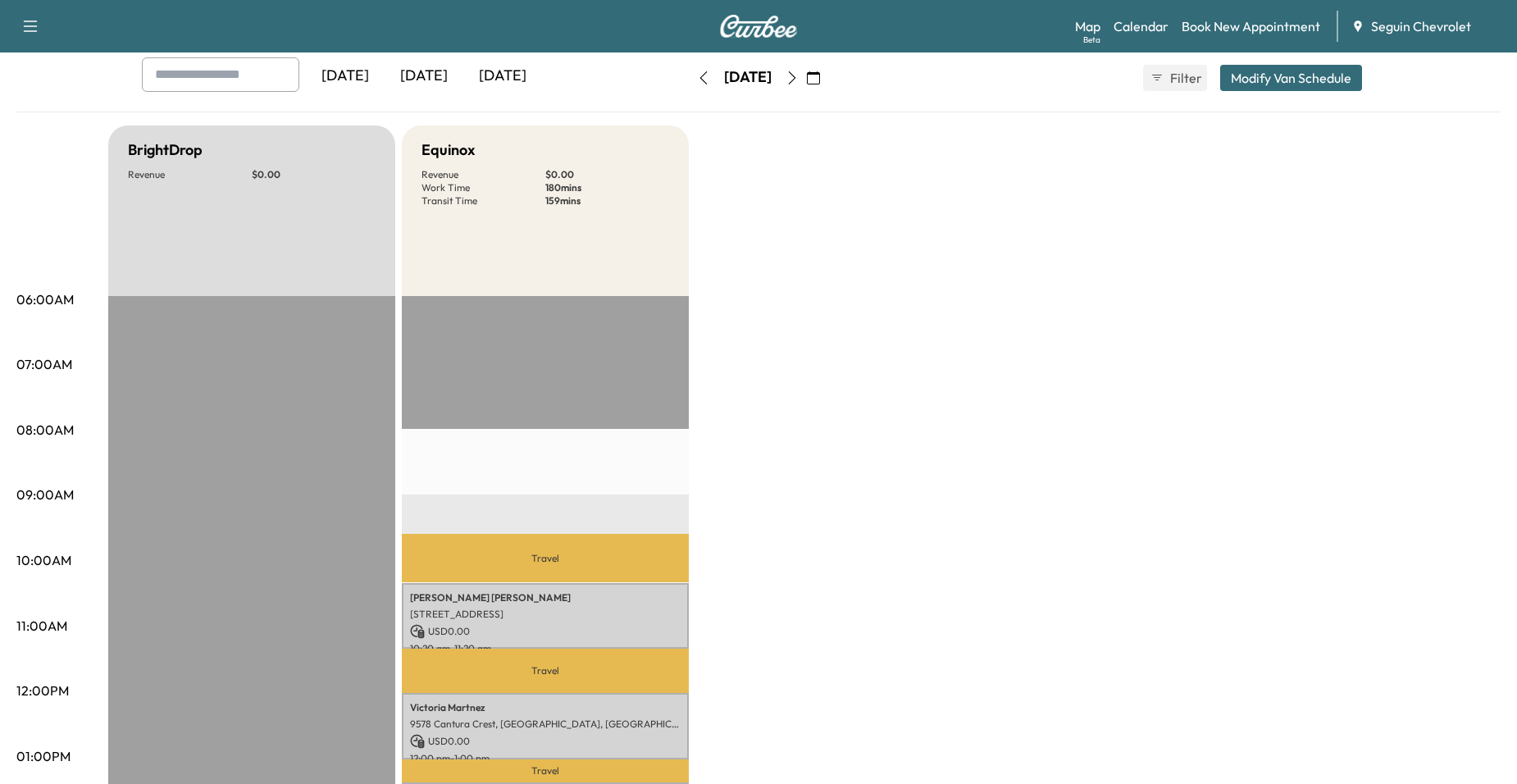
scroll to position [82, 0]
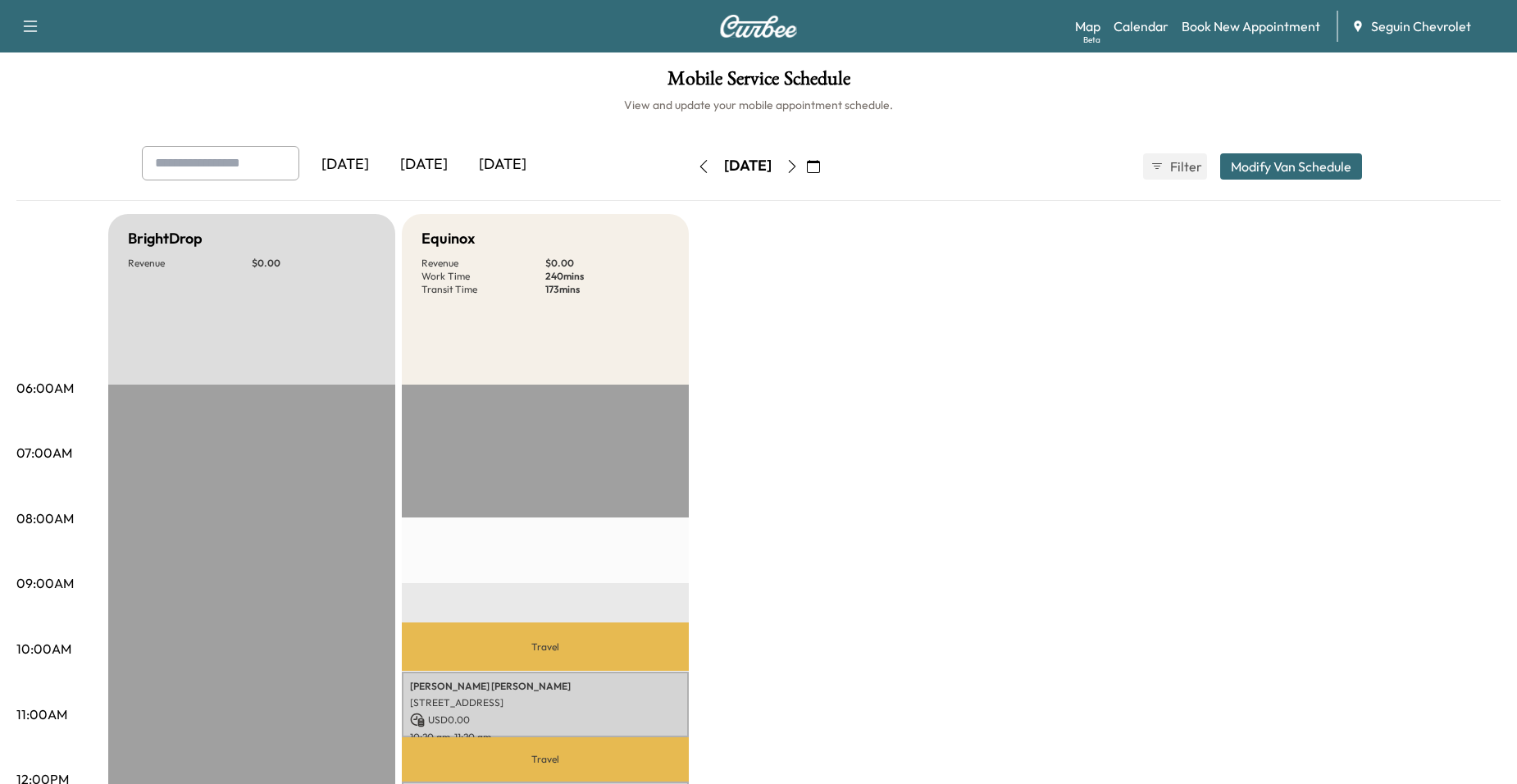
scroll to position [82, 0]
click at [798, 166] on icon "button" at bounding box center [793, 166] width 13 height 13
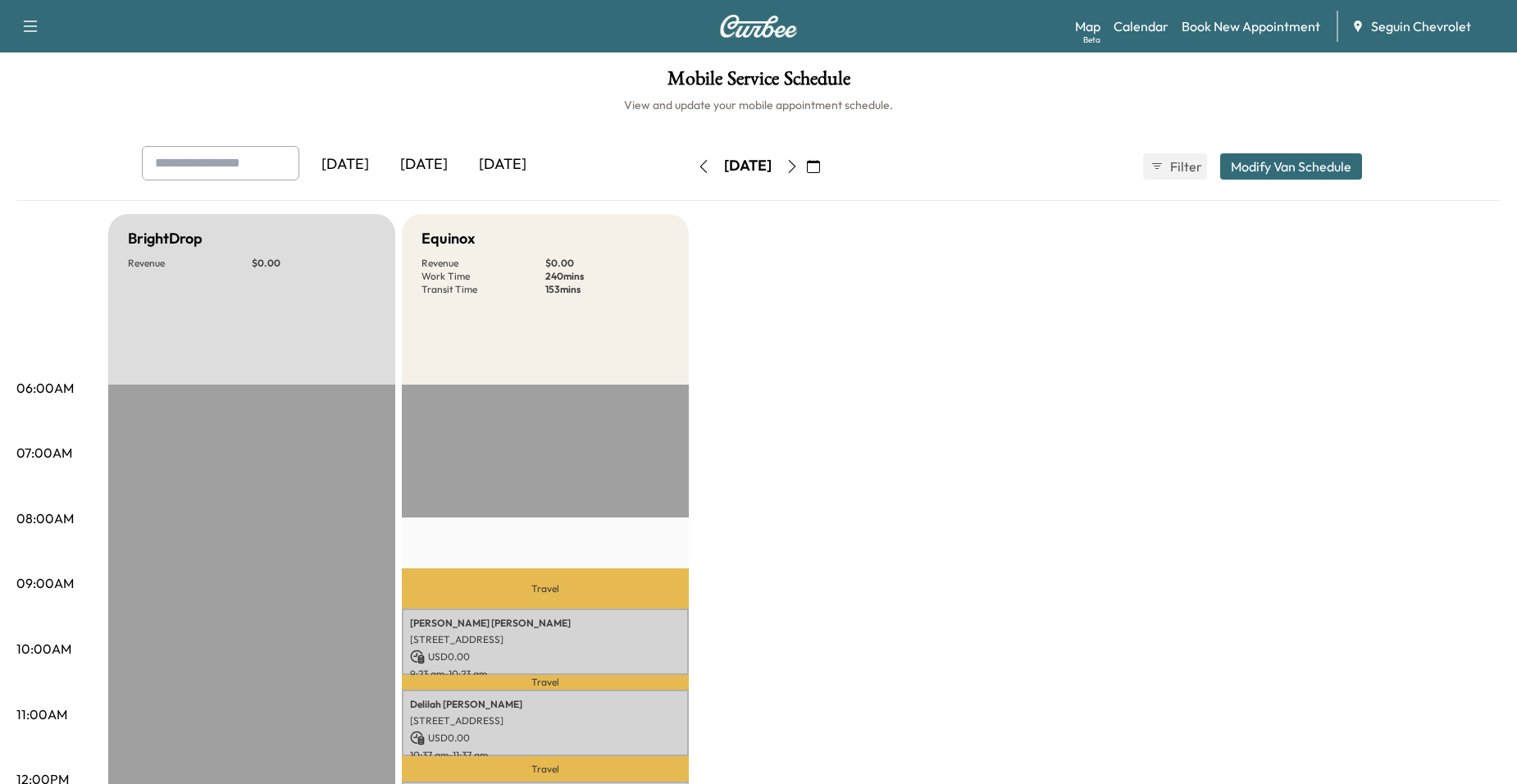
click at [806, 169] on button "button" at bounding box center [792, 166] width 28 height 26
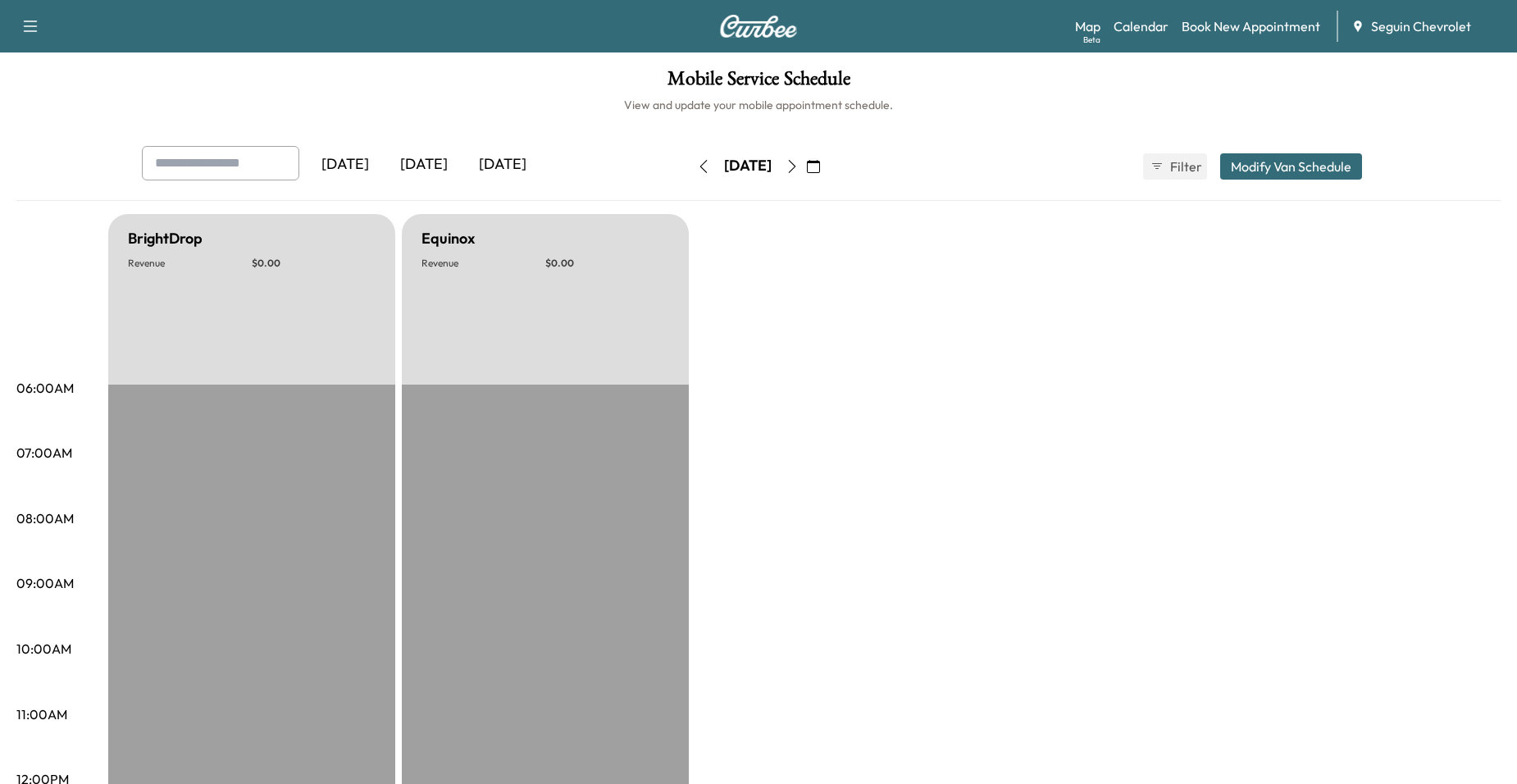
click at [697, 159] on icon "button" at bounding box center [704, 166] width 13 height 13
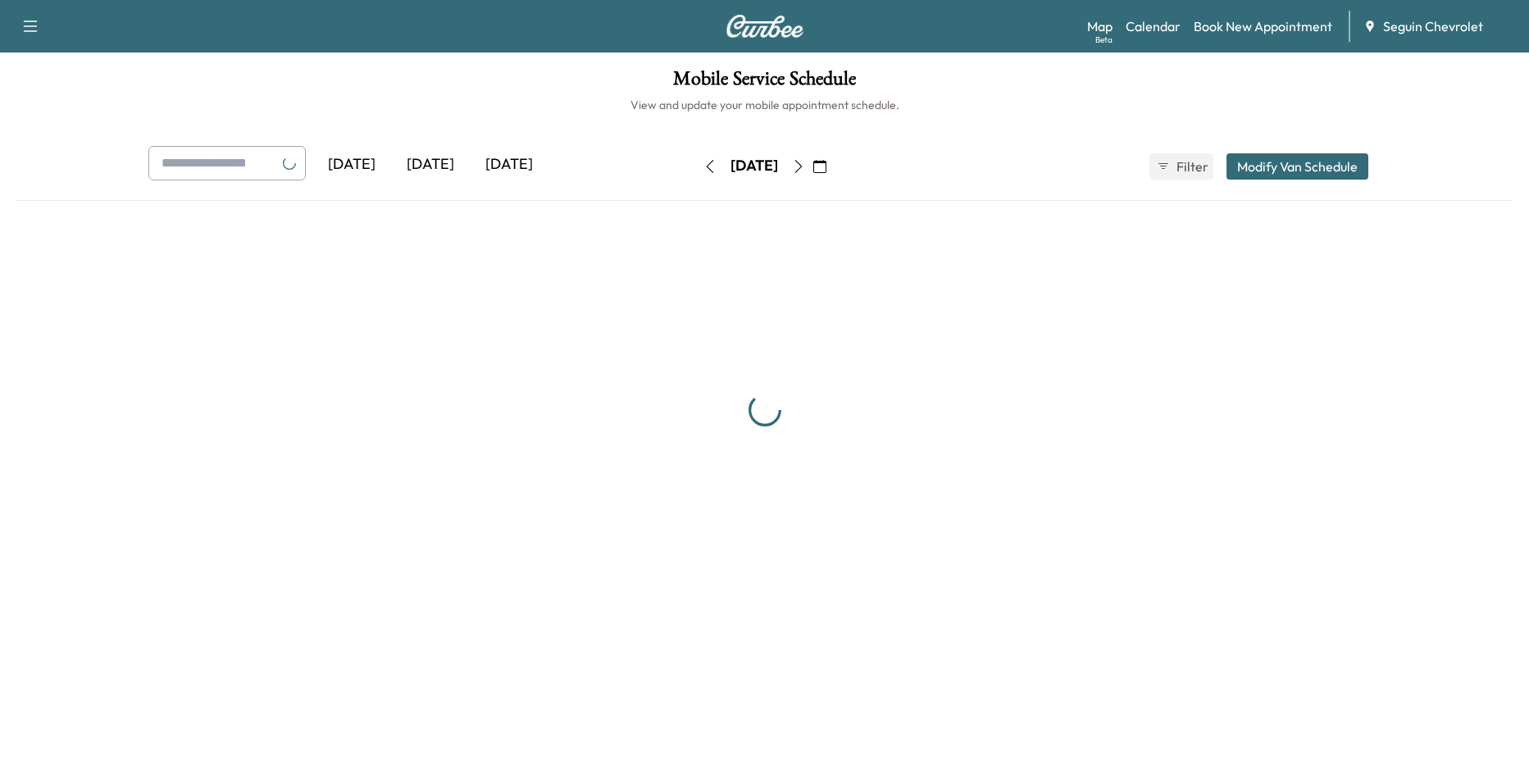
click at [704, 163] on icon "button" at bounding box center [710, 166] width 13 height 13
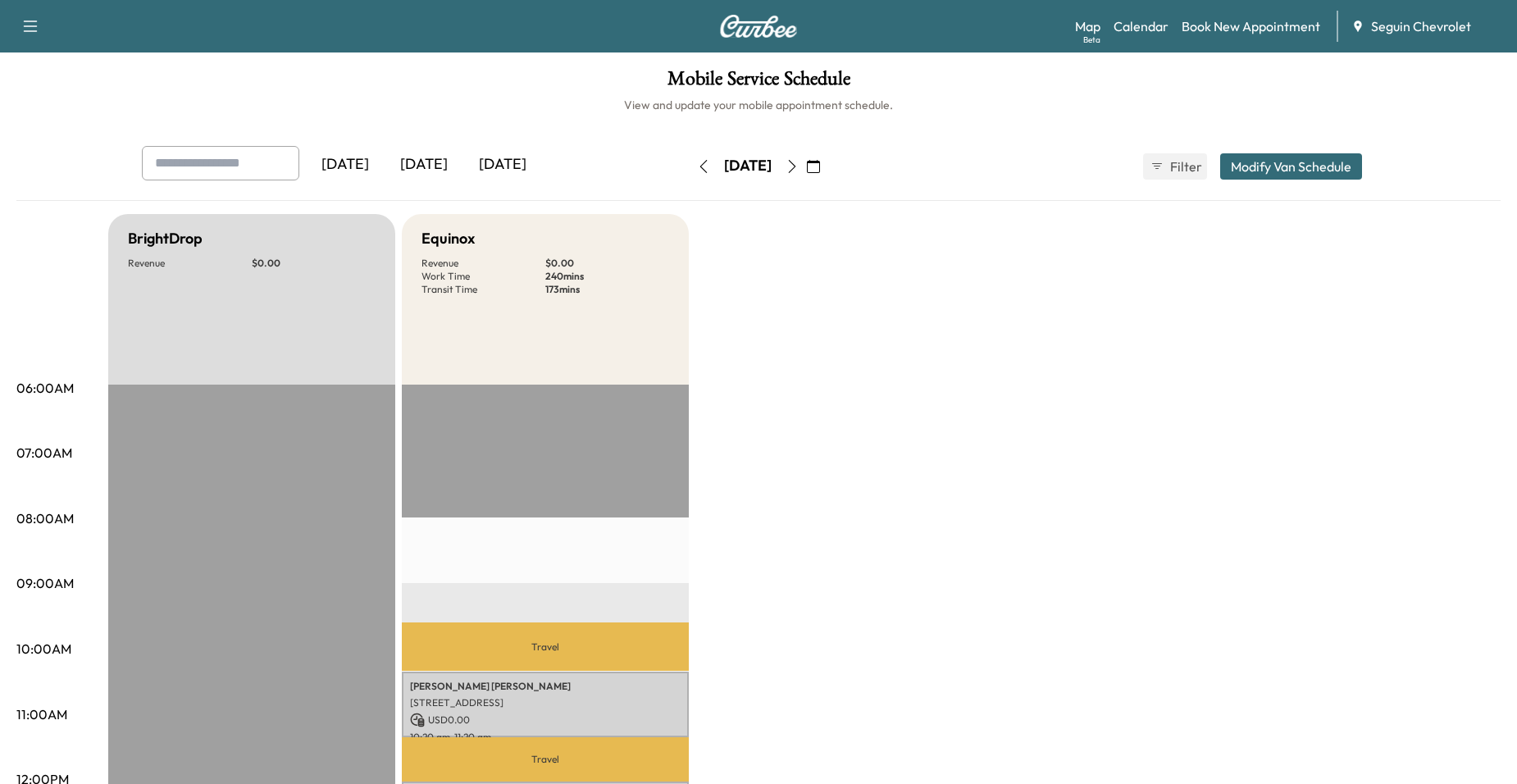
click at [798, 169] on icon "button" at bounding box center [793, 166] width 13 height 13
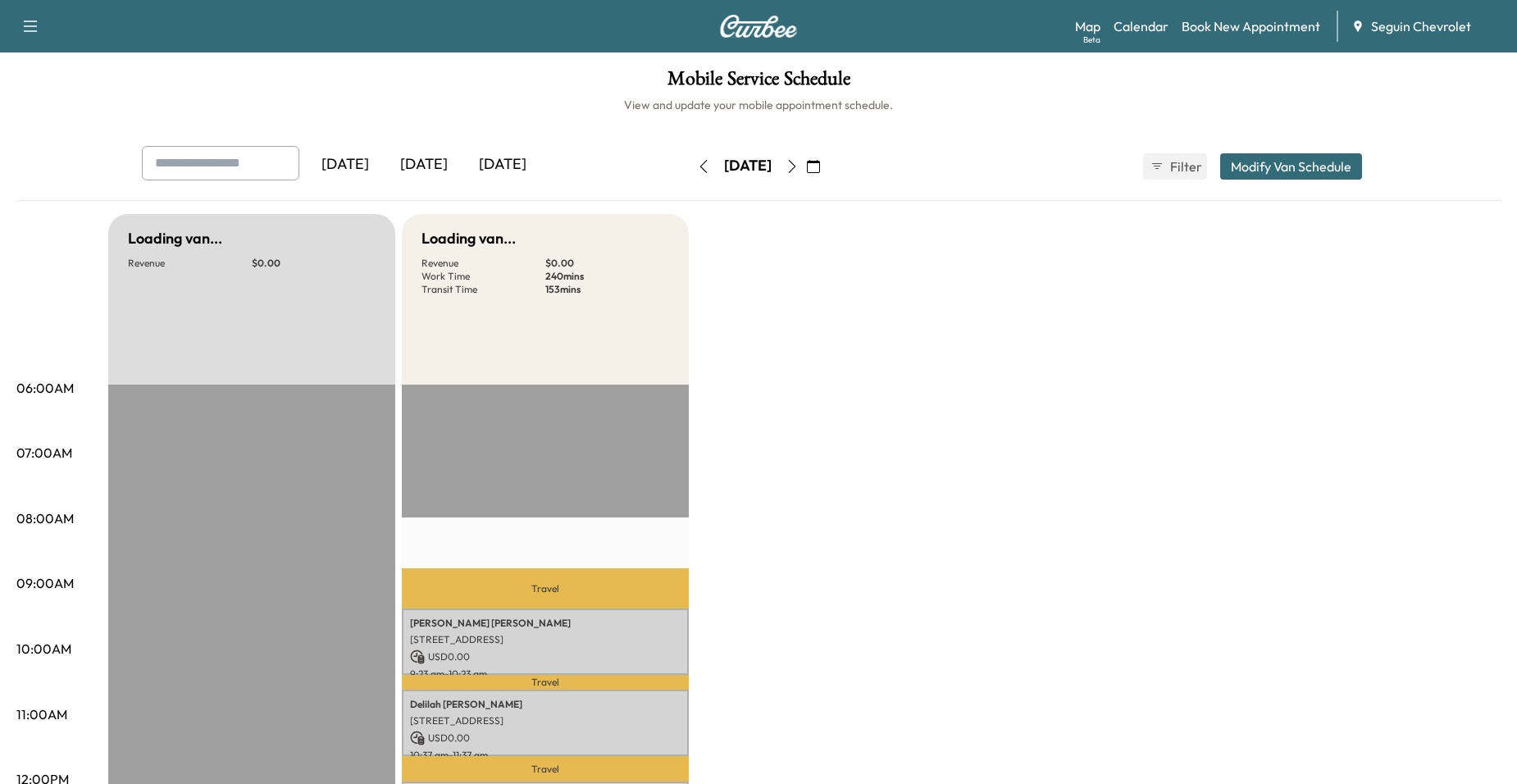
click at [820, 168] on icon "button" at bounding box center [813, 166] width 13 height 13
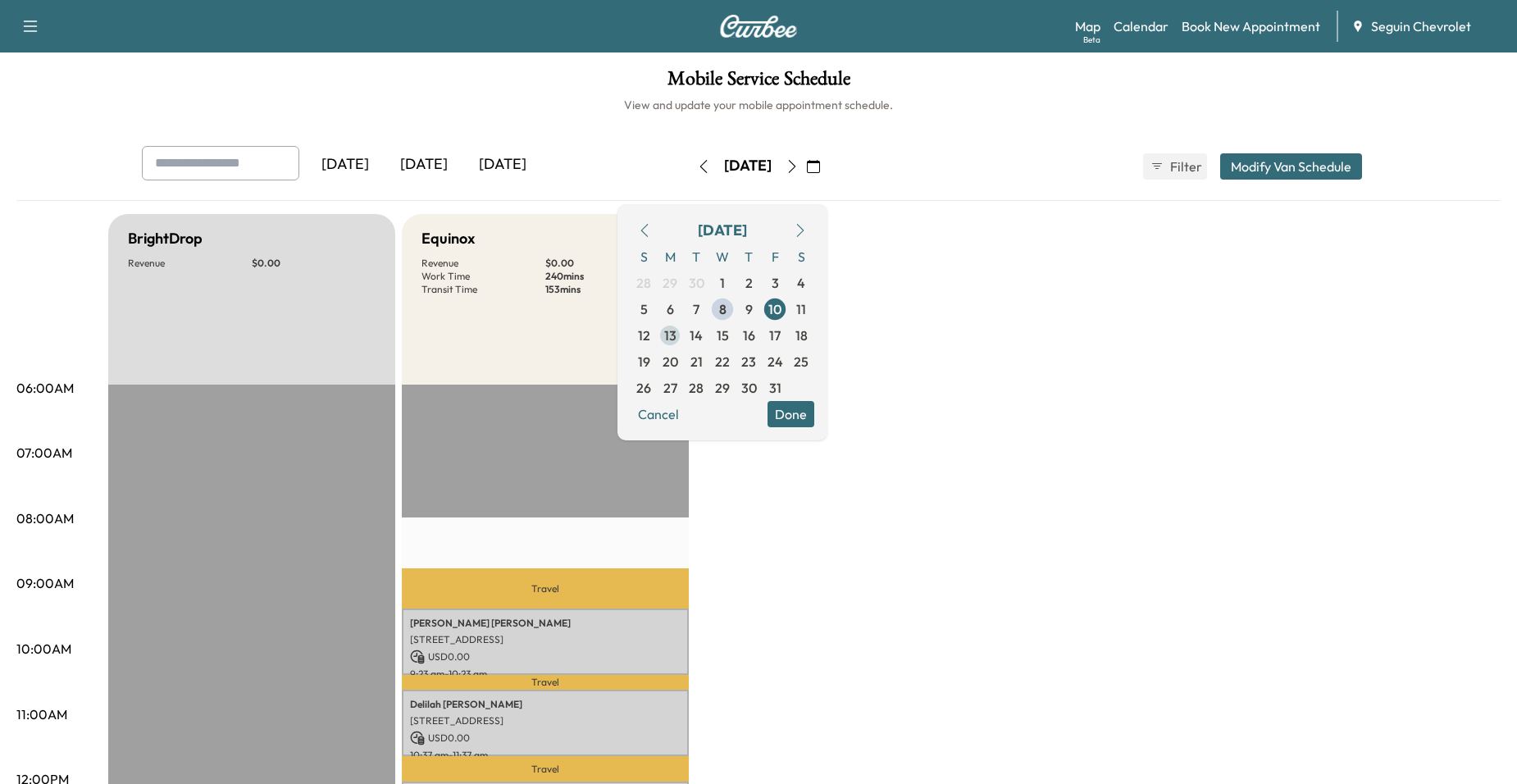
click at [677, 335] on span "13" at bounding box center [670, 335] width 13 height 19
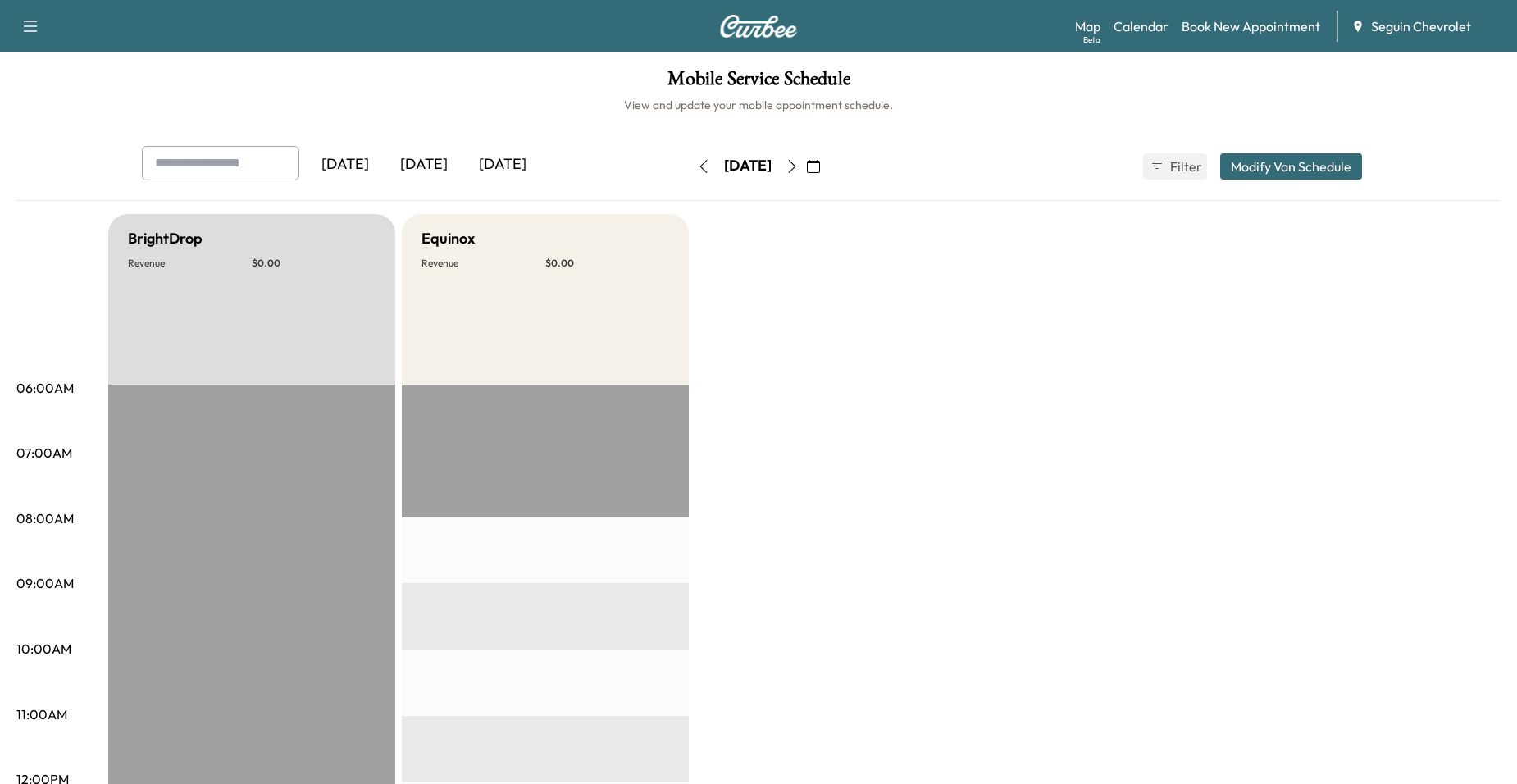
click at [796, 170] on icon "button" at bounding box center [792, 166] width 8 height 13
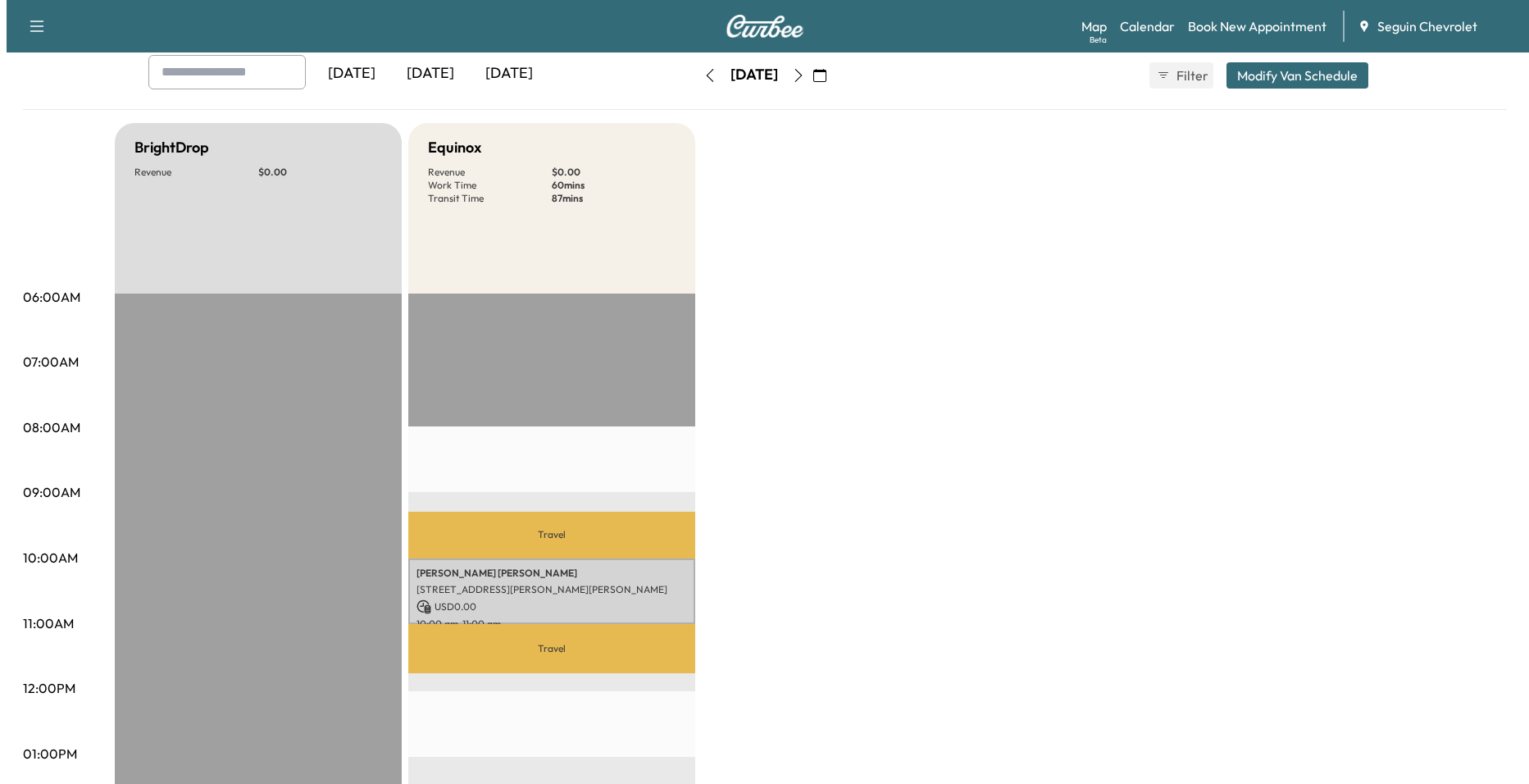
scroll to position [328, 0]
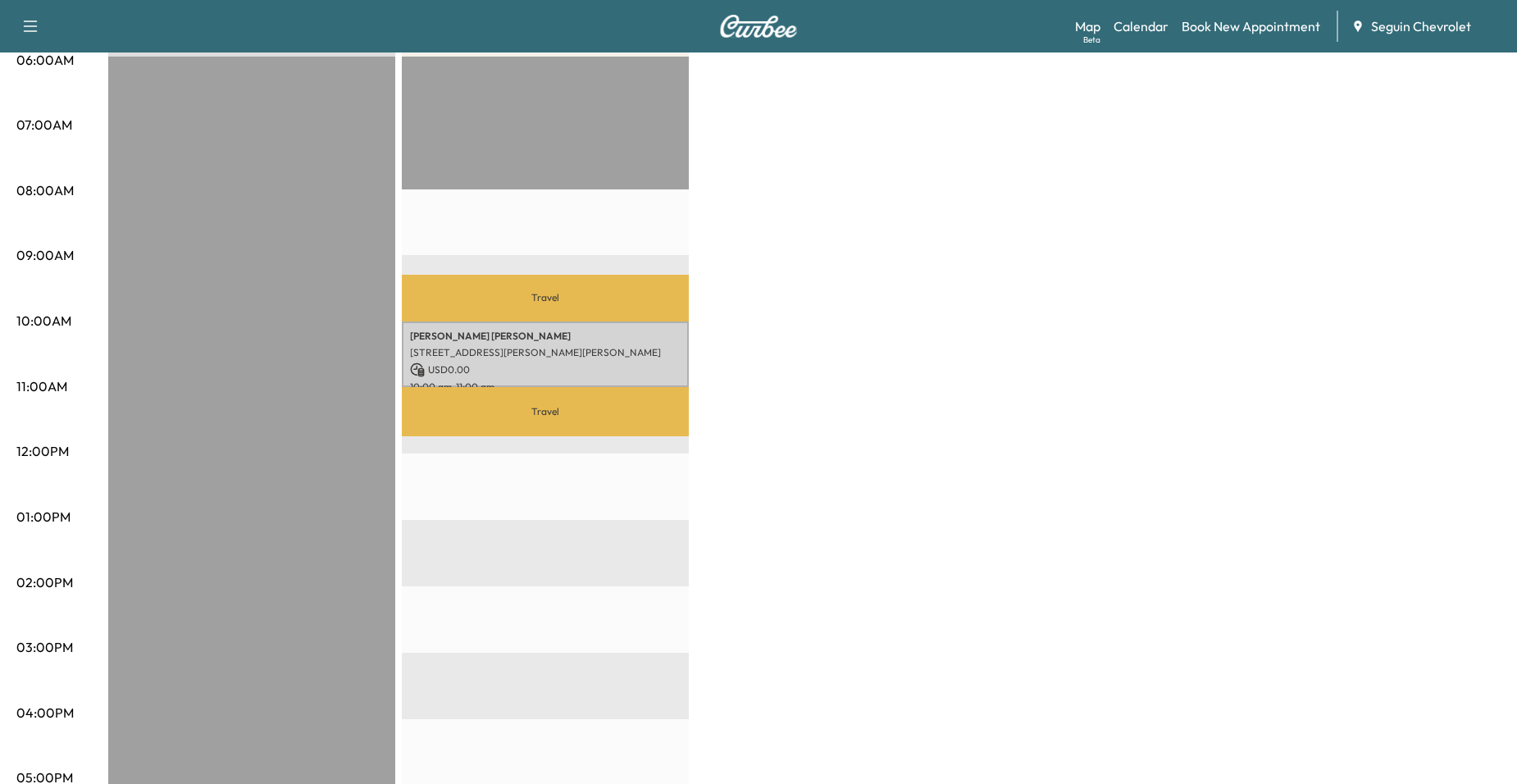
click at [574, 352] on p "[STREET_ADDRESS][PERSON_NAME][PERSON_NAME]" at bounding box center [545, 353] width 270 height 13
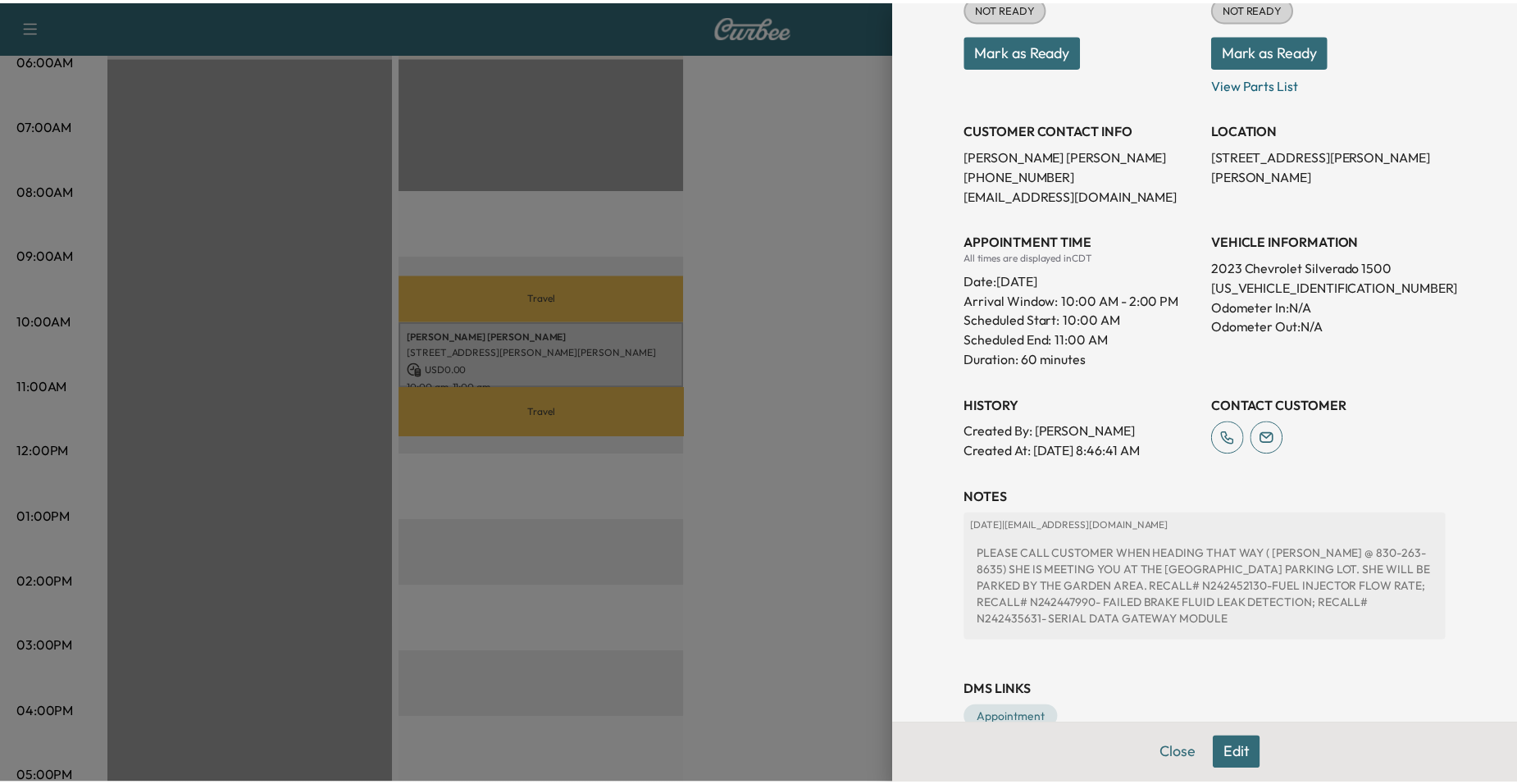
scroll to position [246, 0]
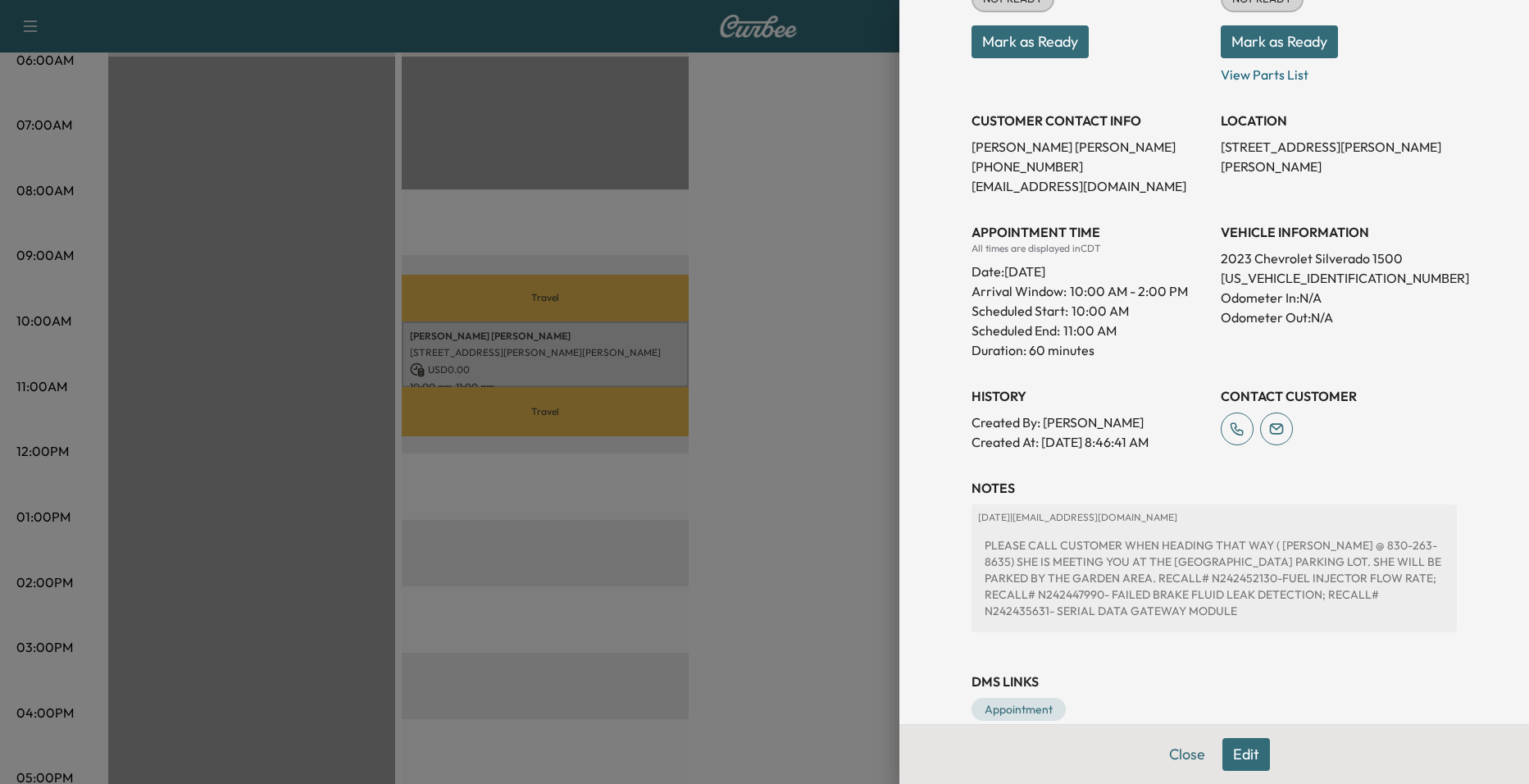
click at [728, 329] on div at bounding box center [764, 392] width 1529 height 784
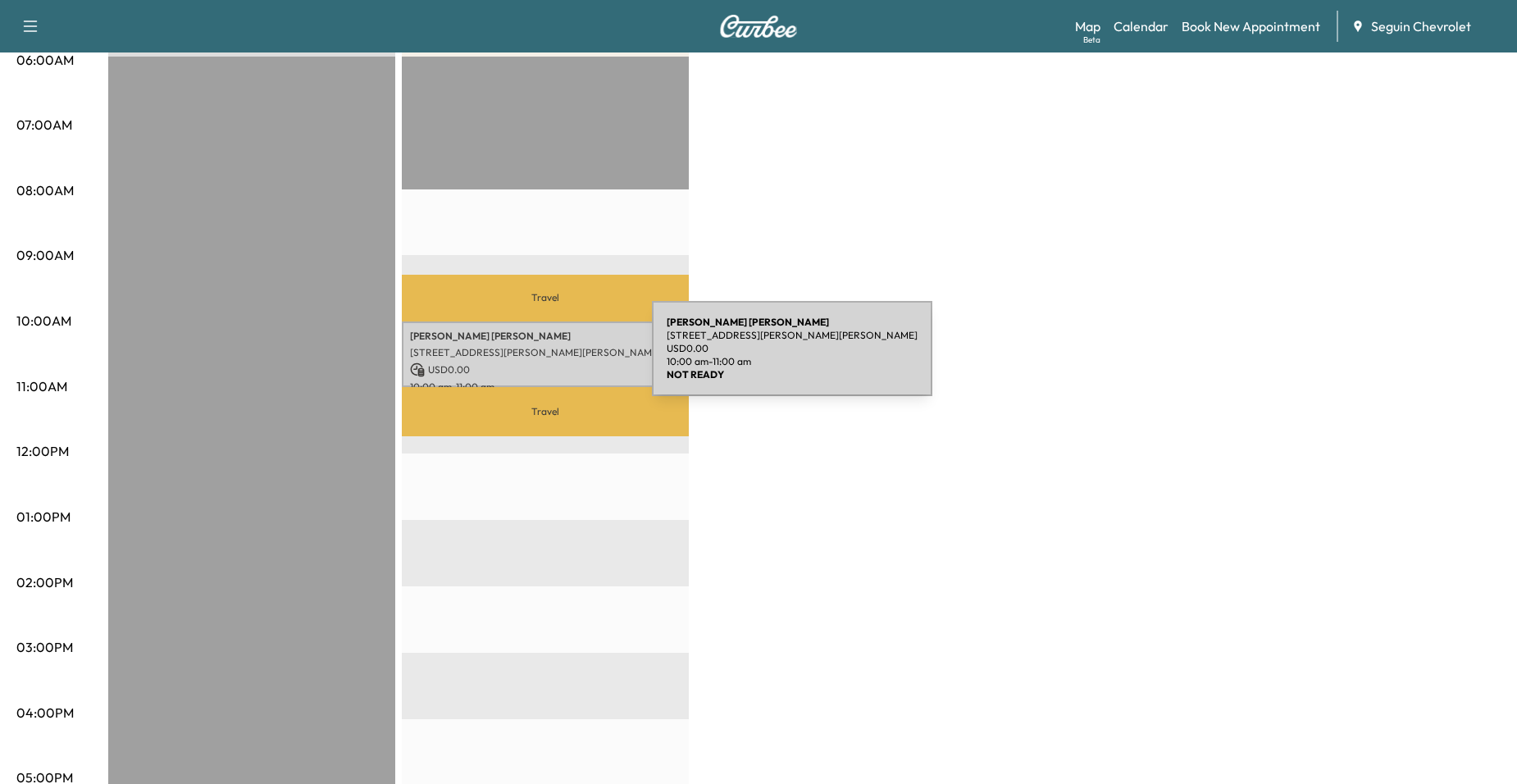
click at [529, 363] on p "USD 0.00" at bounding box center [545, 370] width 270 height 15
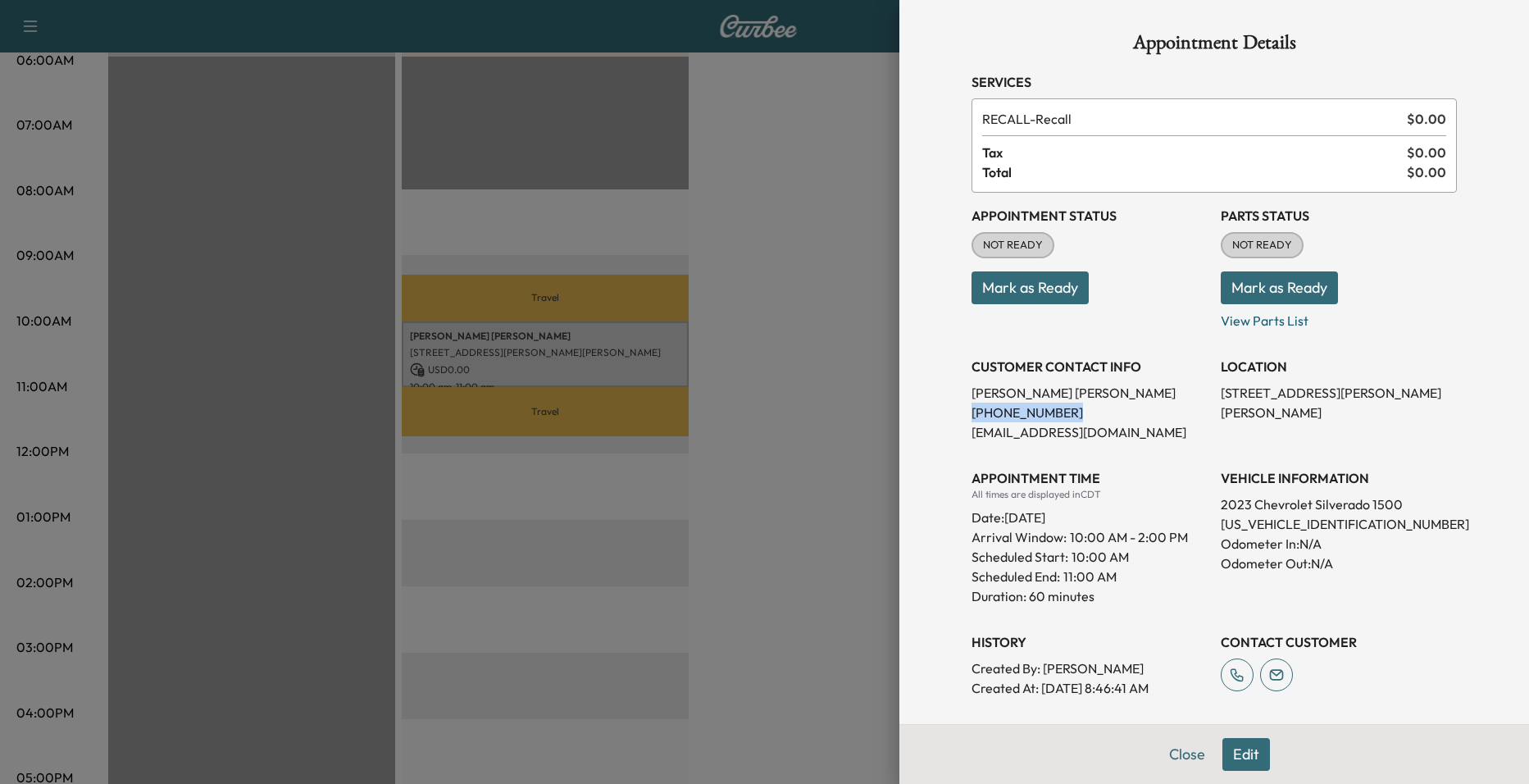
drag, startPoint x: 960, startPoint y: 413, endPoint x: 1065, endPoint y: 408, distance: 105.1
click at [1065, 408] on p "[PHONE_NUMBER]" at bounding box center [1089, 412] width 236 height 19
drag, startPoint x: 1065, startPoint y: 408, endPoint x: 1023, endPoint y: 409, distance: 42.0
copy p "[PHONE_NUMBER]"
click at [868, 403] on div at bounding box center [764, 392] width 1529 height 784
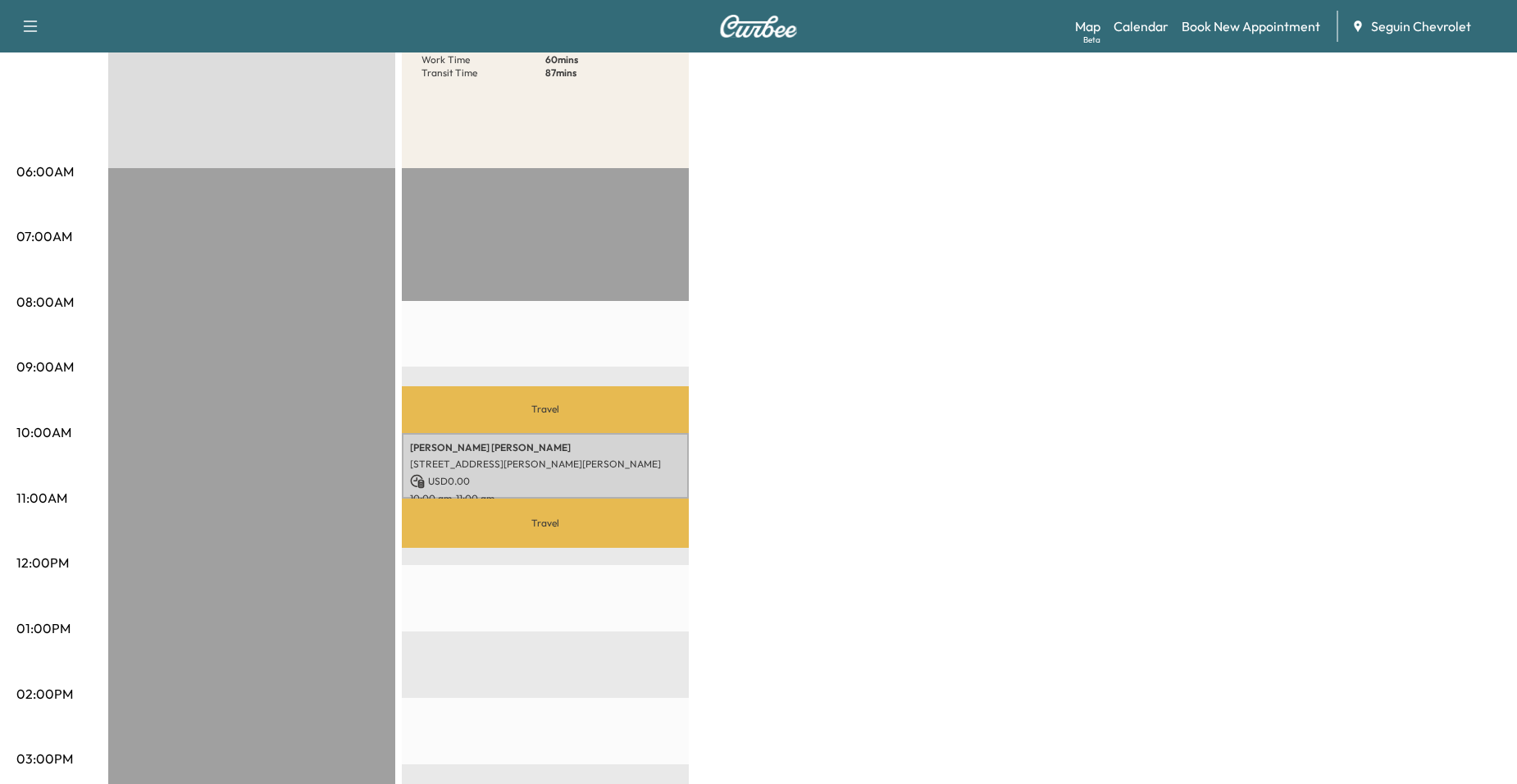
scroll to position [0, 0]
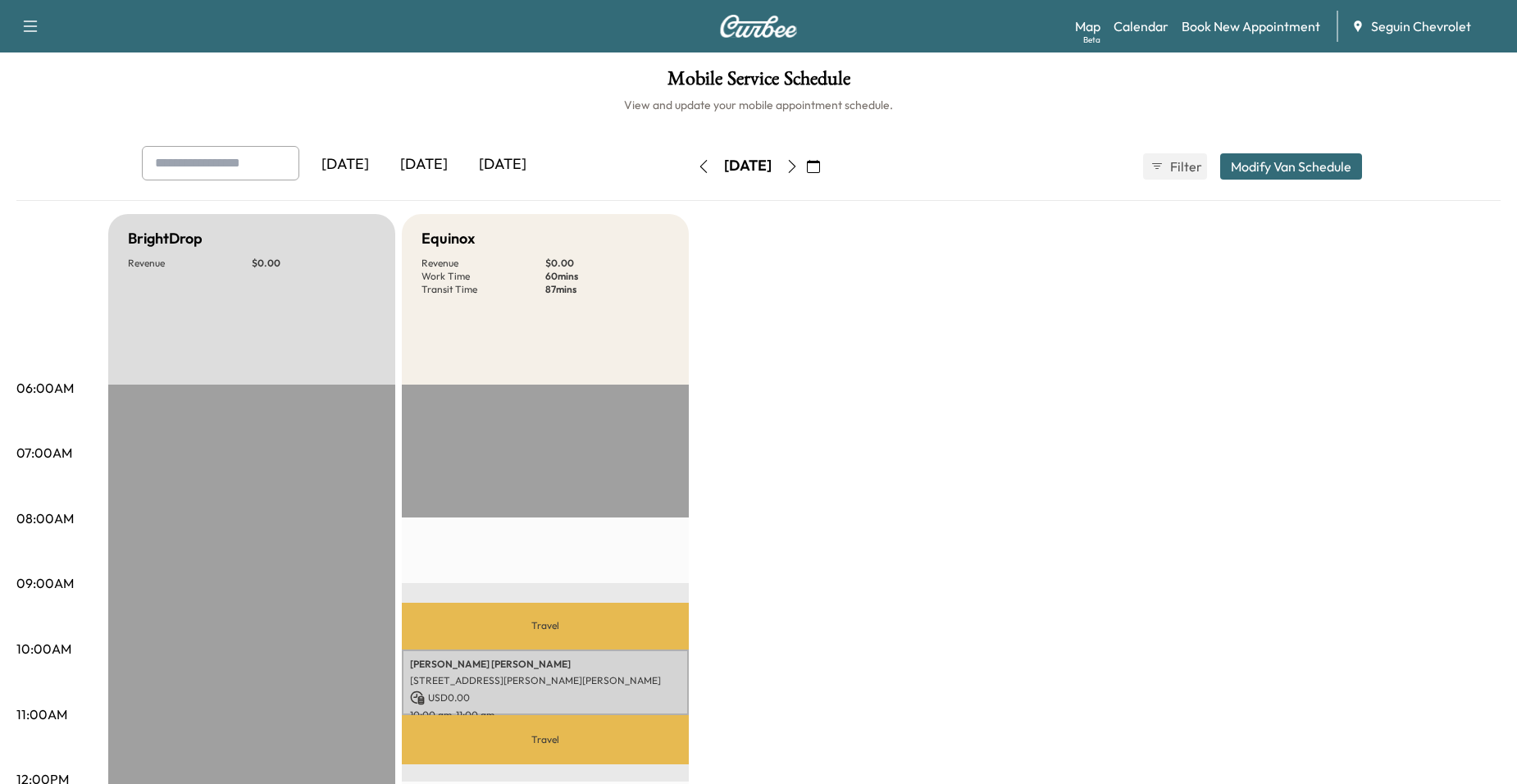
click at [806, 172] on button "button" at bounding box center [792, 166] width 28 height 26
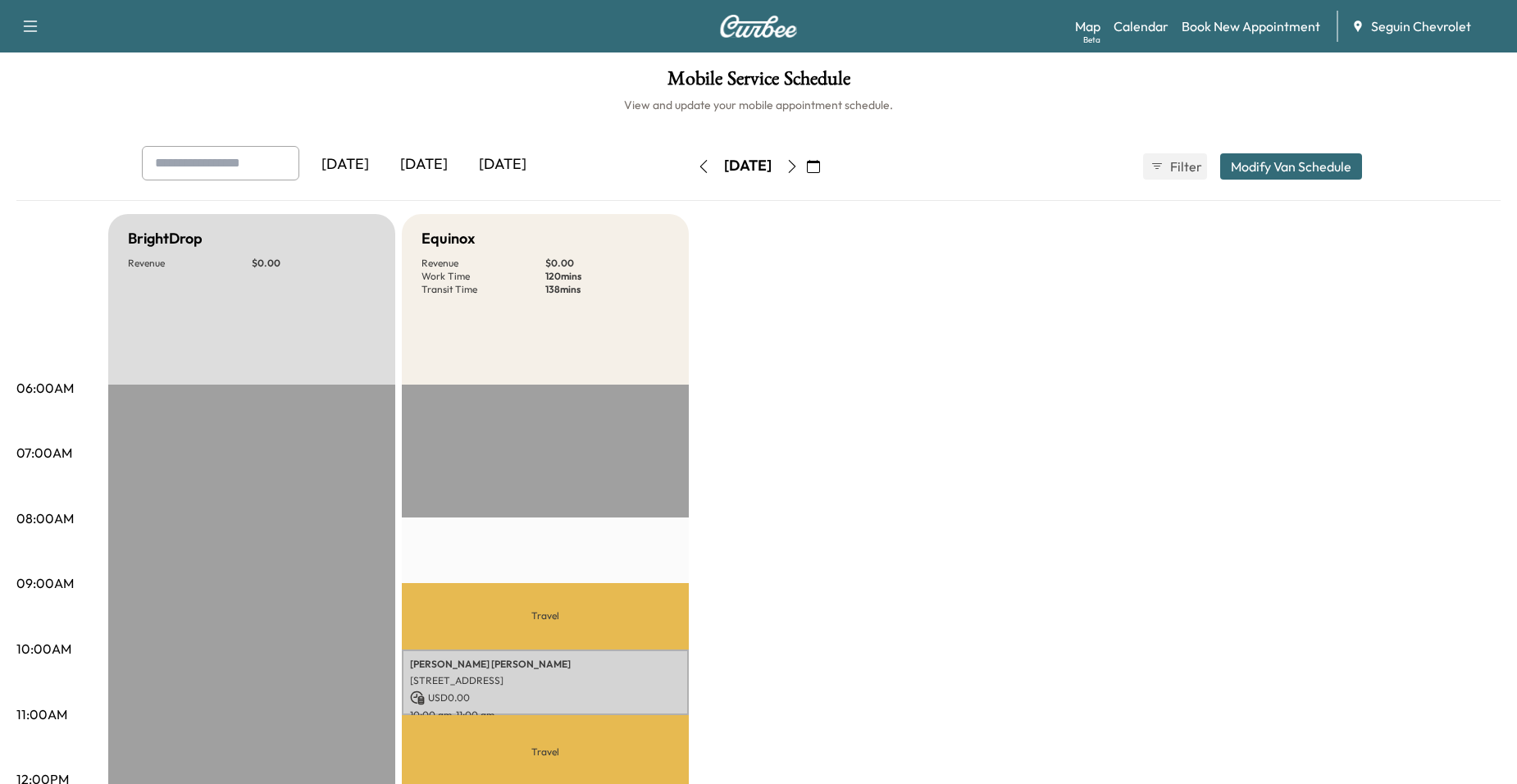
click at [806, 165] on button "button" at bounding box center [792, 166] width 28 height 26
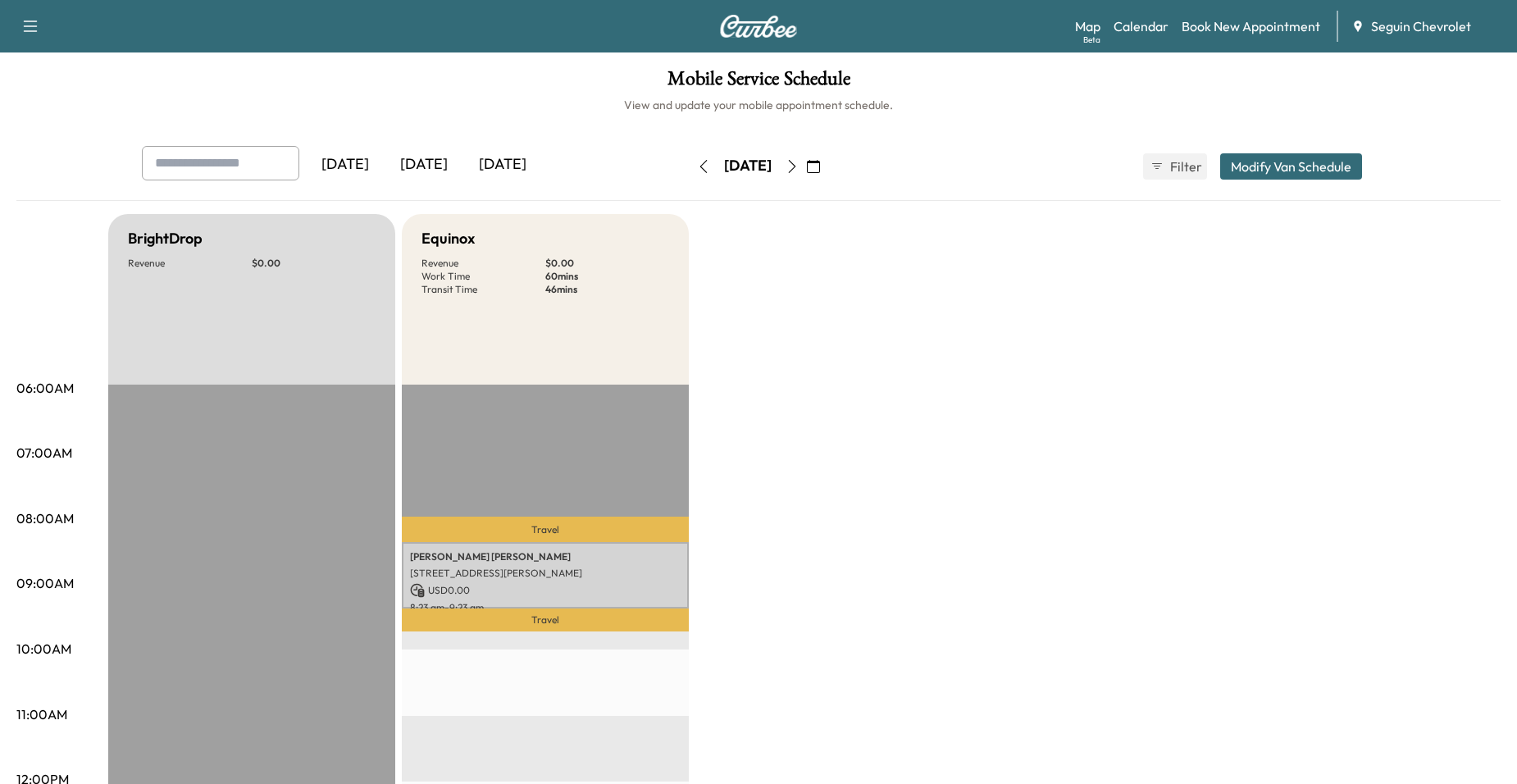
click at [697, 159] on icon "button" at bounding box center [704, 166] width 13 height 13
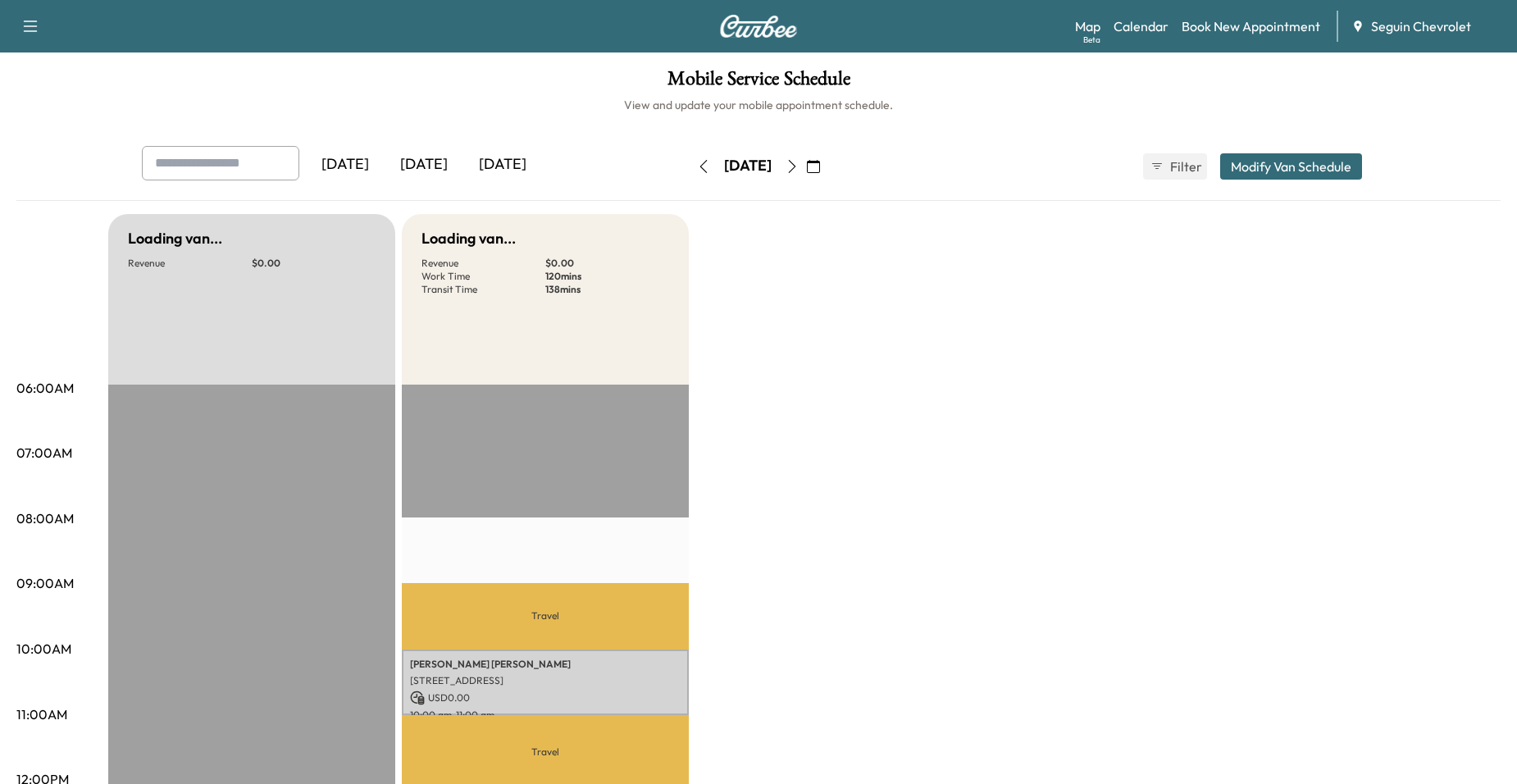
click at [689, 159] on button "button" at bounding box center [703, 166] width 28 height 26
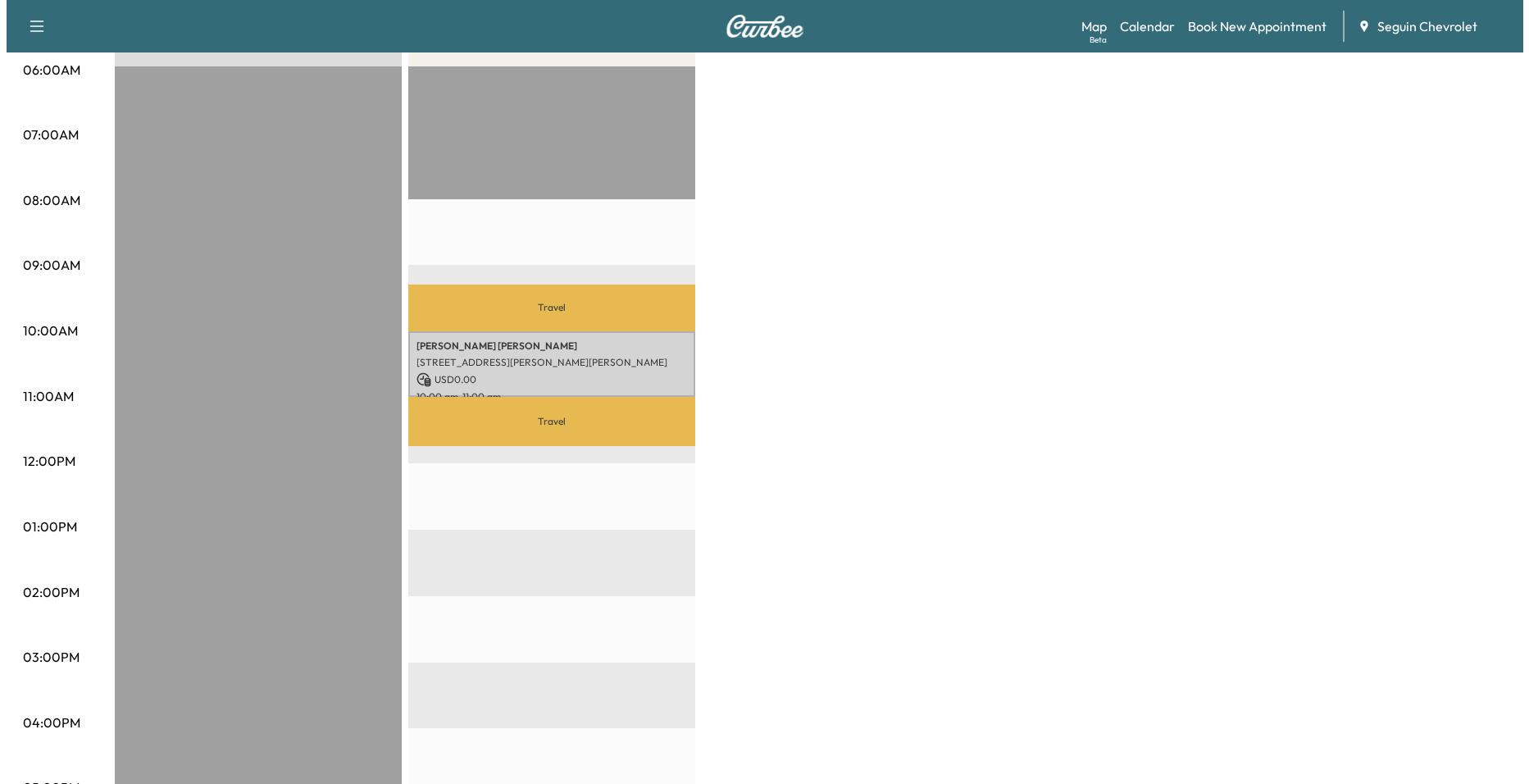
scroll to position [328, 0]
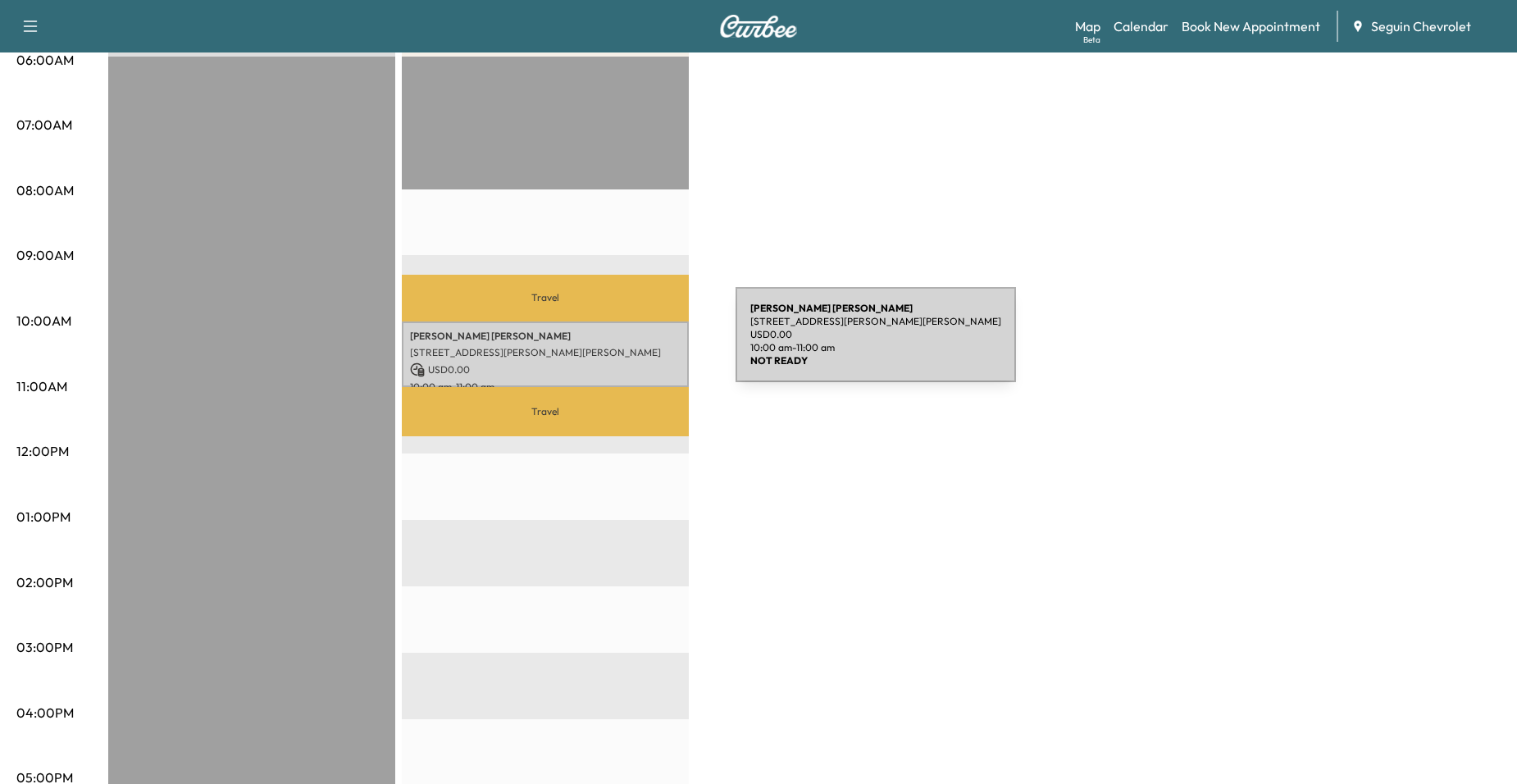
click at [613, 346] on p "[STREET_ADDRESS][PERSON_NAME][PERSON_NAME]" at bounding box center [545, 353] width 270 height 13
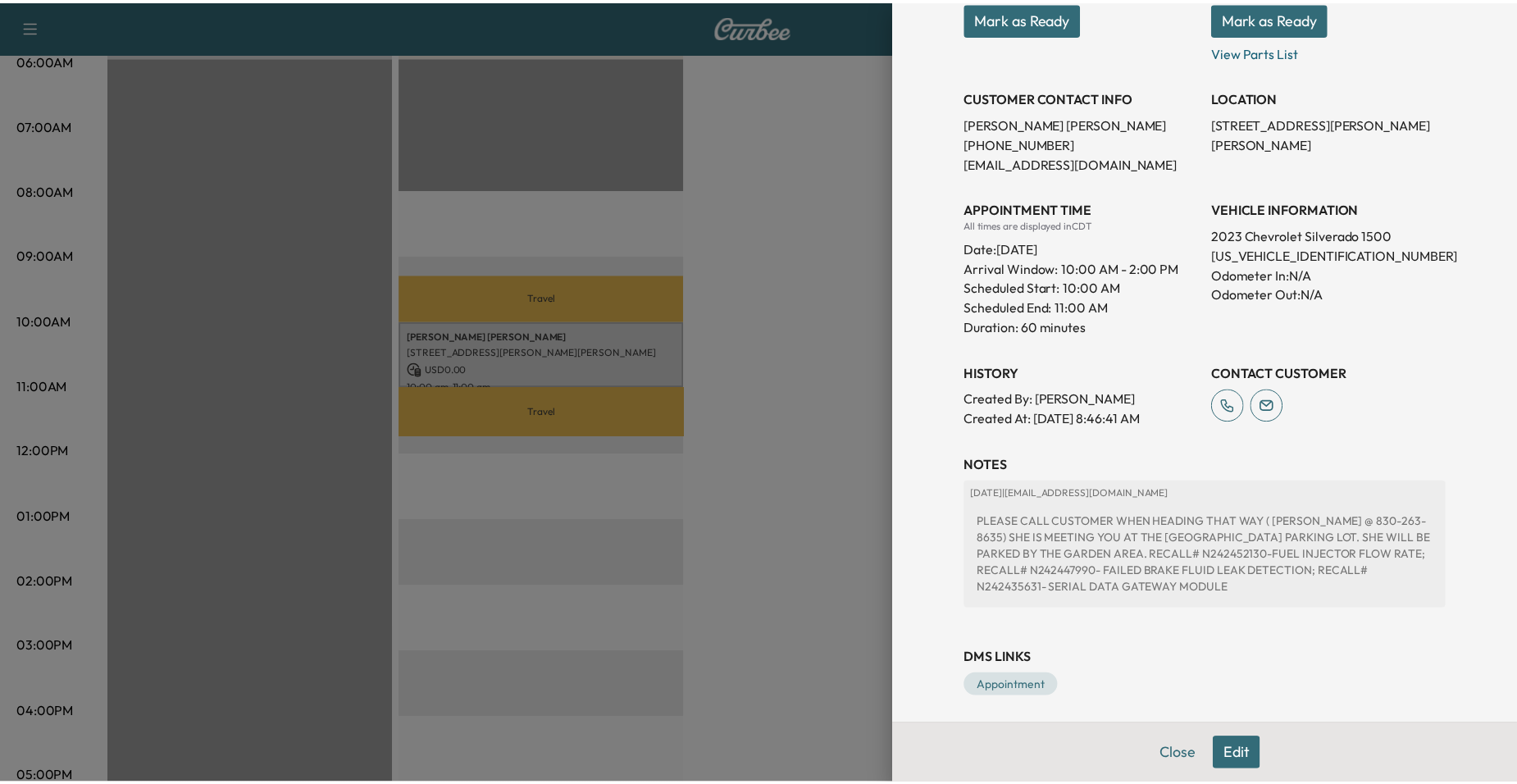
scroll to position [275, 0]
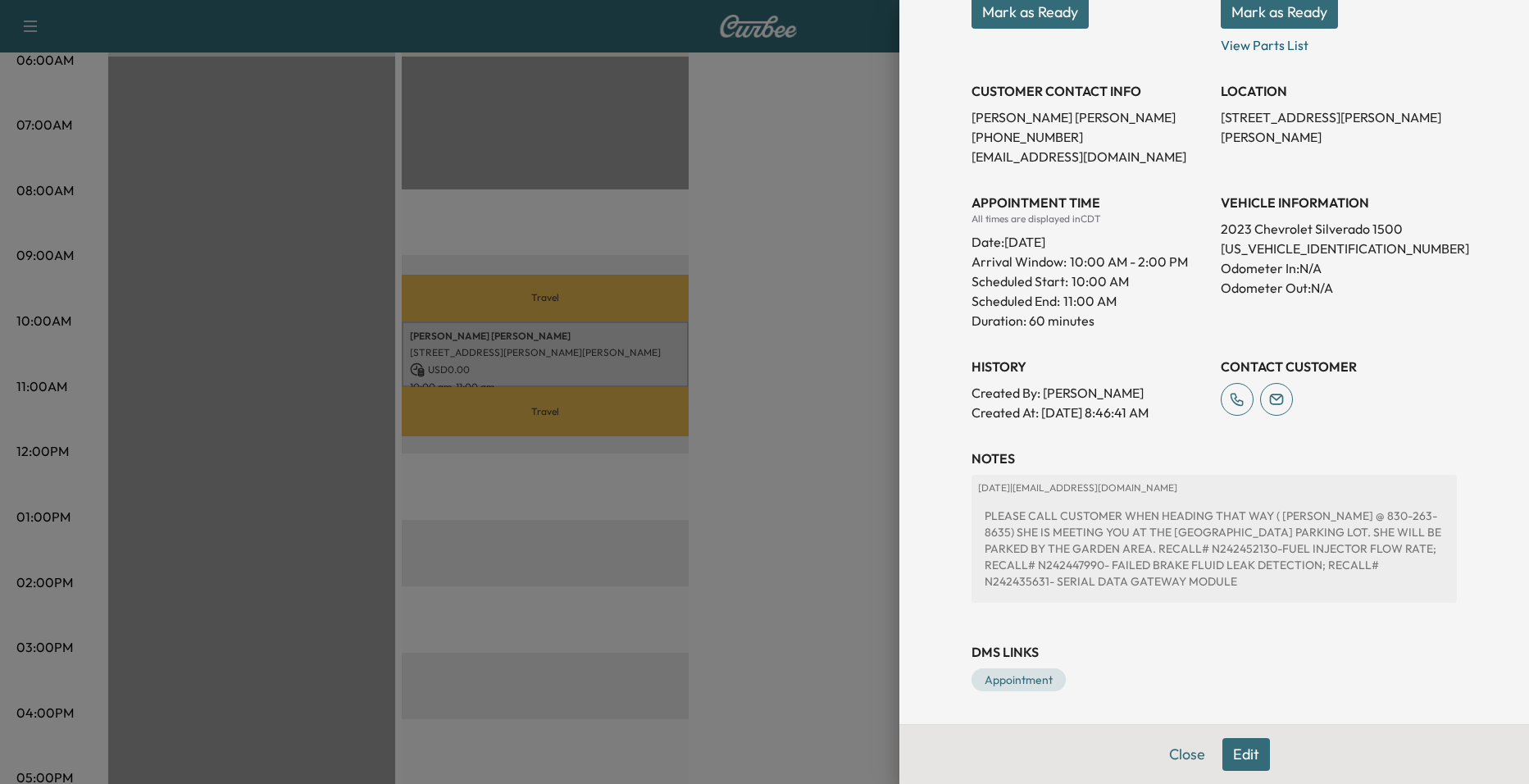
click at [771, 318] on div at bounding box center [764, 392] width 1529 height 784
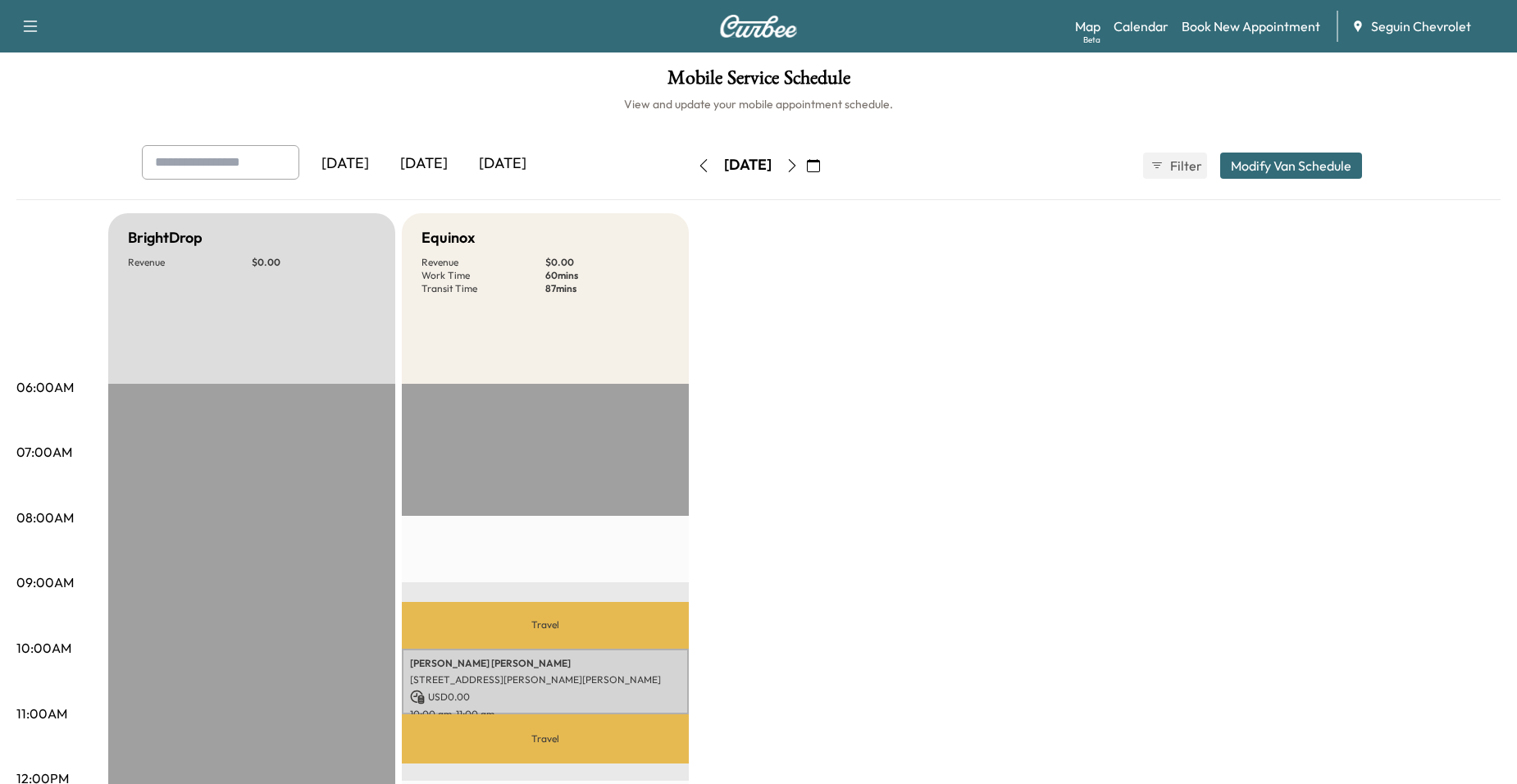
scroll to position [0, 0]
click at [697, 170] on icon "button" at bounding box center [704, 166] width 13 height 13
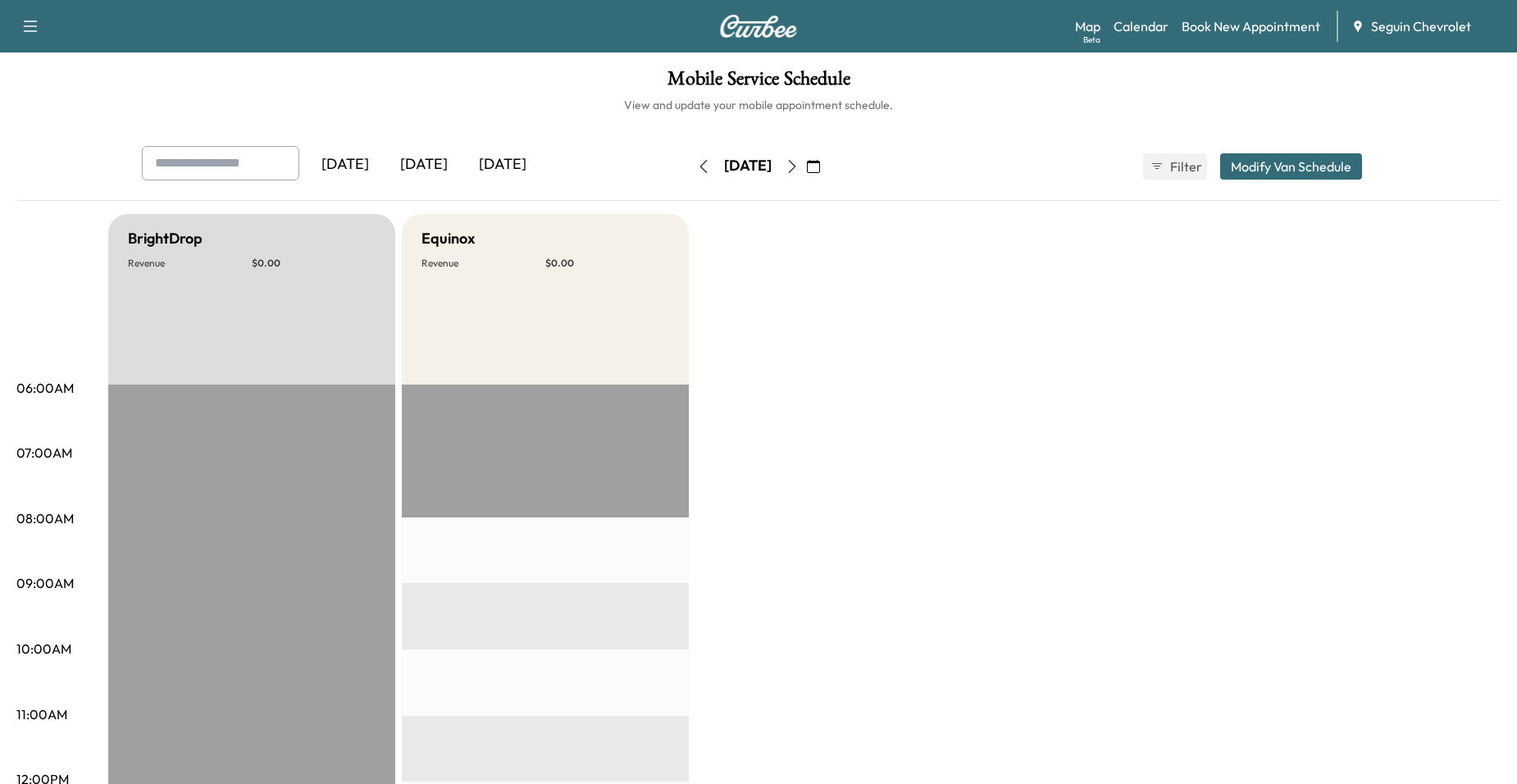
click at [798, 168] on icon "button" at bounding box center [793, 166] width 13 height 13
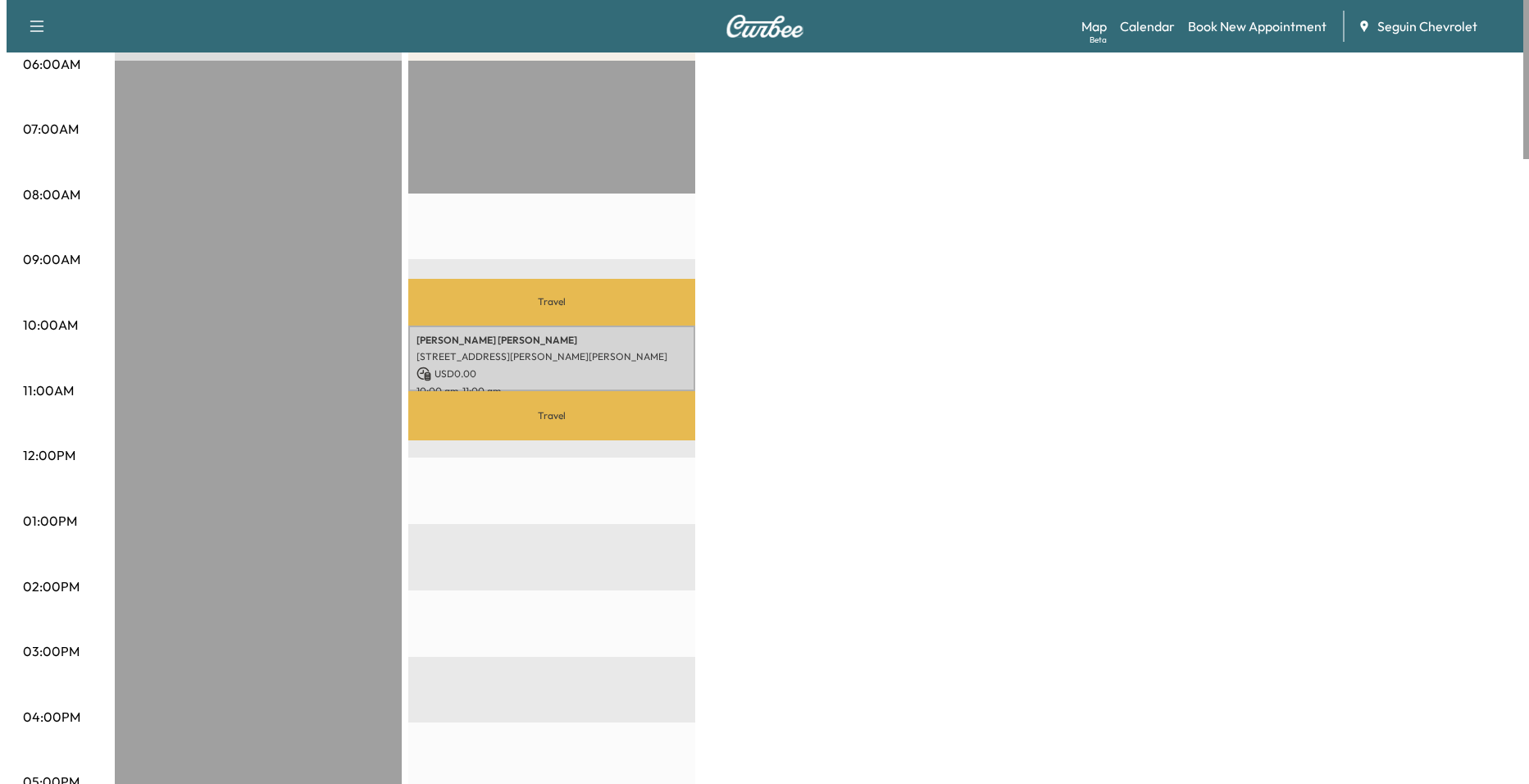
scroll to position [328, 0]
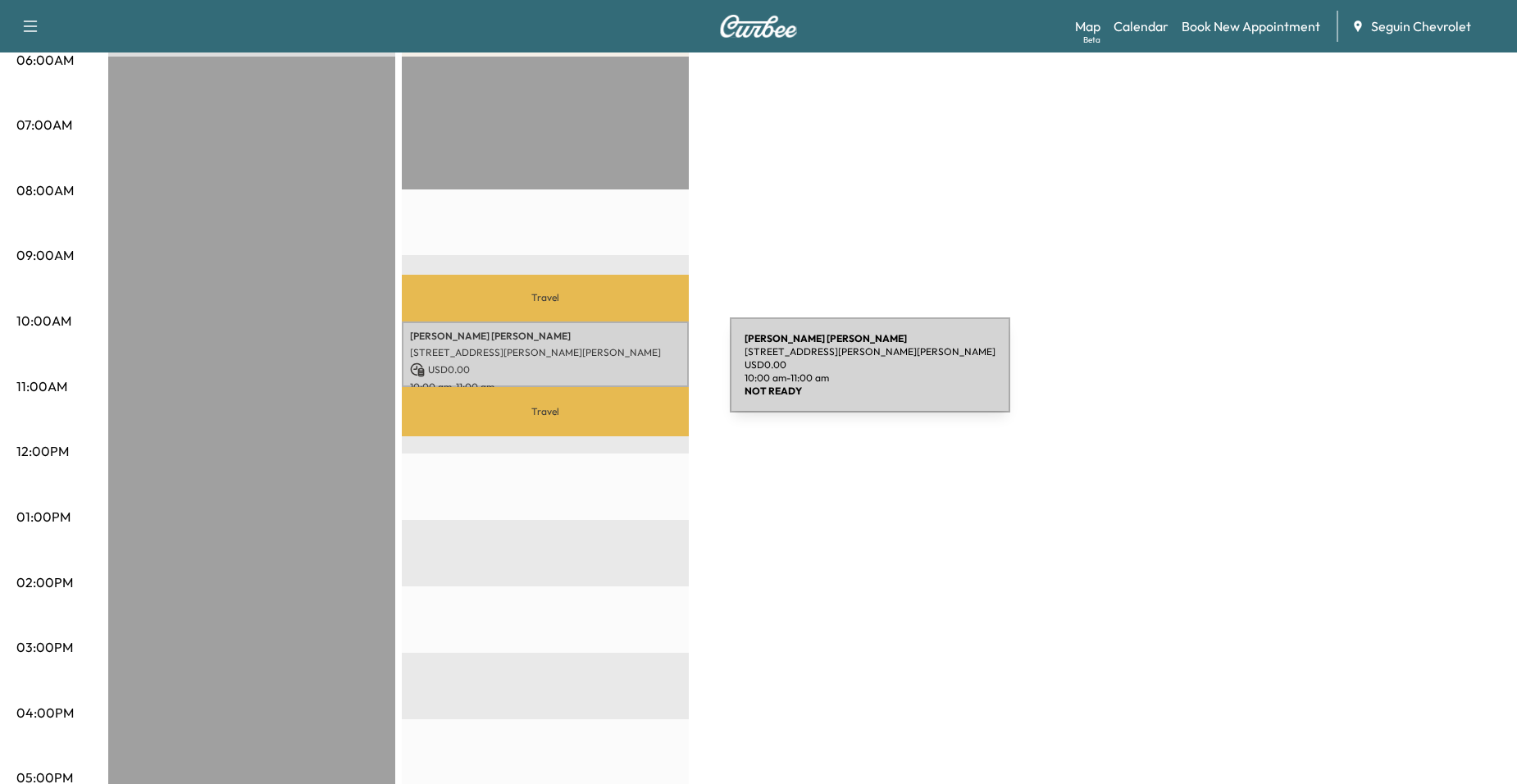
click at [607, 374] on div "[PERSON_NAME] [STREET_ADDRESS][PERSON_NAME][PERSON_NAME] USD 0.00 10:00 am - 11…" at bounding box center [546, 354] width 287 height 66
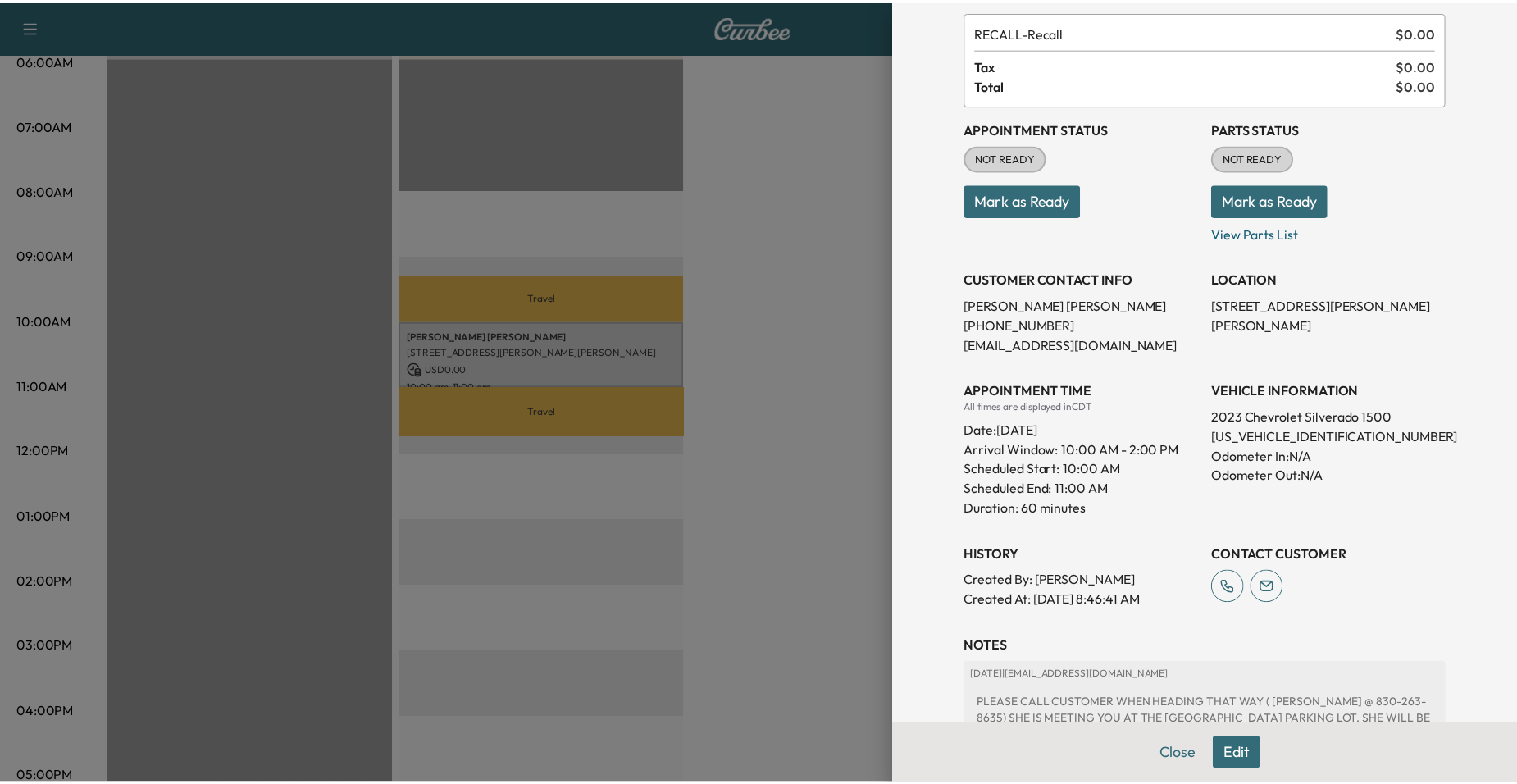
scroll to position [275, 0]
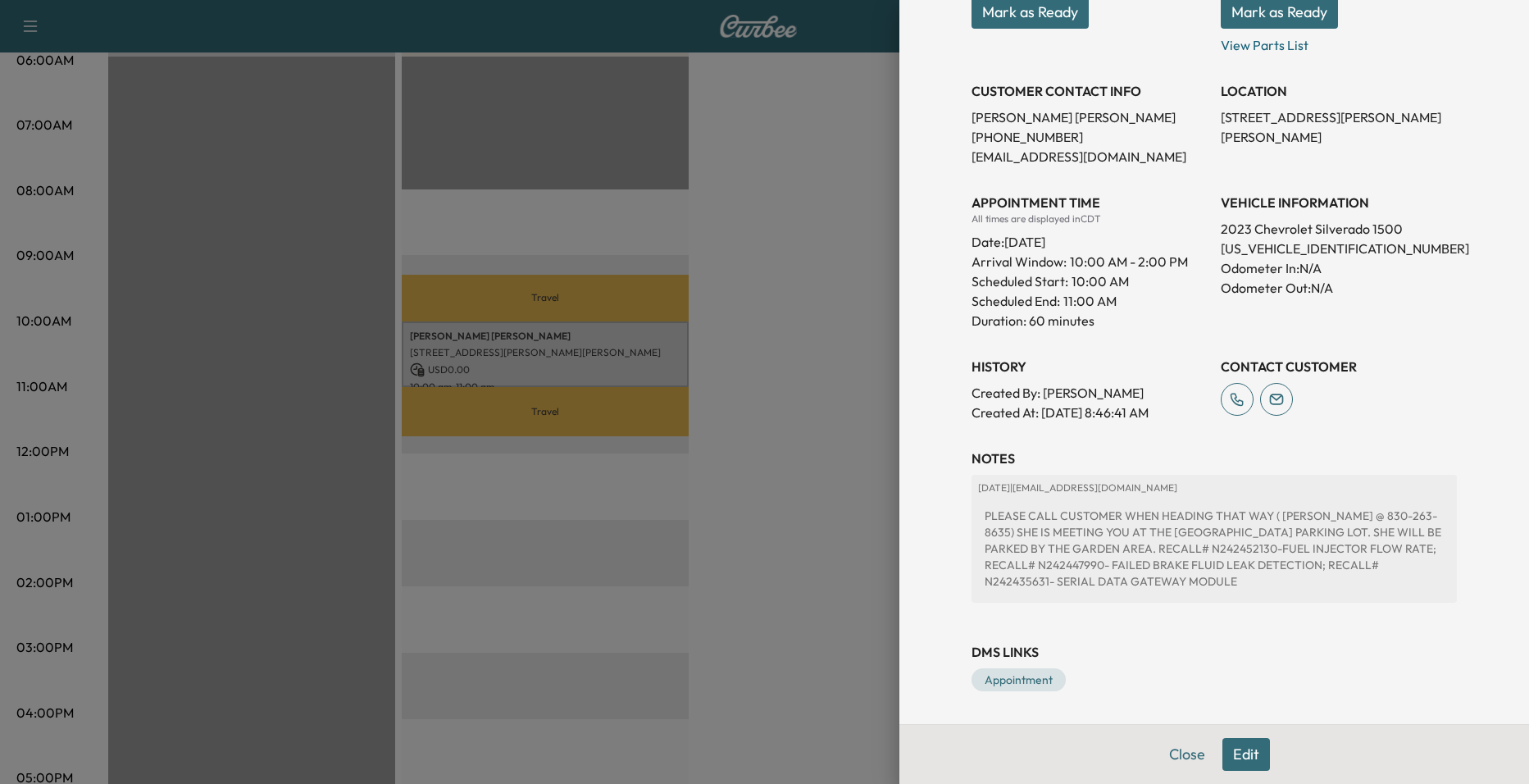
click at [662, 489] on div at bounding box center [764, 392] width 1529 height 784
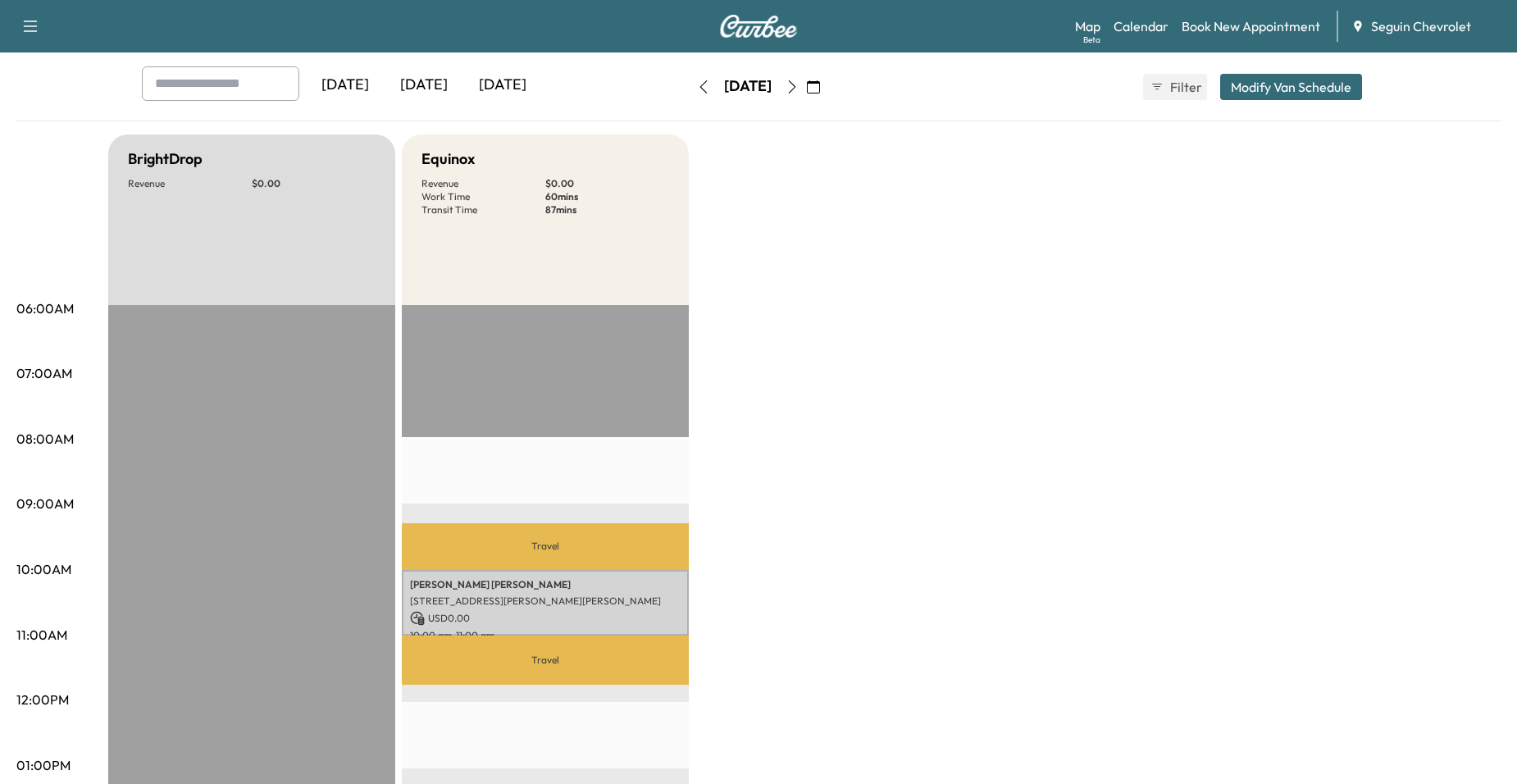
scroll to position [0, 0]
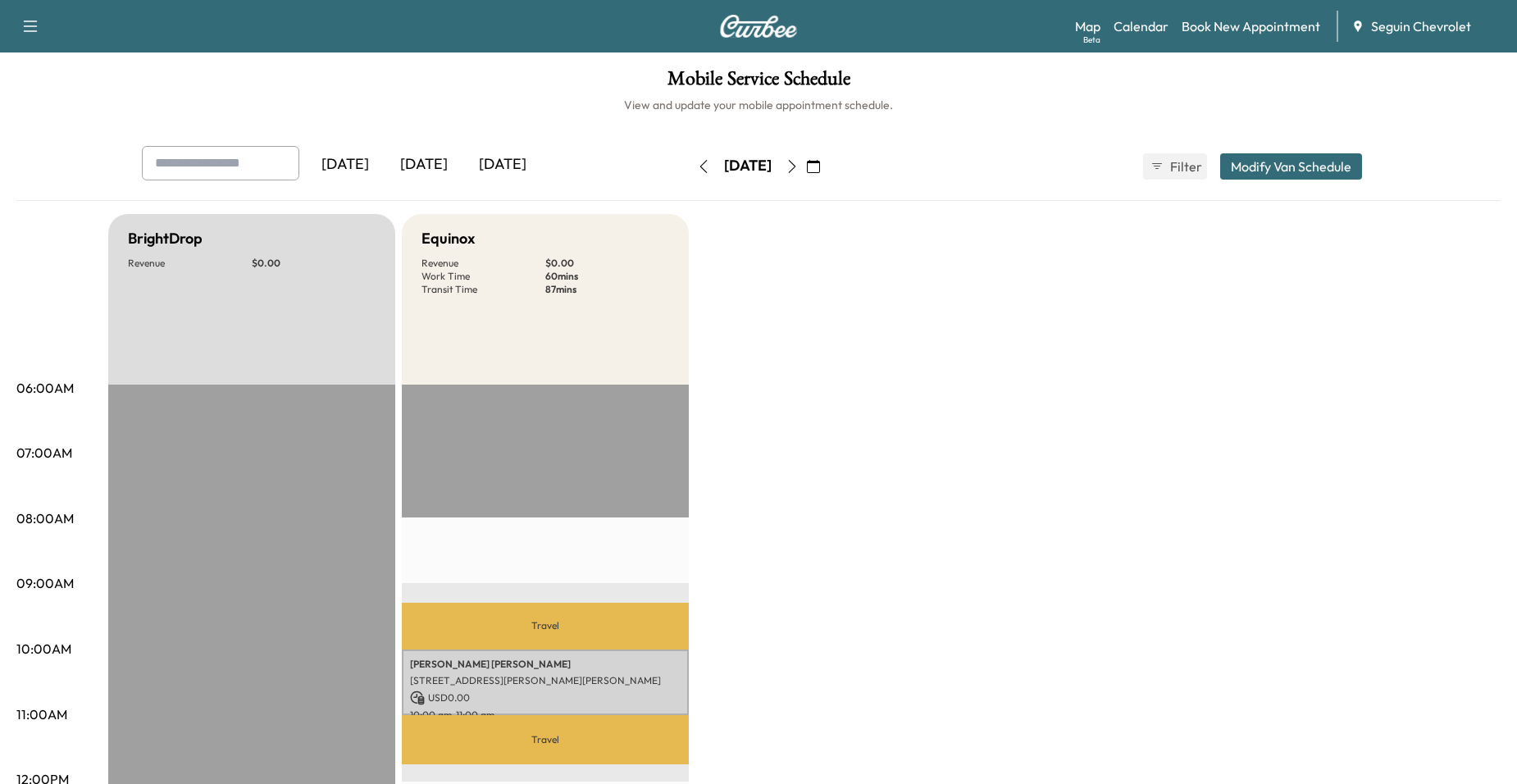
click at [806, 158] on button "button" at bounding box center [792, 166] width 28 height 26
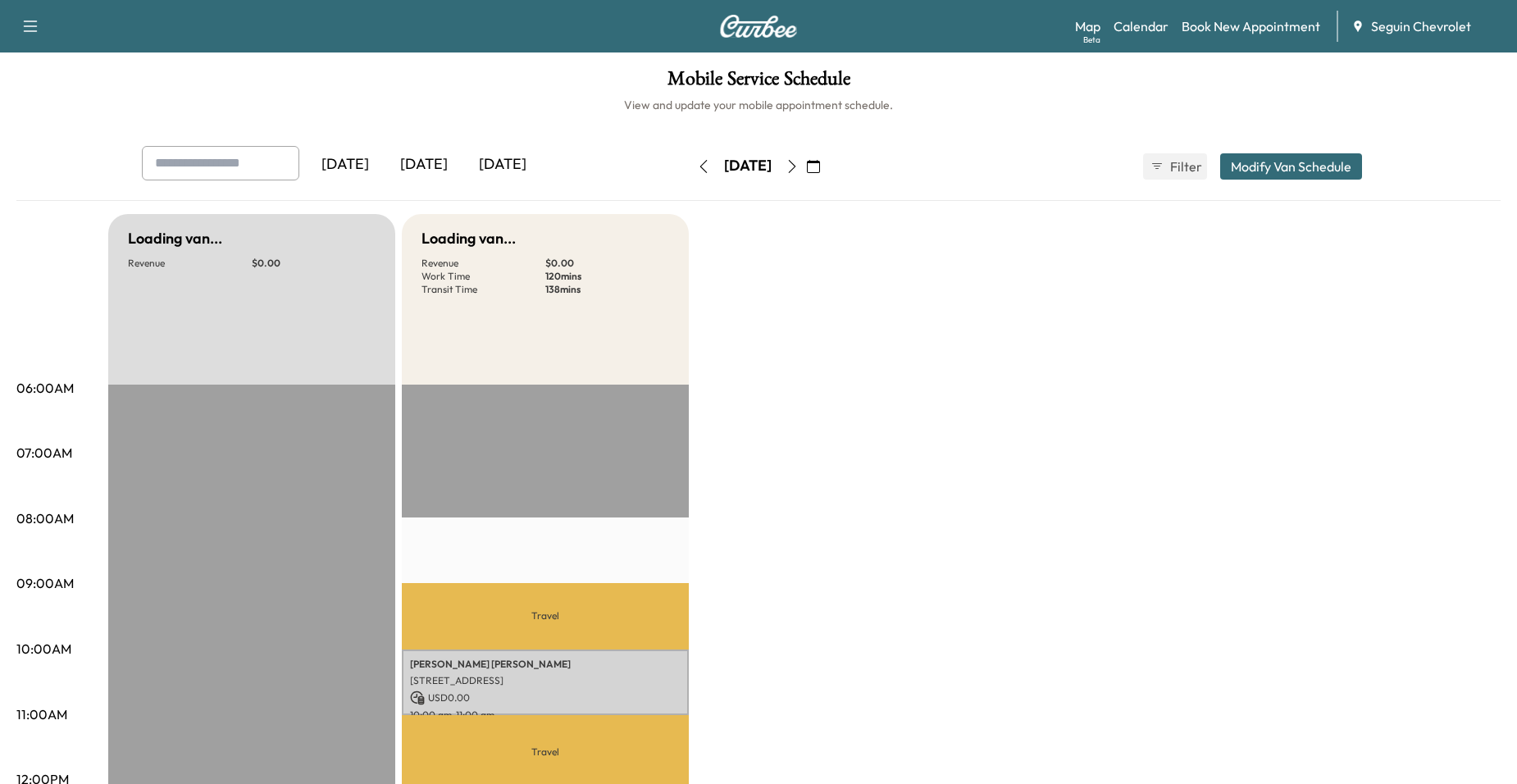
click at [798, 159] on icon "button" at bounding box center [793, 166] width 13 height 13
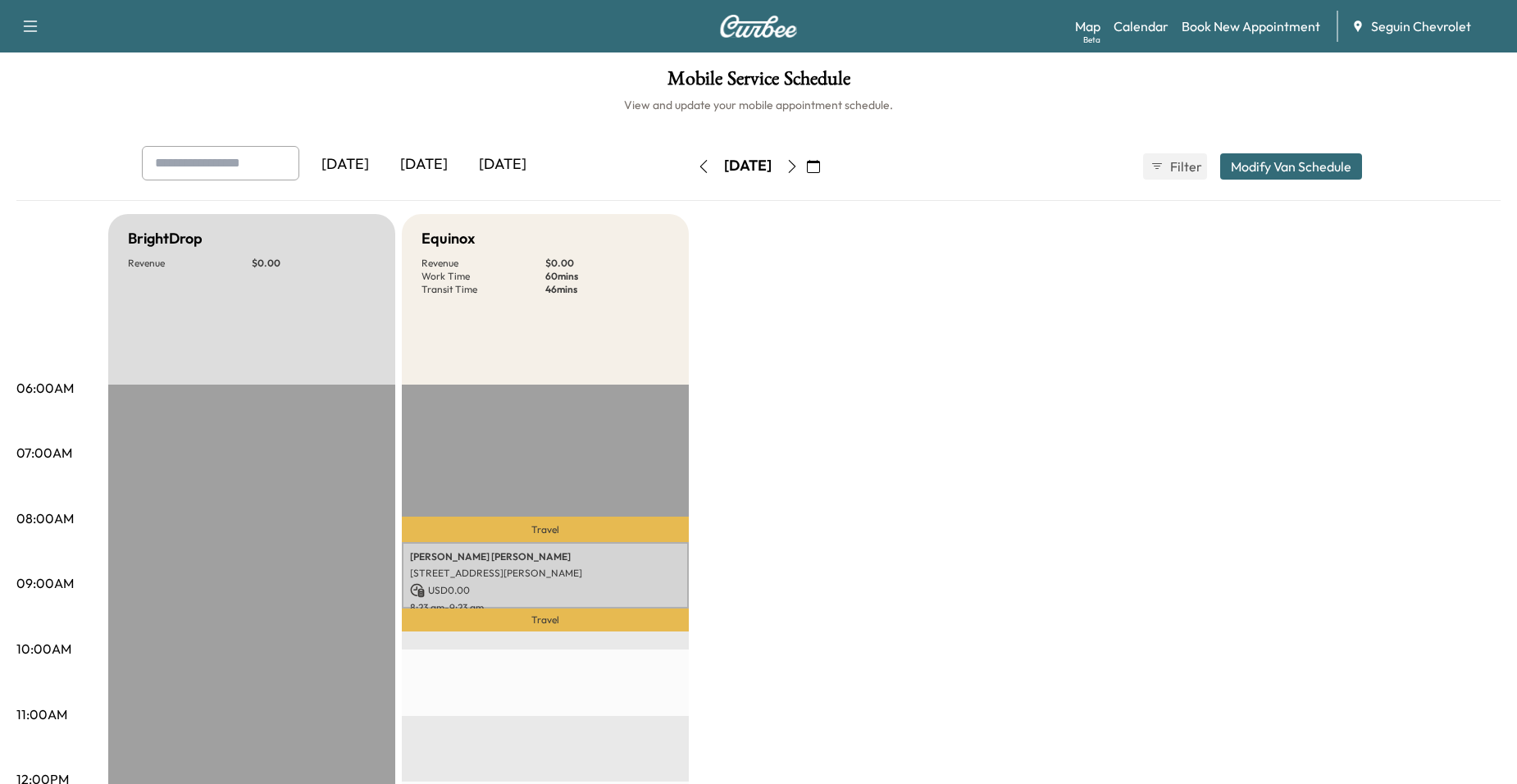
click at [827, 159] on button "button" at bounding box center [813, 166] width 28 height 26
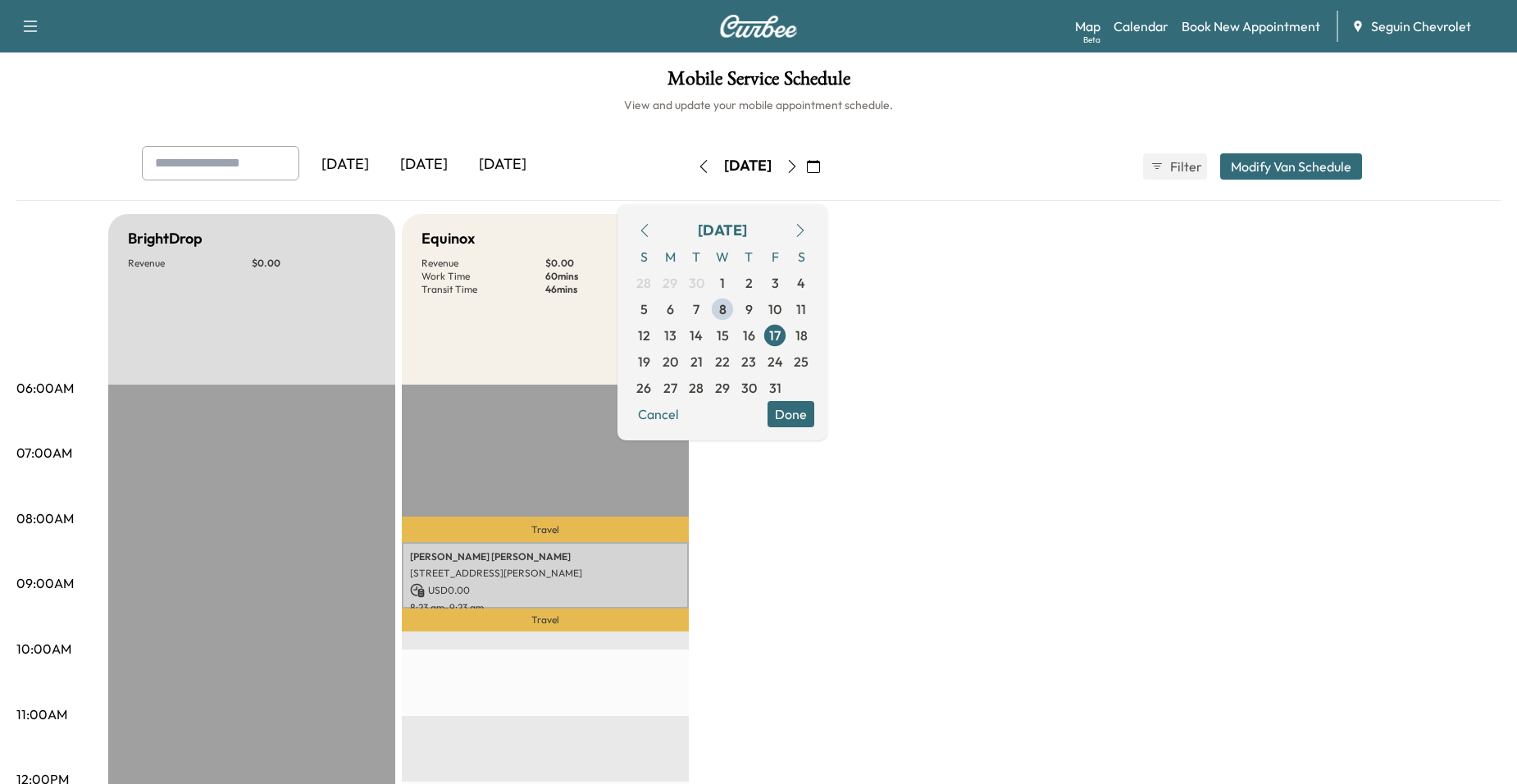
click at [827, 159] on button "button" at bounding box center [813, 166] width 28 height 26
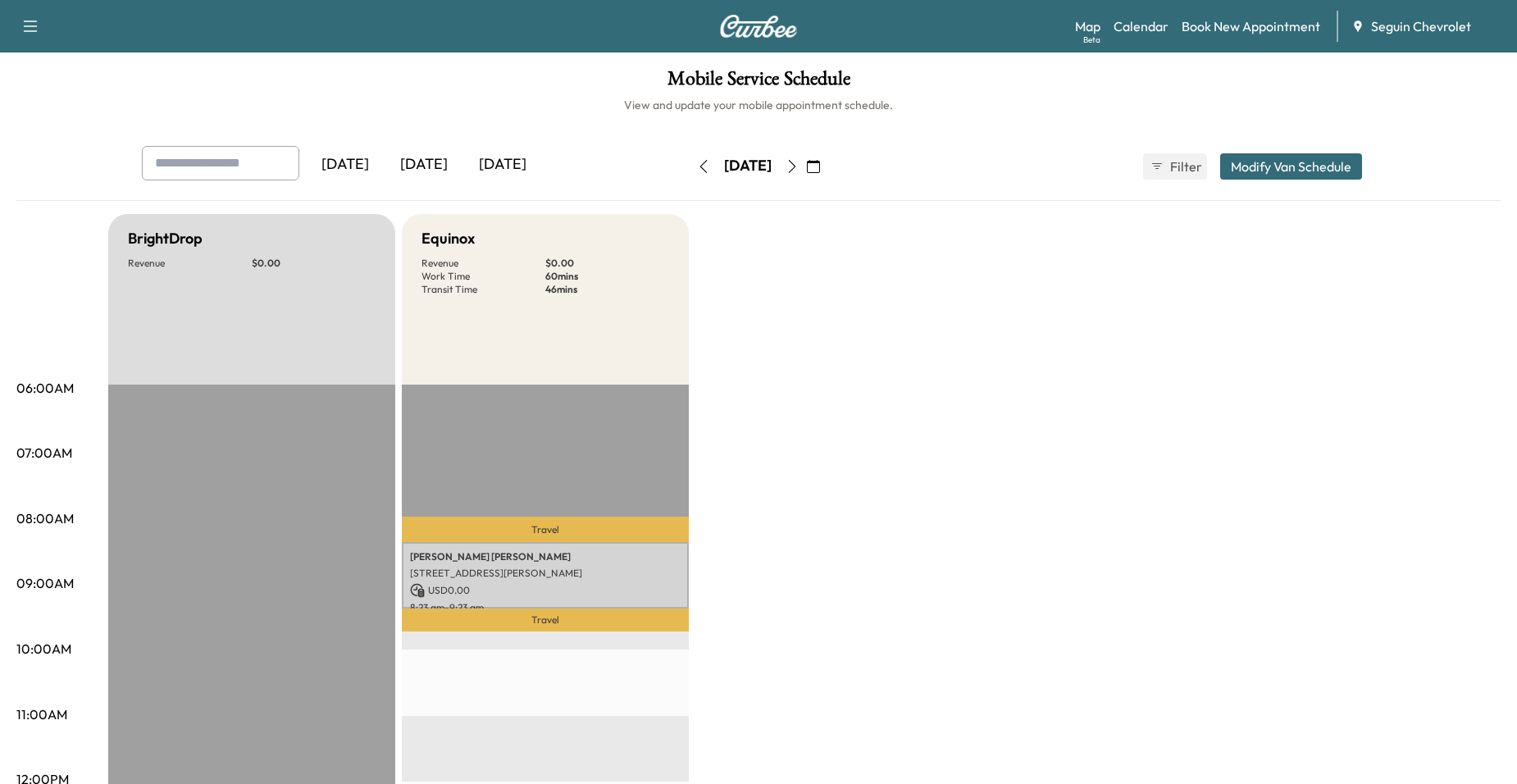
click at [798, 160] on icon "button" at bounding box center [793, 166] width 13 height 13
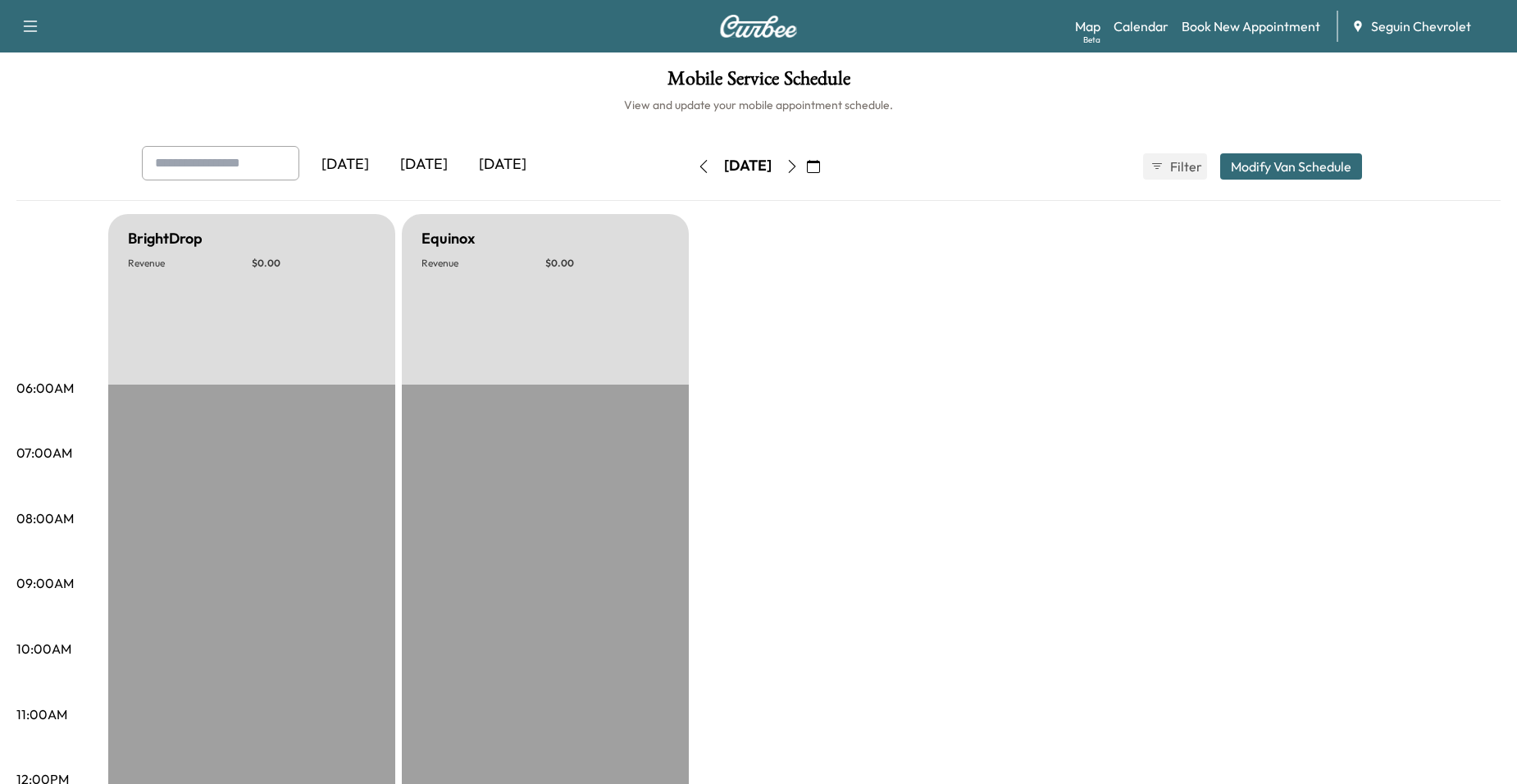
click at [806, 160] on button "button" at bounding box center [792, 166] width 28 height 26
click at [798, 160] on icon "button" at bounding box center [793, 166] width 13 height 13
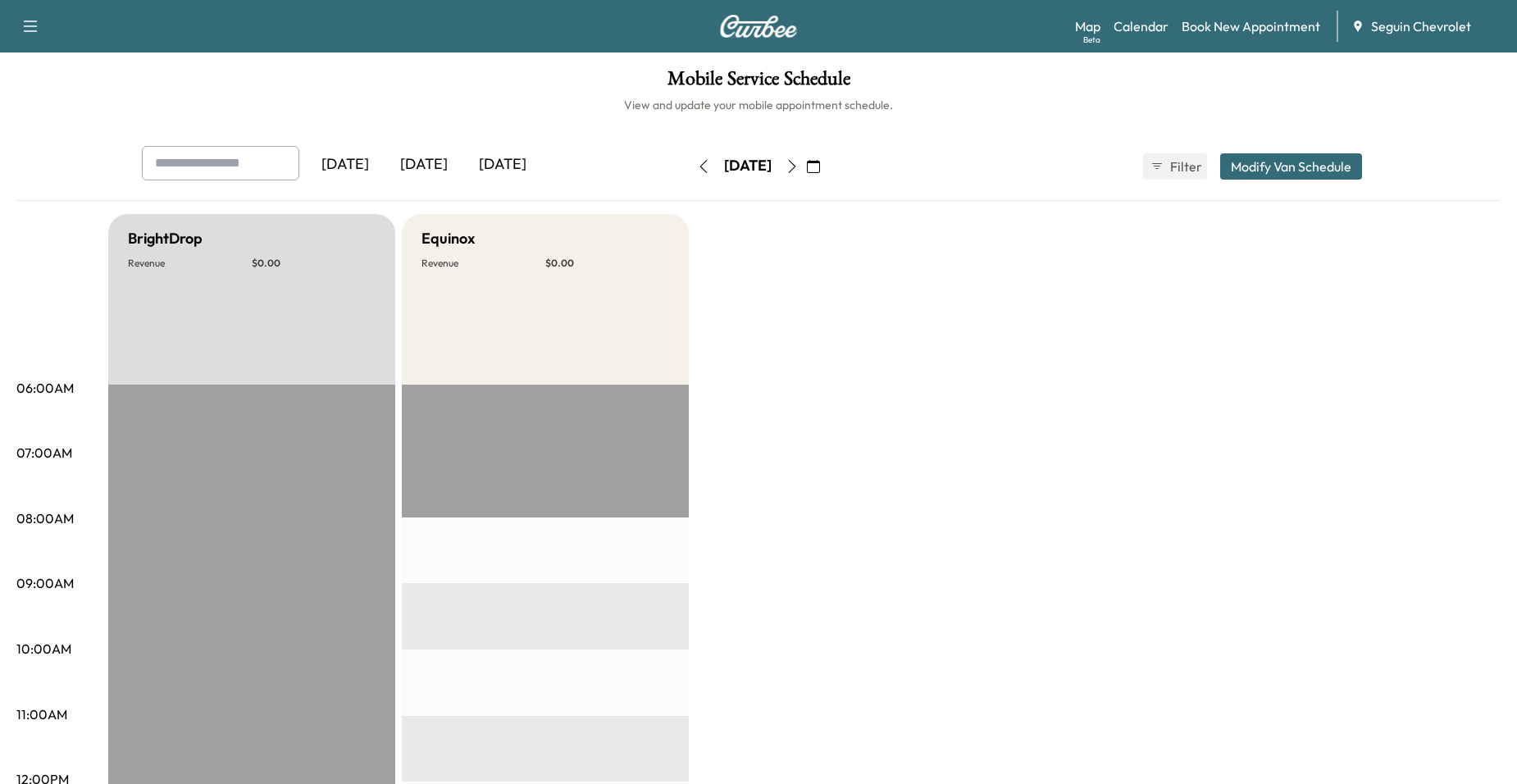
click at [798, 167] on icon "button" at bounding box center [793, 166] width 13 height 13
click at [827, 164] on button "button" at bounding box center [813, 166] width 28 height 26
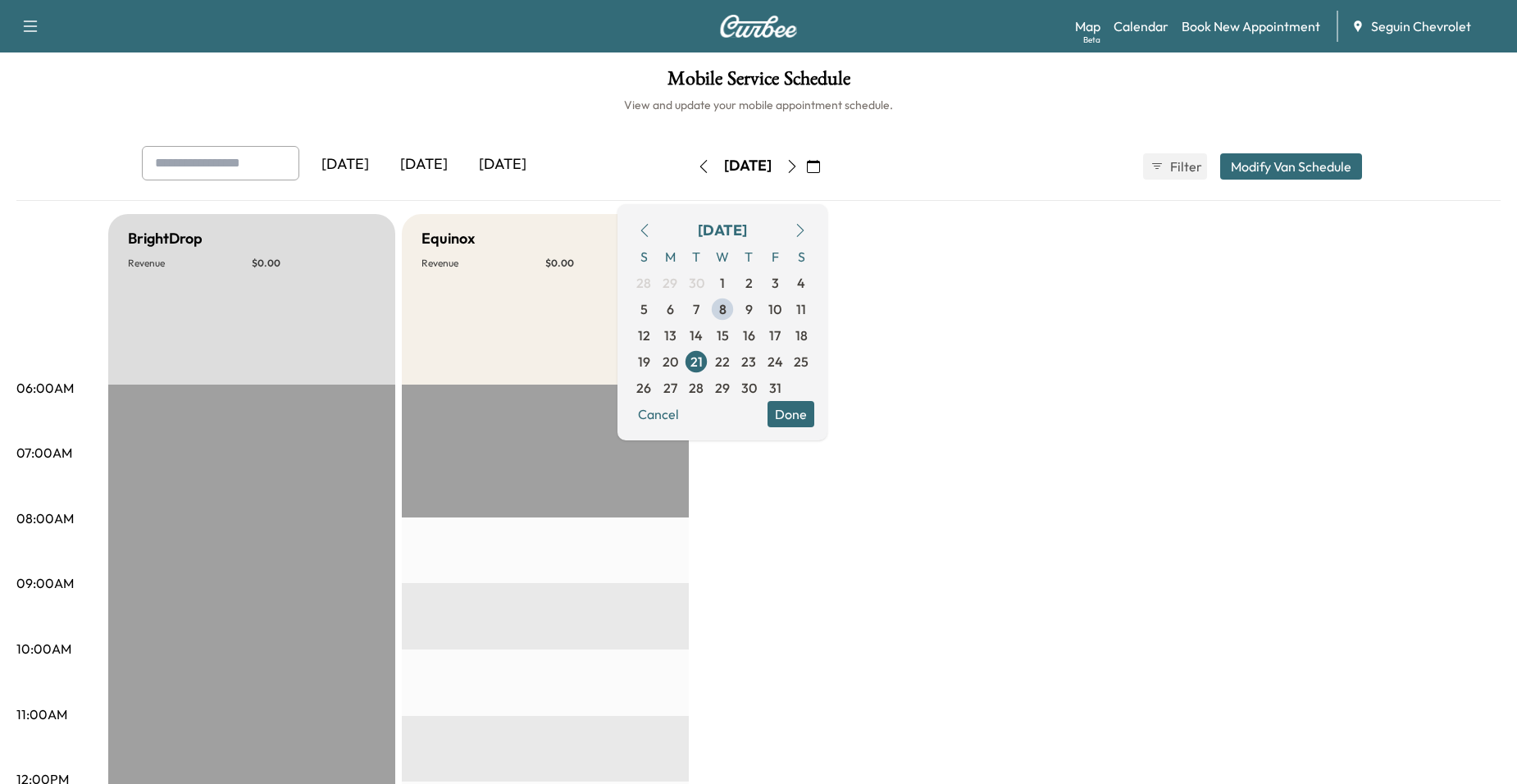
click at [798, 164] on icon "button" at bounding box center [793, 166] width 13 height 13
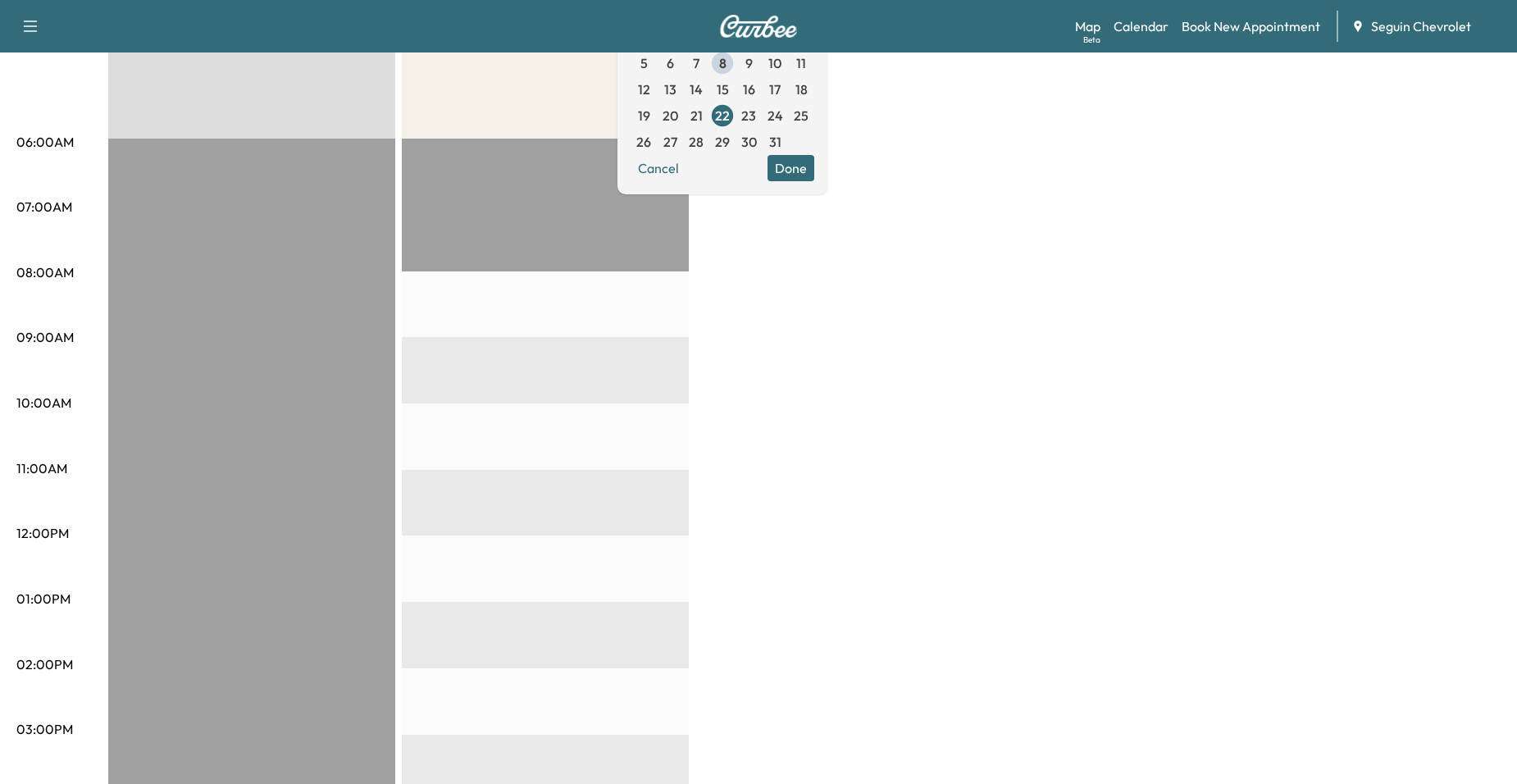
click at [1010, 281] on div "BrightDrop Revenue $ 0.00 Equinox Revenue $ 0.00" at bounding box center [804, 583] width 1392 height 1230
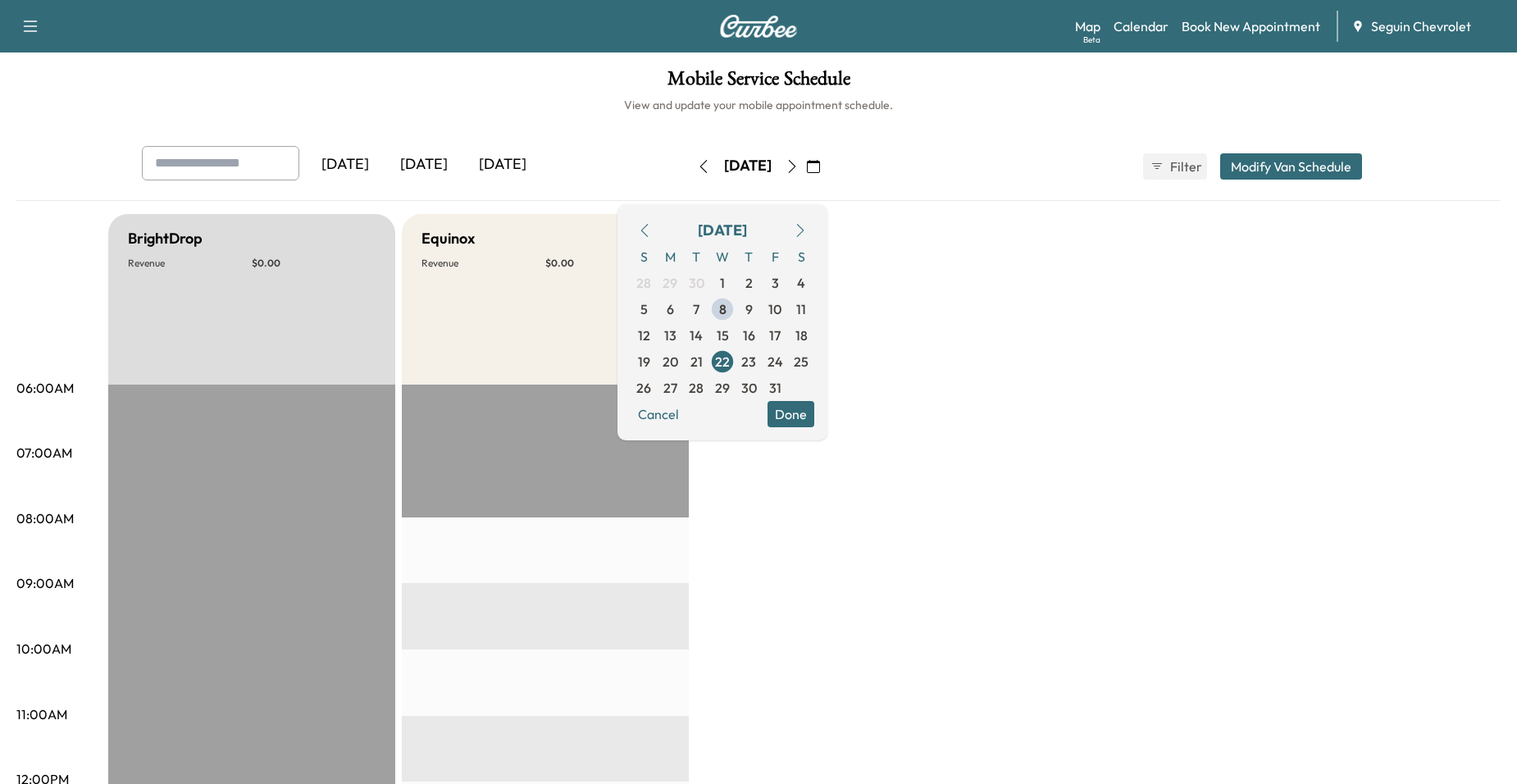
click at [798, 167] on icon "button" at bounding box center [793, 166] width 13 height 13
click at [890, 212] on div "[DATE] [DATE] [DATE] [DATE] October 2025 S M T W T F S 28 29 30 1 2 3 4 5 6 7 8…" at bounding box center [759, 795] width 1484 height 1298
click at [806, 158] on button "button" at bounding box center [792, 166] width 28 height 26
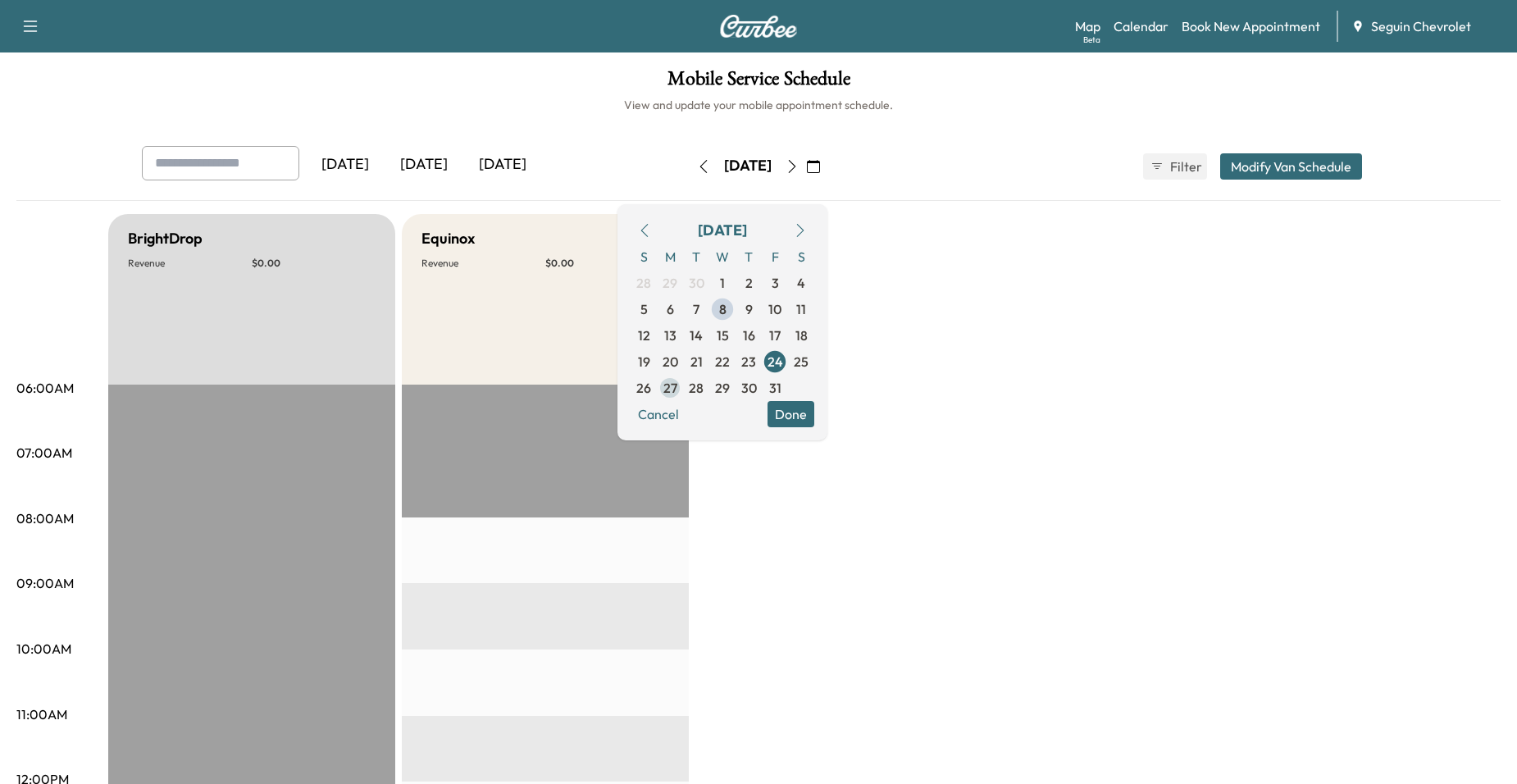
click at [677, 380] on span "27" at bounding box center [670, 387] width 14 height 19
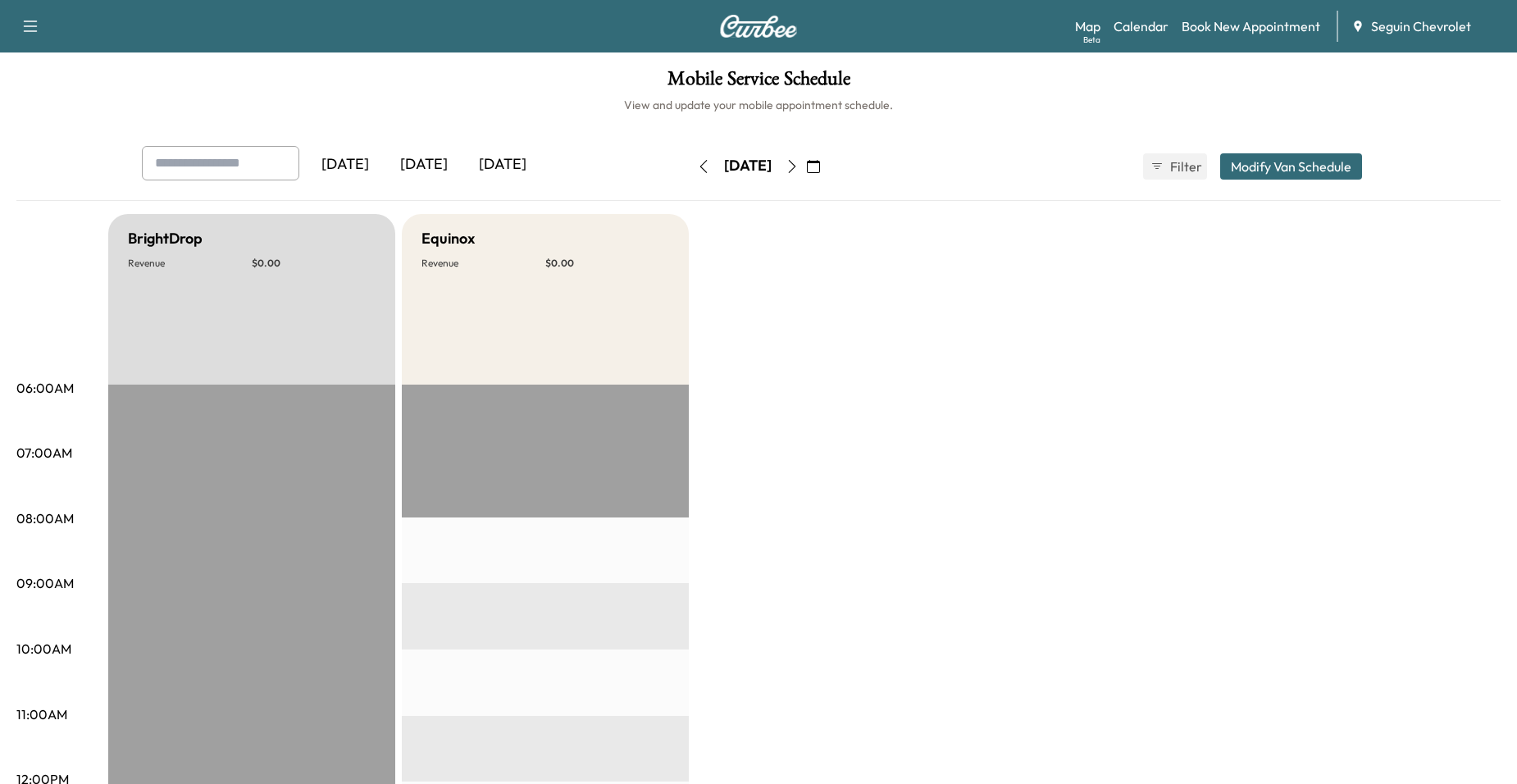
click at [796, 171] on icon "button" at bounding box center [792, 166] width 8 height 13
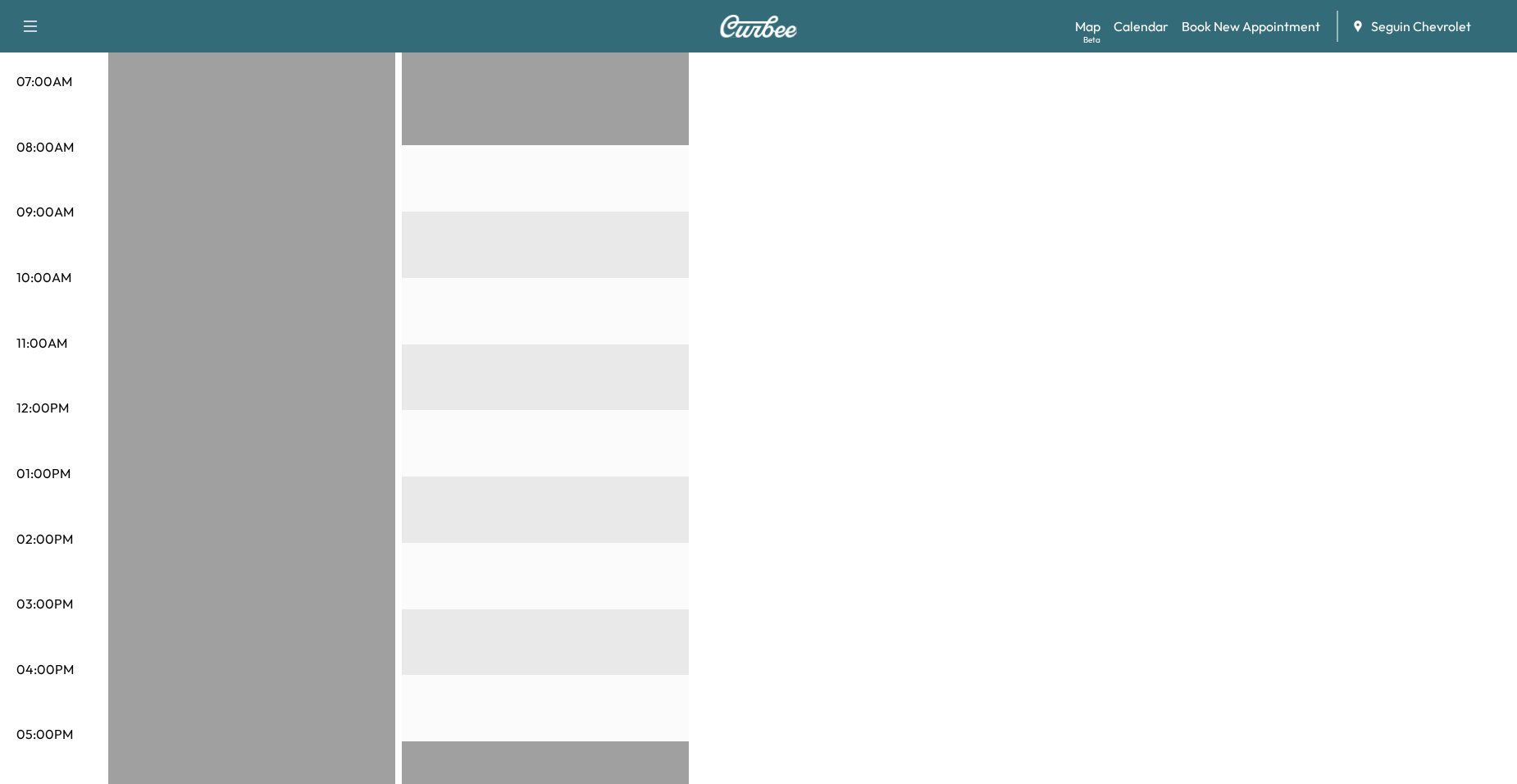
scroll to position [410, 0]
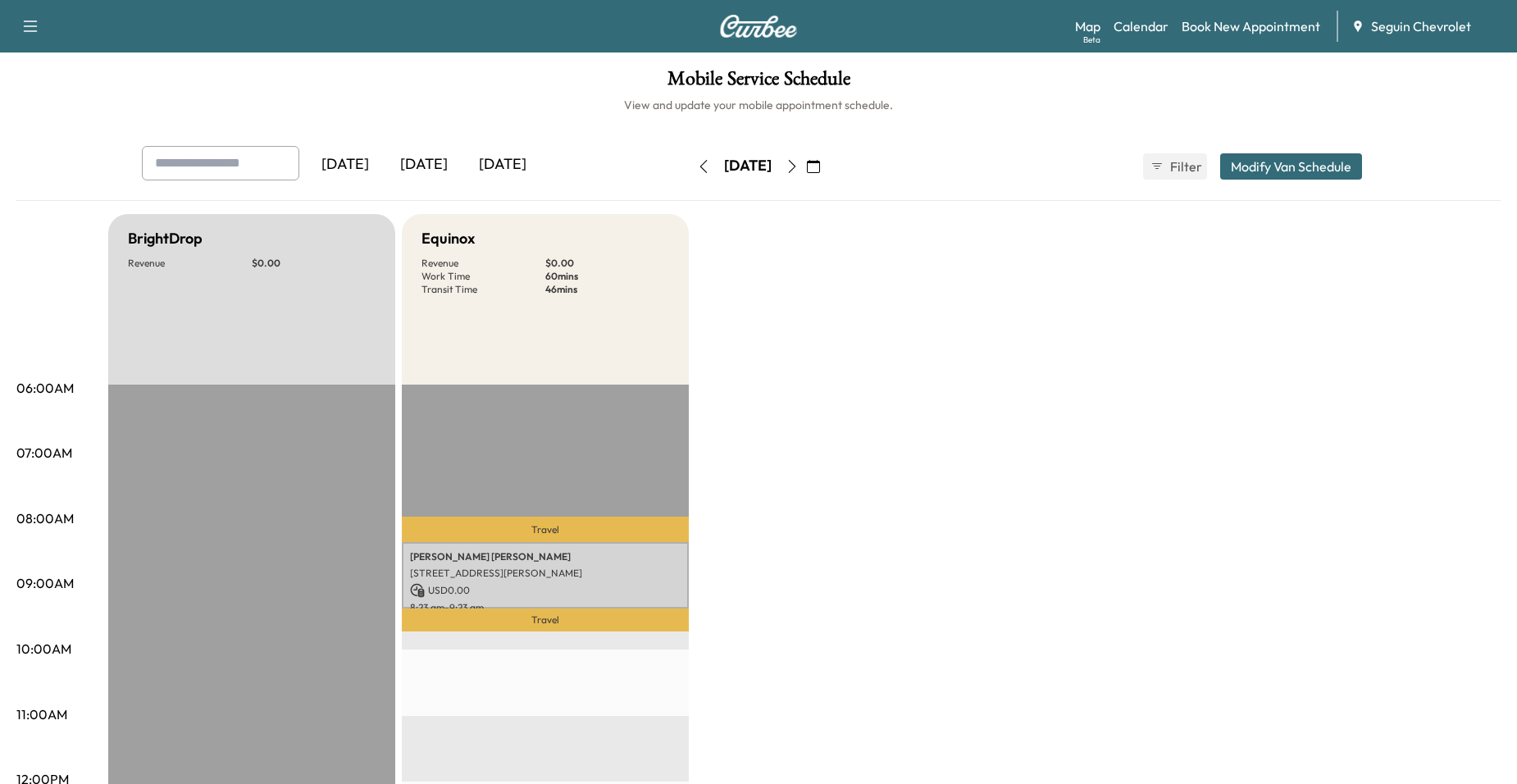
click at [689, 157] on button "button" at bounding box center [703, 166] width 28 height 26
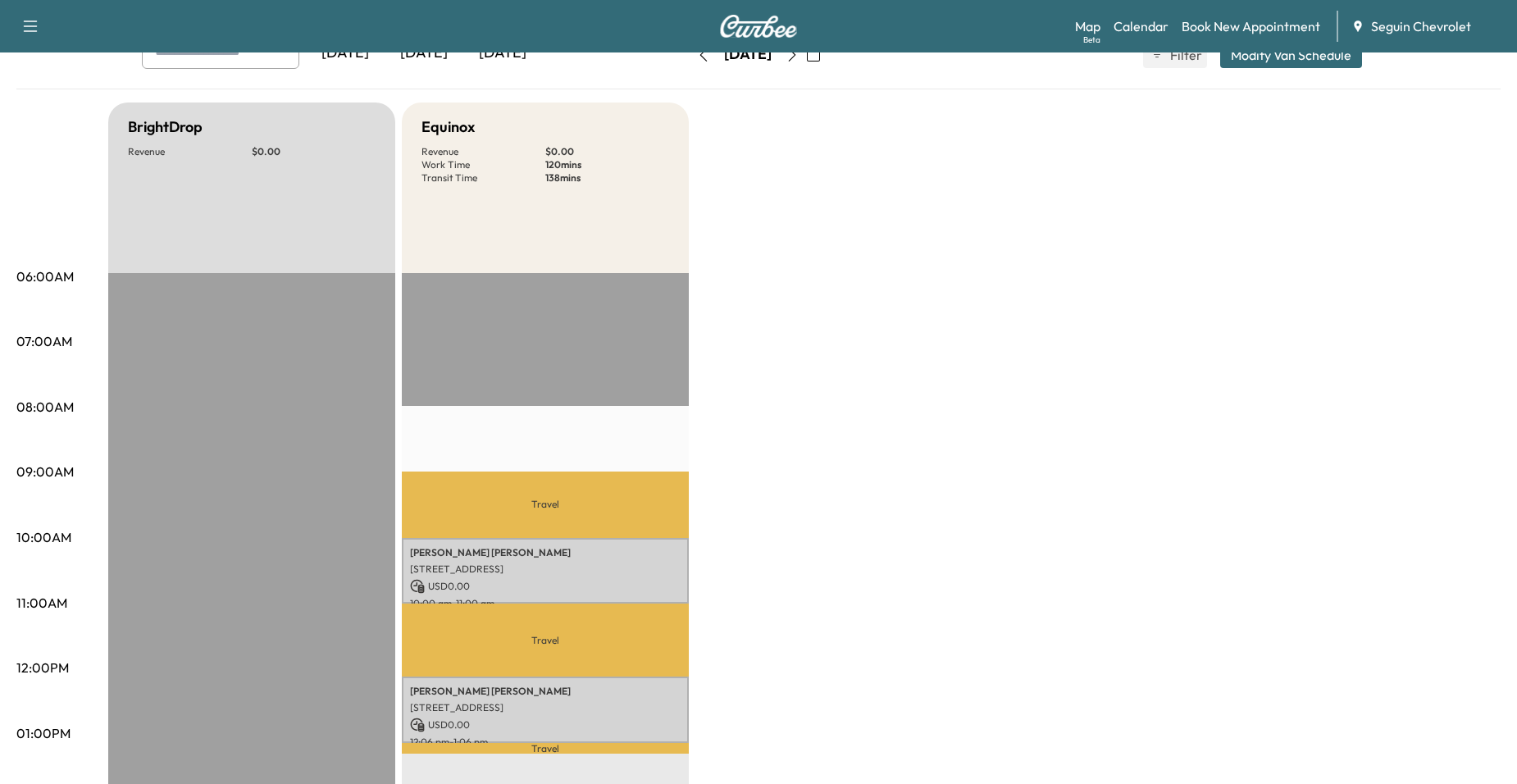
scroll to position [82, 0]
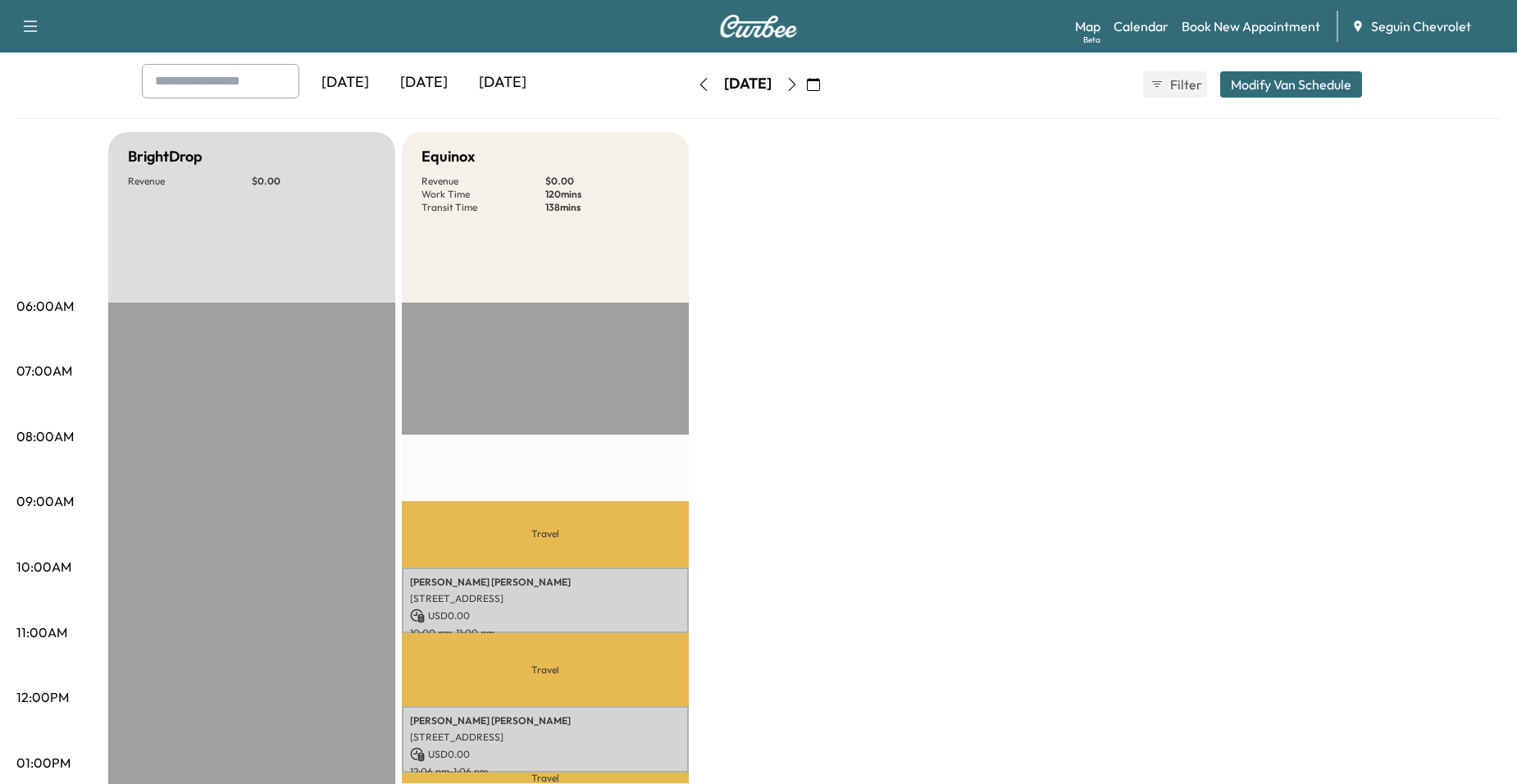
click at [697, 85] on icon "button" at bounding box center [704, 85] width 13 height 13
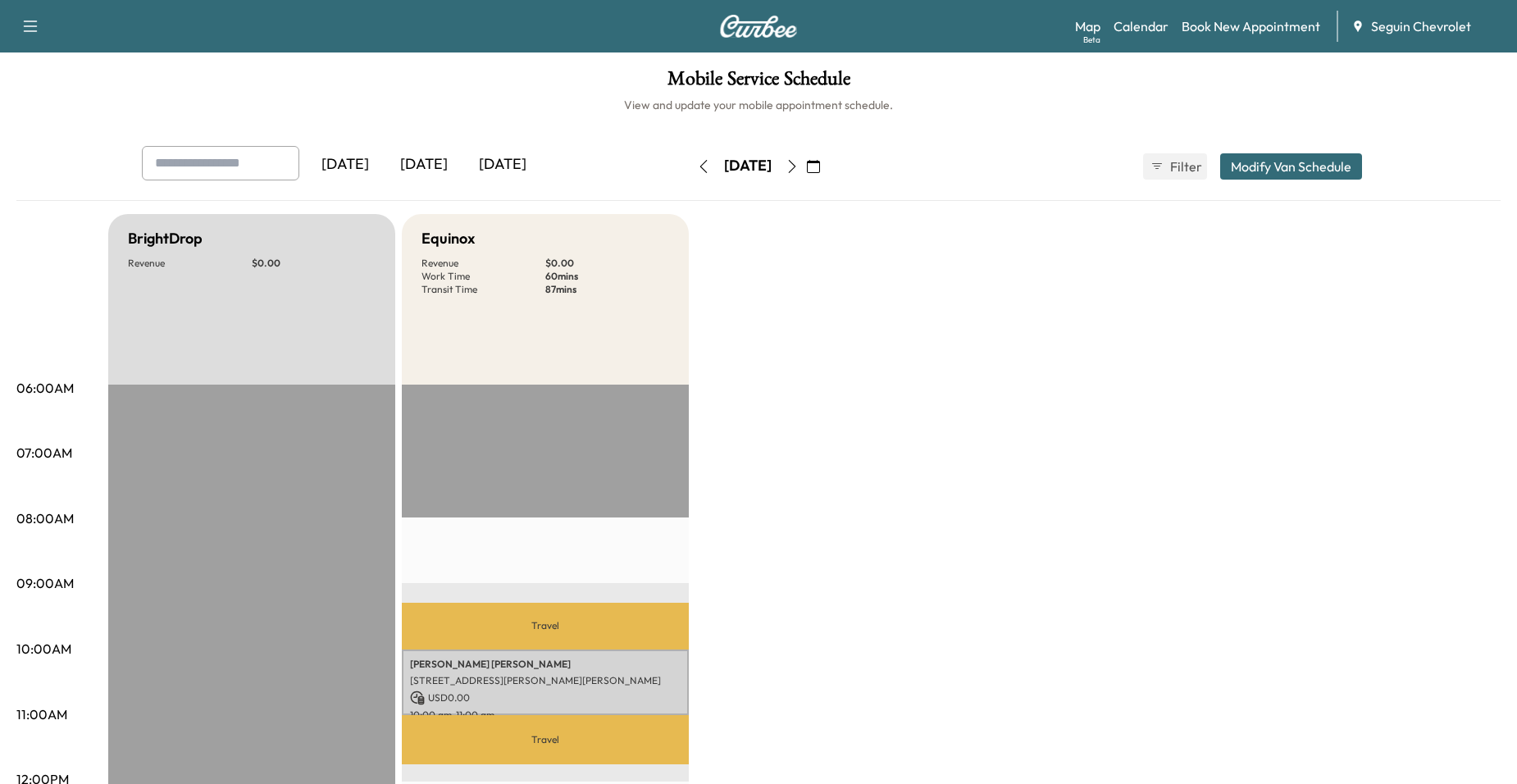
click at [697, 163] on icon "button" at bounding box center [704, 166] width 13 height 13
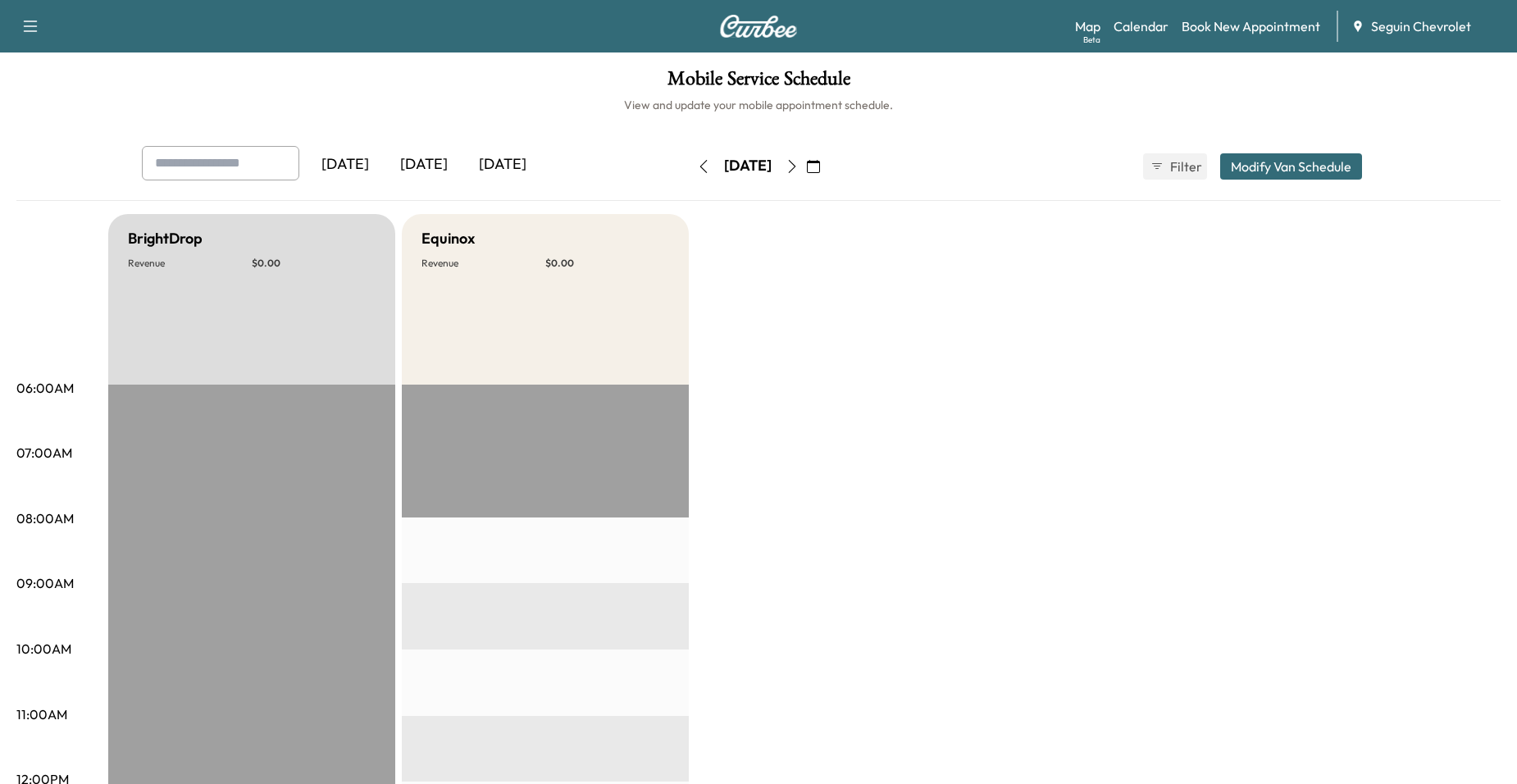
click at [697, 164] on icon "button" at bounding box center [704, 166] width 13 height 13
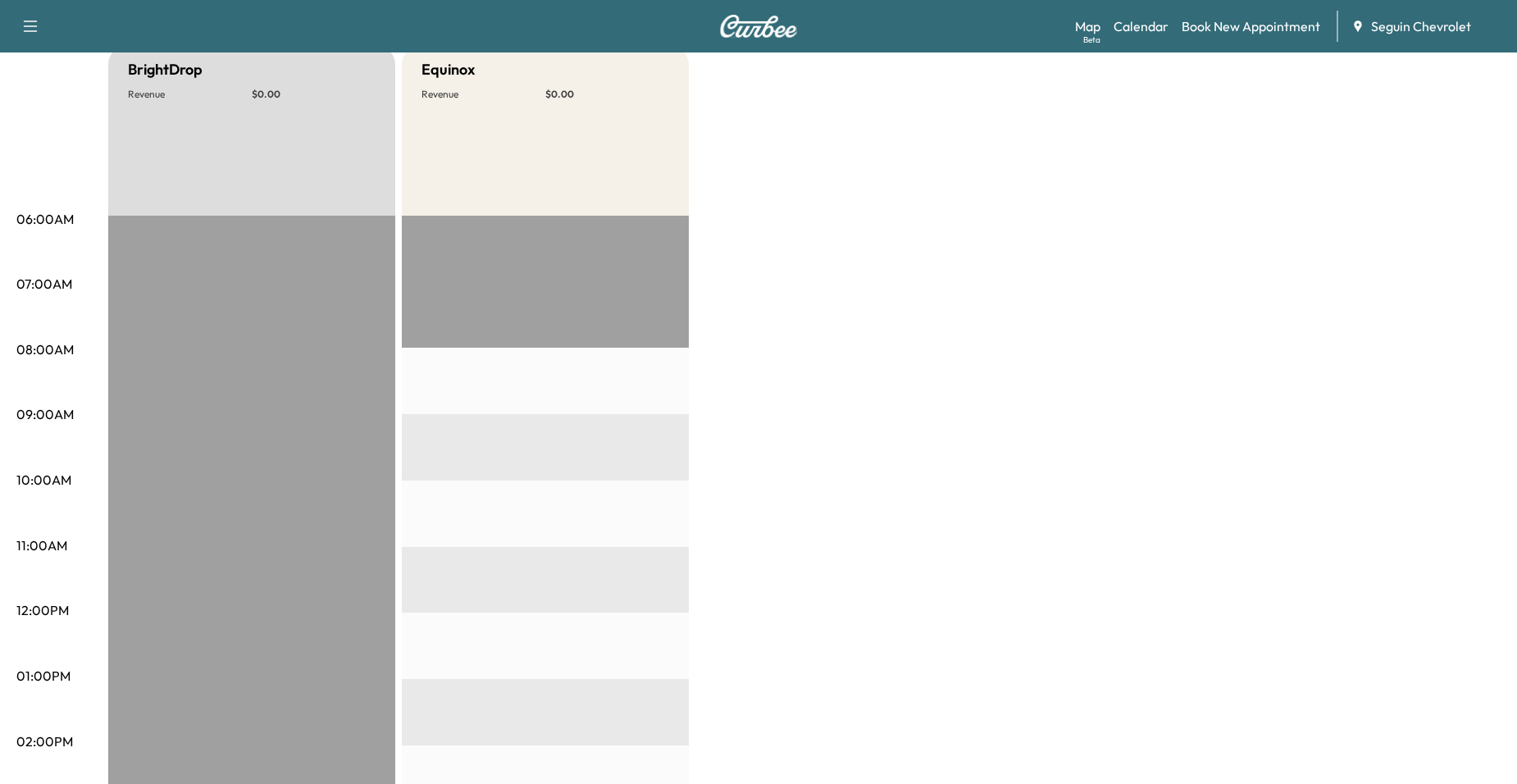
scroll to position [82, 0]
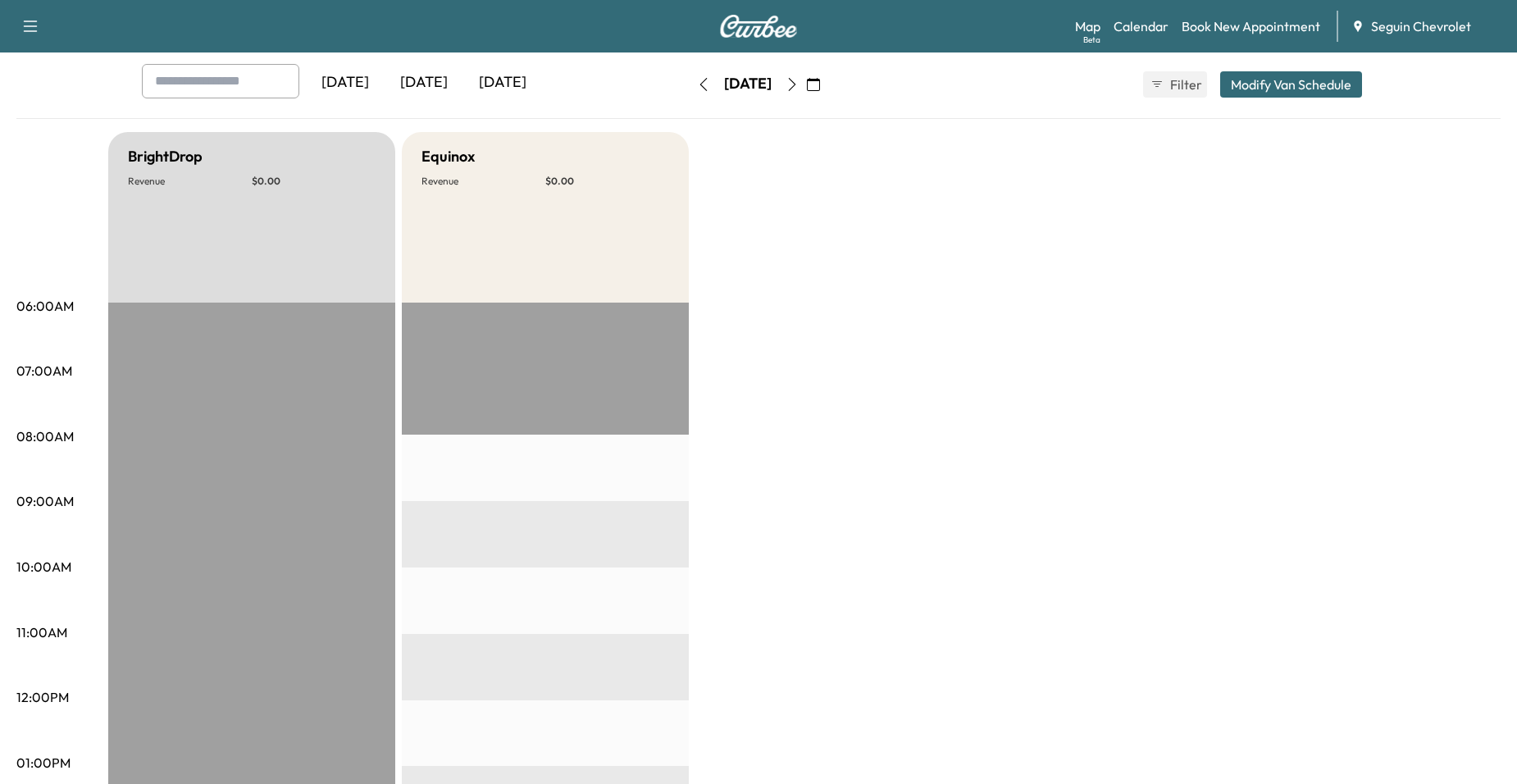
click at [820, 82] on icon "button" at bounding box center [813, 85] width 13 height 13
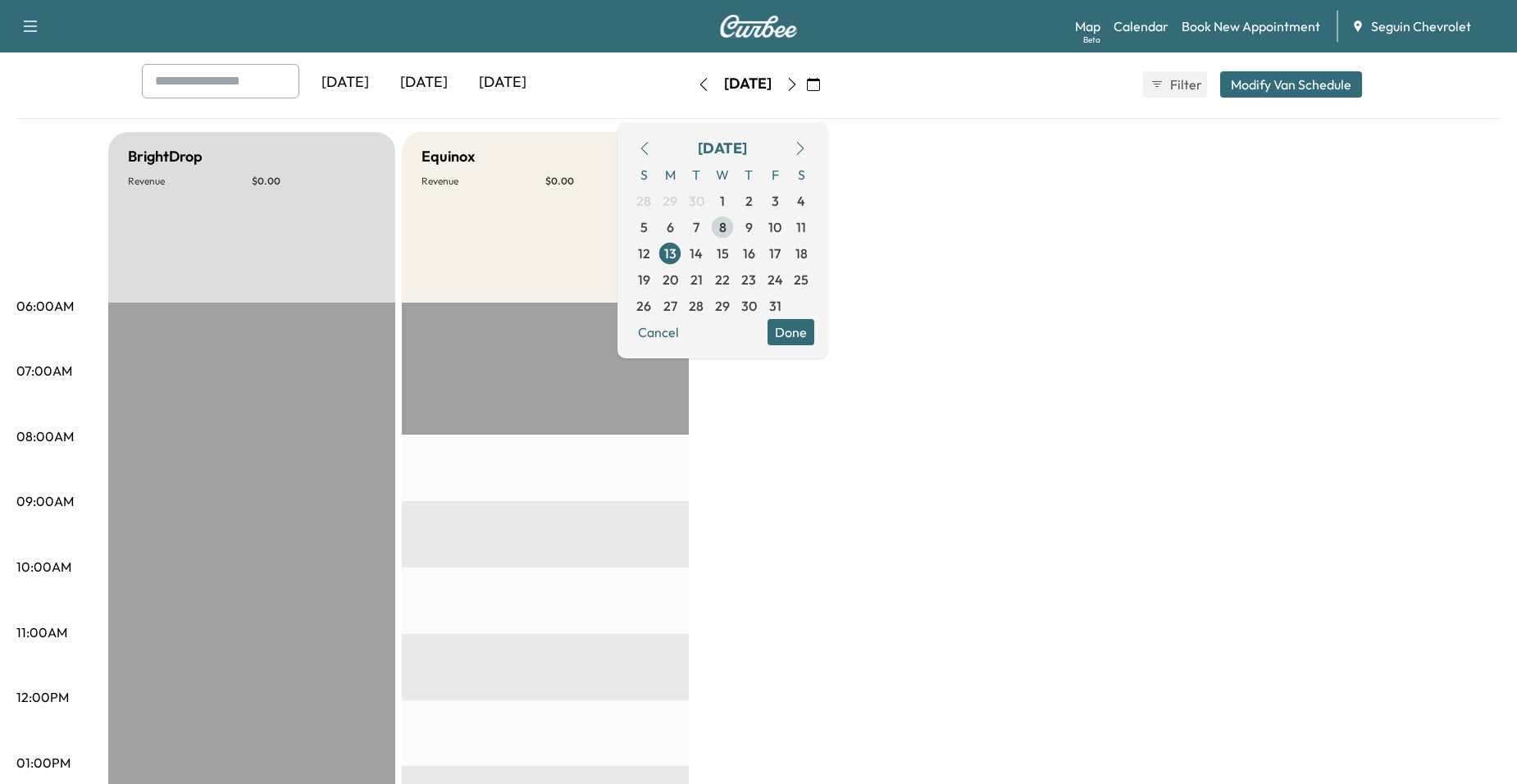
click at [735, 227] on span "8" at bounding box center [722, 227] width 26 height 26
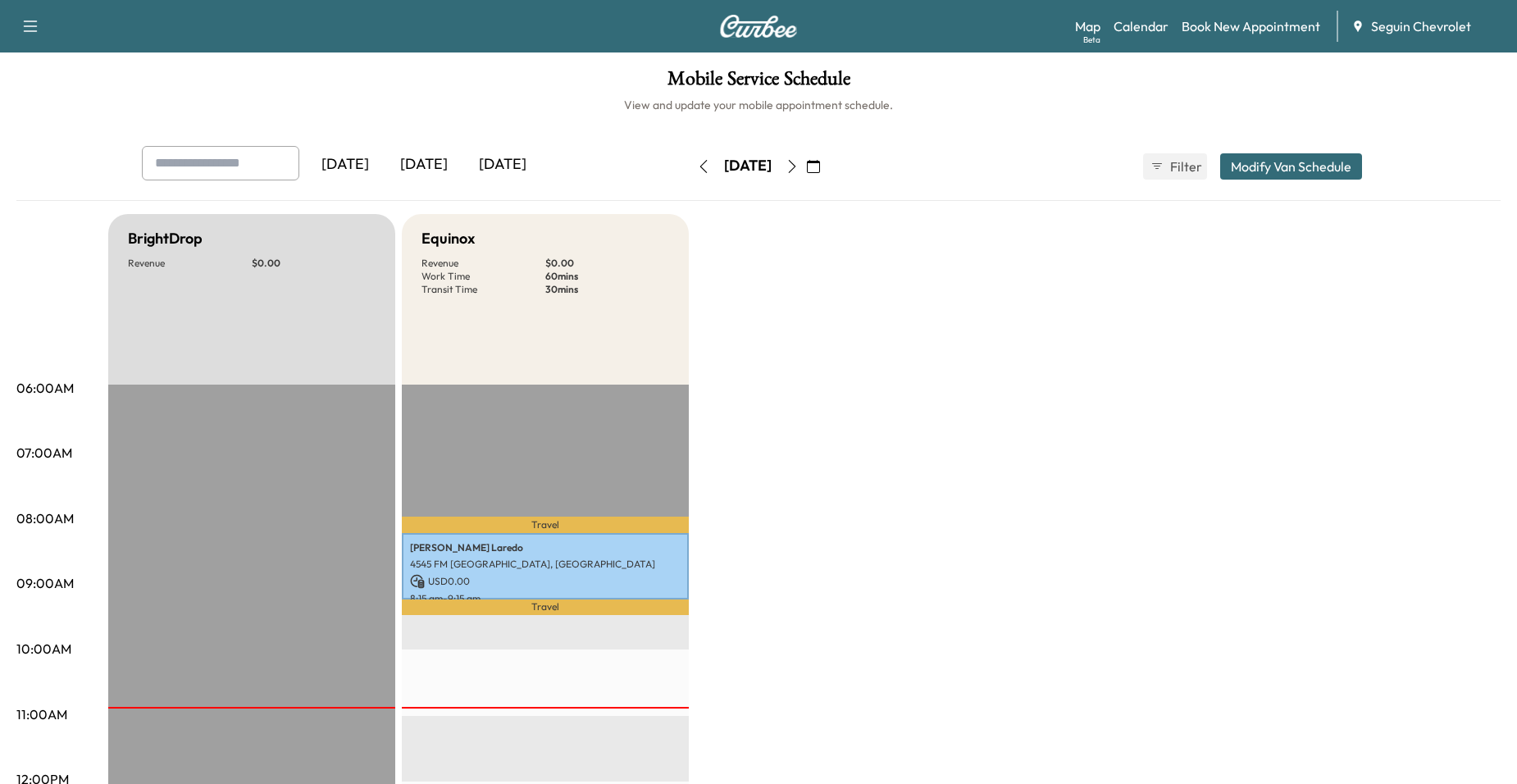
click at [798, 165] on icon "button" at bounding box center [793, 166] width 13 height 13
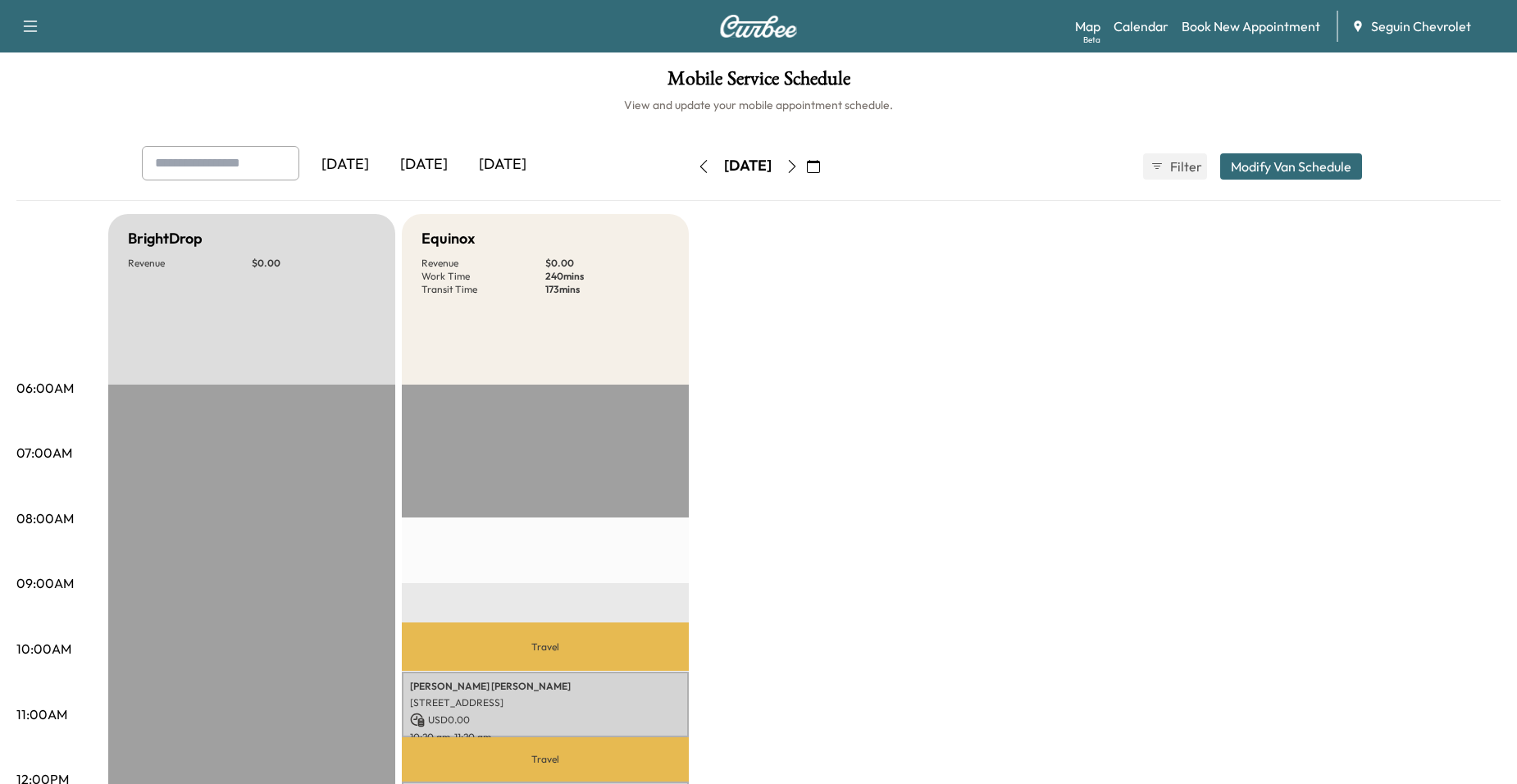
click at [798, 165] on icon "button" at bounding box center [793, 166] width 13 height 13
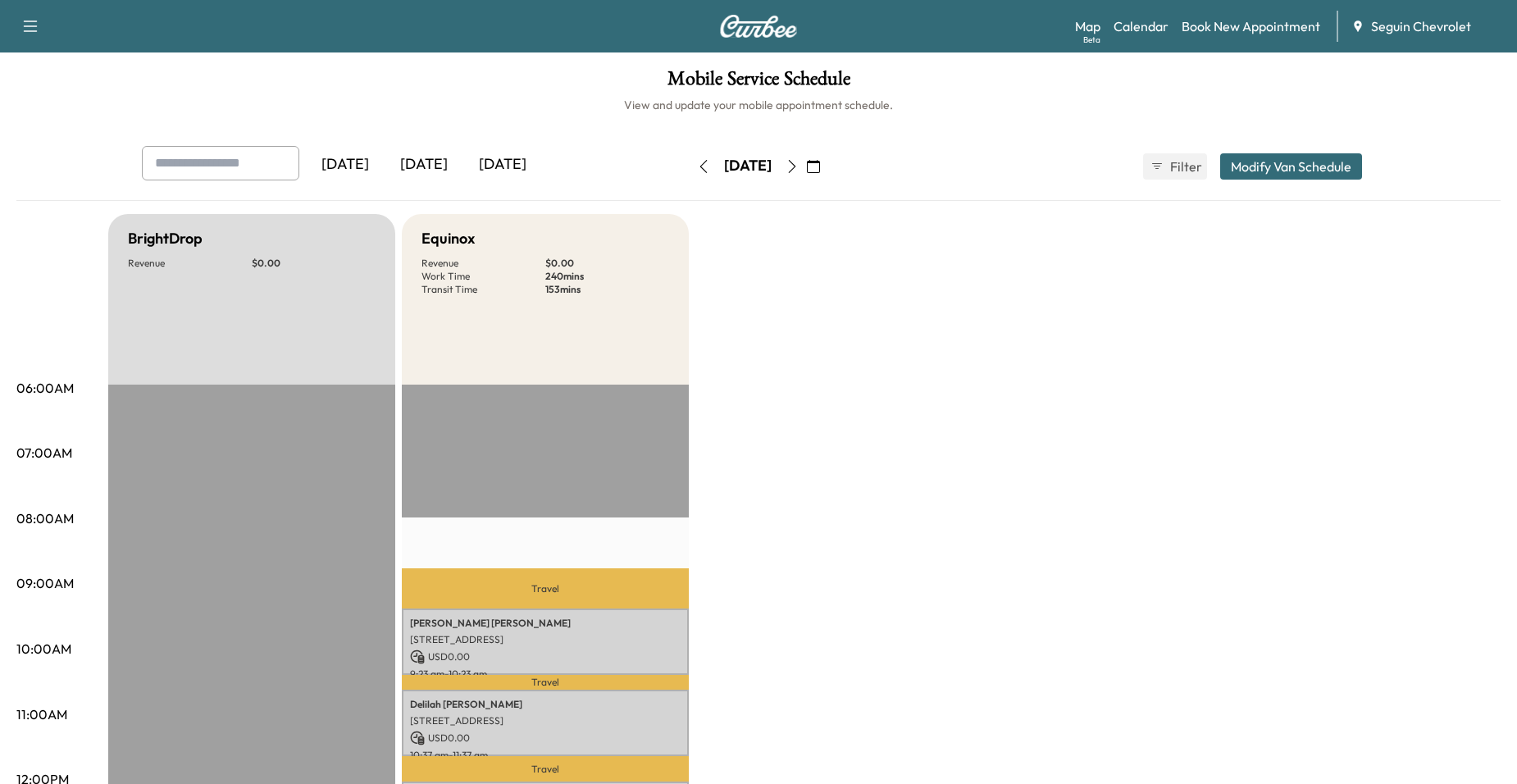
click at [806, 169] on button "button" at bounding box center [792, 166] width 28 height 26
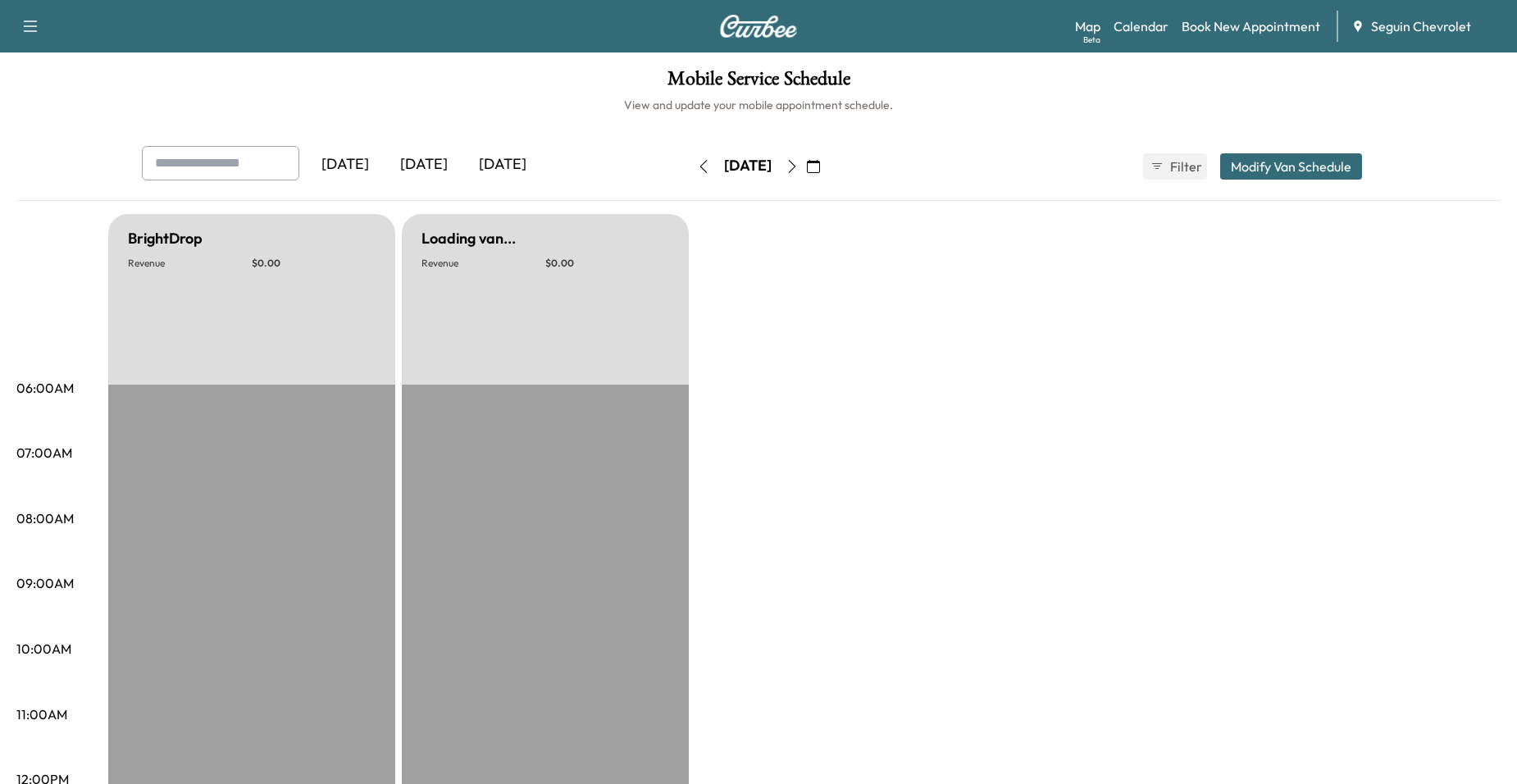
click at [806, 169] on button "button" at bounding box center [792, 166] width 28 height 26
click at [798, 169] on icon "button" at bounding box center [793, 166] width 13 height 13
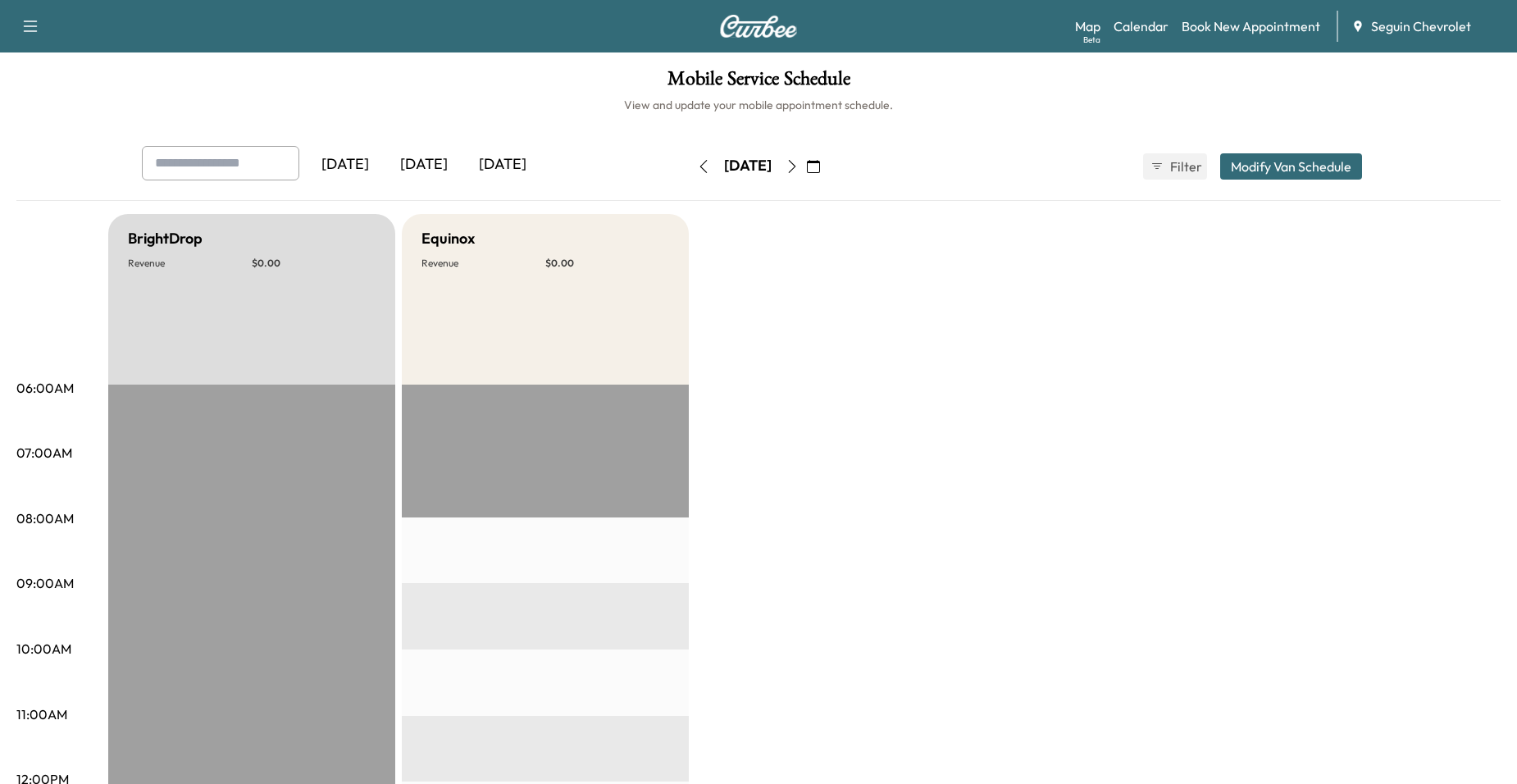
click at [798, 167] on icon "button" at bounding box center [793, 166] width 13 height 13
click at [689, 167] on button "button" at bounding box center [703, 166] width 28 height 26
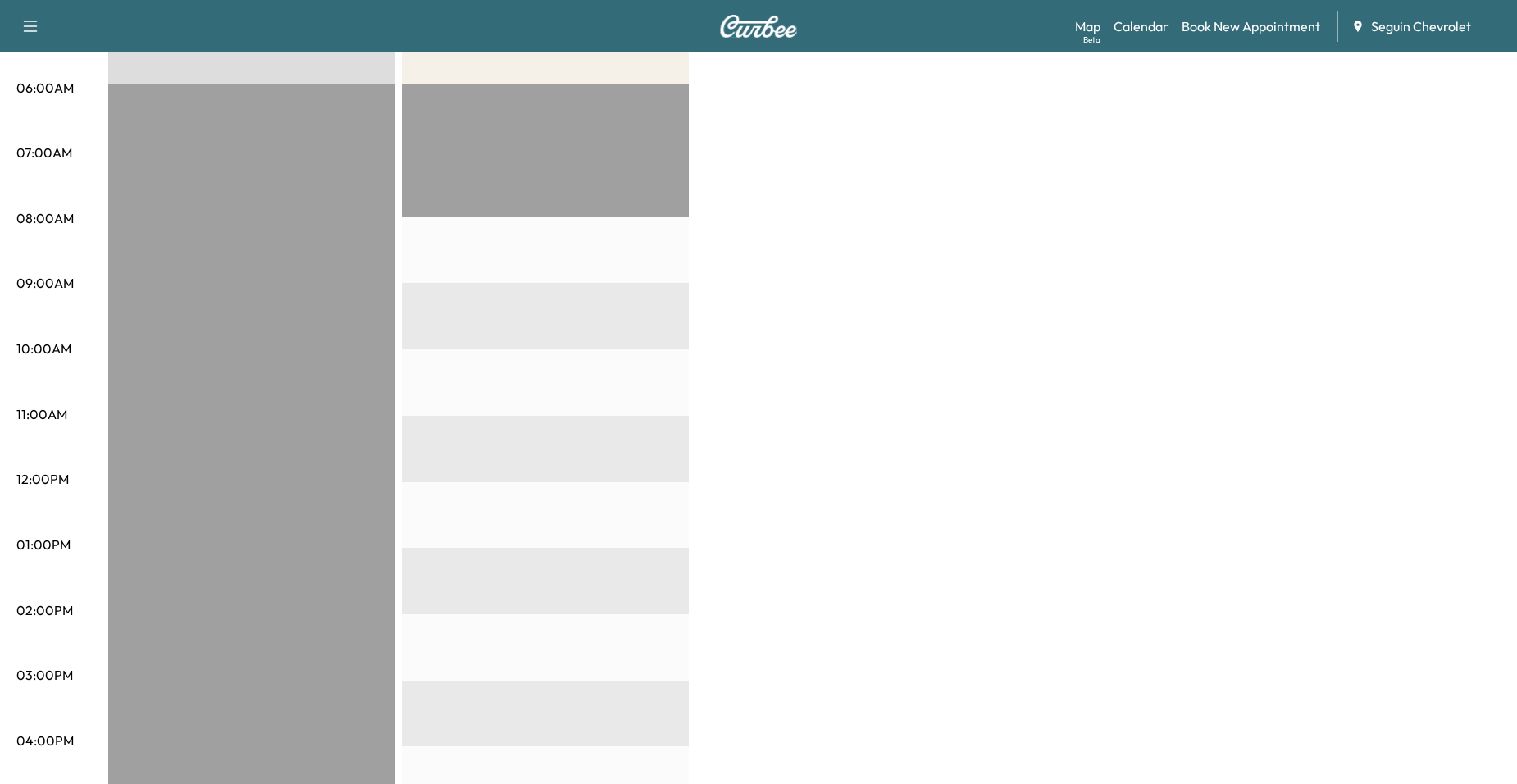
scroll to position [82, 0]
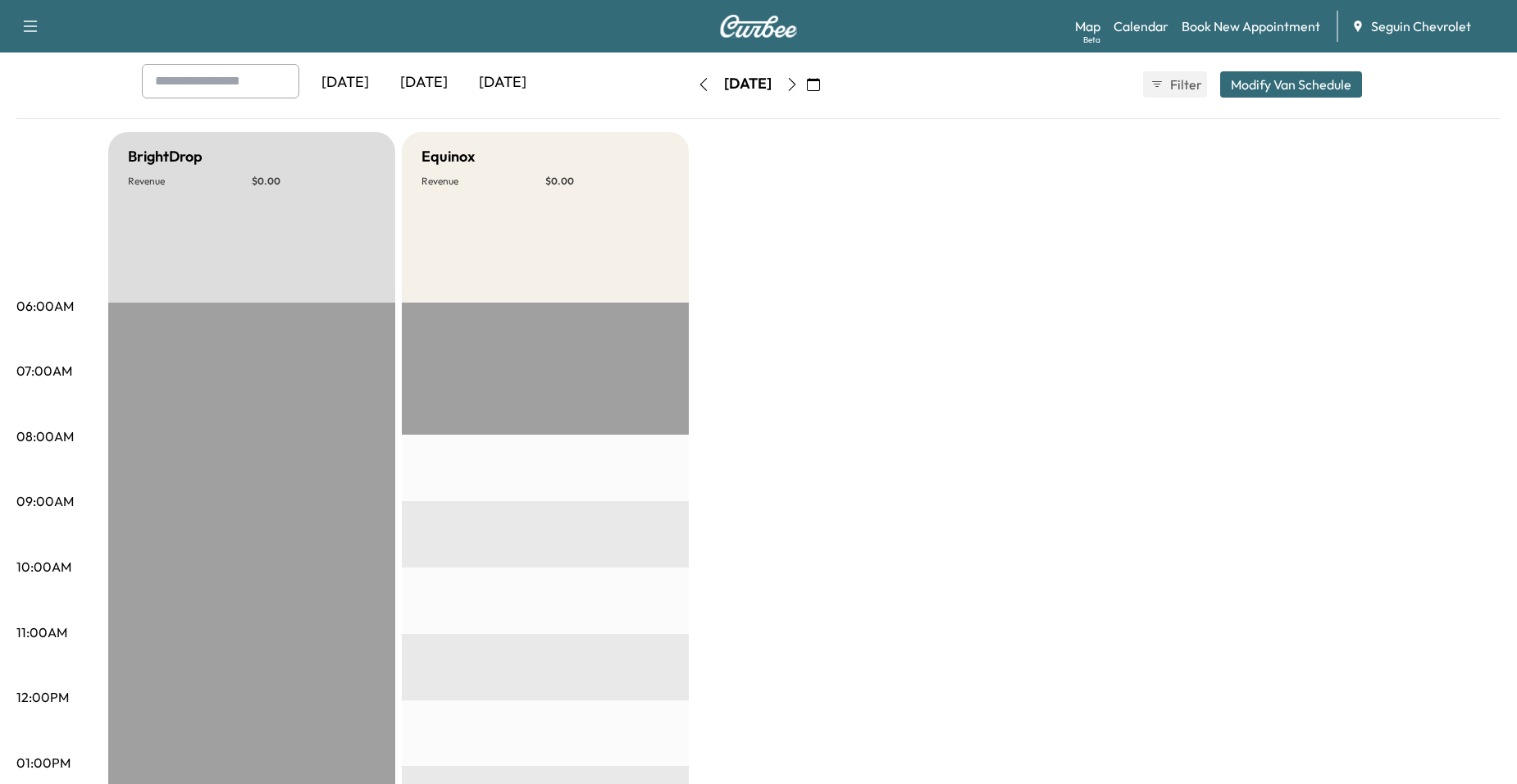
click at [798, 78] on icon "button" at bounding box center [793, 85] width 13 height 13
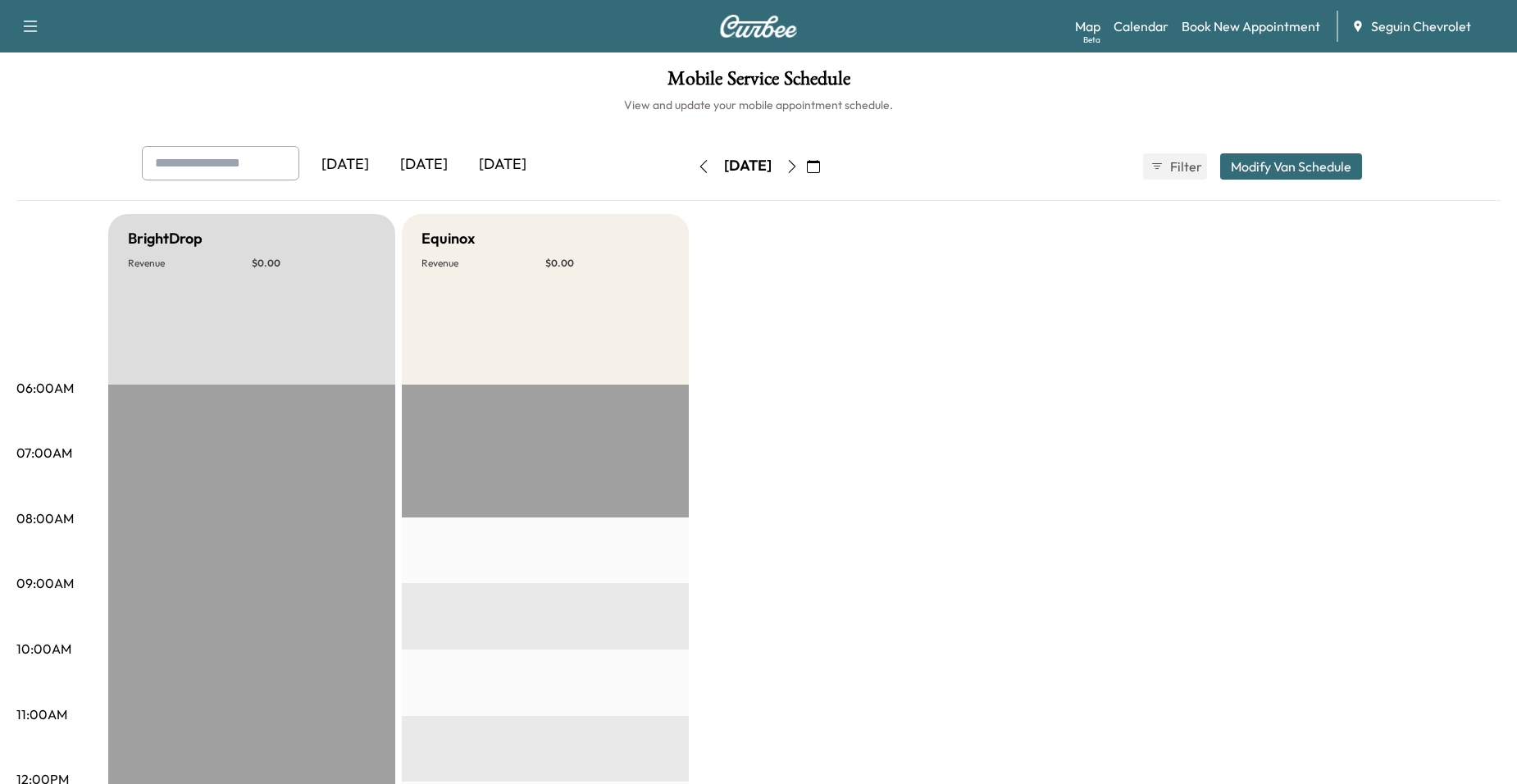
click at [806, 162] on button "button" at bounding box center [792, 166] width 28 height 26
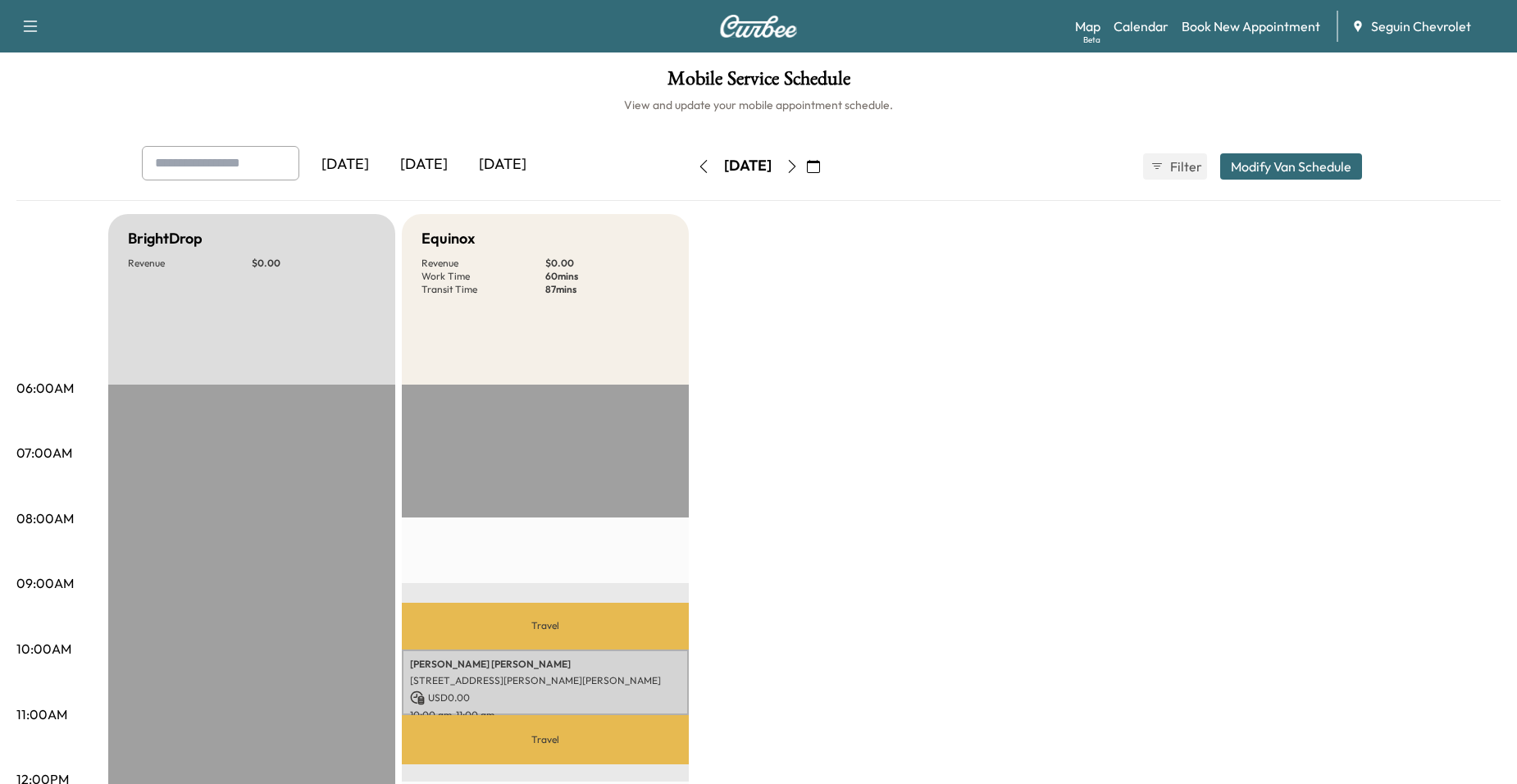
click at [806, 159] on div "[DATE]" at bounding box center [747, 166] width 117 height 26
click at [798, 160] on icon "button" at bounding box center [793, 166] width 13 height 13
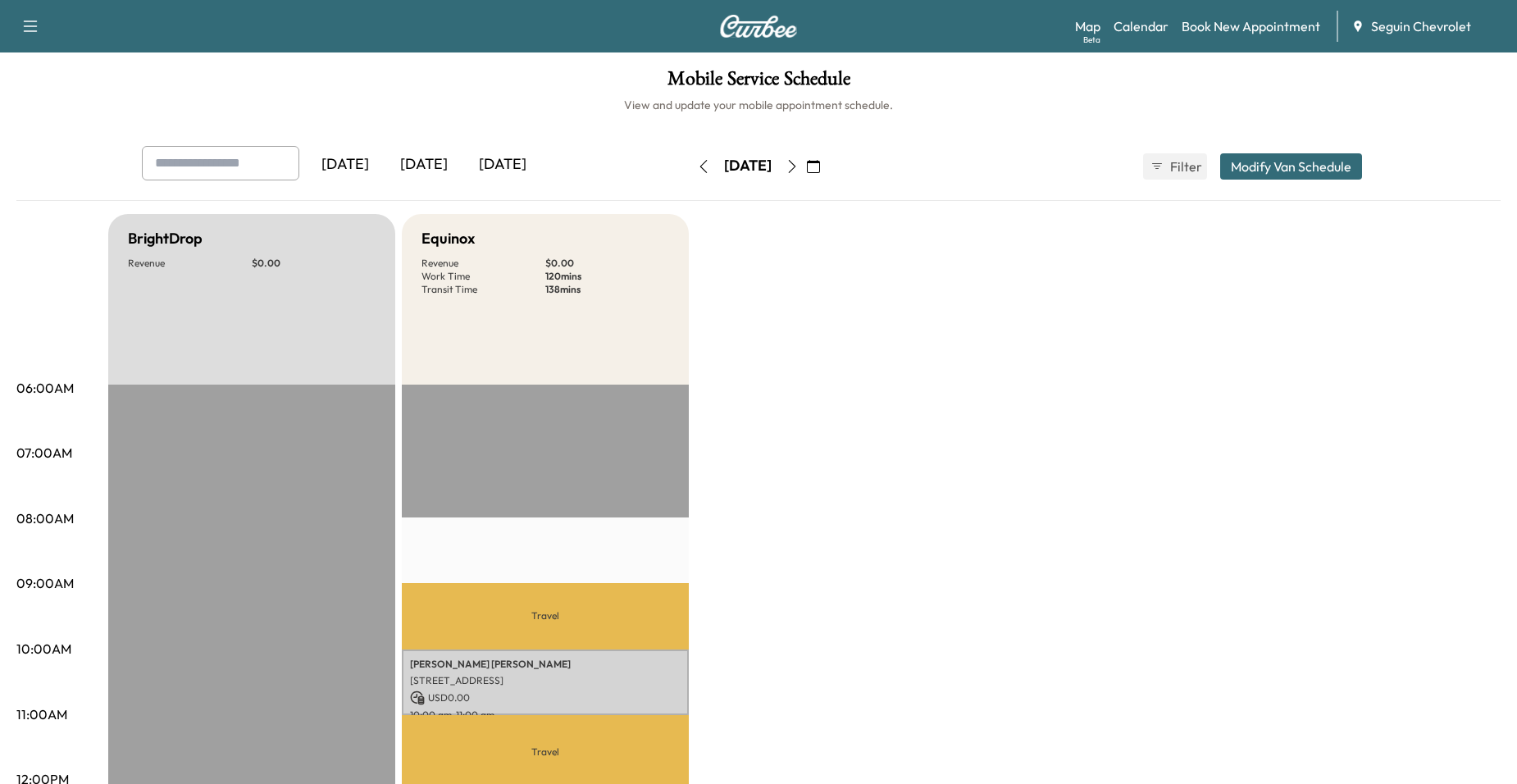
click at [798, 159] on icon "button" at bounding box center [793, 166] width 13 height 13
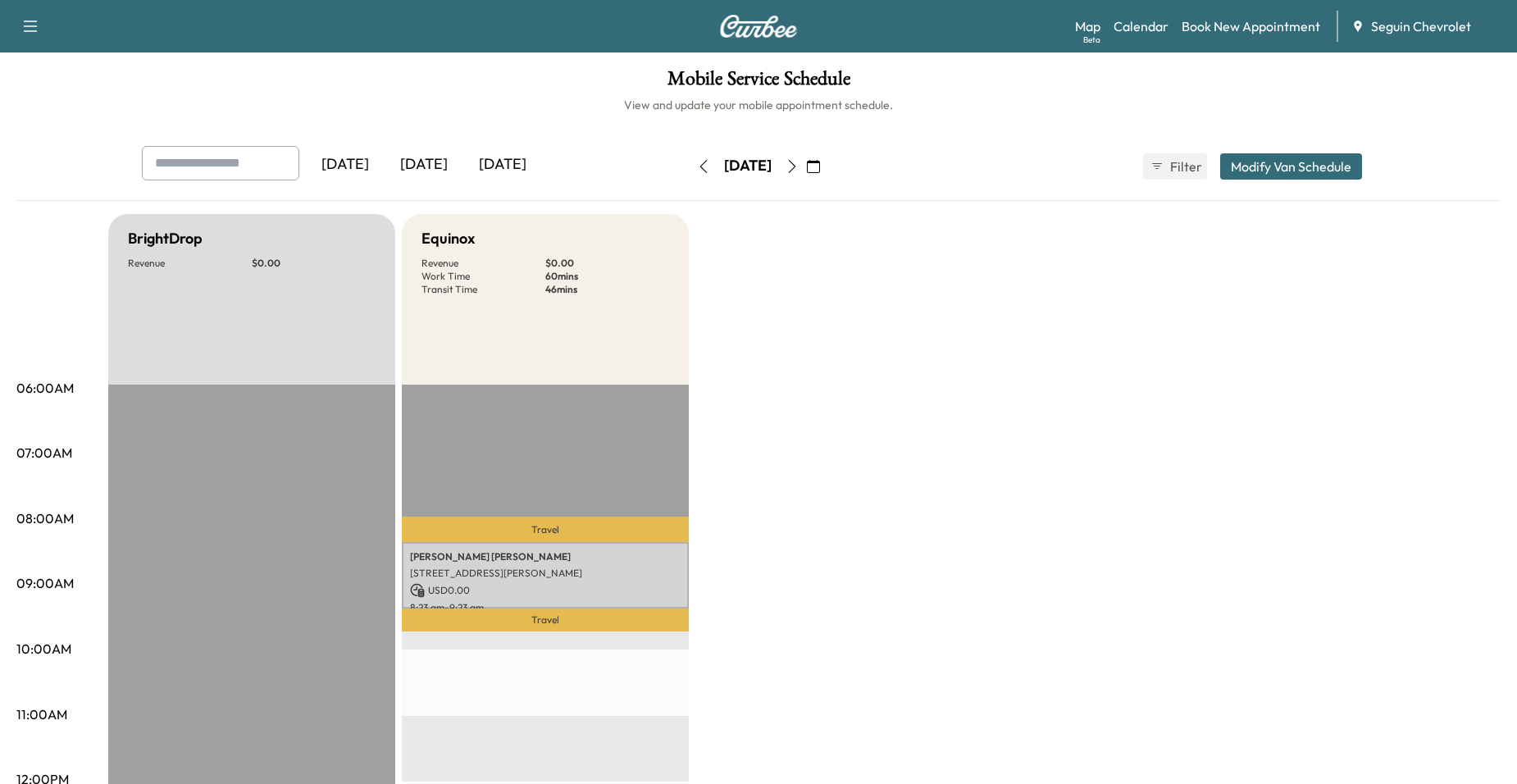
click at [798, 160] on icon "button" at bounding box center [793, 166] width 13 height 13
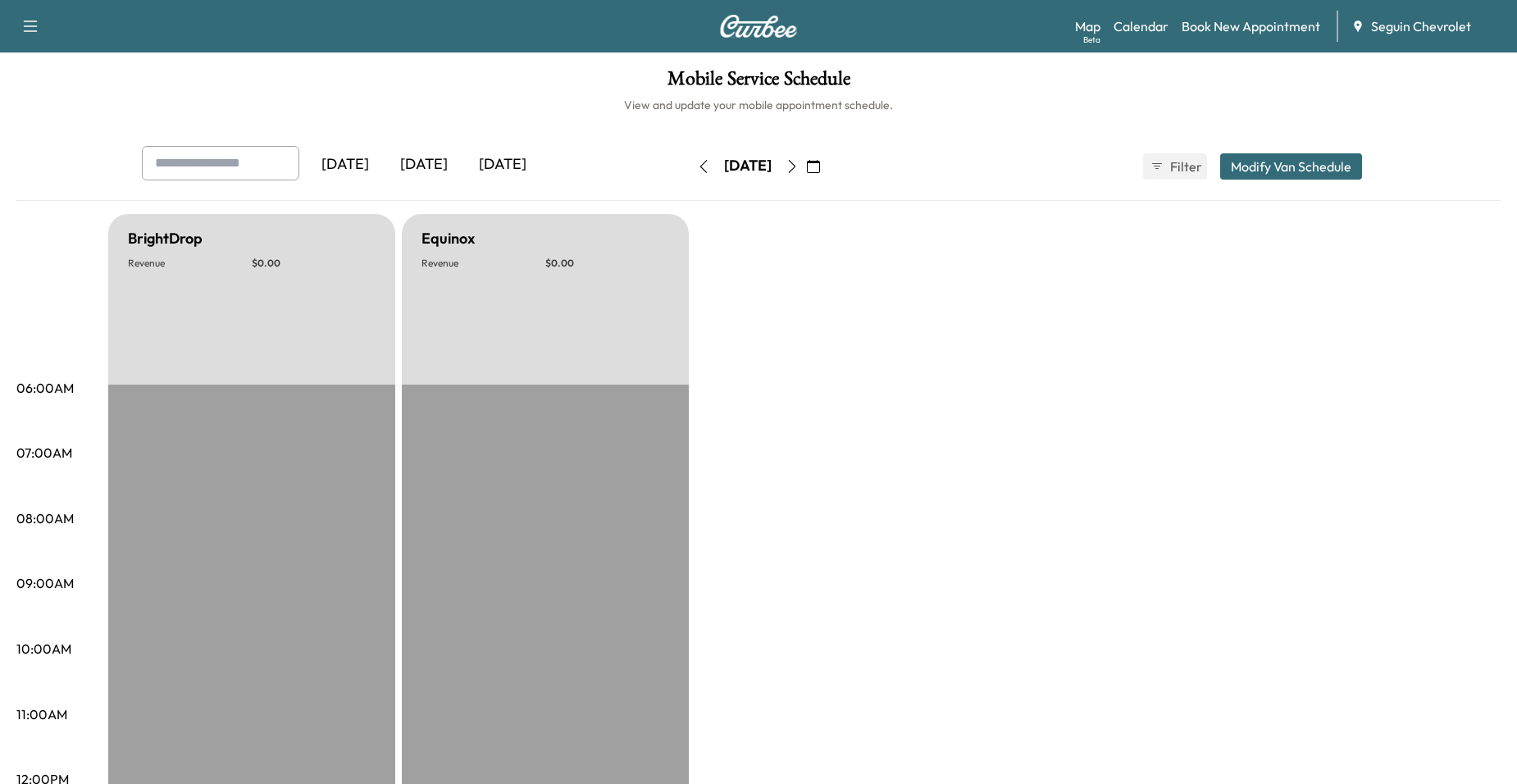
click at [806, 165] on button "button" at bounding box center [792, 166] width 28 height 26
click at [798, 165] on icon "button" at bounding box center [793, 166] width 13 height 13
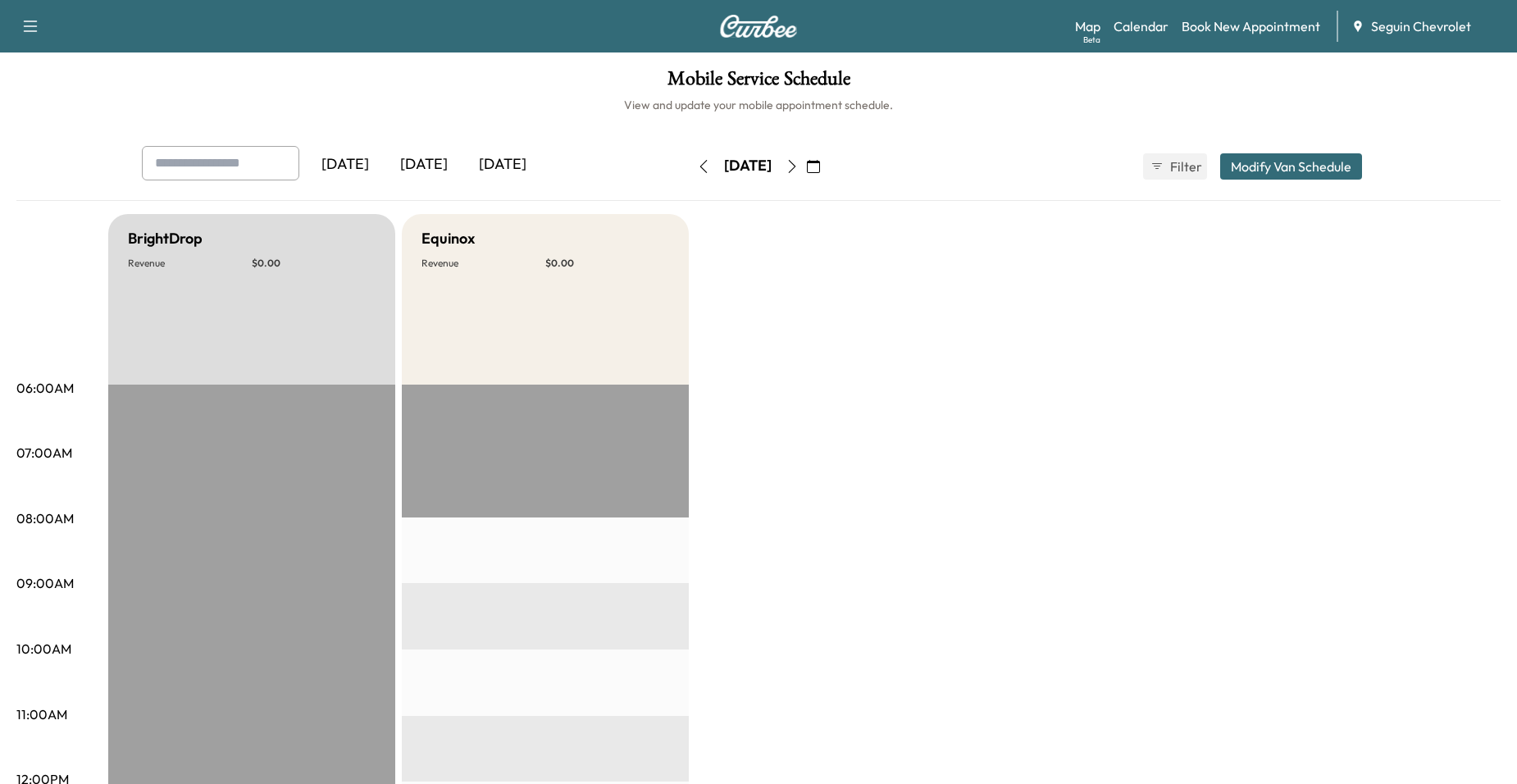
click at [806, 165] on button "button" at bounding box center [792, 166] width 28 height 26
click at [798, 165] on icon "button" at bounding box center [793, 166] width 13 height 13
click at [806, 162] on div "[DATE]" at bounding box center [747, 166] width 117 height 26
click at [806, 162] on button "button" at bounding box center [792, 166] width 28 height 26
click at [798, 161] on icon "button" at bounding box center [793, 166] width 13 height 13
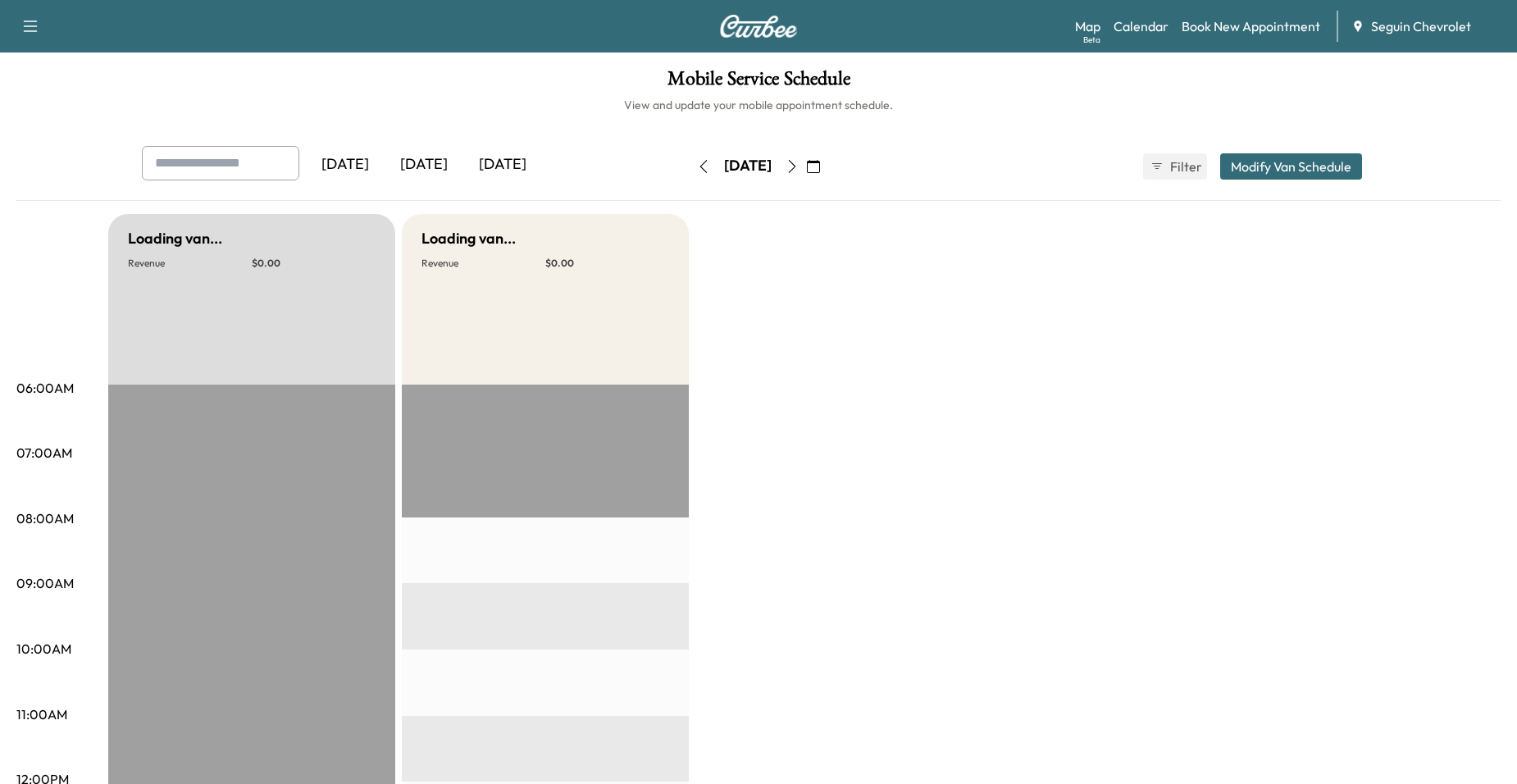
click at [827, 161] on button "button" at bounding box center [813, 166] width 28 height 26
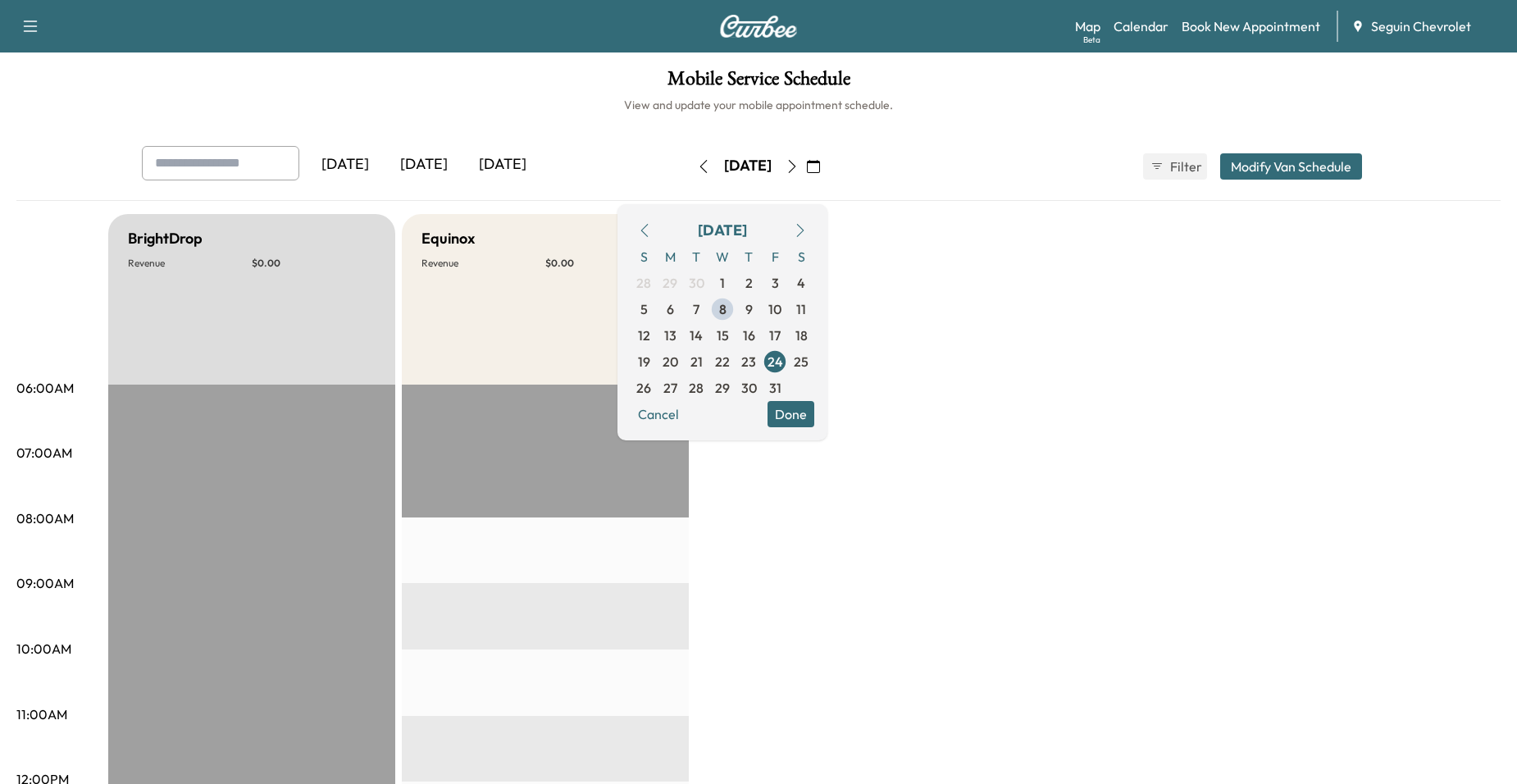
click at [798, 161] on icon "button" at bounding box center [793, 166] width 13 height 13
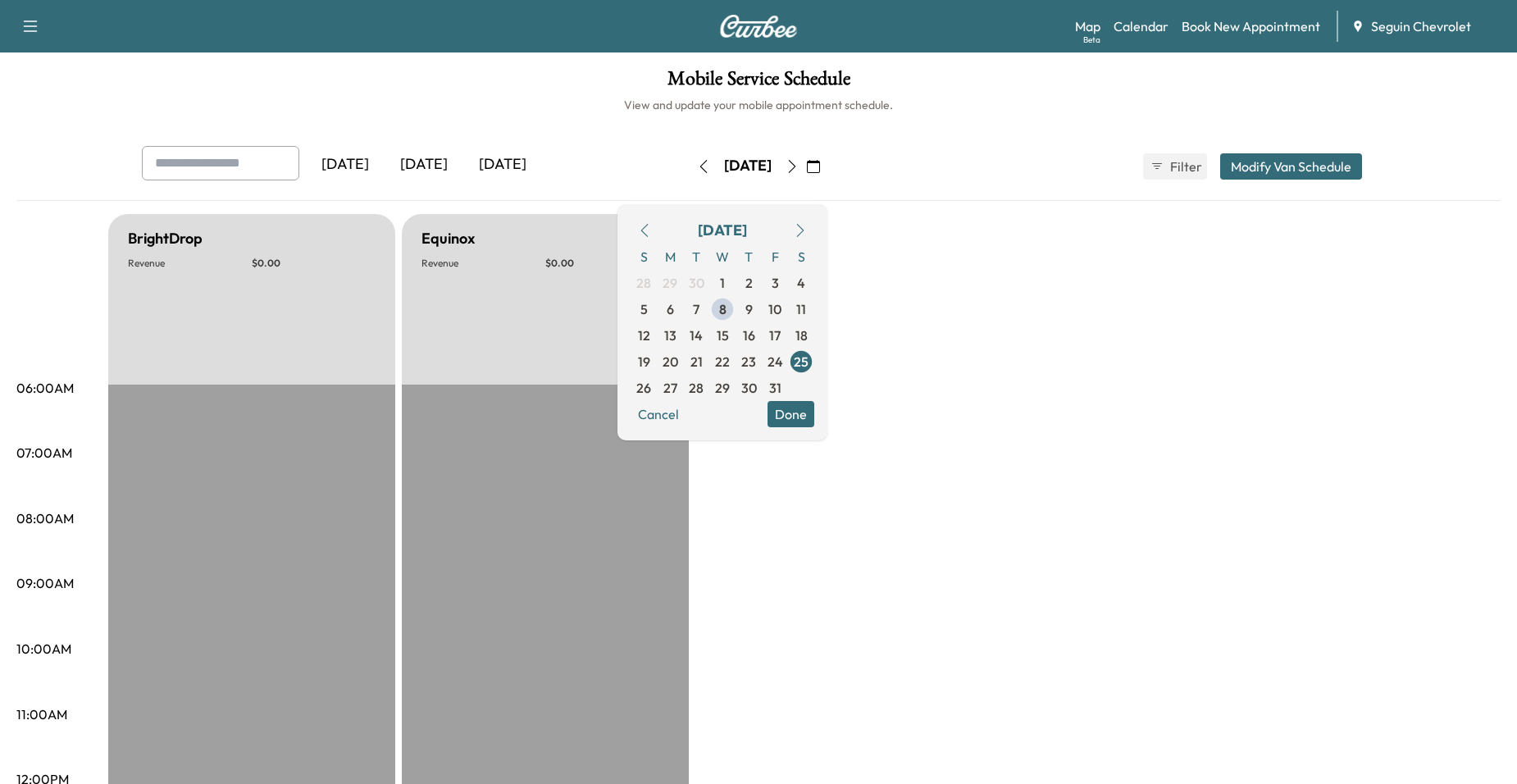
click at [806, 161] on button "button" at bounding box center [792, 166] width 28 height 26
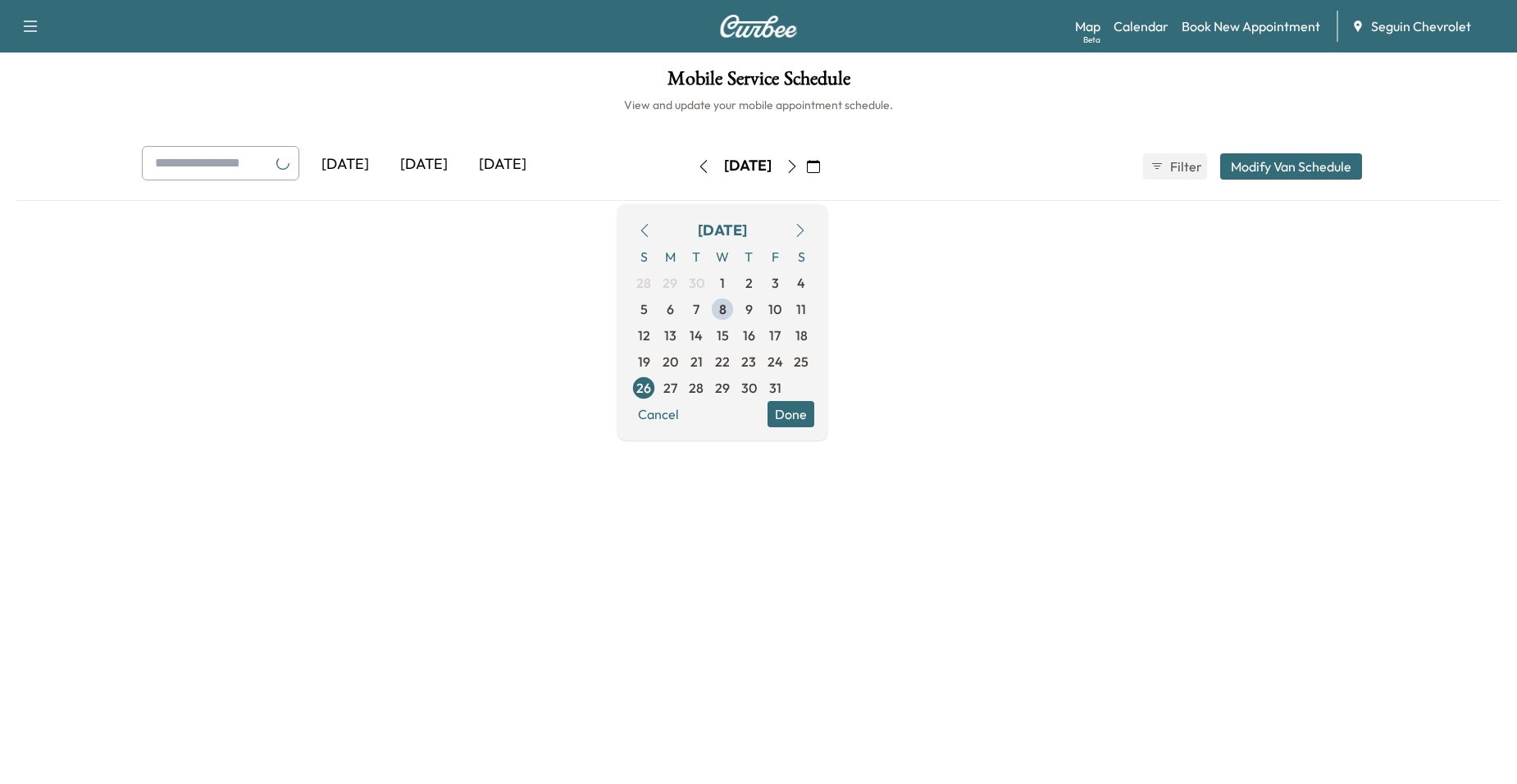
click at [798, 161] on icon "button" at bounding box center [793, 166] width 13 height 13
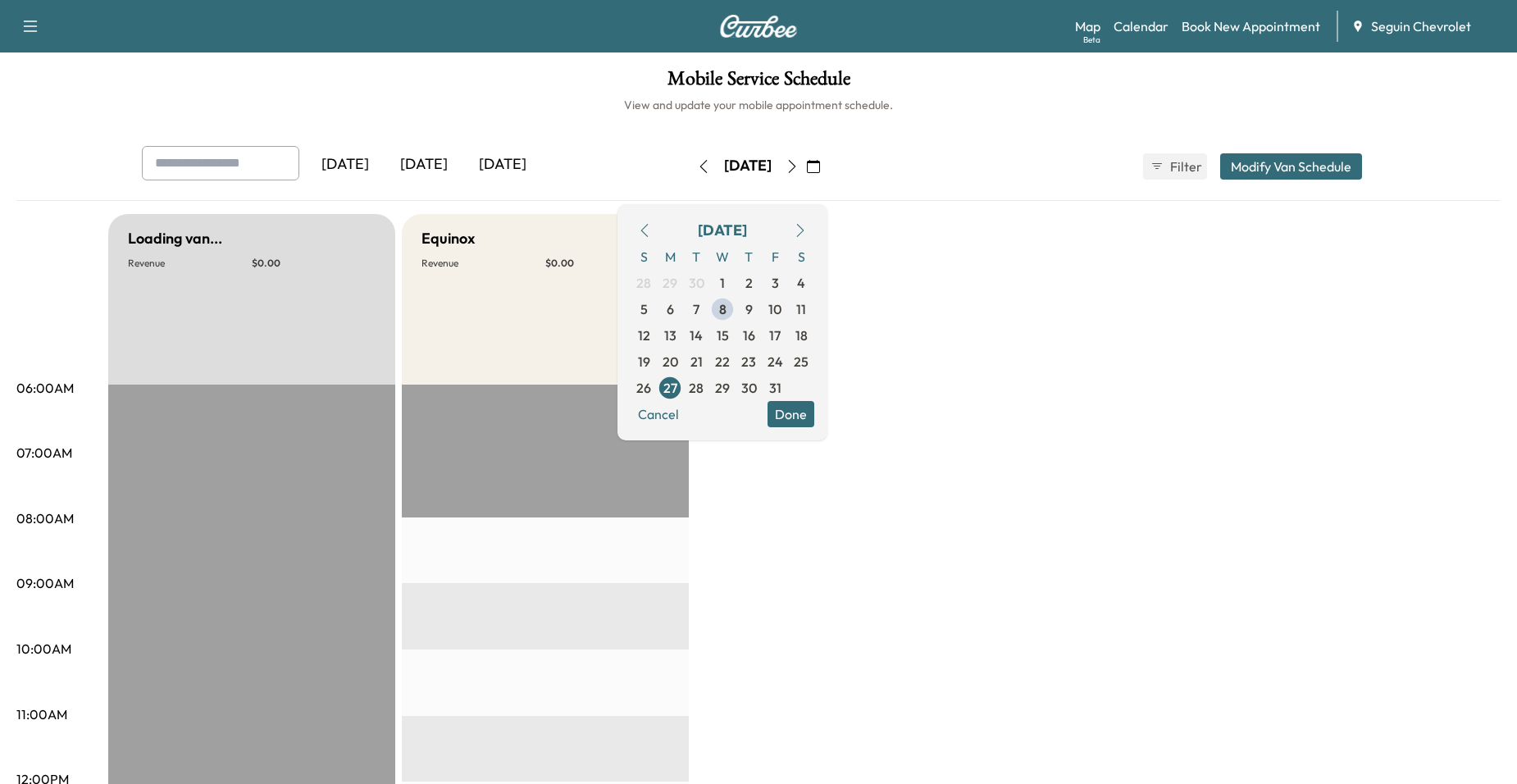
click at [798, 161] on icon "button" at bounding box center [793, 166] width 13 height 13
click at [827, 165] on button "button" at bounding box center [813, 166] width 28 height 26
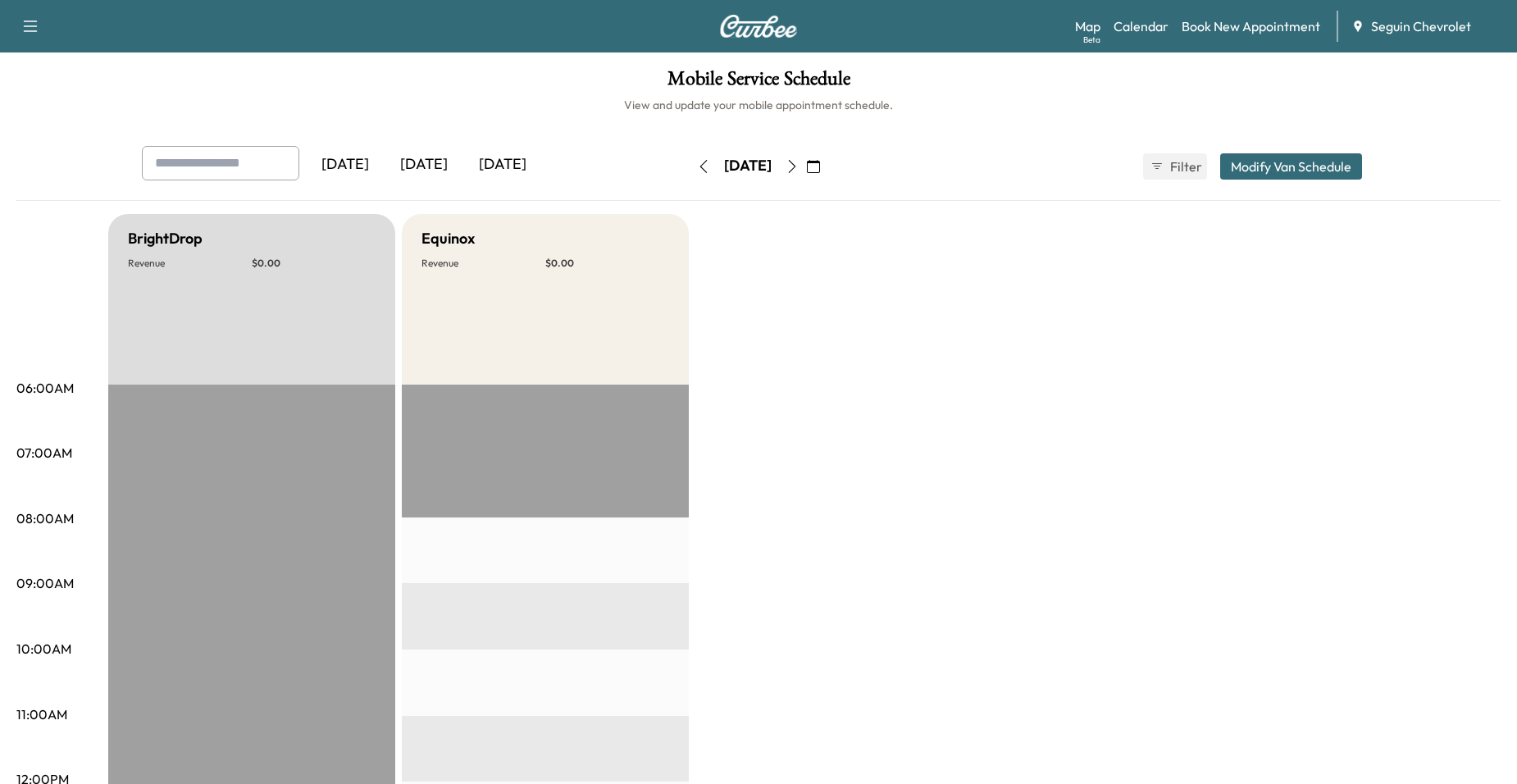
click at [827, 179] on button "button" at bounding box center [813, 166] width 28 height 26
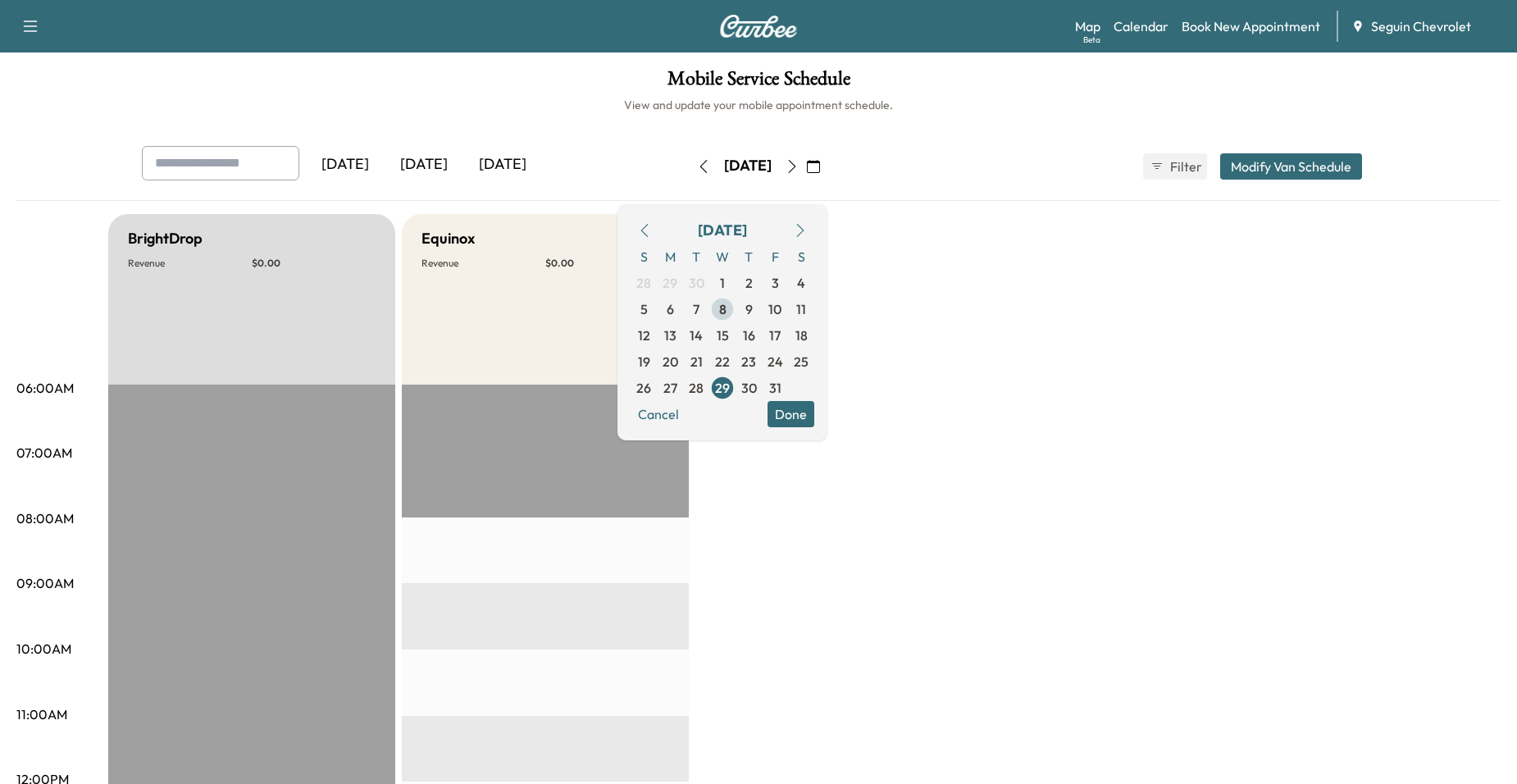
click at [790, 311] on div "S M T W T F S 28 29 30 1 2 3 4 5 6 7 8 9 10 11 12 13 14 15 16 17 18 19 20 21 22…" at bounding box center [722, 322] width 184 height 158
click at [735, 311] on span "8" at bounding box center [722, 309] width 26 height 26
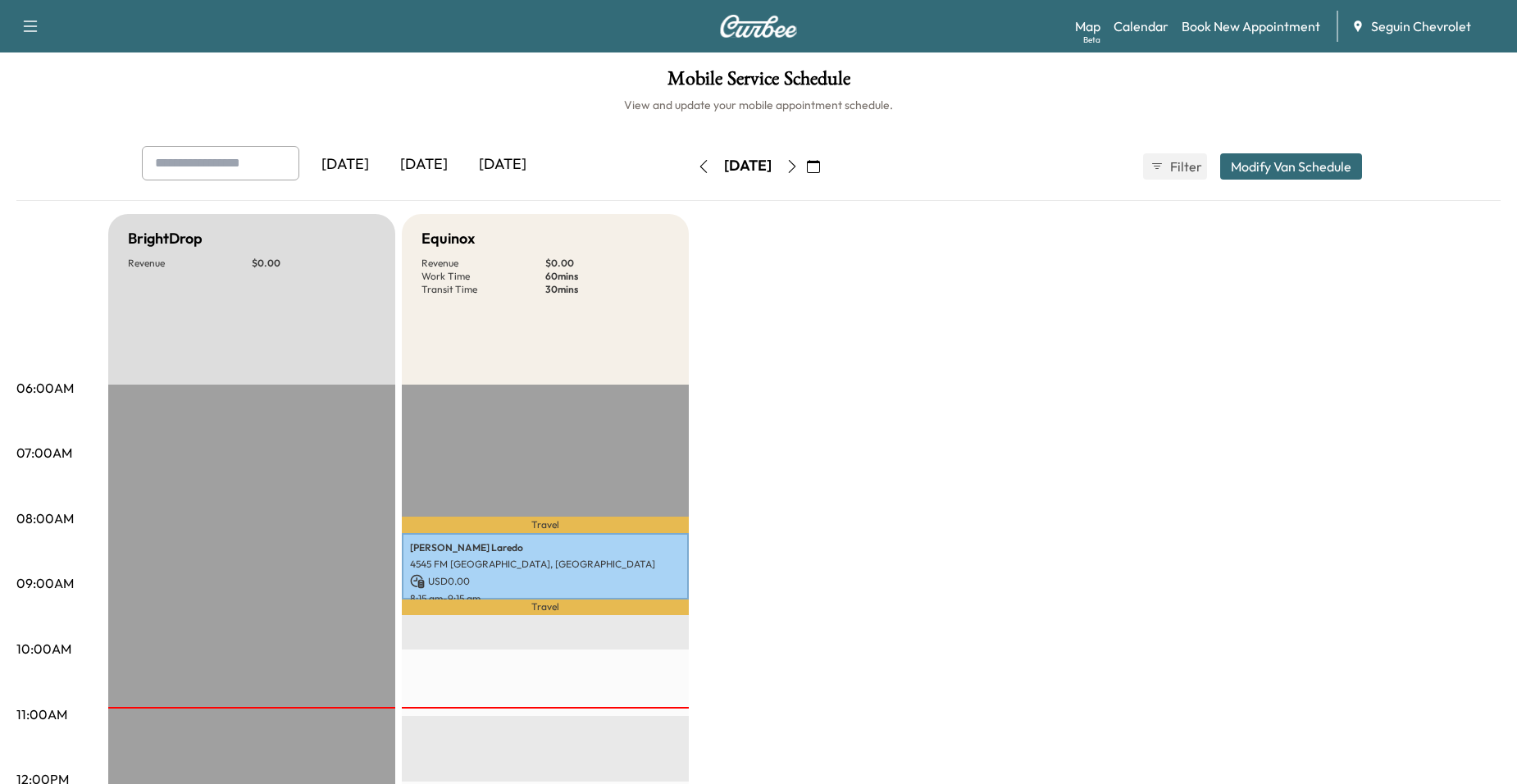
click at [806, 169] on button "button" at bounding box center [792, 166] width 28 height 26
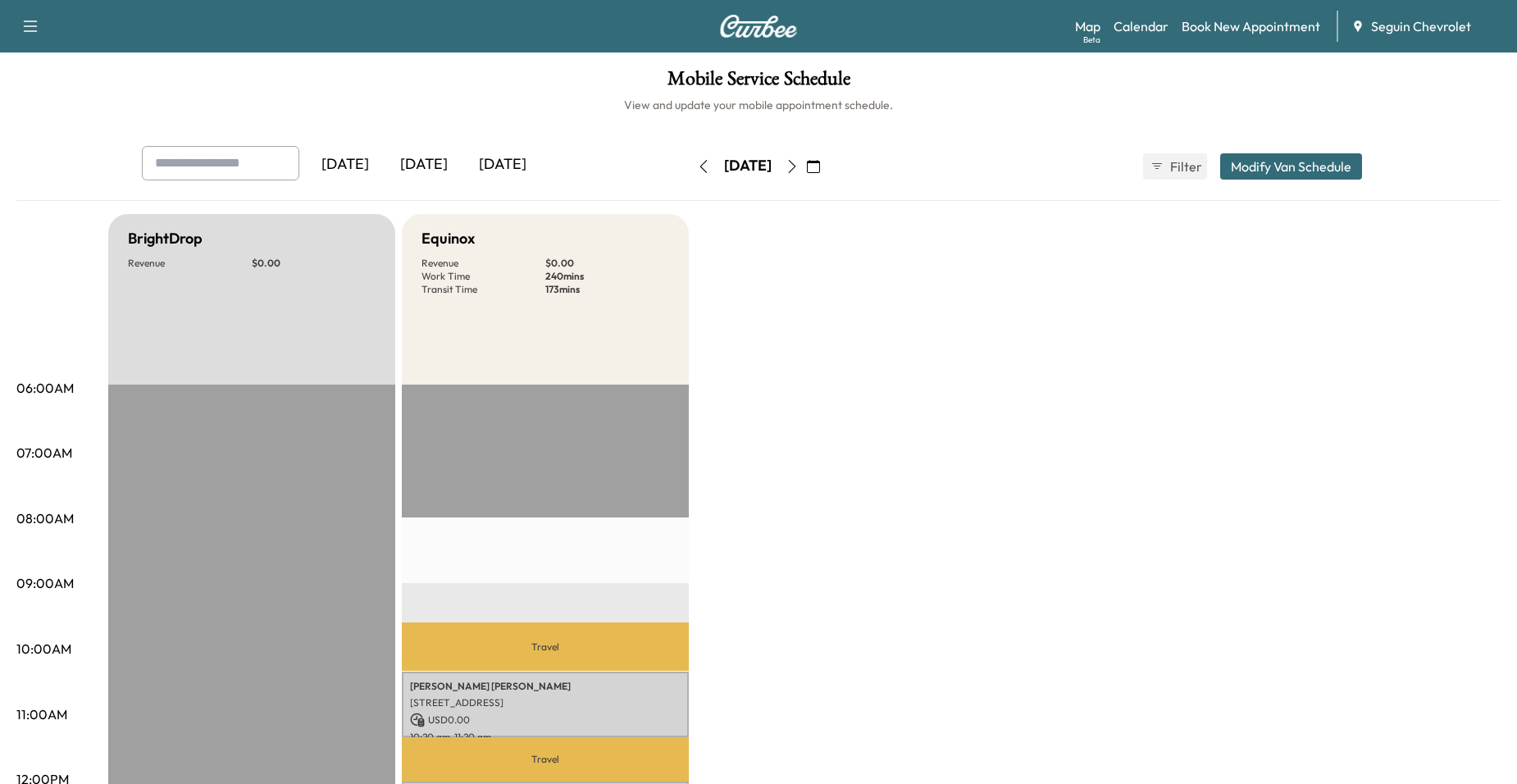
click at [798, 167] on icon "button" at bounding box center [793, 166] width 13 height 13
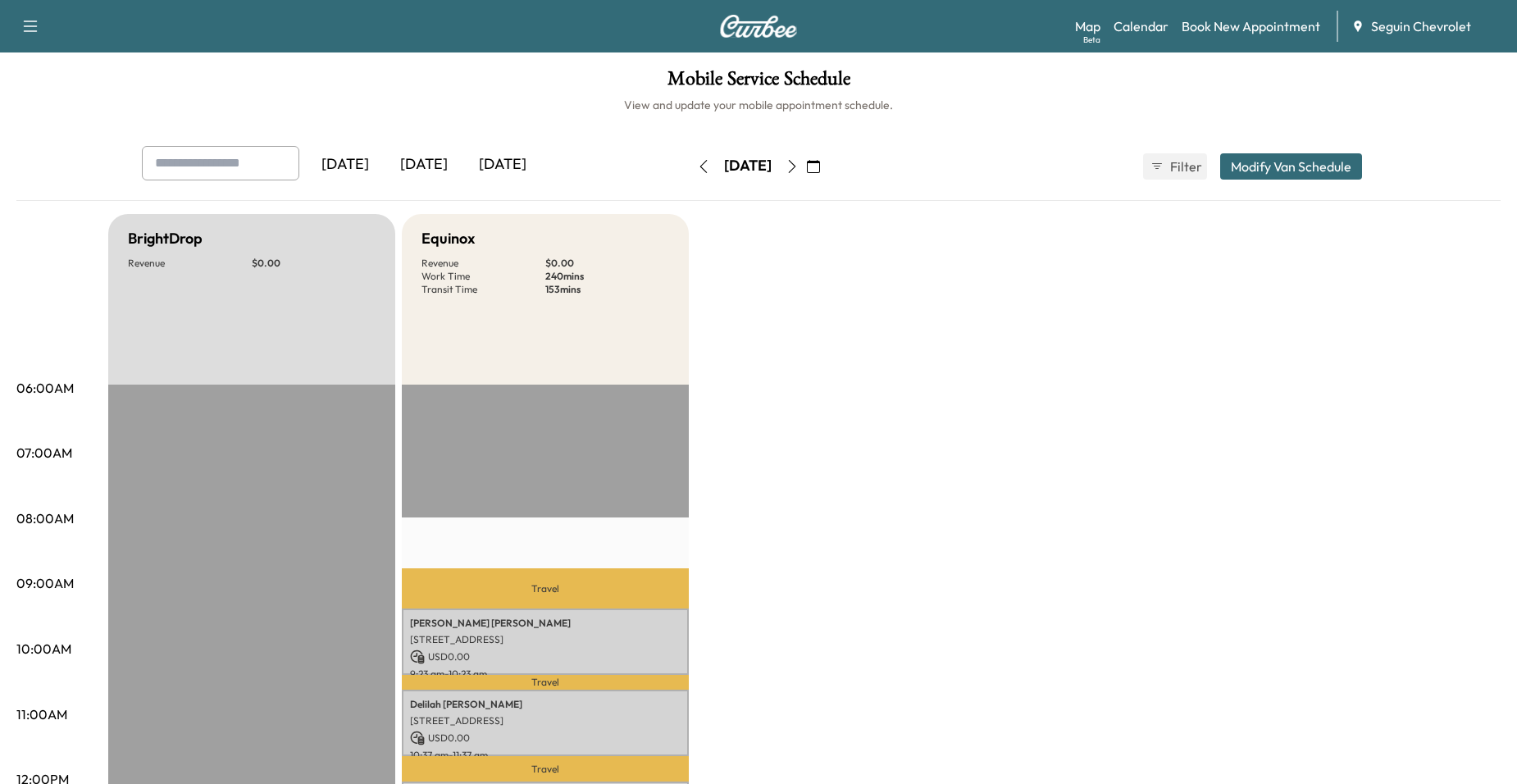
click at [827, 165] on button "button" at bounding box center [813, 166] width 28 height 26
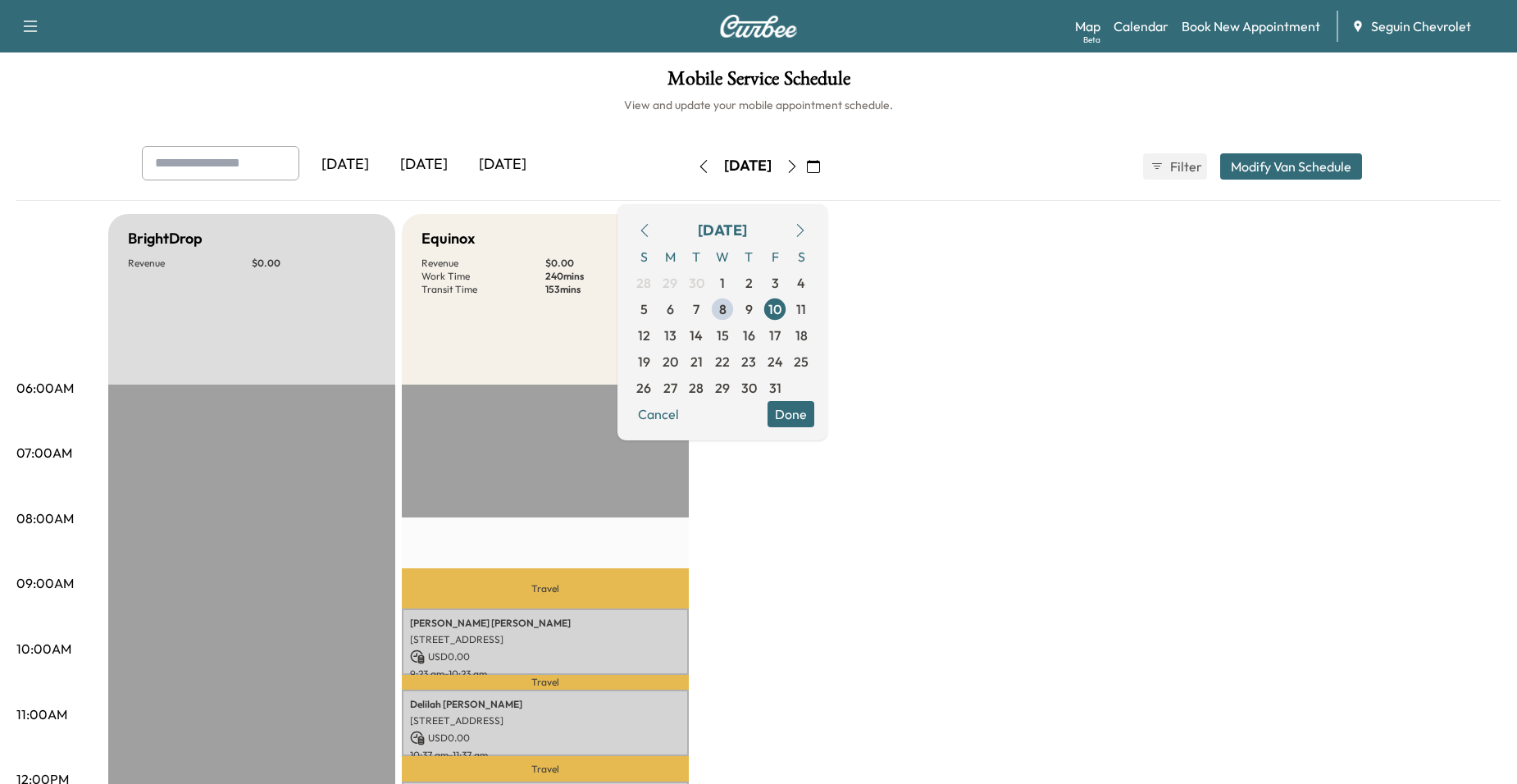
click at [827, 165] on button "button" at bounding box center [813, 166] width 28 height 26
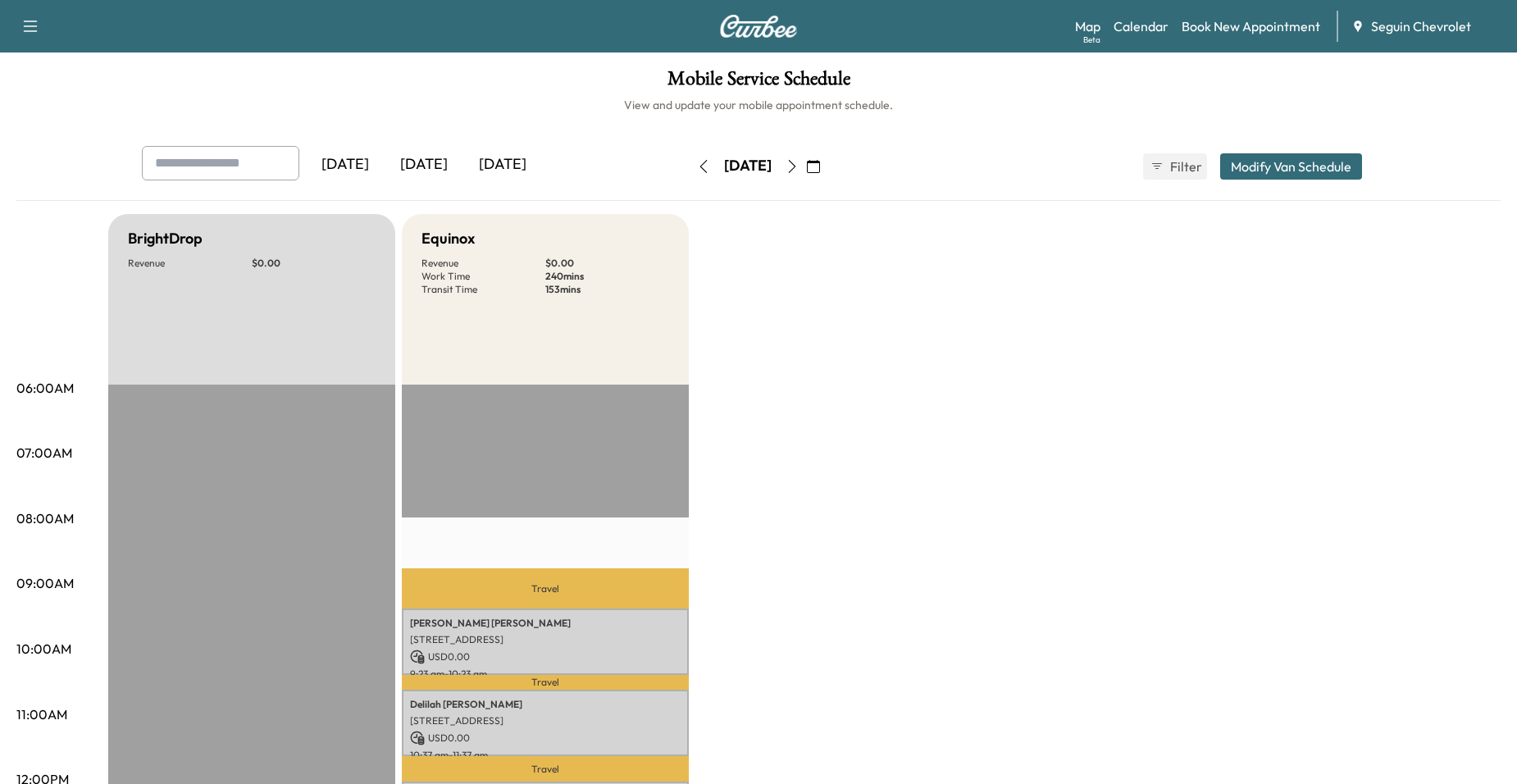
click at [820, 167] on icon "button" at bounding box center [813, 166] width 13 height 13
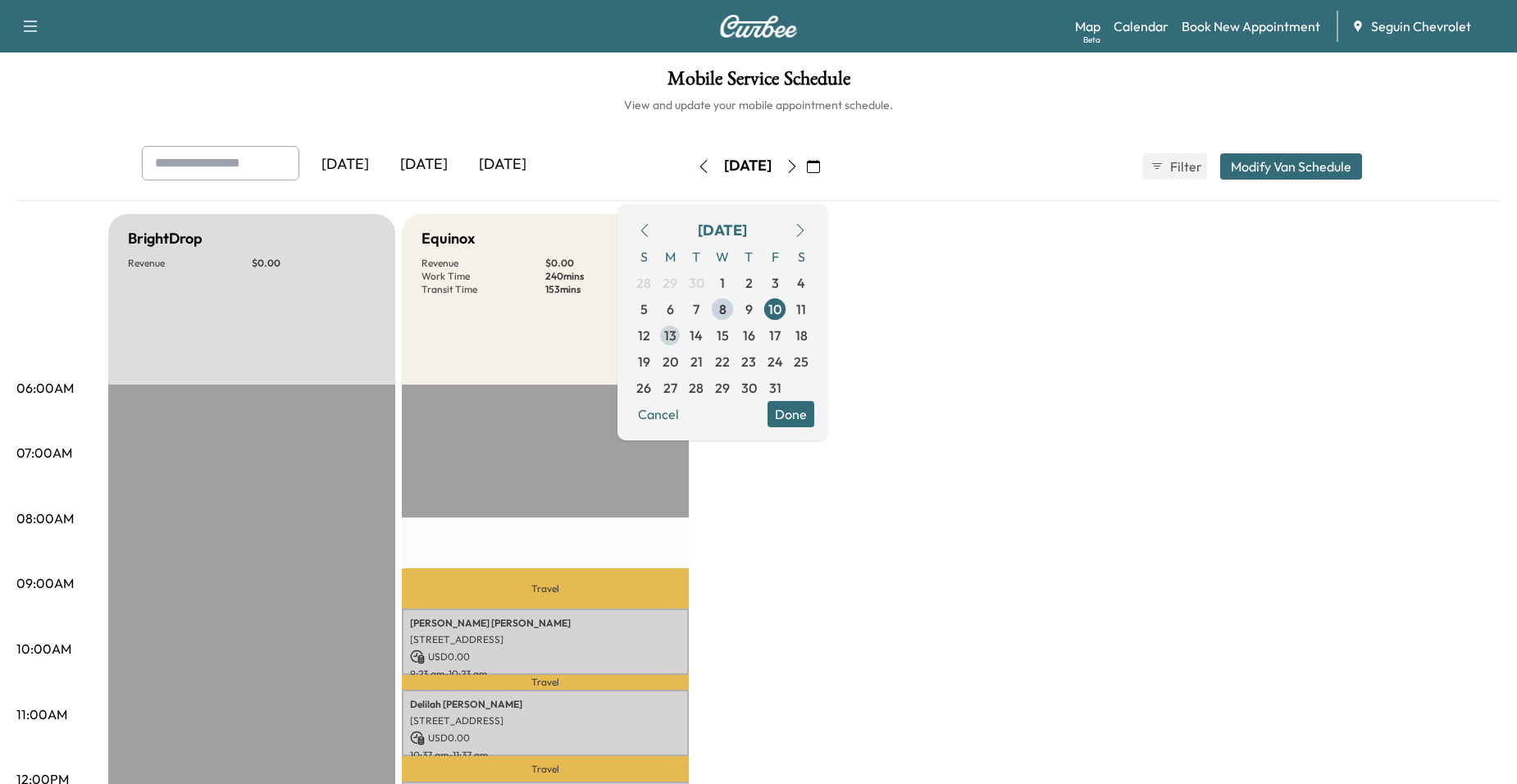
click at [683, 331] on span "13" at bounding box center [669, 335] width 26 height 26
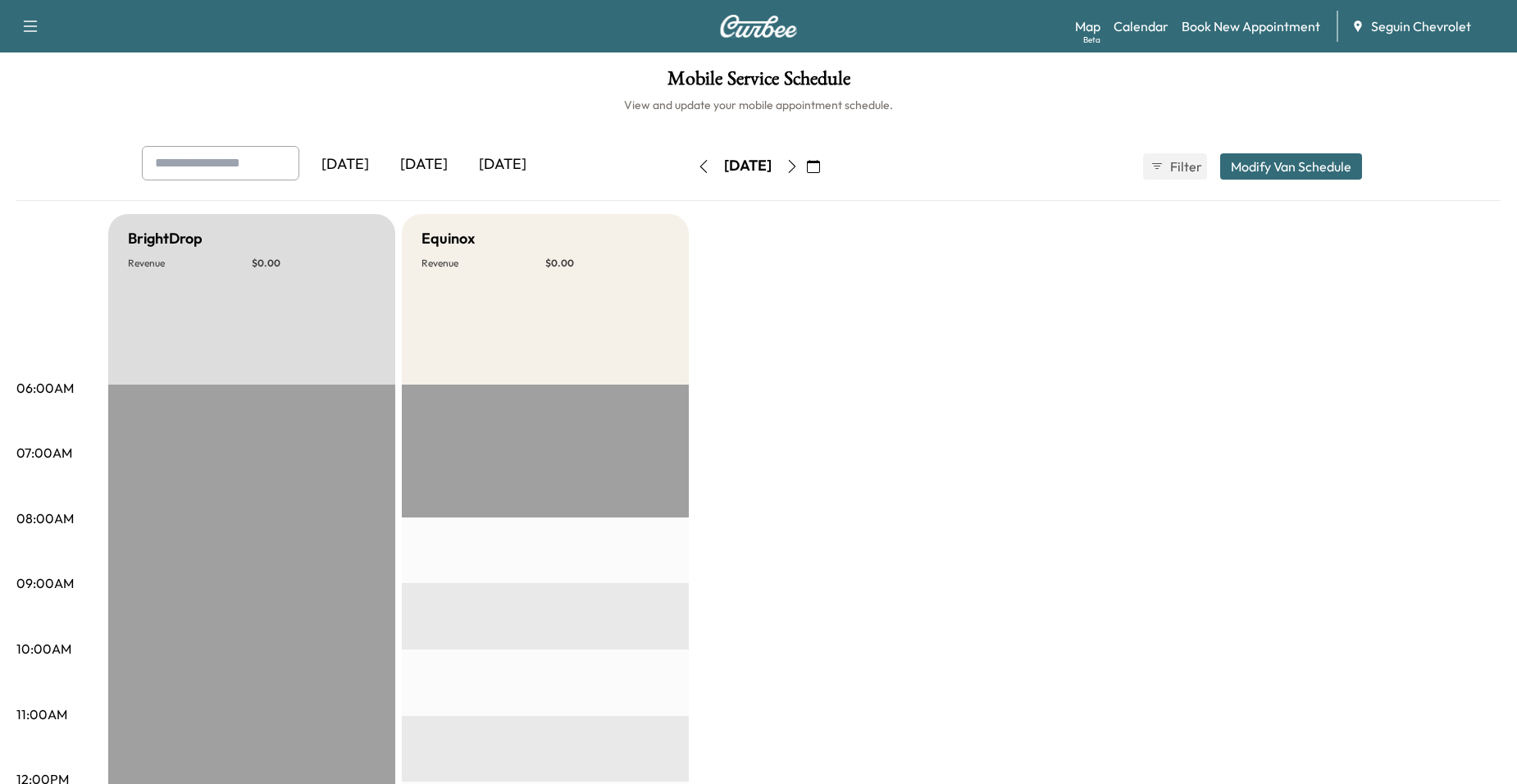
click at [798, 165] on icon "button" at bounding box center [793, 166] width 13 height 13
click at [798, 165] on icon "button" at bounding box center [793, 166] width 13 height 13
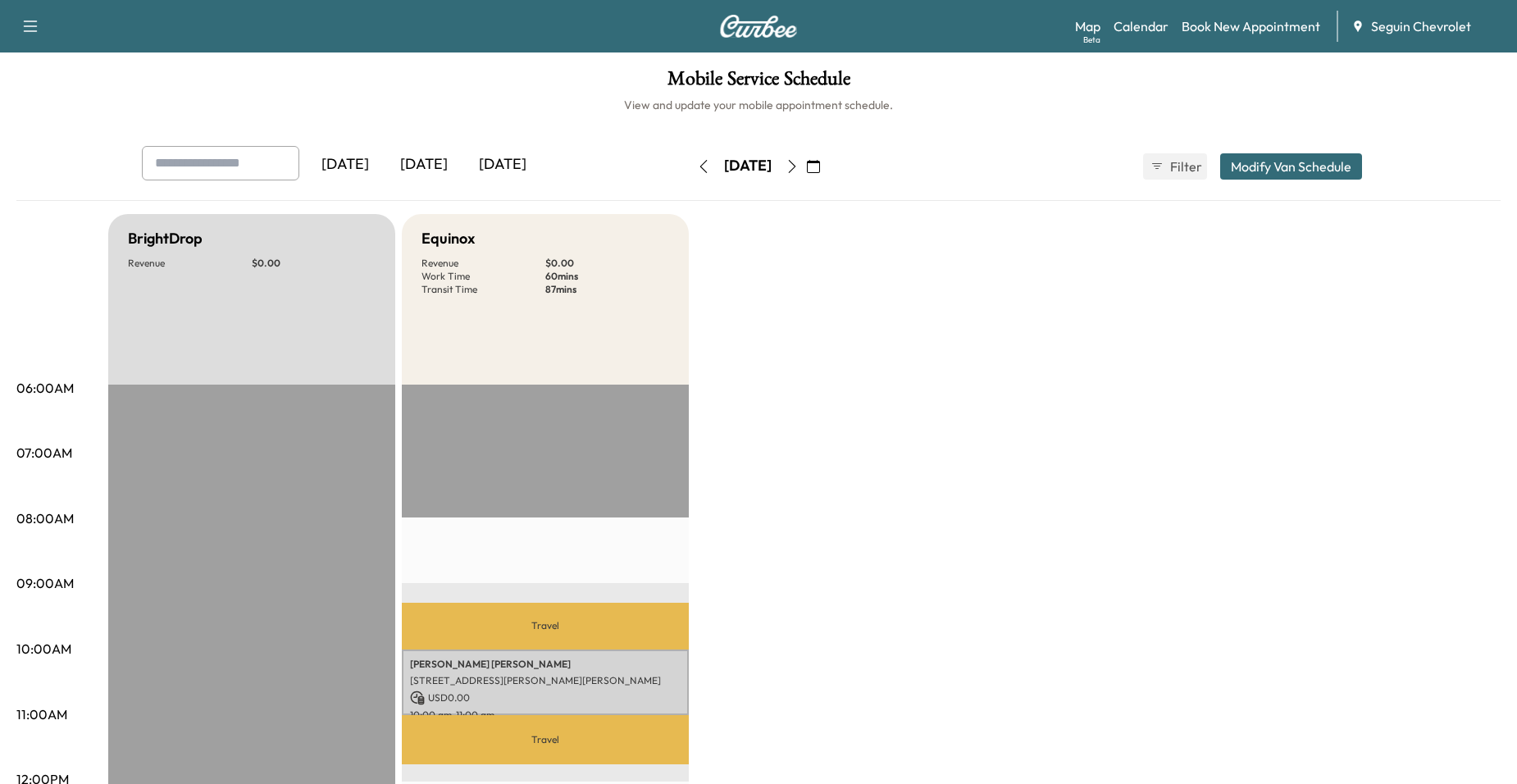
click at [798, 167] on icon "button" at bounding box center [793, 166] width 13 height 13
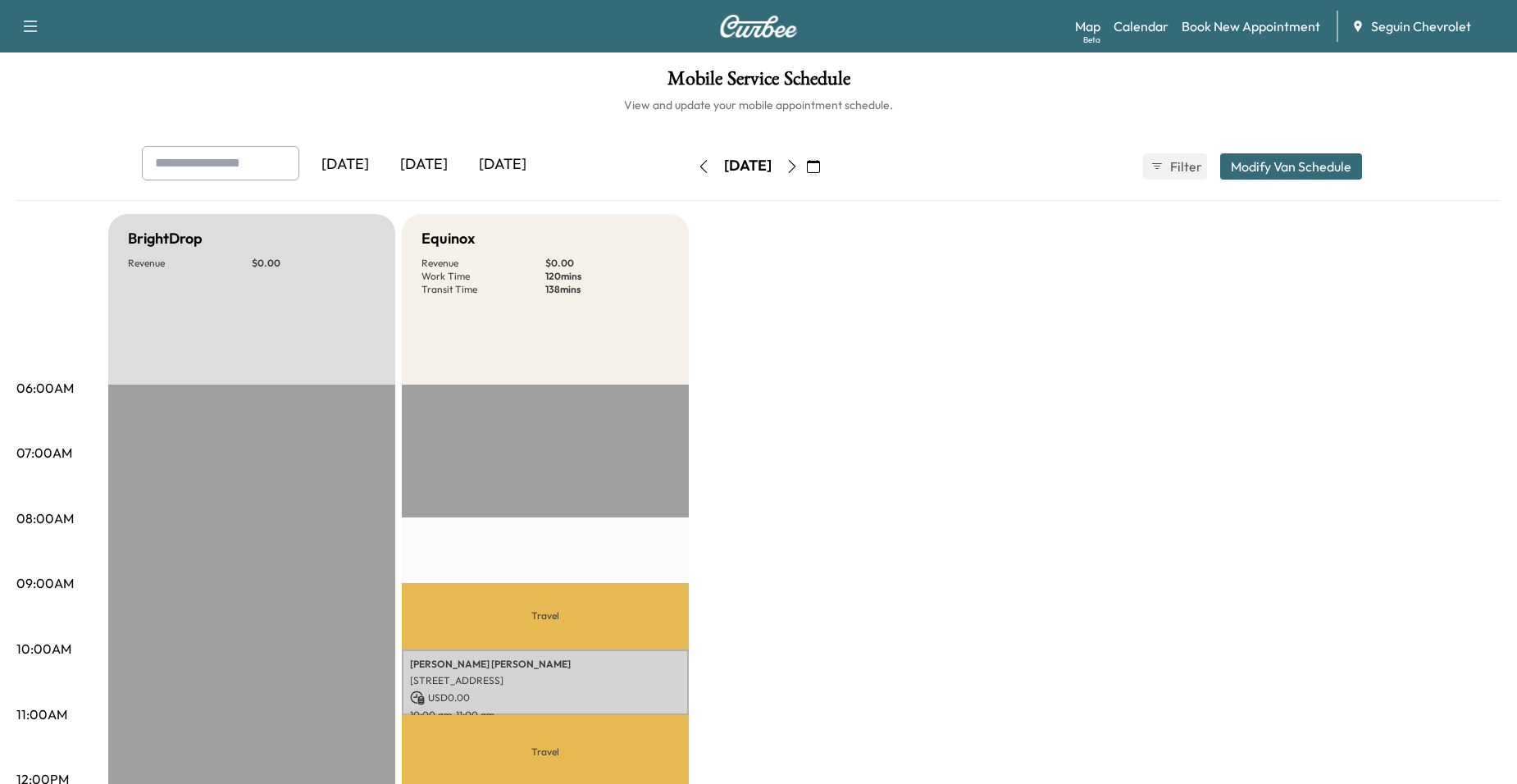
click at [827, 158] on button "button" at bounding box center [813, 166] width 28 height 26
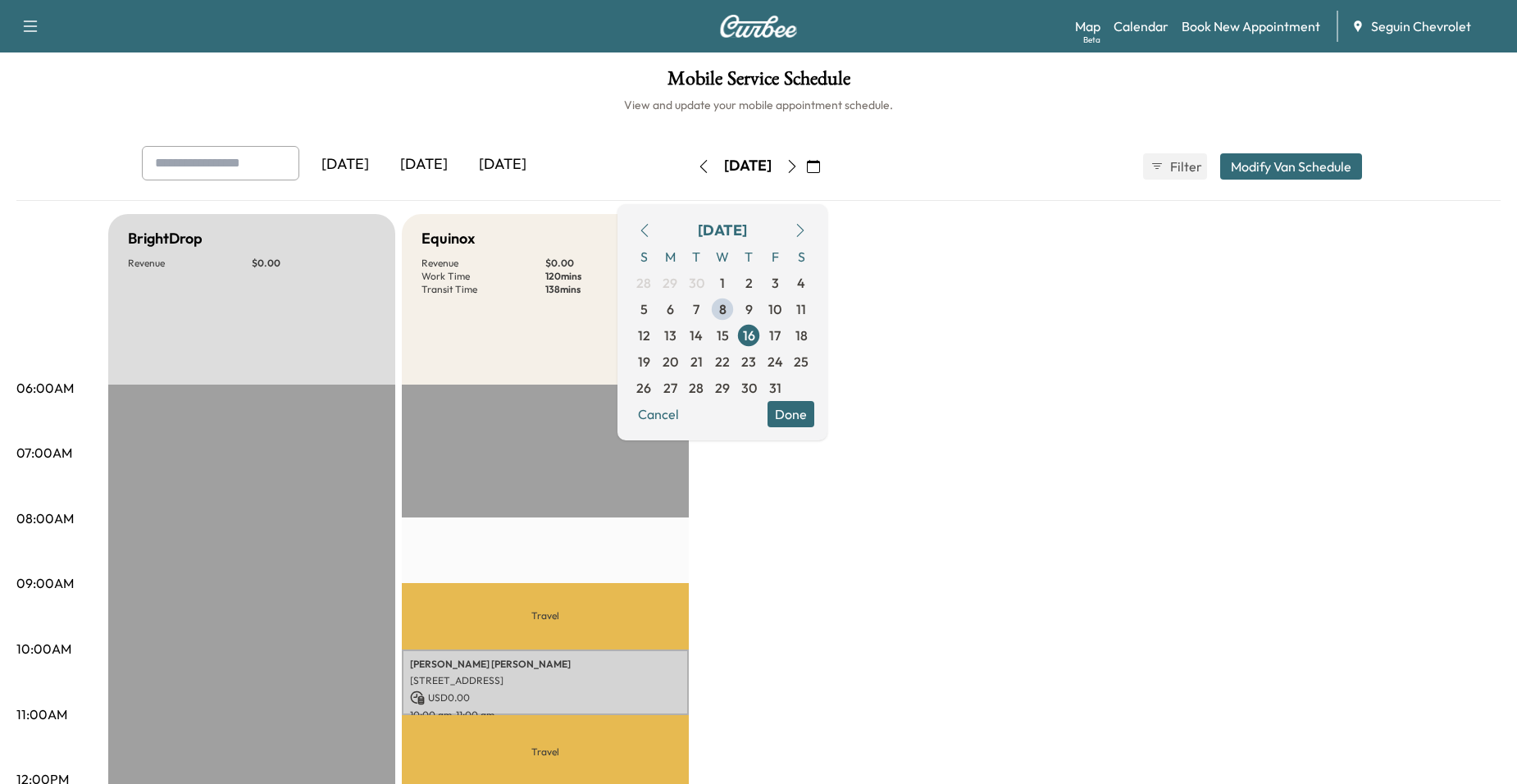
click at [796, 164] on icon "button" at bounding box center [792, 166] width 8 height 13
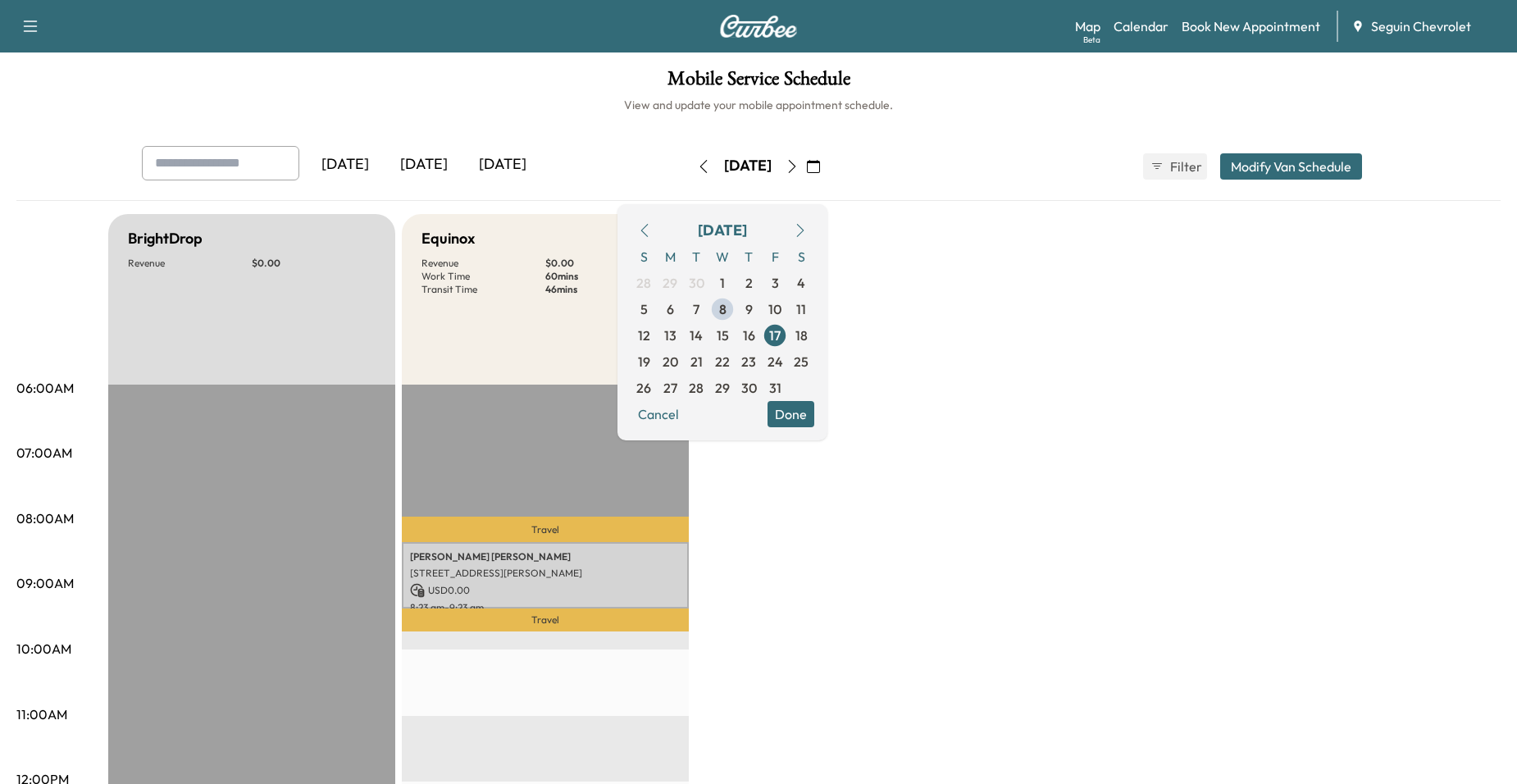
click at [827, 164] on button "button" at bounding box center [813, 166] width 28 height 26
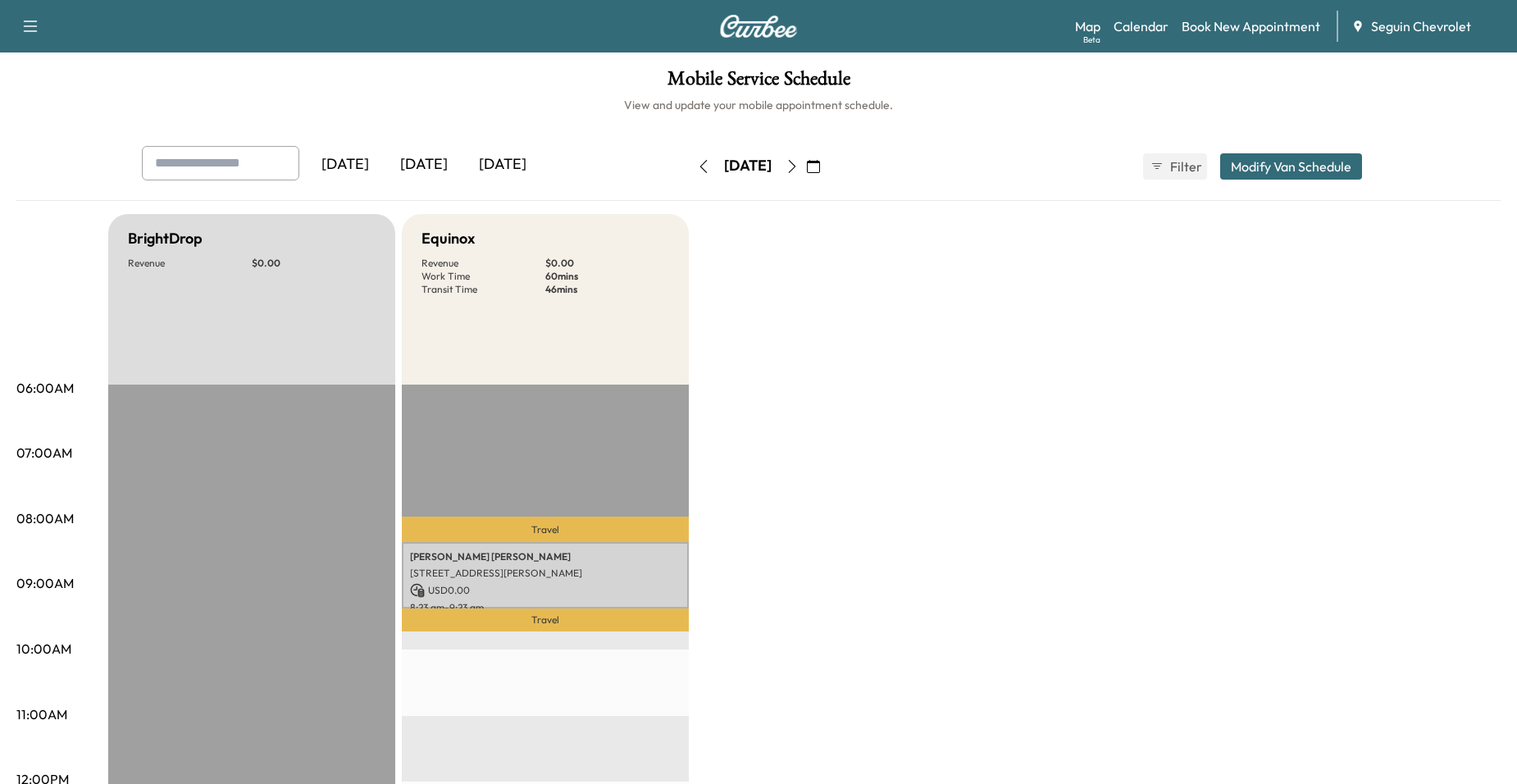
click at [806, 173] on button "button" at bounding box center [792, 166] width 28 height 26
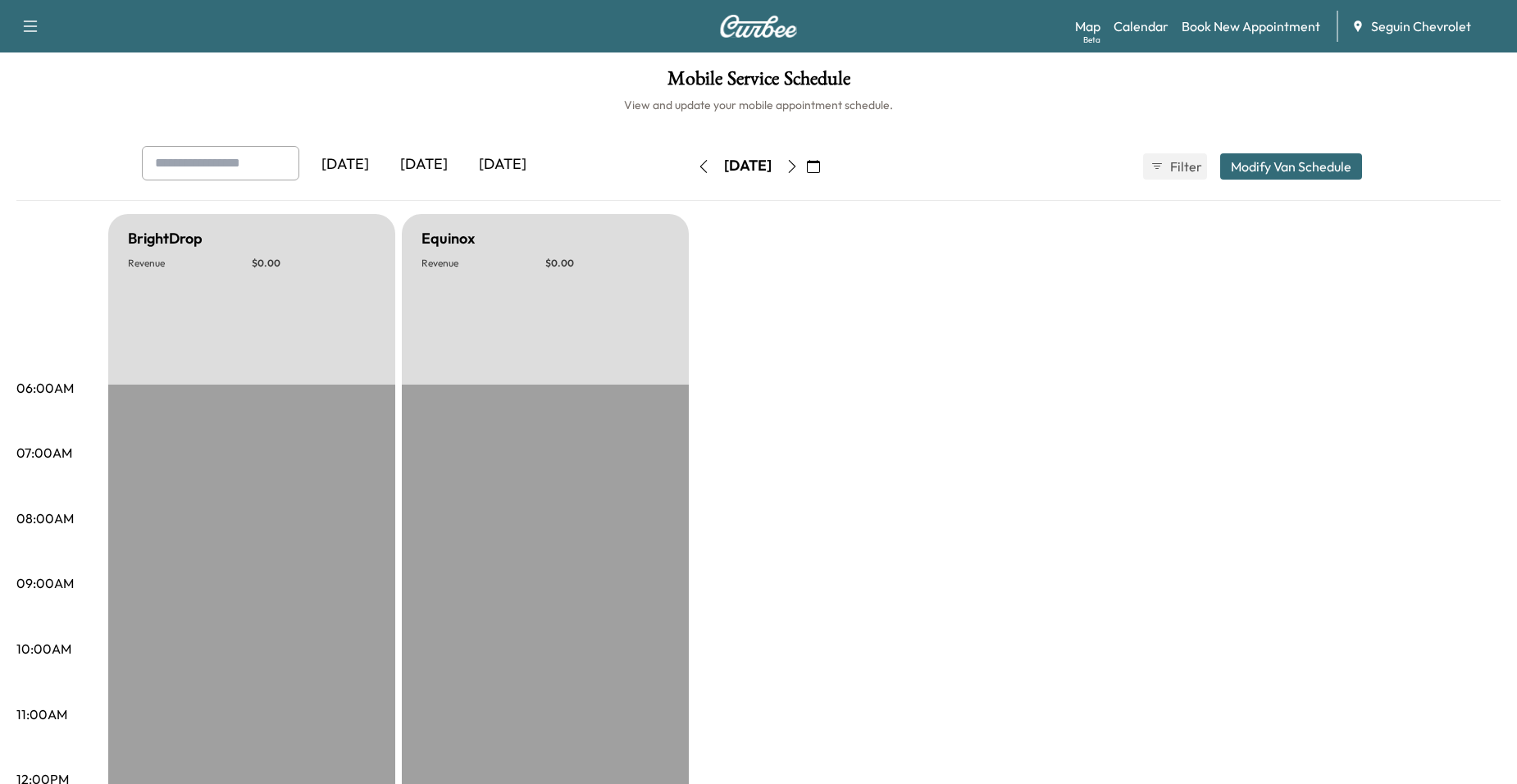
click at [806, 169] on button "button" at bounding box center [792, 166] width 28 height 26
click at [798, 167] on icon "button" at bounding box center [793, 166] width 13 height 13
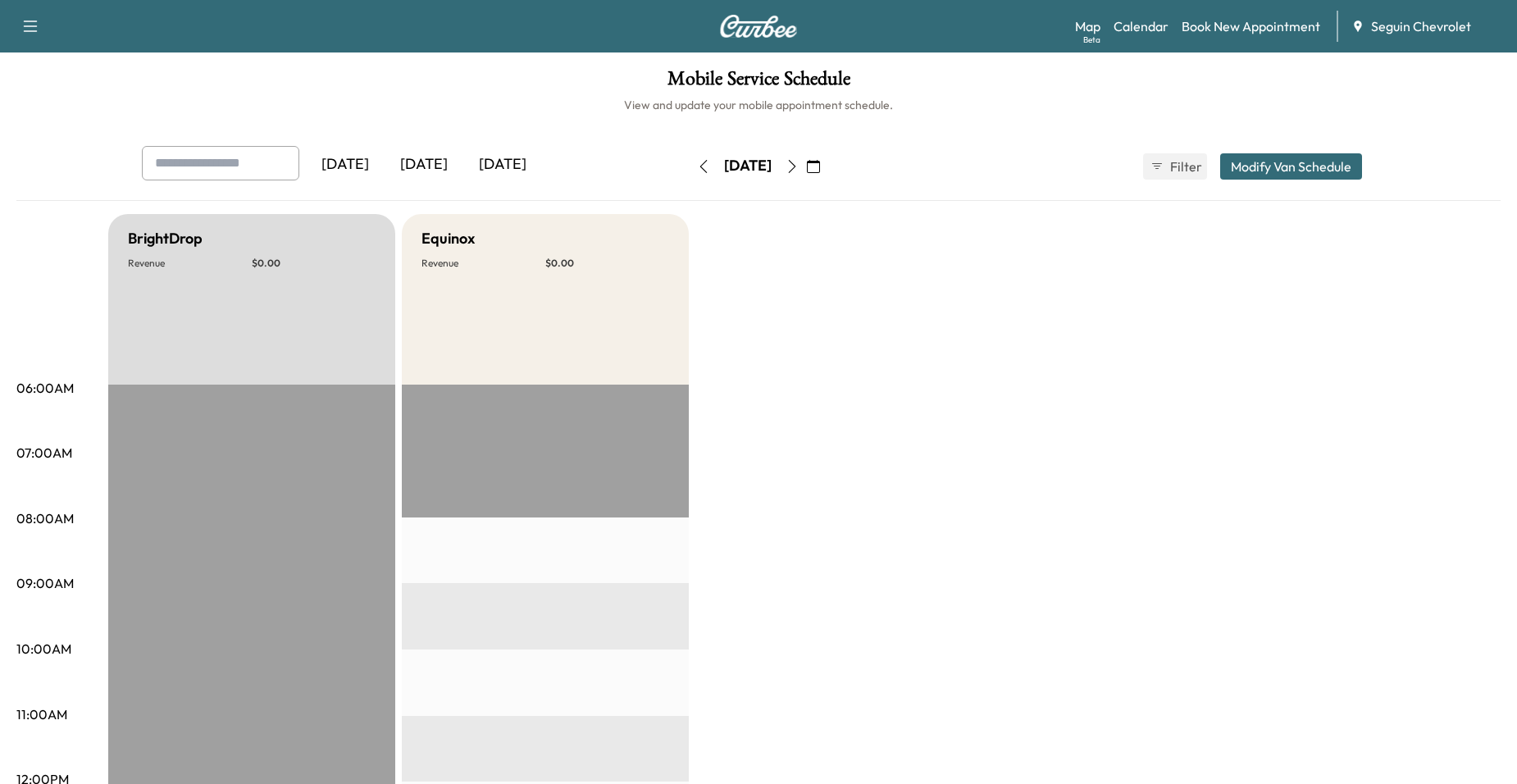
click at [798, 167] on icon "button" at bounding box center [793, 166] width 13 height 13
click at [798, 161] on icon "button" at bounding box center [793, 166] width 13 height 13
click at [827, 165] on button "button" at bounding box center [813, 166] width 28 height 26
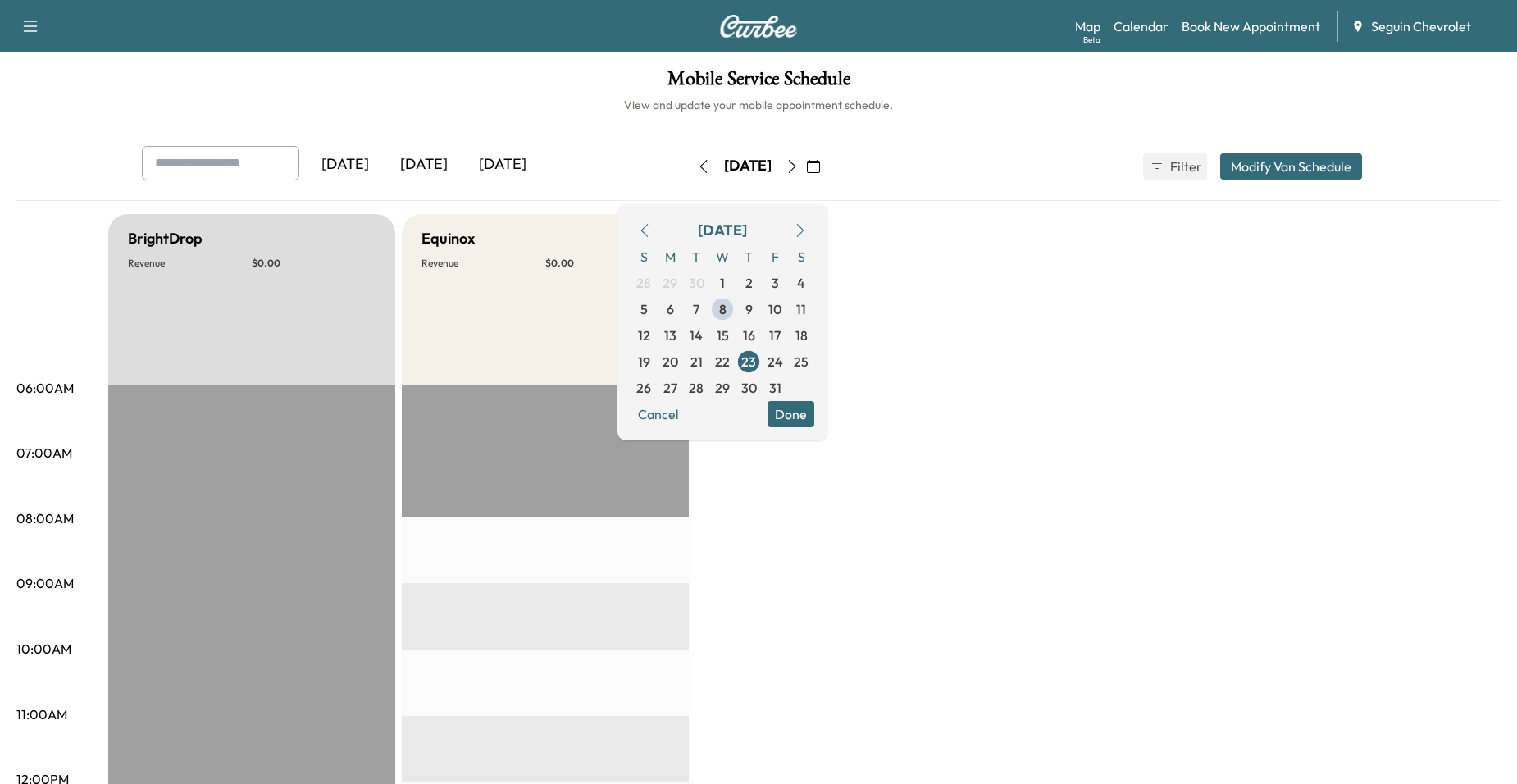
click at [796, 167] on icon "button" at bounding box center [792, 166] width 8 height 13
click at [796, 170] on icon "button" at bounding box center [792, 166] width 8 height 13
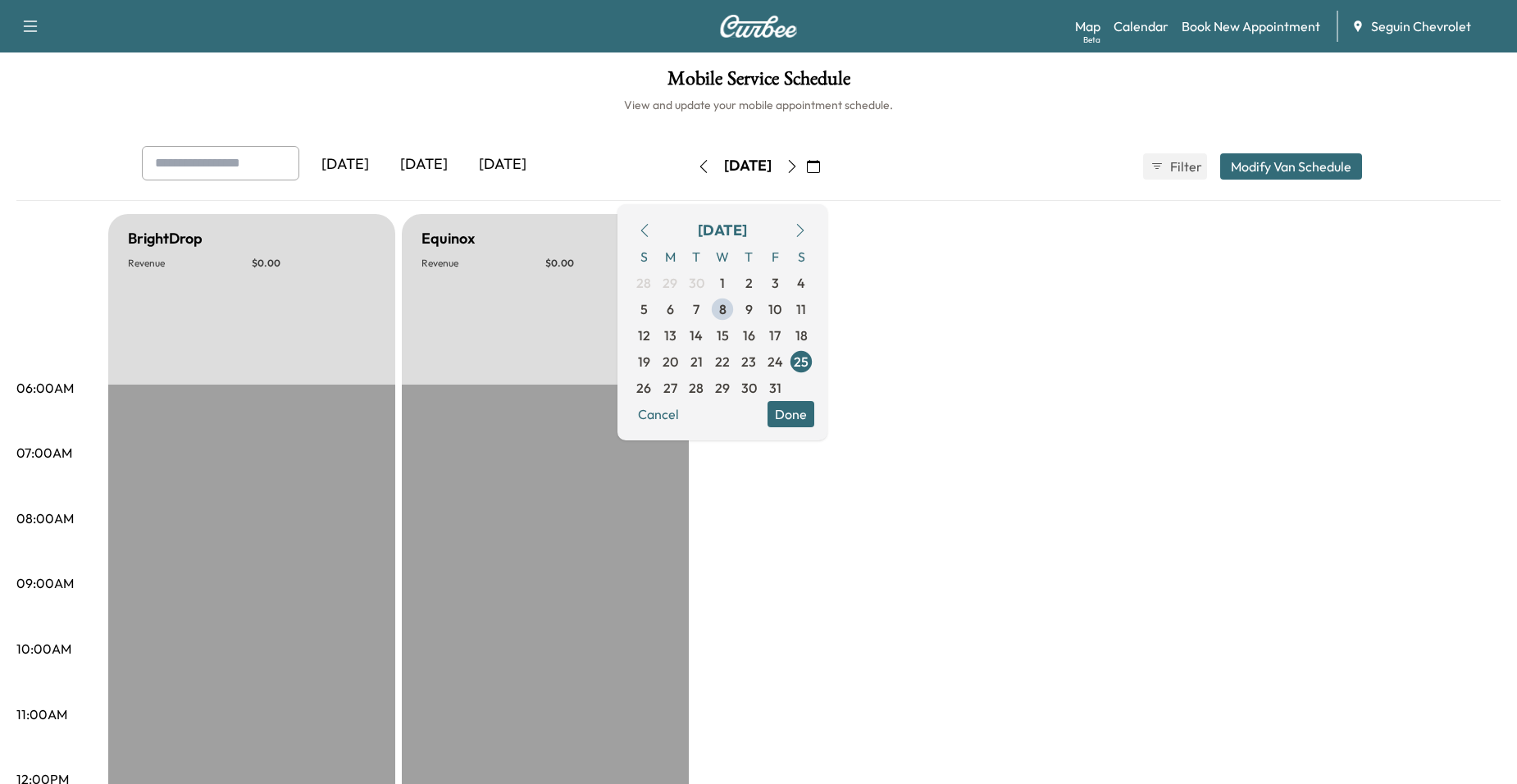
click at [798, 165] on icon "button" at bounding box center [793, 166] width 13 height 13
click at [798, 171] on icon "button" at bounding box center [793, 166] width 13 height 13
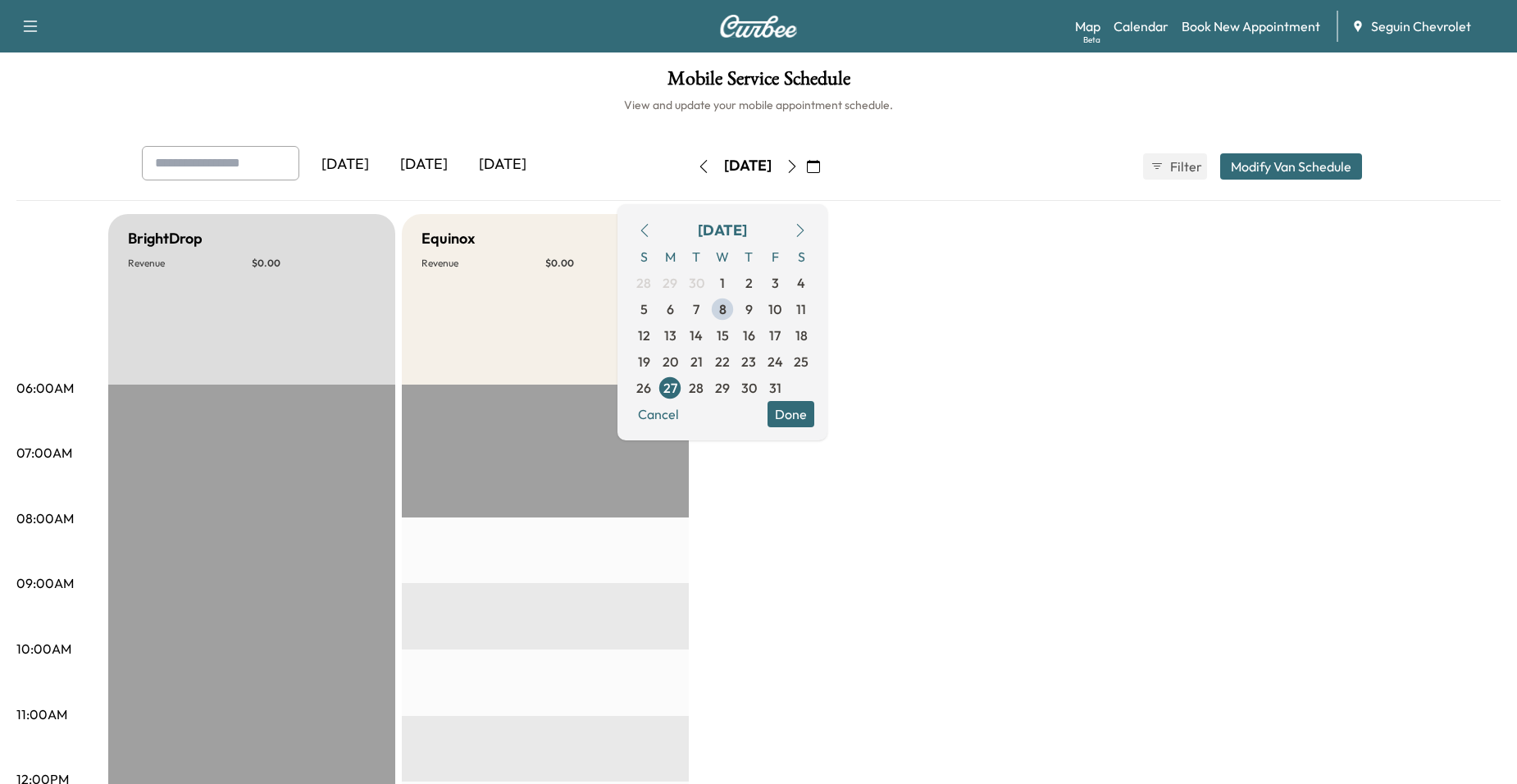
click at [798, 169] on icon "button" at bounding box center [793, 166] width 13 height 13
click at [798, 167] on icon "button" at bounding box center [793, 166] width 13 height 13
click at [806, 164] on button "button" at bounding box center [792, 166] width 28 height 26
click at [798, 164] on icon "button" at bounding box center [793, 166] width 13 height 13
click at [689, 170] on button "button" at bounding box center [703, 166] width 28 height 26
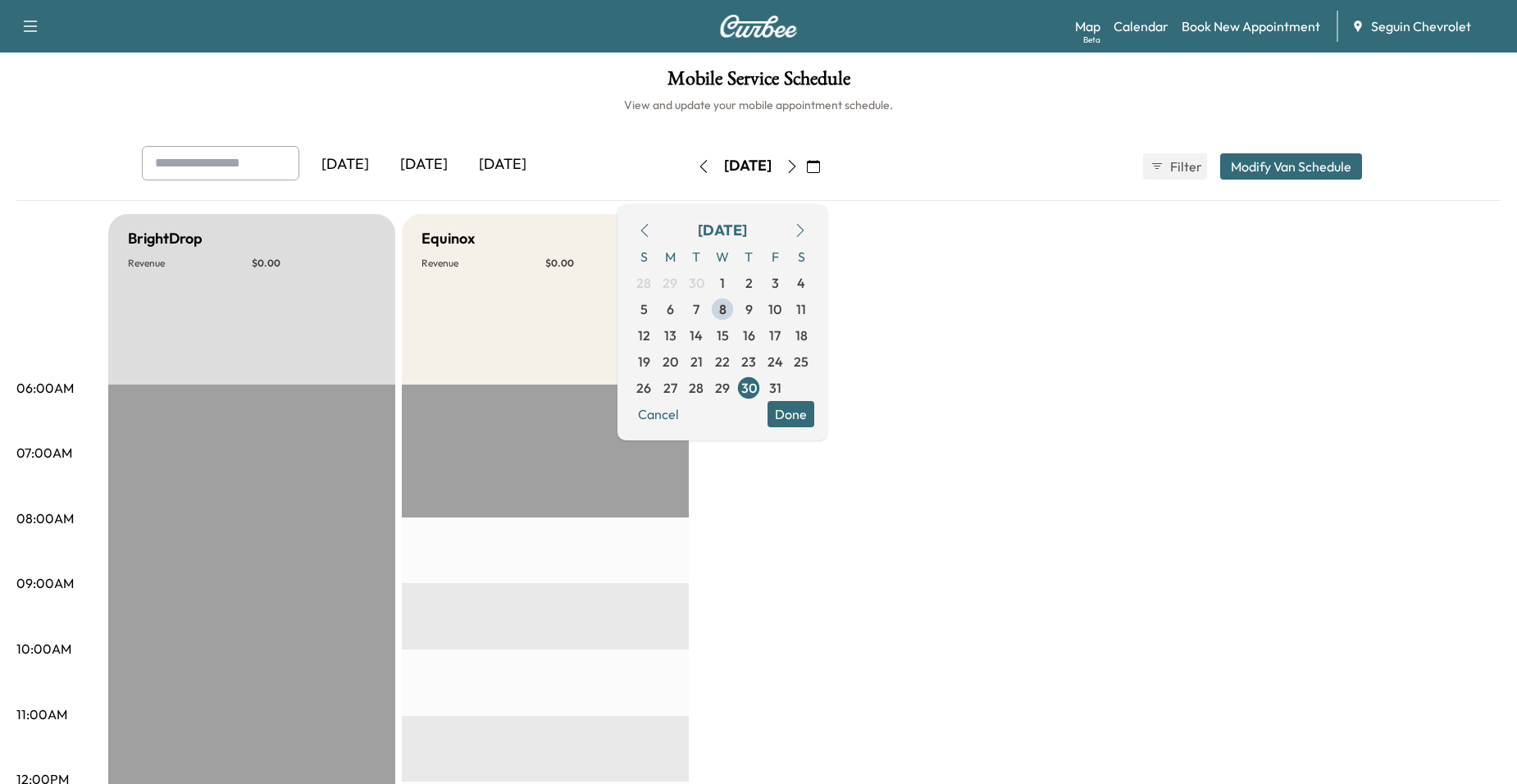
click at [798, 161] on icon "button" at bounding box center [793, 166] width 13 height 13
click at [798, 165] on icon "button" at bounding box center [793, 166] width 13 height 13
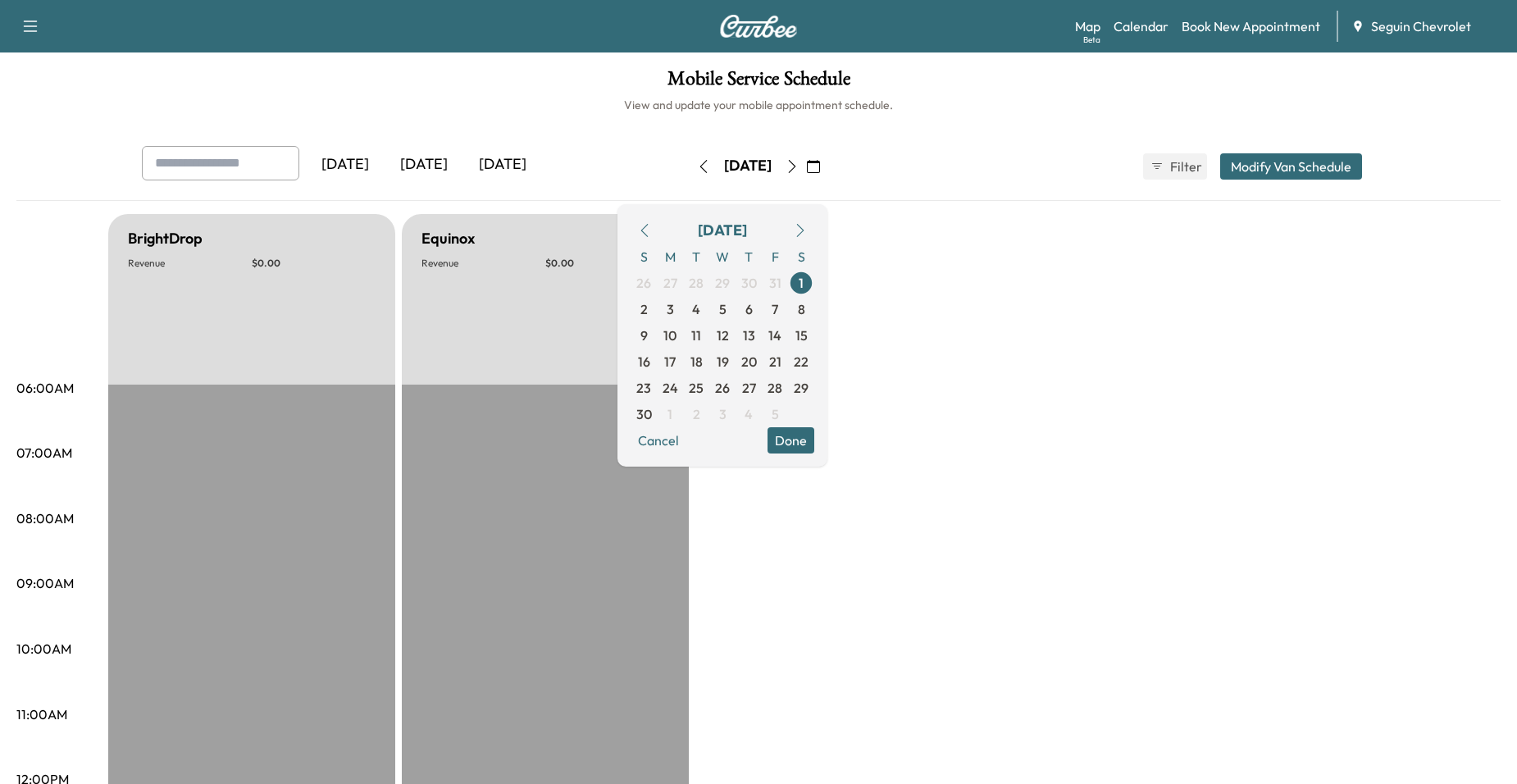
click at [806, 165] on button "button" at bounding box center [792, 166] width 28 height 26
click at [820, 165] on icon "button" at bounding box center [813, 166] width 13 height 13
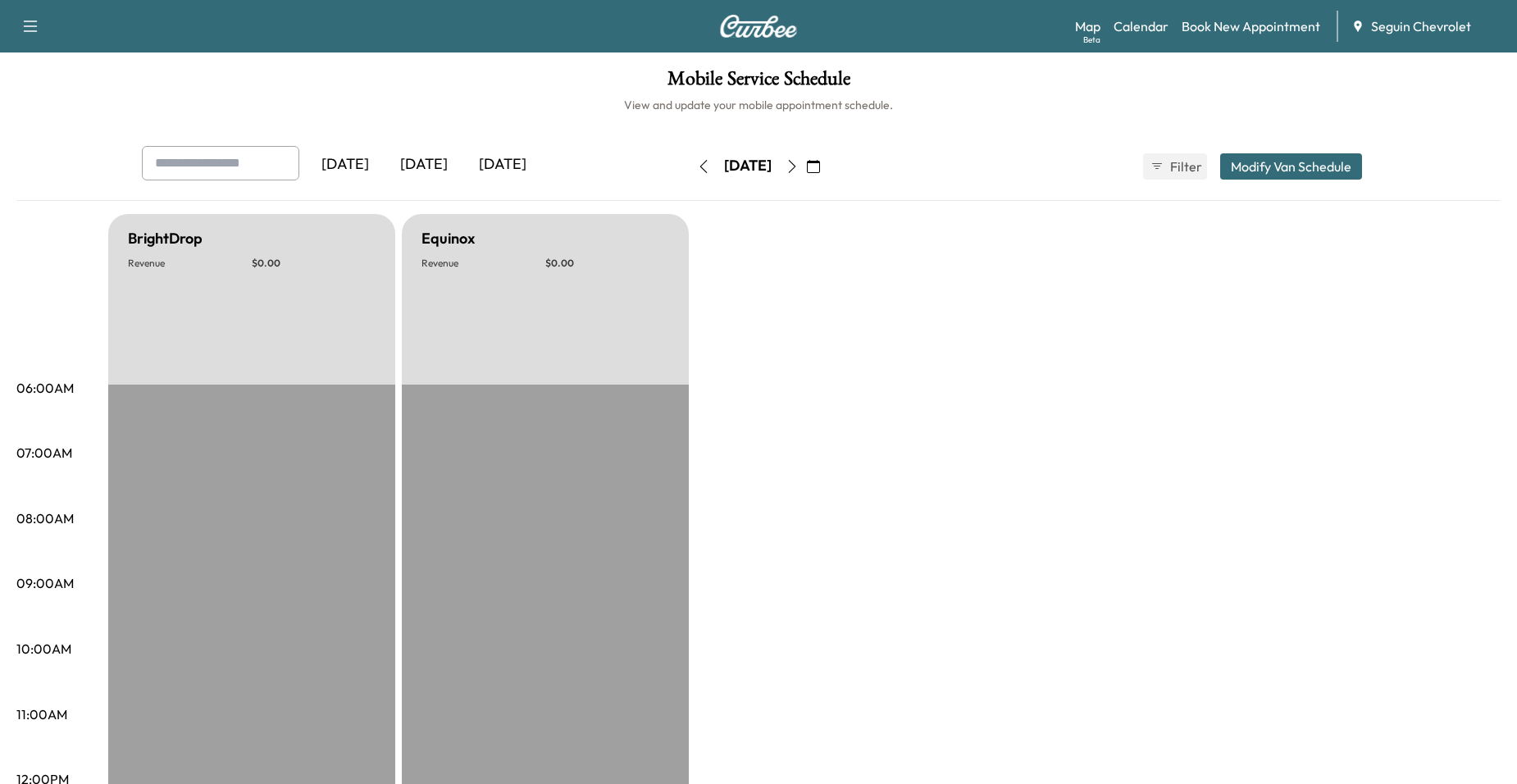
click at [827, 171] on button "button" at bounding box center [813, 166] width 28 height 26
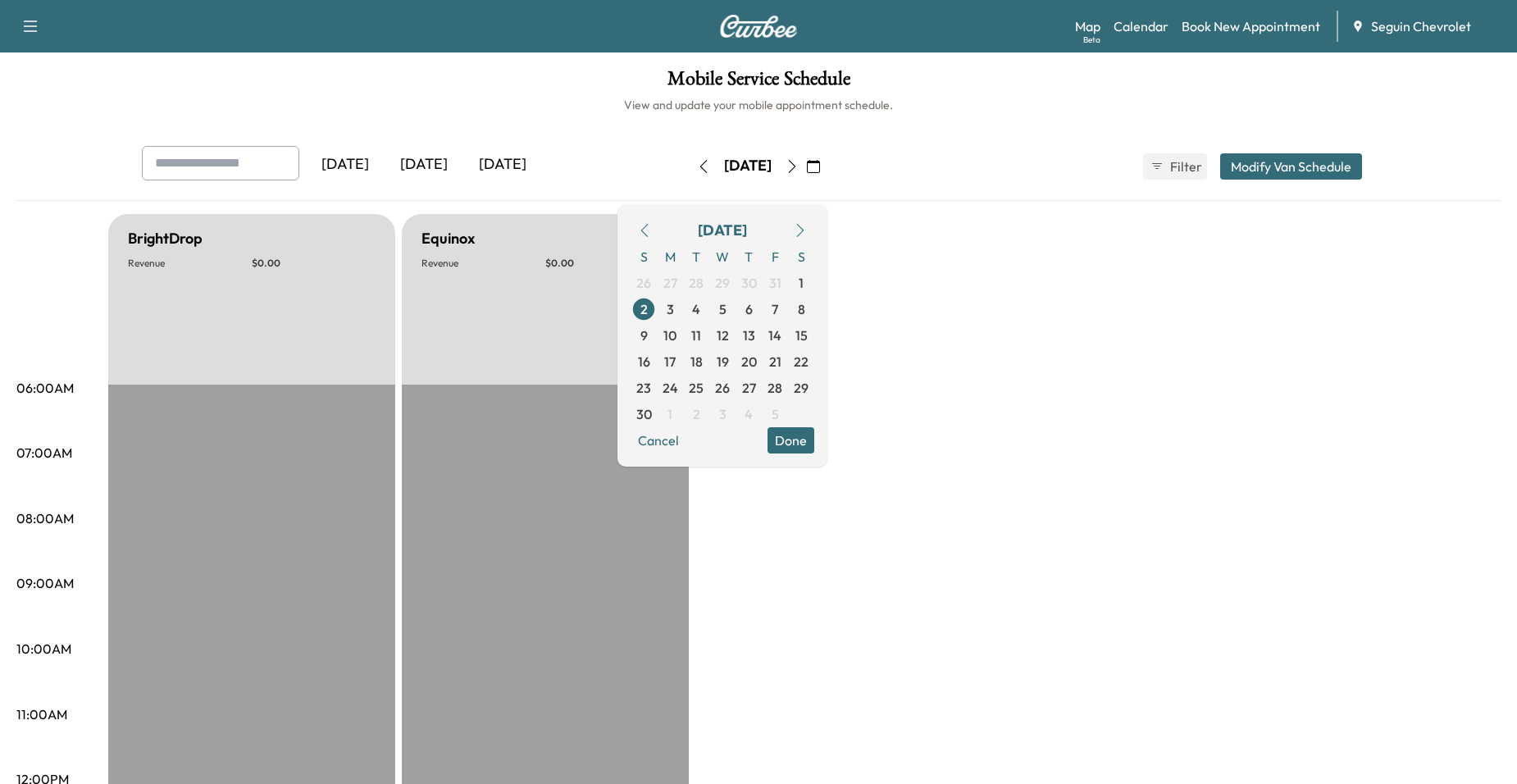
click at [658, 222] on button "button" at bounding box center [644, 230] width 28 height 26
click at [648, 228] on icon "button" at bounding box center [645, 231] width 8 height 13
click at [735, 312] on span "8" at bounding box center [722, 309] width 26 height 26
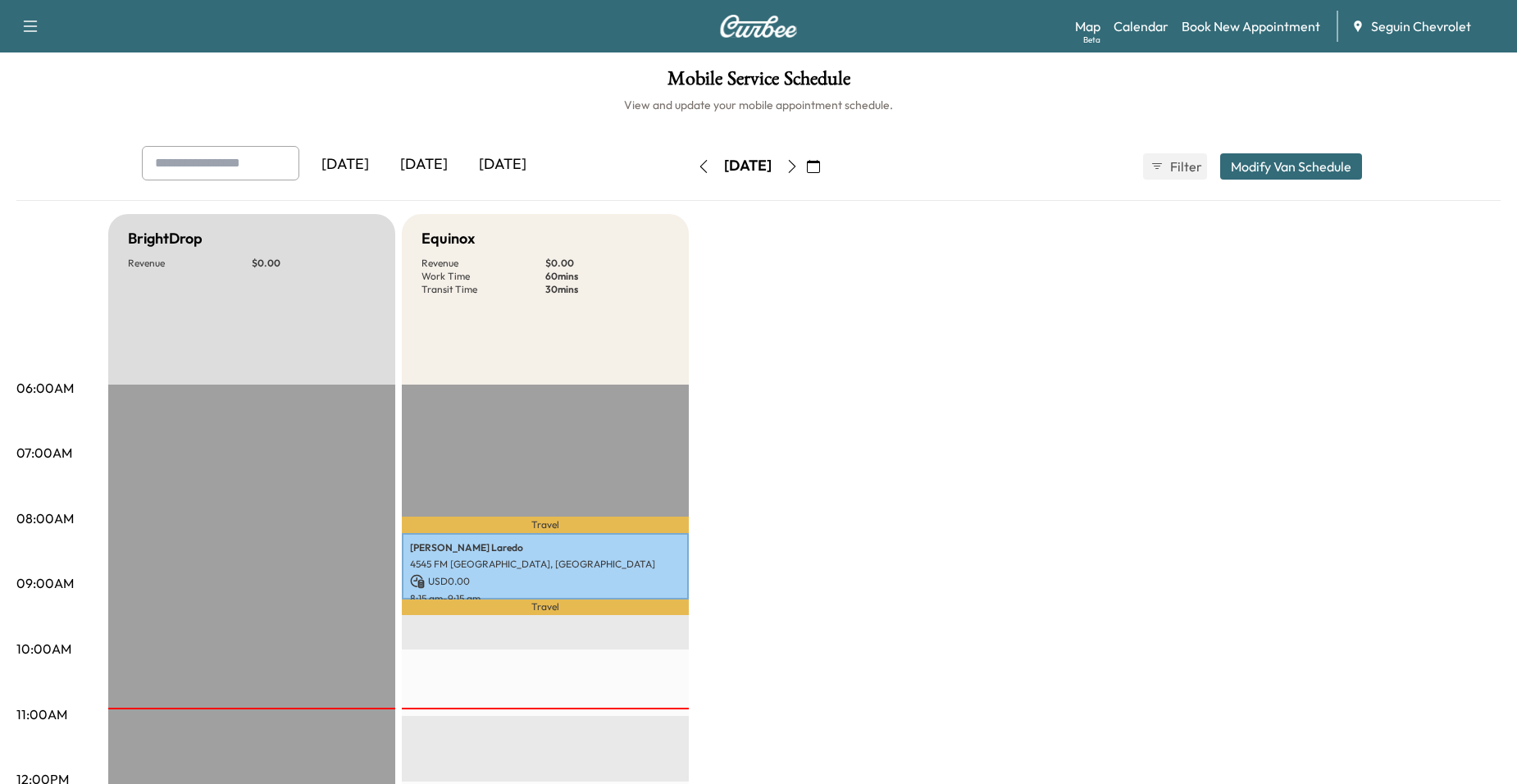
click at [796, 170] on icon "button" at bounding box center [792, 166] width 8 height 13
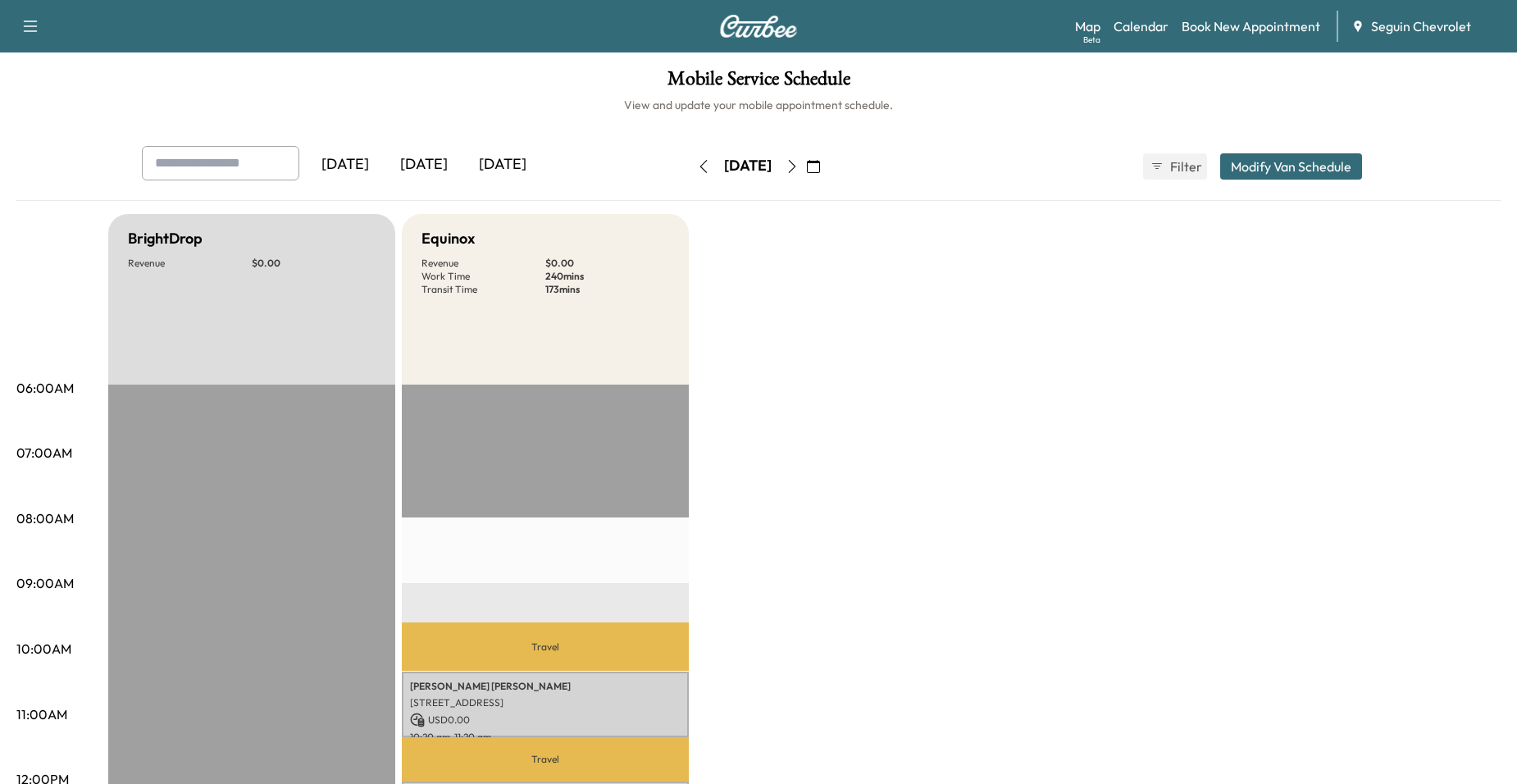
click at [798, 170] on icon "button" at bounding box center [793, 166] width 13 height 13
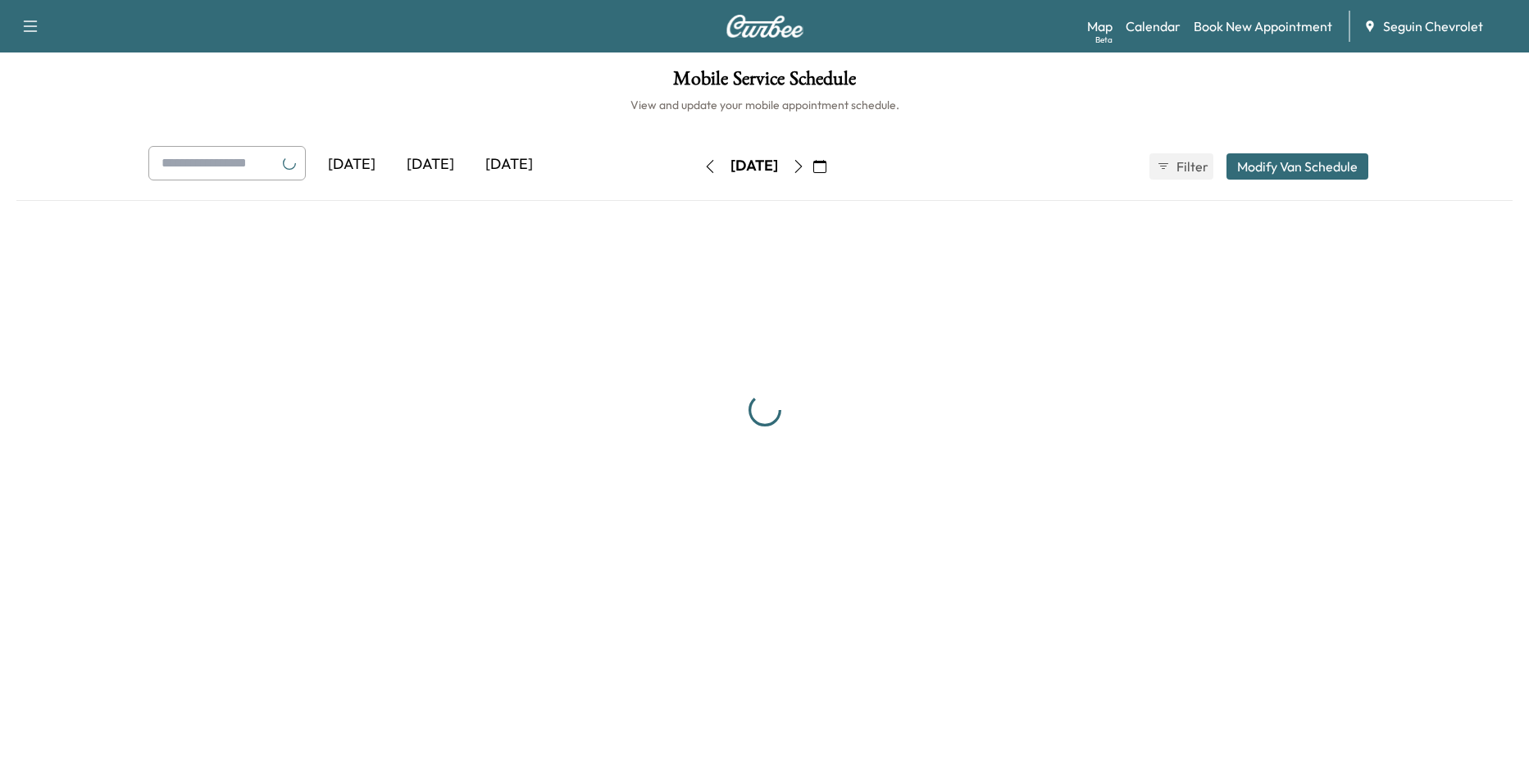
click at [805, 170] on icon "button" at bounding box center [799, 166] width 13 height 13
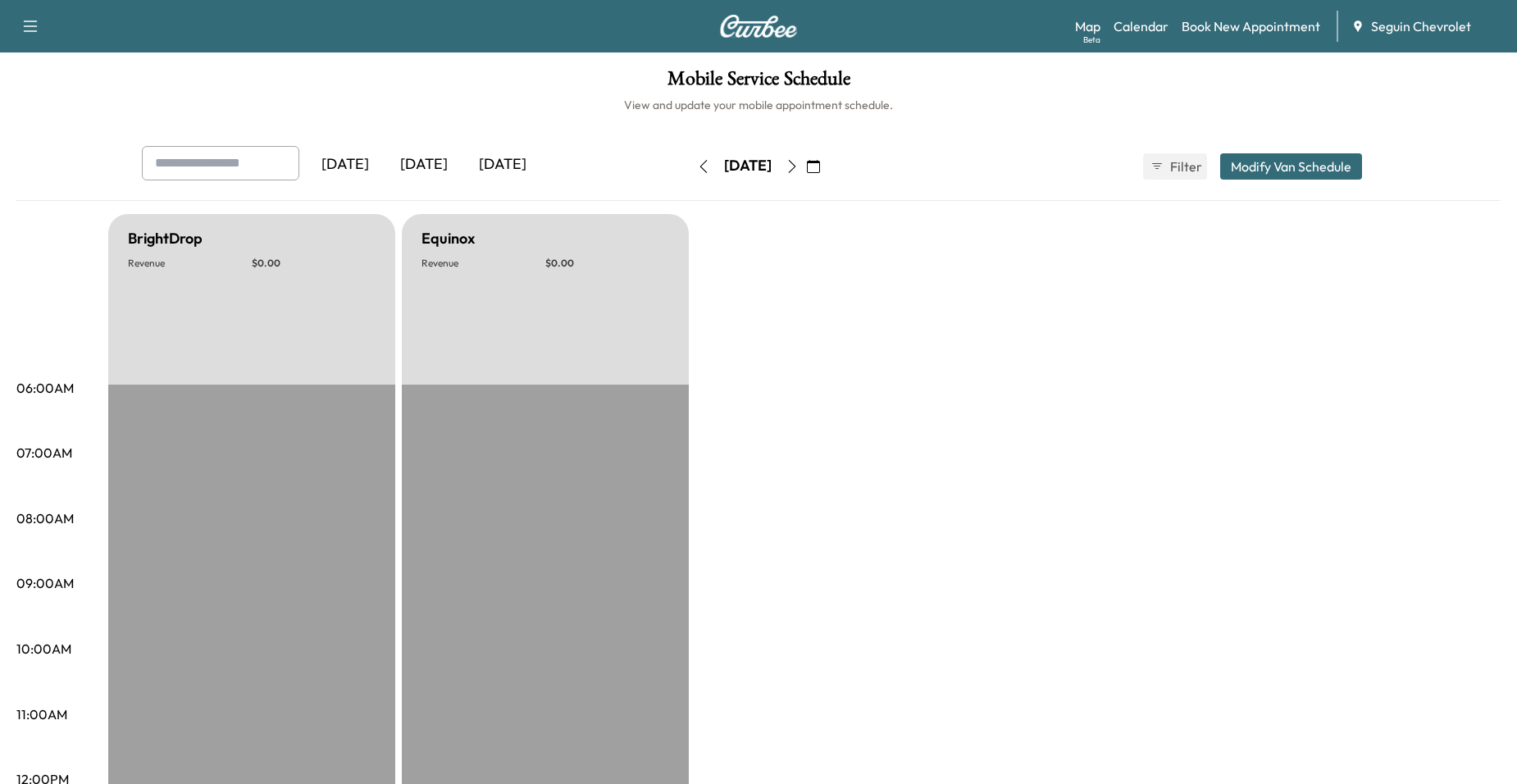
click at [798, 166] on icon "button" at bounding box center [793, 166] width 13 height 13
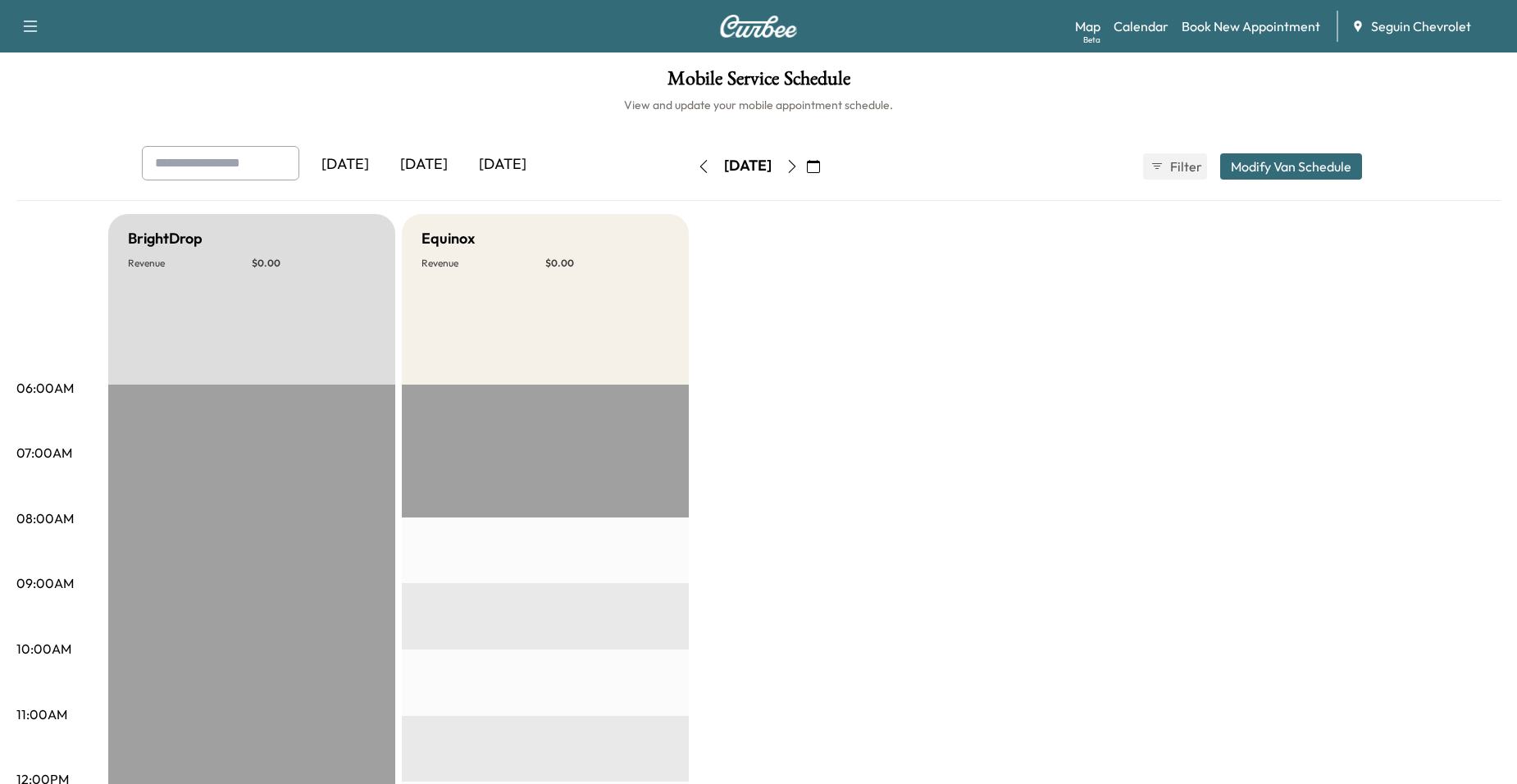
click at [798, 165] on icon "button" at bounding box center [793, 166] width 13 height 13
click at [1222, 28] on link "Book New Appointment" at bounding box center [1250, 26] width 139 height 19
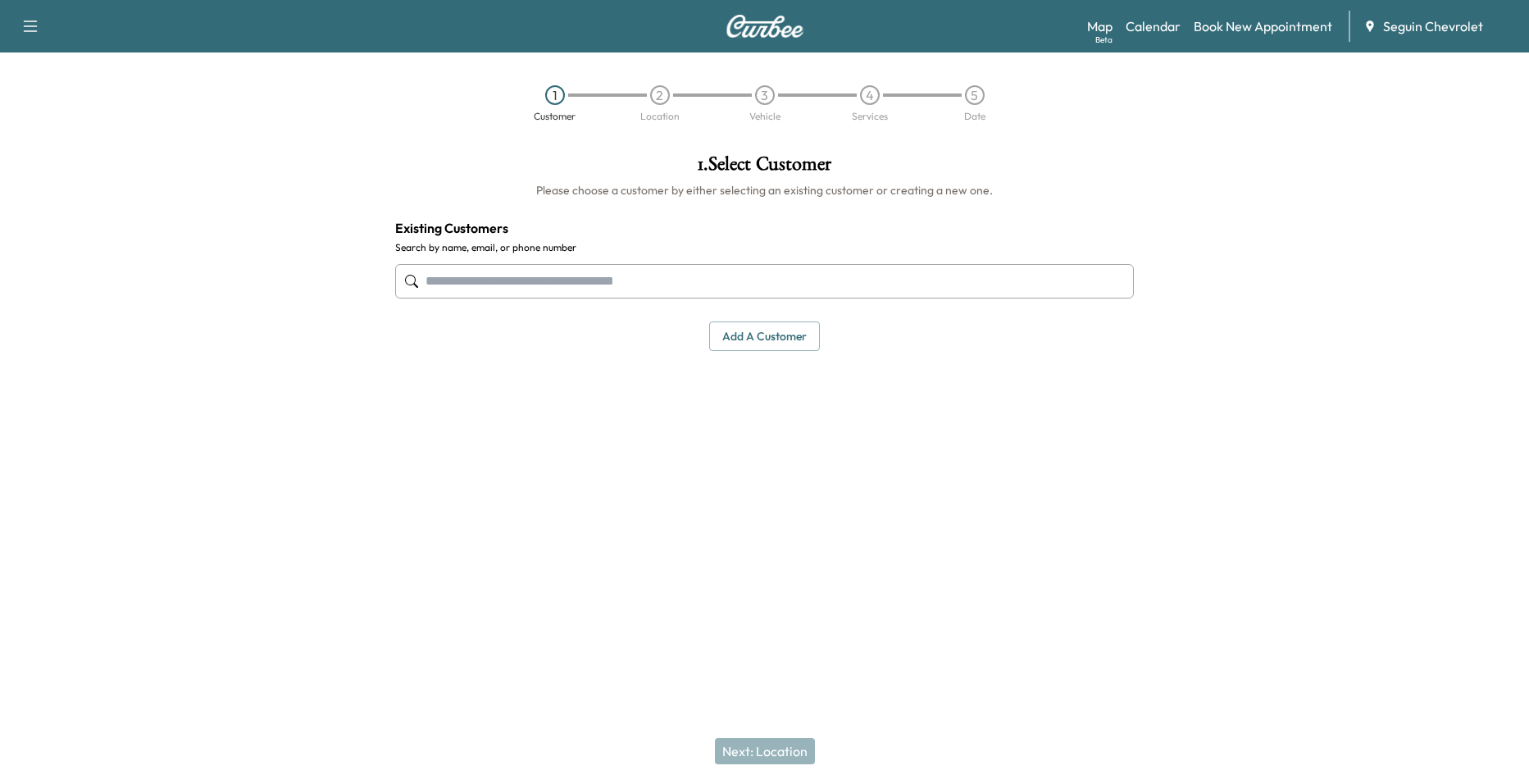
click at [624, 253] on label "Search by name, email, or phone number" at bounding box center [765, 248] width 739 height 13
click at [611, 269] on input "text" at bounding box center [765, 280] width 739 height 34
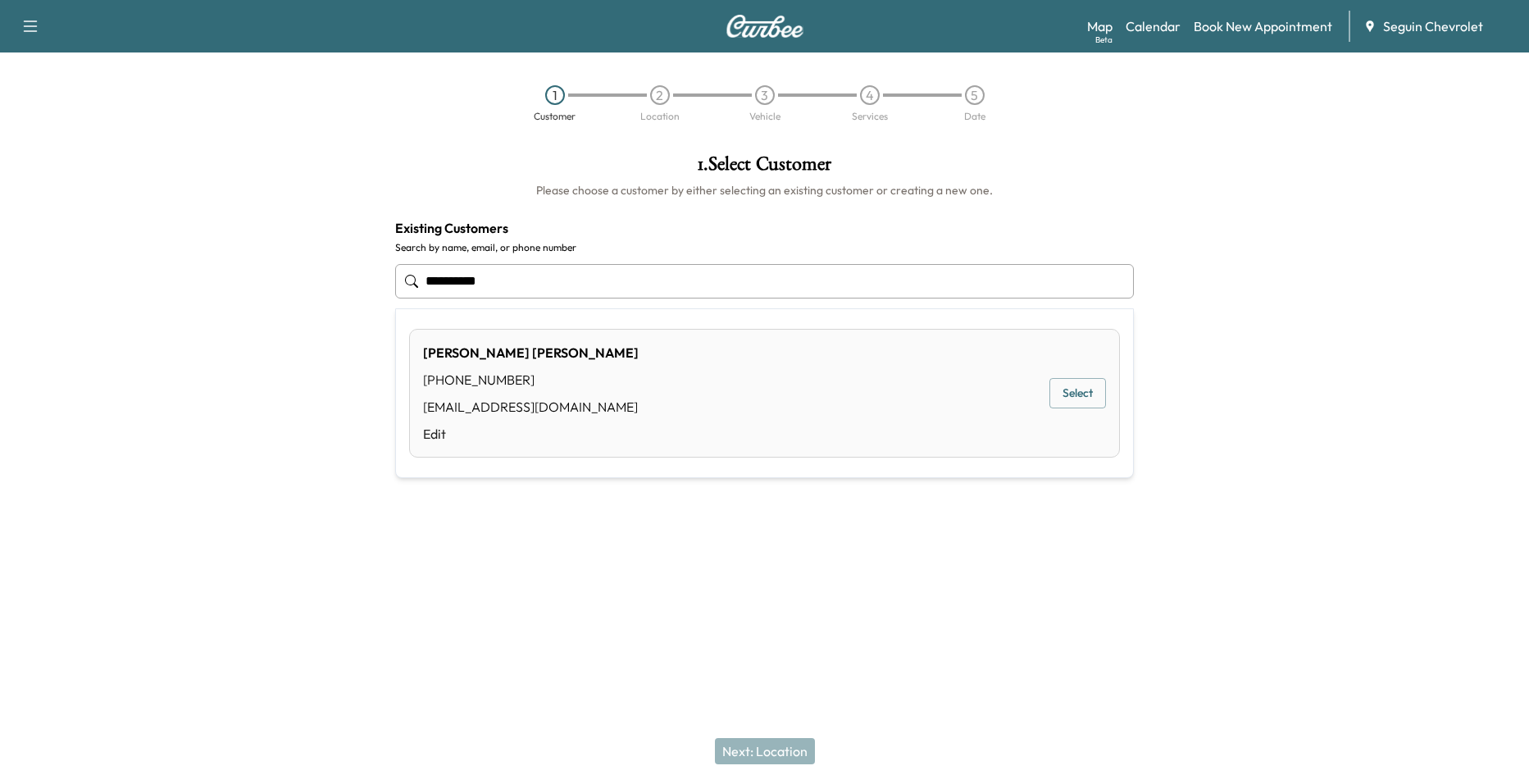
click at [661, 397] on div "[PERSON_NAME] [PHONE_NUMBER] [EMAIL_ADDRESS][DOMAIN_NAME] Edit Select" at bounding box center [764, 393] width 711 height 128
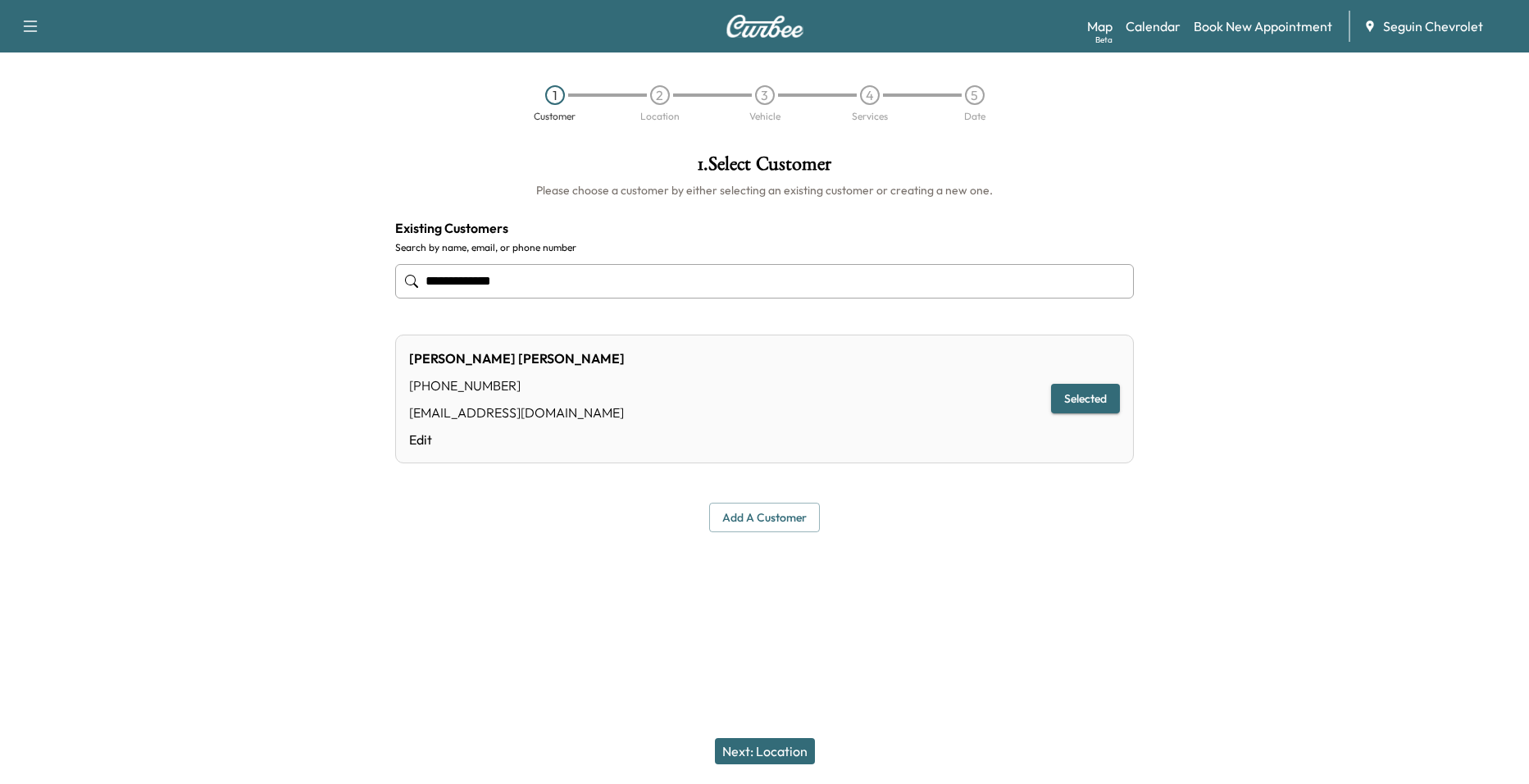
type input "**********"
click at [780, 740] on button "Next: Location" at bounding box center [765, 750] width 100 height 26
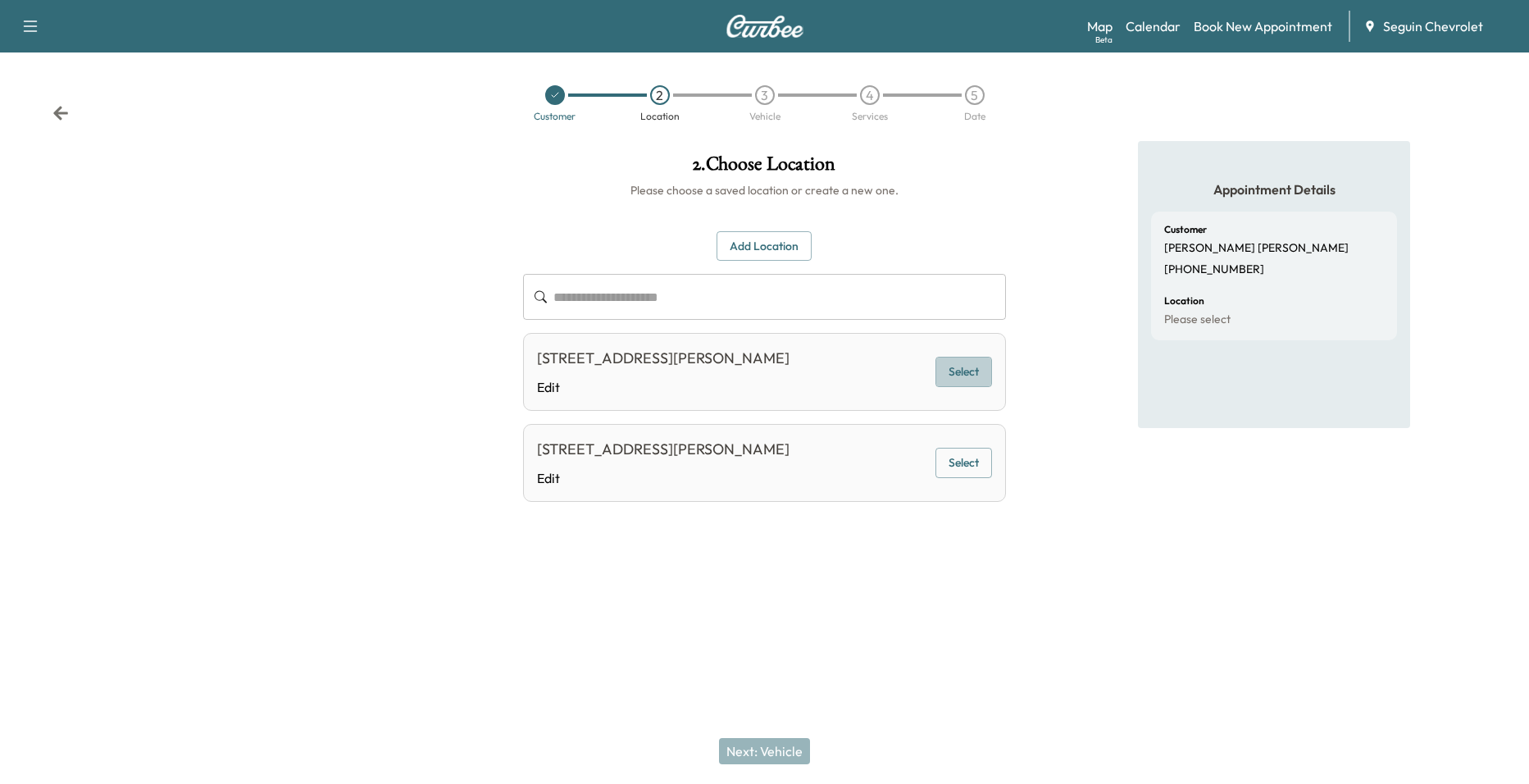
click at [951, 367] on button "Select" at bounding box center [963, 372] width 56 height 30
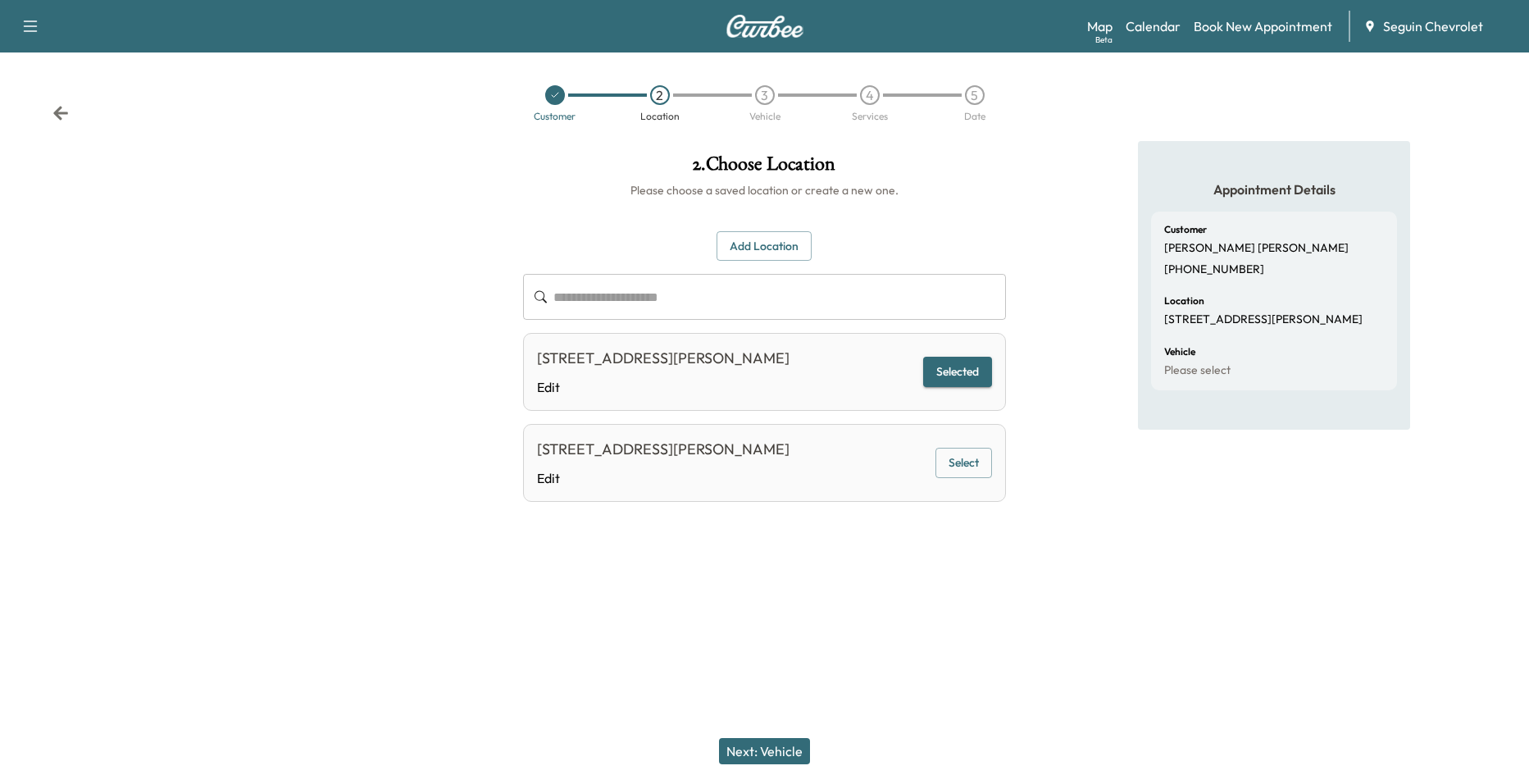
click at [765, 756] on button "Next: Vehicle" at bounding box center [764, 750] width 91 height 26
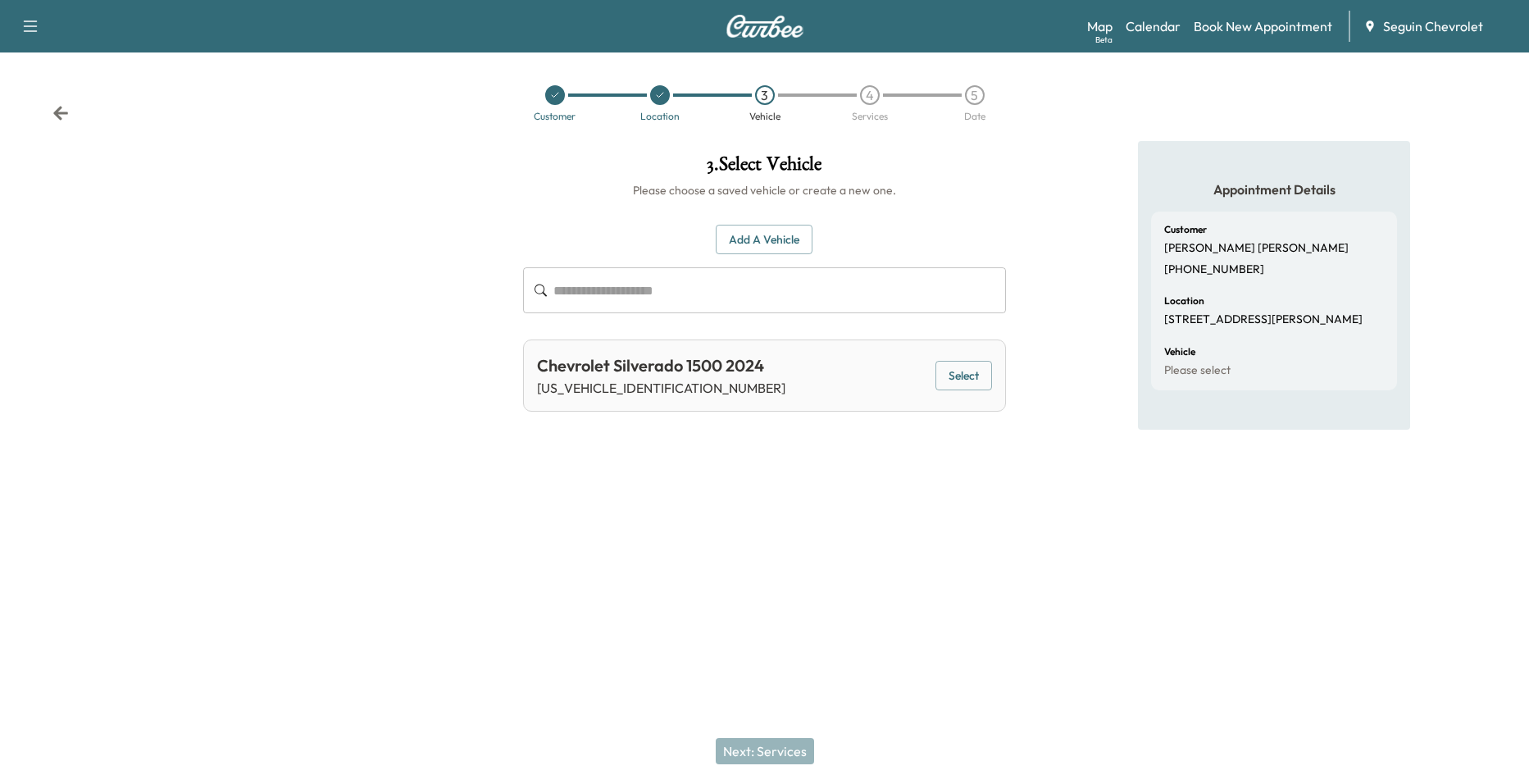
click at [941, 374] on button "Select" at bounding box center [963, 376] width 56 height 30
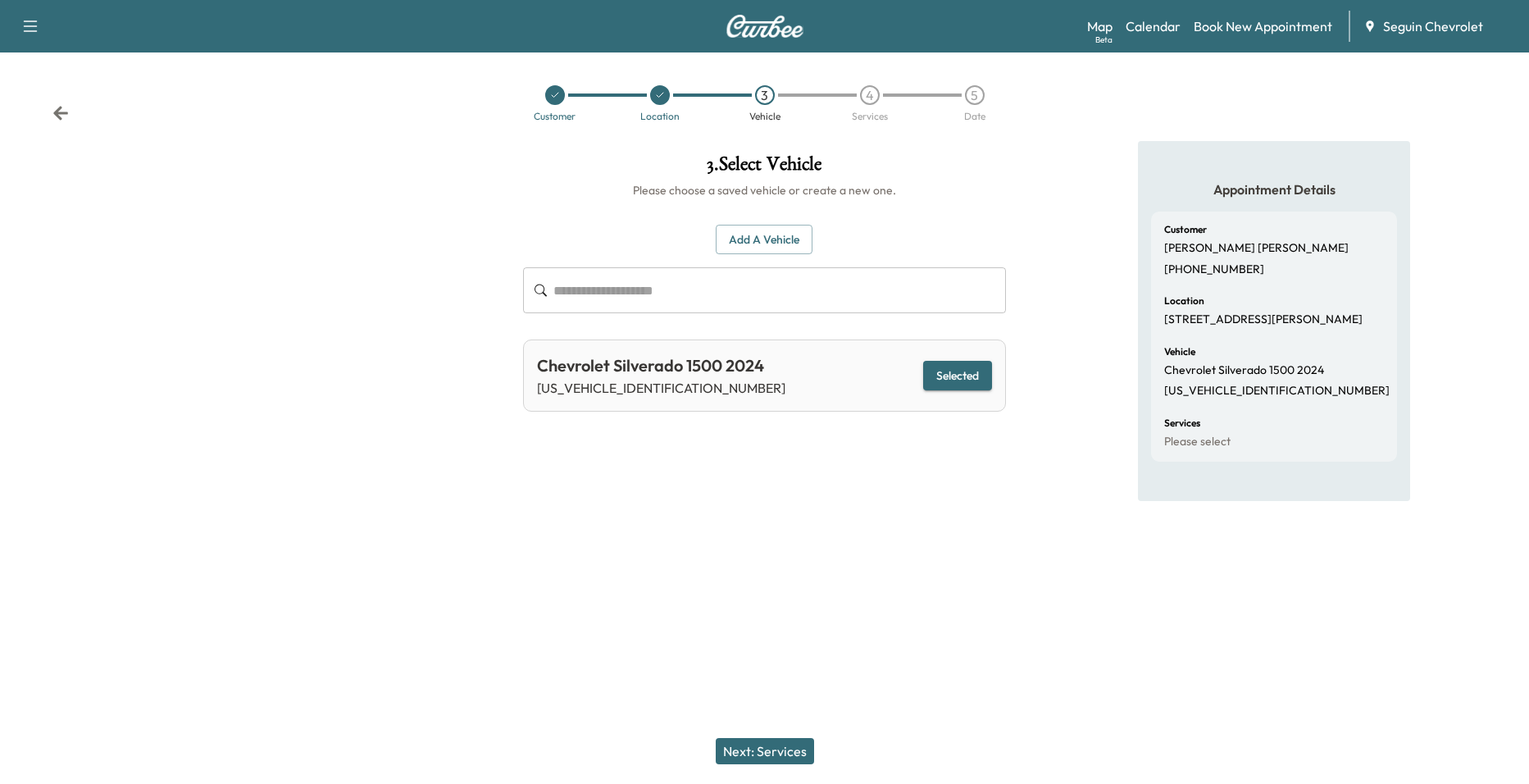
click at [778, 721] on div "Next: Services" at bounding box center [764, 751] width 1529 height 65
click at [775, 746] on button "Next: Services" at bounding box center [765, 750] width 98 height 26
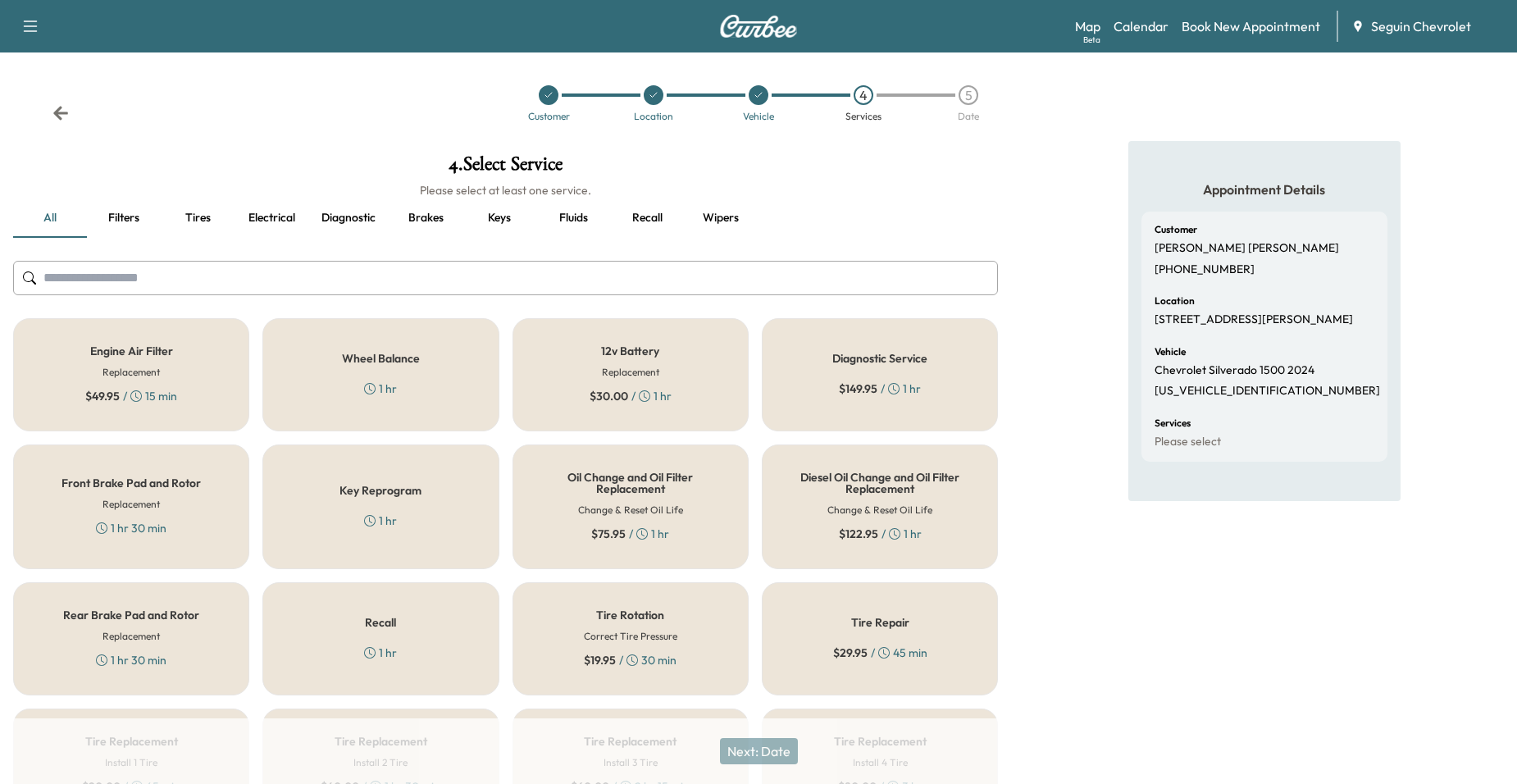
click at [403, 619] on div "Recall 1 hr" at bounding box center [380, 638] width 236 height 113
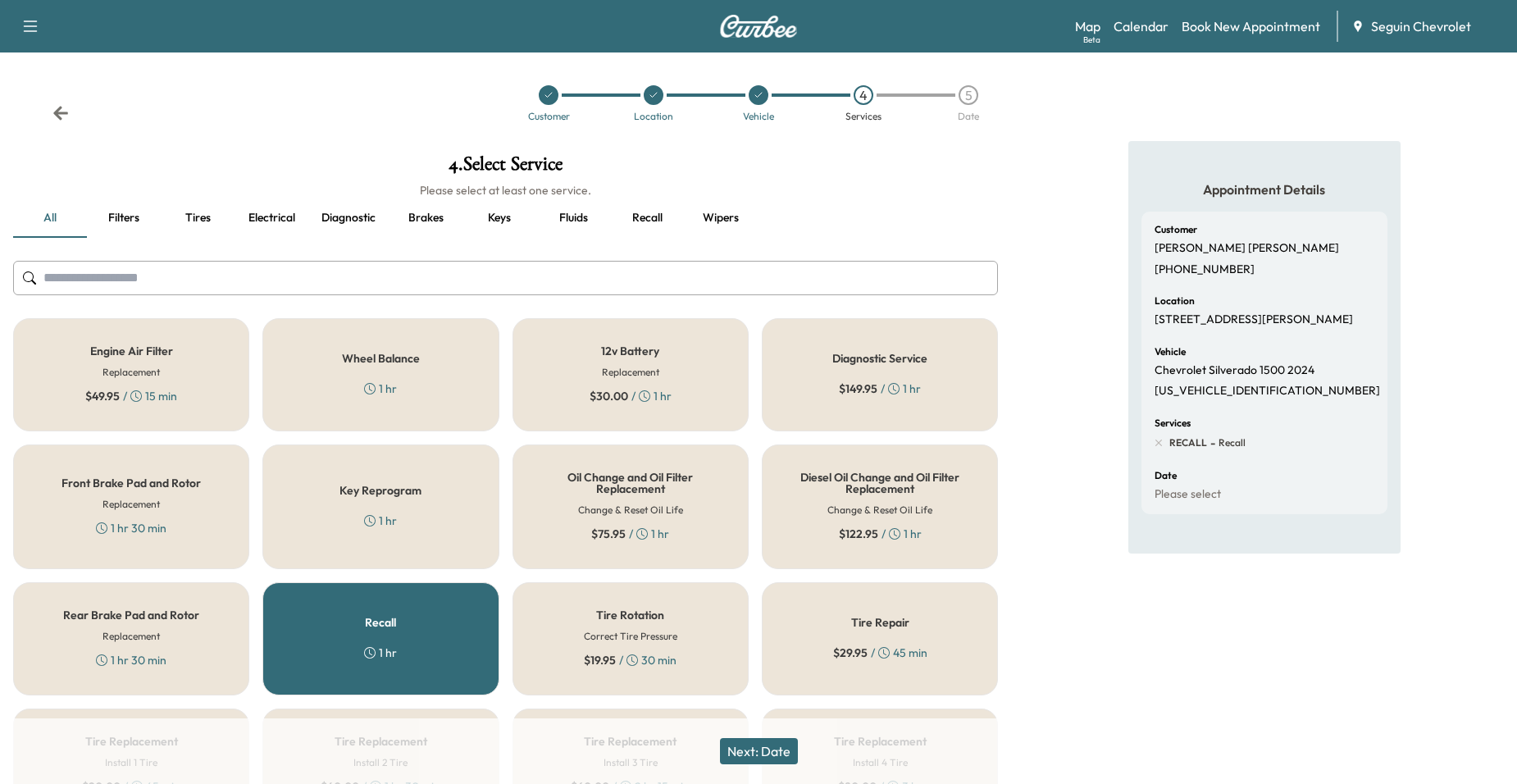
click at [754, 745] on button "Next: Date" at bounding box center [758, 750] width 78 height 26
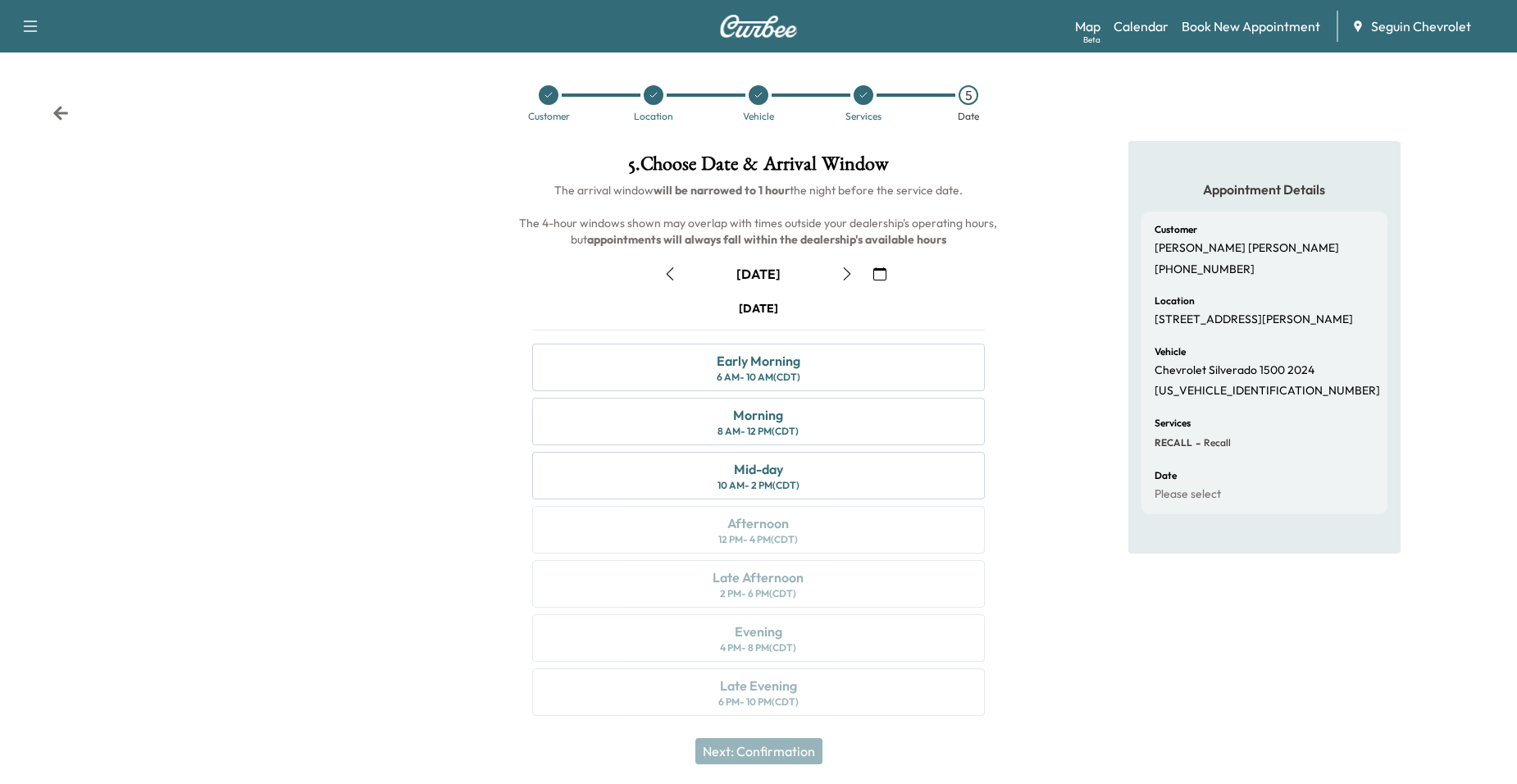
click at [854, 271] on button "button" at bounding box center [846, 274] width 28 height 26
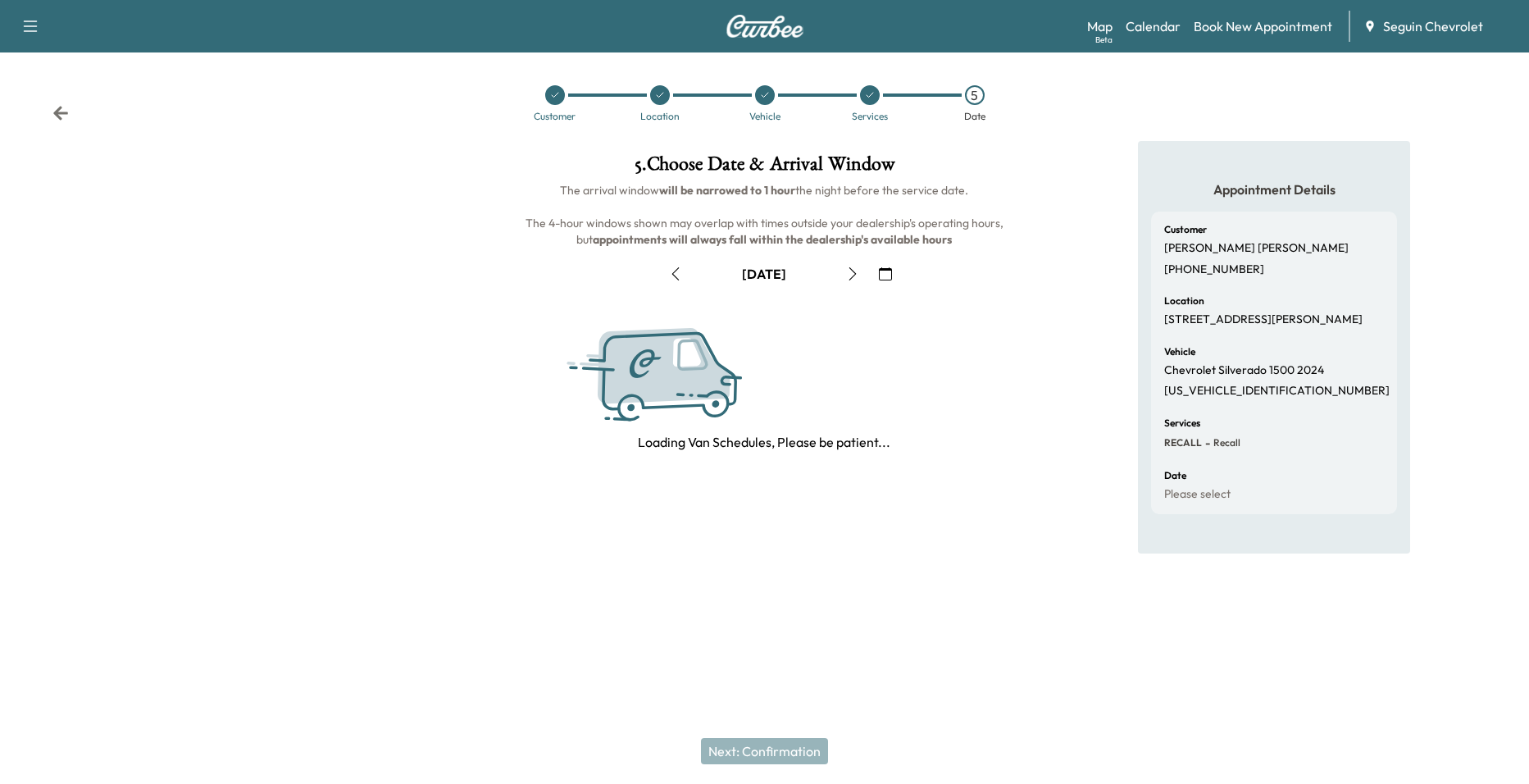
click at [854, 271] on icon "button" at bounding box center [853, 274] width 8 height 13
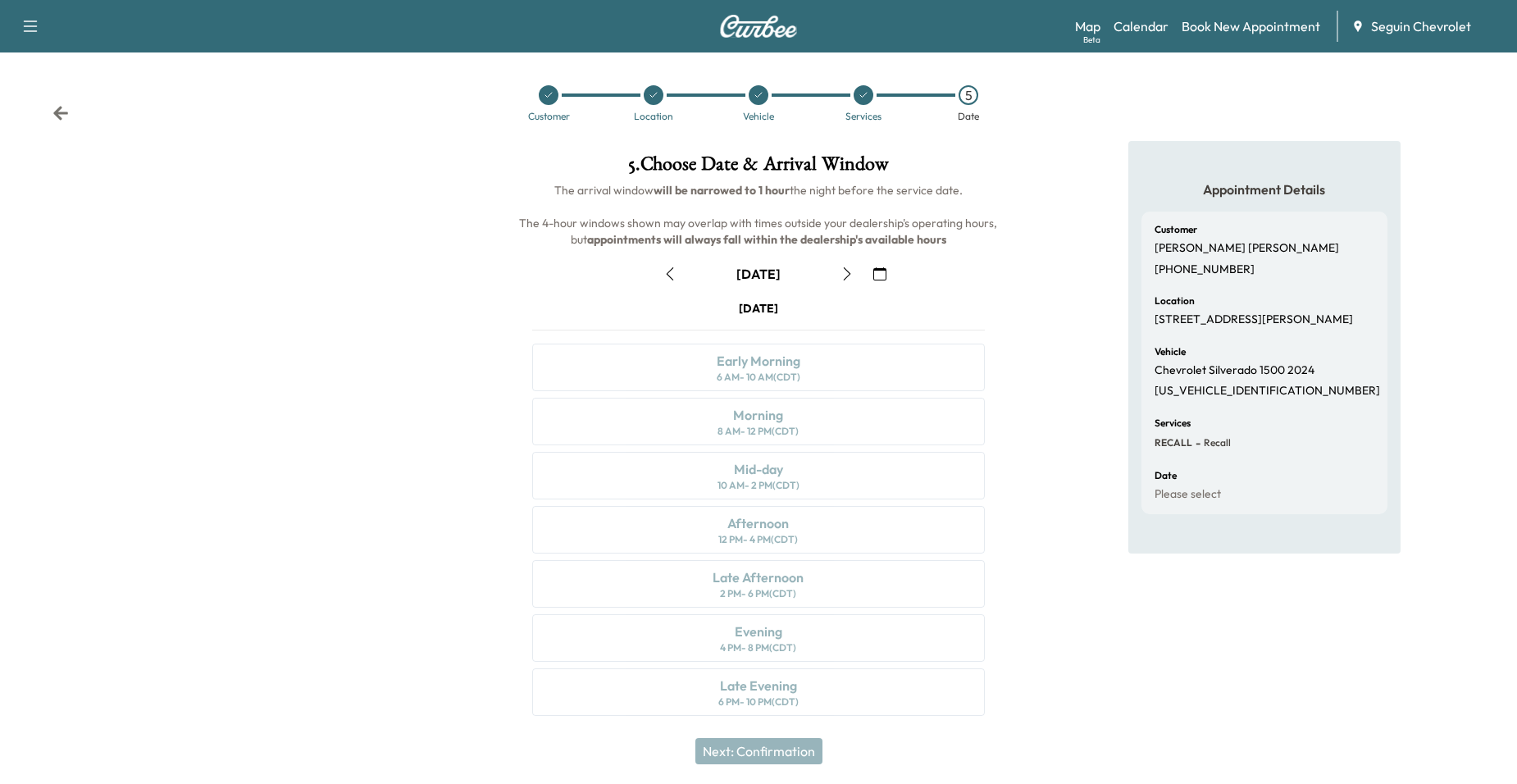
click at [854, 271] on button "button" at bounding box center [846, 274] width 28 height 26
click at [822, 401] on div "Morning 8 AM - 12 PM (CDT)" at bounding box center [759, 421] width 453 height 48
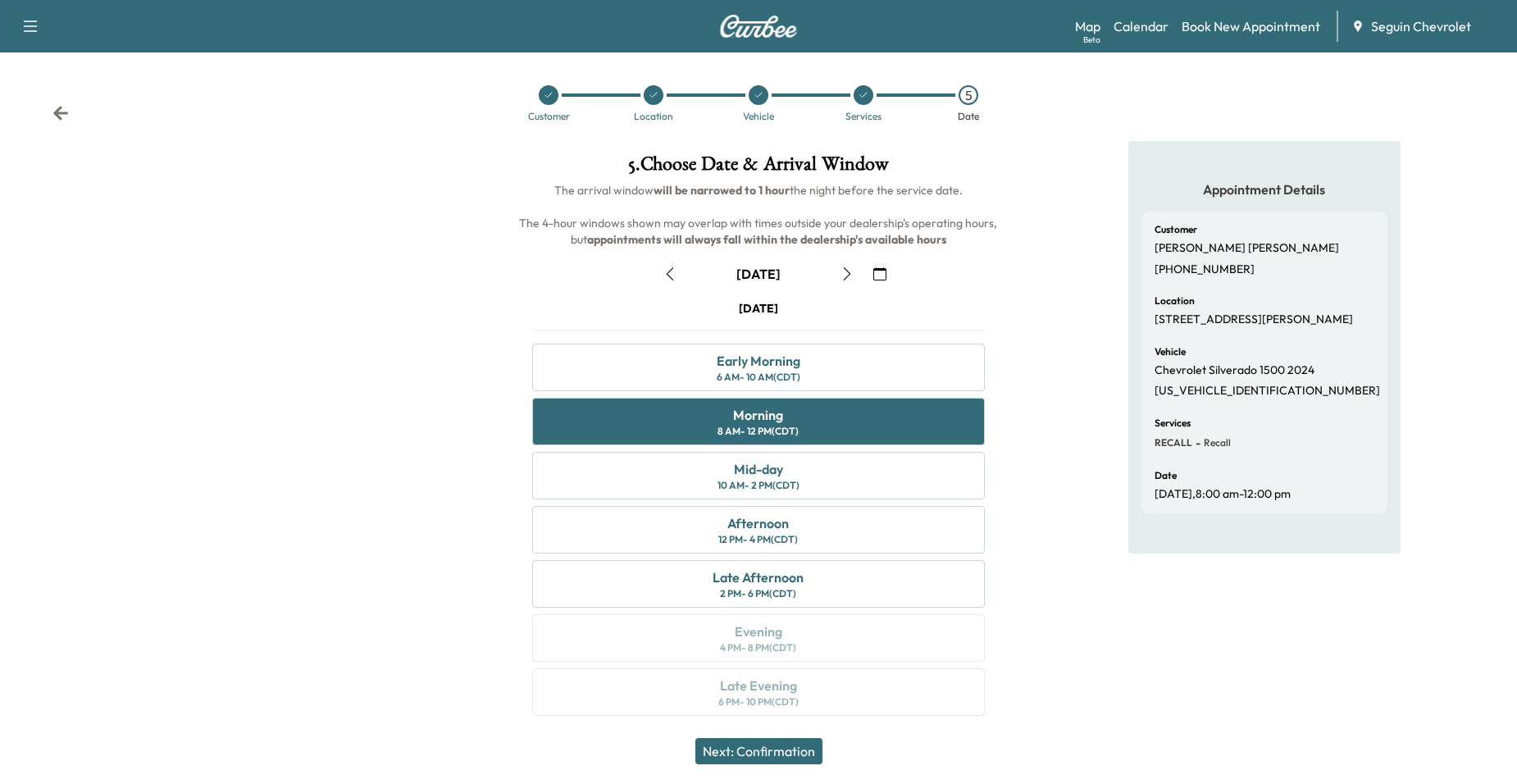
click at [798, 750] on button "Next: Confirmation" at bounding box center [758, 750] width 127 height 26
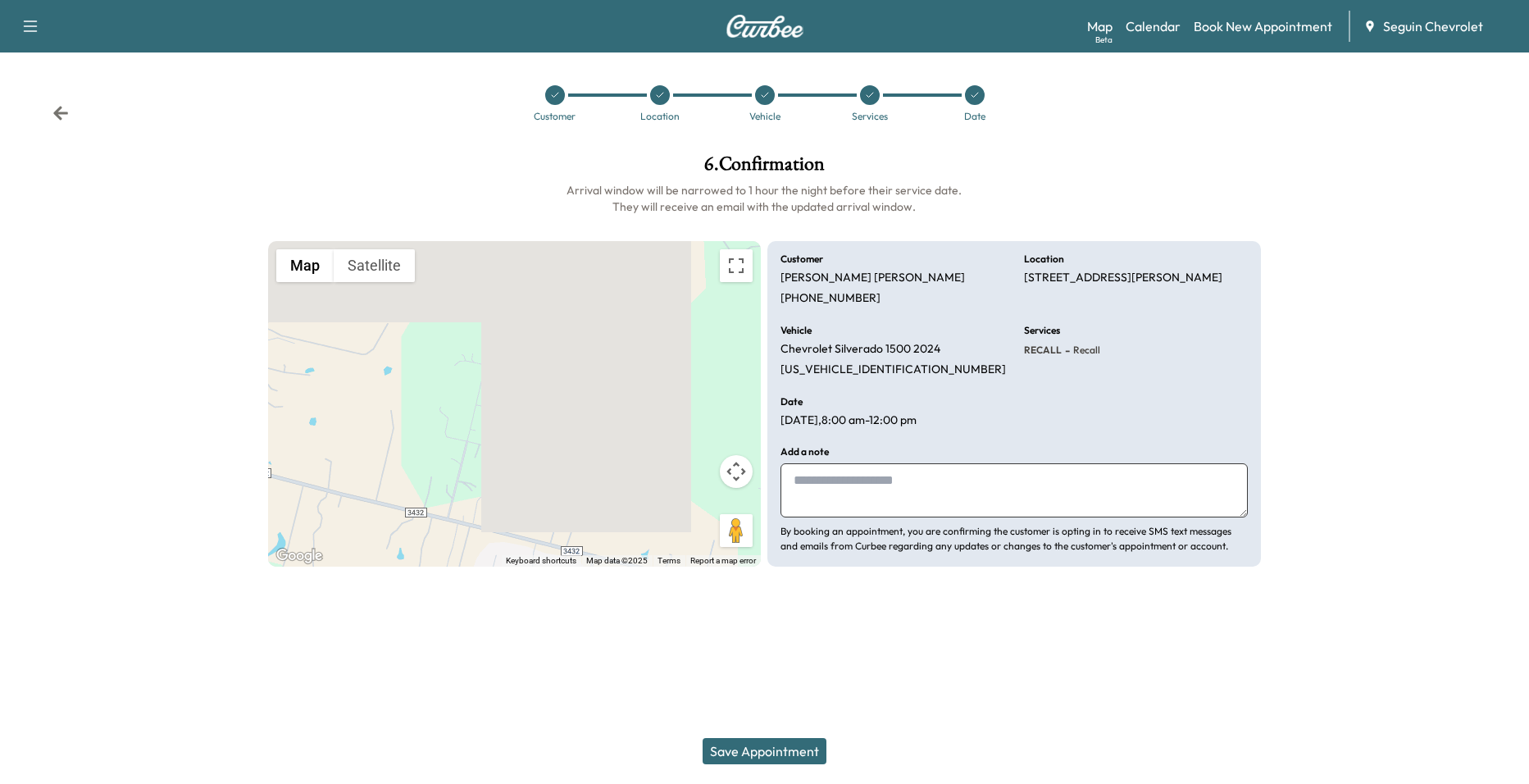
click at [71, 110] on div "Customer Location Vehicle Services Date" at bounding box center [764, 103] width 1529 height 76
click at [66, 111] on icon at bounding box center [61, 113] width 17 height 17
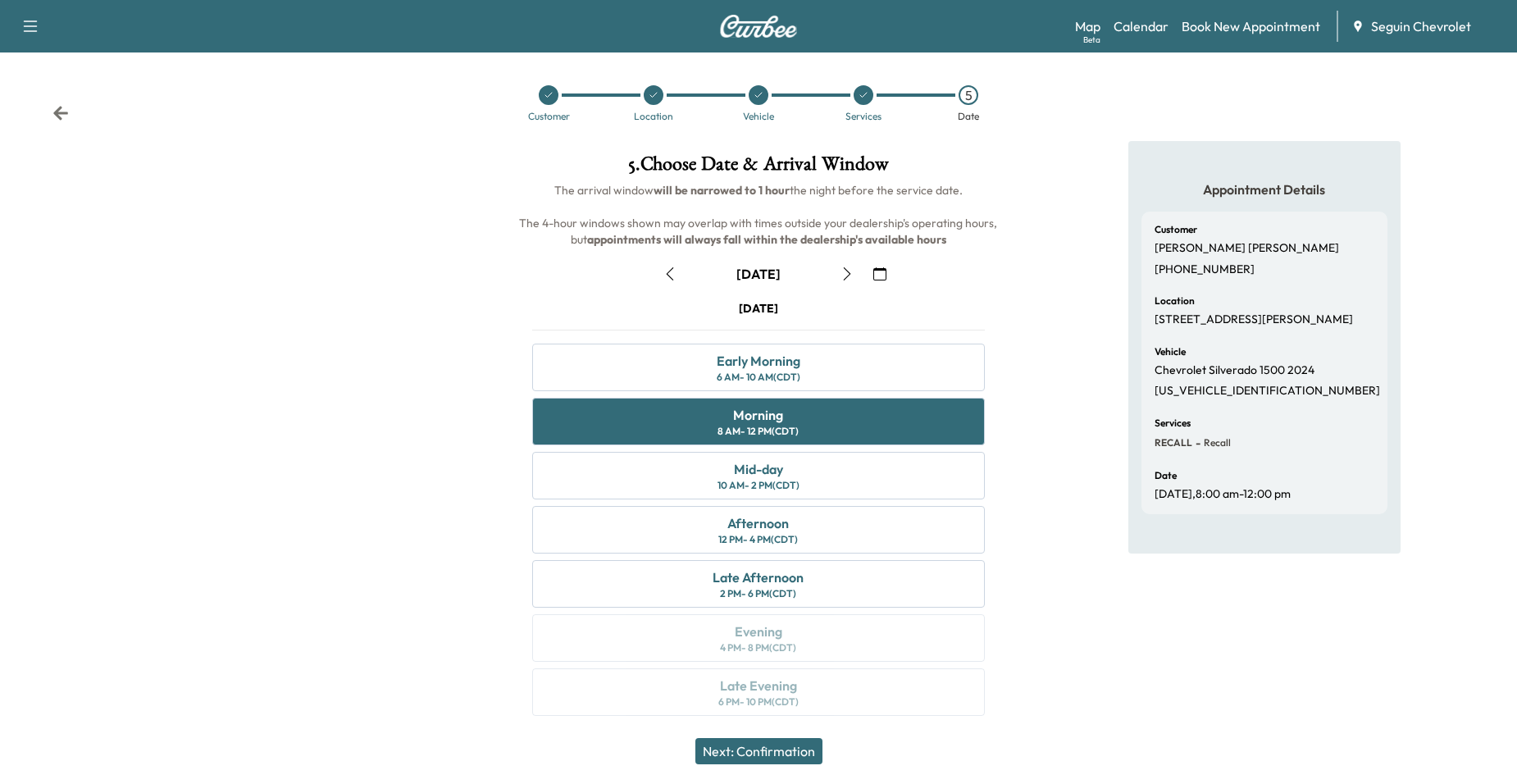
click at [66, 111] on icon at bounding box center [61, 113] width 17 height 17
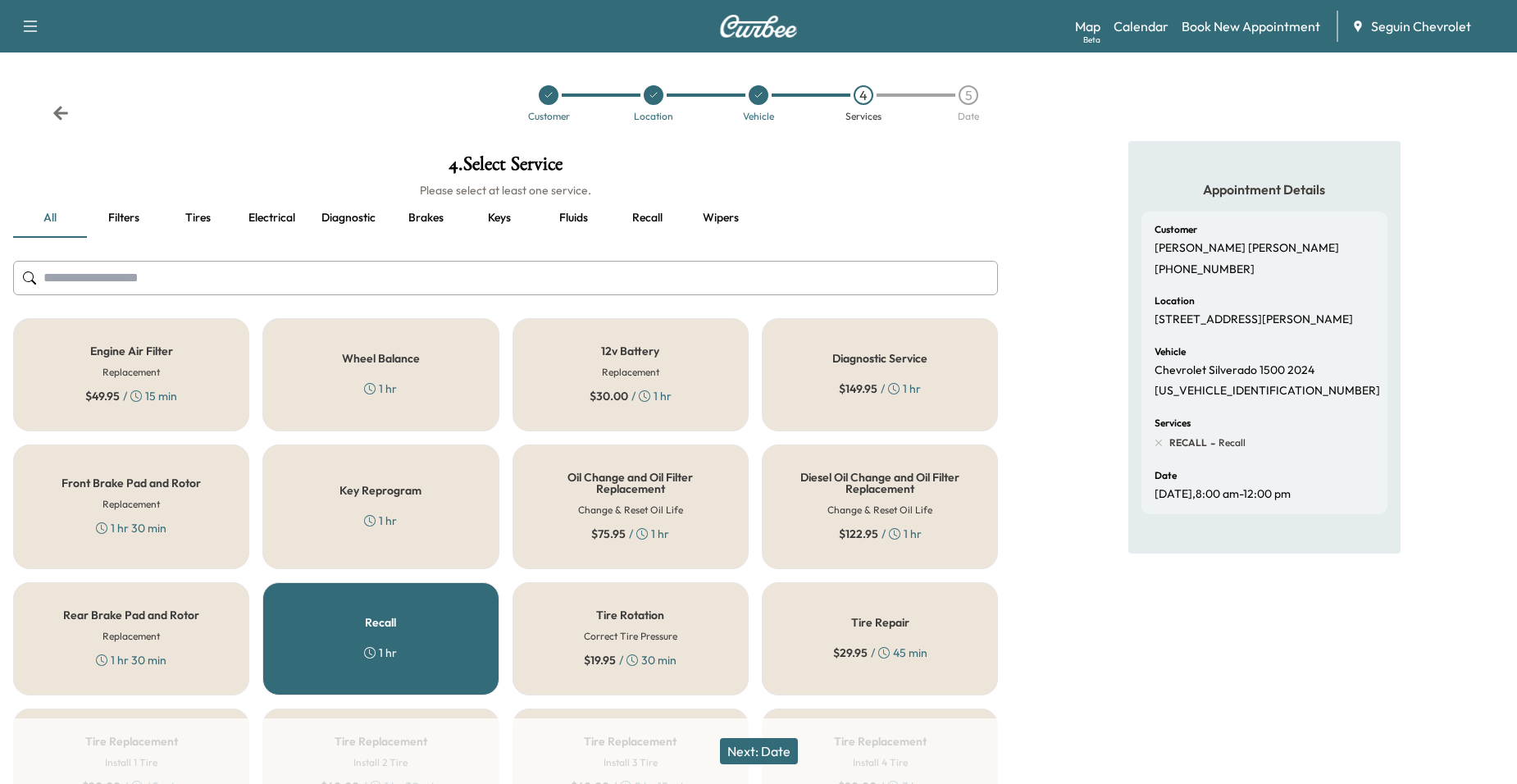
click at [66, 111] on icon at bounding box center [61, 113] width 17 height 17
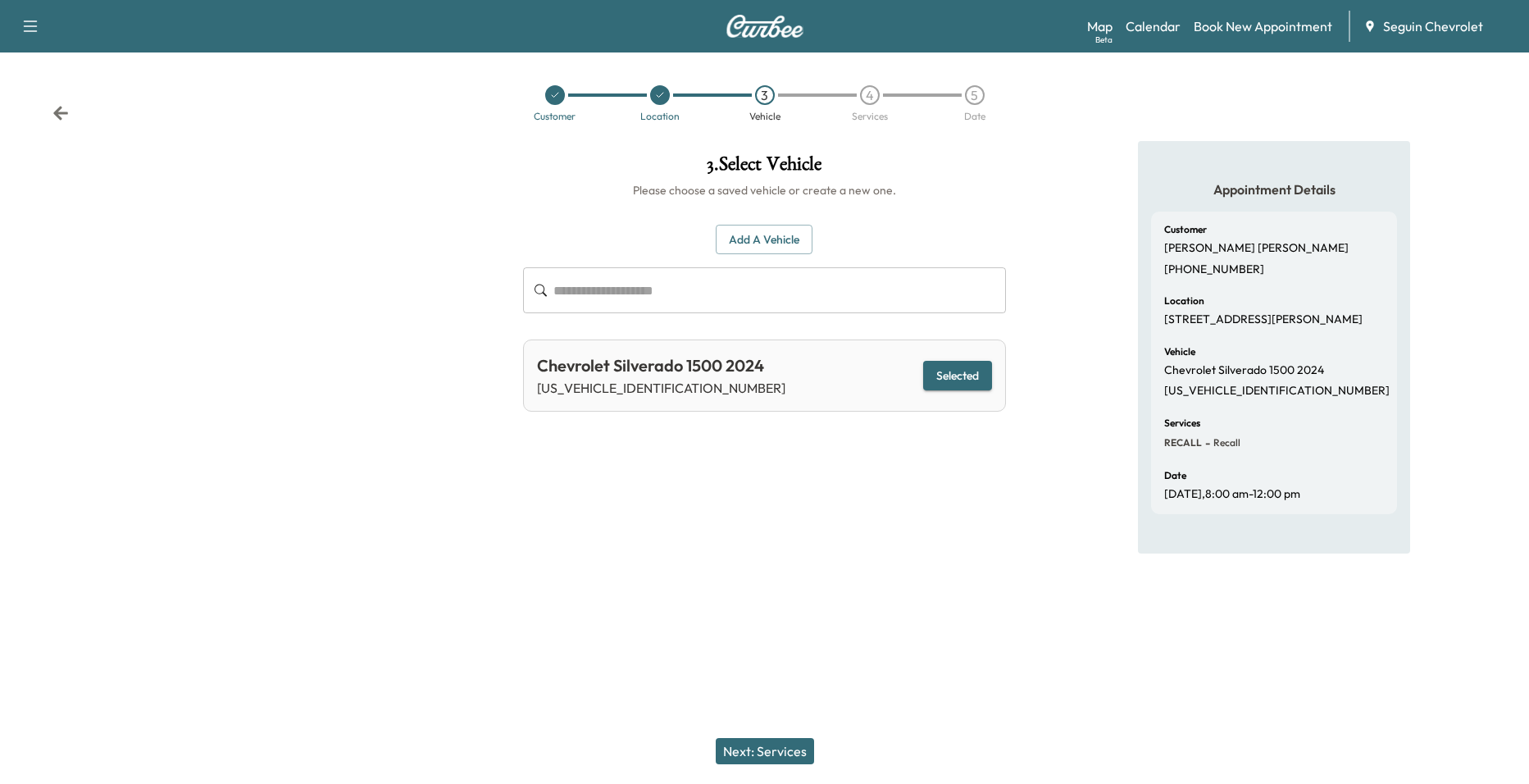
click at [66, 111] on icon at bounding box center [61, 113] width 17 height 17
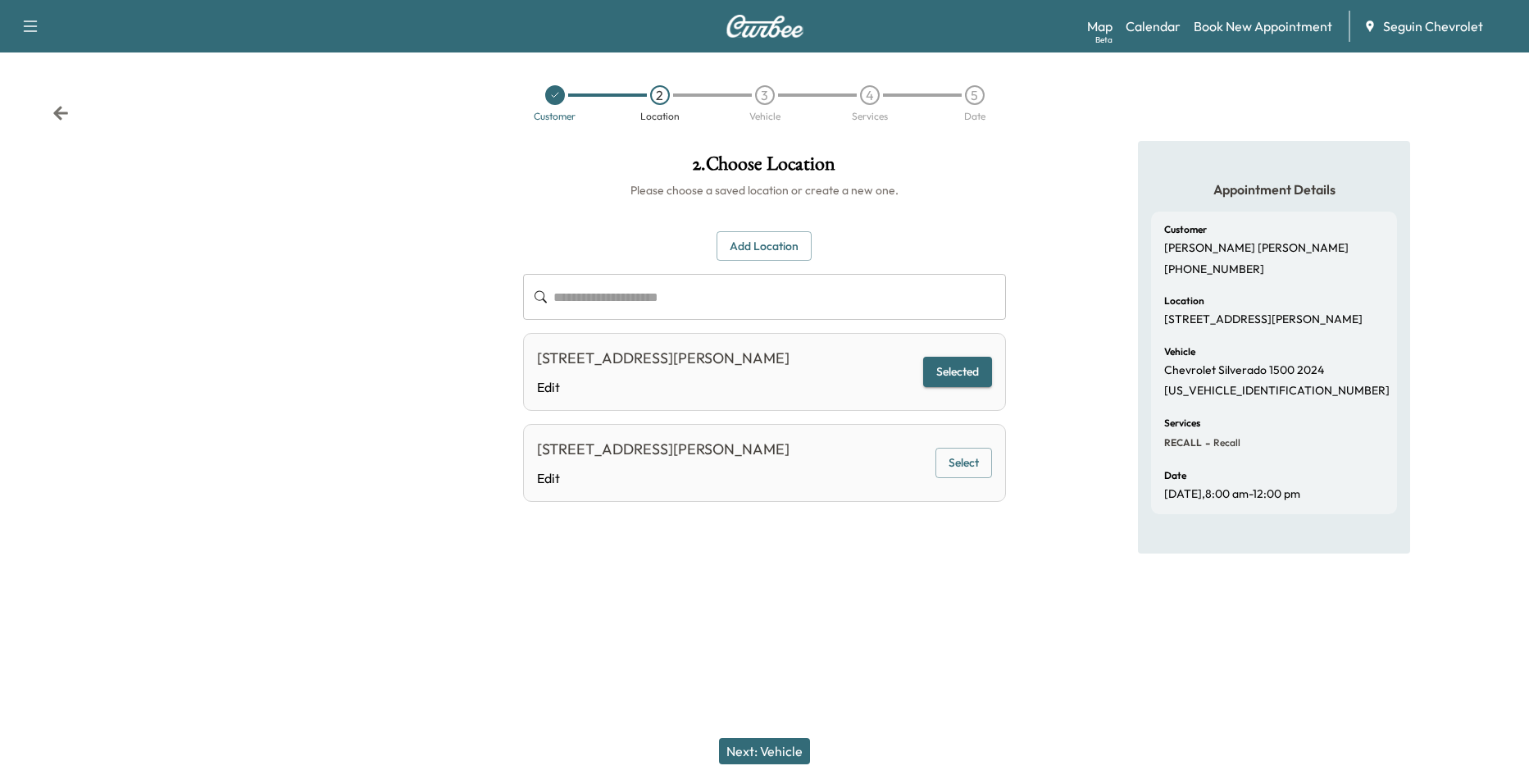
click at [61, 111] on icon at bounding box center [61, 113] width 17 height 17
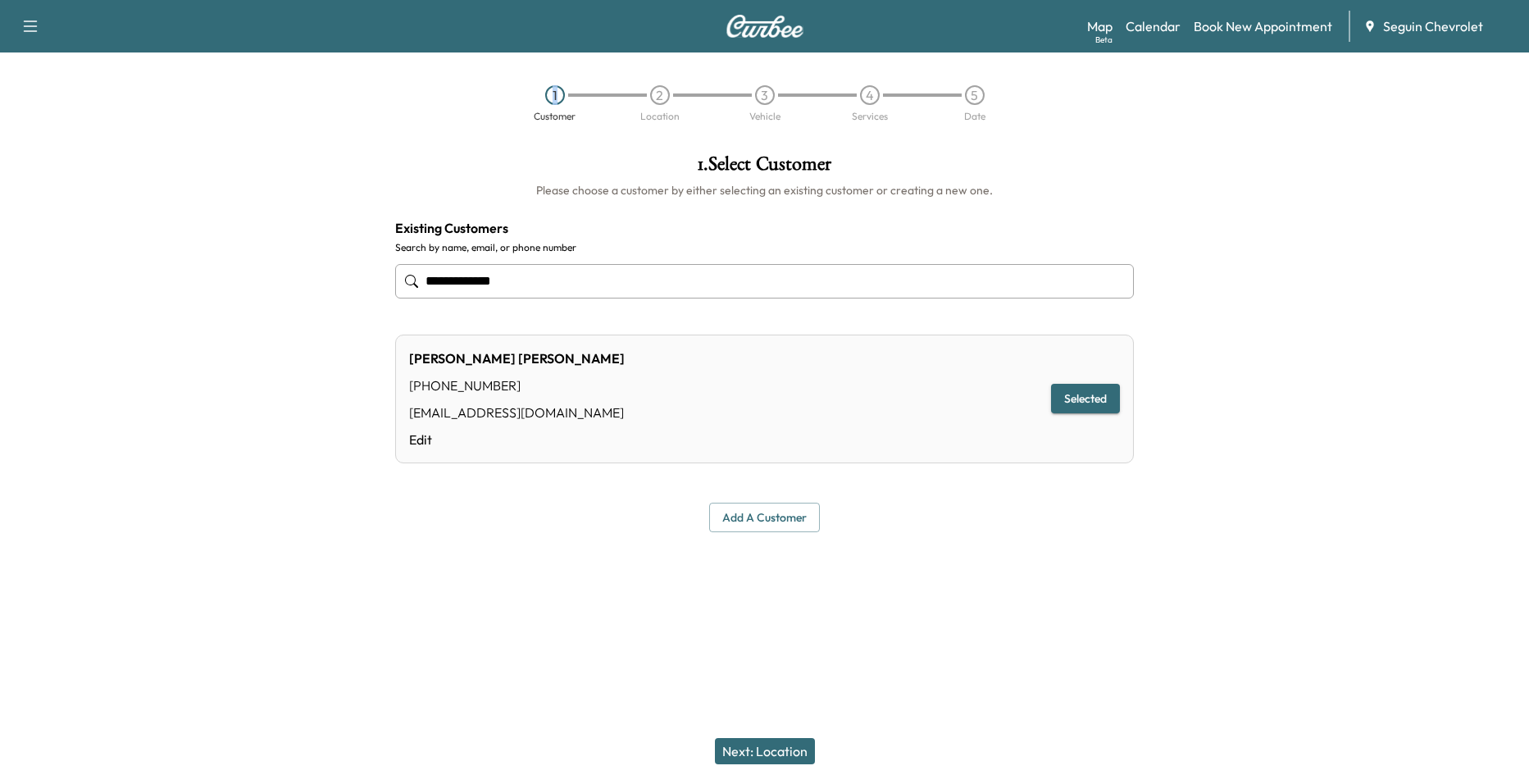
click at [61, 111] on div "1 Customer 2 Location 3 Vehicle 4 Services 5 Date" at bounding box center [764, 103] width 1529 height 76
drag, startPoint x: 109, startPoint y: 137, endPoint x: 224, endPoint y: 194, distance: 128.4
click at [110, 138] on div "1 Customer 2 Location 3 Vehicle 4 Services 5 Date" at bounding box center [764, 103] width 1529 height 76
click at [354, 226] on div at bounding box center [191, 342] width 382 height 404
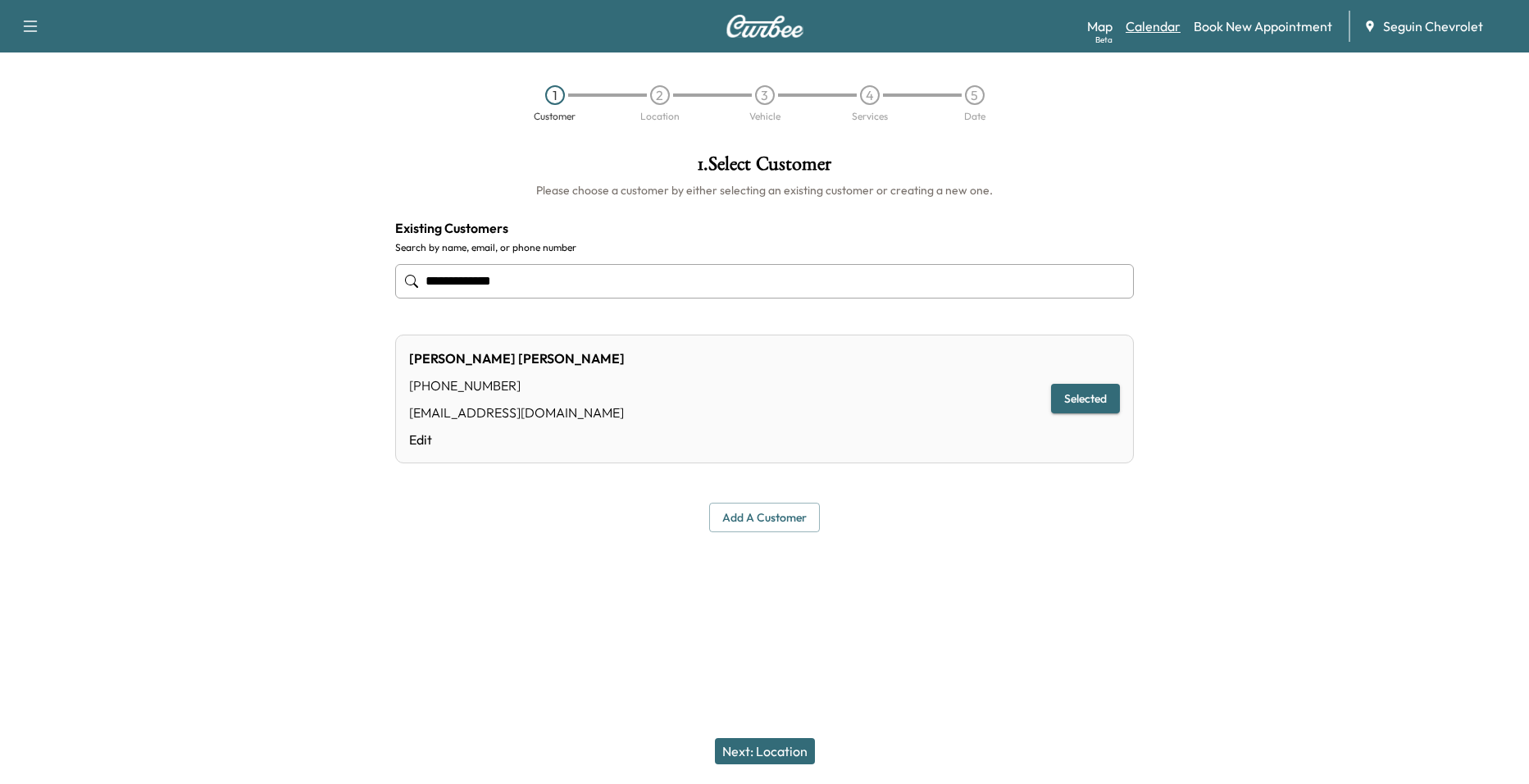
click at [1159, 34] on link "Calendar" at bounding box center [1153, 26] width 55 height 19
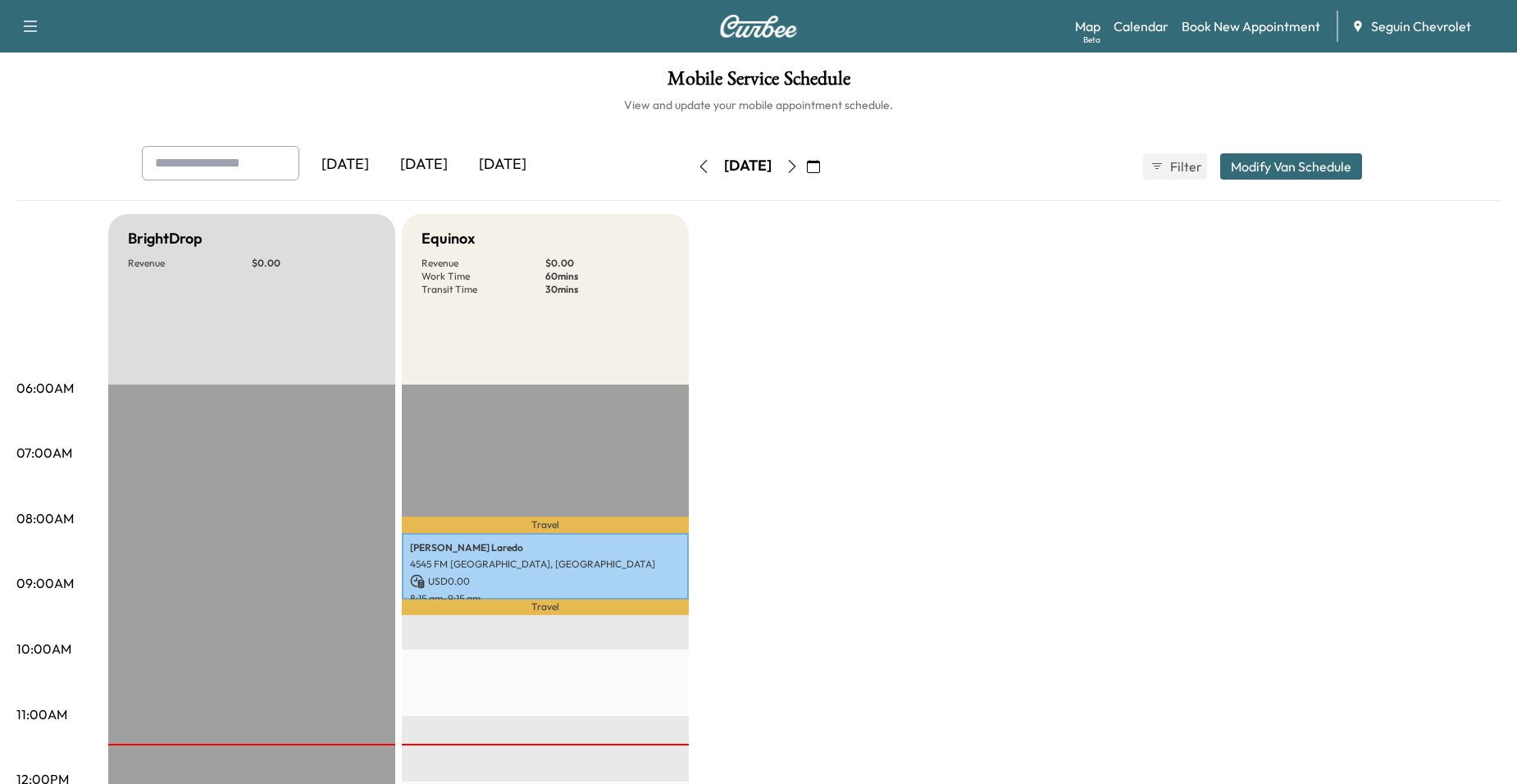
click at [798, 163] on icon "button" at bounding box center [793, 166] width 13 height 13
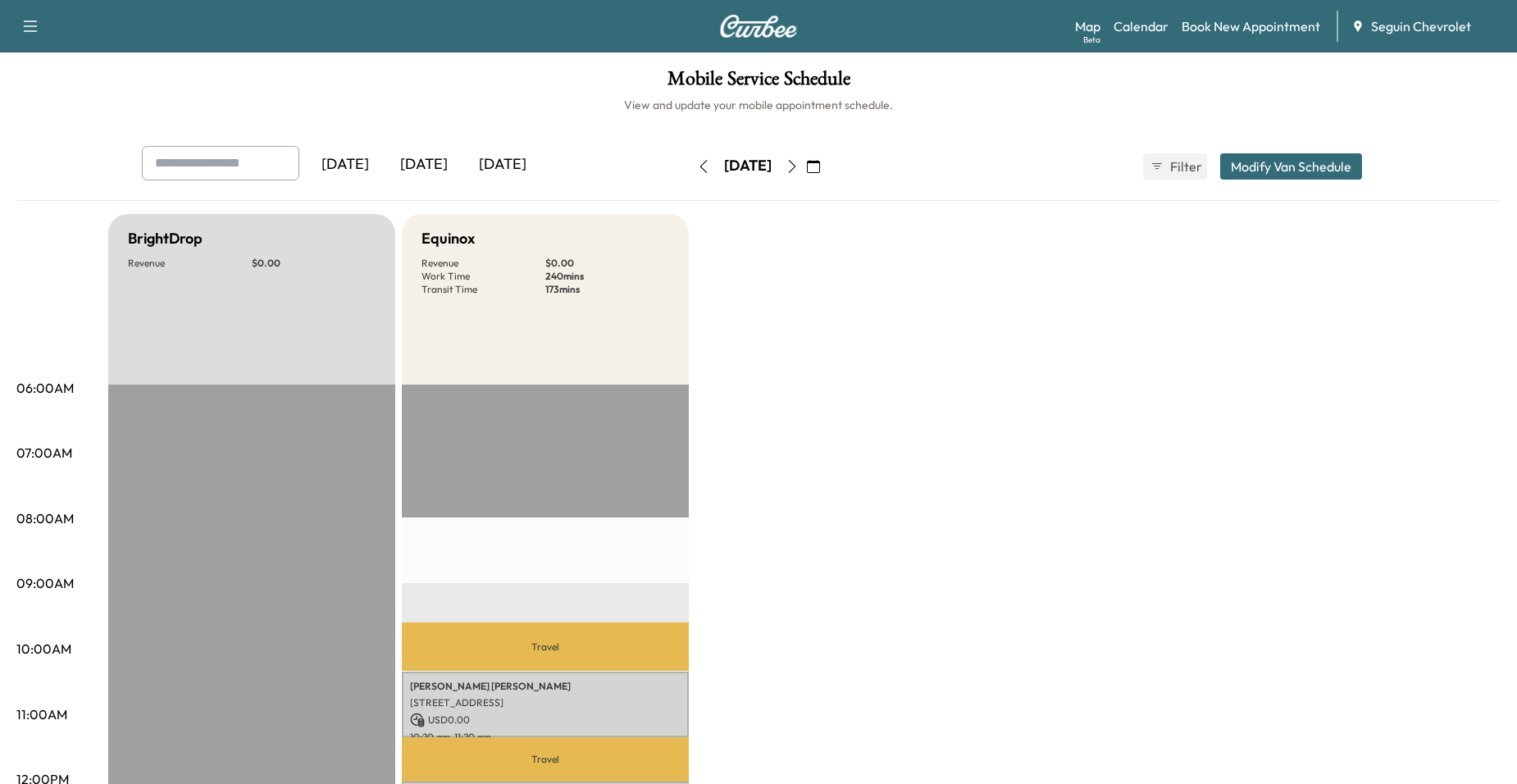
click at [806, 166] on button "button" at bounding box center [792, 166] width 28 height 26
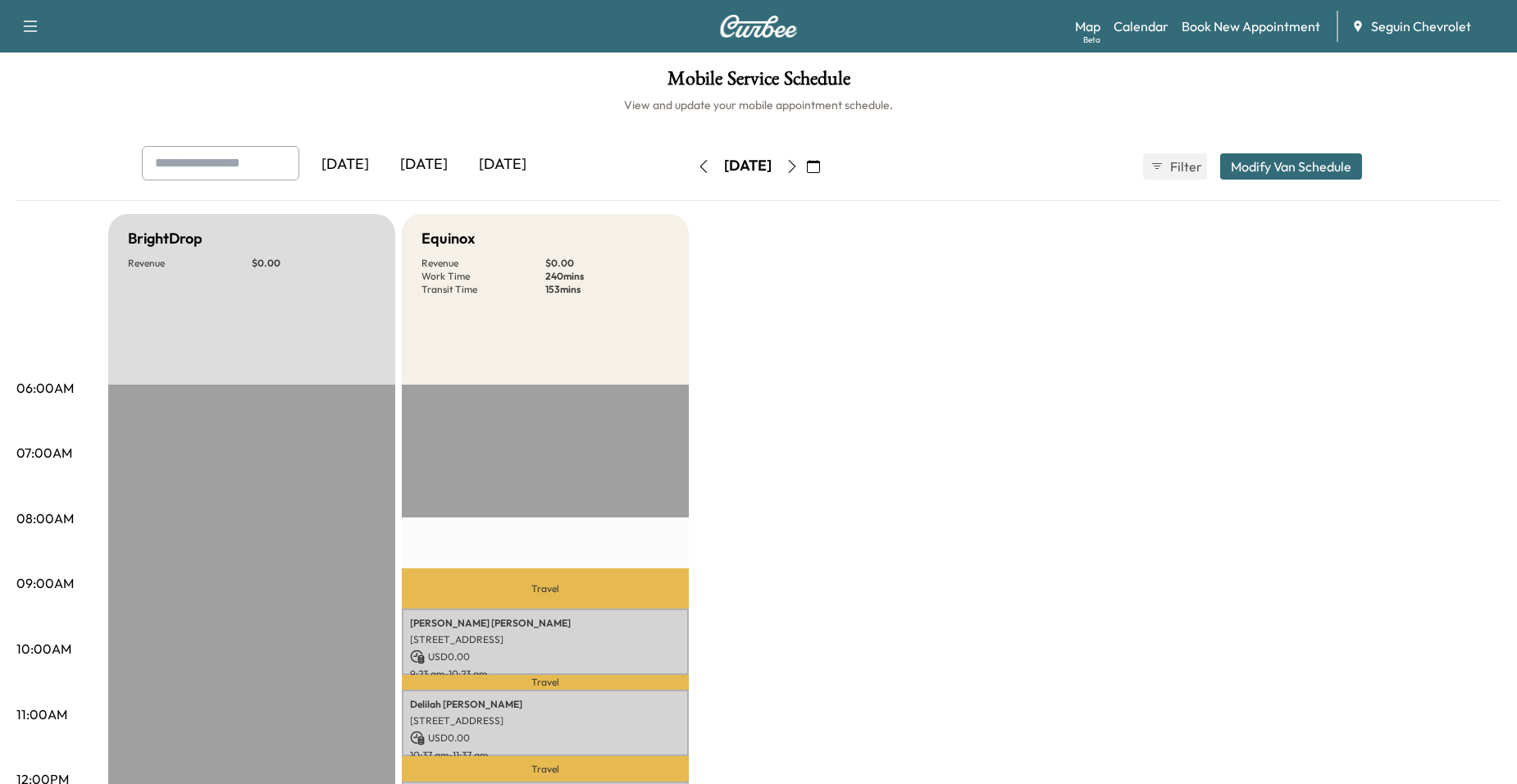
click at [798, 166] on icon "button" at bounding box center [793, 166] width 13 height 13
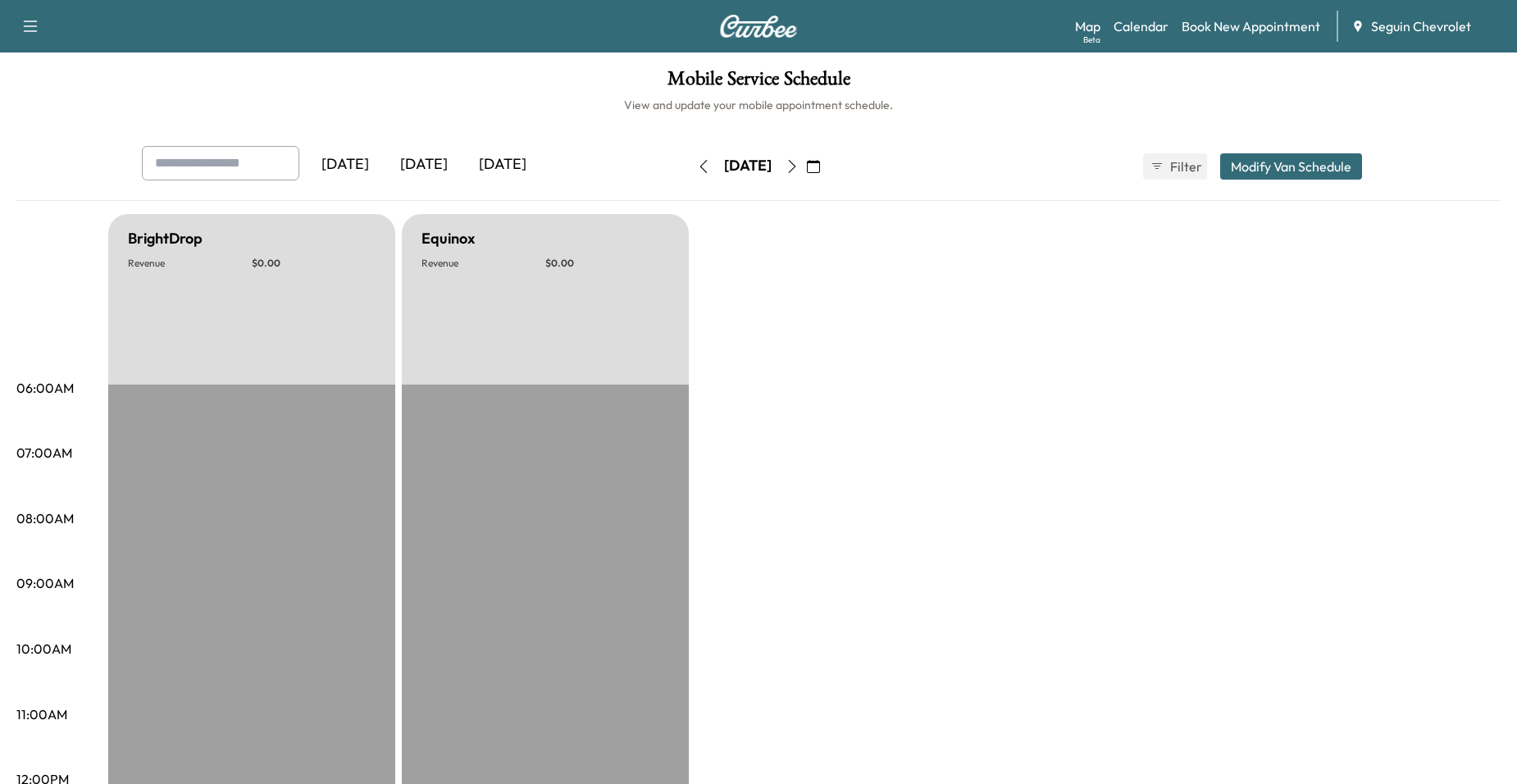
click at [806, 157] on button "button" at bounding box center [792, 166] width 28 height 26
click at [796, 163] on icon "button" at bounding box center [792, 166] width 8 height 13
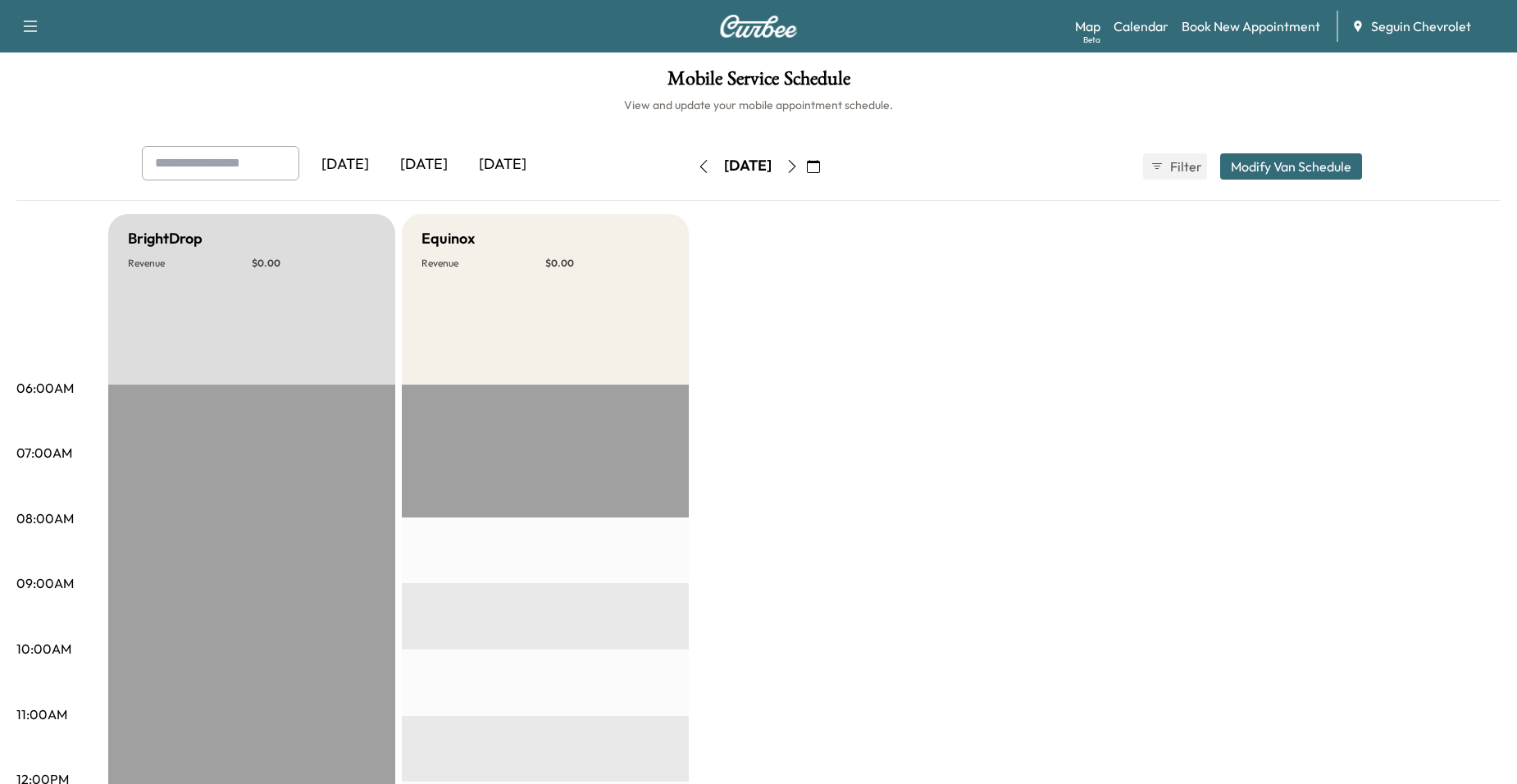
click at [806, 175] on button "button" at bounding box center [792, 166] width 28 height 26
click at [806, 161] on button "button" at bounding box center [792, 166] width 28 height 26
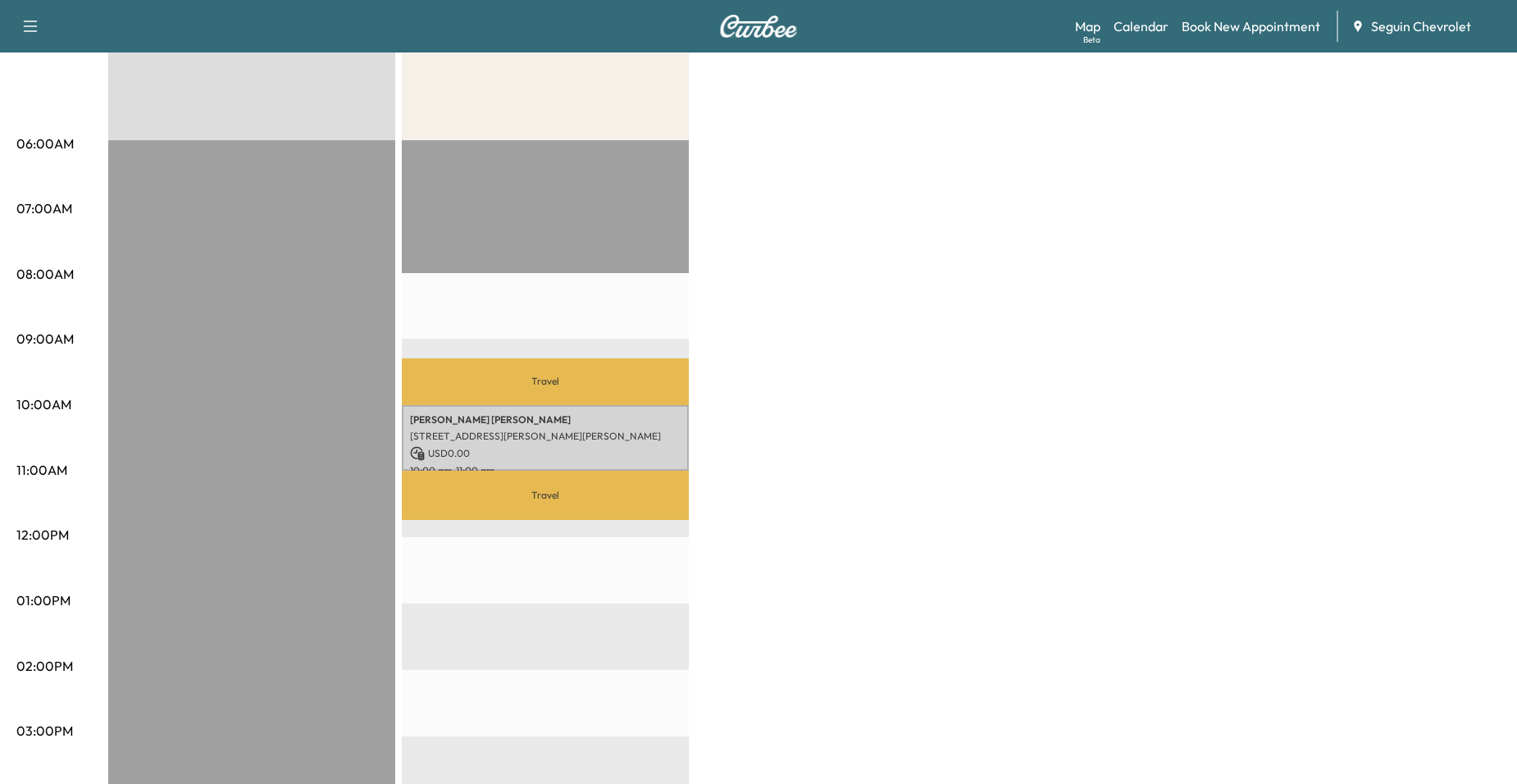
scroll to position [246, 0]
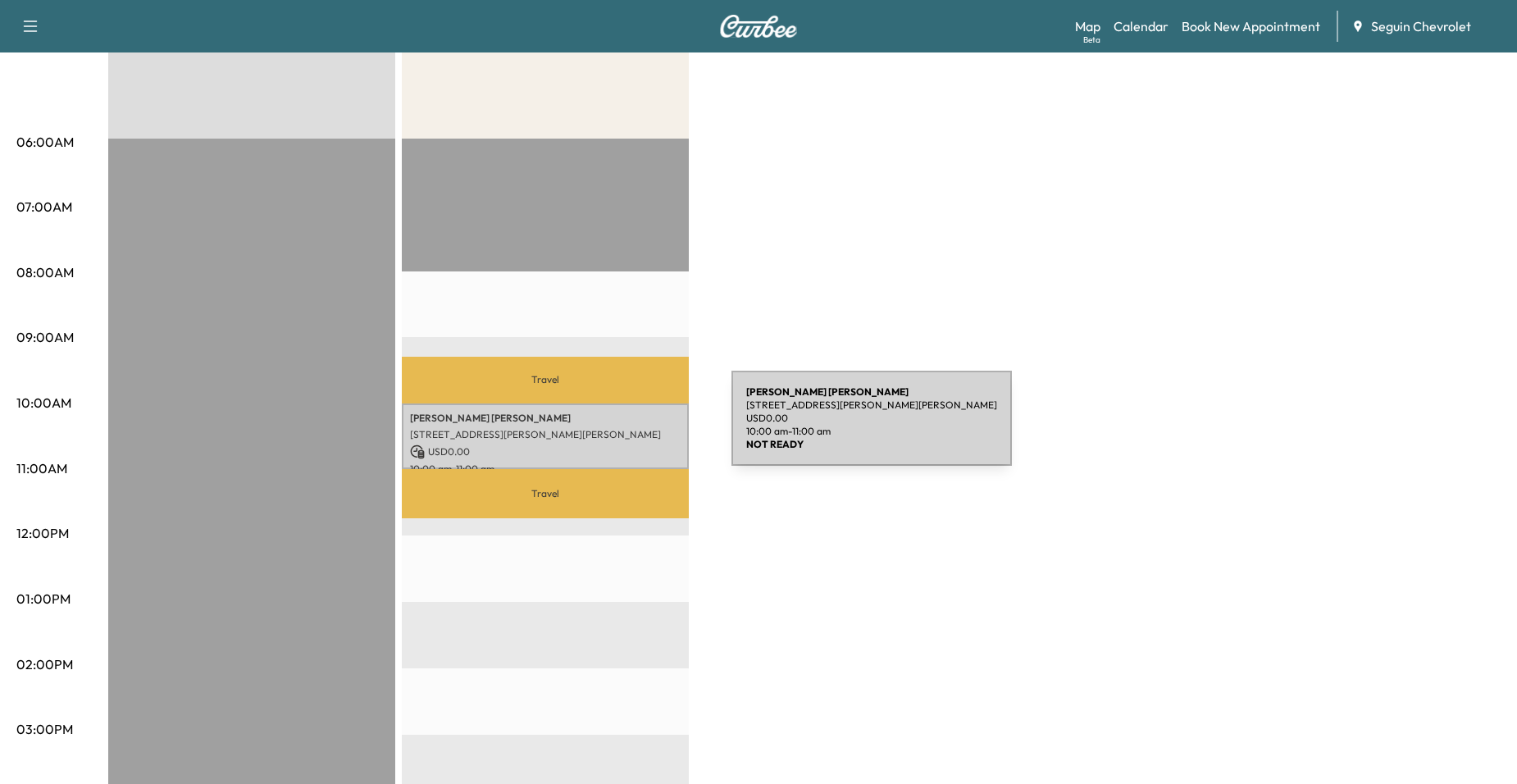
click at [594, 447] on p "USD 0.00" at bounding box center [545, 452] width 270 height 15
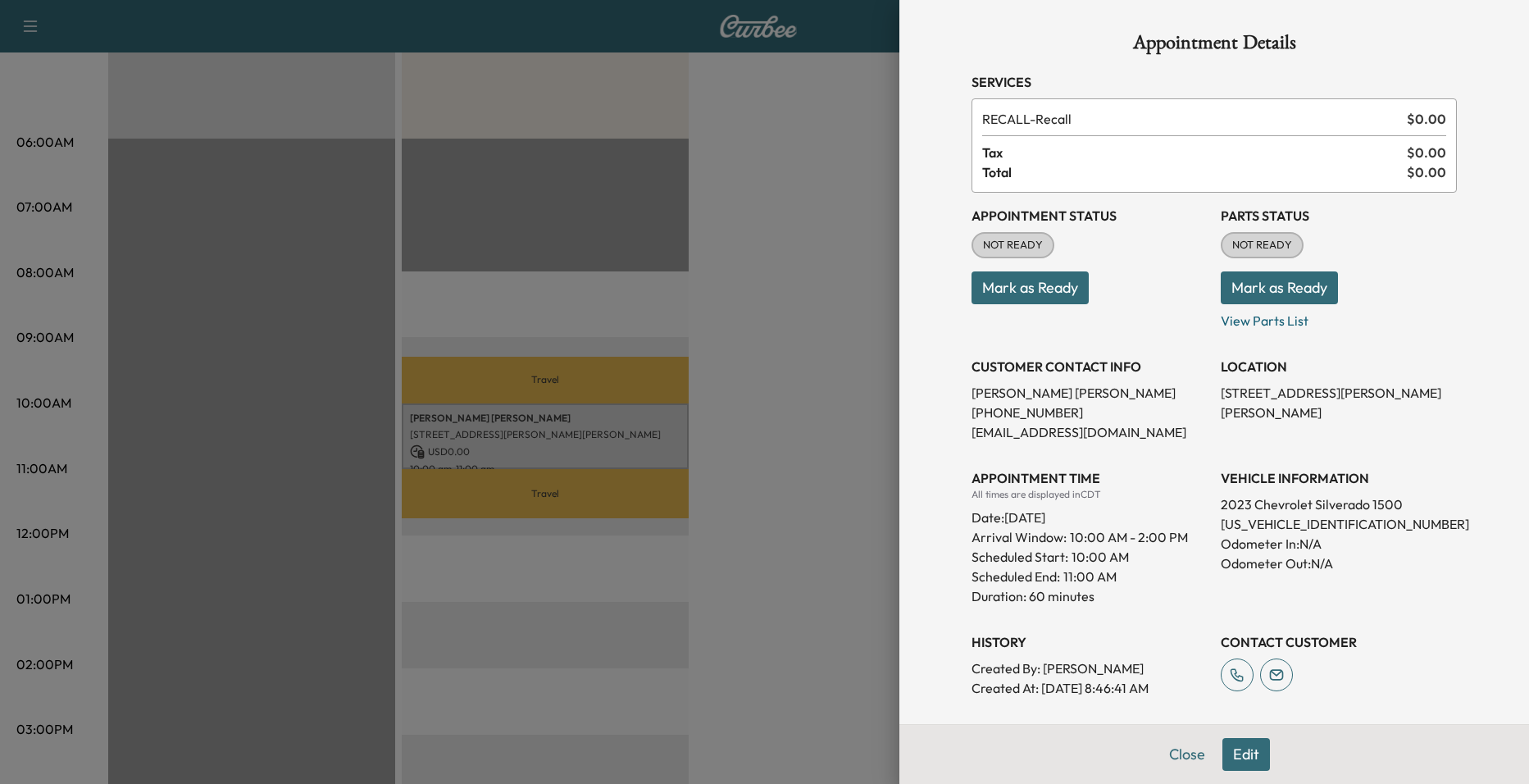
click at [577, 318] on div at bounding box center [764, 392] width 1529 height 784
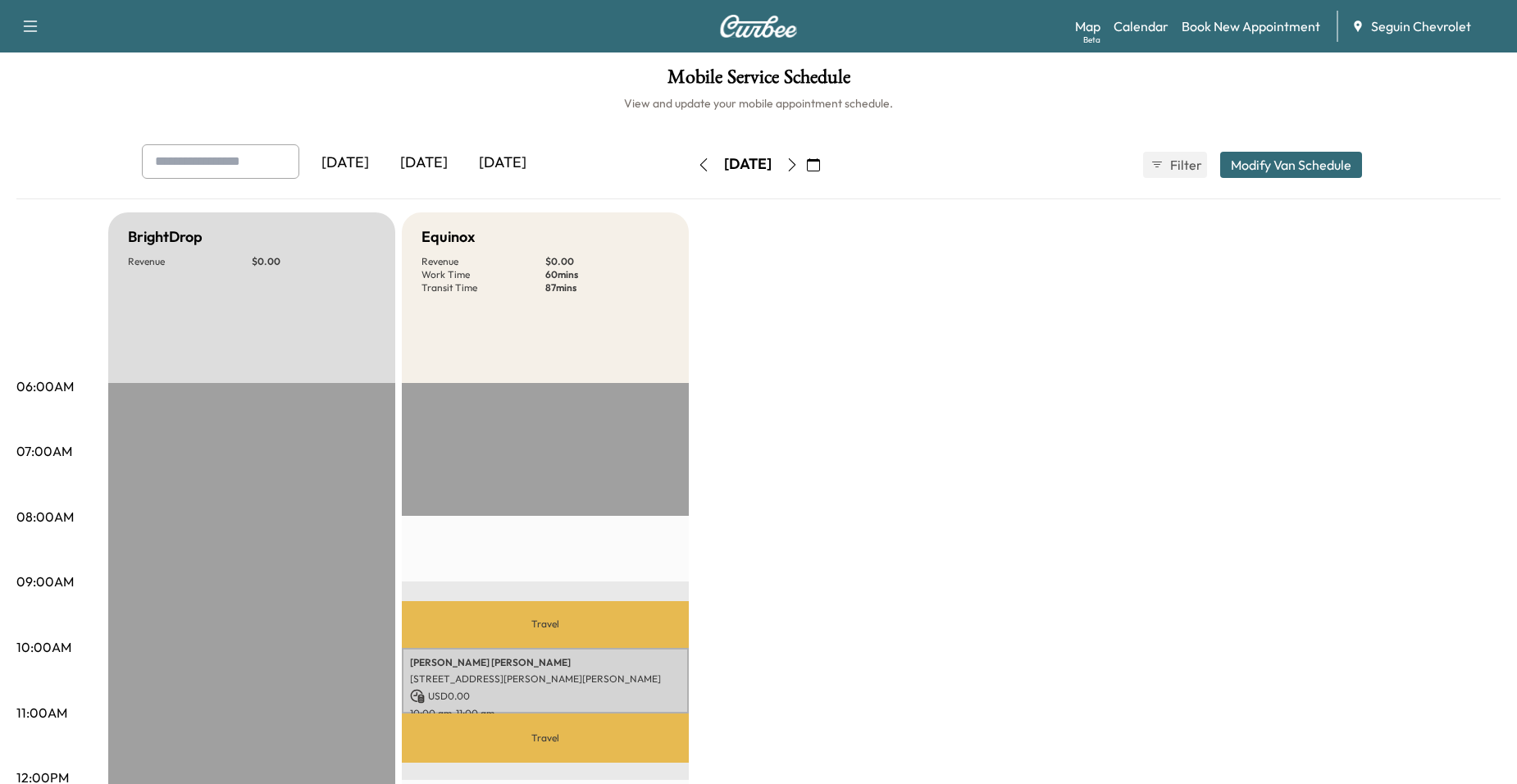
scroll to position [0, 0]
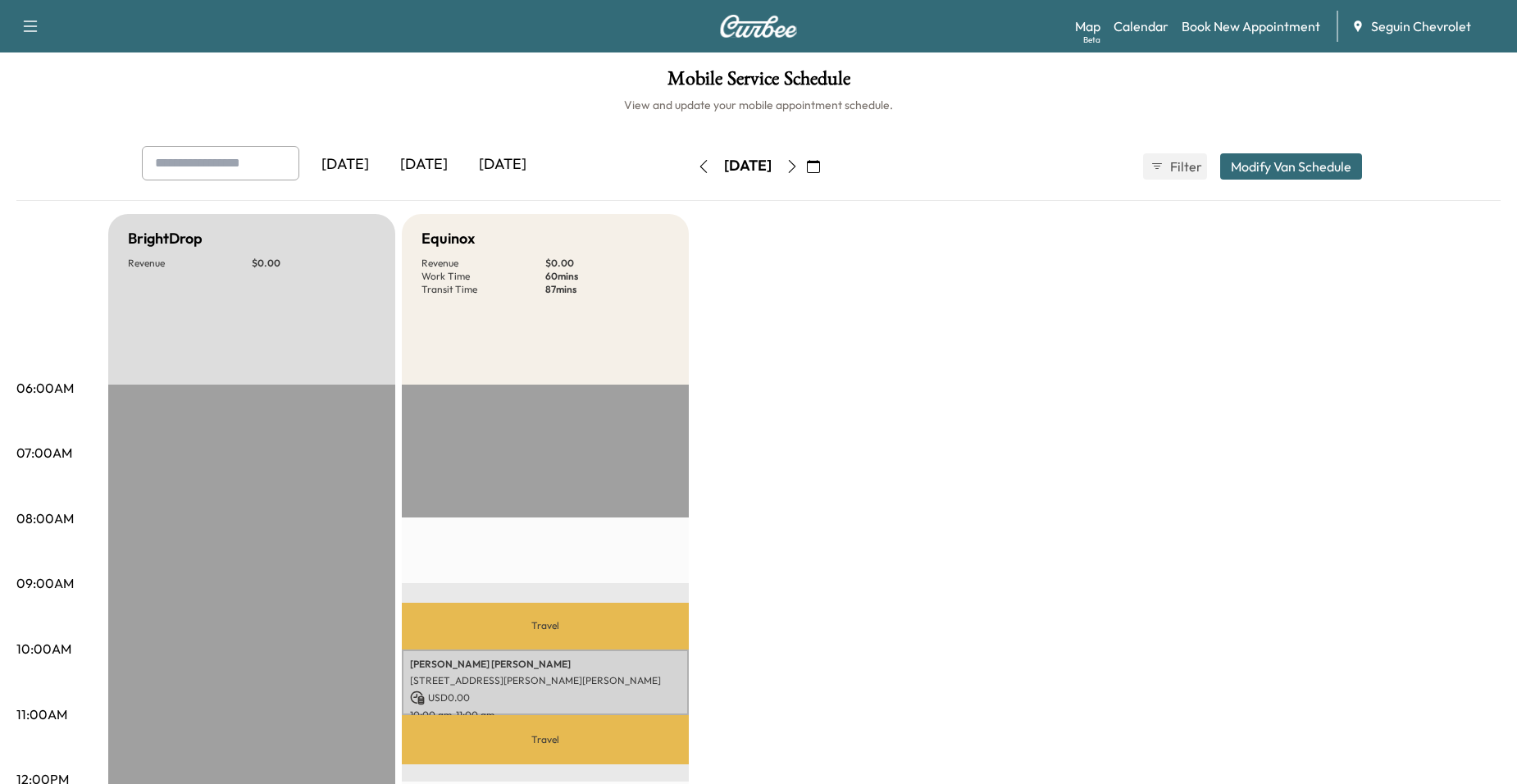
click at [798, 168] on icon "button" at bounding box center [793, 166] width 13 height 13
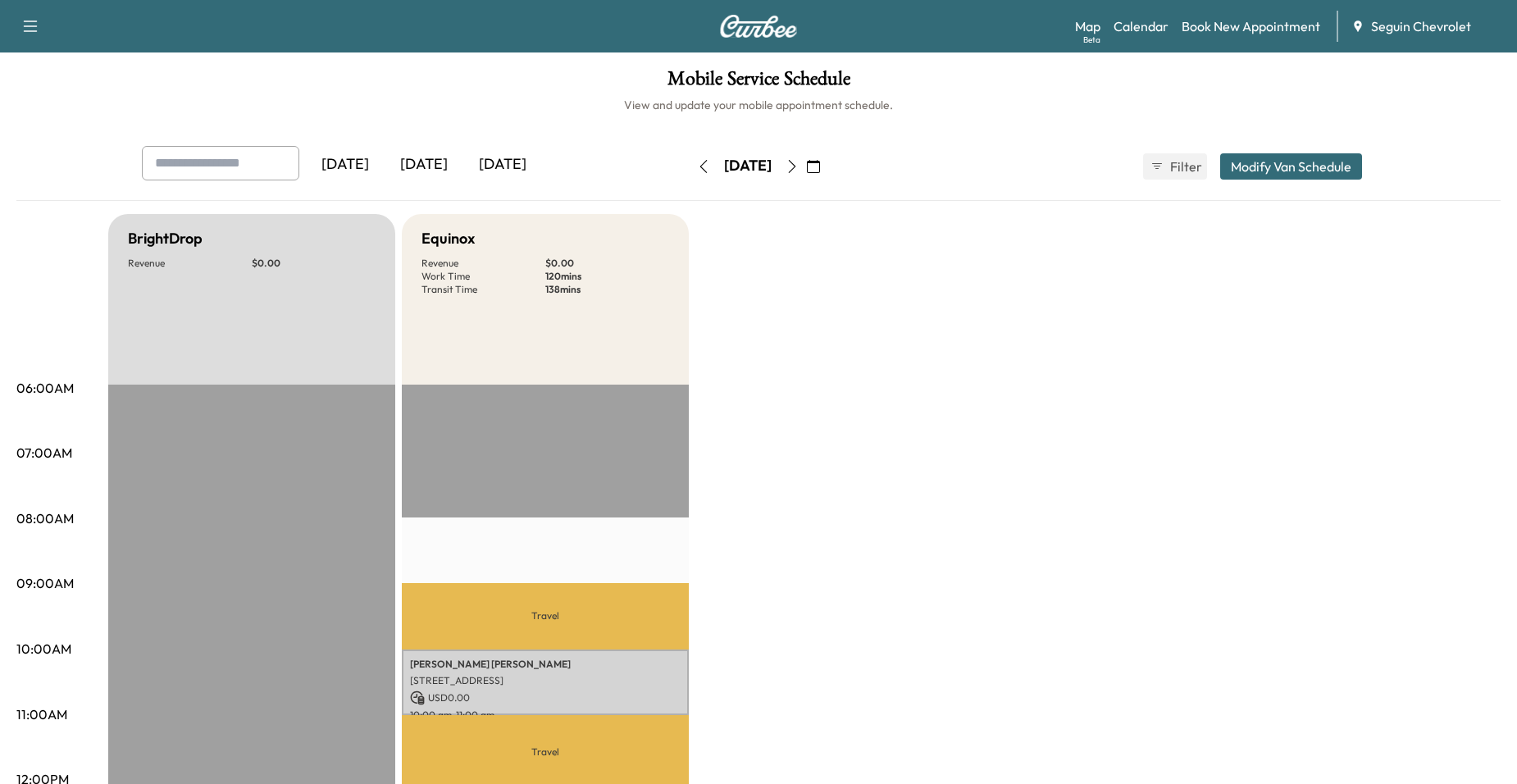
click at [827, 180] on div "[DATE] October 2025 S M T W T F S 28 29 30 1 2 3 4 5 6 7 8 9 10 11 12 13 14 15 …" at bounding box center [758, 166] width 138 height 53
click at [798, 164] on icon "button" at bounding box center [793, 166] width 13 height 13
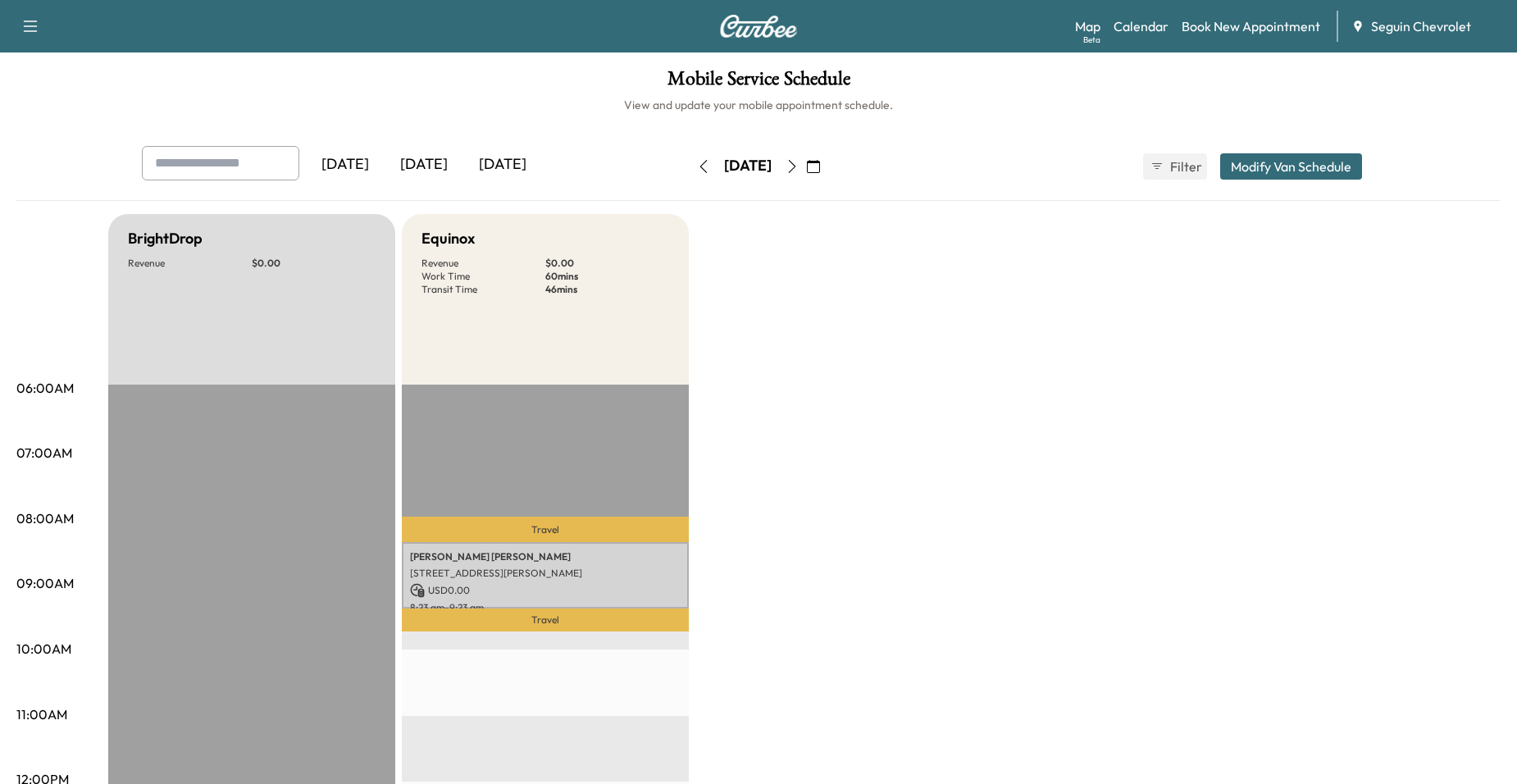
click at [689, 148] on div "[DATE] October 2025 S M T W T F S 28 29 30 1 2 3 4 5 6 7 8 9 10 11 12 13 14 15 …" at bounding box center [758, 166] width 138 height 53
click at [697, 163] on icon "button" at bounding box center [704, 166] width 13 height 13
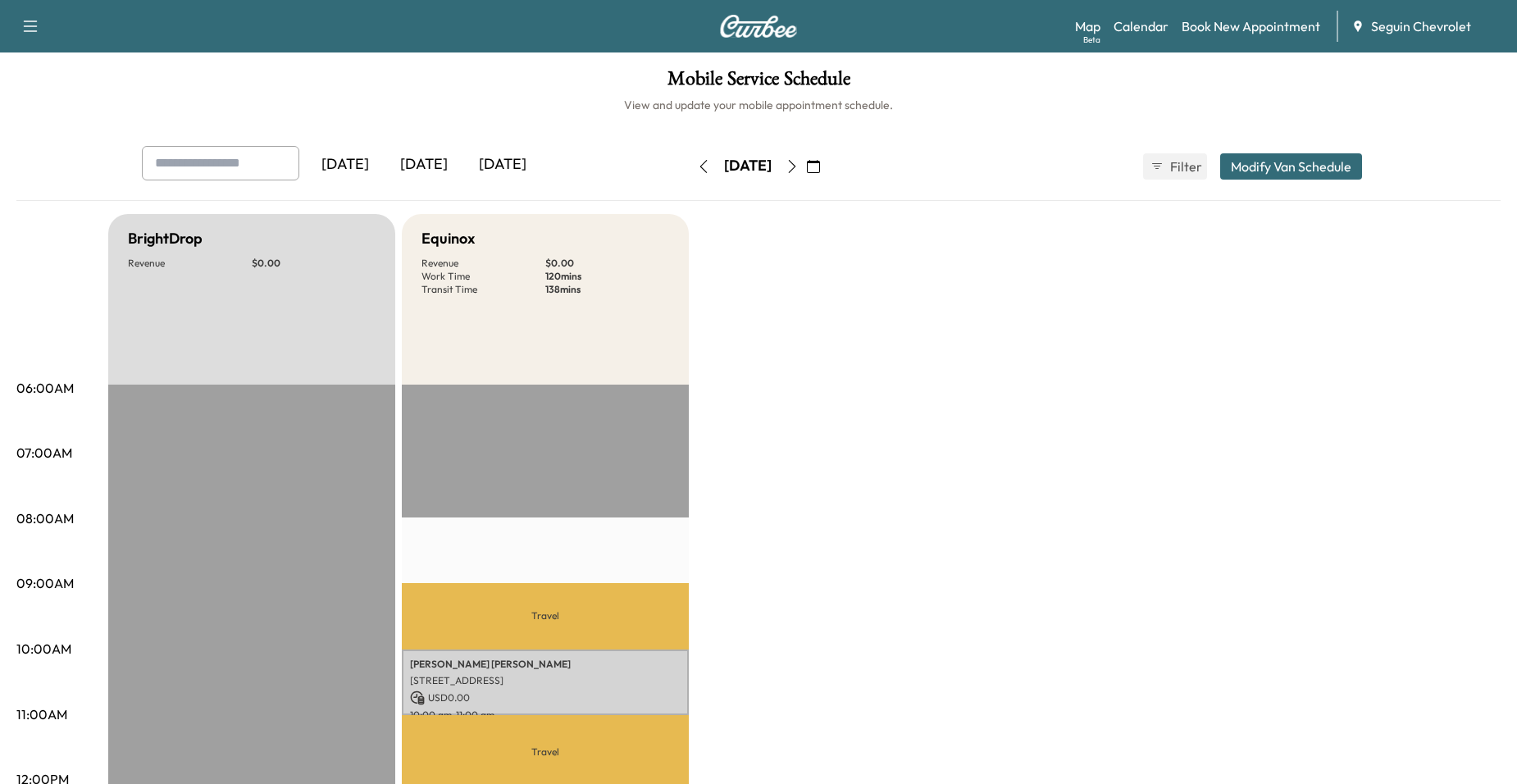
click at [689, 146] on div "[DATE] October 2025 S M T W T F S 28 29 30 1 2 3 4 5 6 7 8 9 10 11 12 13 14 15 …" at bounding box center [758, 166] width 138 height 53
click at [697, 165] on icon "button" at bounding box center [704, 166] width 13 height 13
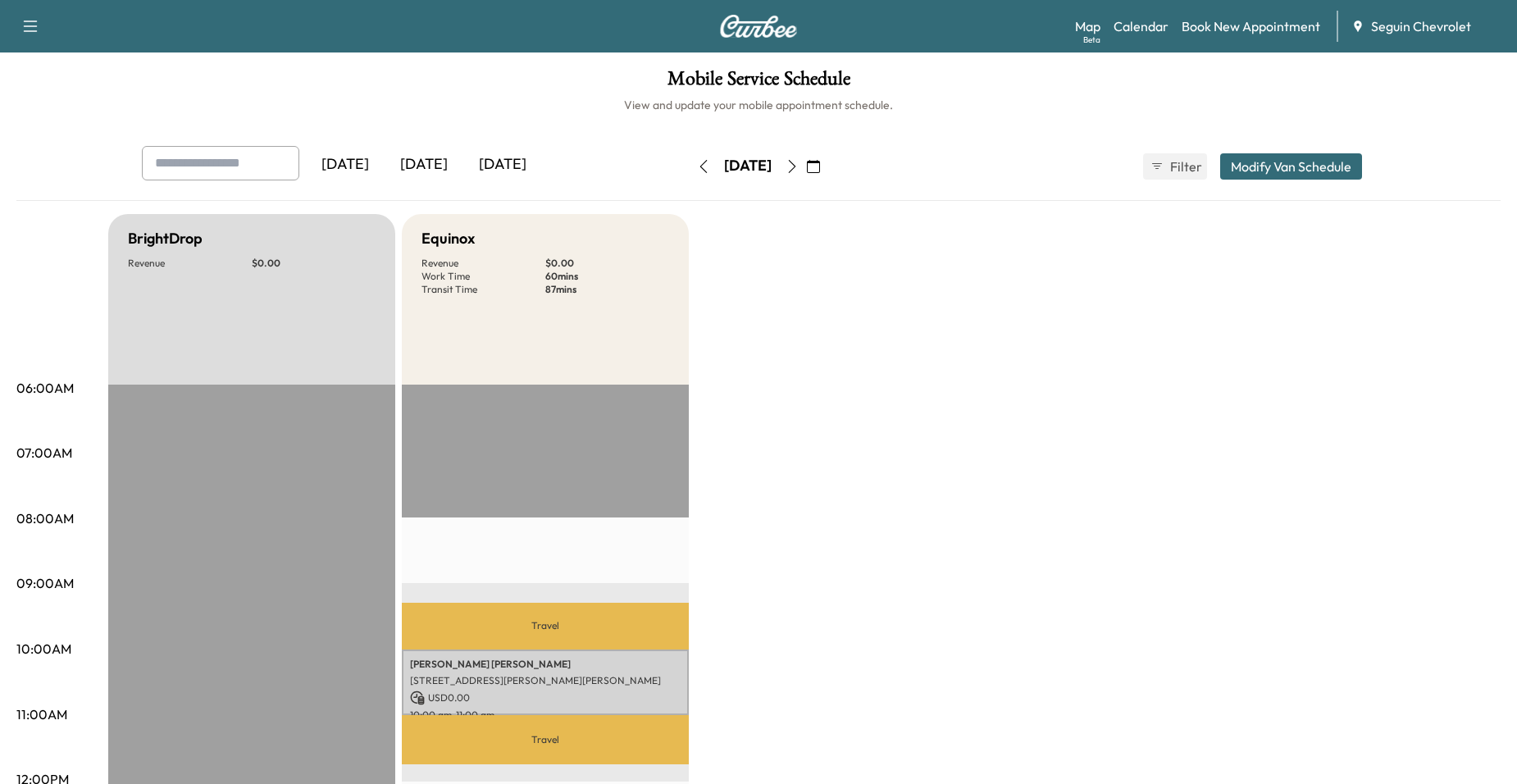
click at [806, 172] on button "button" at bounding box center [792, 166] width 28 height 26
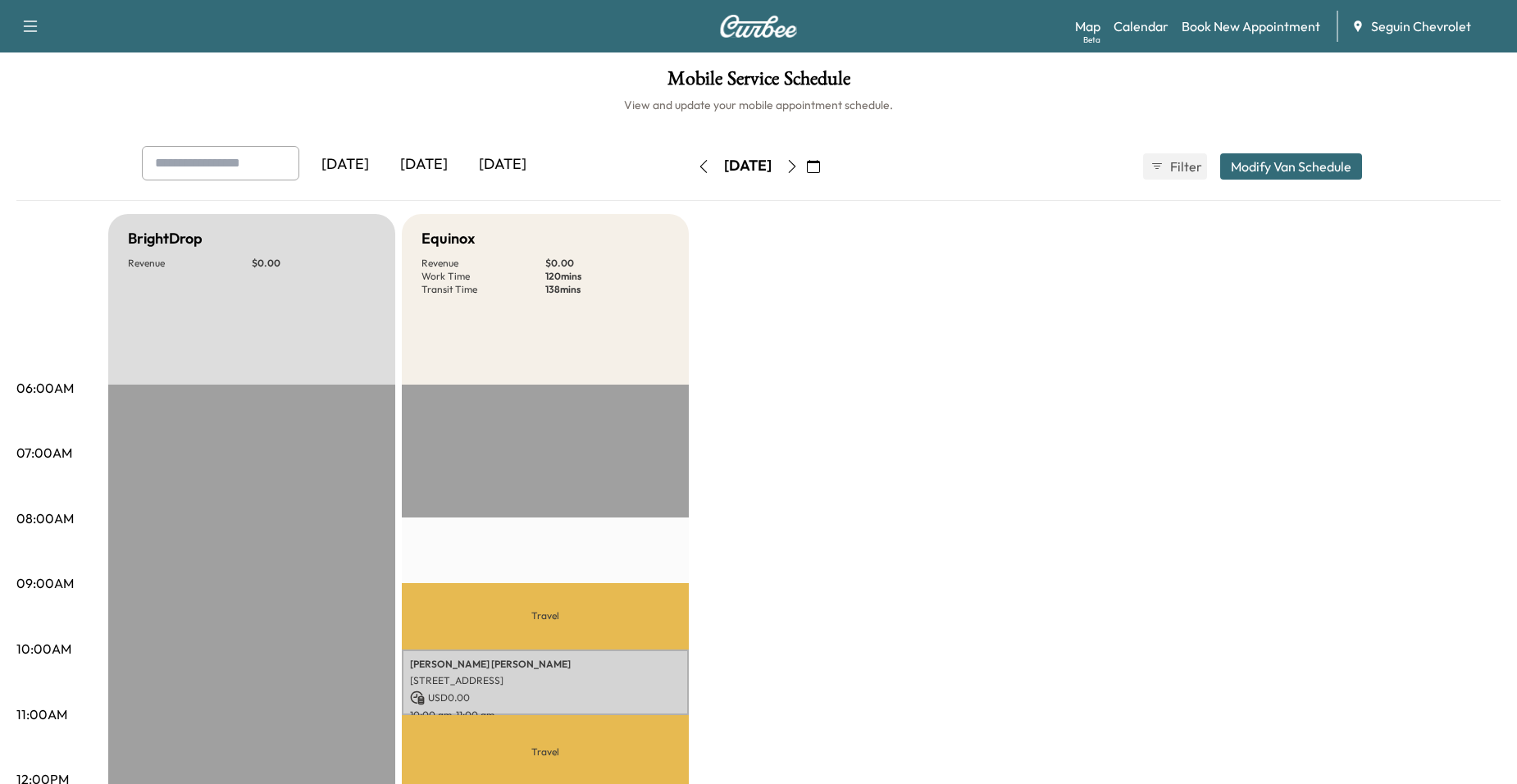
click at [798, 170] on icon "button" at bounding box center [793, 166] width 13 height 13
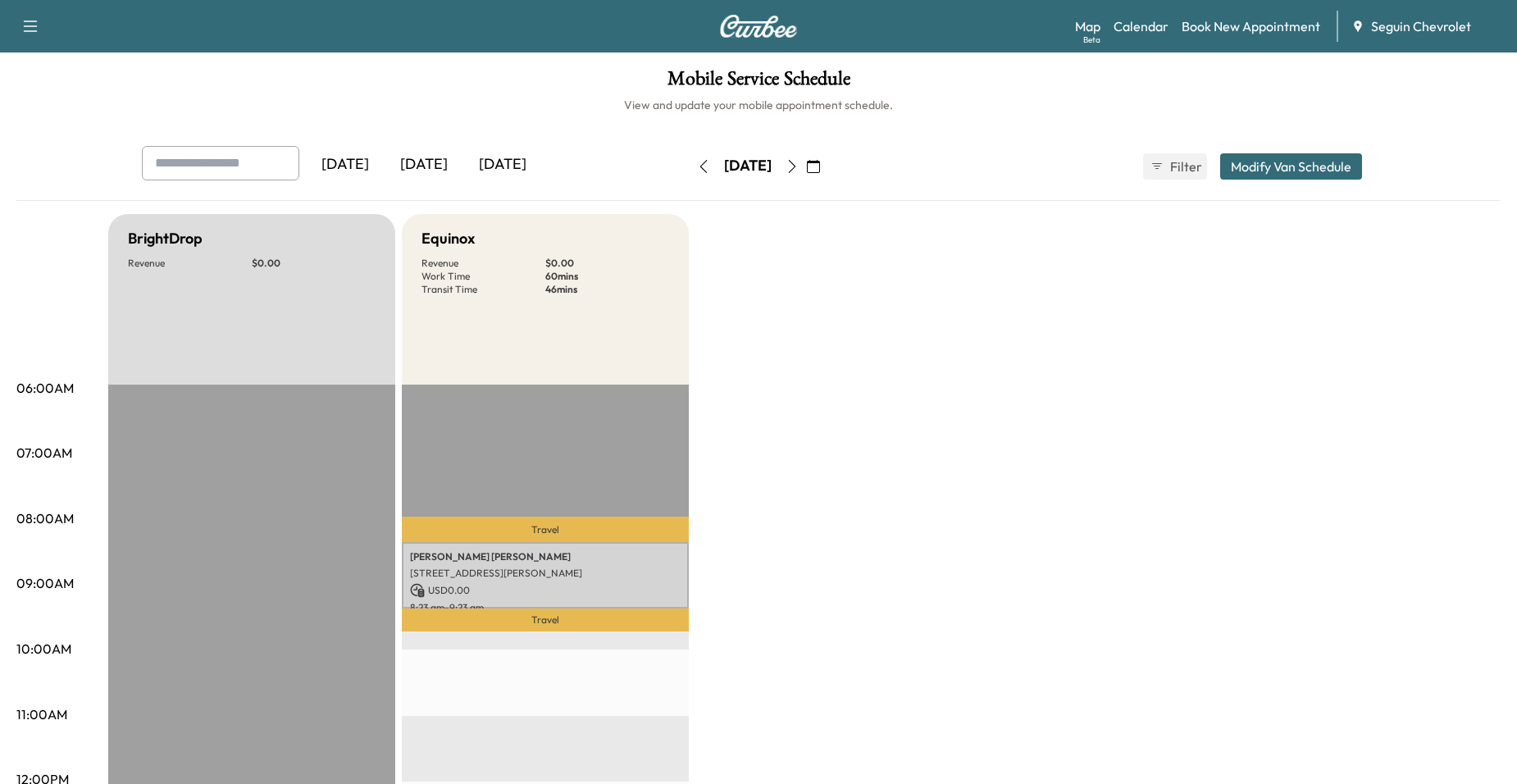
click at [798, 170] on icon "button" at bounding box center [793, 166] width 13 height 13
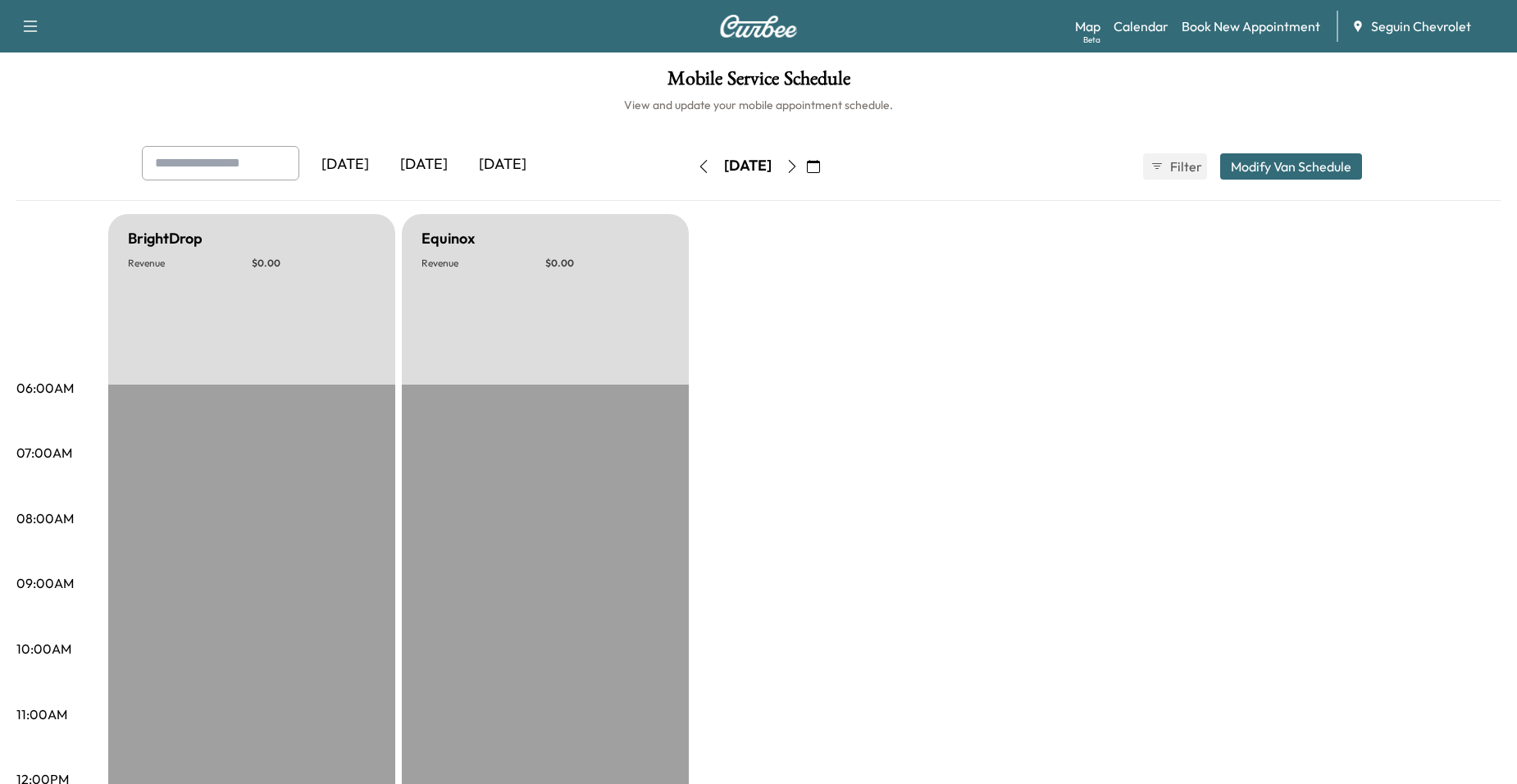
click at [806, 161] on button "button" at bounding box center [792, 166] width 28 height 26
click at [798, 162] on icon "button" at bounding box center [793, 166] width 13 height 13
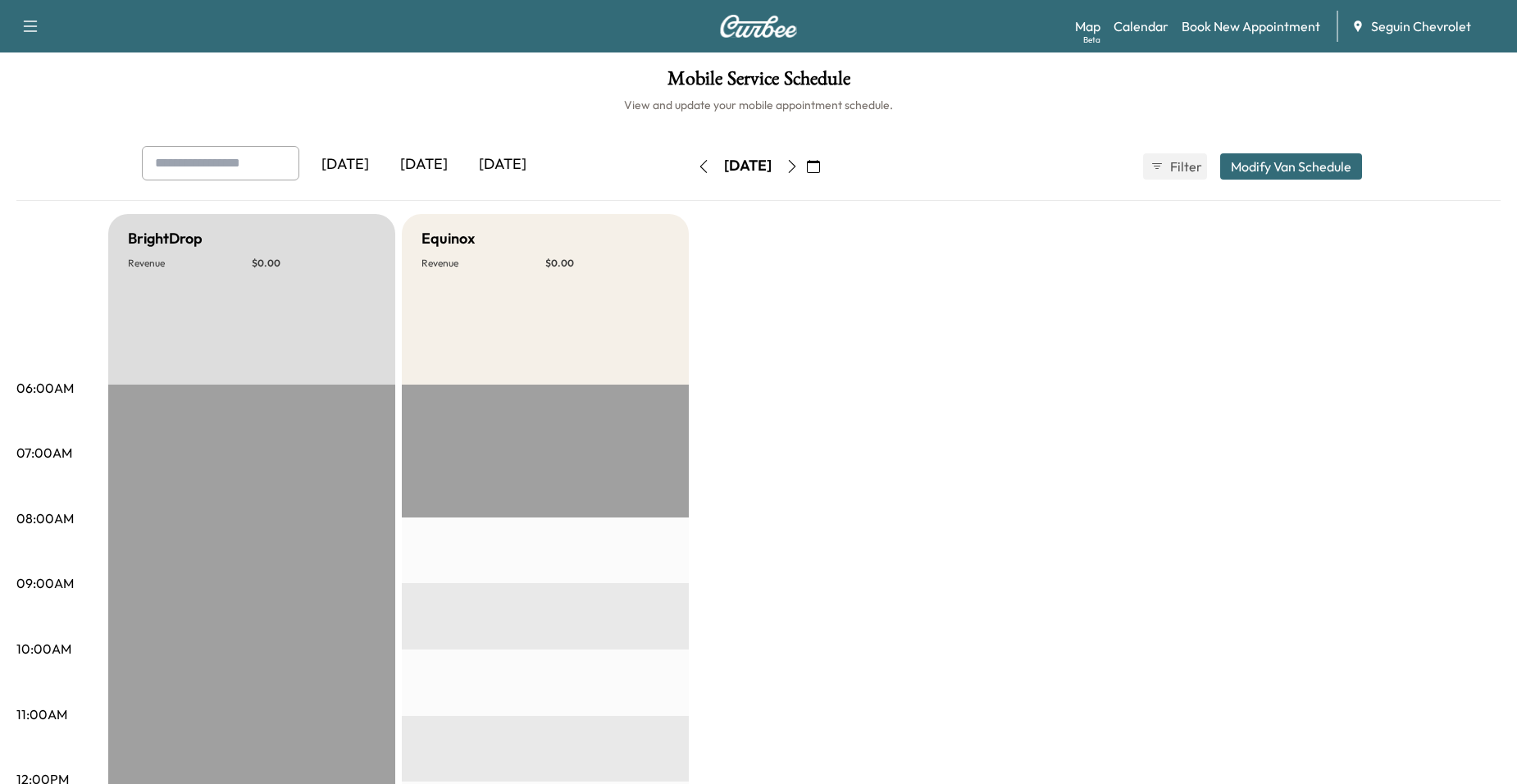
click at [806, 169] on button "button" at bounding box center [792, 166] width 28 height 26
click at [798, 172] on icon "button" at bounding box center [793, 166] width 13 height 13
click at [806, 178] on button "button" at bounding box center [792, 166] width 28 height 26
click at [806, 176] on button "button" at bounding box center [792, 166] width 28 height 26
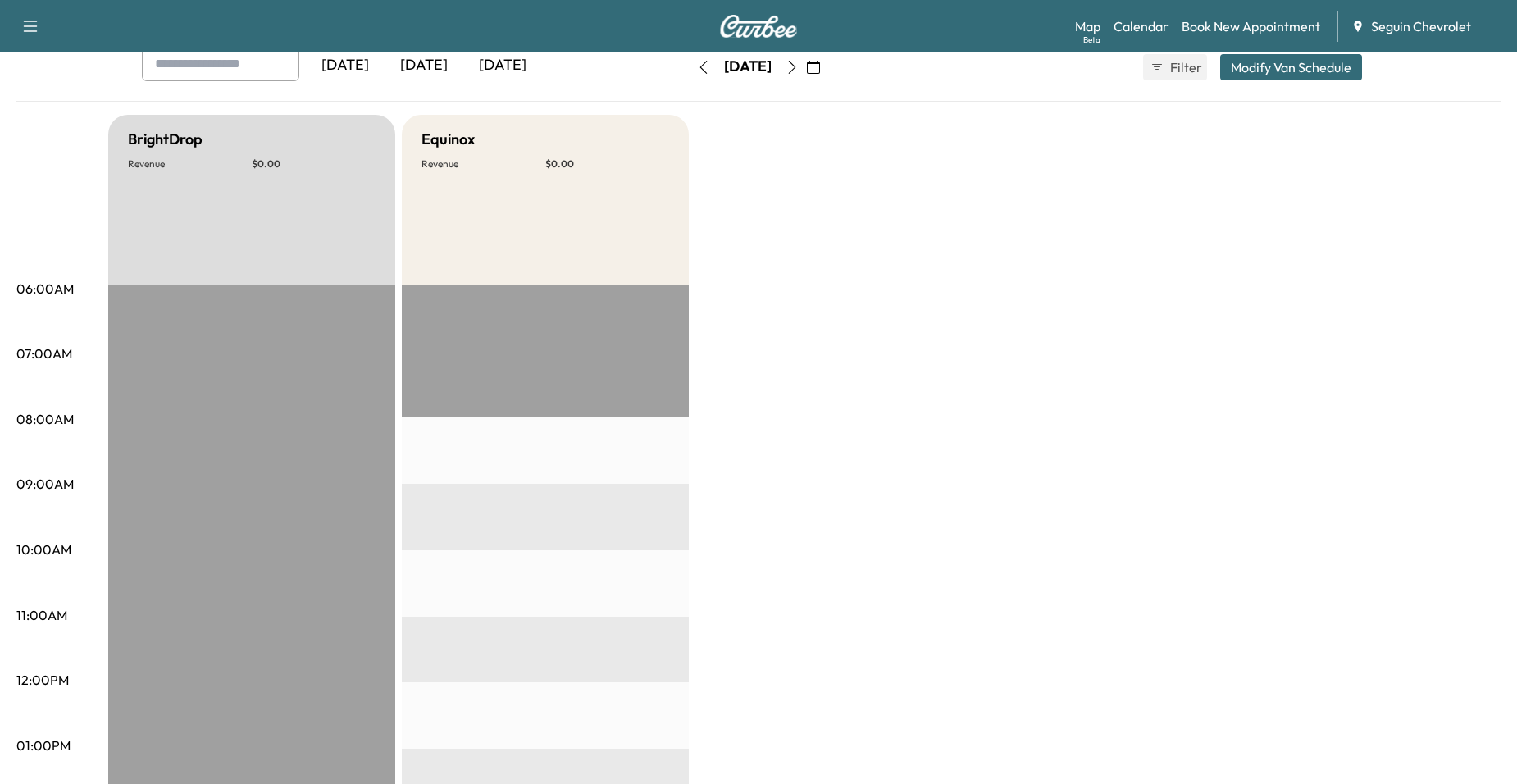
scroll to position [82, 0]
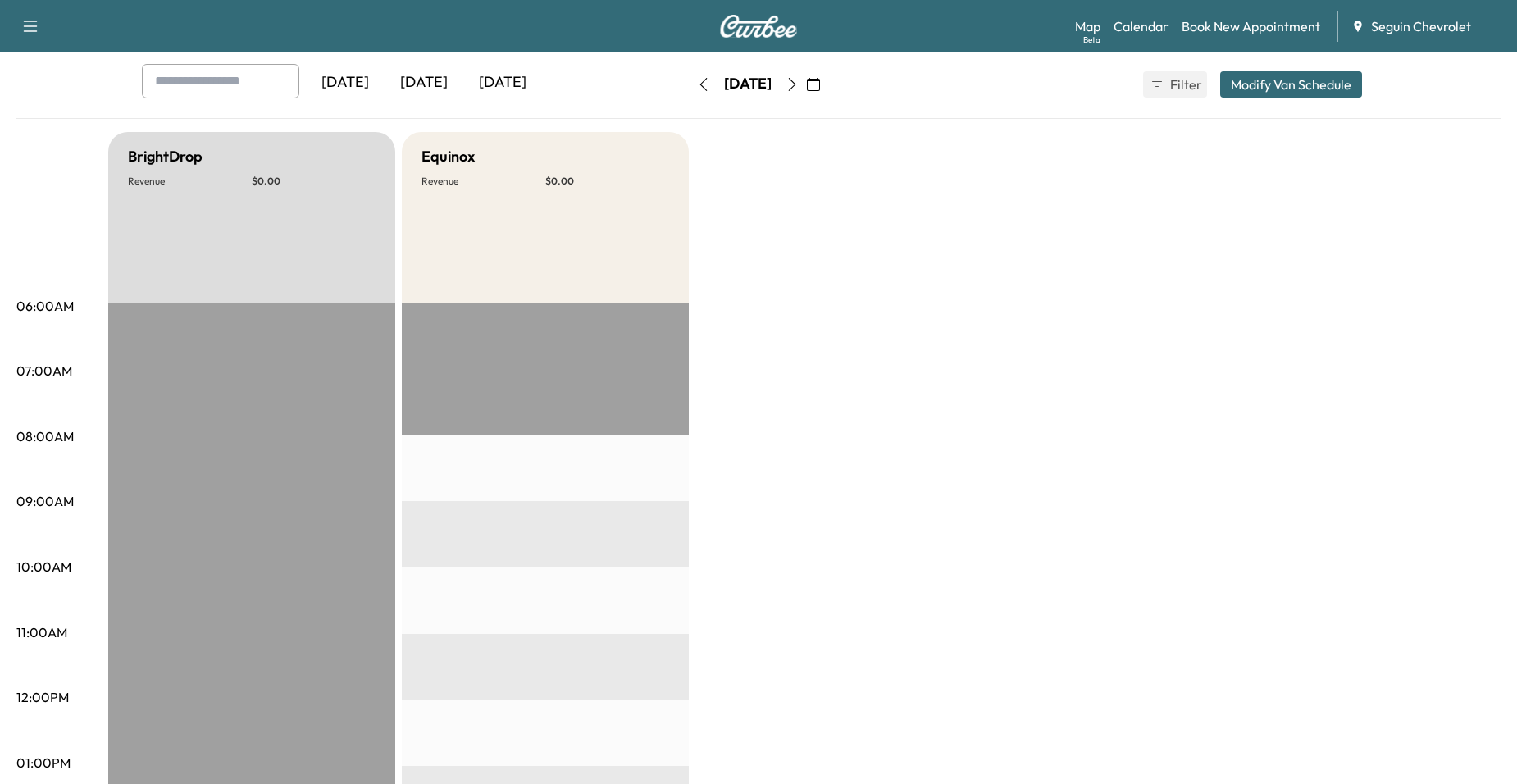
click at [806, 91] on button "button" at bounding box center [792, 84] width 28 height 26
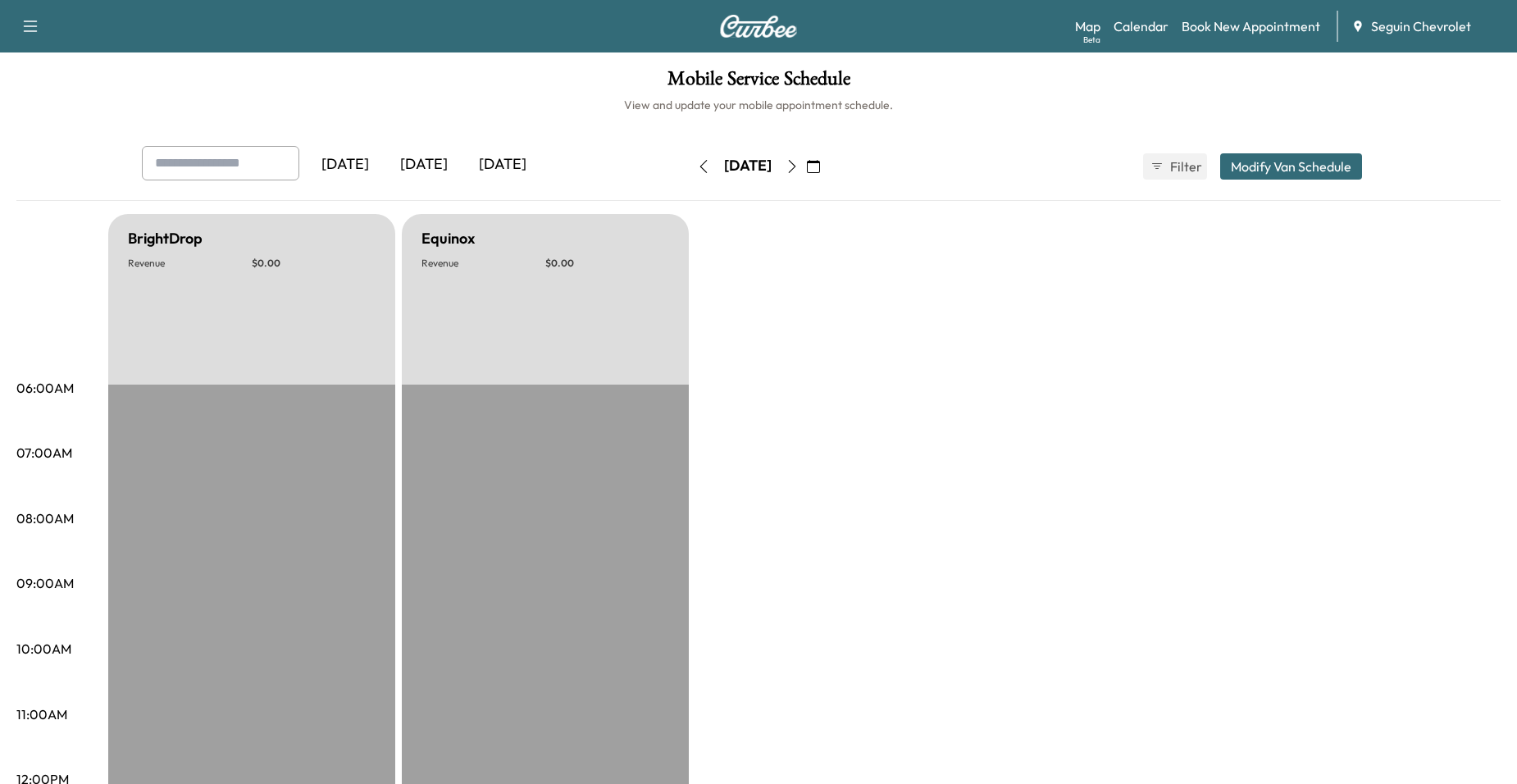
click at [798, 171] on icon "button" at bounding box center [793, 166] width 13 height 13
click at [798, 172] on icon "button" at bounding box center [793, 166] width 13 height 13
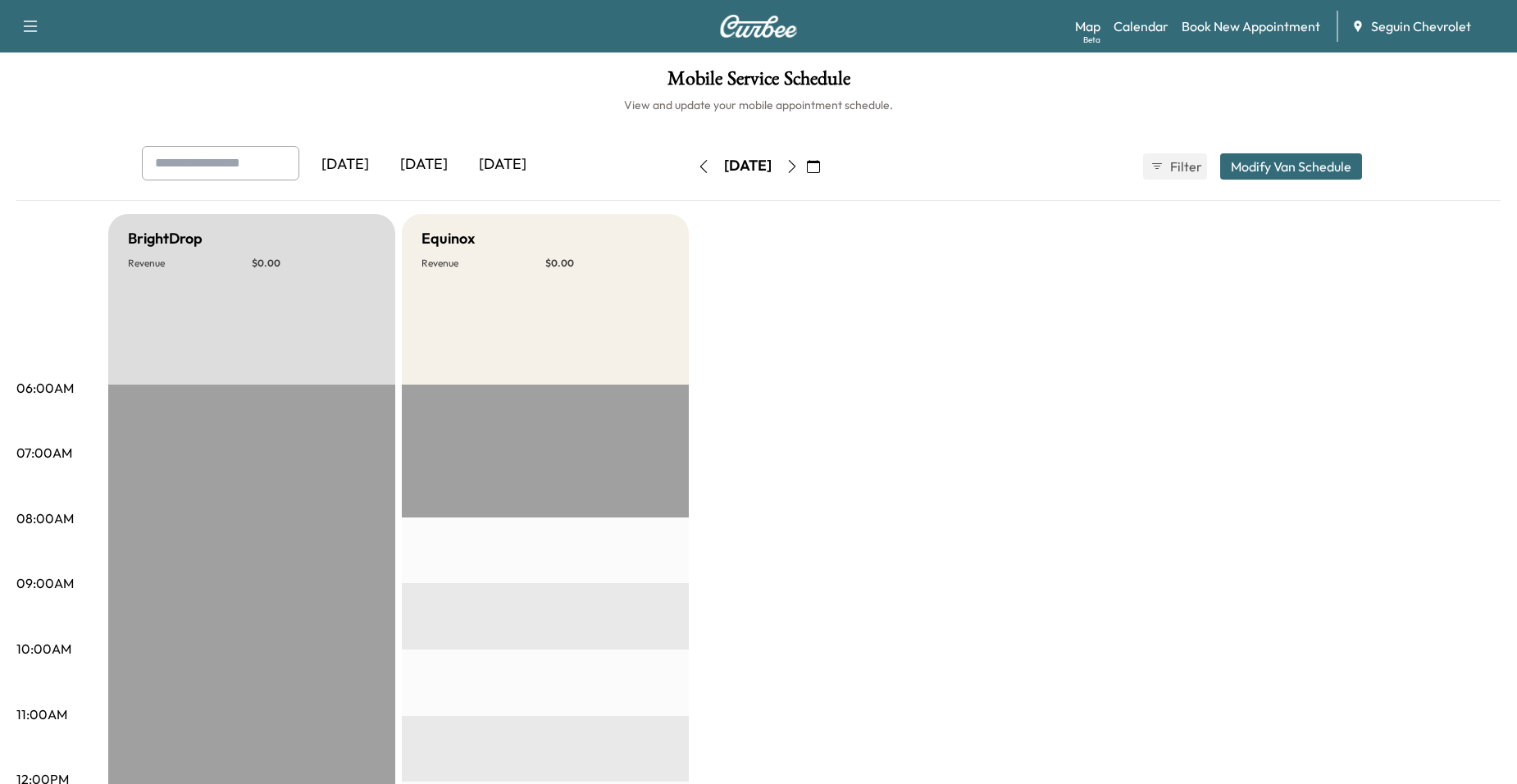
click at [806, 168] on button "button" at bounding box center [792, 166] width 28 height 26
click at [798, 170] on icon "button" at bounding box center [793, 166] width 13 height 13
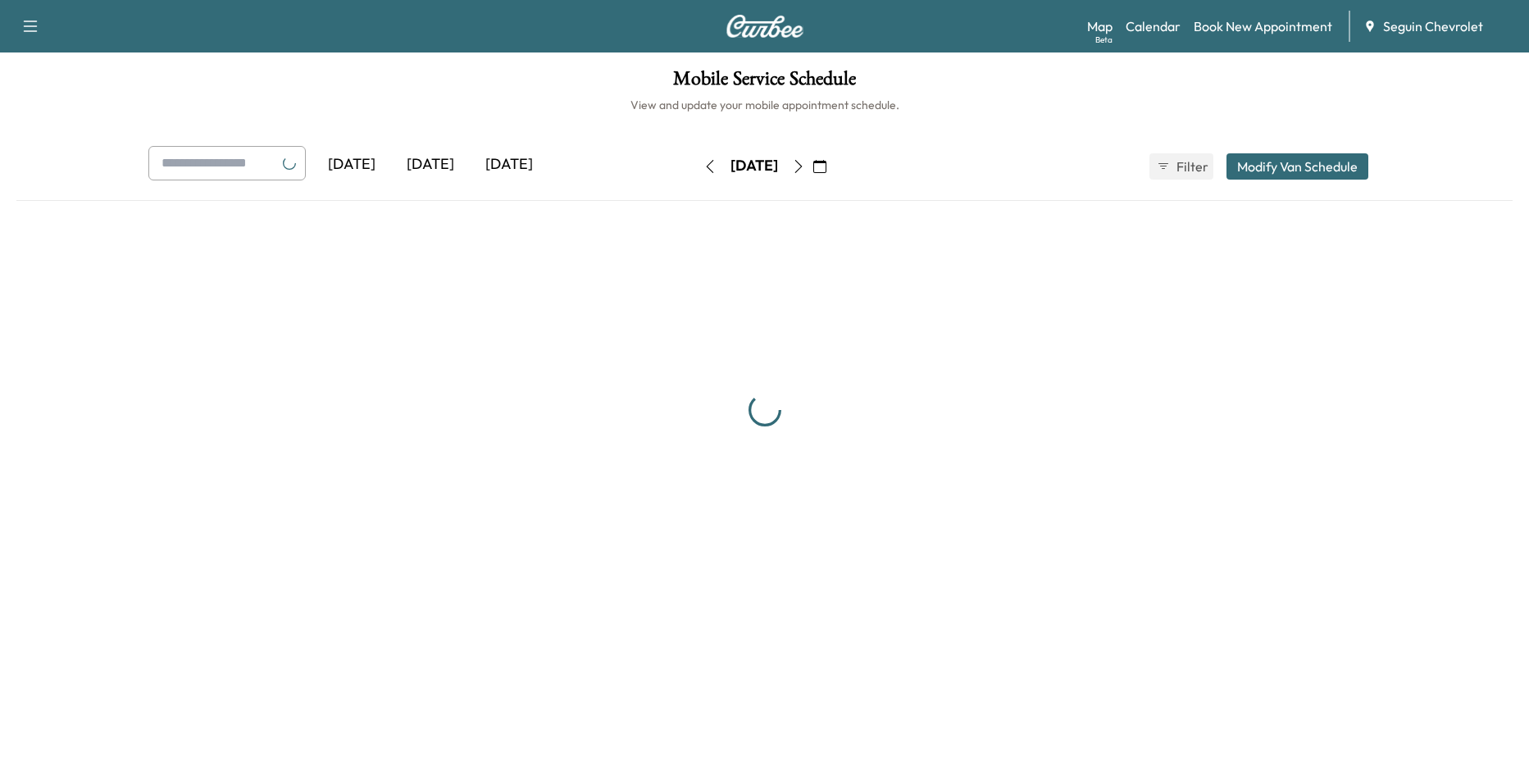
click at [813, 170] on div "[DATE]" at bounding box center [754, 166] width 117 height 26
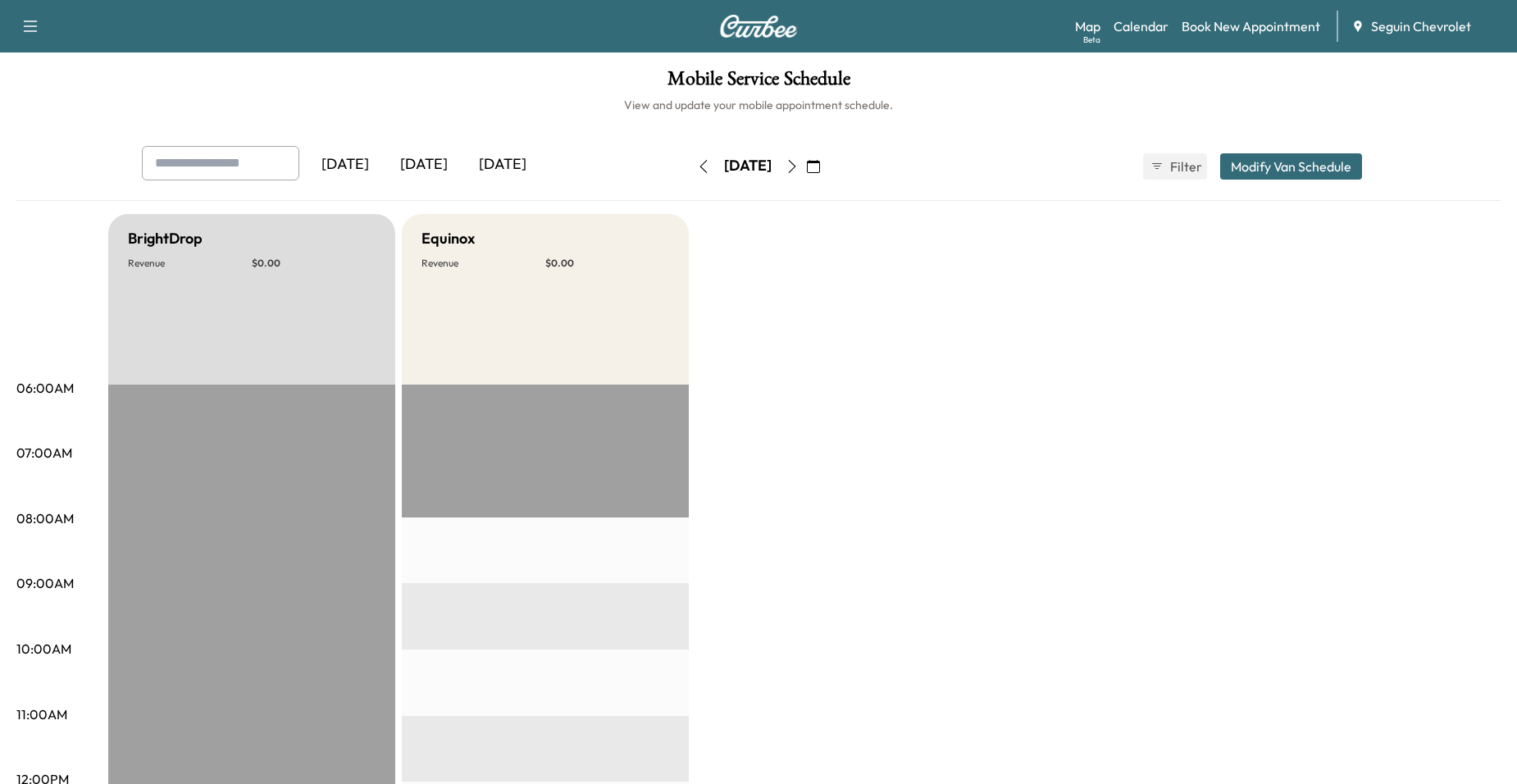
click at [806, 168] on button "button" at bounding box center [792, 166] width 28 height 26
click at [798, 165] on icon "button" at bounding box center [793, 166] width 13 height 13
click at [798, 164] on icon "button" at bounding box center [793, 166] width 13 height 13
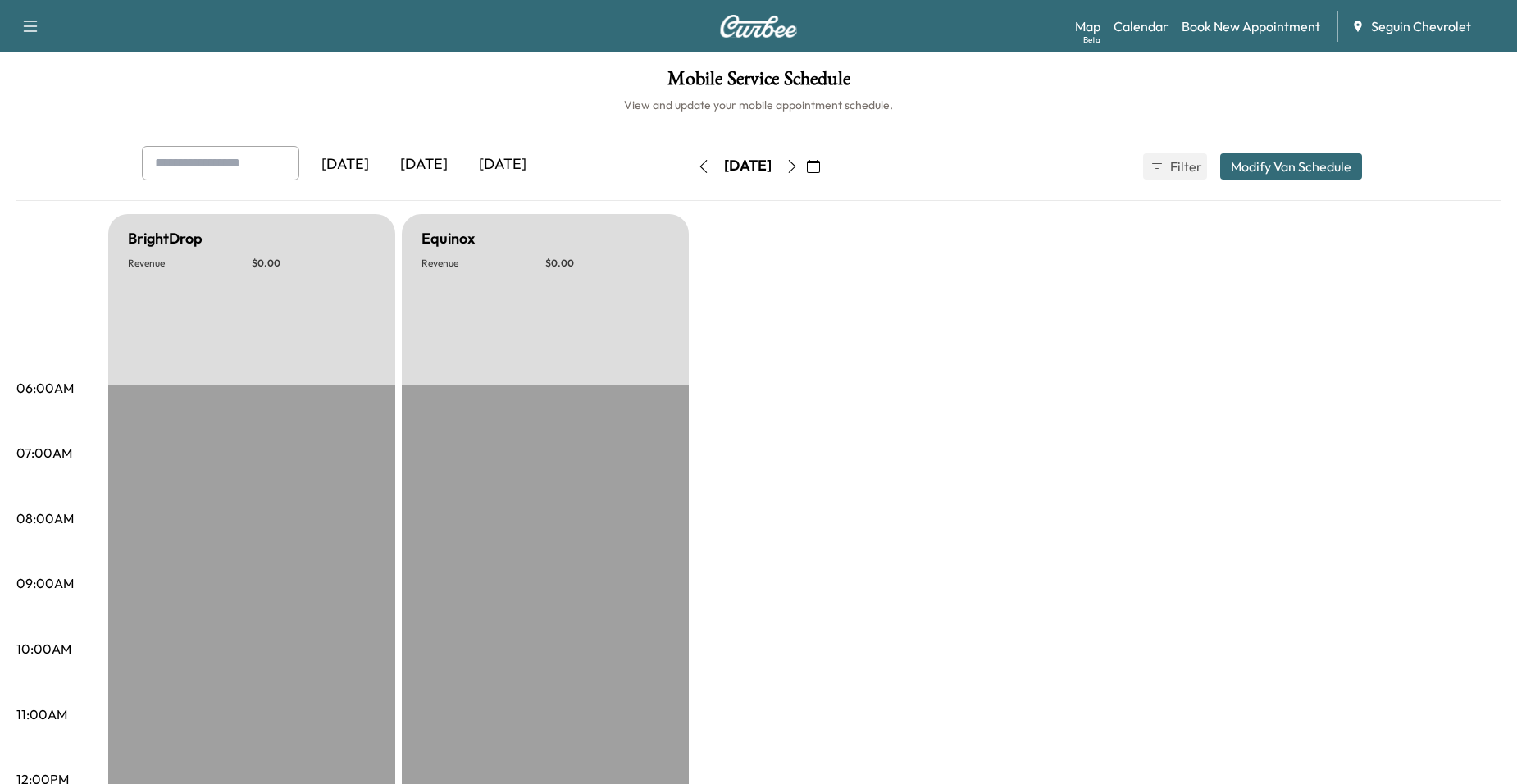
click at [806, 170] on button "button" at bounding box center [792, 166] width 28 height 26
click at [798, 170] on icon "button" at bounding box center [793, 166] width 13 height 13
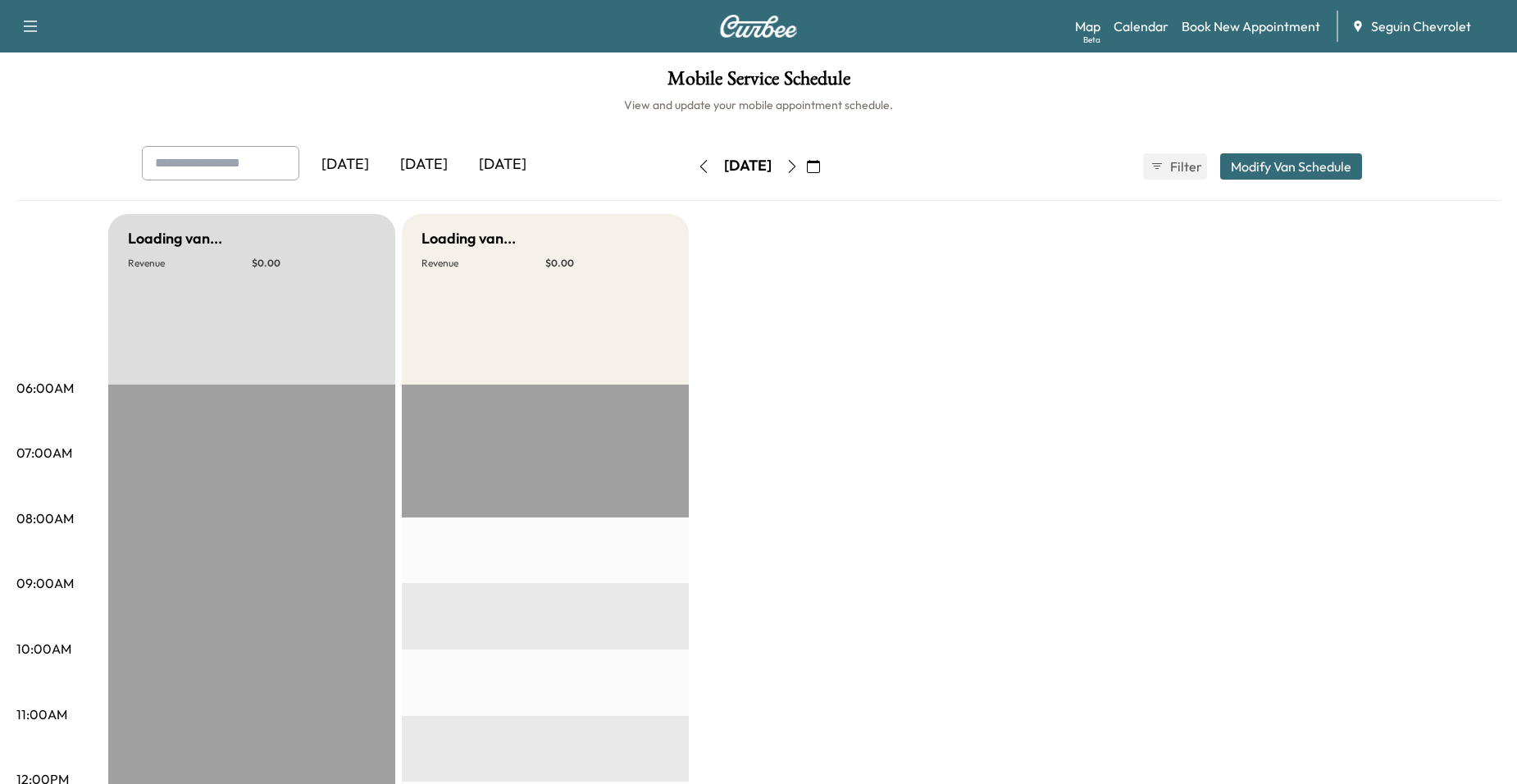
click at [798, 170] on icon "button" at bounding box center [793, 166] width 13 height 13
click at [806, 168] on button "button" at bounding box center [792, 166] width 28 height 26
click at [798, 169] on icon "button" at bounding box center [793, 166] width 13 height 13
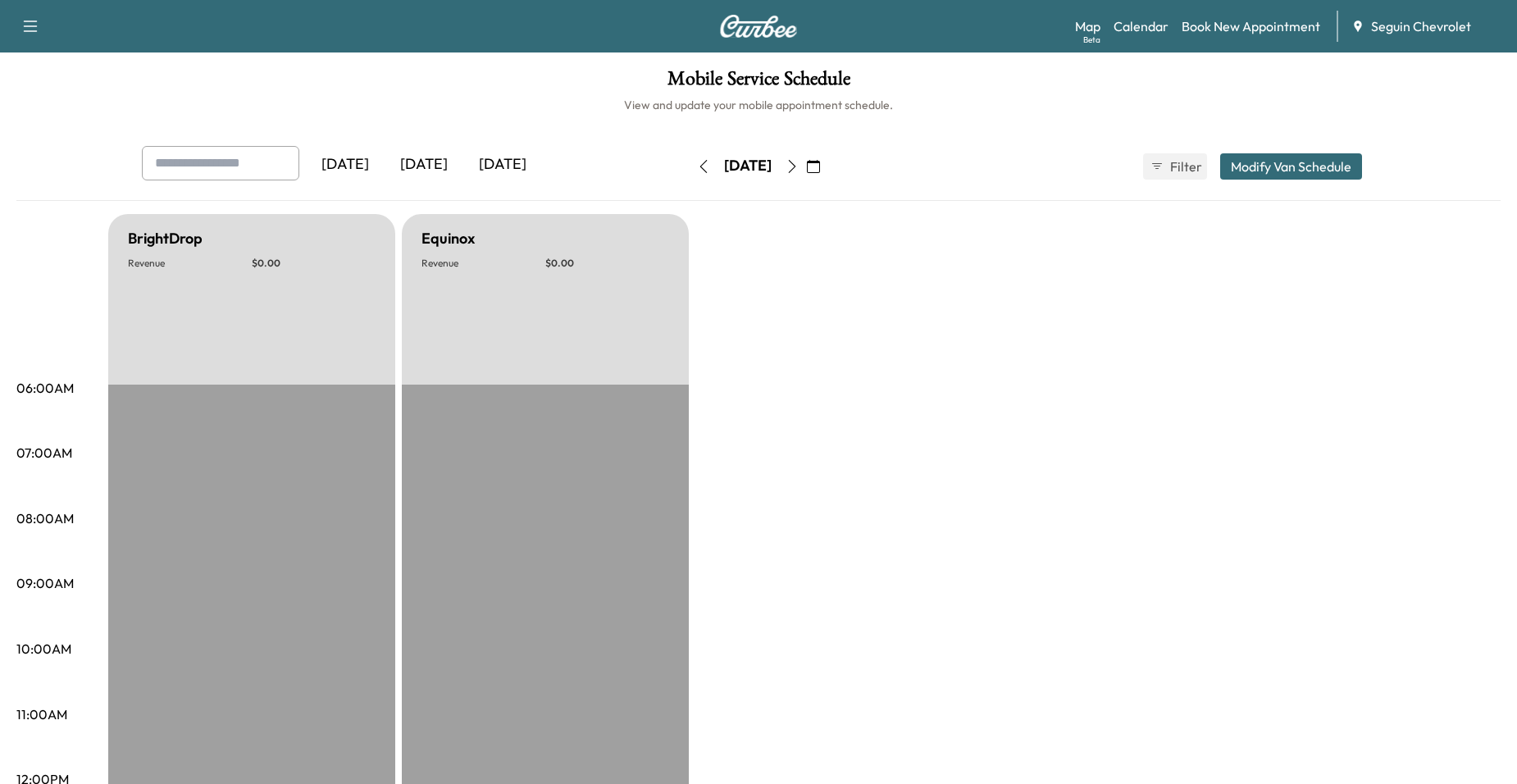
click at [827, 176] on button "button" at bounding box center [813, 166] width 28 height 26
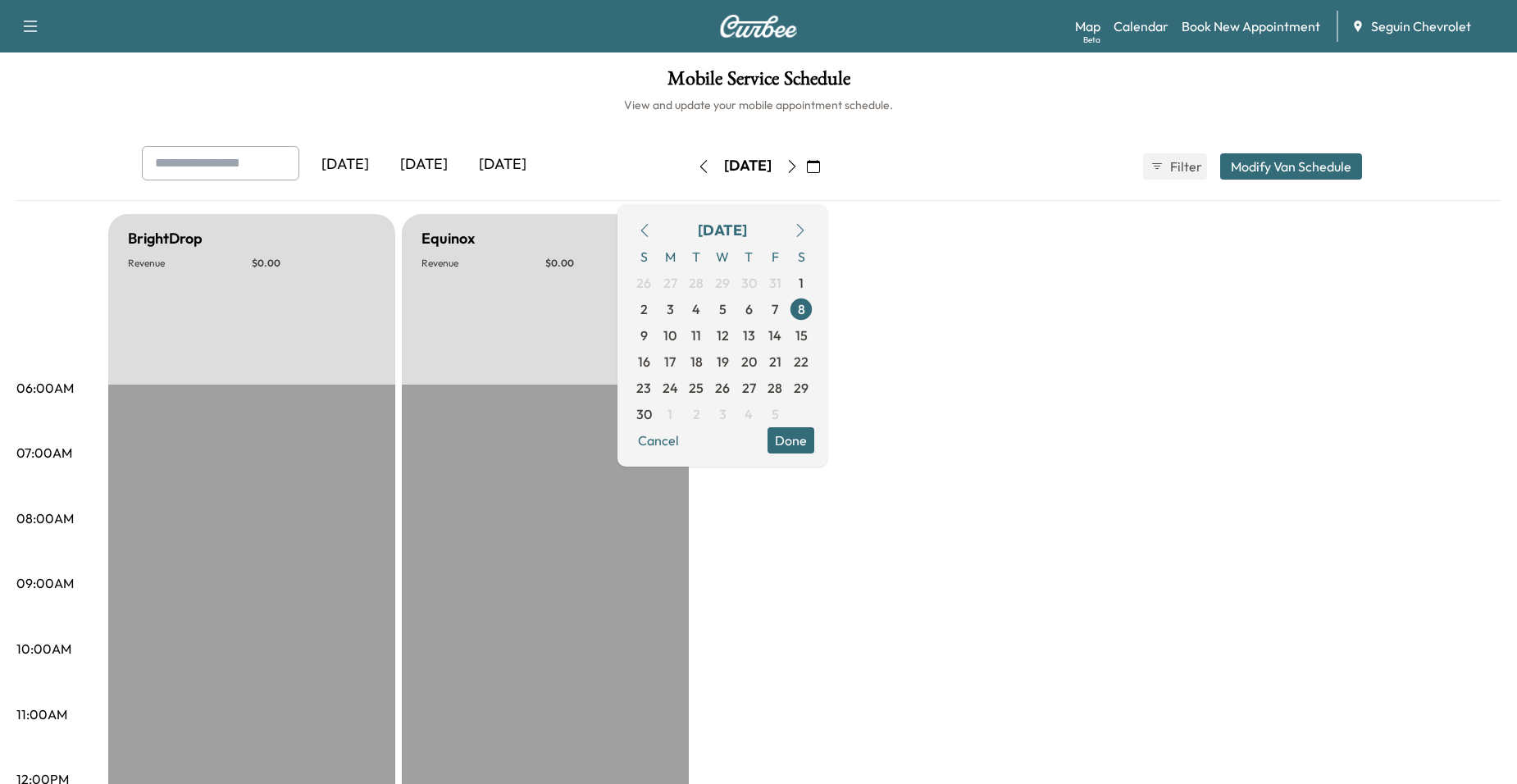
click at [648, 227] on icon "button" at bounding box center [645, 231] width 8 height 13
